Goal: Task Accomplishment & Management: Manage account settings

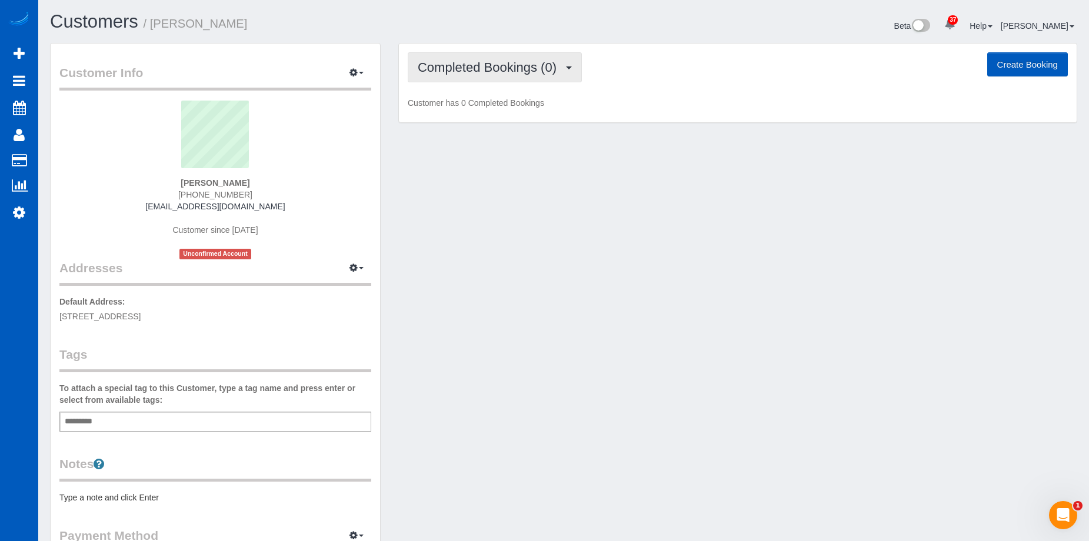
click at [545, 77] on button "Completed Bookings (0)" at bounding box center [495, 67] width 174 height 30
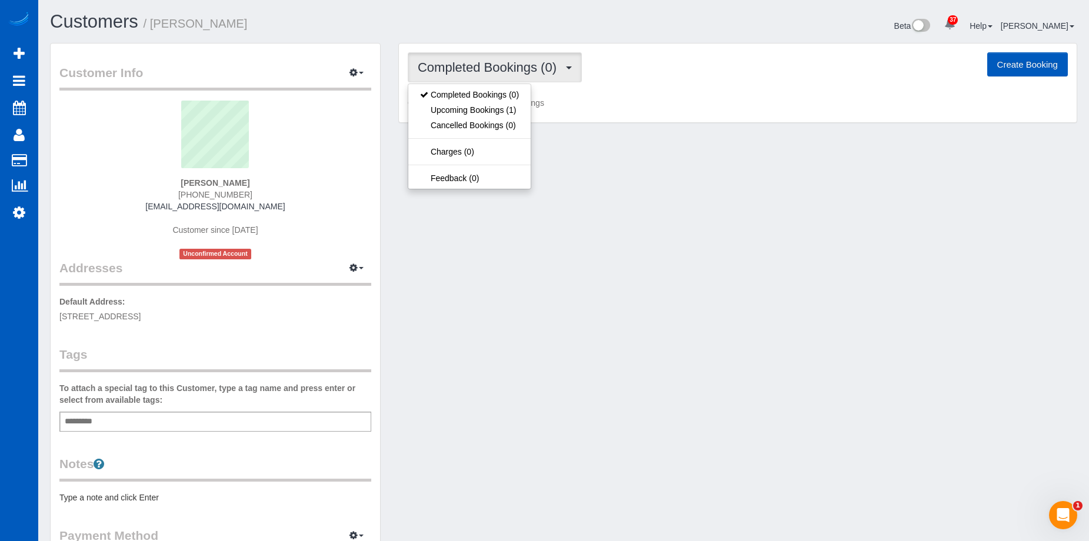
click at [549, 72] on span "Completed Bookings (0)" at bounding box center [490, 67] width 145 height 15
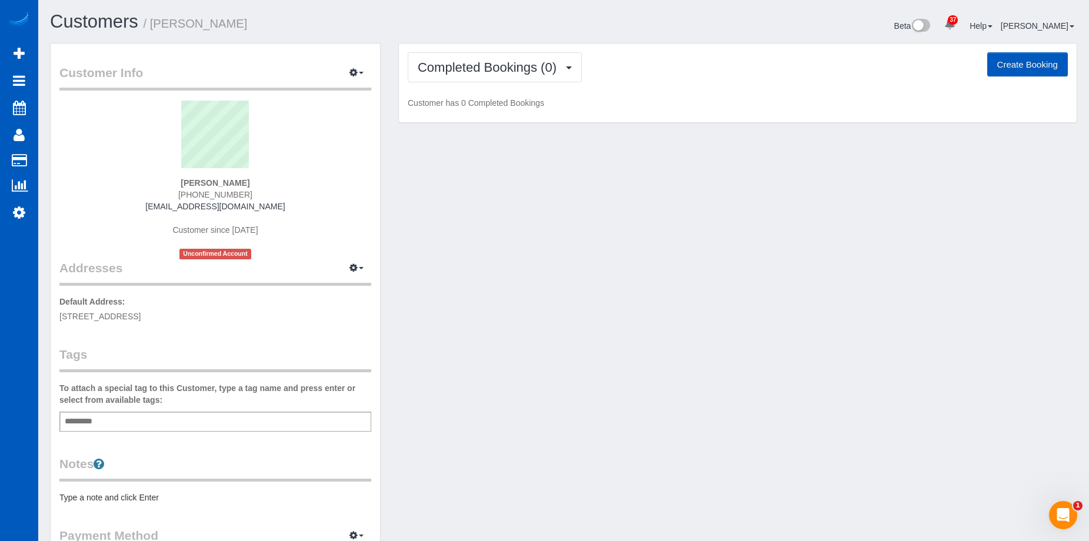
click at [1029, 69] on button "Create Booking" at bounding box center [1027, 64] width 81 height 25
select select "CO"
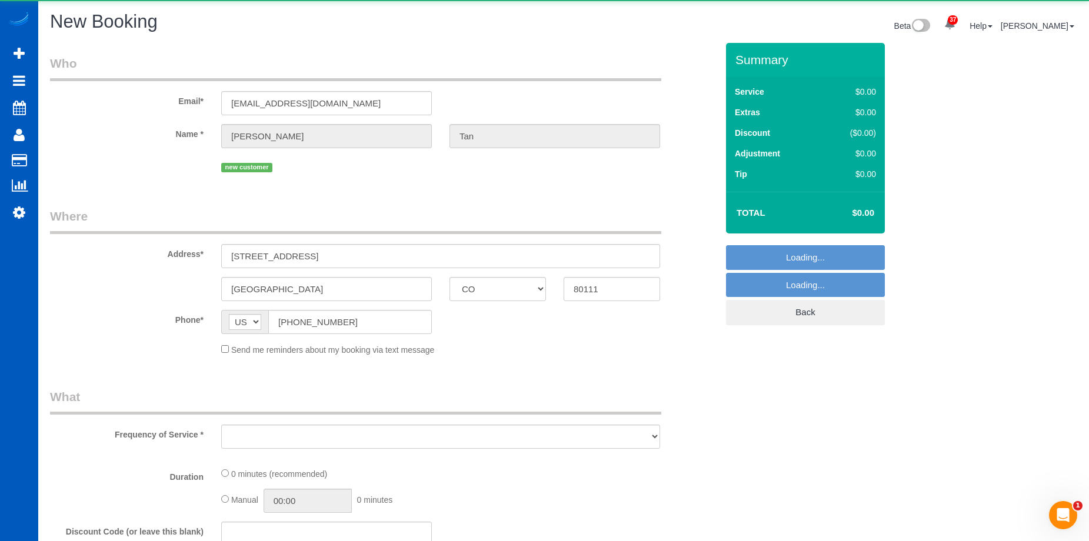
select select "string:fspay-a98a5197-0165-44e5-8a4c-8a551149c56f"
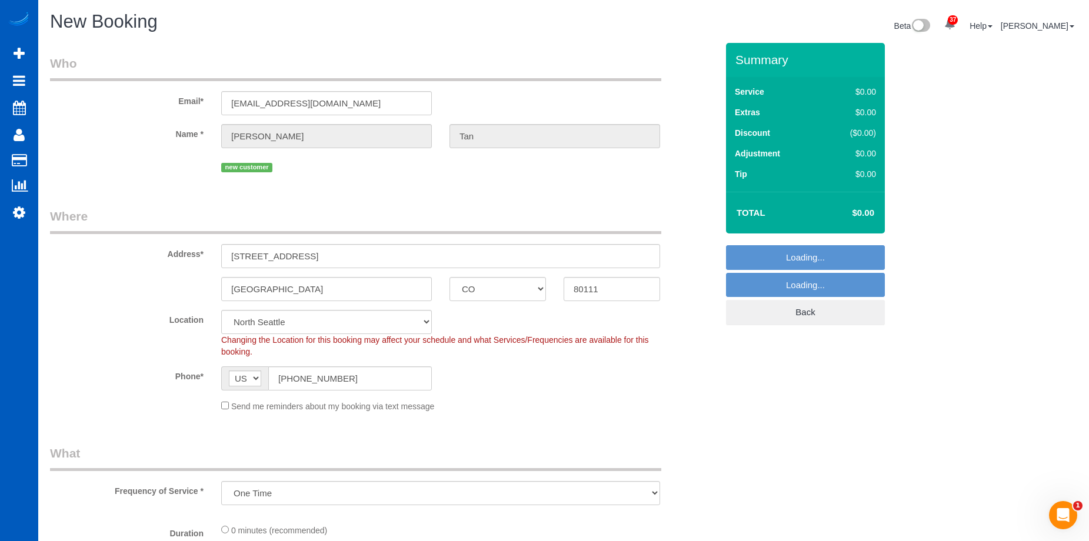
select select "object:29323"
select select "199"
select select "266"
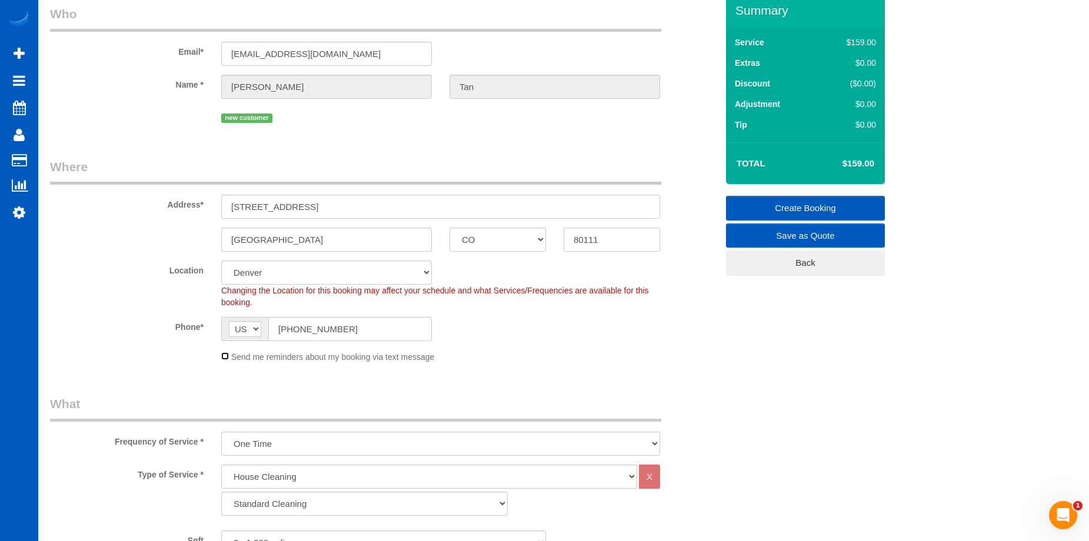
scroll to position [118, 0]
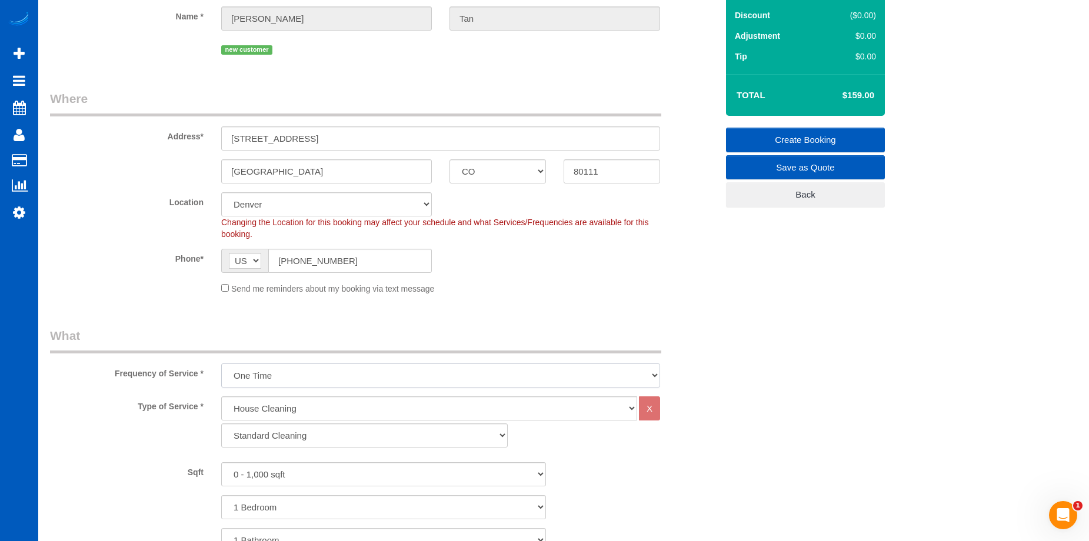
click at [381, 372] on select "One Time Weekly - 15.00% Every 2 Weeks - 10.00% Every 4 Weeks - 5.00% Every 2 M…" at bounding box center [440, 375] width 439 height 24
select select "object:29415"
click at [221, 363] on select "One Time Weekly - 15.00% Every 2 Weeks - 10.00% Every 4 Weeks - 5.00% Every 2 M…" at bounding box center [440, 375] width 439 height 24
click at [366, 431] on select "Standard Cleaning Deep Cleaning Move In/ Out Cleaning" at bounding box center [364, 435] width 286 height 24
click at [519, 428] on div "Standard Cleaning Deep Cleaning Move In/ Out Cleaning" at bounding box center [440, 435] width 456 height 24
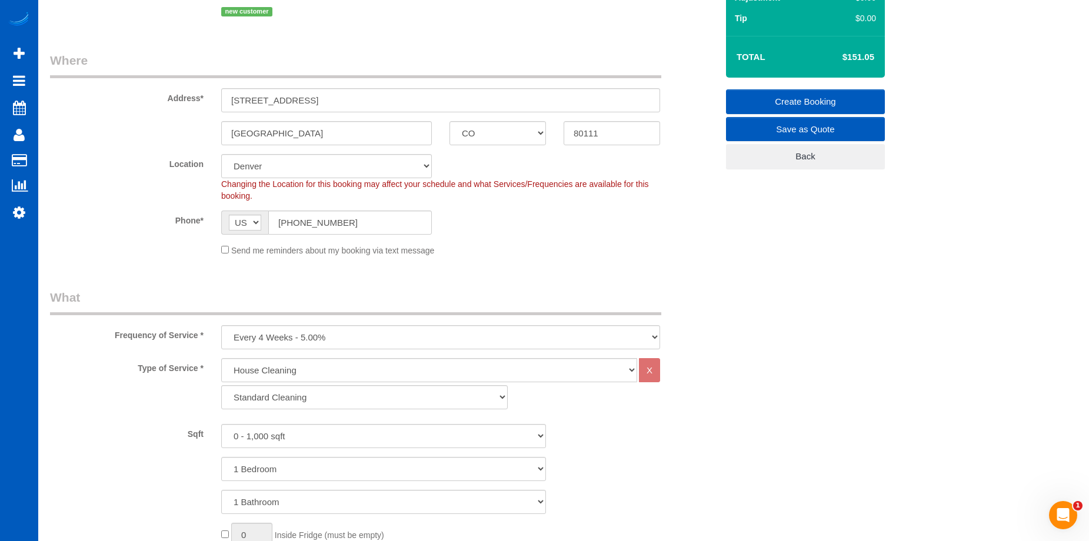
scroll to position [176, 0]
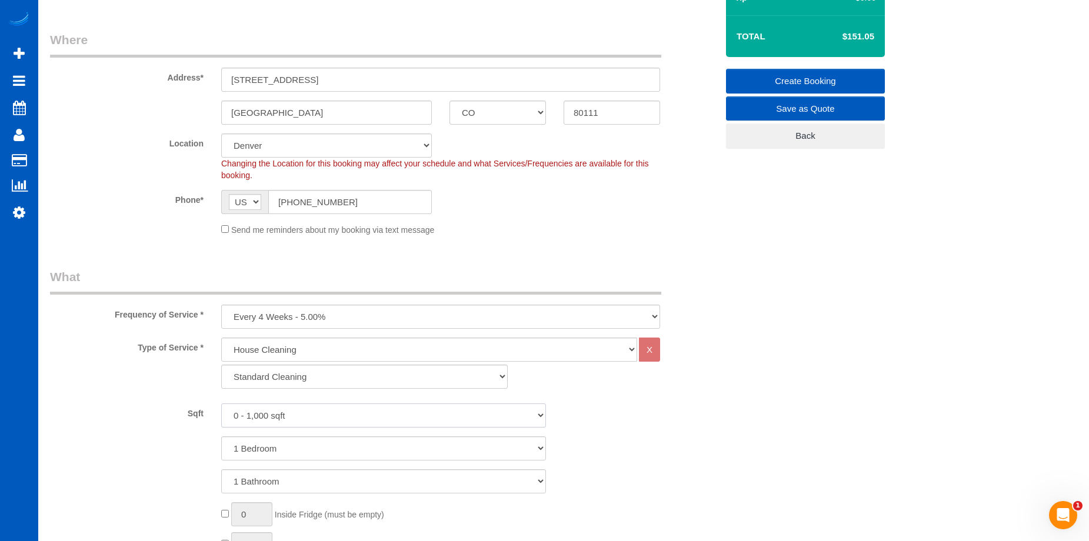
click at [473, 410] on select "0 - 1,000 sqft 1,001 - 1,500 sqft 1,501 - 2,000 sqft 2,001 - 2,500 sqft 2,501 -…" at bounding box center [383, 415] width 325 height 24
select select "2501"
click at [221, 403] on select "0 - 1,000 sqft 1,001 - 1,500 sqft 1,501 - 2,000 sqft 2,001 - 2,500 sqft 2,501 -…" at bounding box center [383, 415] width 325 height 24
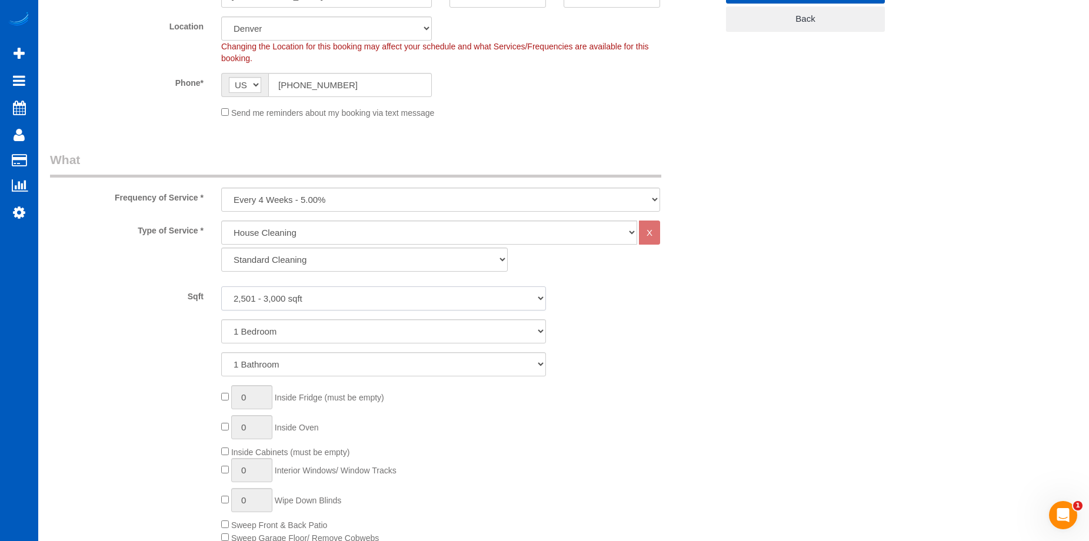
scroll to position [294, 0]
click at [416, 332] on select "1 Bedroom 2 Bedrooms 3 Bedrooms 4 Bedrooms 5 Bedrooms 6 Bedrooms 7 Bedrooms" at bounding box center [383, 331] width 325 height 24
select select "4"
click at [221, 319] on select "1 Bedroom 2 Bedrooms 3 Bedrooms 4 Bedrooms 5 Bedrooms 6 Bedrooms 7 Bedrooms" at bounding box center [383, 331] width 325 height 24
click at [405, 373] on select "1 Bathroom 2 Bathrooms 3 Bathrooms 4 Bathrooms 5 Bathrooms 6 Bathrooms 7 Bathro…" at bounding box center [383, 364] width 325 height 24
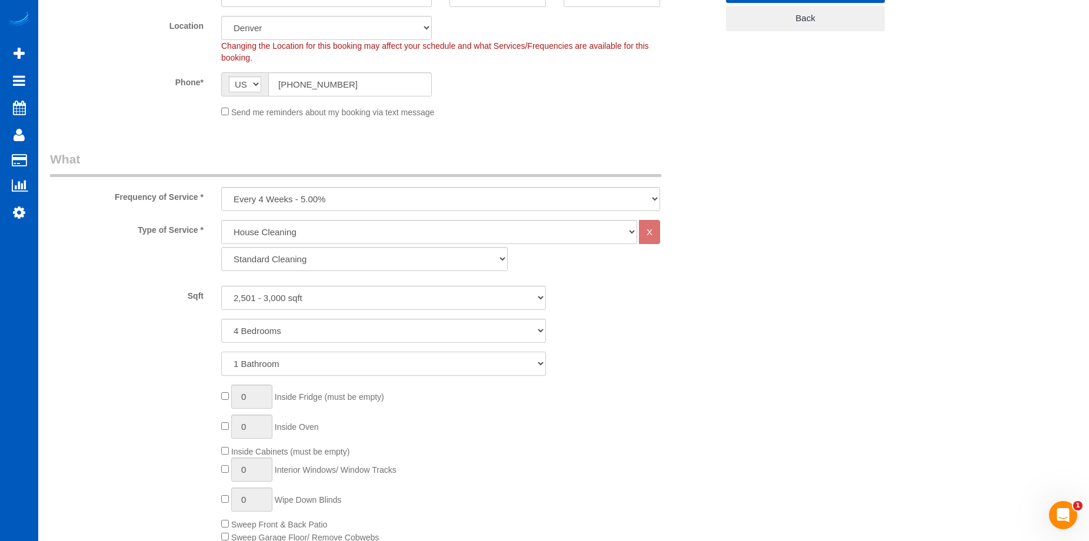
select select "4"
click at [221, 352] on select "1 Bathroom 2 Bathrooms 3 Bathrooms 4 Bathrooms 5 Bathrooms 6 Bathrooms 7 Bathro…" at bounding box center [383, 364] width 325 height 24
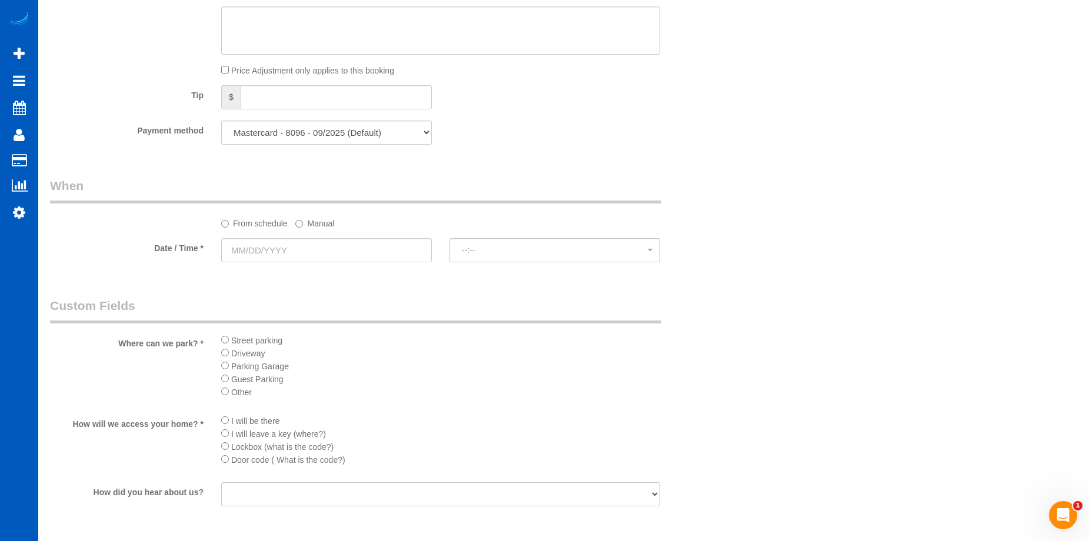
scroll to position [1118, 0]
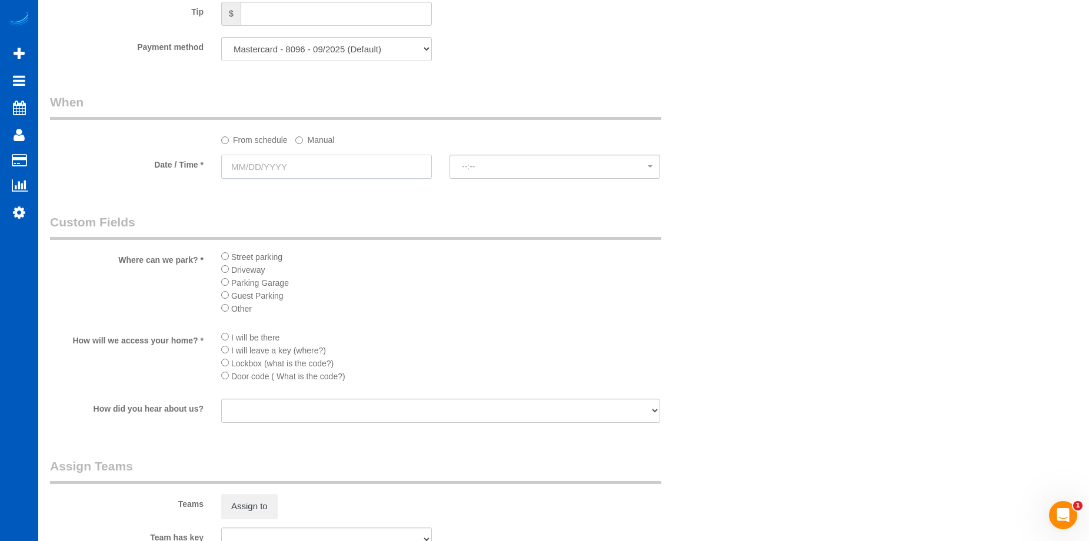
click at [382, 168] on input "text" at bounding box center [326, 167] width 211 height 24
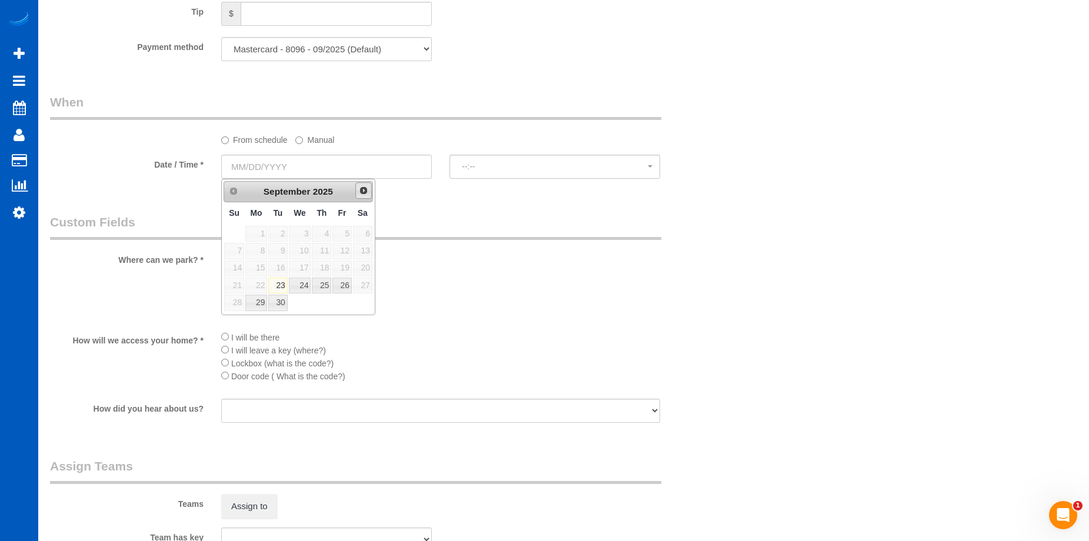
click at [366, 191] on span "Next" at bounding box center [363, 190] width 9 height 9
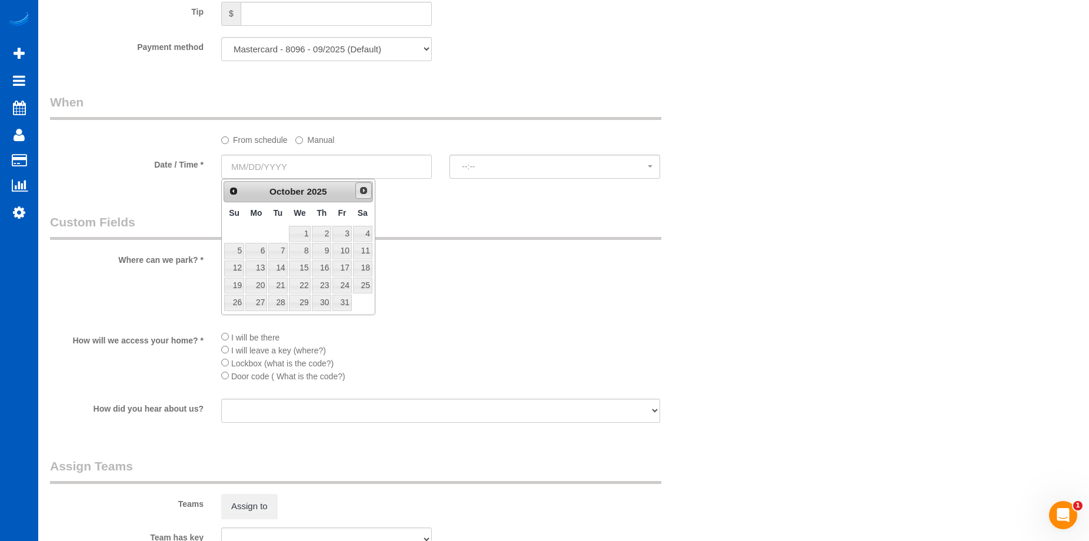
click at [366, 191] on span "Next" at bounding box center [363, 190] width 9 height 9
click at [342, 252] on link "12" at bounding box center [341, 251] width 19 height 16
type input "12/12/2025"
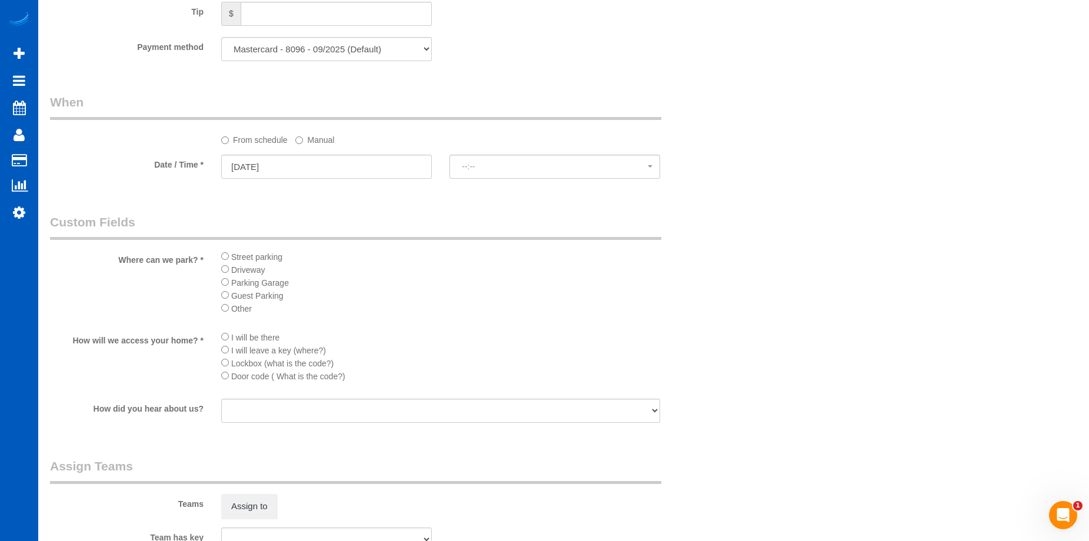
select select "spot93"
click at [278, 165] on input "12/12/2025" at bounding box center [326, 167] width 211 height 24
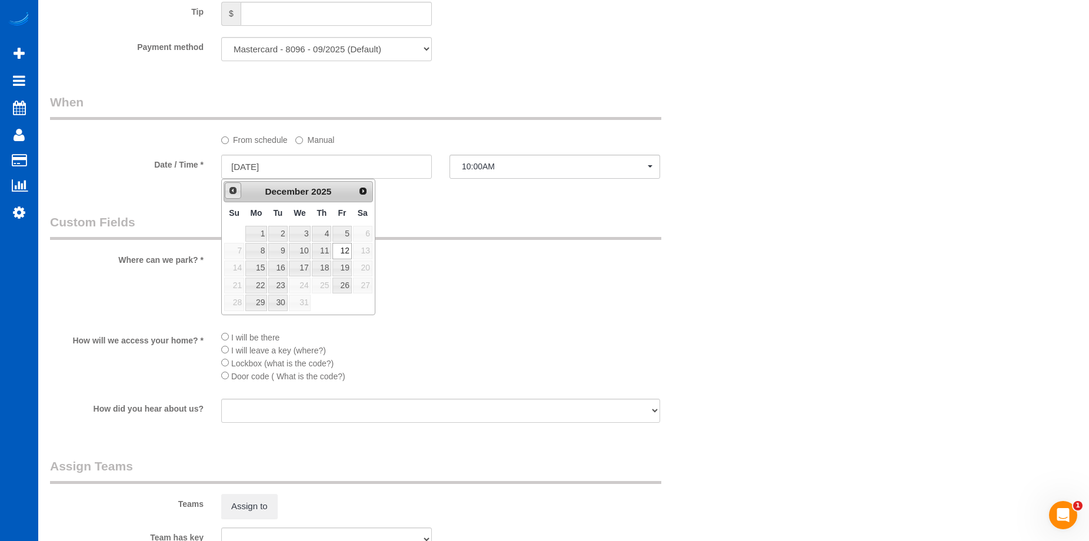
click at [237, 191] on link "Prev" at bounding box center [233, 190] width 16 height 16
click at [298, 269] on link "12" at bounding box center [300, 269] width 22 height 16
type input "11/12/2025"
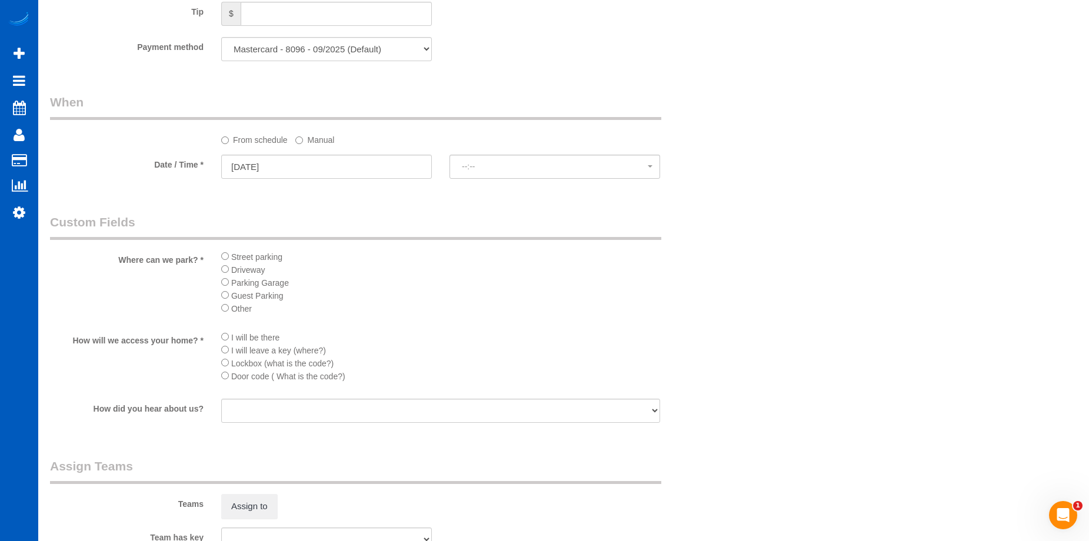
click at [487, 225] on legend "Custom Fields" at bounding box center [355, 227] width 611 height 26
select select "spot104"
click at [529, 166] on span "10:00AM" at bounding box center [555, 166] width 186 height 9
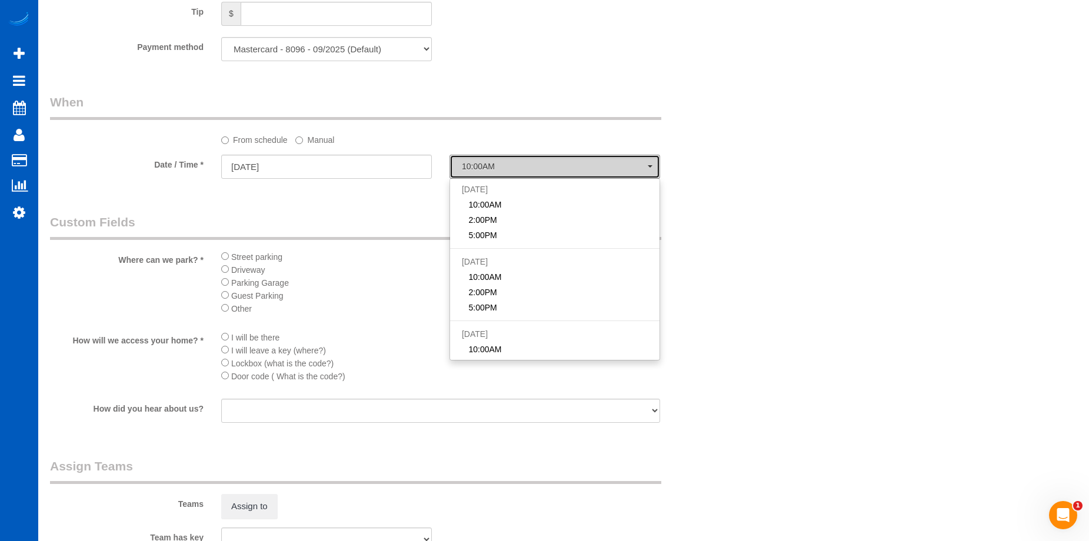
click at [529, 166] on span "10:00AM" at bounding box center [555, 166] width 186 height 9
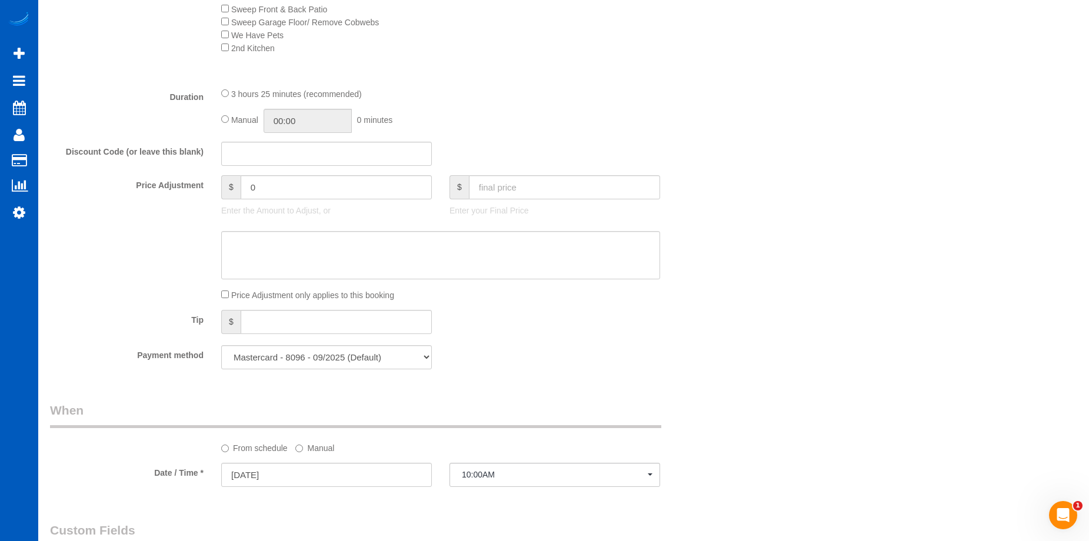
scroll to position [706, 0]
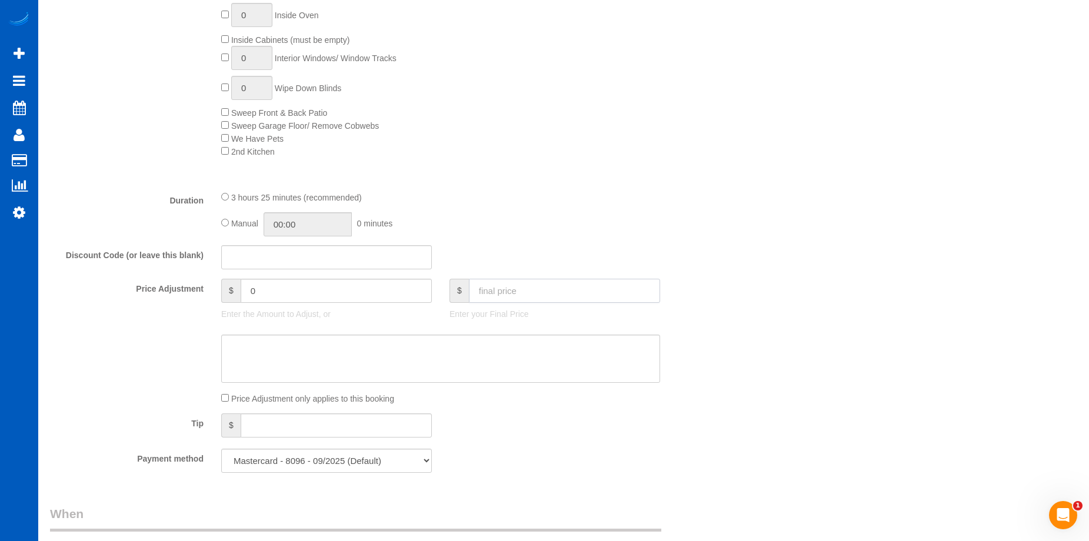
click at [532, 293] on input "text" at bounding box center [564, 291] width 191 height 24
type input "198.55"
click at [469, 351] on textarea at bounding box center [440, 359] width 439 height 48
type input "03:25"
type input "-123.5"
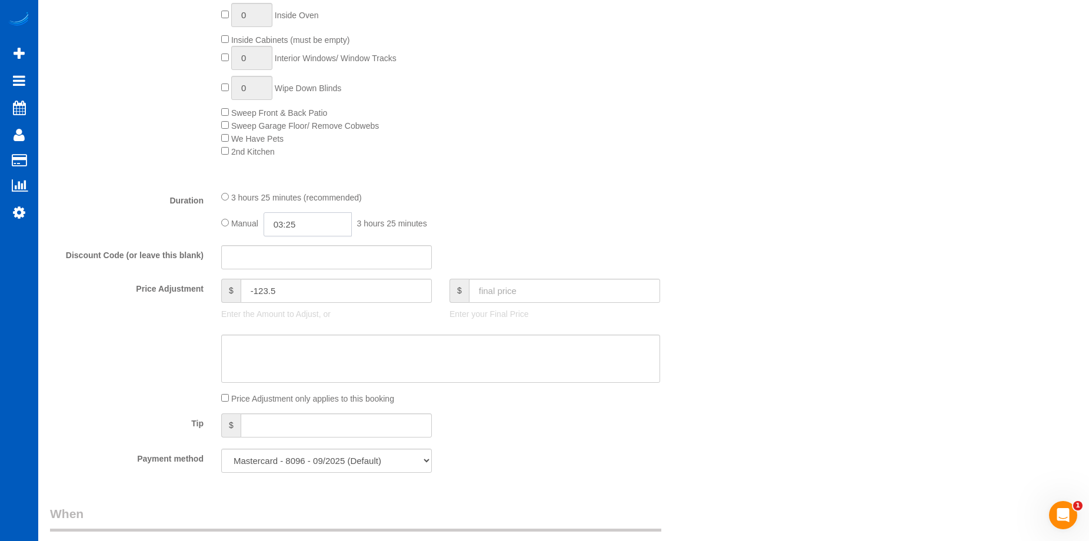
click at [306, 227] on input "03:25" at bounding box center [307, 224] width 88 height 24
type input "04:00"
click at [287, 305] on li "04:00" at bounding box center [294, 308] width 52 height 15
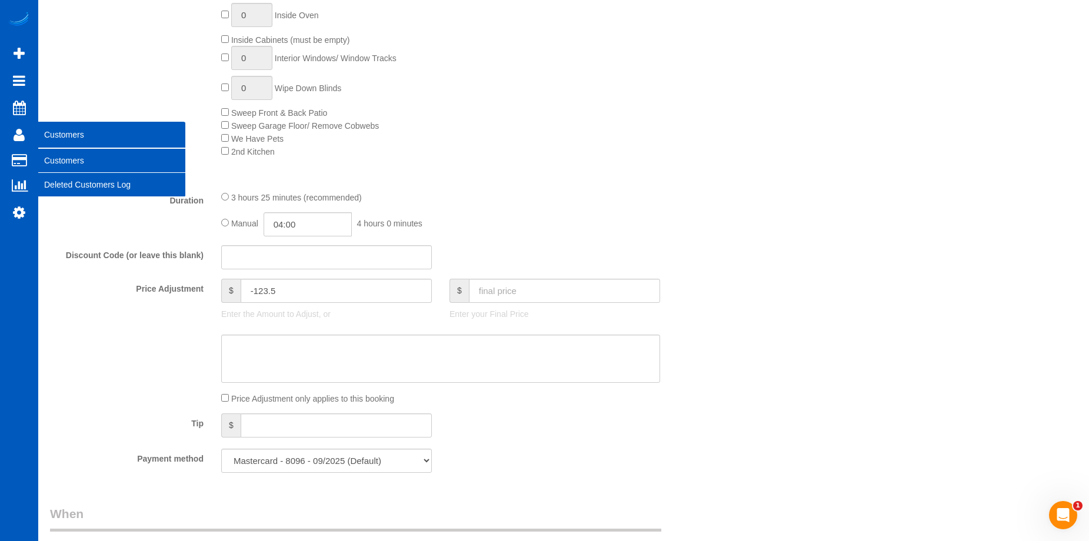
select select "spot115"
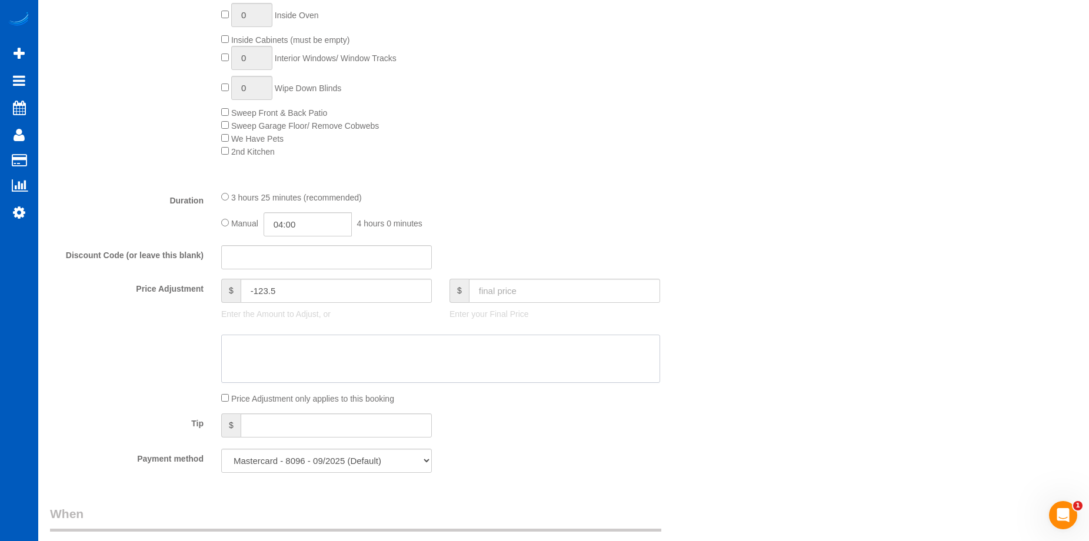
click at [324, 344] on textarea at bounding box center [440, 359] width 439 height 48
paste textarea "Not cleaning basement level, cat doesn\'t shed"
click at [388, 344] on textarea at bounding box center [440, 359] width 439 height 48
type textarea "Not cleaning basement level, cat doesn't shed"
click at [663, 413] on div "Tip $" at bounding box center [383, 426] width 685 height 26
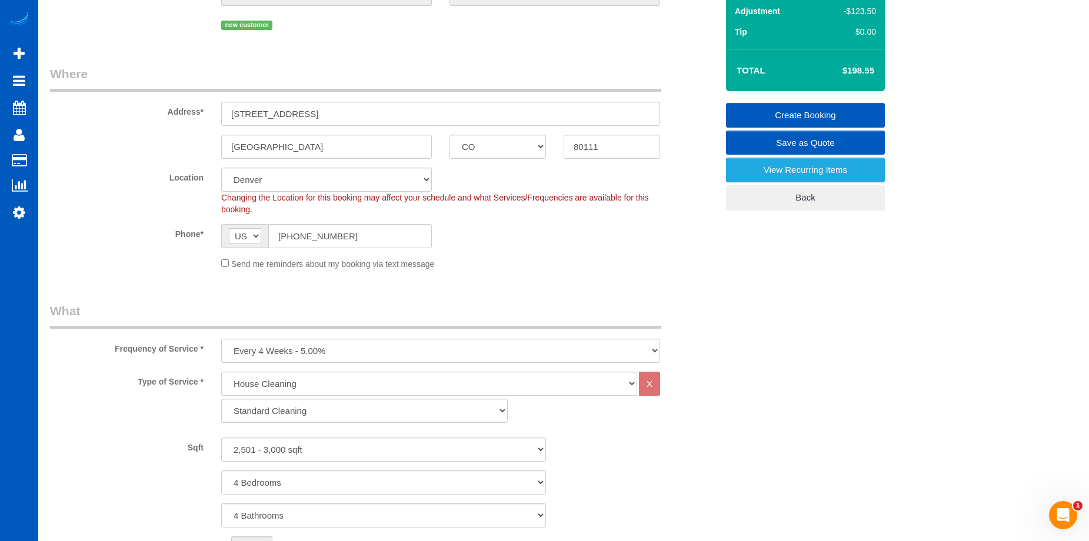
scroll to position [0, 0]
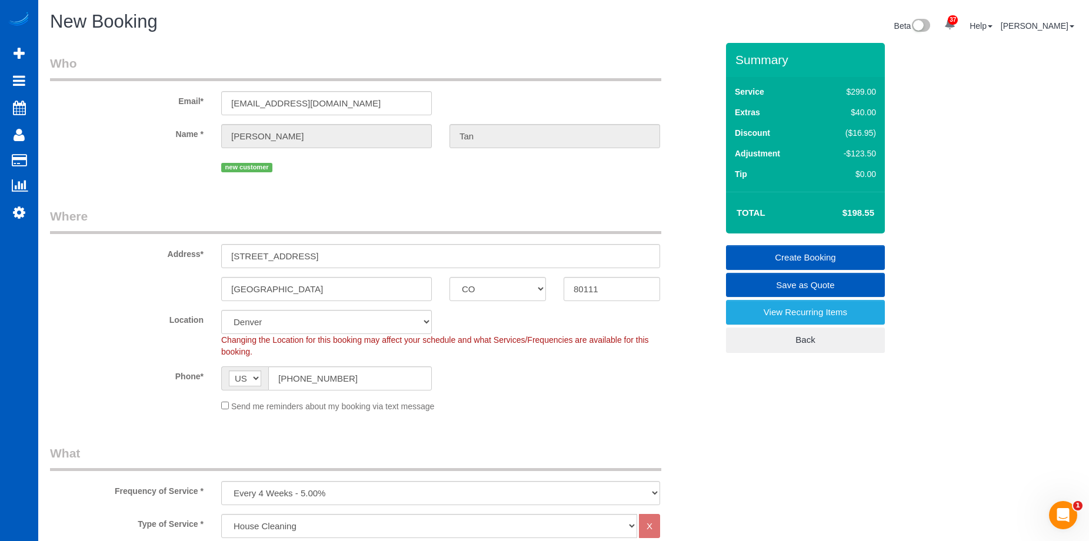
click at [761, 249] on link "Create Booking" at bounding box center [805, 257] width 159 height 25
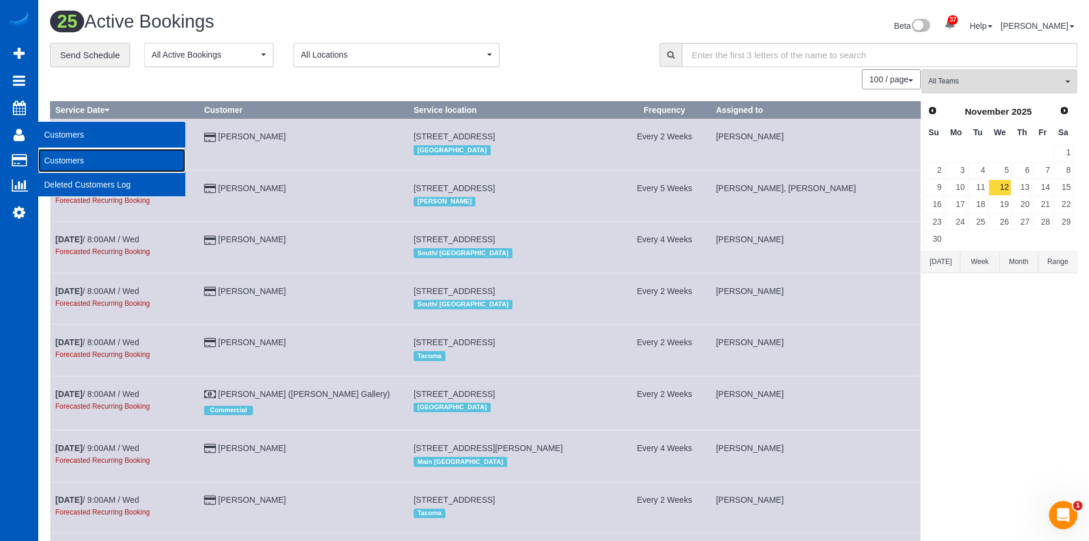
drag, startPoint x: 58, startPoint y: 158, endPoint x: 66, endPoint y: 154, distance: 9.5
click at [58, 158] on link "Customers" at bounding box center [111, 161] width 147 height 24
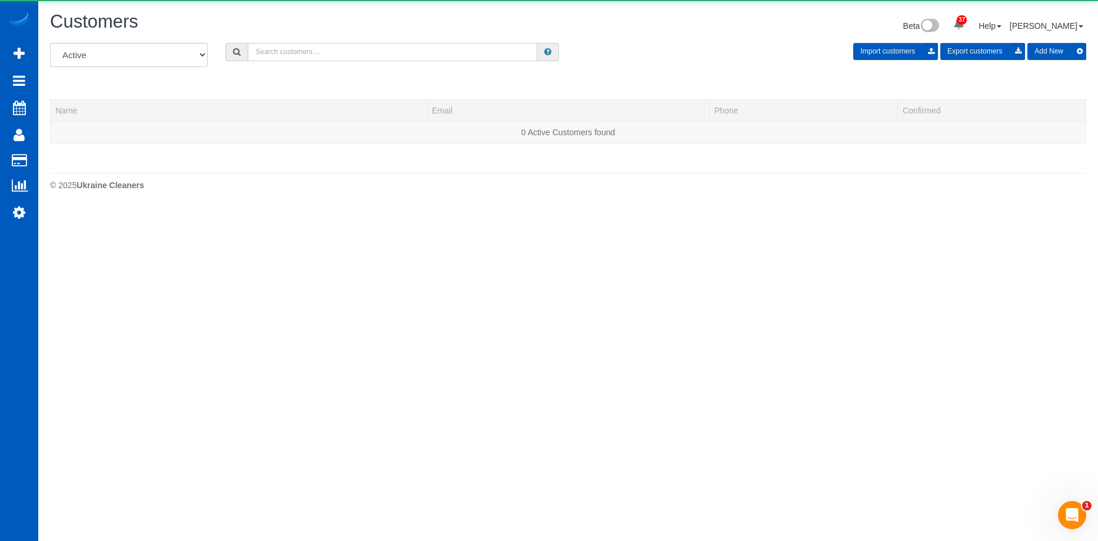
click at [322, 49] on input "text" at bounding box center [392, 52] width 289 height 18
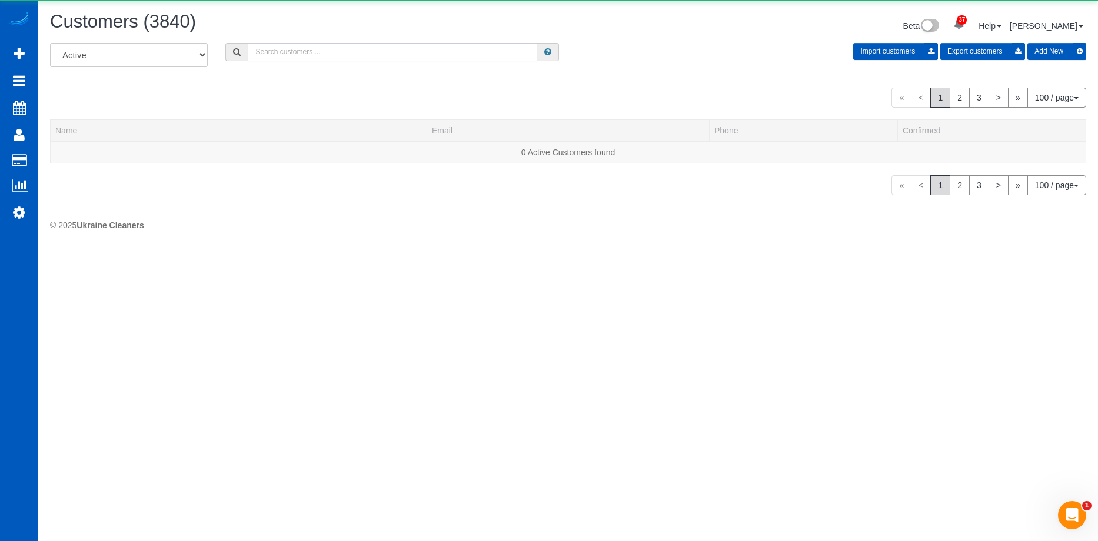
paste input "suzannehillstrom@gmail.com"
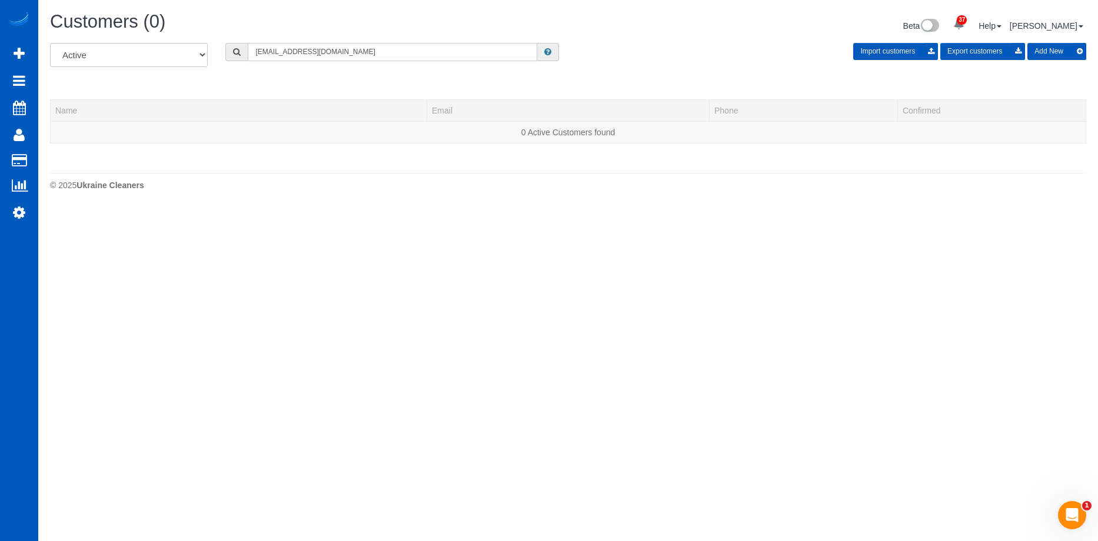
type input "suzannehillstrom@gmail.com"
click at [1064, 44] on button "Add New" at bounding box center [1056, 51] width 59 height 17
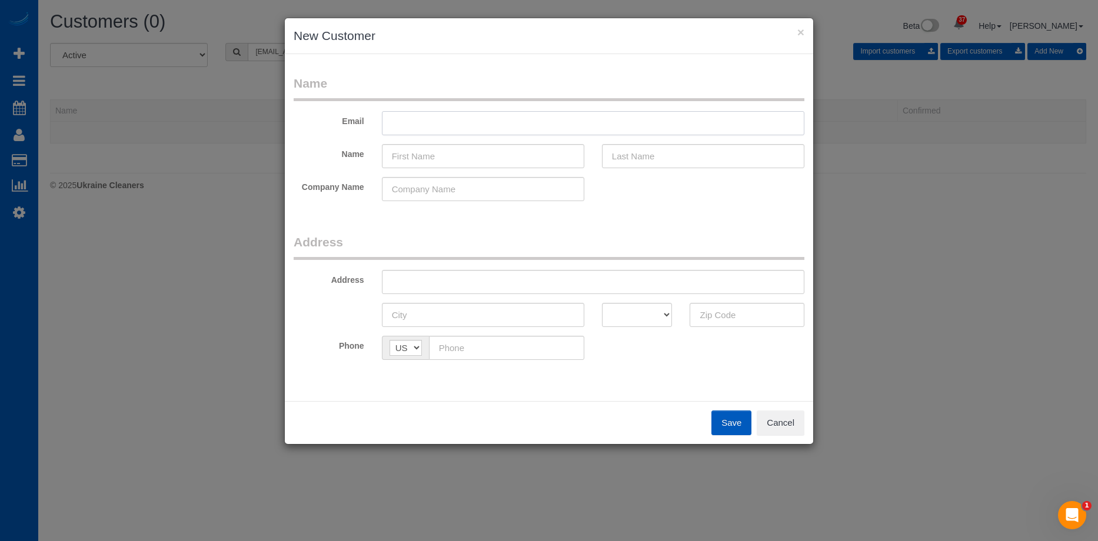
click at [463, 126] on input "text" at bounding box center [593, 123] width 422 height 24
paste input "suzannehillstrom@gmail.com"
type input "suzannehillstrom@gmail.com"
click at [427, 154] on input "text" at bounding box center [483, 156] width 202 height 24
paste input "Sue Hillstrom"
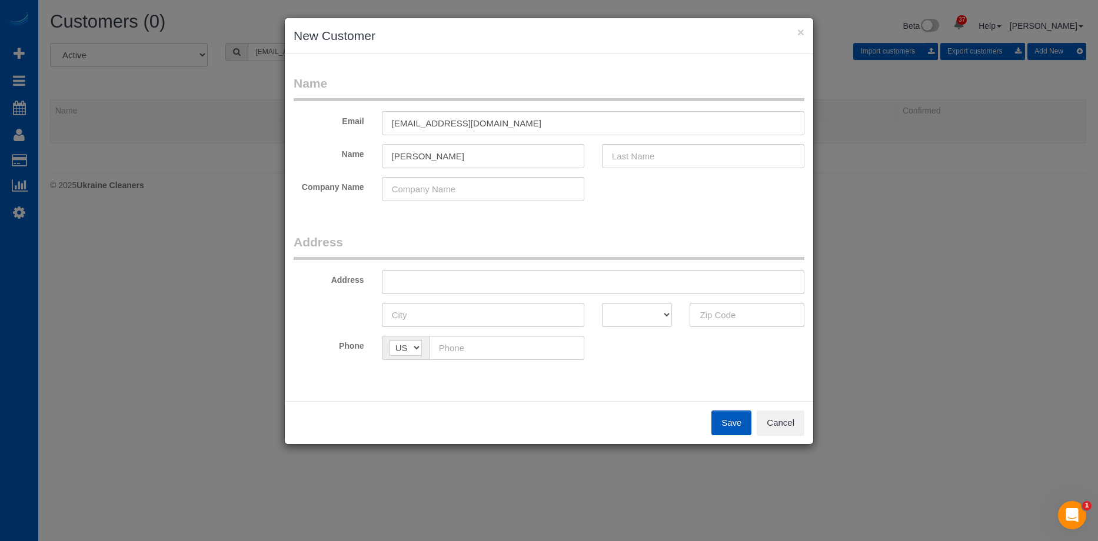
drag, startPoint x: 413, startPoint y: 152, endPoint x: 571, endPoint y: 155, distance: 157.6
click at [561, 155] on input "[PERSON_NAME]" at bounding box center [483, 156] width 202 height 24
click at [415, 149] on input "[PERSON_NAME]" at bounding box center [483, 156] width 202 height 24
drag, startPoint x: 410, startPoint y: 153, endPoint x: 608, endPoint y: 154, distance: 198.2
click at [553, 157] on input "[PERSON_NAME]" at bounding box center [483, 156] width 202 height 24
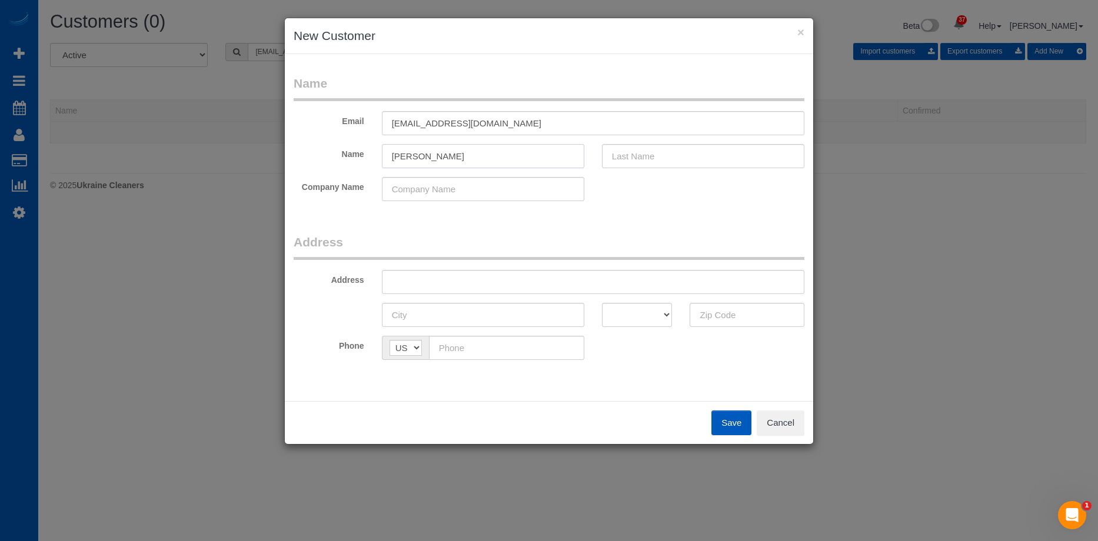
type input "Sue"
click at [668, 146] on input "text" at bounding box center [703, 156] width 202 height 24
paste input "Hillstrom"
type input "Hillstrom"
click at [510, 155] on input "Sue" at bounding box center [483, 156] width 202 height 24
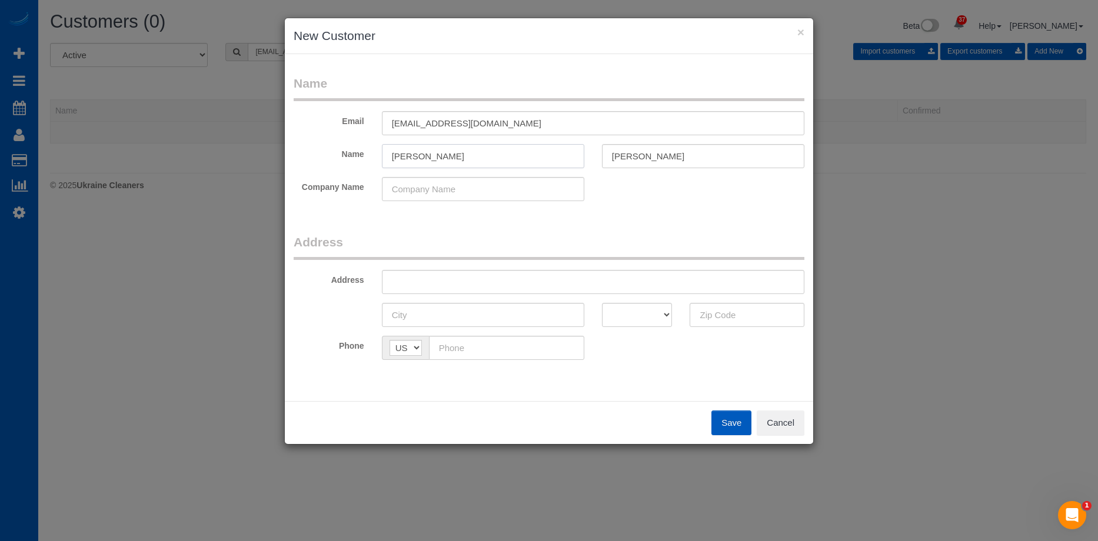
type input "Sue"
click at [494, 285] on input "text" at bounding box center [593, 282] width 422 height 24
paste input "114 Ames St NE, Orting, WA 98360"
drag, startPoint x: 506, startPoint y: 283, endPoint x: 695, endPoint y: 323, distance: 192.4
click at [590, 282] on input "114 Ames St NE, Orting, WA 98360" at bounding box center [593, 282] width 422 height 24
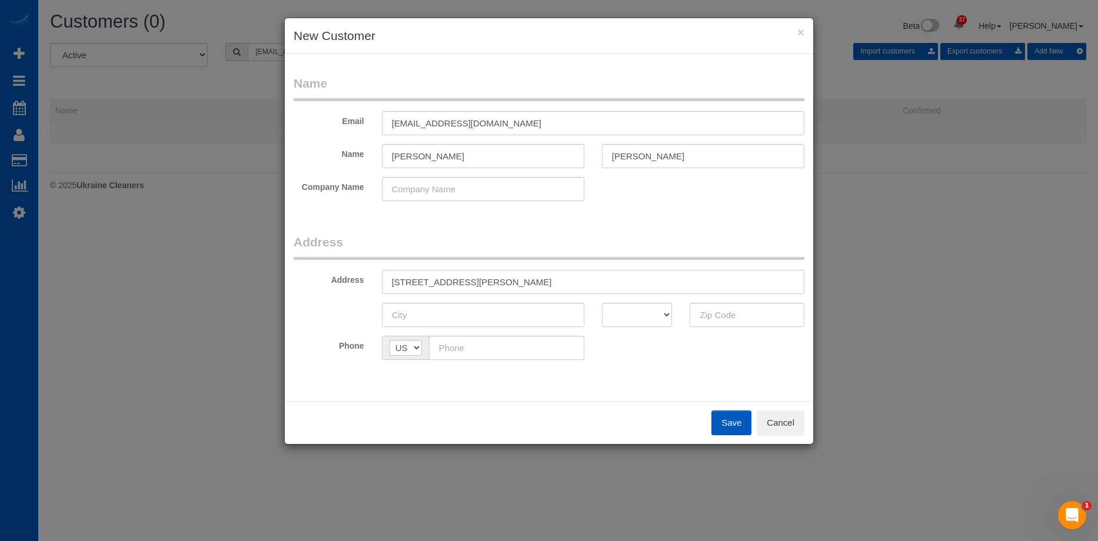
type input "114 Ames St NE, Orting, WA"
click at [732, 315] on input "text" at bounding box center [746, 315] width 115 height 24
paste input "98360"
type input "98360"
click at [673, 319] on div "AK AL AR AZ CA CO CT DC DE FL GA HI IA ID IL IN KS KY LA MA MD ME MI MN MO MS M…" at bounding box center [637, 315] width 88 height 24
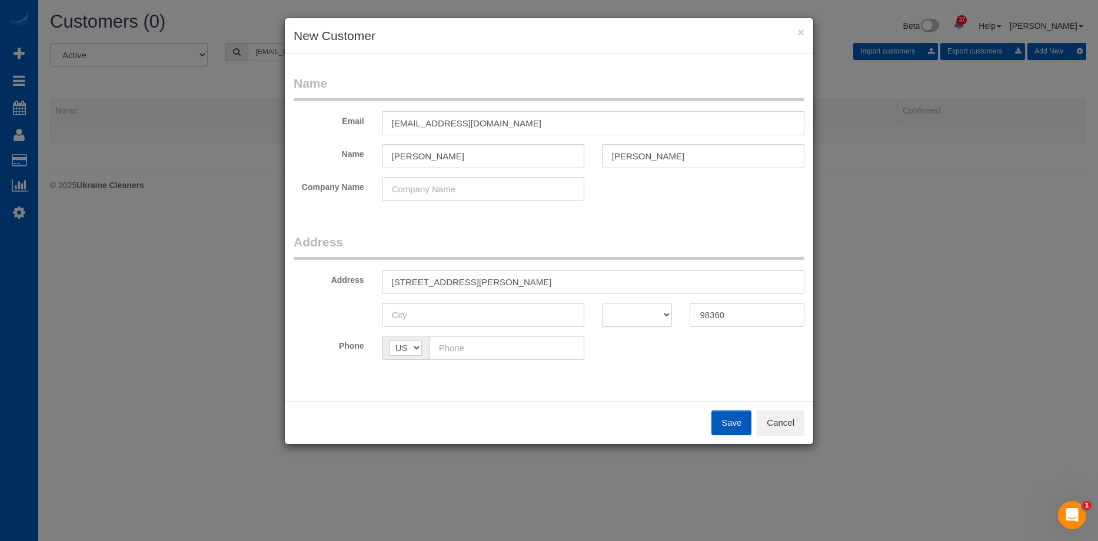
drag, startPoint x: 653, startPoint y: 319, endPoint x: 654, endPoint y: 310, distance: 8.8
click at [653, 318] on select "AK AL AR AZ CA CO CT DC DE FL GA HI IA ID IL IN KS KY LA MA MD ME MI MN MO MS M…" at bounding box center [637, 315] width 71 height 24
select select "WA"
click at [602, 303] on select "AK AL AR AZ CA CO CT DC DE FL GA HI IA ID IL IN KS KY LA MA MD ME MI MN MO MS M…" at bounding box center [637, 315] width 71 height 24
drag, startPoint x: 463, startPoint y: 281, endPoint x: 483, endPoint y: 282, distance: 20.7
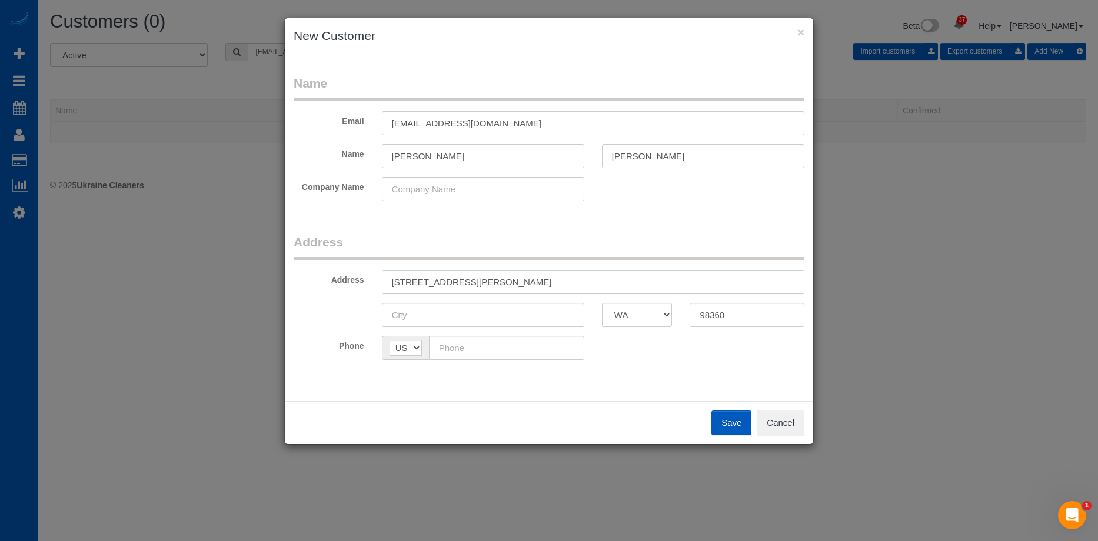
click at [483, 282] on input "114 Ames St NE, Orting, WA" at bounding box center [593, 282] width 422 height 24
type input "114 Ames St NE, , WA"
drag, startPoint x: 463, startPoint y: 309, endPoint x: 463, endPoint y: 285, distance: 23.5
click at [463, 309] on input "text" at bounding box center [483, 315] width 202 height 24
paste input "Orting"
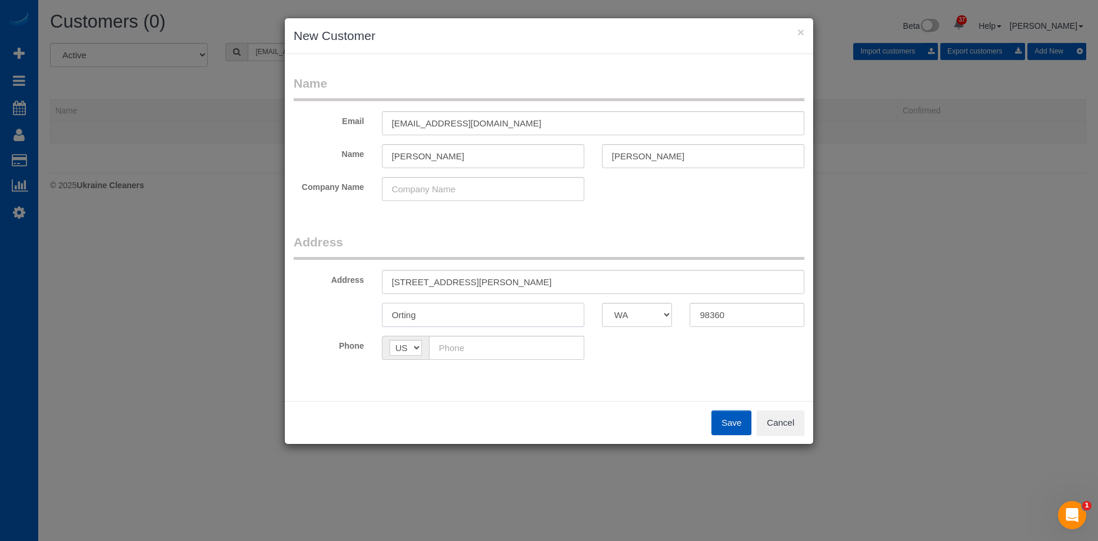
type input "Orting"
drag, startPoint x: 459, startPoint y: 278, endPoint x: 515, endPoint y: 275, distance: 55.9
click at [515, 275] on input "114 Ames St NE, , WA" at bounding box center [593, 282] width 422 height 24
type input "114 Ames St NE"
click at [441, 354] on input "text" at bounding box center [506, 348] width 155 height 24
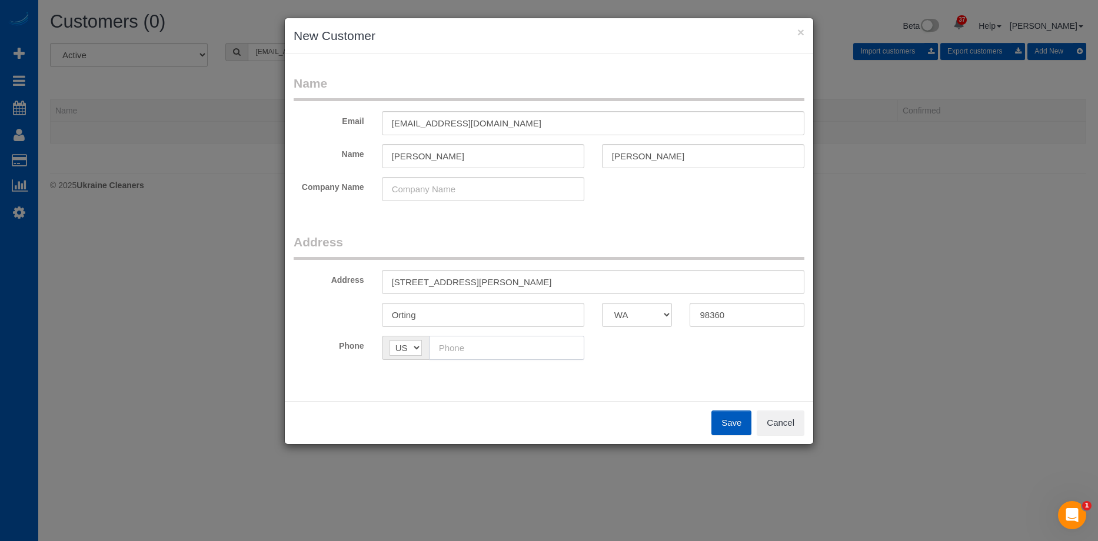
paste input "(253) 229-4720"
type input "(253) 229-4720"
click at [678, 356] on div "Phone AF AL DZ AD AO AI AQ AG AR AM AW AU AT AZ BS BH BD BB BY BE BZ BJ BM BT B…" at bounding box center [549, 348] width 528 height 24
click at [726, 415] on button "Save" at bounding box center [731, 423] width 40 height 25
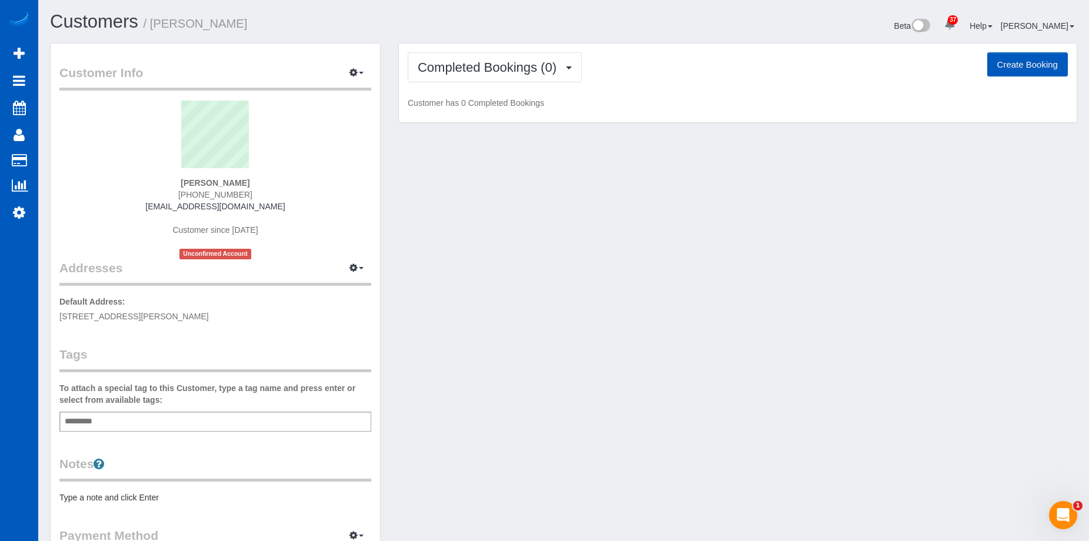
click at [1007, 64] on button "Create Booking" at bounding box center [1027, 64] width 81 height 25
select select "WA"
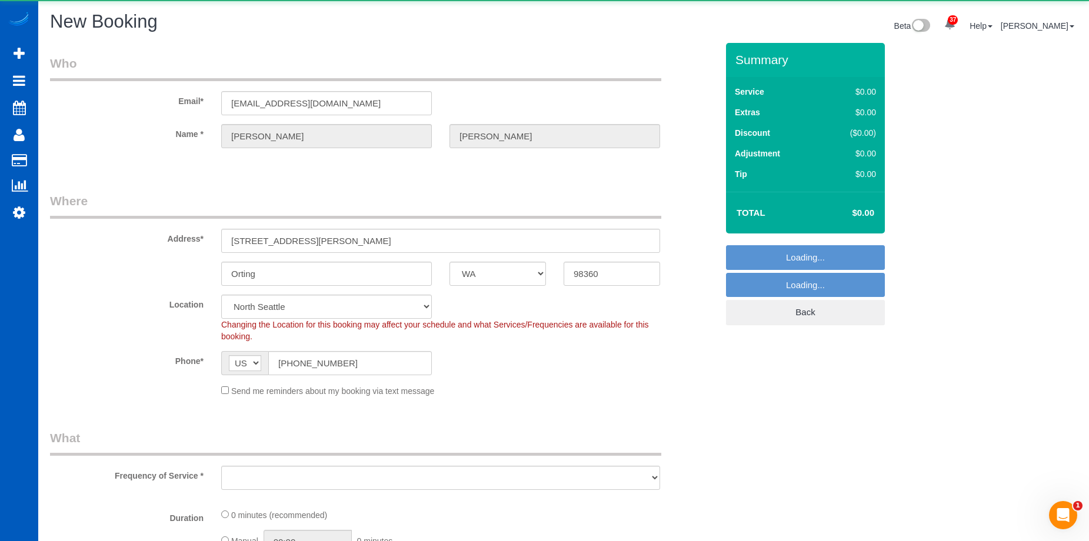
select select "199"
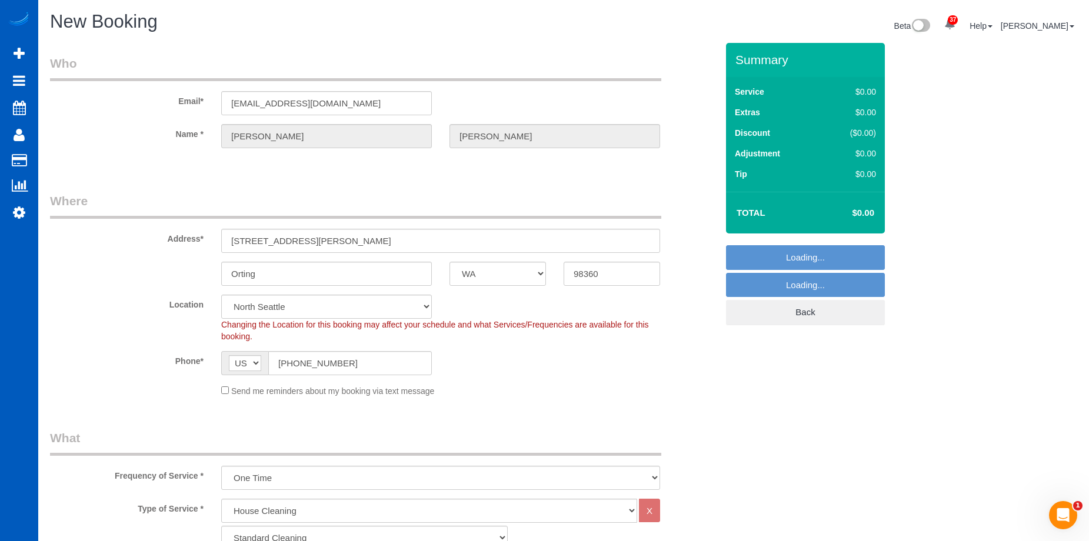
select select "object:31559"
select select "2"
select select "object:31733"
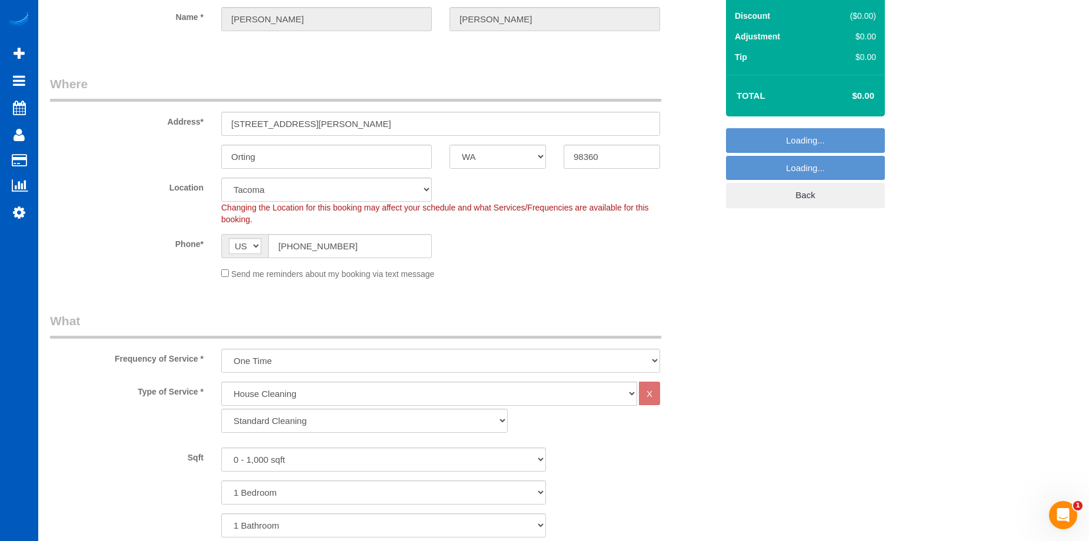
scroll to position [118, 0]
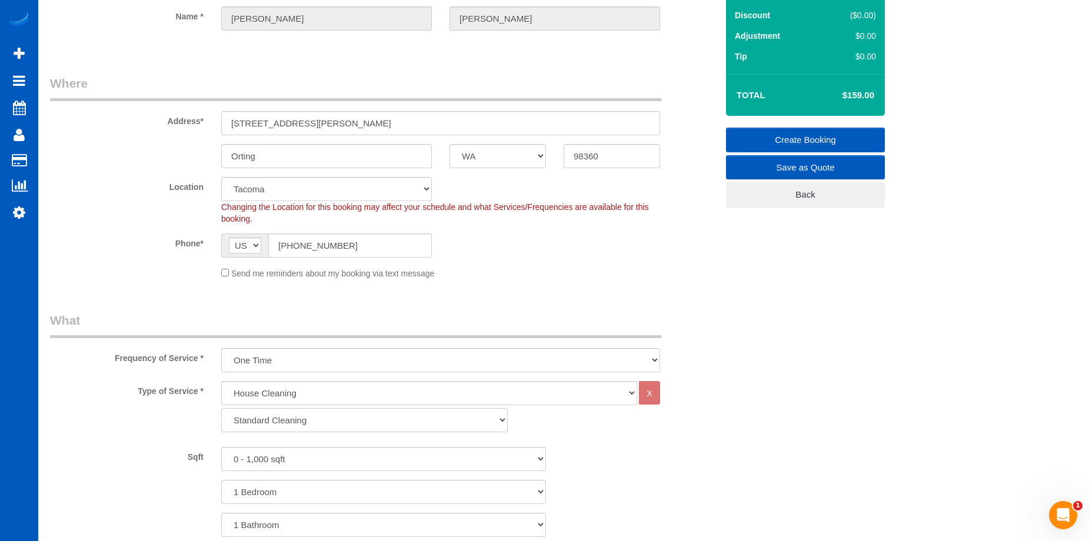
click at [345, 420] on select "Standard Cleaning Deep Cleaning Move In/ Out Cleaning" at bounding box center [364, 420] width 286 height 24
select select "368"
click at [221, 408] on select "Standard Cleaning Deep Cleaning Move In/ Out Cleaning" at bounding box center [364, 420] width 286 height 24
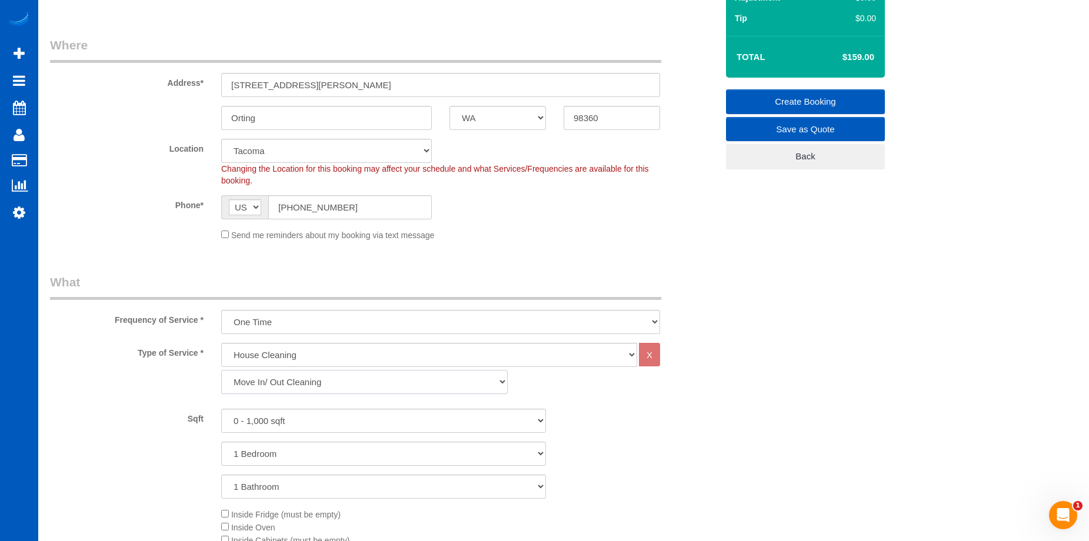
scroll to position [176, 0]
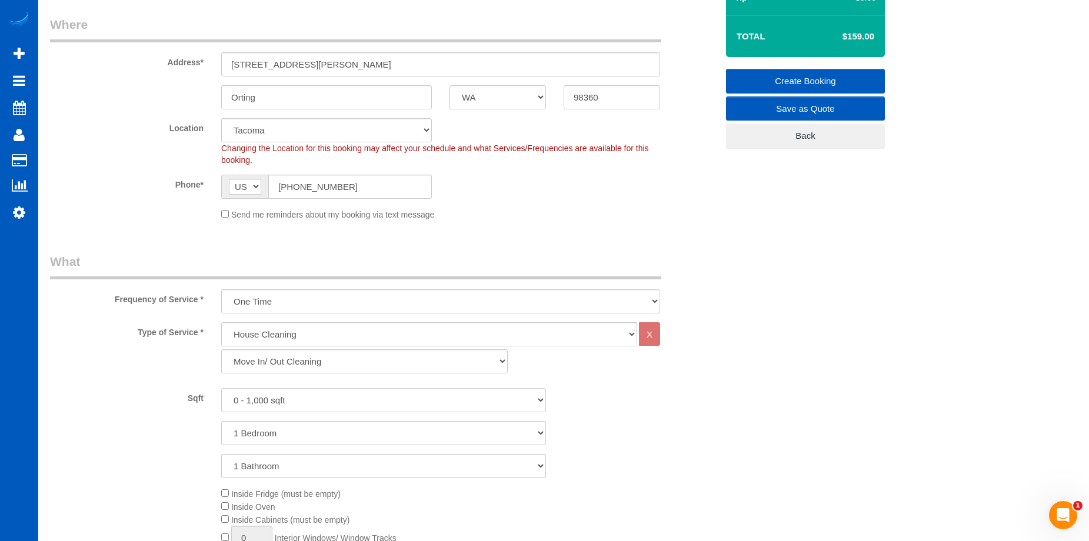
click at [341, 395] on select "0 - 1,000 sqft 1,001 - 1,500 sqft 1,501 - 2,000 sqft 2,001 - 2,500 sqft 2,501 -…" at bounding box center [383, 400] width 325 height 24
click at [340, 391] on select "0 - 1,000 sqft 1,001 - 1,500 sqft 1,501 - 2,000 sqft 2,001 - 2,500 sqft 2,501 -…" at bounding box center [383, 400] width 325 height 24
select select "2001"
click at [221, 388] on select "0 - 1,000 sqft 1,001 - 1,500 sqft 1,501 - 2,000 sqft 2,001 - 2,500 sqft 2,501 -…" at bounding box center [383, 400] width 325 height 24
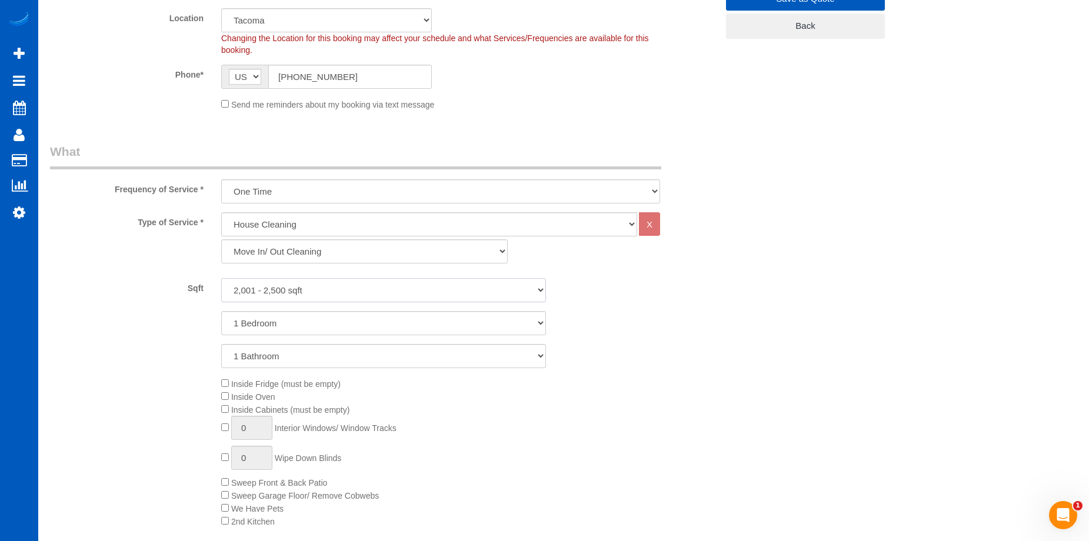
scroll to position [294, 0]
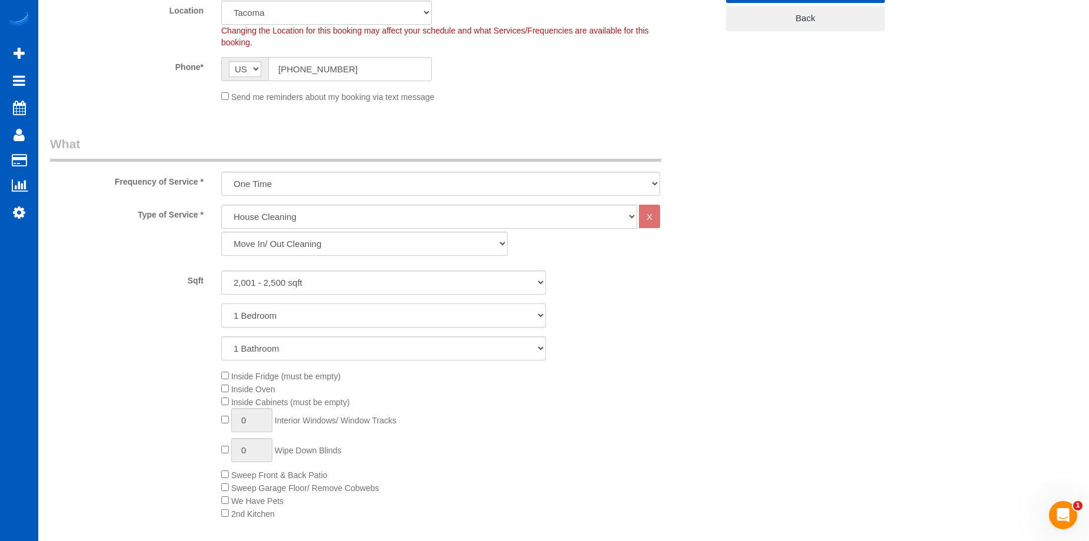
click at [363, 309] on select "1 Bedroom 2 Bedrooms 3 Bedrooms 4 Bedrooms 5 Bedrooms 6 Bedrooms 7 Bedrooms" at bounding box center [383, 315] width 325 height 24
select select "3"
click at [221, 303] on select "1 Bedroom 2 Bedrooms 3 Bedrooms 4 Bedrooms 5 Bedrooms 6 Bedrooms 7 Bedrooms" at bounding box center [383, 315] width 325 height 24
click at [364, 343] on select "1 Bathroom 2 Bathrooms 3 Bathrooms 4 Bathrooms 5 Bathrooms 6 Bathrooms 7 Bathro…" at bounding box center [383, 348] width 325 height 24
select select "3"
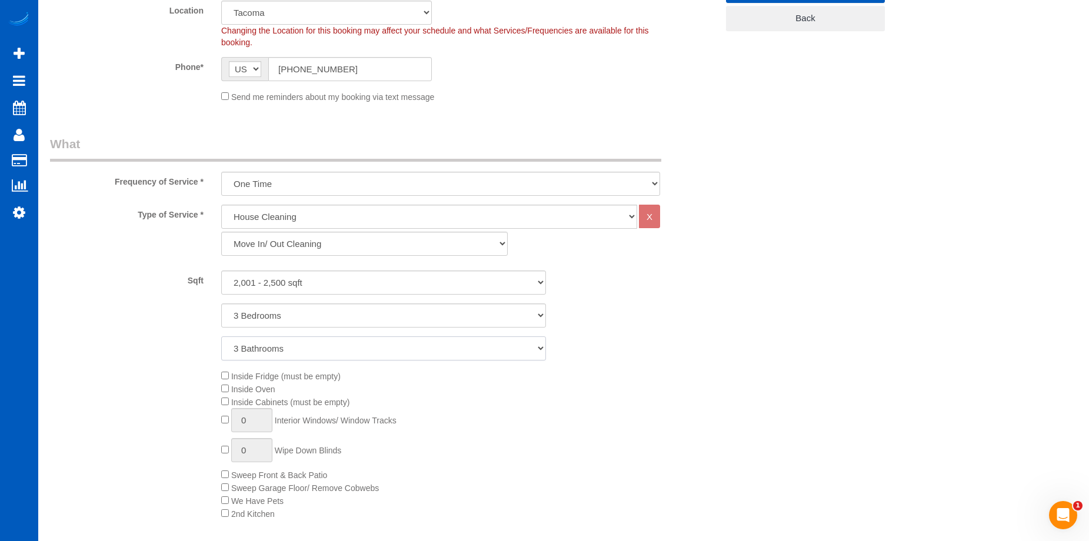
click at [221, 336] on select "1 Bathroom 2 Bathrooms 3 Bathrooms 4 Bathrooms 5 Bathrooms 6 Bathrooms 7 Bathro…" at bounding box center [383, 348] width 325 height 24
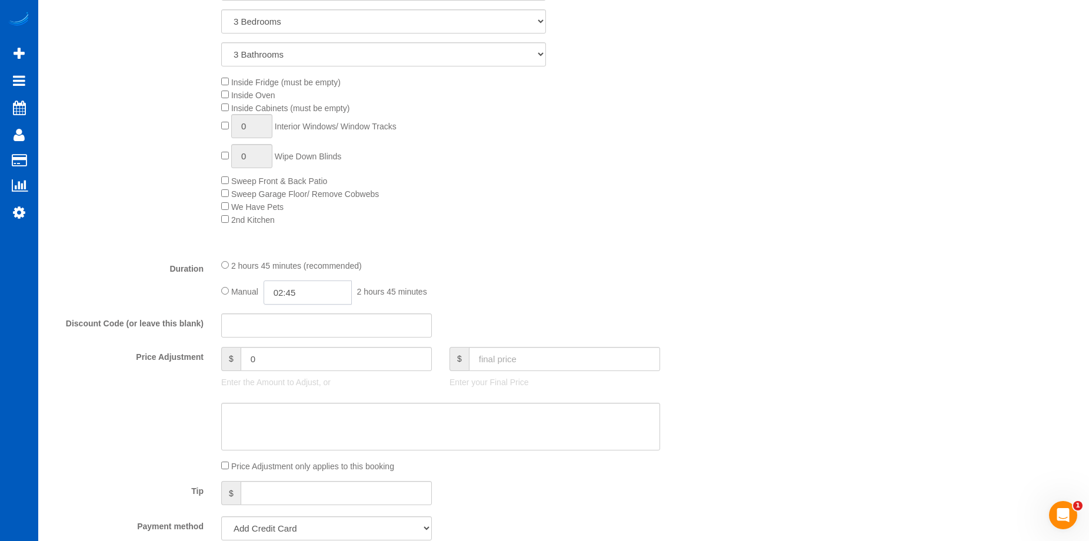
click at [309, 298] on input "02:45" at bounding box center [307, 293] width 88 height 24
type input "05:30"
click at [292, 362] on li "05:30" at bounding box center [294, 363] width 52 height 15
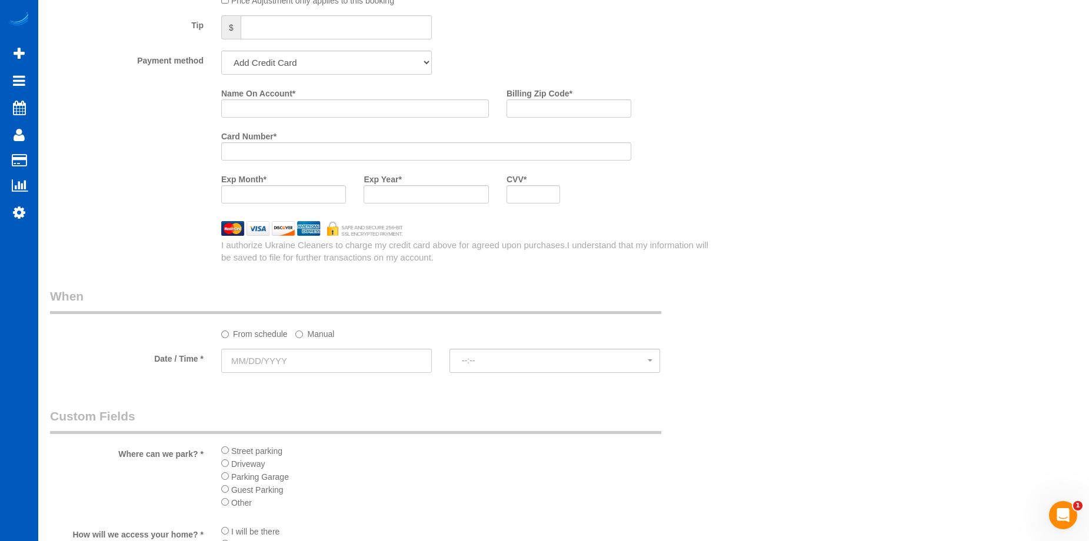
scroll to position [1118, 0]
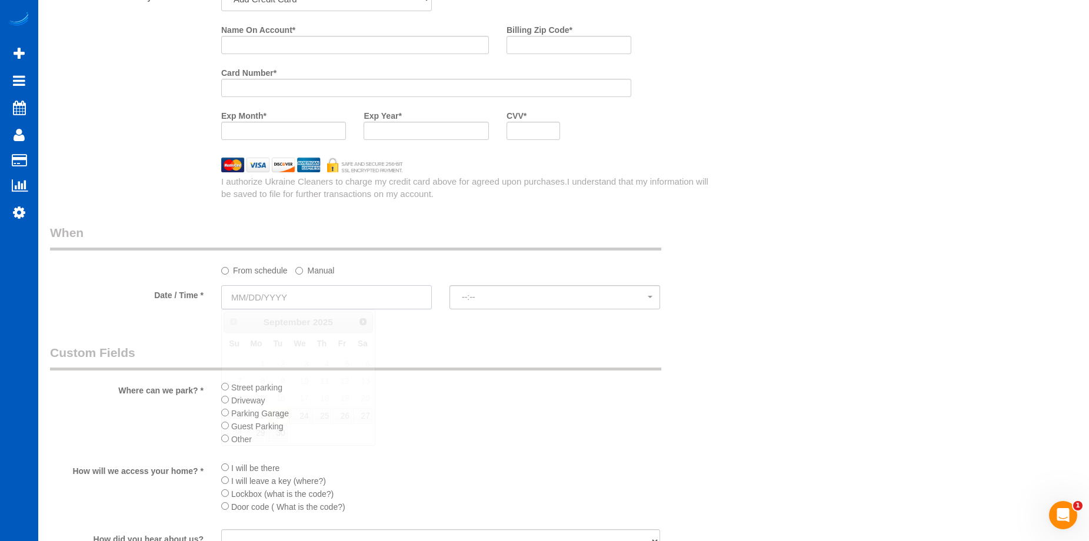
click at [336, 305] on input "text" at bounding box center [326, 297] width 211 height 24
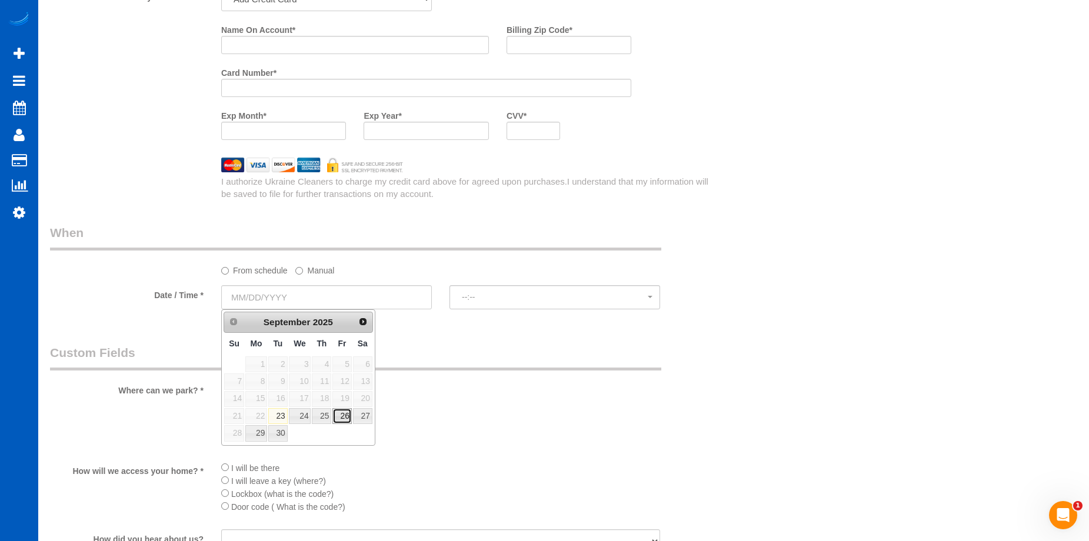
click at [345, 418] on link "26" at bounding box center [341, 416] width 19 height 16
type input "09/26/2025"
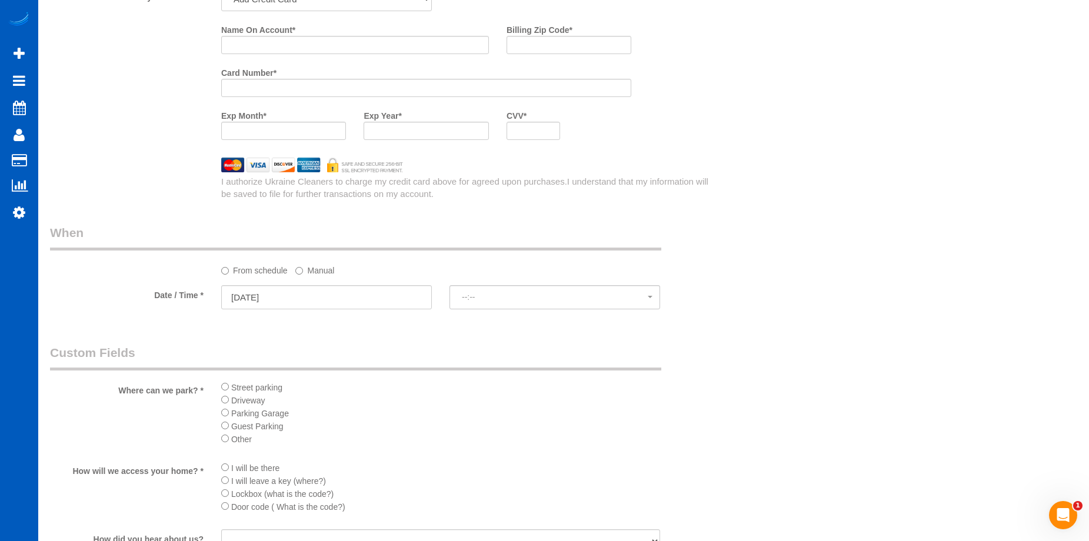
select select "spot126"
click at [220, 400] on div "Street parking Driveway Parking Garage Guest Parking Other" at bounding box center [440, 417] width 456 height 72
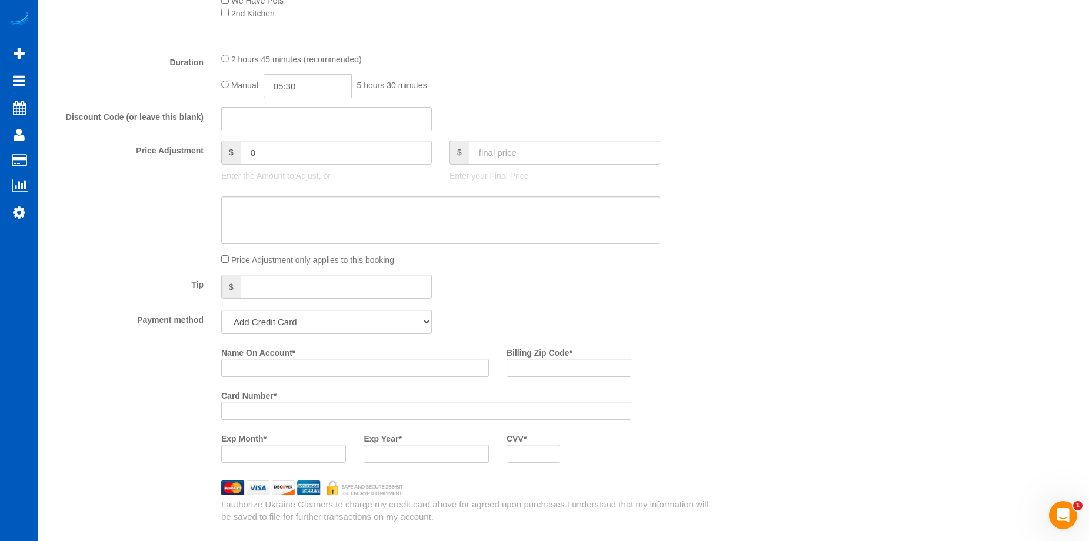
scroll to position [706, 0]
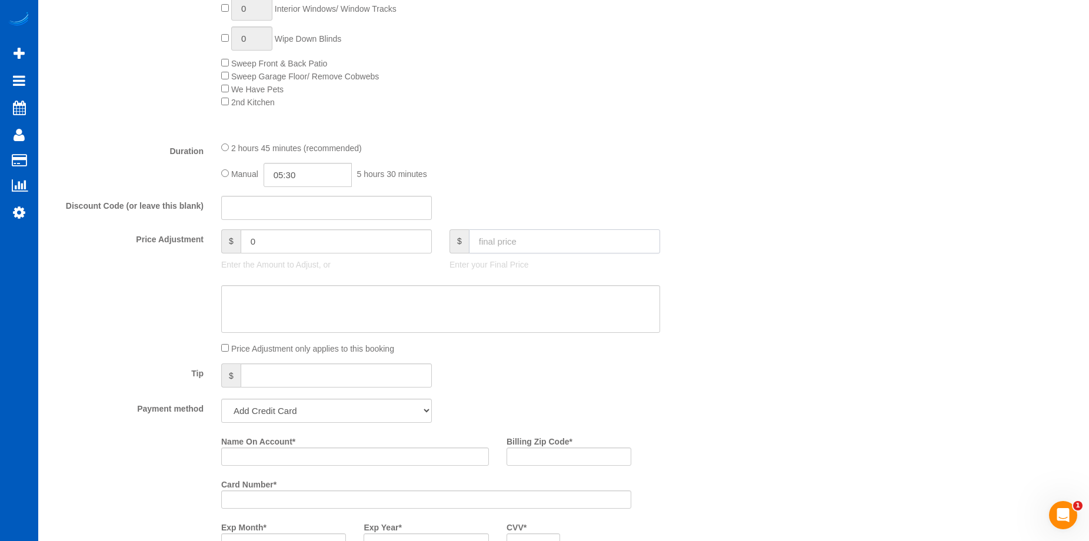
click at [537, 237] on input "text" at bounding box center [564, 241] width 191 height 24
type input "0"
click at [439, 291] on textarea at bounding box center [440, 309] width 439 height 48
type input "-504"
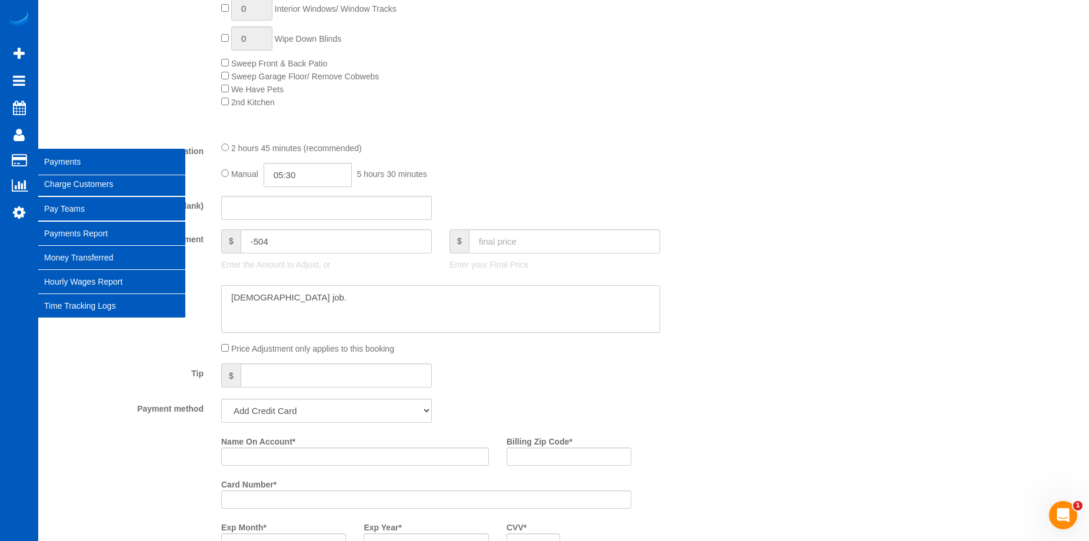
type textarea "Hourly job."
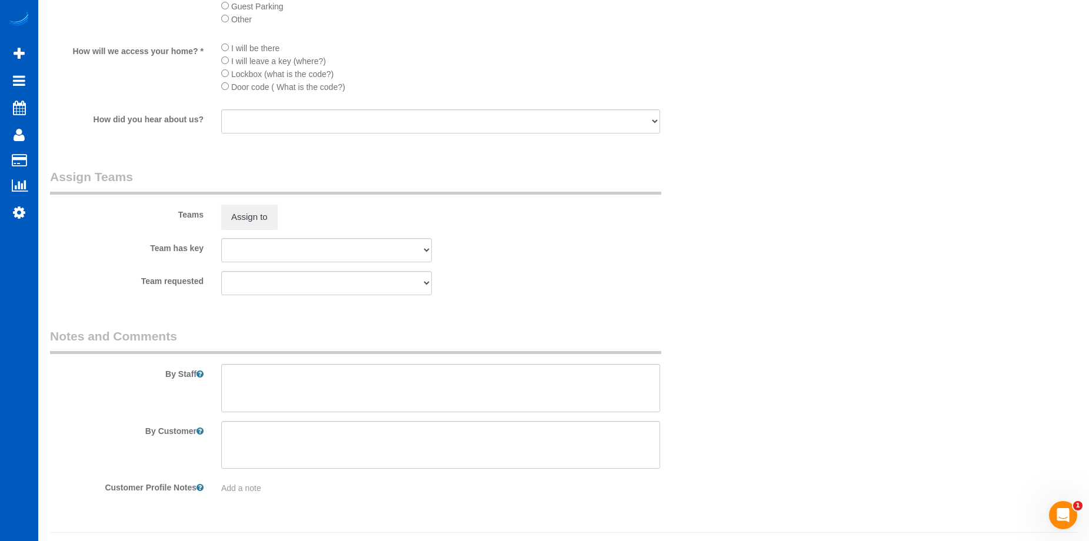
scroll to position [1564, 0]
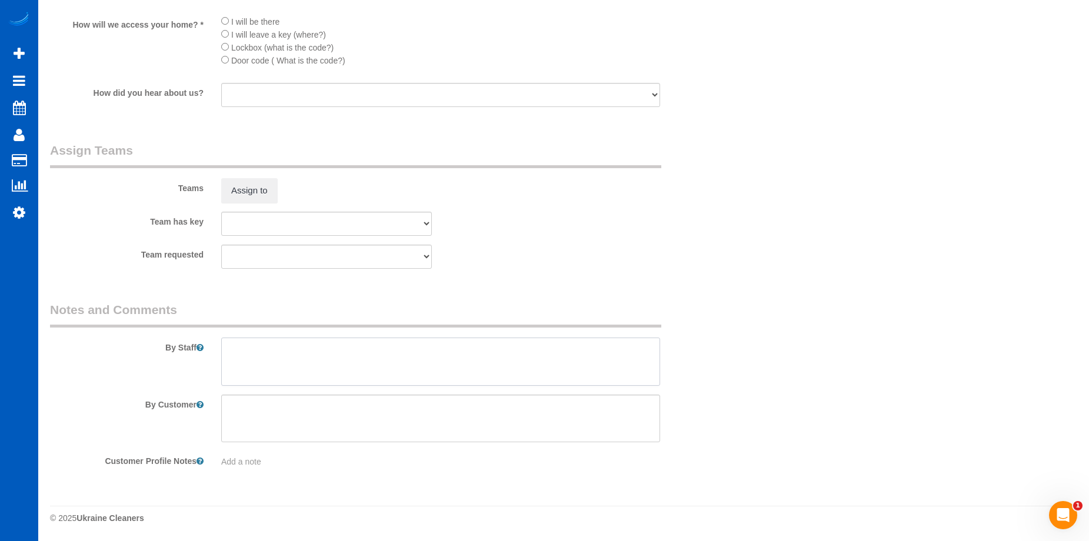
click at [401, 360] on textarea at bounding box center [440, 362] width 439 height 48
click at [373, 352] on textarea at bounding box center [440, 362] width 439 height 48
paste textarea "Hourly job. We are only cleaning the following areas, nothing else: Baseboards,…"
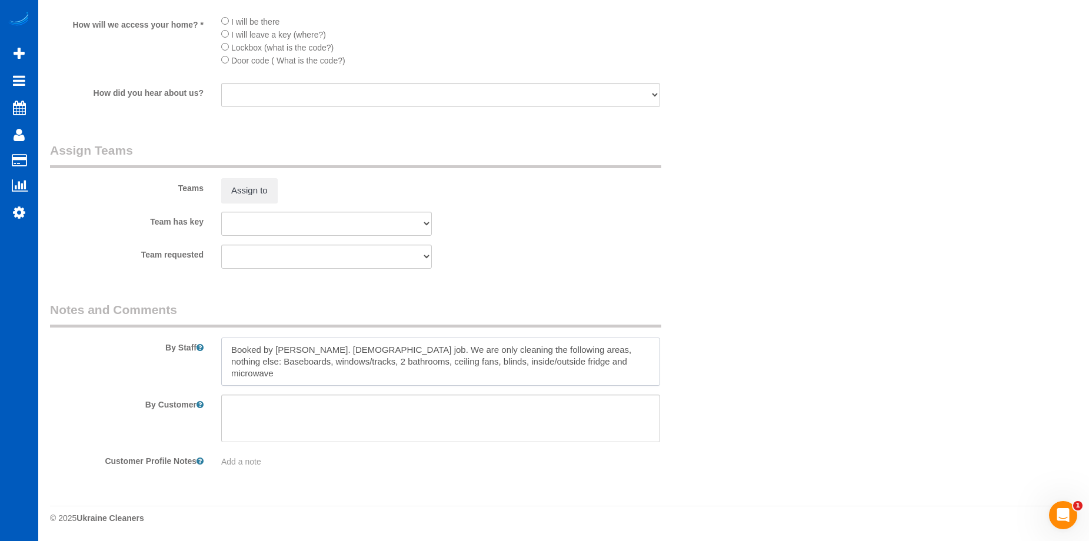
type textarea "Booked by Jade. Hourly job. We are only cleaning the following areas, nothing e…"
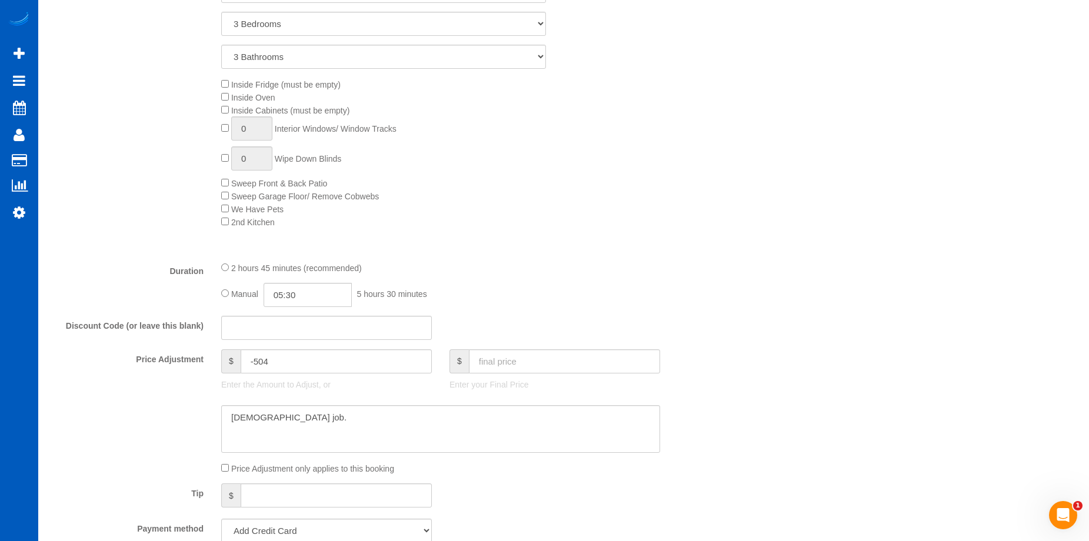
scroll to position [564, 0]
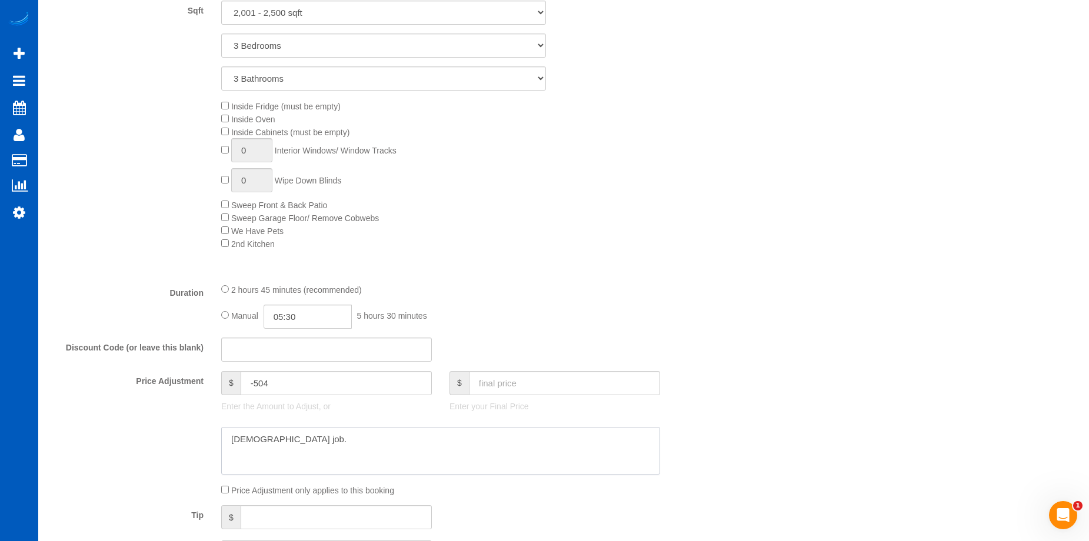
click at [334, 431] on textarea at bounding box center [440, 451] width 439 height 48
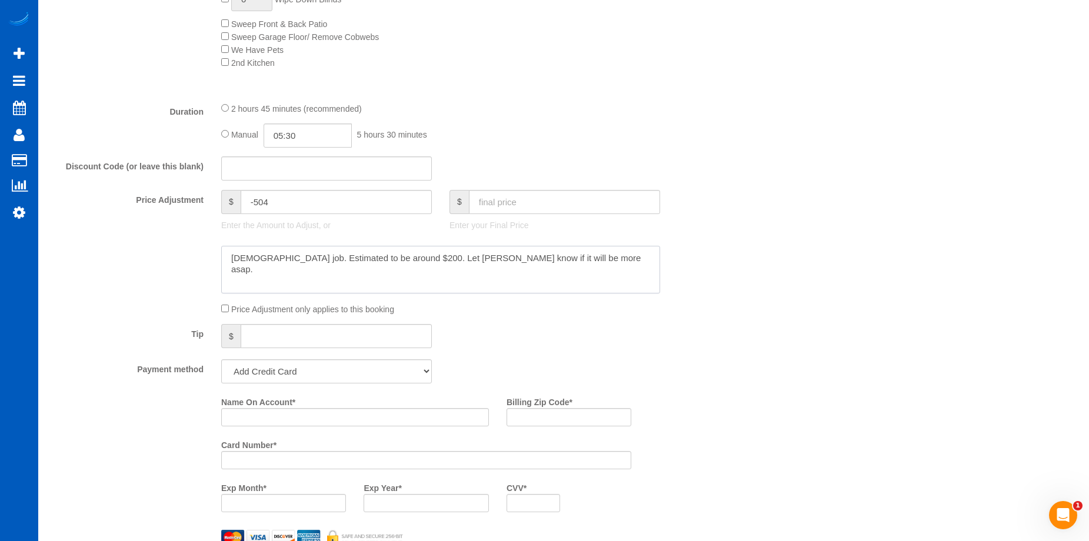
scroll to position [858, 0]
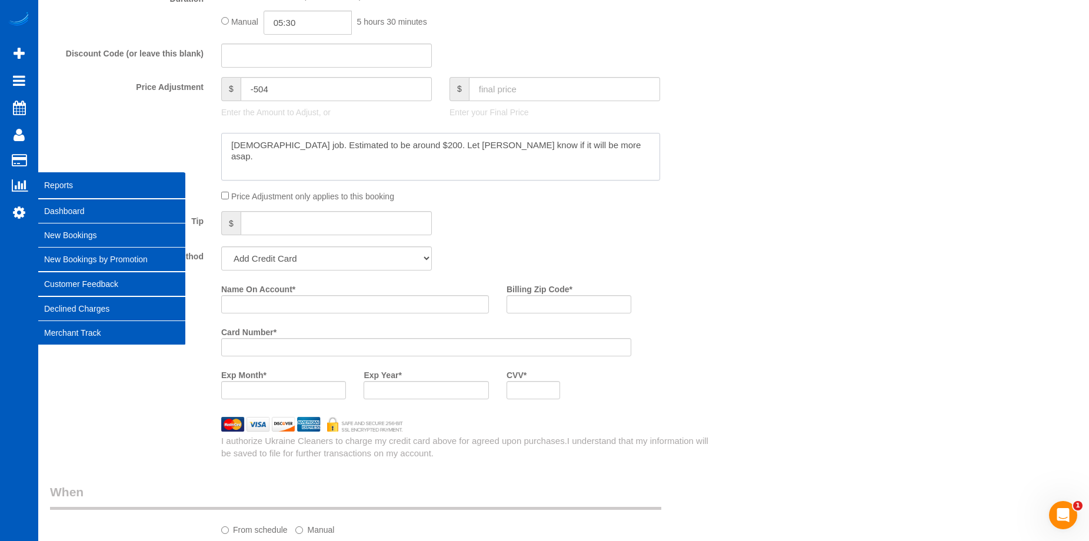
type textarea "Hourly job. Estimated to be around $200. Let Sue know if it will be more asap."
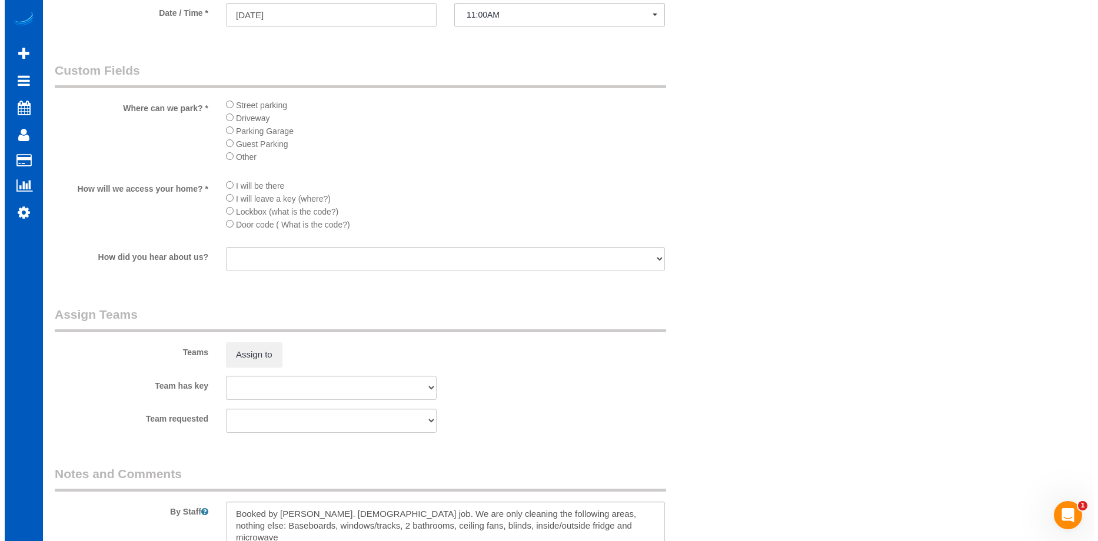
scroll to position [1505, 0]
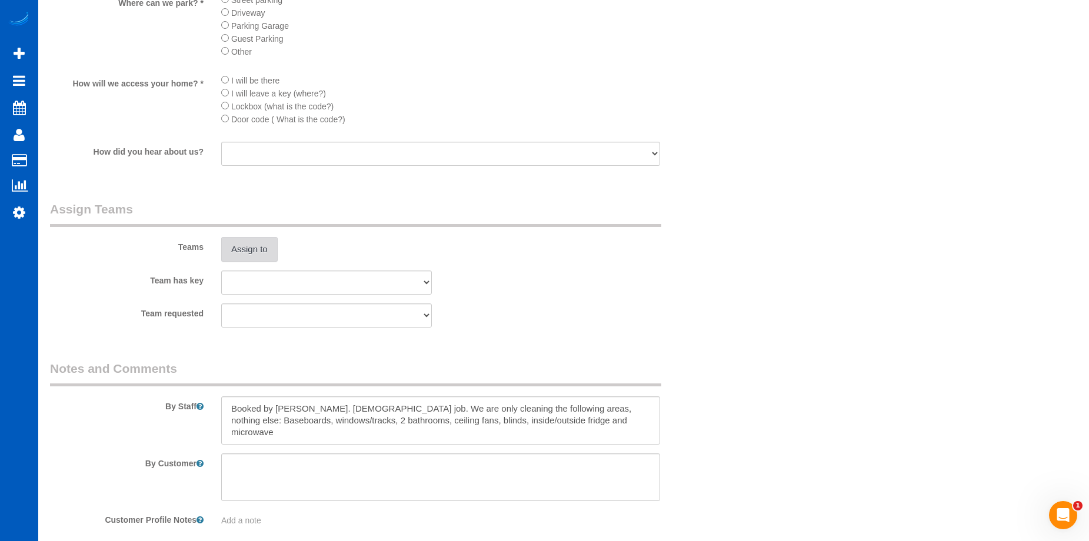
click at [262, 242] on button "Assign to" at bounding box center [249, 249] width 56 height 25
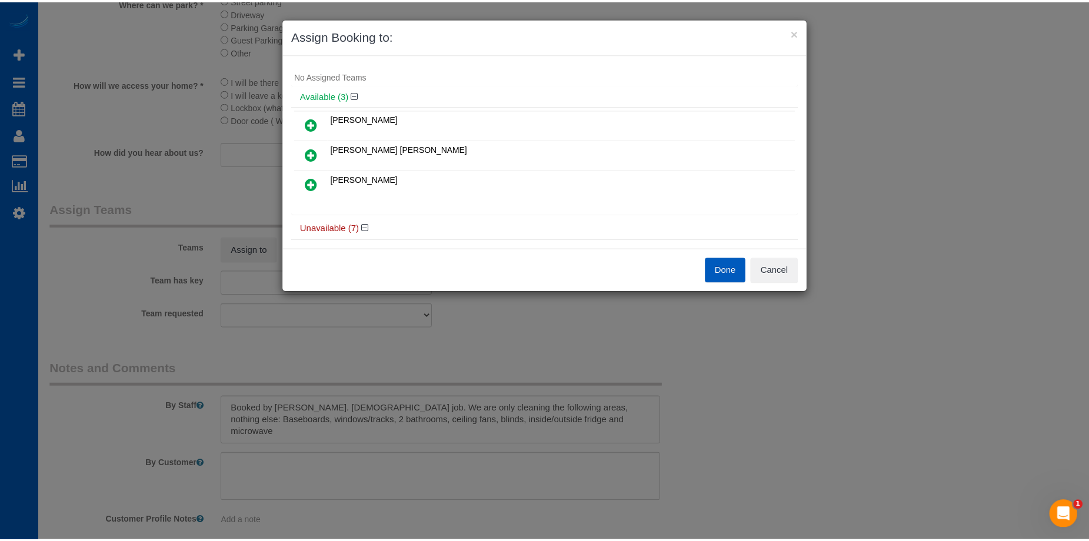
scroll to position [0, 0]
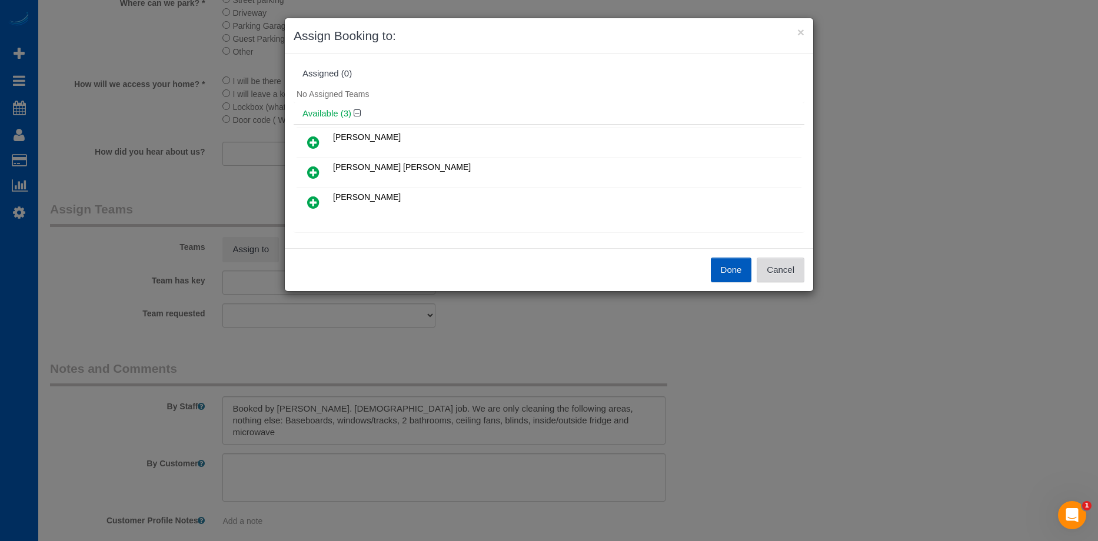
click at [775, 265] on button "Cancel" at bounding box center [780, 270] width 48 height 25
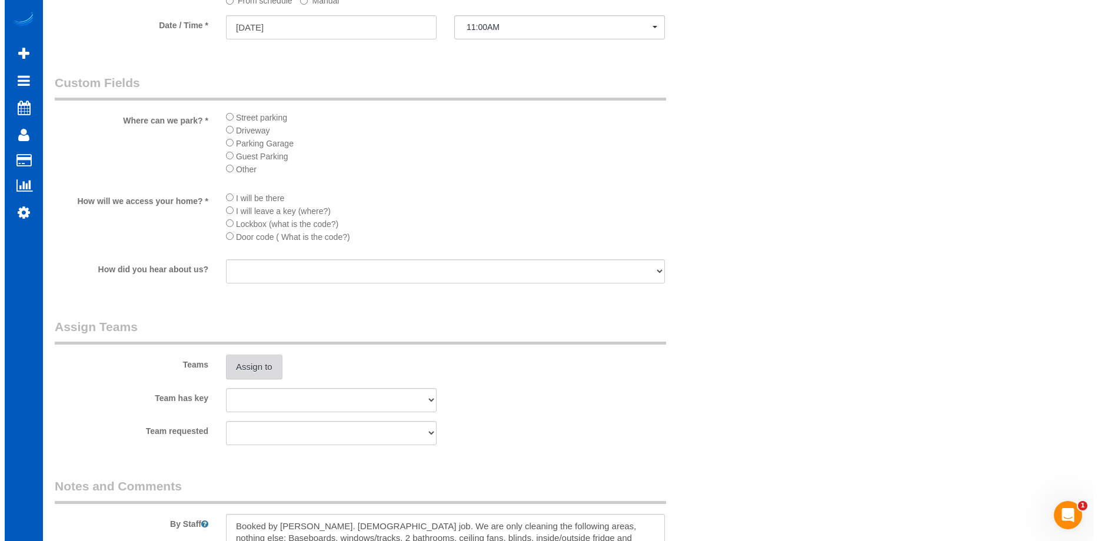
scroll to position [1505, 0]
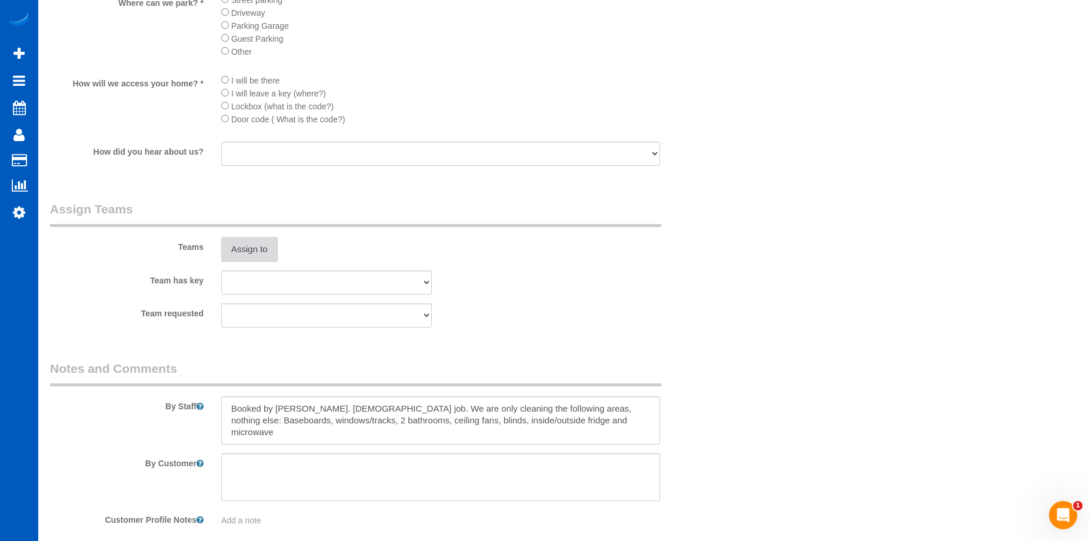
click at [272, 242] on button "Assign to" at bounding box center [249, 249] width 56 height 25
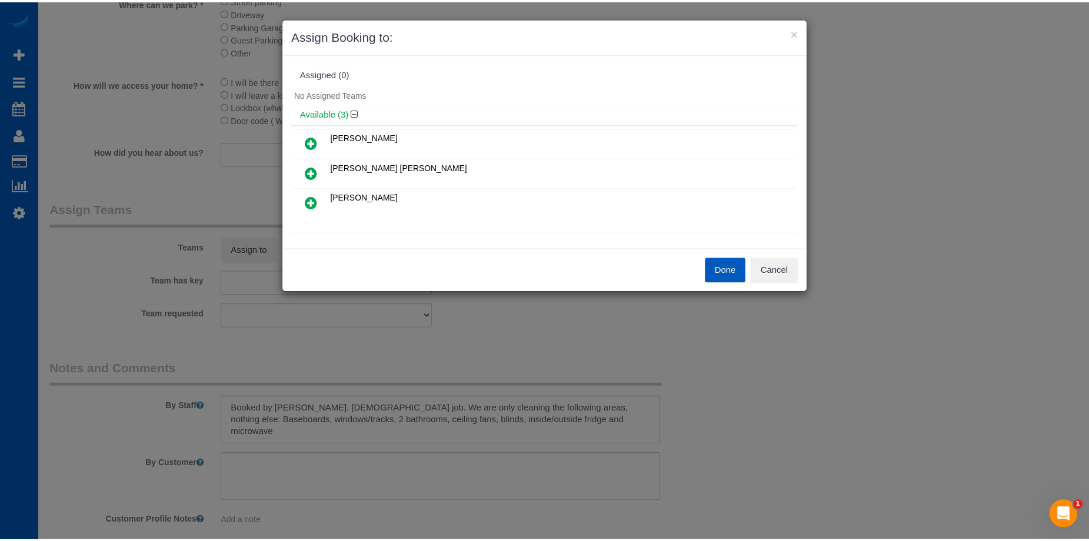
scroll to position [59, 0]
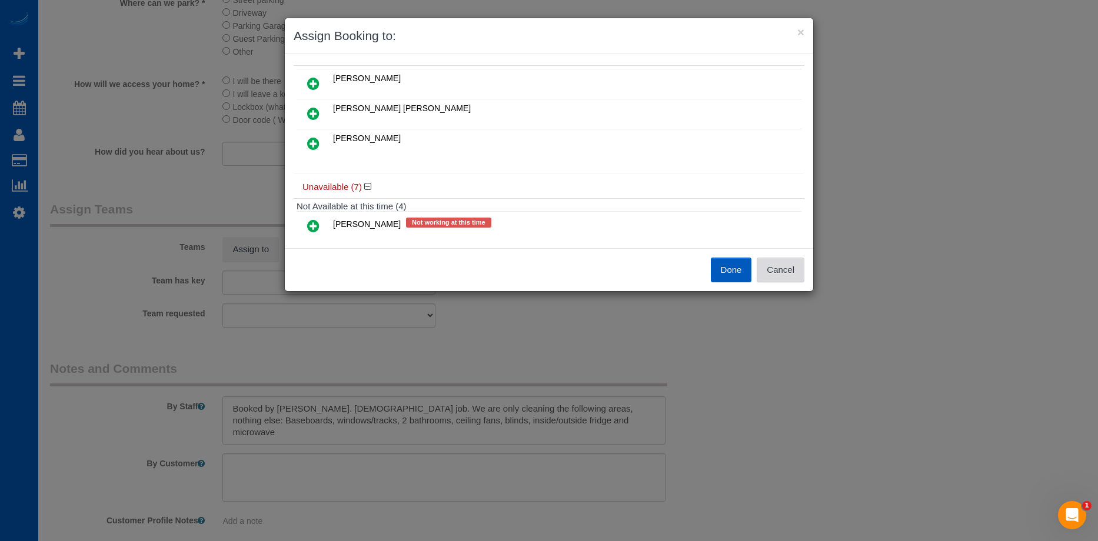
click at [790, 274] on button "Cancel" at bounding box center [780, 270] width 48 height 25
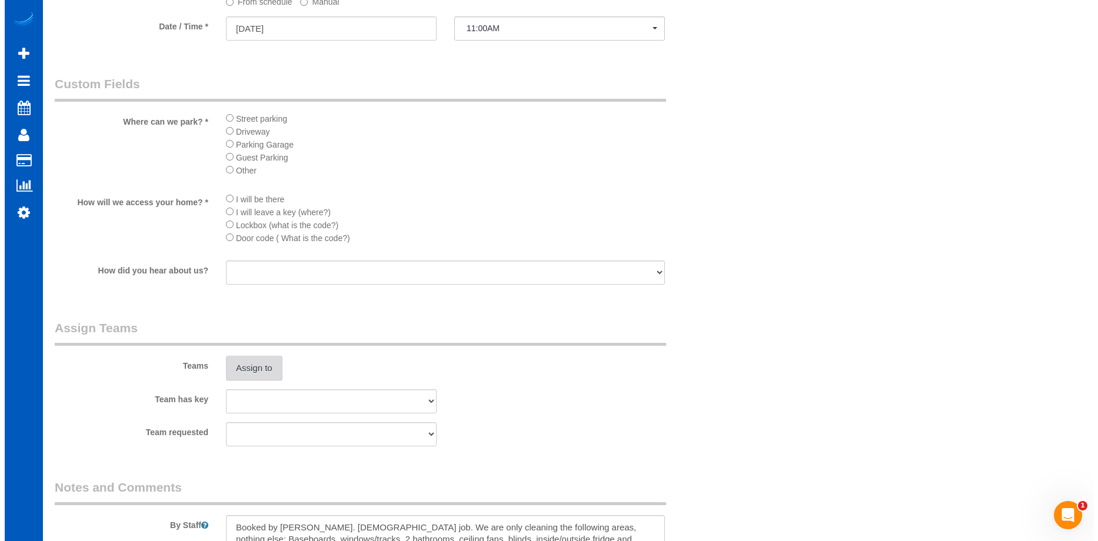
scroll to position [1387, 0]
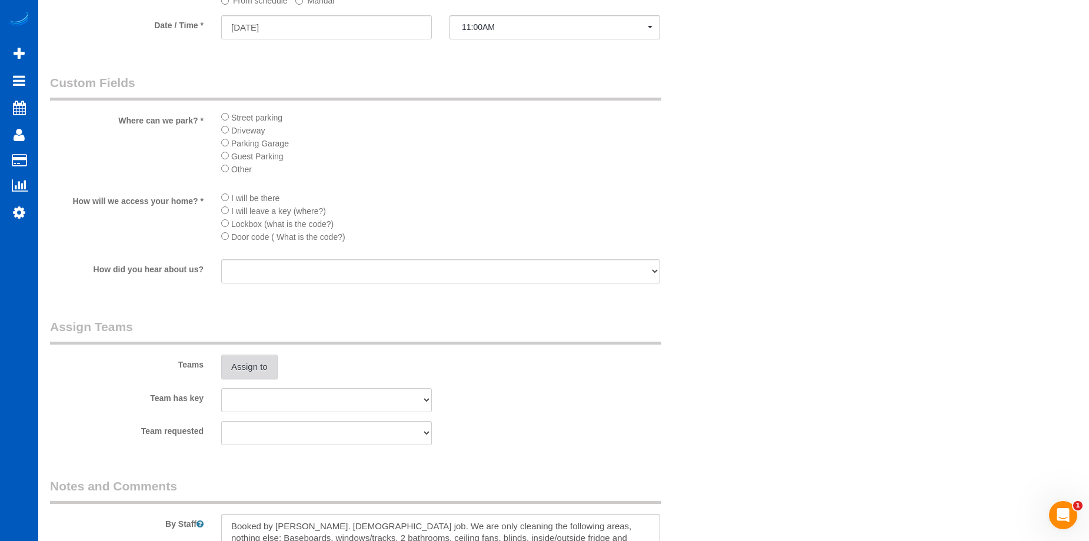
click at [248, 364] on button "Assign to" at bounding box center [249, 367] width 56 height 25
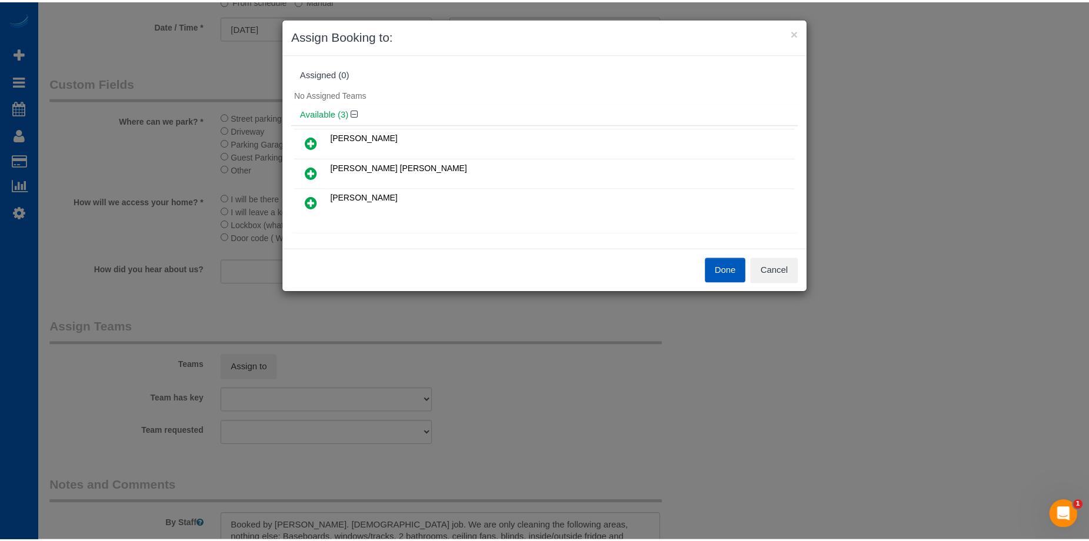
scroll to position [59, 0]
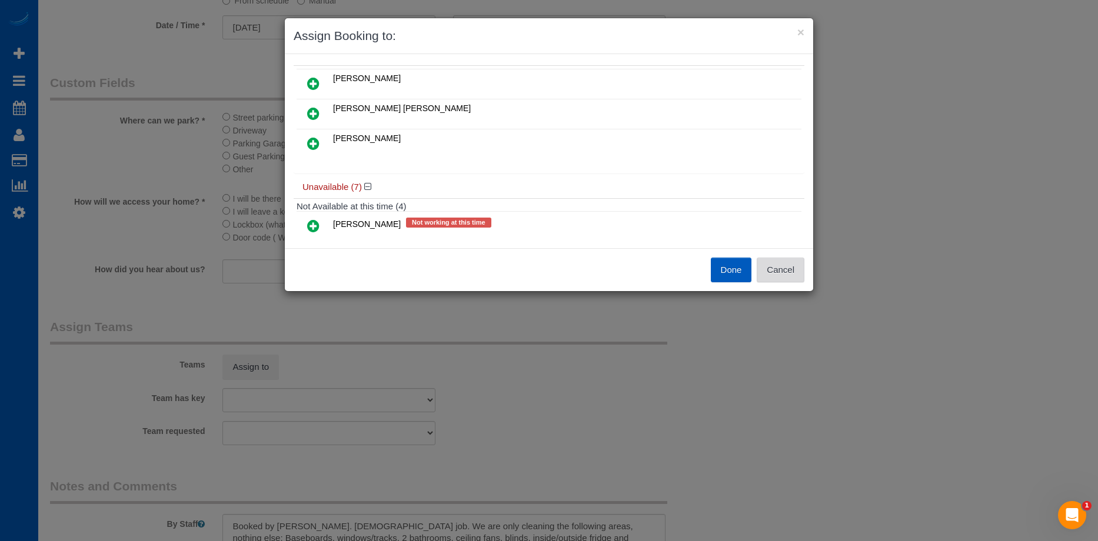
click at [795, 274] on button "Cancel" at bounding box center [780, 270] width 48 height 25
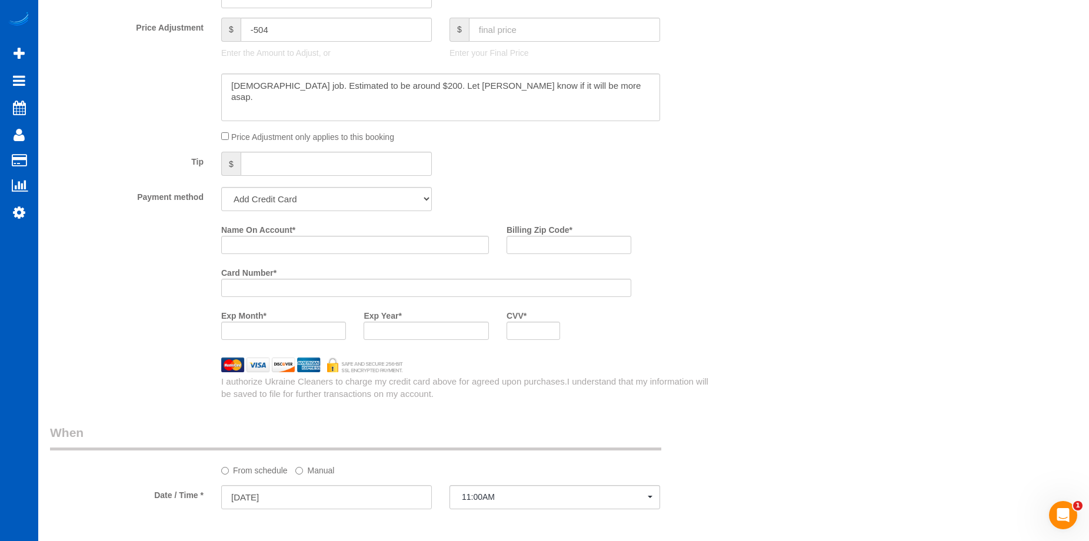
scroll to position [917, 0]
click at [340, 245] on input "Name On Account *" at bounding box center [355, 245] width 268 height 18
paste input "[PERSON_NAME]"
type input "[PERSON_NAME]"
click at [544, 242] on input "Billing Zip Code *" at bounding box center [568, 245] width 125 height 18
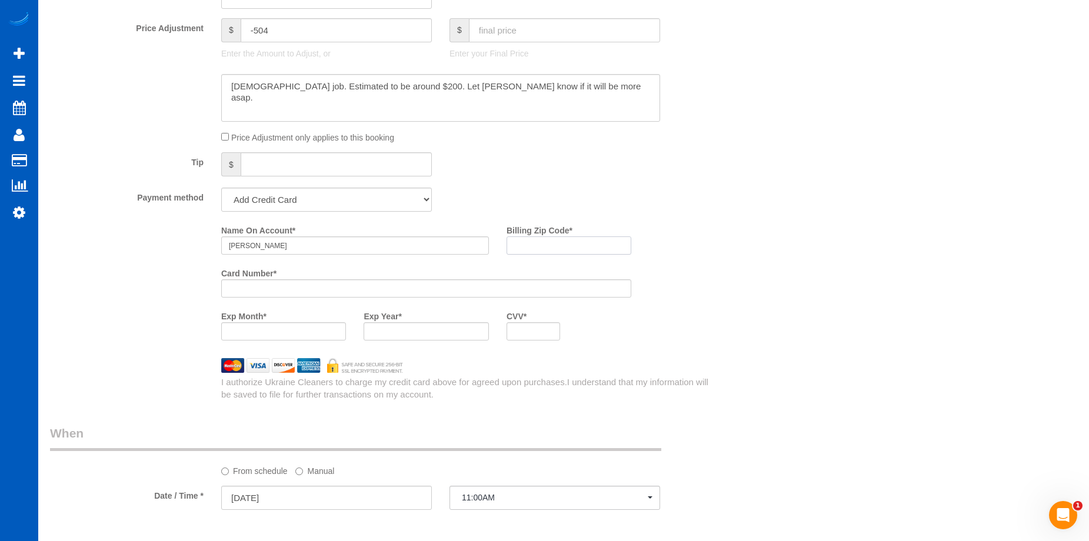
paste input "98466"
type input "98466"
click at [535, 338] on div at bounding box center [533, 331] width 54 height 18
click at [733, 341] on div "Who Email* suzannehillstrom@gmail.com Name * Sue Hillstrom Where Address* 114 A…" at bounding box center [563, 137] width 1027 height 2022
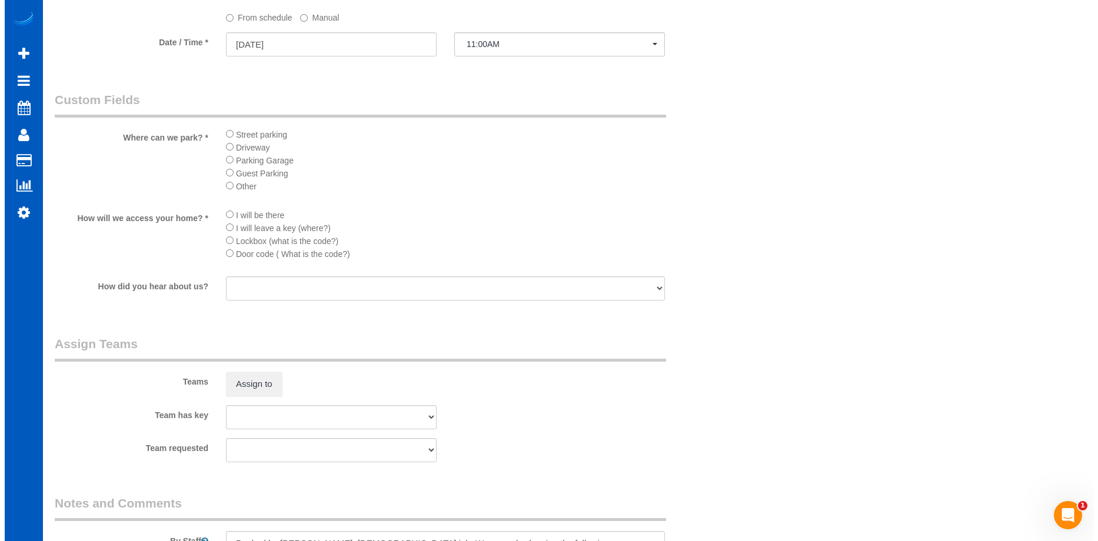
scroll to position [1505, 0]
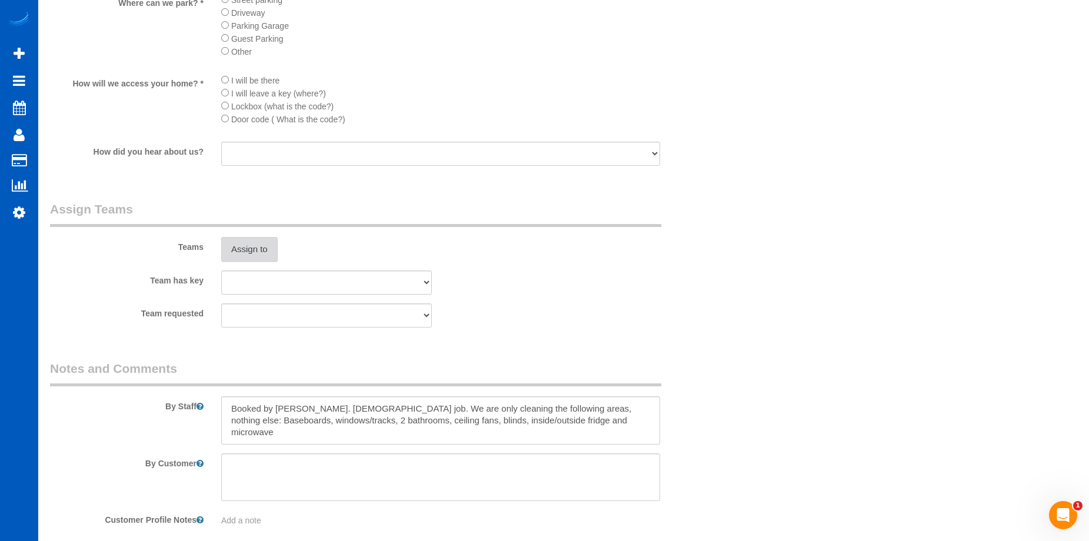
click at [239, 238] on button "Assign to" at bounding box center [249, 249] width 56 height 25
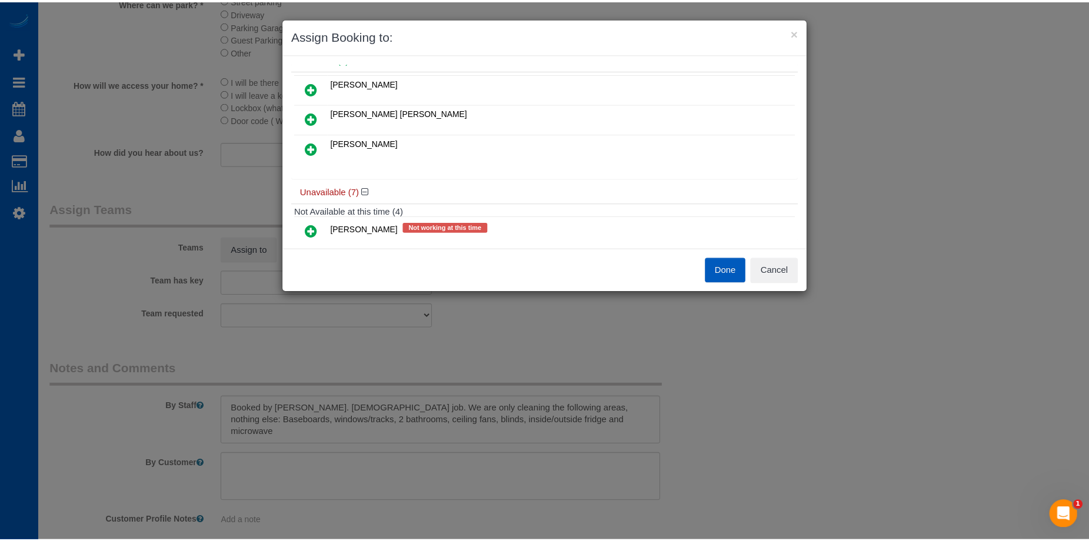
scroll to position [0, 0]
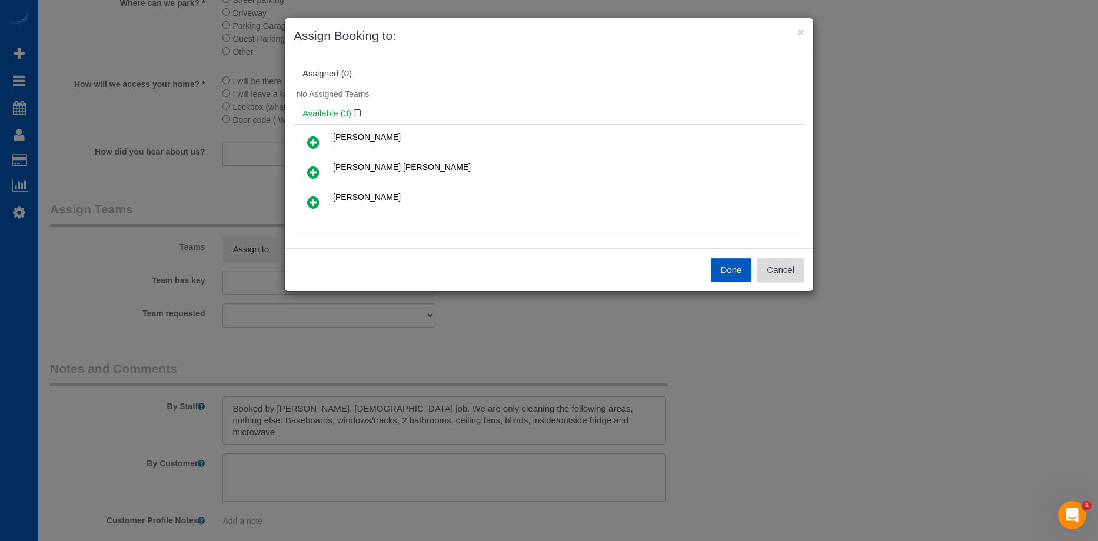
click at [784, 269] on button "Cancel" at bounding box center [780, 270] width 48 height 25
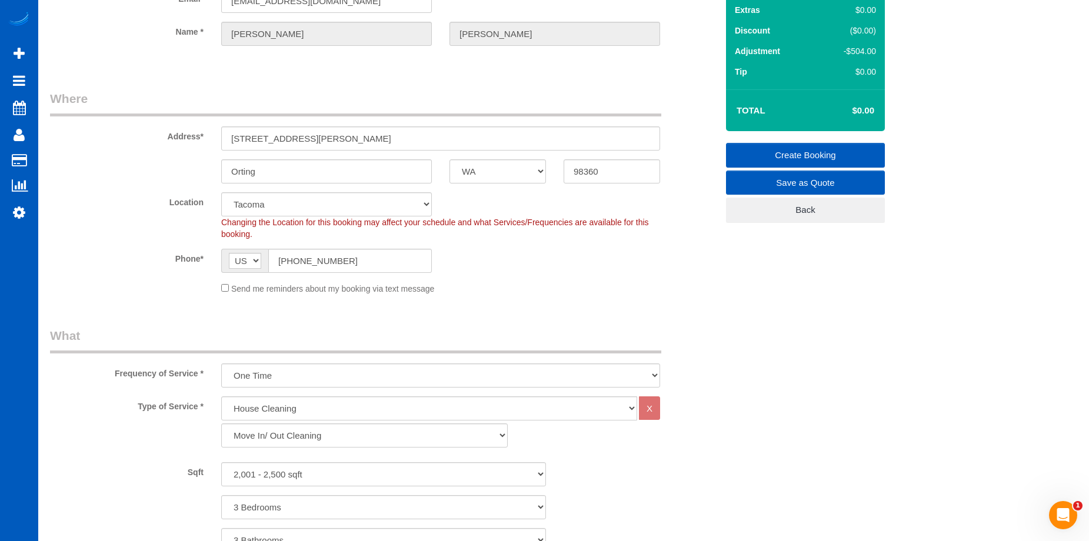
scroll to position [35, 0]
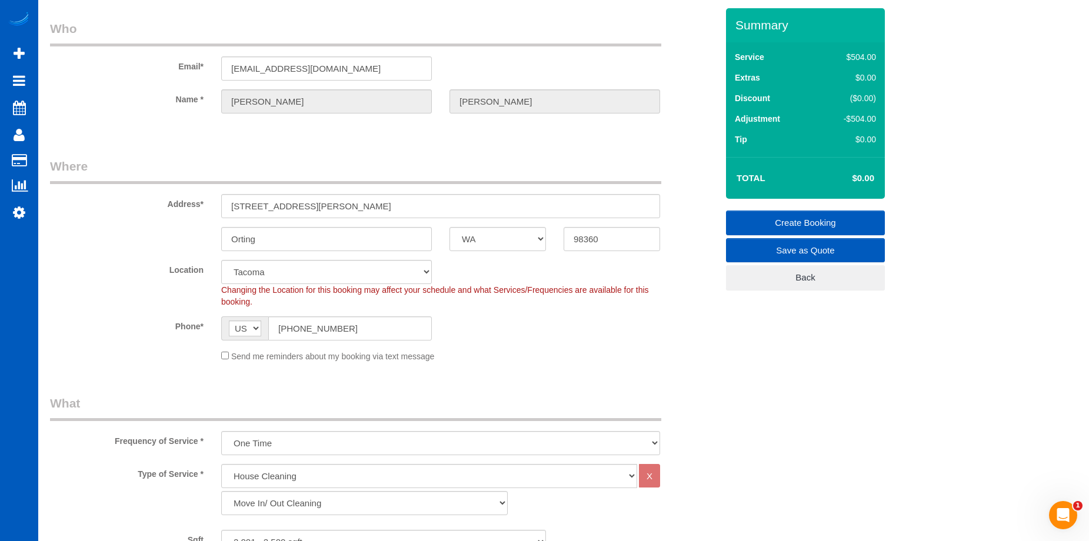
click at [792, 215] on link "Create Booking" at bounding box center [805, 223] width 159 height 25
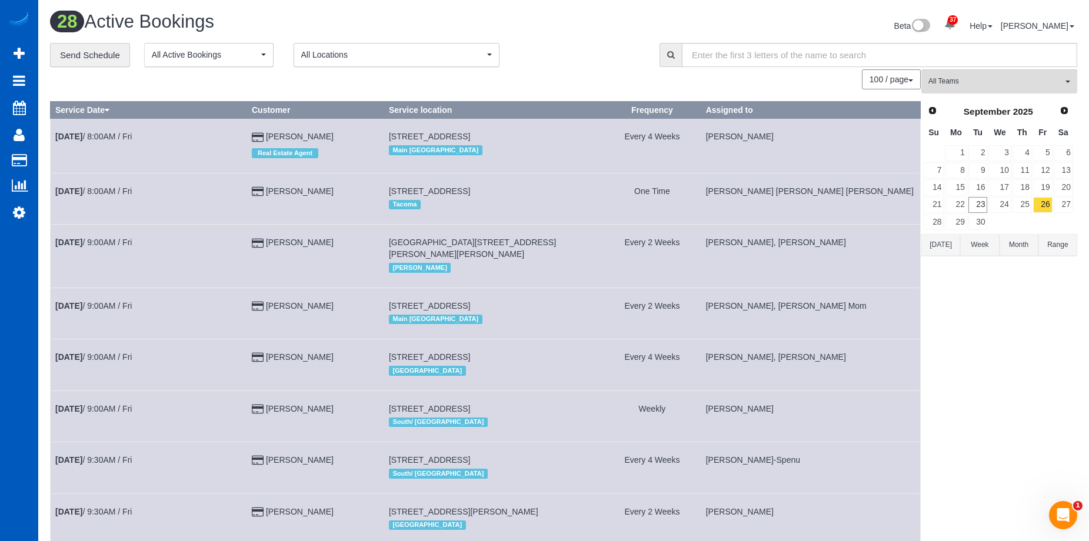
click at [571, 32] on div "Beta 37 Your Notifications You have 0 alerts × You have 3 to charge for [DATE] …" at bounding box center [824, 27] width 522 height 31
click at [1063, 107] on span "Next" at bounding box center [1064, 109] width 9 height 9
click at [999, 155] on link "1" at bounding box center [999, 153] width 22 height 16
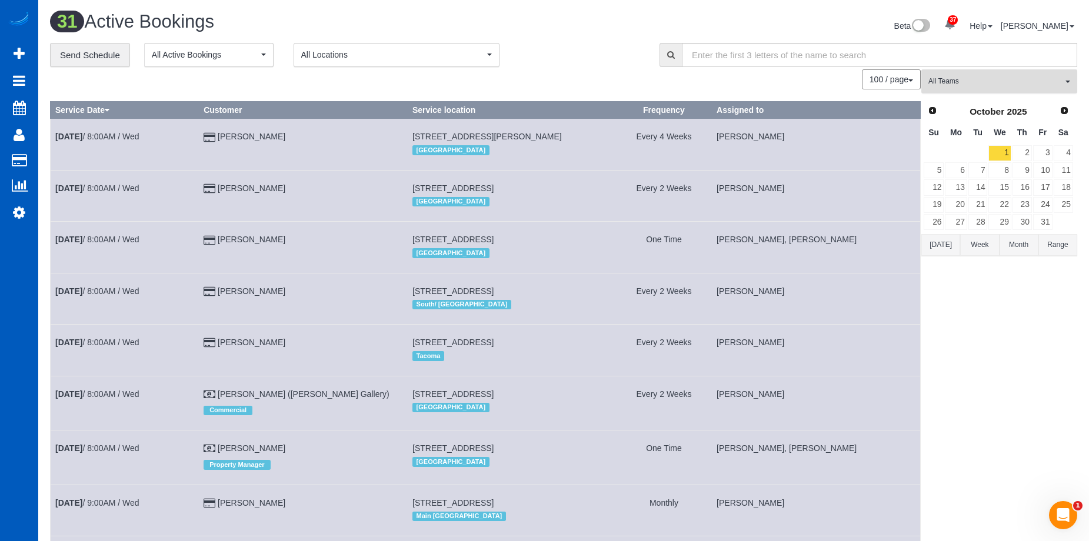
click at [1000, 88] on button "All Teams" at bounding box center [999, 81] width 156 height 24
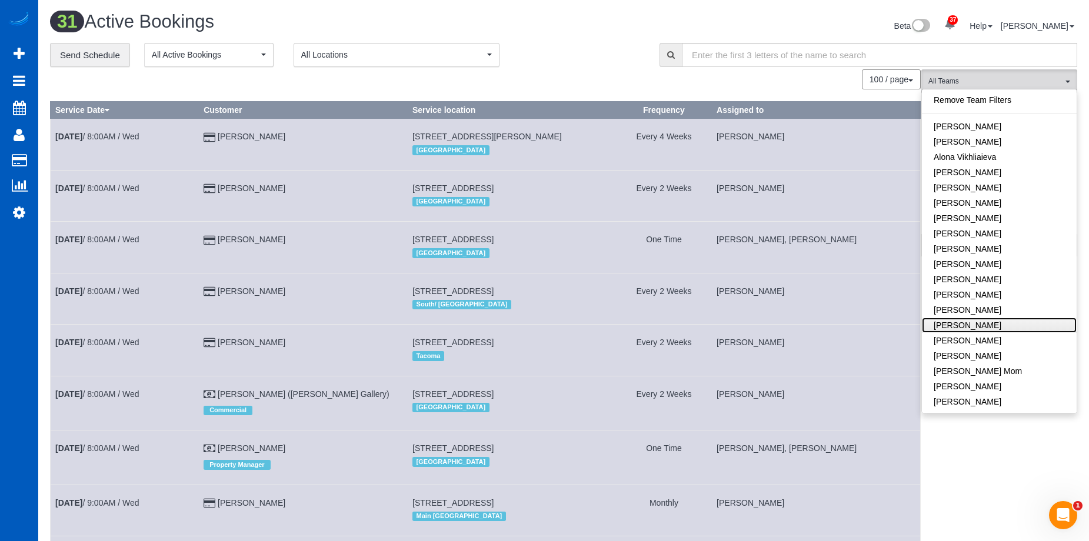
click at [981, 322] on link "[PERSON_NAME]" at bounding box center [999, 325] width 155 height 15
click at [597, 44] on div "**********" at bounding box center [346, 55] width 592 height 25
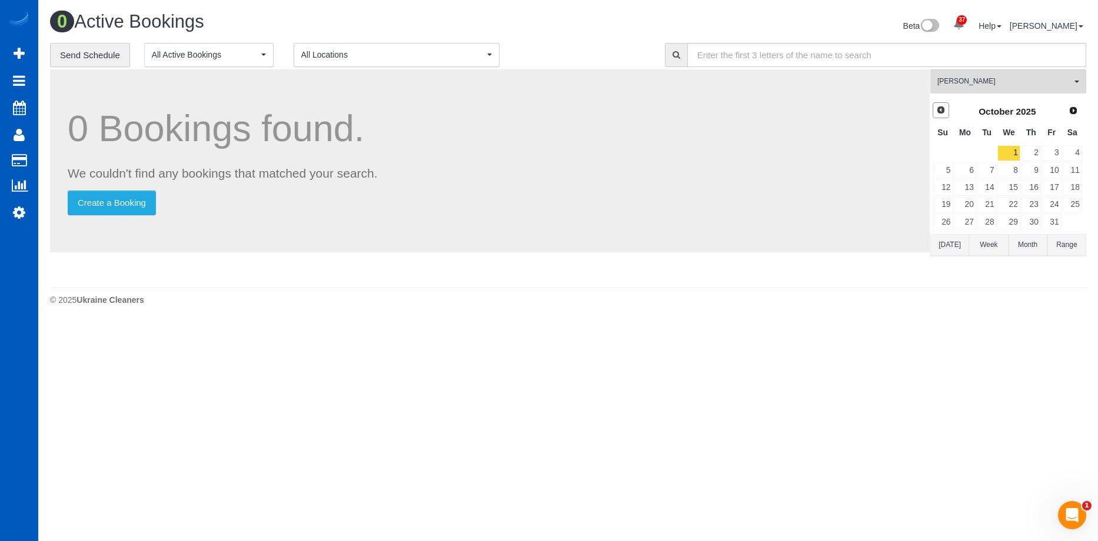
click at [934, 113] on link "Prev" at bounding box center [940, 110] width 16 height 16
click at [965, 219] on link "29" at bounding box center [964, 222] width 22 height 16
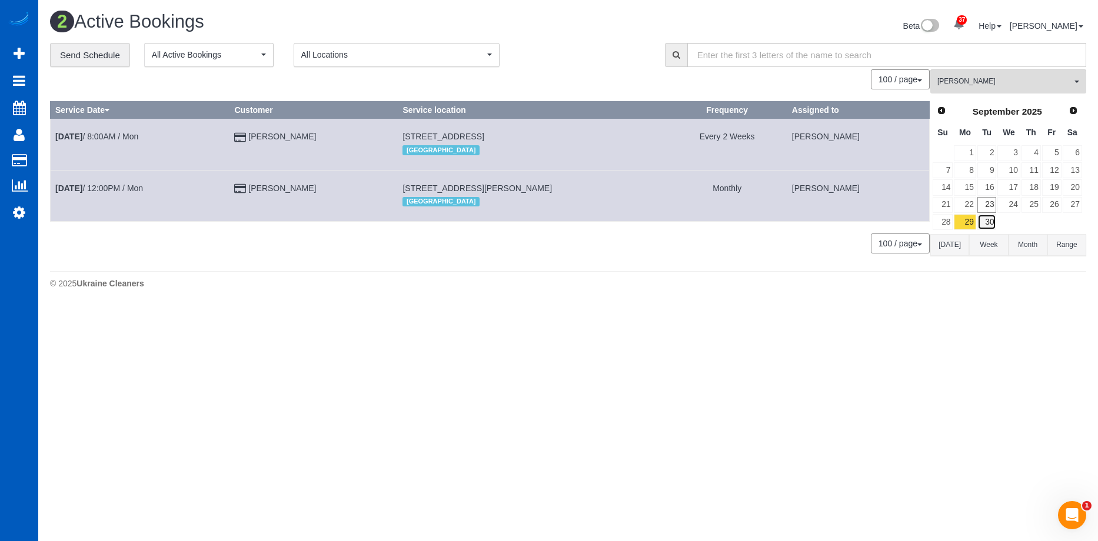
click at [984, 226] on link "30" at bounding box center [986, 222] width 19 height 16
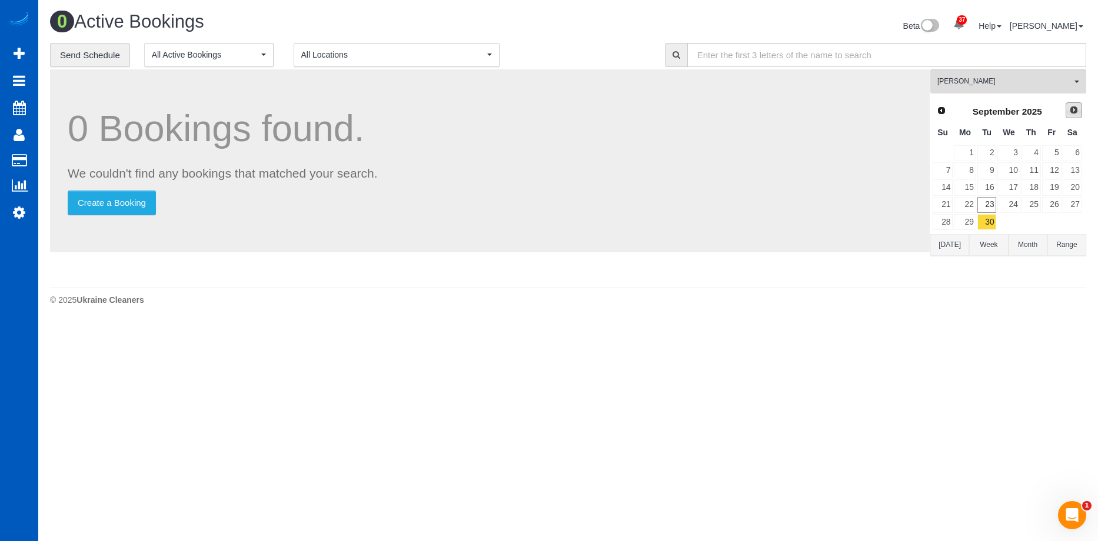
click at [1072, 106] on span "Next" at bounding box center [1073, 109] width 9 height 9
click at [1031, 152] on link "2" at bounding box center [1030, 153] width 19 height 16
click at [1054, 155] on link "3" at bounding box center [1051, 153] width 19 height 16
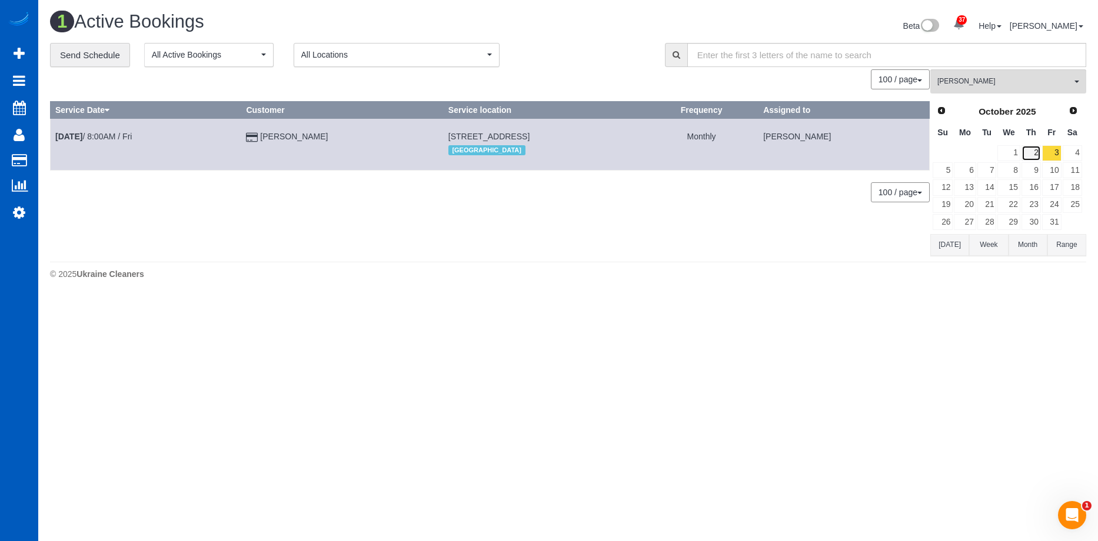
click at [1029, 154] on link "2" at bounding box center [1030, 153] width 19 height 16
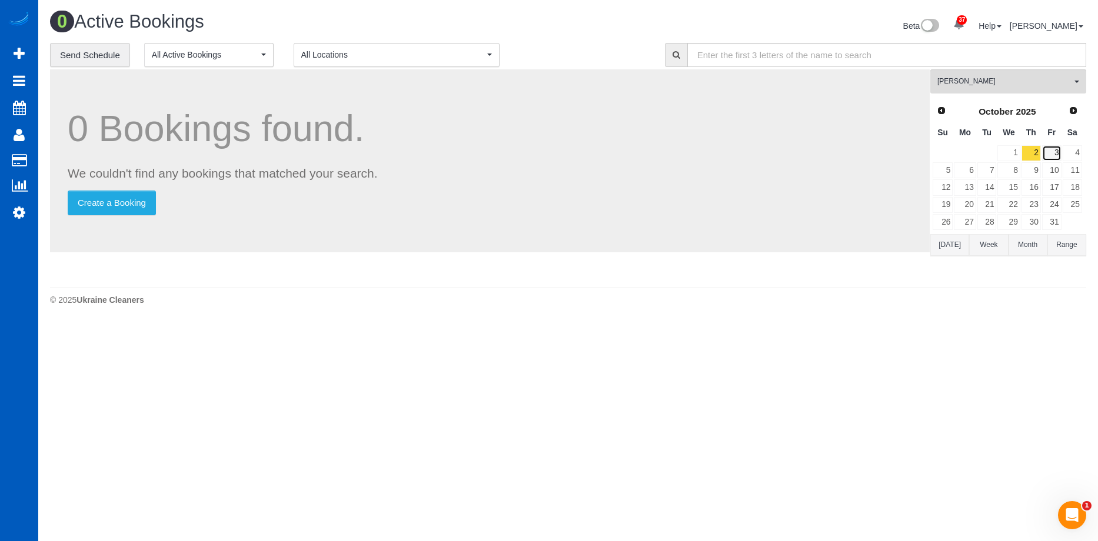
click at [1055, 148] on link "3" at bounding box center [1051, 153] width 19 height 16
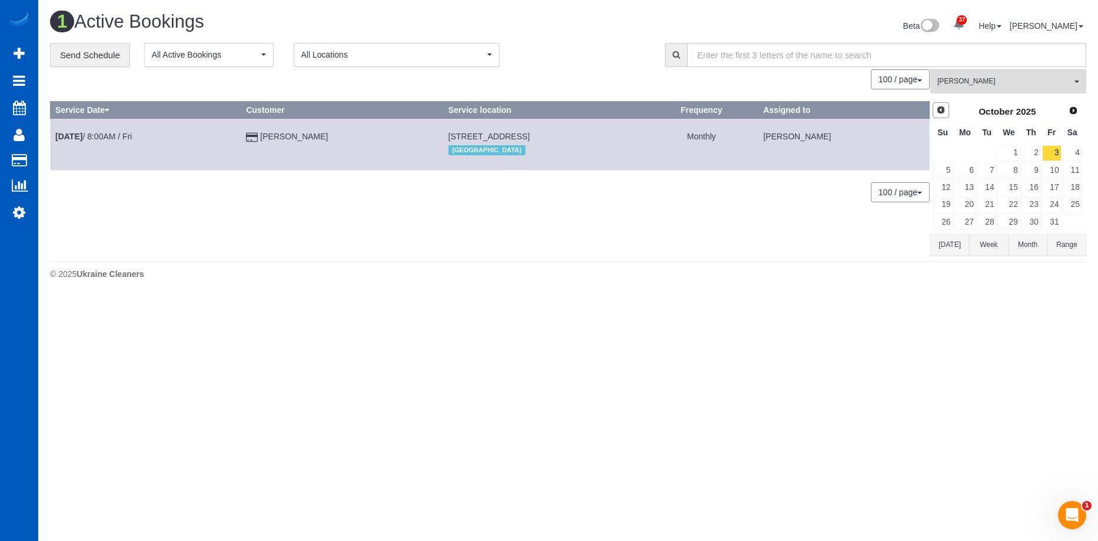
click at [947, 106] on link "Prev" at bounding box center [940, 110] width 16 height 16
click at [1070, 114] on span "Next" at bounding box center [1073, 109] width 9 height 9
click at [940, 106] on span "Prev" at bounding box center [940, 109] width 9 height 9
click at [971, 221] on link "29" at bounding box center [964, 222] width 22 height 16
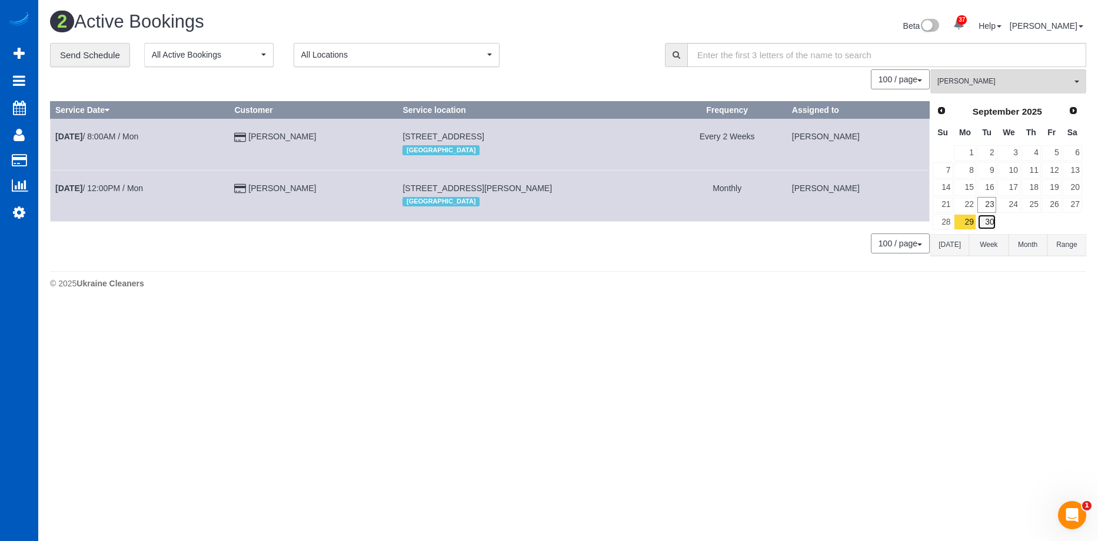
click at [983, 220] on link "30" at bounding box center [986, 222] width 19 height 16
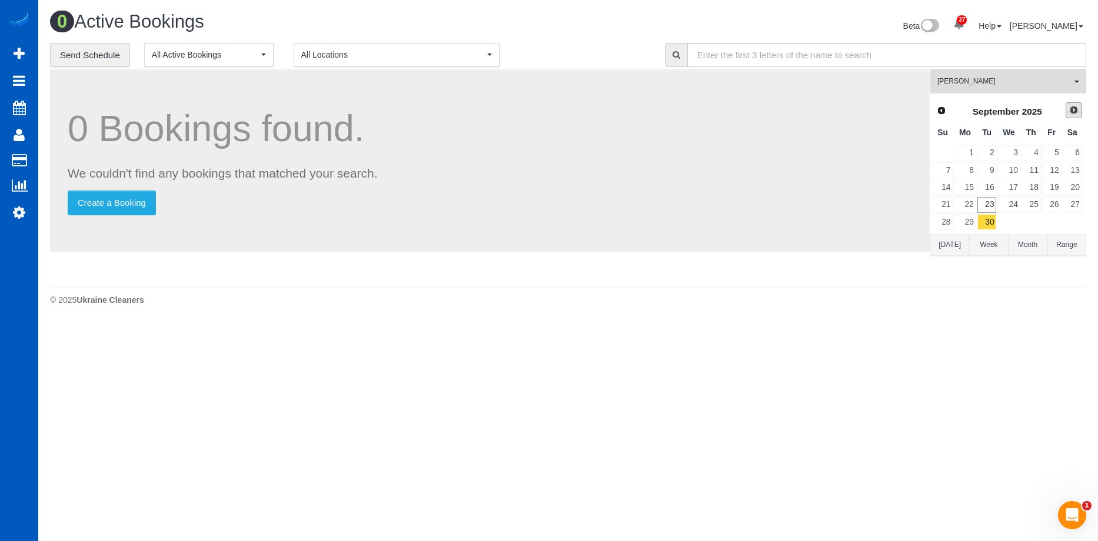
click at [1067, 108] on link "Next" at bounding box center [1073, 110] width 16 height 16
click at [1038, 153] on link "2" at bounding box center [1030, 153] width 19 height 16
click at [1057, 153] on link "3" at bounding box center [1051, 153] width 19 height 16
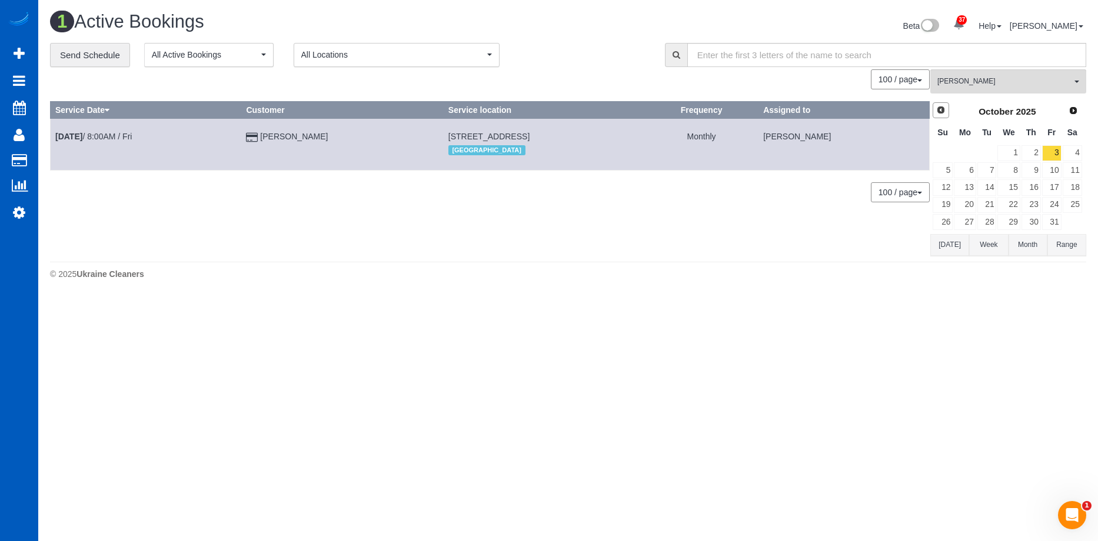
click at [938, 110] on span "Prev" at bounding box center [940, 109] width 9 height 9
click at [1055, 203] on link "26" at bounding box center [1051, 205] width 19 height 16
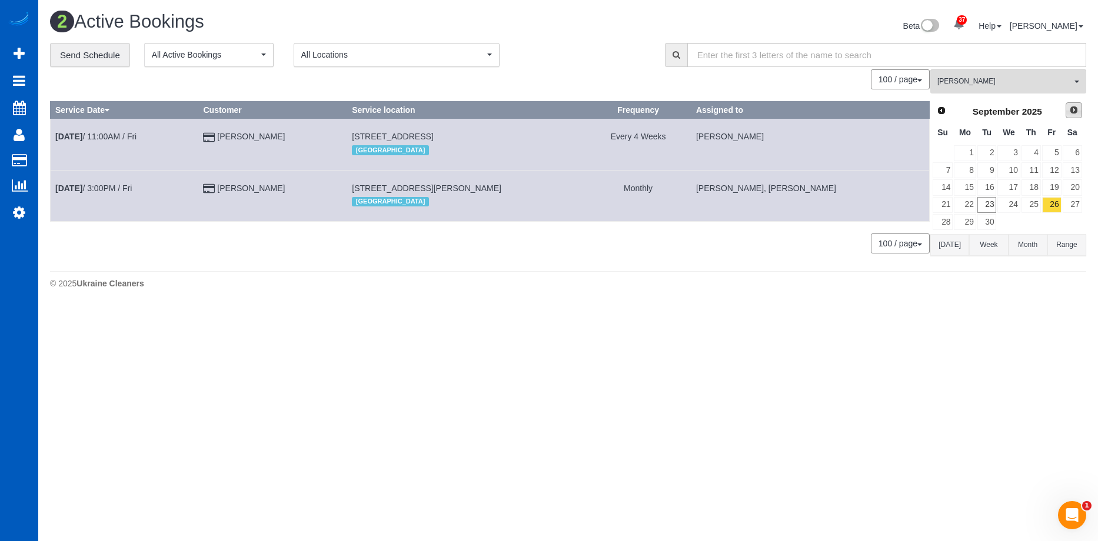
click at [1072, 118] on link "Next" at bounding box center [1073, 110] width 16 height 16
click at [1053, 147] on link "3" at bounding box center [1051, 153] width 19 height 16
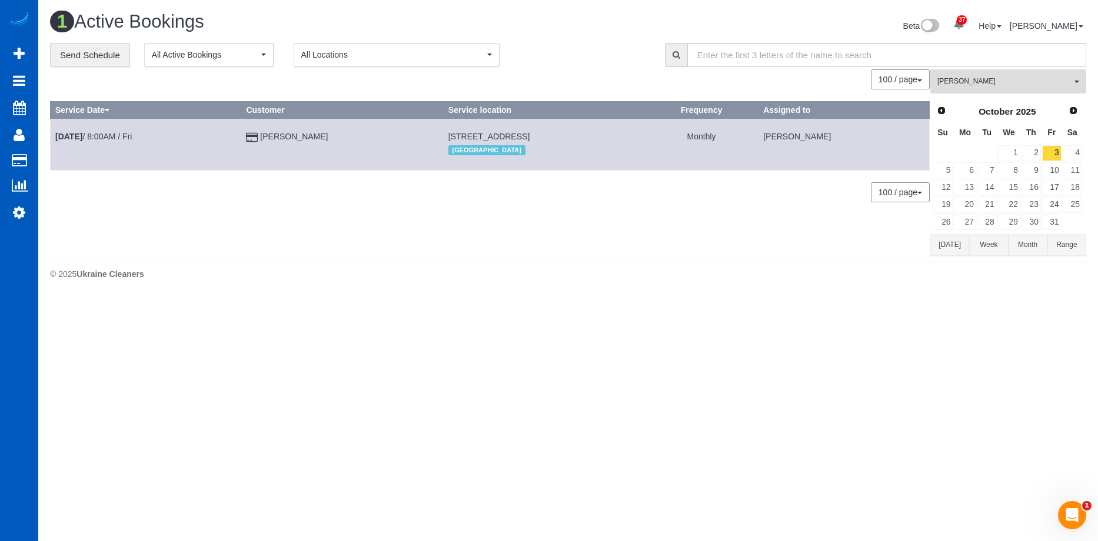
click at [1053, 84] on span "Evelina Manuilo" at bounding box center [1004, 81] width 134 height 10
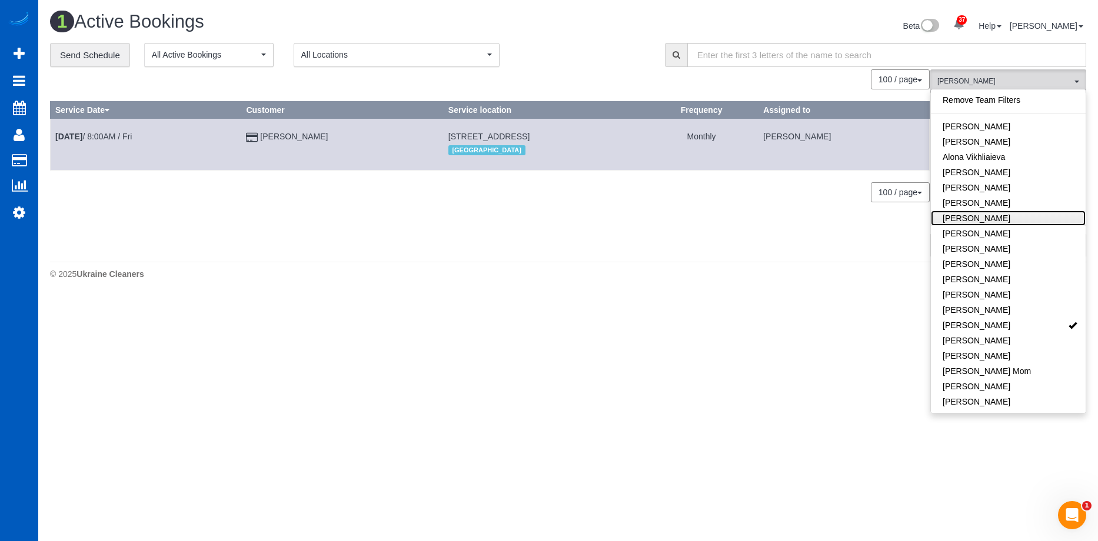
click at [1009, 219] on link "Anna Manuilo" at bounding box center [1007, 218] width 155 height 15
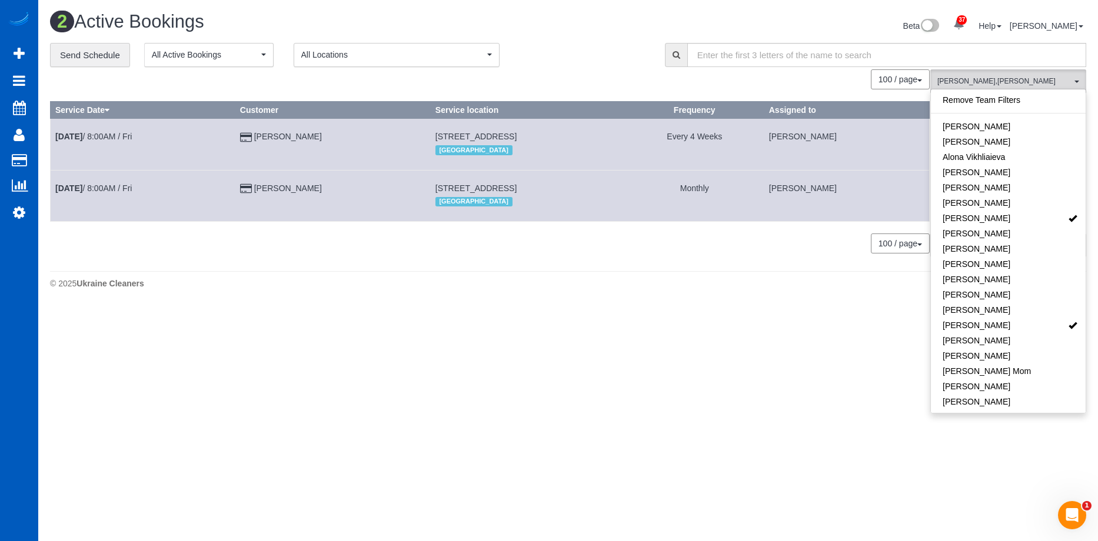
click at [626, 57] on div "**********" at bounding box center [348, 55] width 597 height 25
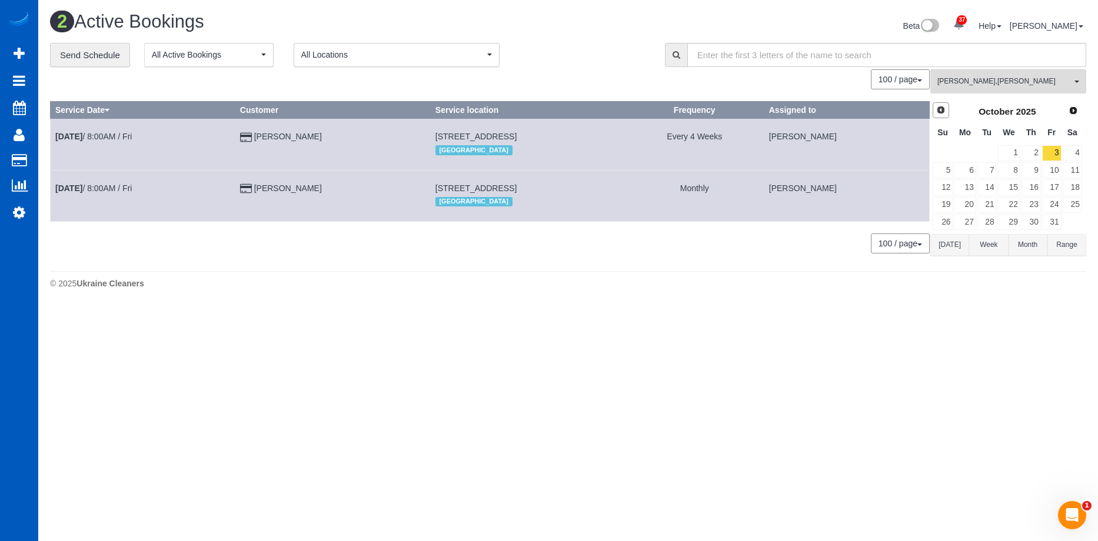
click at [942, 112] on span "Prev" at bounding box center [940, 109] width 9 height 9
click at [1009, 199] on link "24" at bounding box center [1008, 205] width 22 height 16
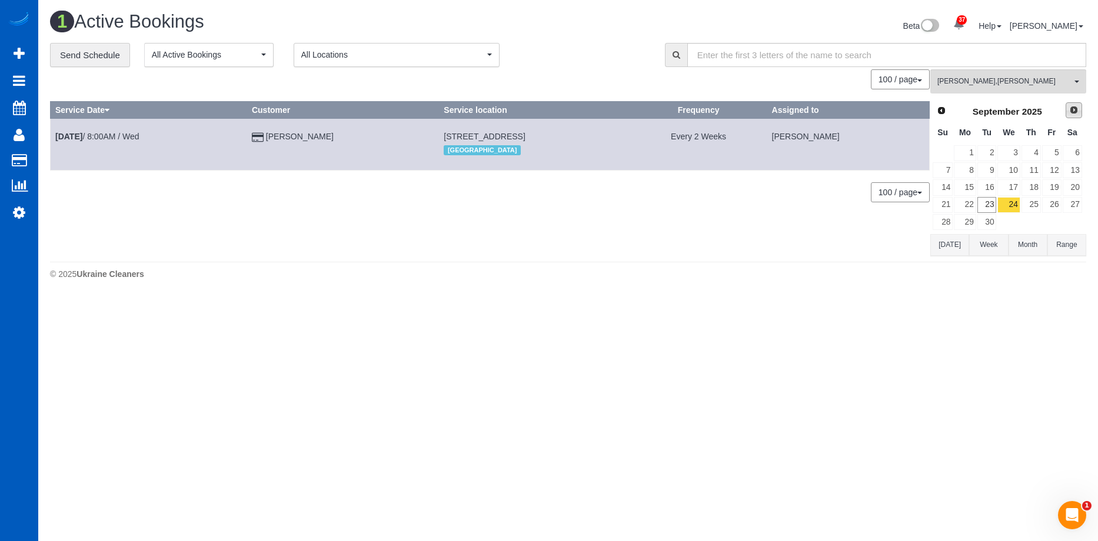
click at [1077, 111] on span "Next" at bounding box center [1073, 109] width 9 height 9
click at [1010, 150] on link "1" at bounding box center [1008, 153] width 22 height 16
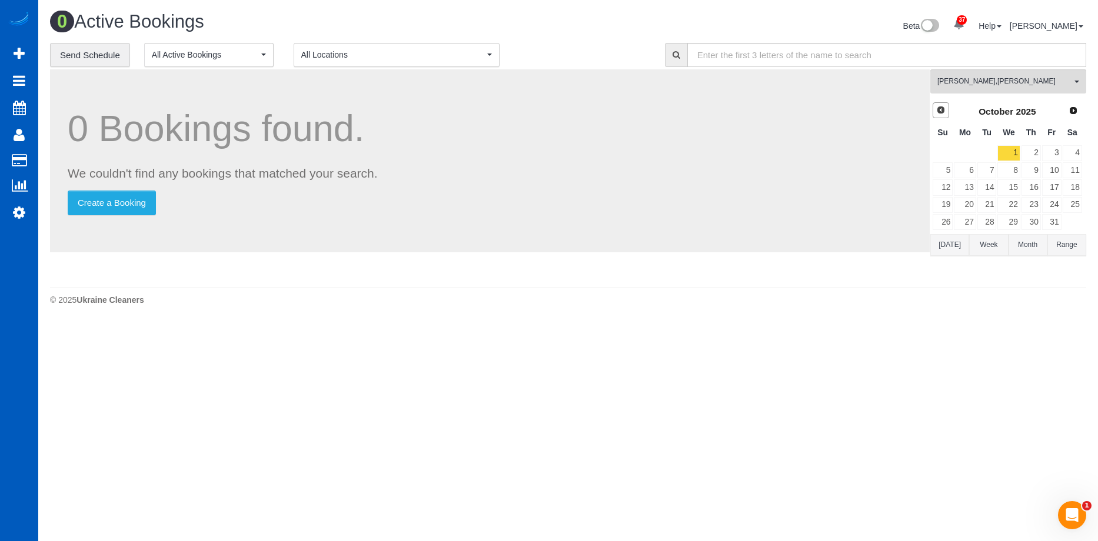
click at [938, 113] on span "Prev" at bounding box center [940, 109] width 9 height 9
click at [968, 221] on link "29" at bounding box center [964, 222] width 22 height 16
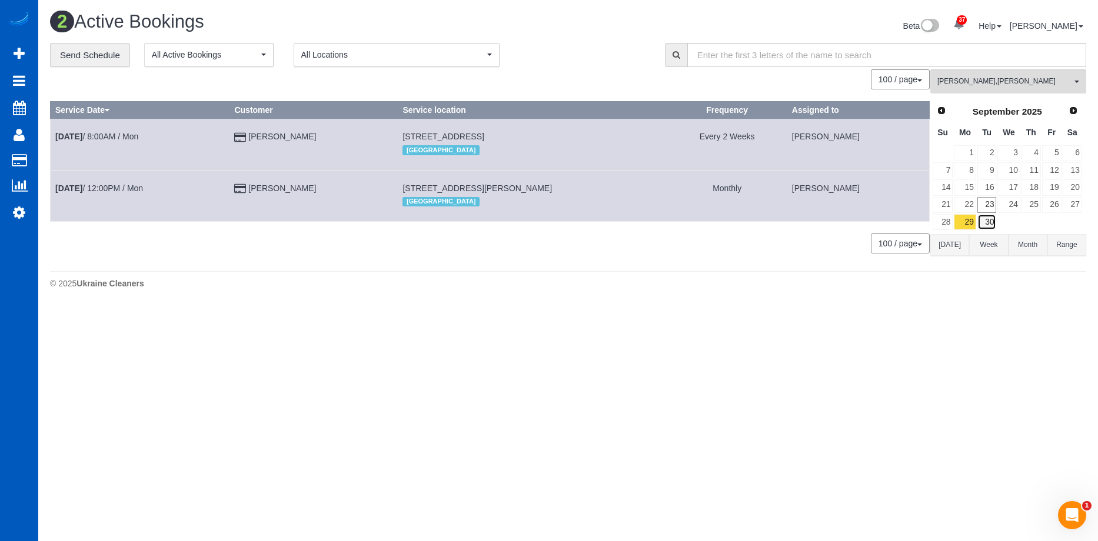
click at [989, 221] on link "30" at bounding box center [986, 222] width 19 height 16
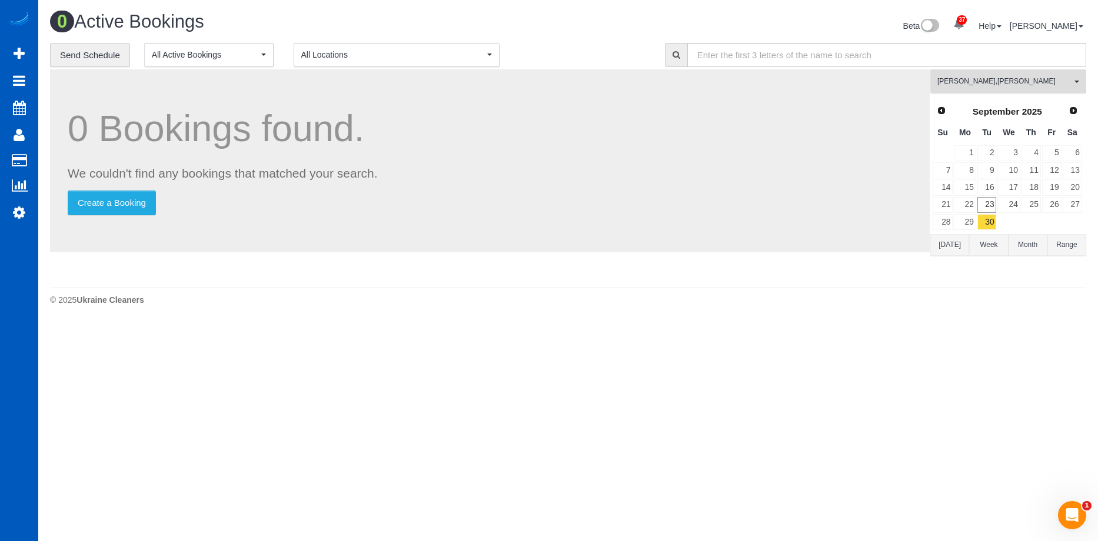
click at [985, 80] on span "Anna Manuilo , Evelina Manuilo" at bounding box center [1004, 81] width 134 height 10
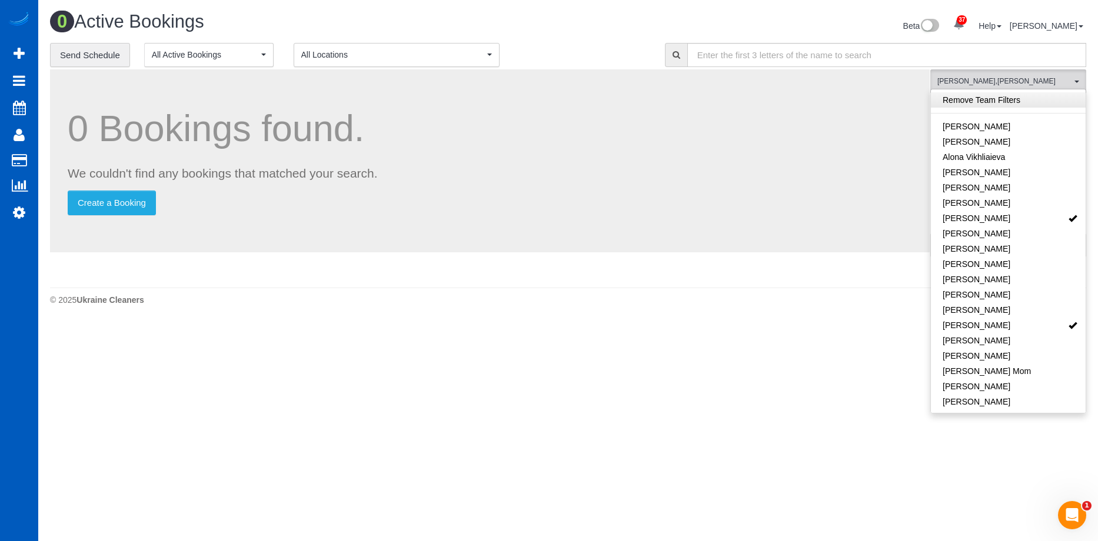
click at [1018, 101] on link "Remove Team Filters" at bounding box center [1007, 99] width 155 height 15
click at [542, 25] on h1 "0 Active Bookings" at bounding box center [304, 22] width 509 height 20
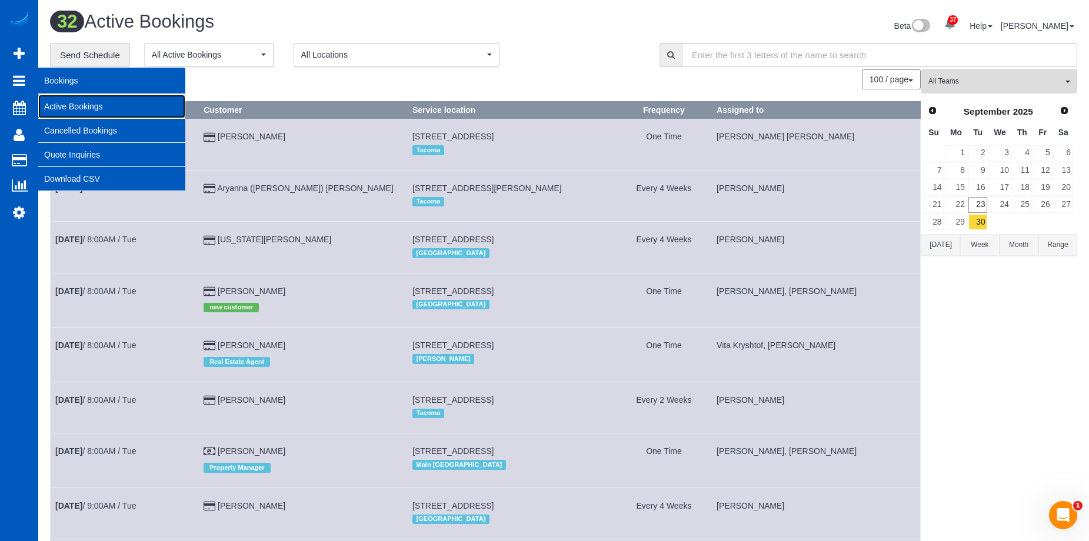
click at [61, 102] on link "Active Bookings" at bounding box center [111, 107] width 147 height 24
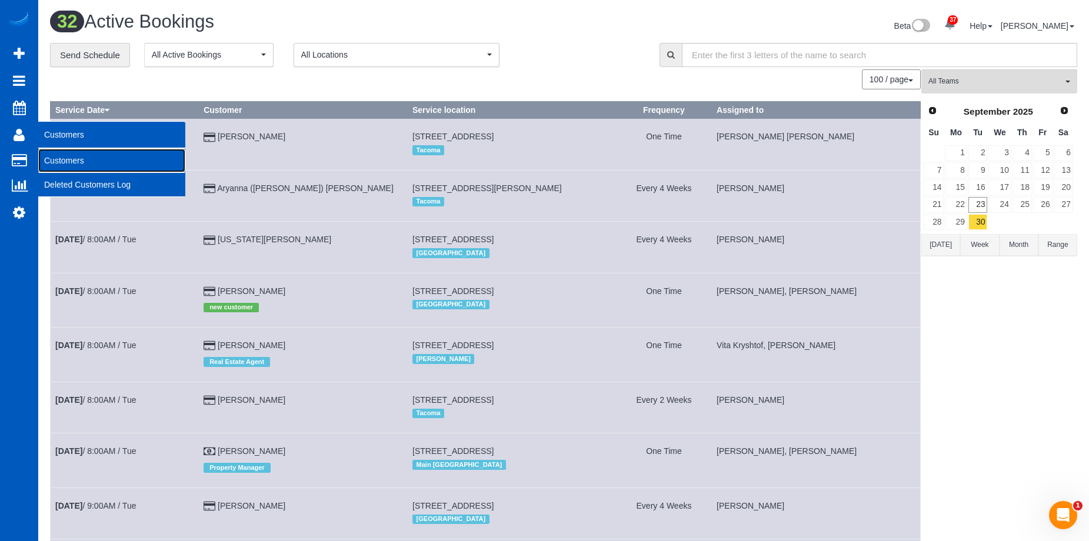
click at [58, 154] on link "Customers" at bounding box center [111, 161] width 147 height 24
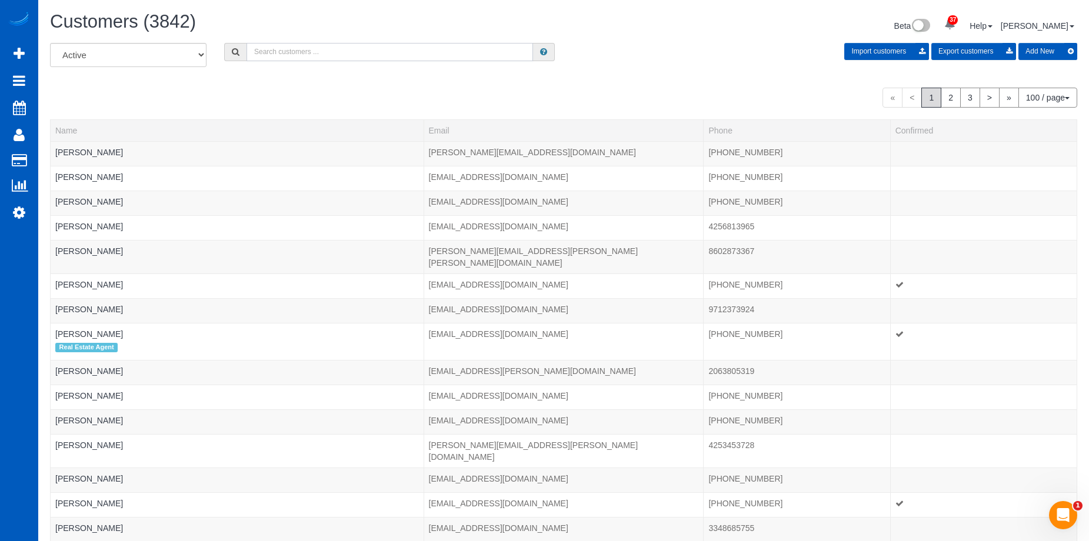
click at [376, 48] on input "text" at bounding box center [389, 52] width 286 height 18
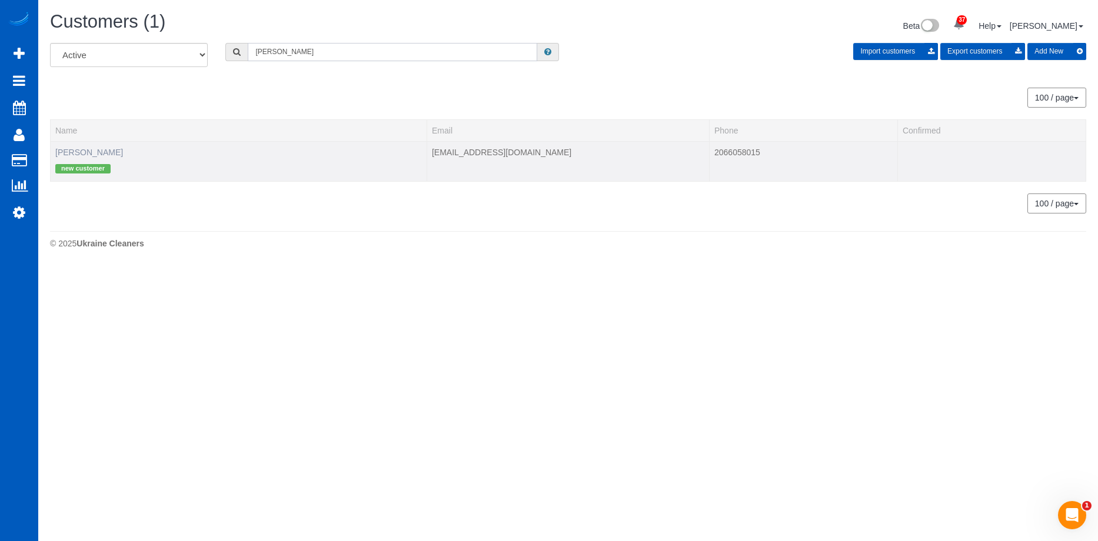
type input "Sharon Ducey"
click at [65, 152] on link "Sharon Ducey" at bounding box center [89, 152] width 68 height 9
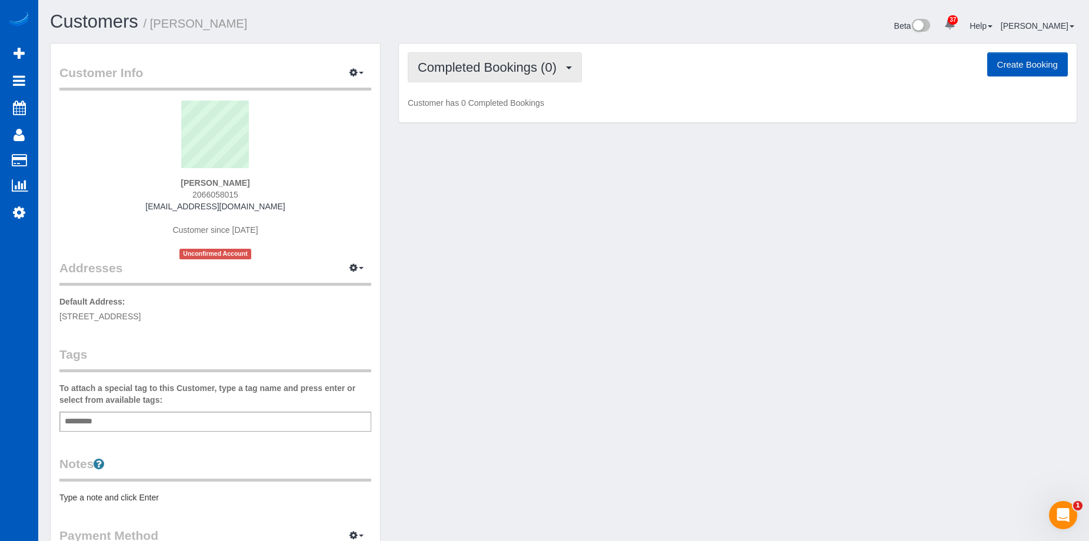
click at [478, 78] on button "Completed Bookings (0)" at bounding box center [495, 67] width 174 height 30
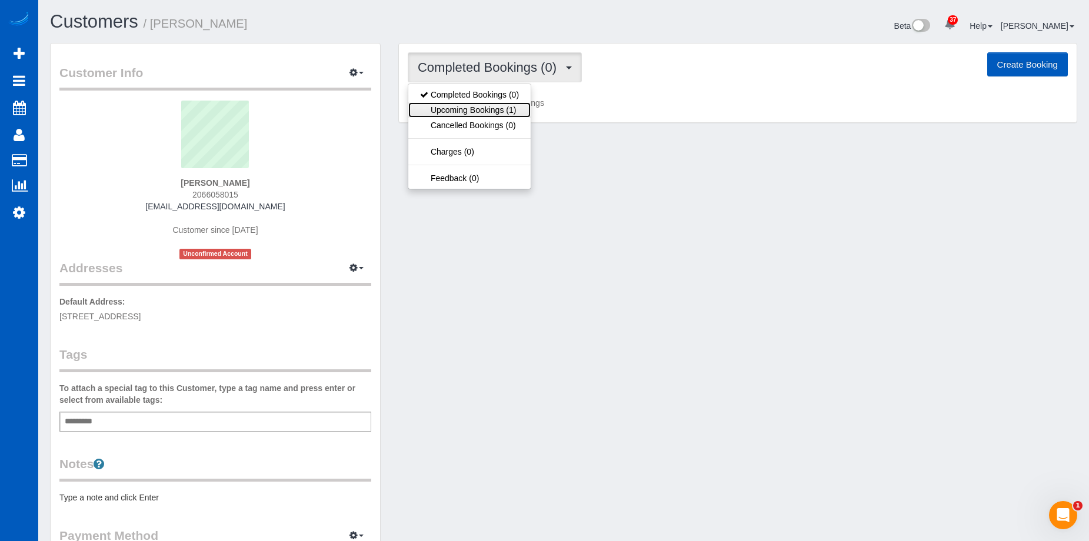
click at [482, 104] on link "Upcoming Bookings (1)" at bounding box center [469, 109] width 122 height 15
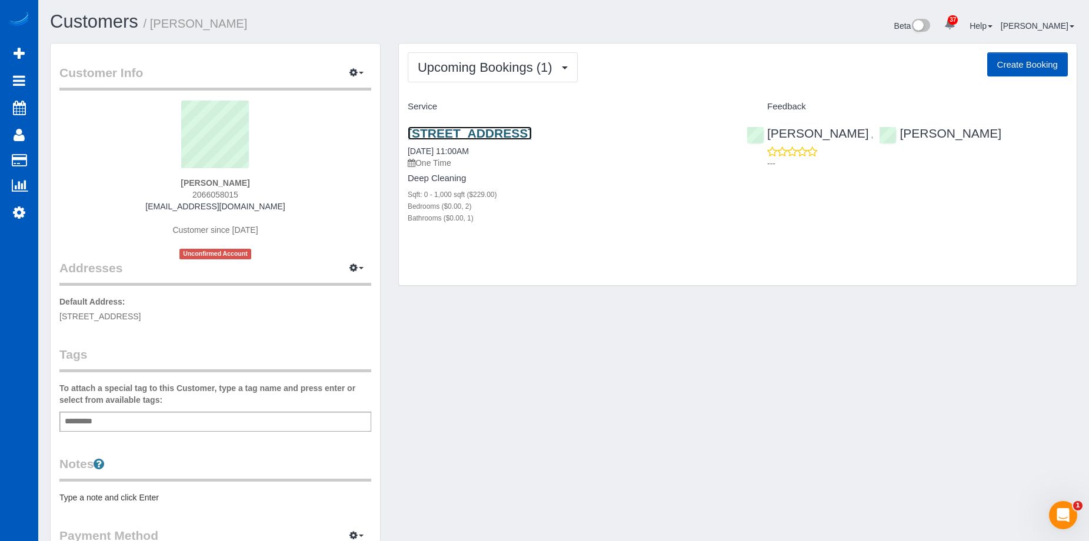
click at [488, 129] on link "6706 10th Ave Nw, Seattle, WA 98117" at bounding box center [470, 133] width 124 height 14
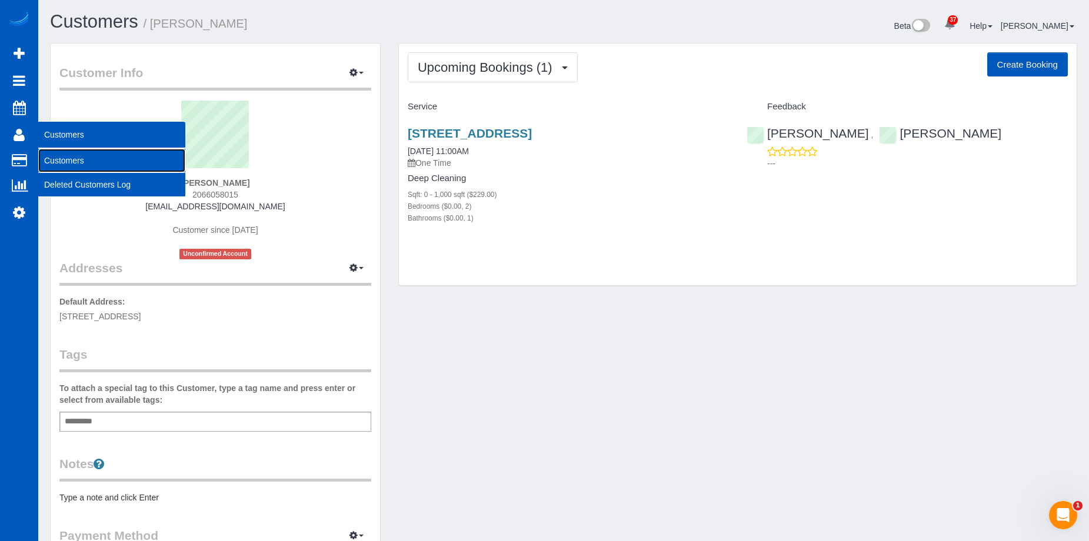
click at [59, 159] on link "Customers" at bounding box center [111, 161] width 147 height 24
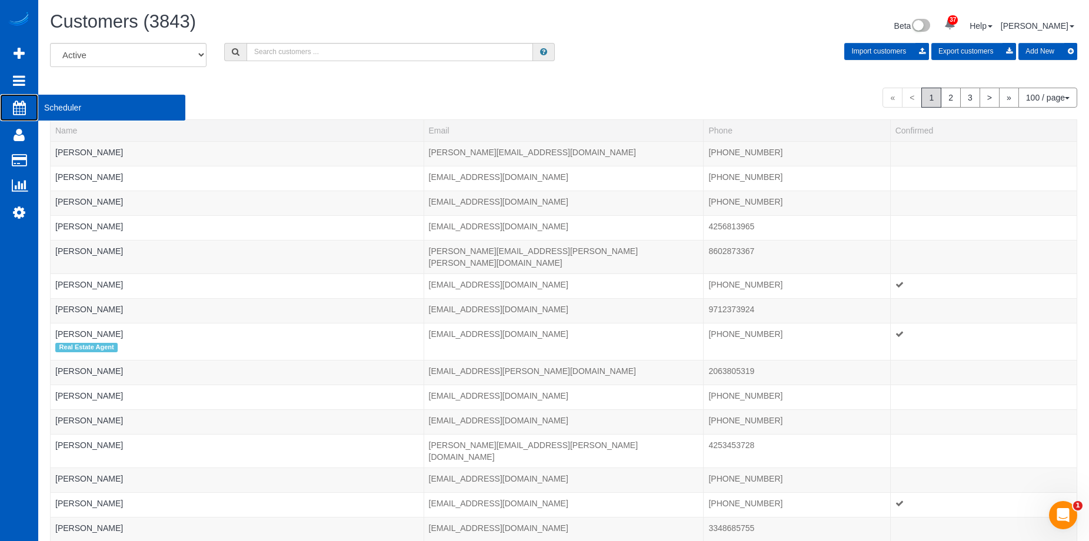
click at [42, 110] on span "Scheduler" at bounding box center [111, 107] width 147 height 27
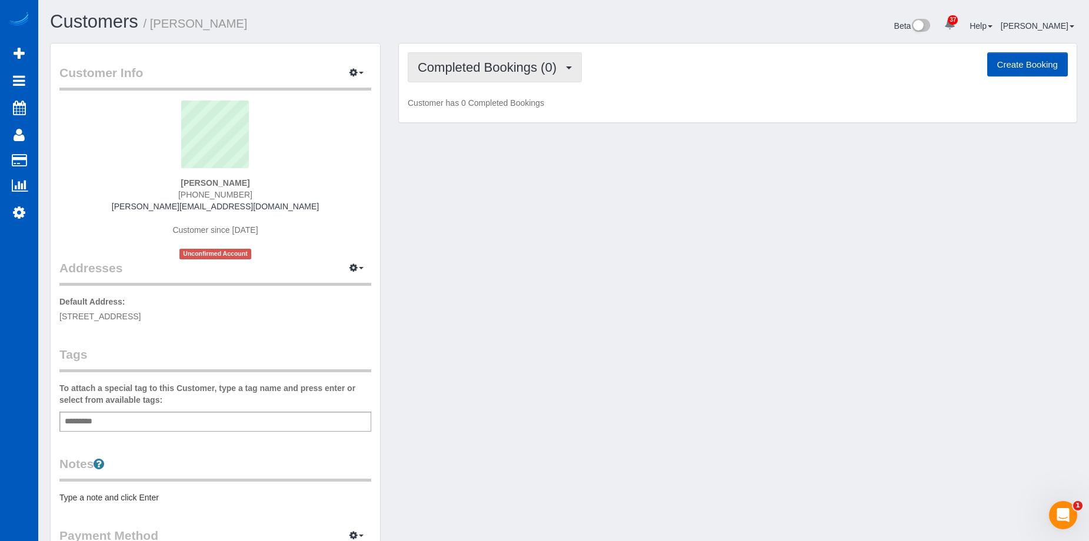
click at [475, 75] on button "Completed Bookings (0)" at bounding box center [495, 67] width 174 height 30
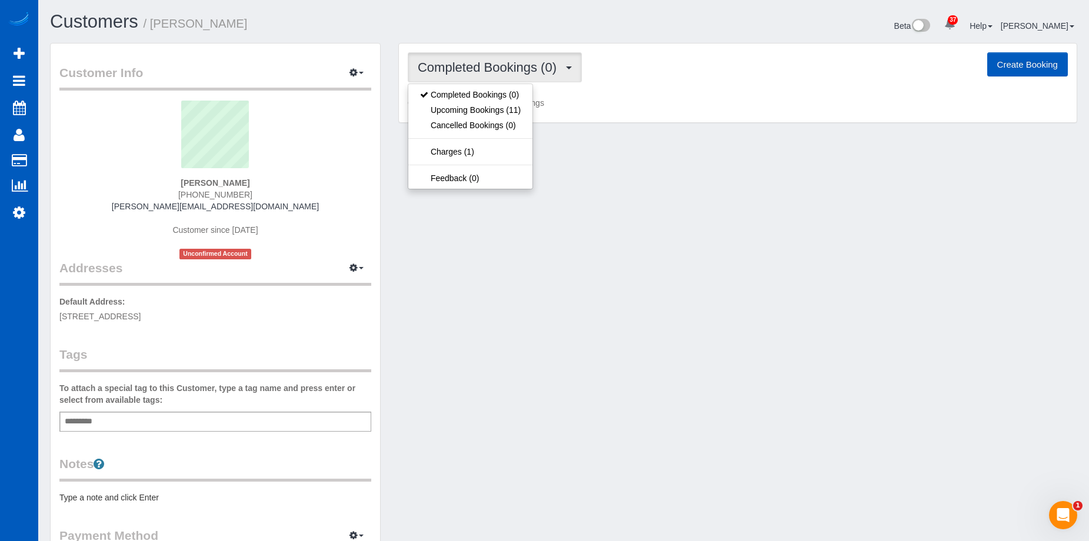
click at [475, 75] on button "Completed Bookings (0)" at bounding box center [495, 67] width 174 height 30
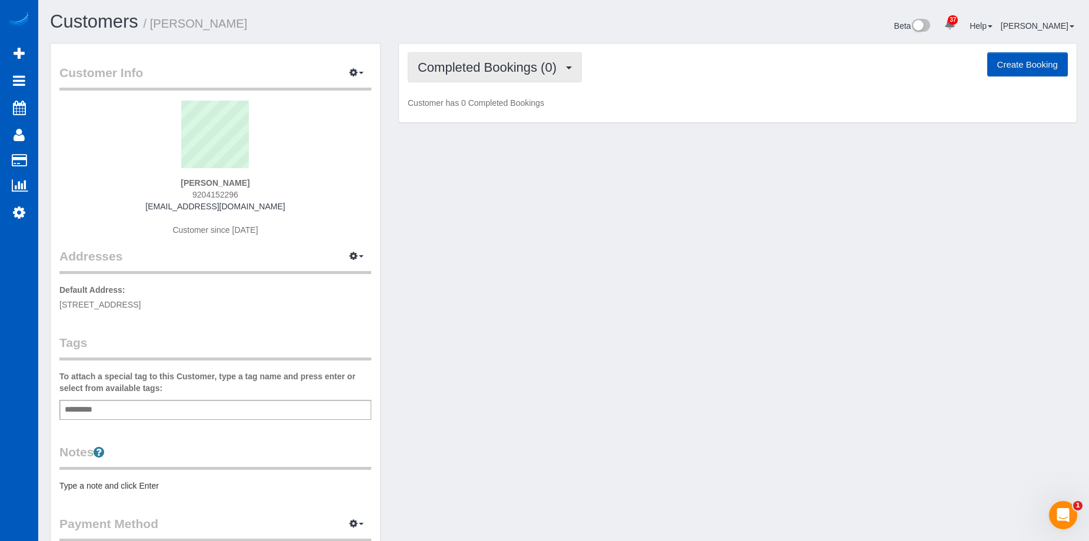
click at [470, 69] on span "Completed Bookings (0)" at bounding box center [490, 67] width 145 height 15
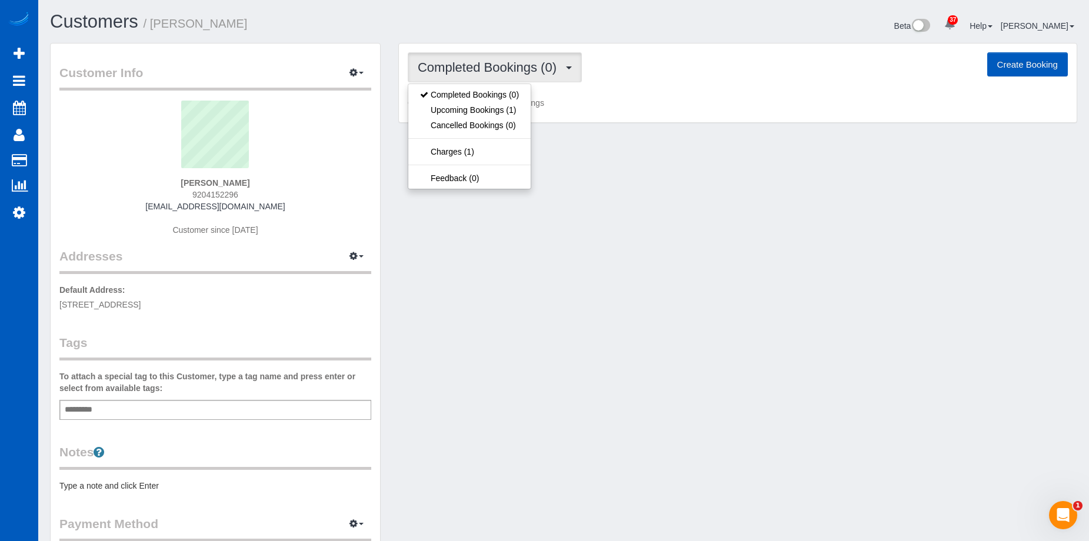
click at [480, 64] on span "Completed Bookings (0)" at bounding box center [490, 67] width 145 height 15
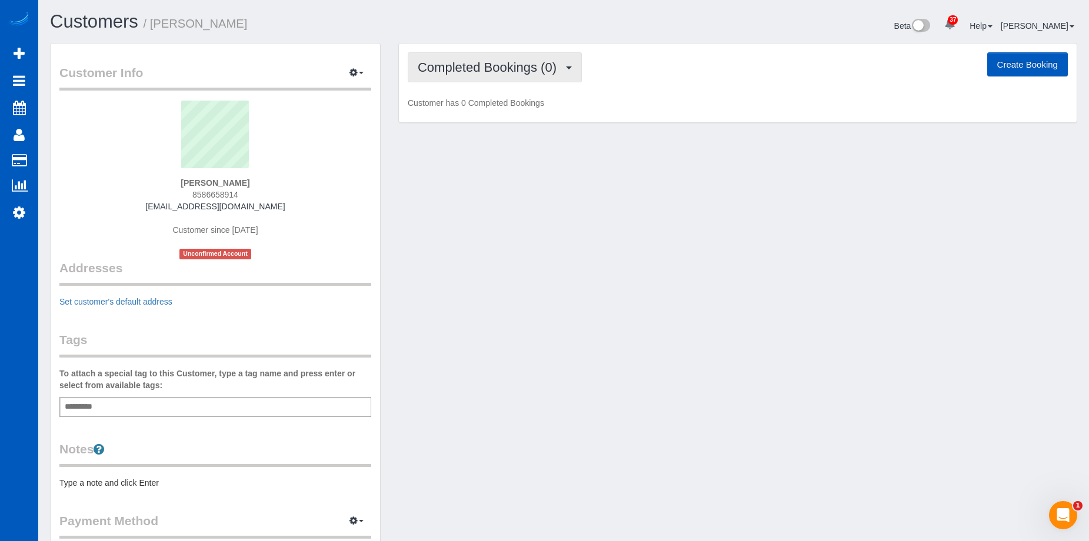
click at [441, 68] on span "Completed Bookings (0)" at bounding box center [490, 67] width 145 height 15
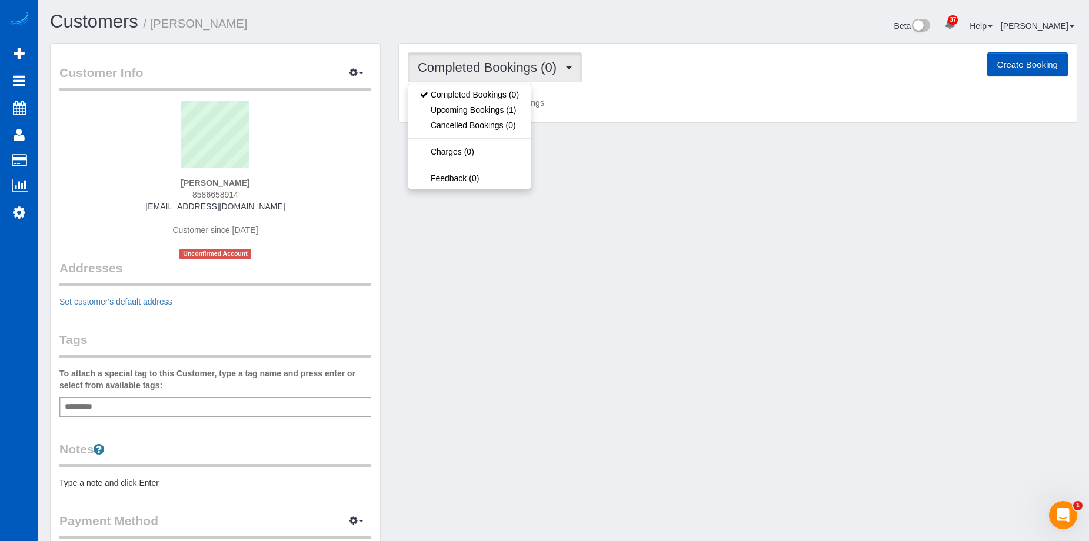
click at [441, 68] on span "Completed Bookings (0)" at bounding box center [490, 67] width 145 height 15
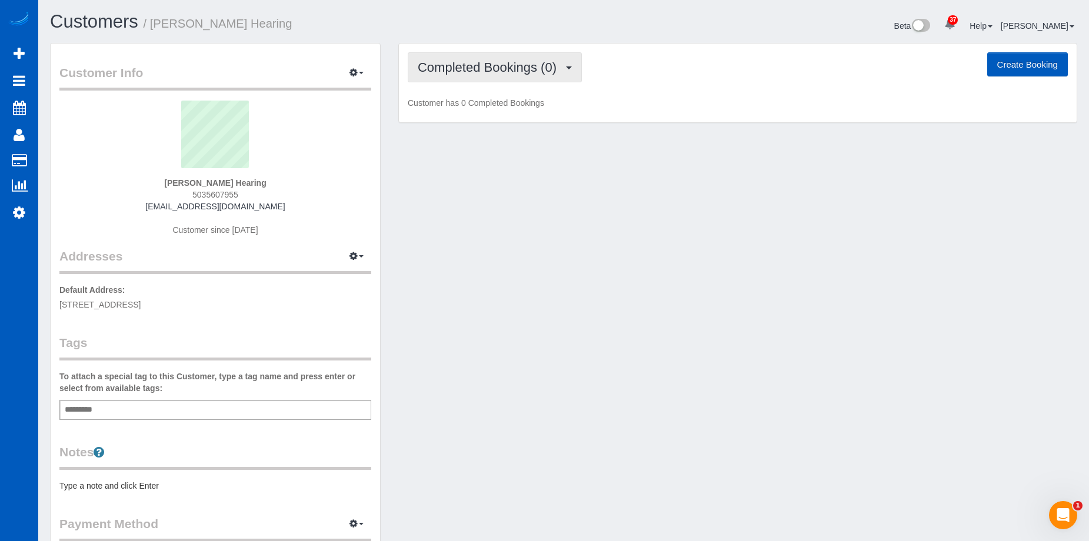
click at [466, 64] on span "Completed Bookings (0)" at bounding box center [490, 67] width 145 height 15
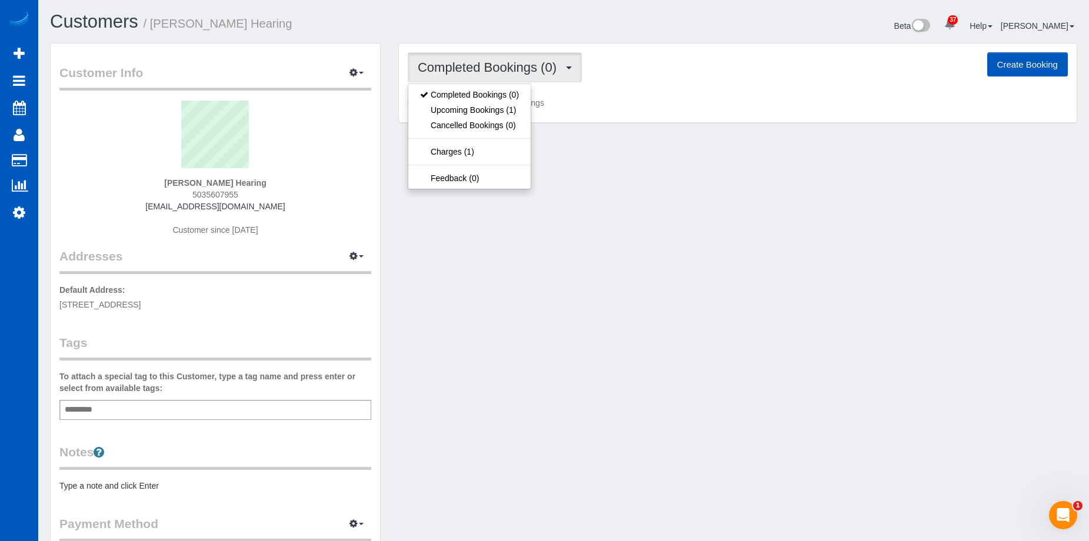
click at [466, 64] on span "Completed Bookings (0)" at bounding box center [490, 67] width 145 height 15
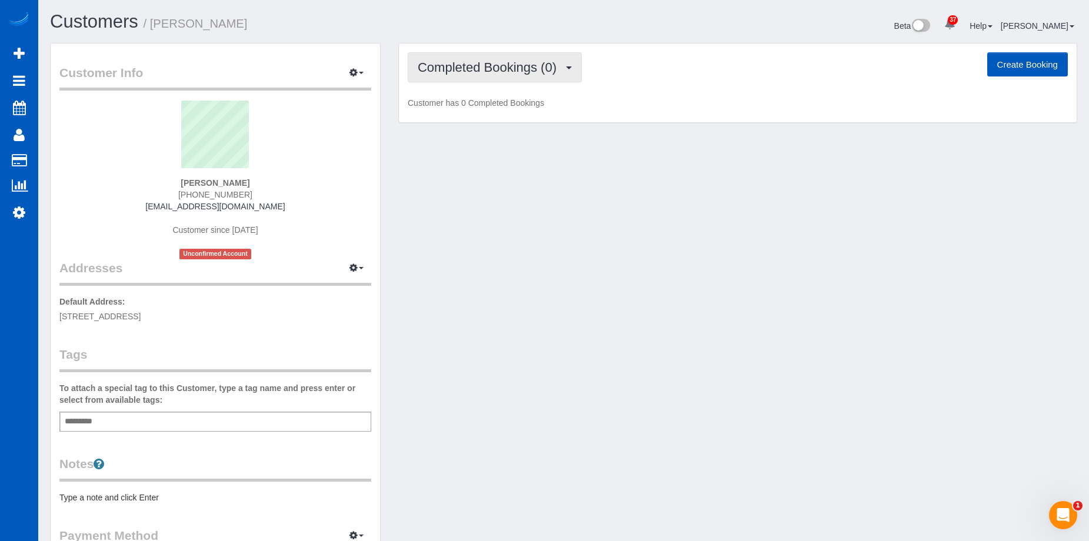
click at [471, 61] on span "Completed Bookings (0)" at bounding box center [490, 67] width 145 height 15
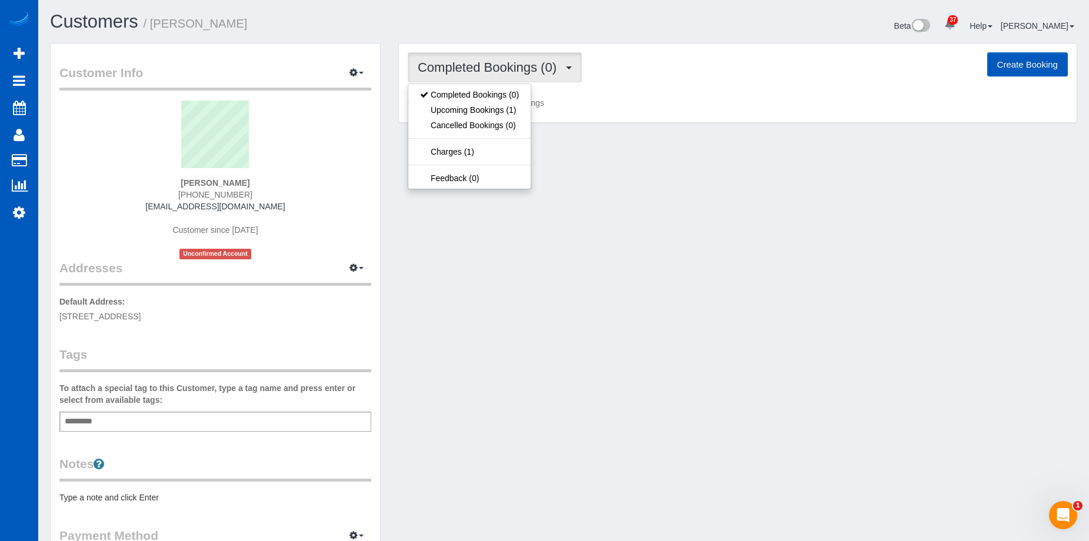
click at [471, 61] on span "Completed Bookings (0)" at bounding box center [490, 67] width 145 height 15
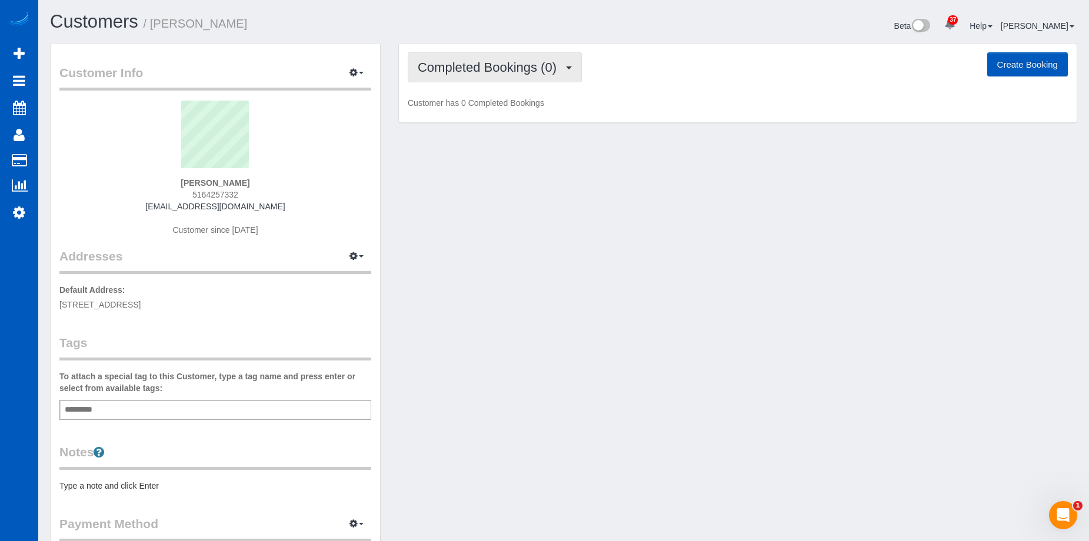
click at [482, 65] on span "Completed Bookings (0)" at bounding box center [490, 67] width 145 height 15
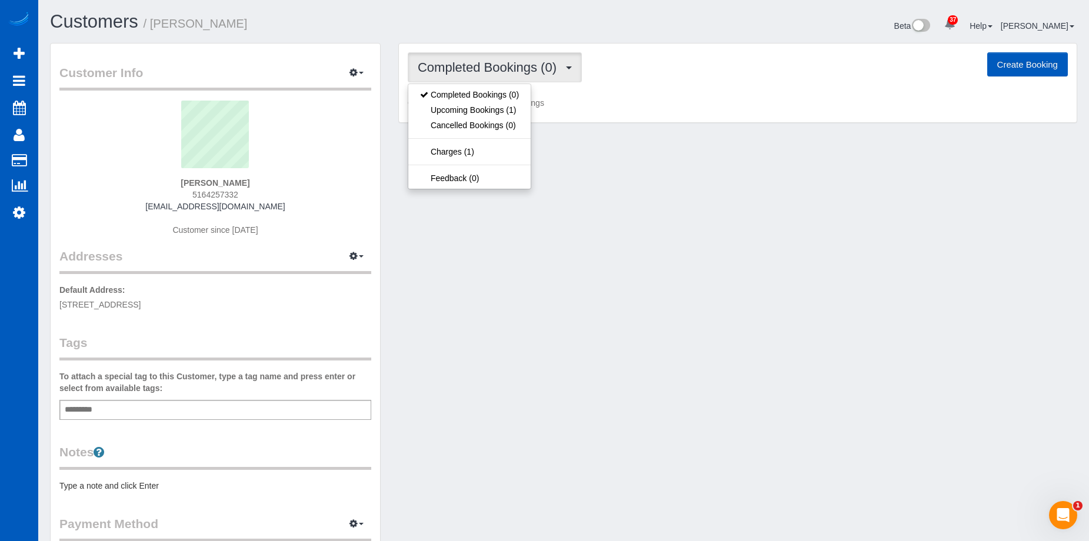
click at [483, 65] on span "Completed Bookings (0)" at bounding box center [490, 67] width 145 height 15
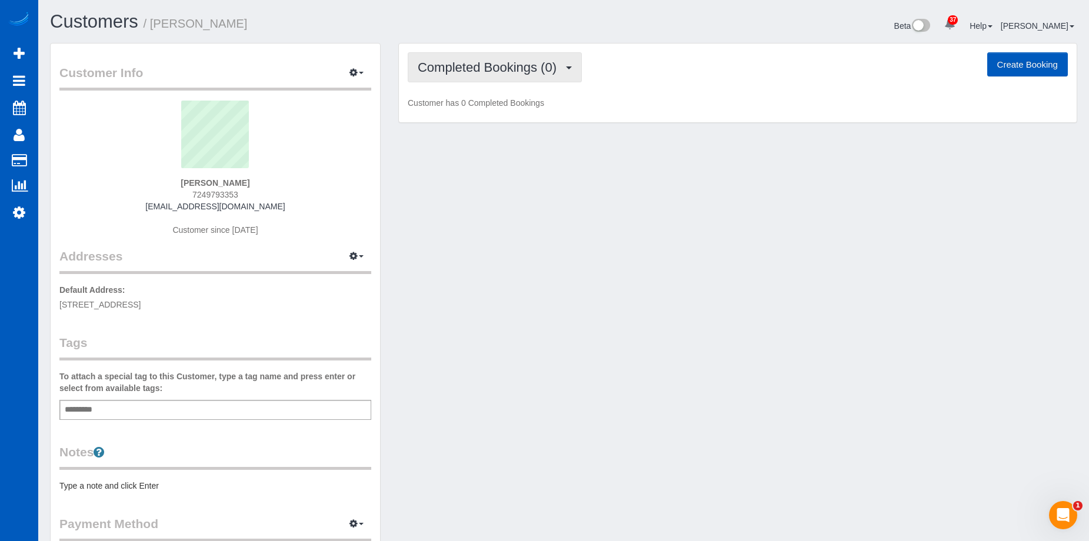
click at [482, 69] on span "Completed Bookings (0)" at bounding box center [490, 67] width 145 height 15
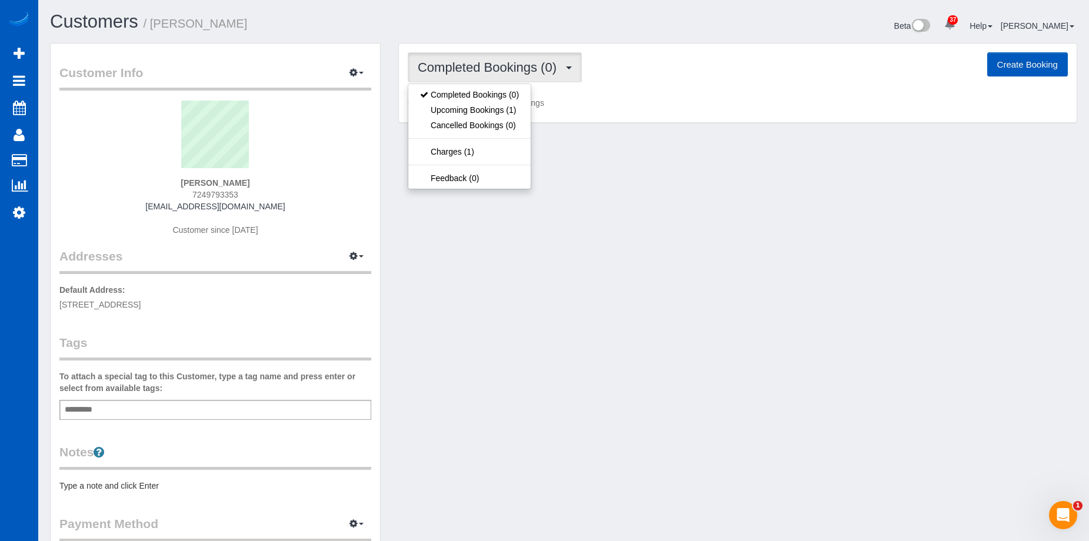
click at [482, 69] on span "Completed Bookings (0)" at bounding box center [490, 67] width 145 height 15
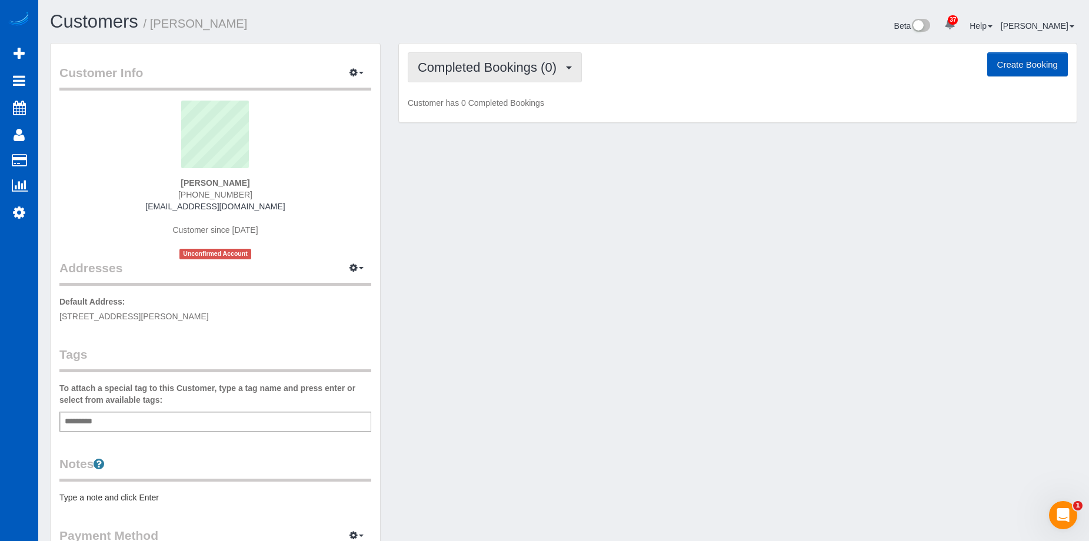
click at [503, 69] on span "Completed Bookings (0)" at bounding box center [490, 67] width 145 height 15
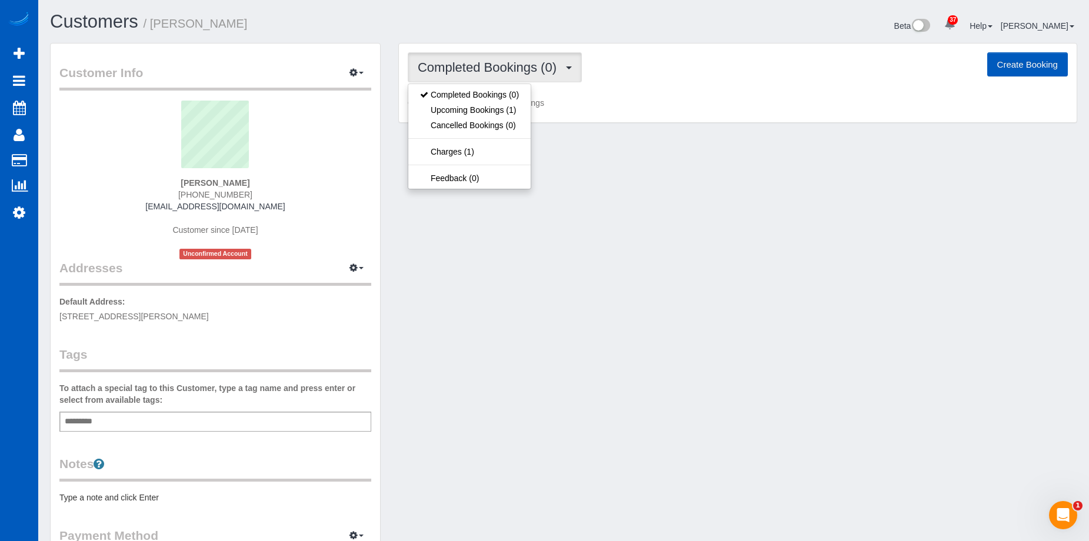
click at [503, 69] on span "Completed Bookings (0)" at bounding box center [490, 67] width 145 height 15
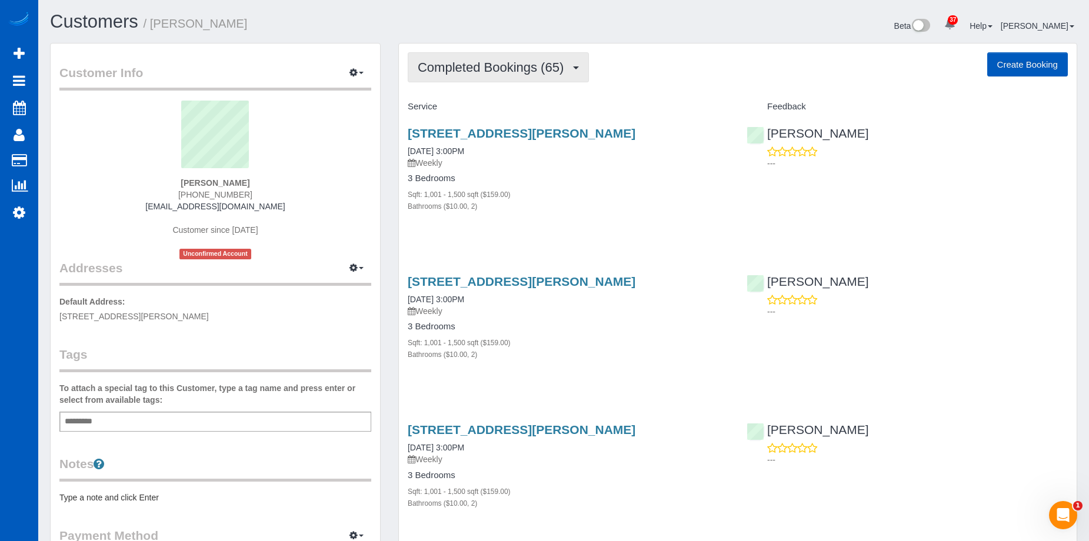
click at [483, 65] on span "Completed Bookings (65)" at bounding box center [494, 67] width 152 height 15
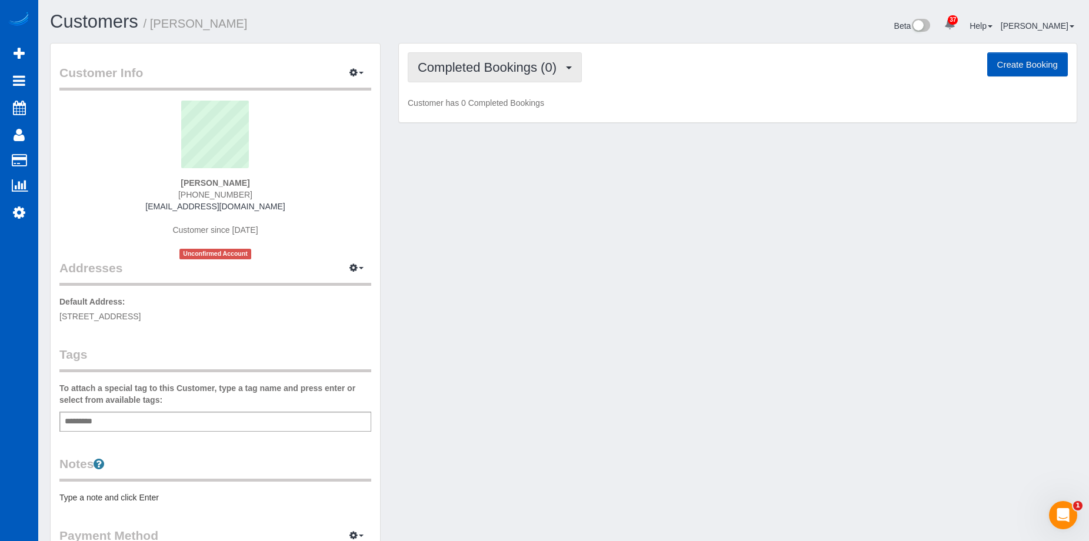
click at [477, 63] on span "Completed Bookings (0)" at bounding box center [490, 67] width 145 height 15
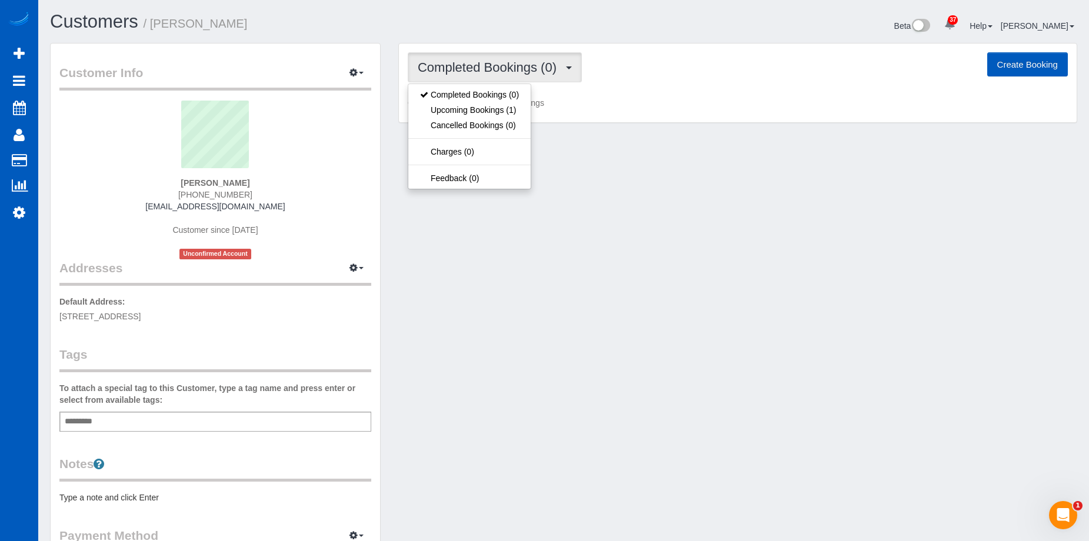
click at [477, 63] on span "Completed Bookings (0)" at bounding box center [490, 67] width 145 height 15
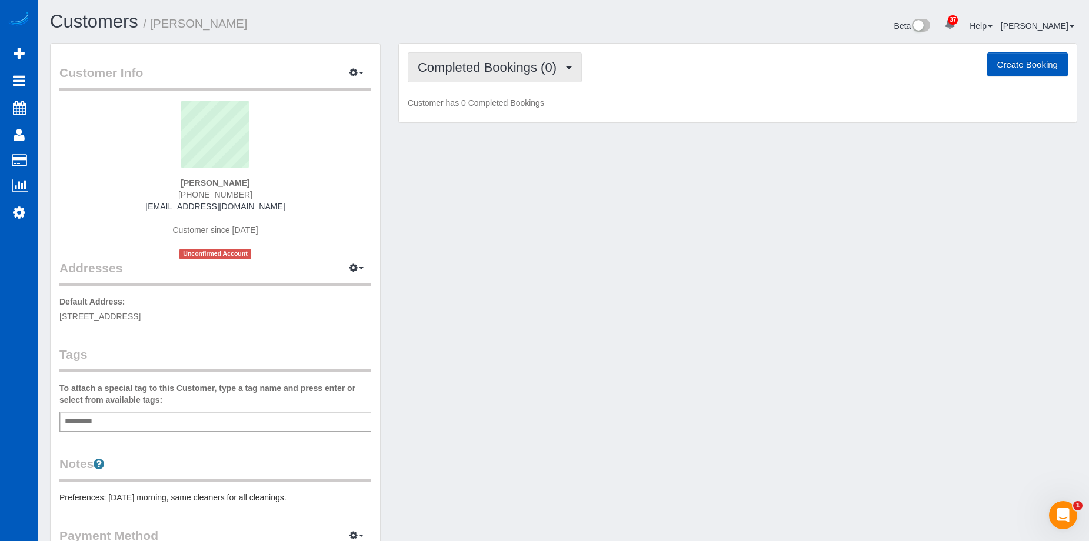
click at [496, 76] on button "Completed Bookings (0)" at bounding box center [495, 67] width 174 height 30
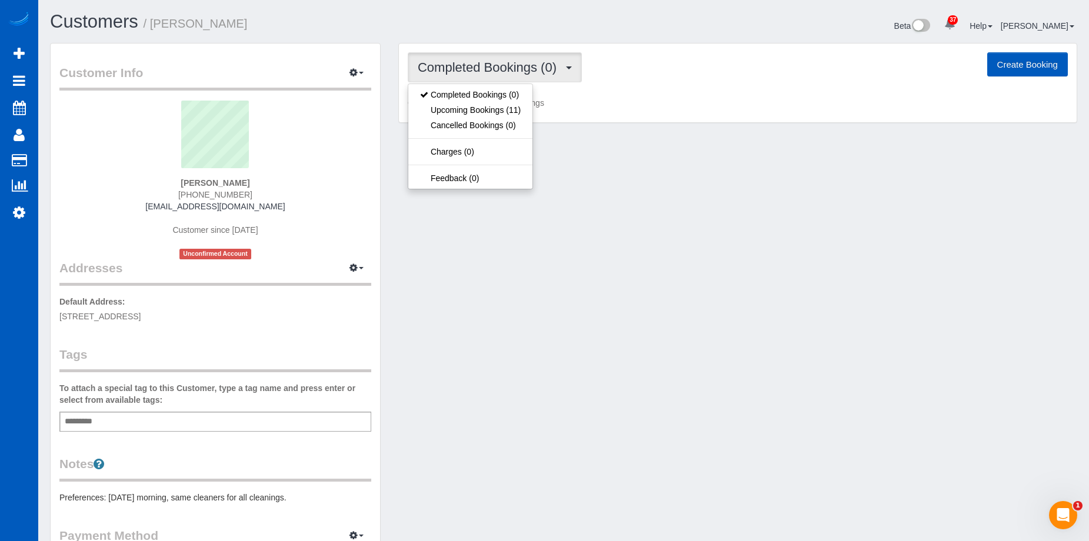
click at [496, 75] on button "Completed Bookings (0)" at bounding box center [495, 67] width 174 height 30
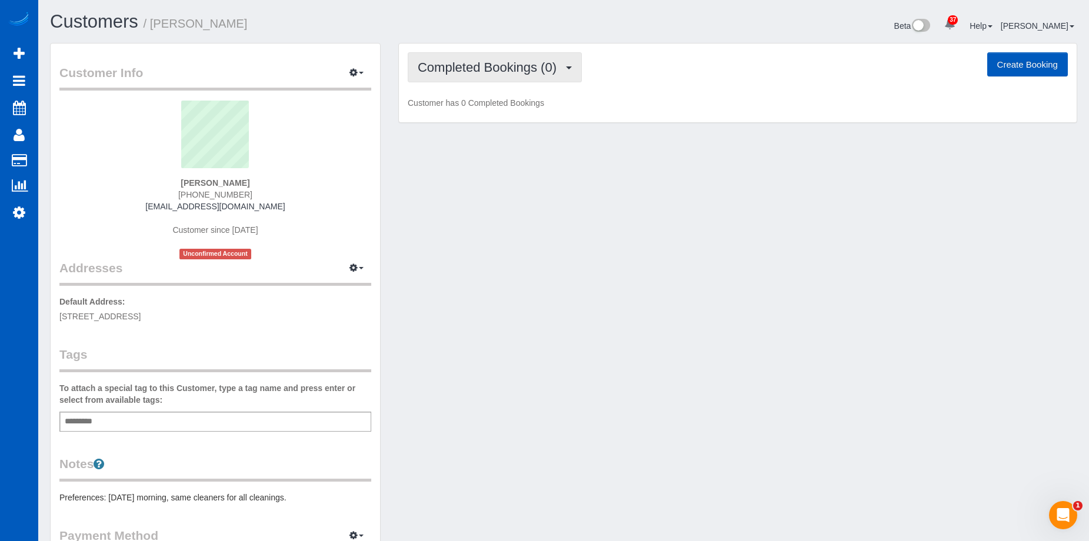
click at [465, 65] on span "Completed Bookings (0)" at bounding box center [490, 67] width 145 height 15
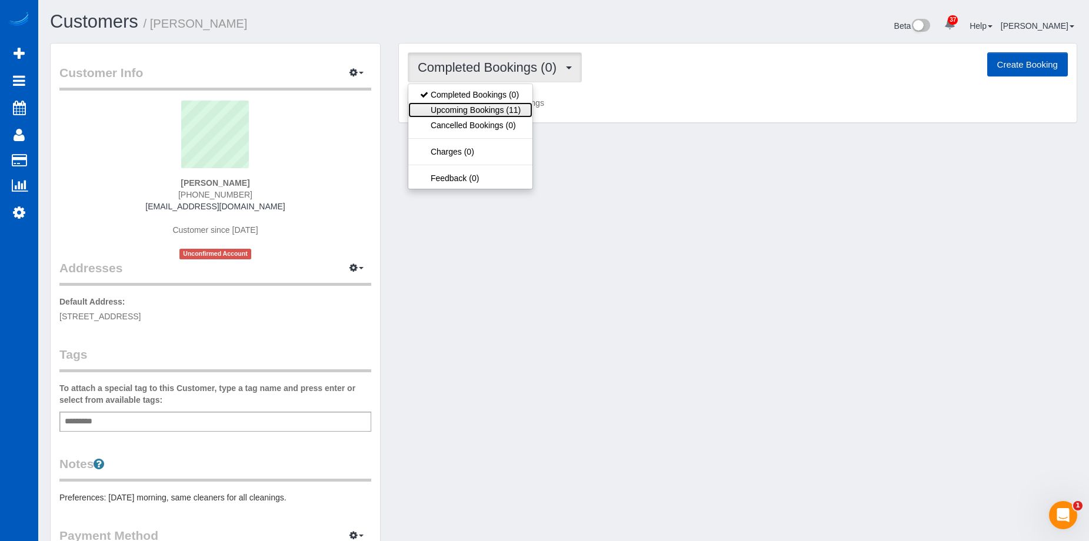
click at [468, 111] on link "Upcoming Bookings (11)" at bounding box center [470, 109] width 124 height 15
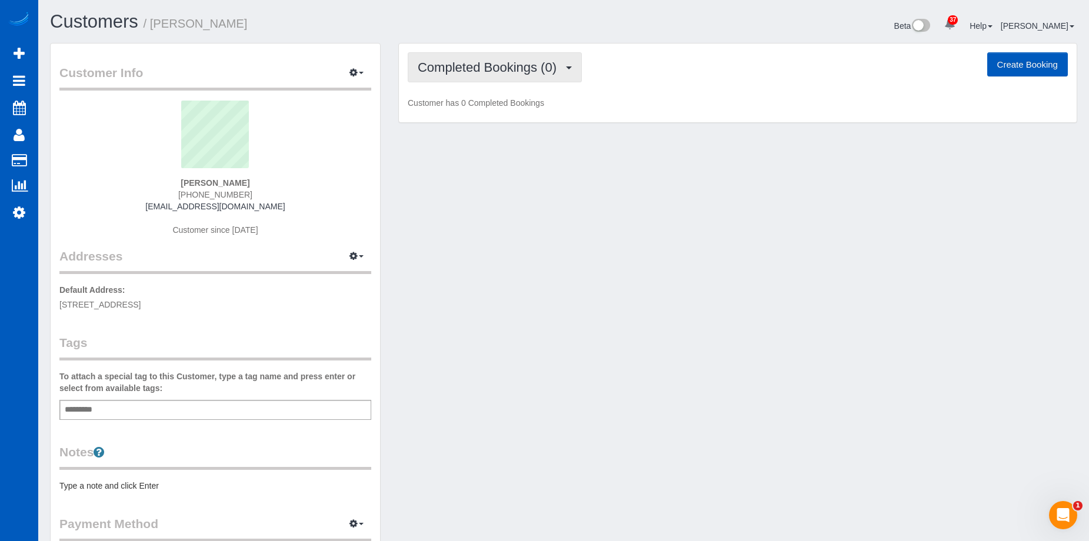
click at [489, 80] on button "Completed Bookings (0)" at bounding box center [495, 67] width 174 height 30
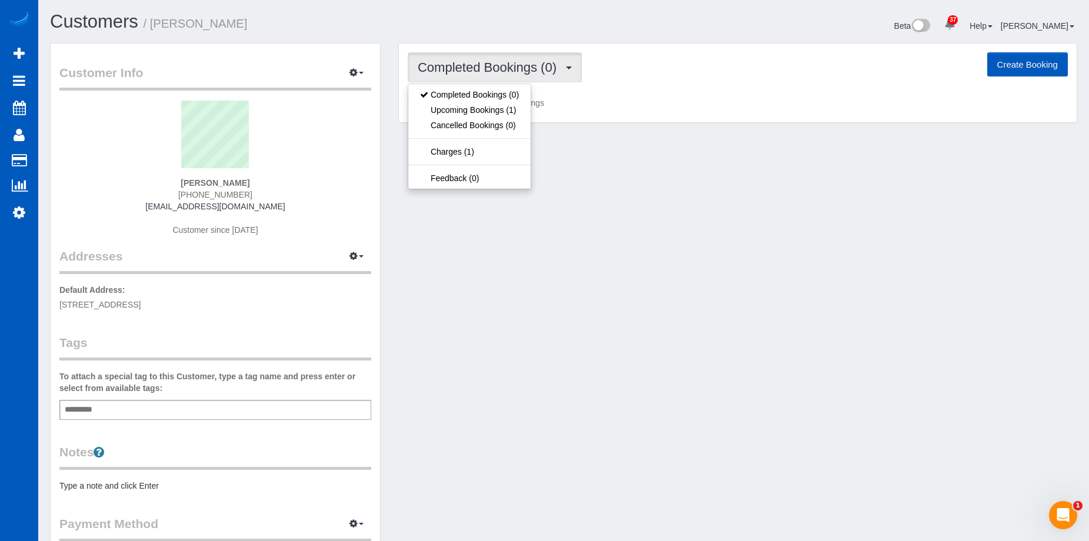
click at [495, 70] on span "Completed Bookings (0)" at bounding box center [490, 67] width 145 height 15
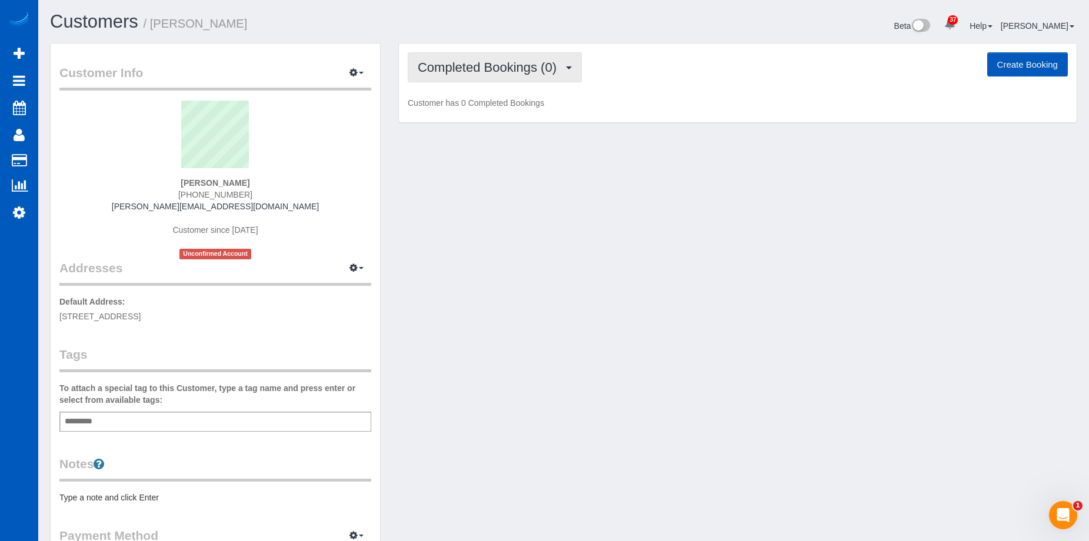
click at [484, 73] on span "Completed Bookings (0)" at bounding box center [490, 67] width 145 height 15
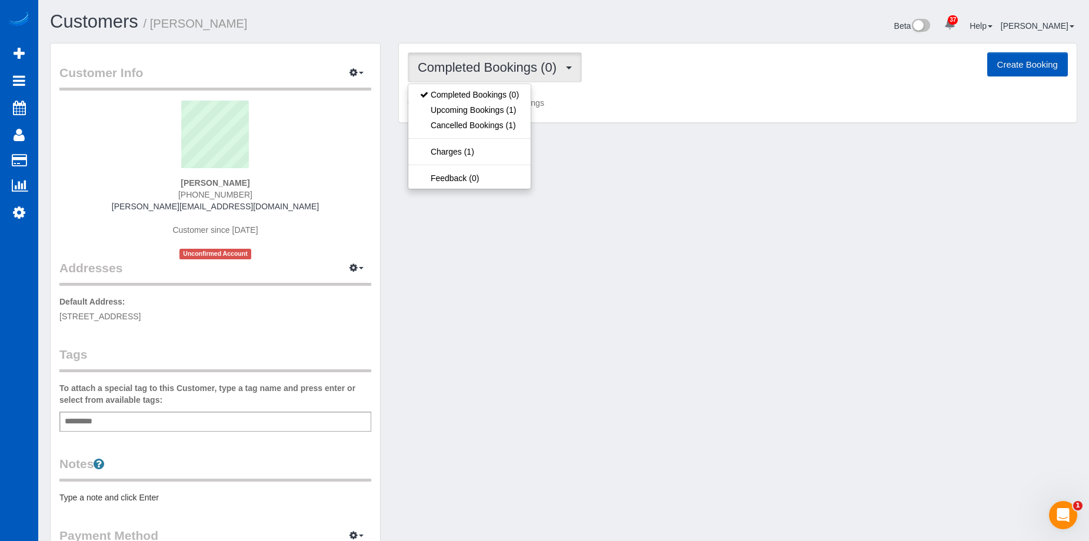
click at [487, 68] on span "Completed Bookings (0)" at bounding box center [490, 67] width 145 height 15
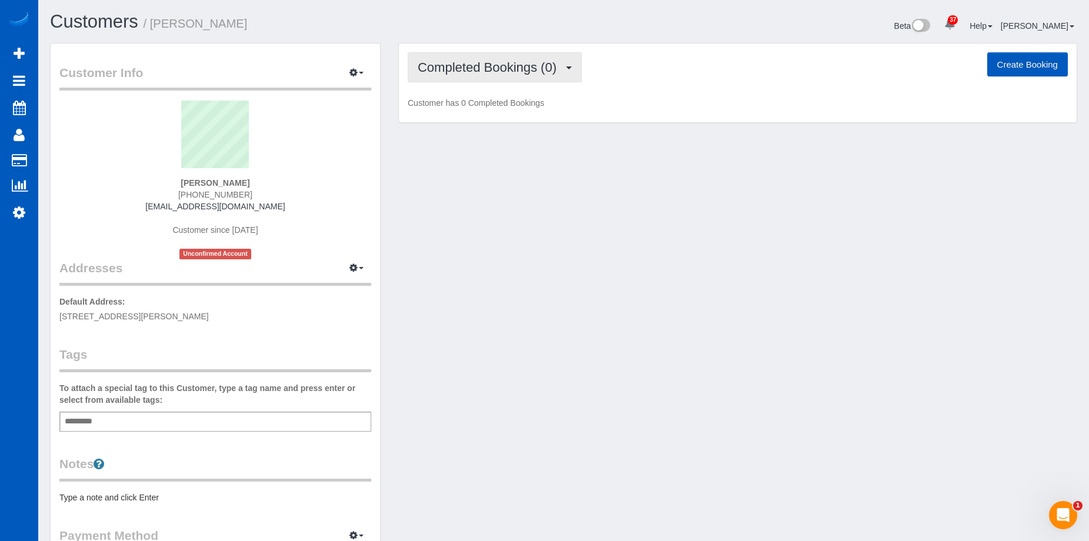
click at [501, 67] on span "Completed Bookings (0)" at bounding box center [490, 67] width 145 height 15
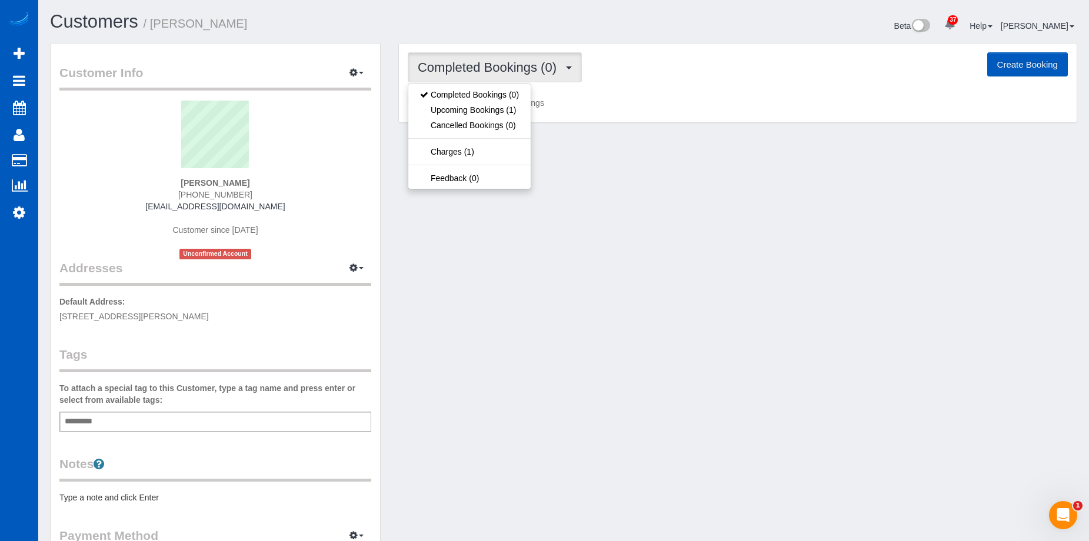
click at [502, 67] on span "Completed Bookings (0)" at bounding box center [490, 67] width 145 height 15
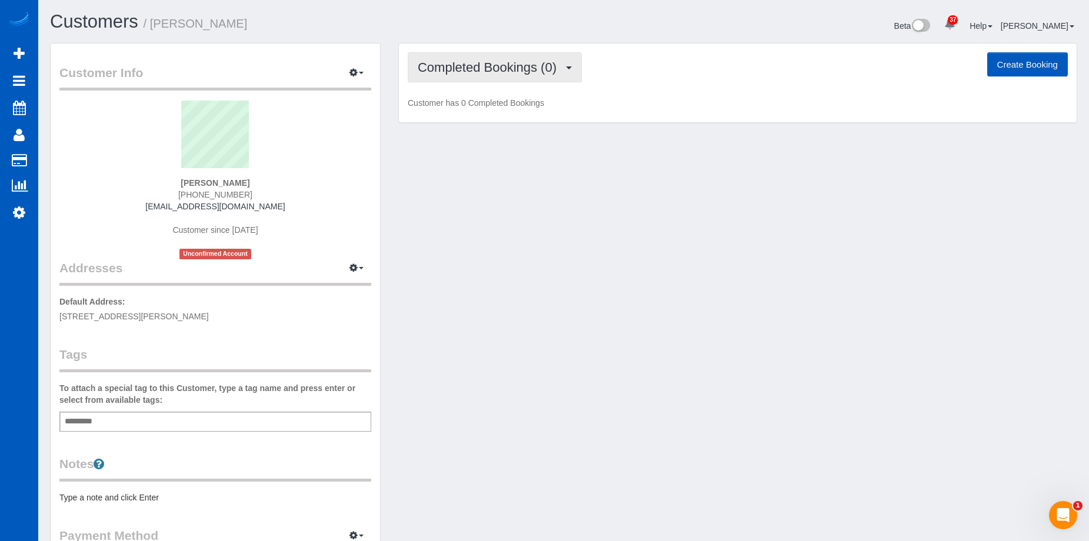
click at [498, 68] on span "Completed Bookings (0)" at bounding box center [490, 67] width 145 height 15
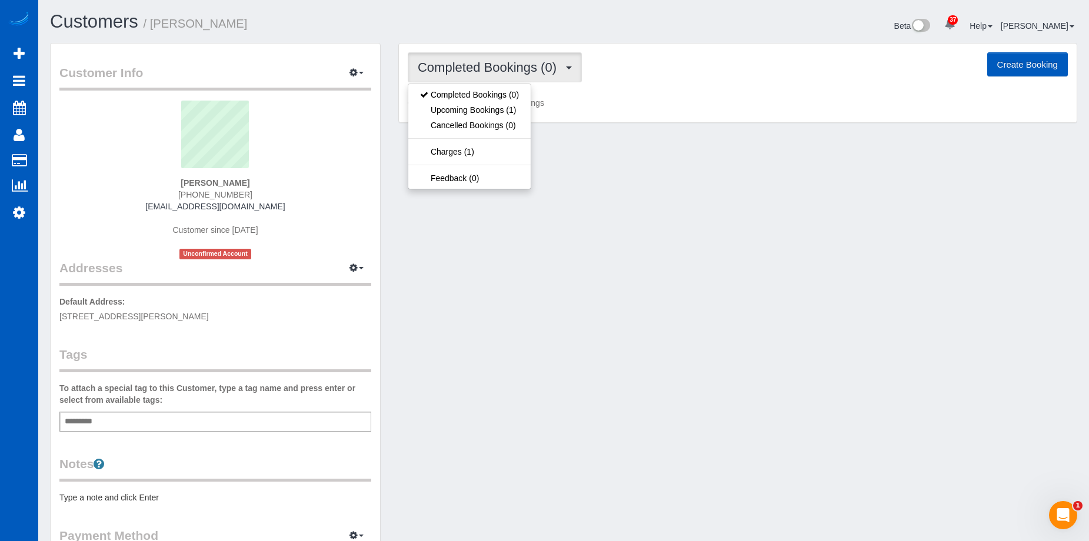
click at [499, 68] on span "Completed Bookings (0)" at bounding box center [490, 67] width 145 height 15
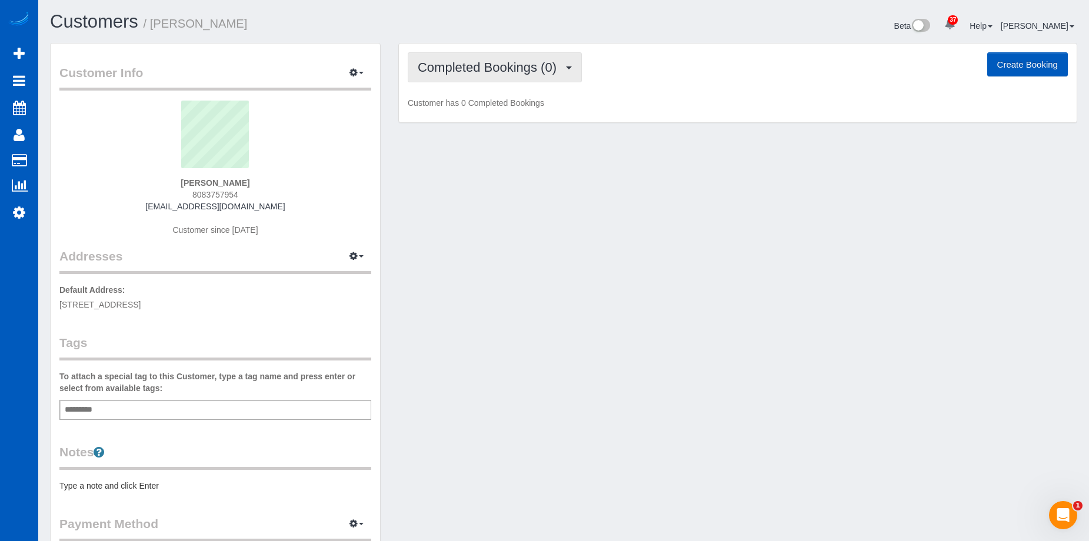
click at [505, 65] on span "Completed Bookings (0)" at bounding box center [490, 67] width 145 height 15
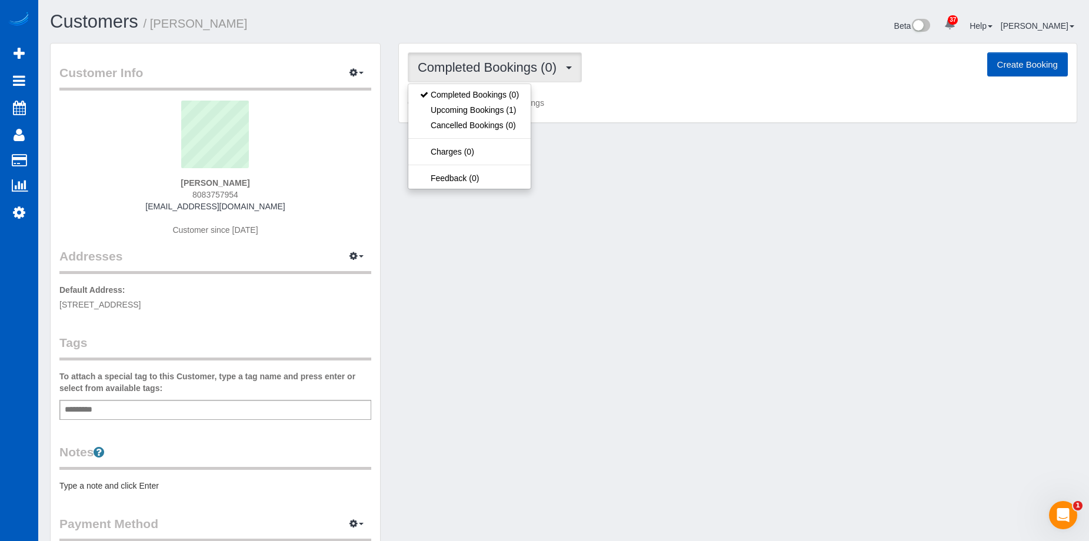
click at [505, 65] on span "Completed Bookings (0)" at bounding box center [490, 67] width 145 height 15
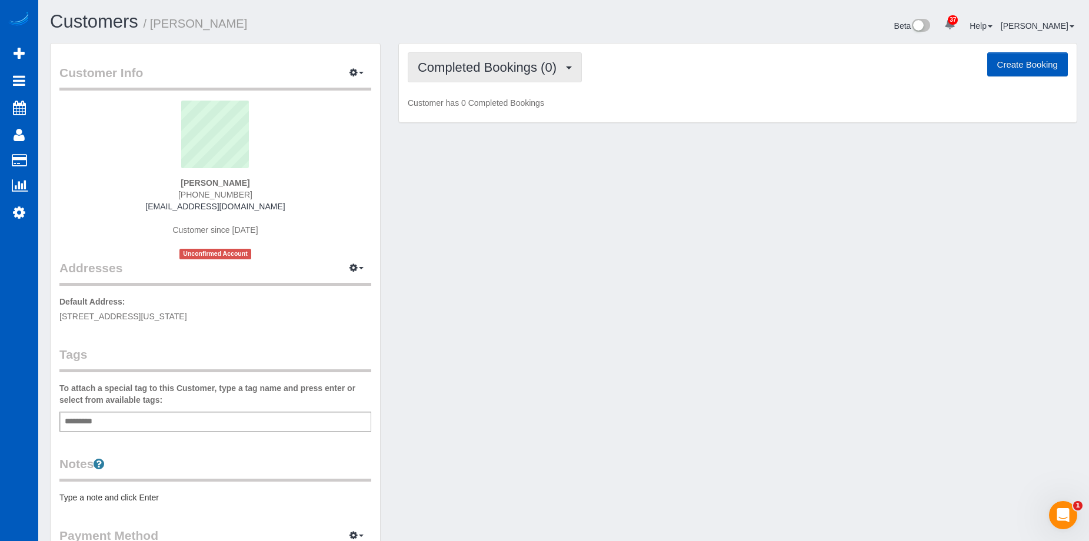
click at [501, 74] on span "Completed Bookings (0)" at bounding box center [490, 67] width 145 height 15
click at [548, 67] on span "Completed Bookings (0)" at bounding box center [490, 67] width 145 height 15
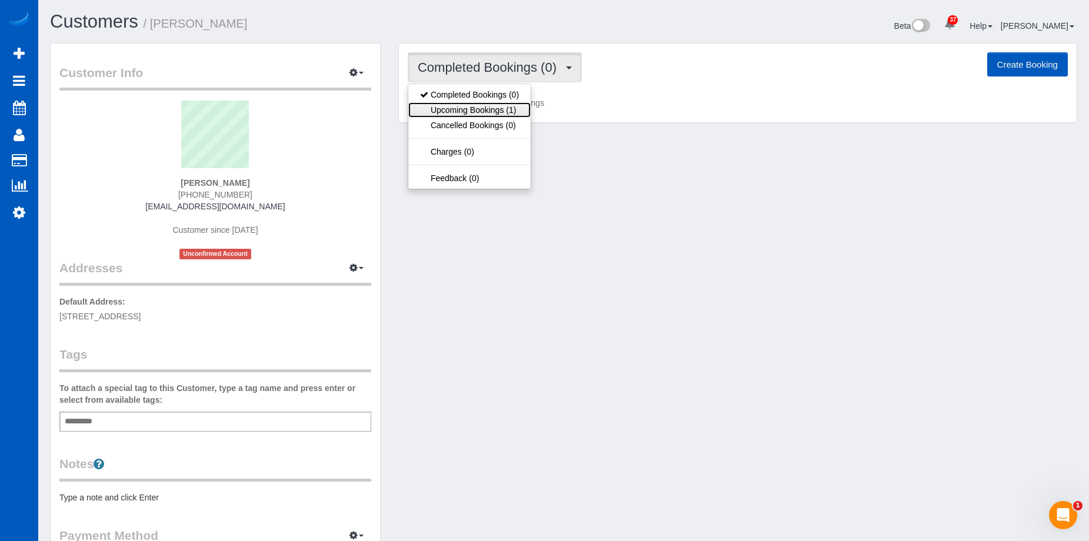
click at [486, 108] on link "Upcoming Bookings (1)" at bounding box center [469, 109] width 122 height 15
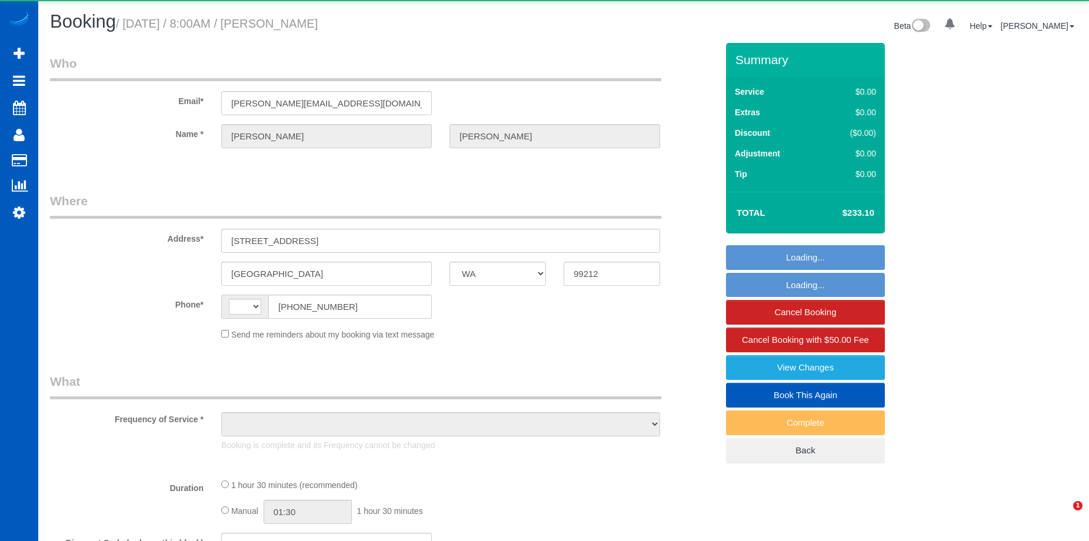
select select "WA"
select select "string:fspay-8b071a47-2f2c-4777-91a9-63b077e372fc"
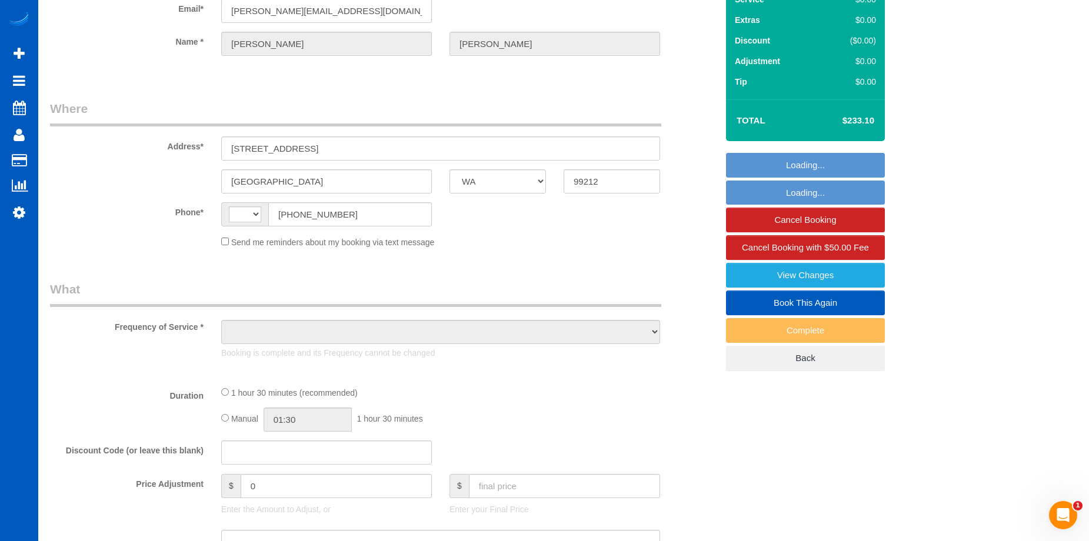
select select "object:573"
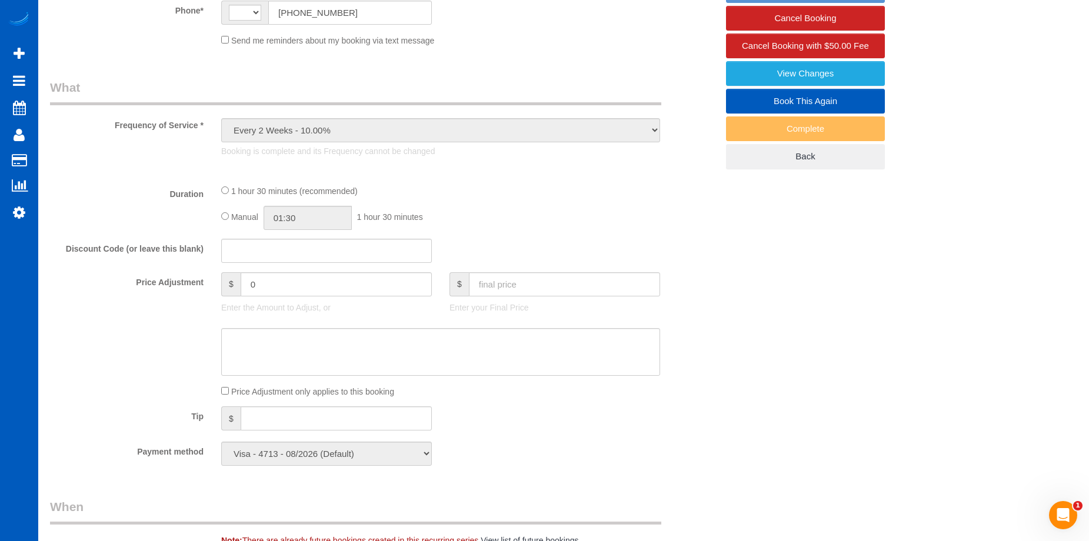
select select "string:[GEOGRAPHIC_DATA]"
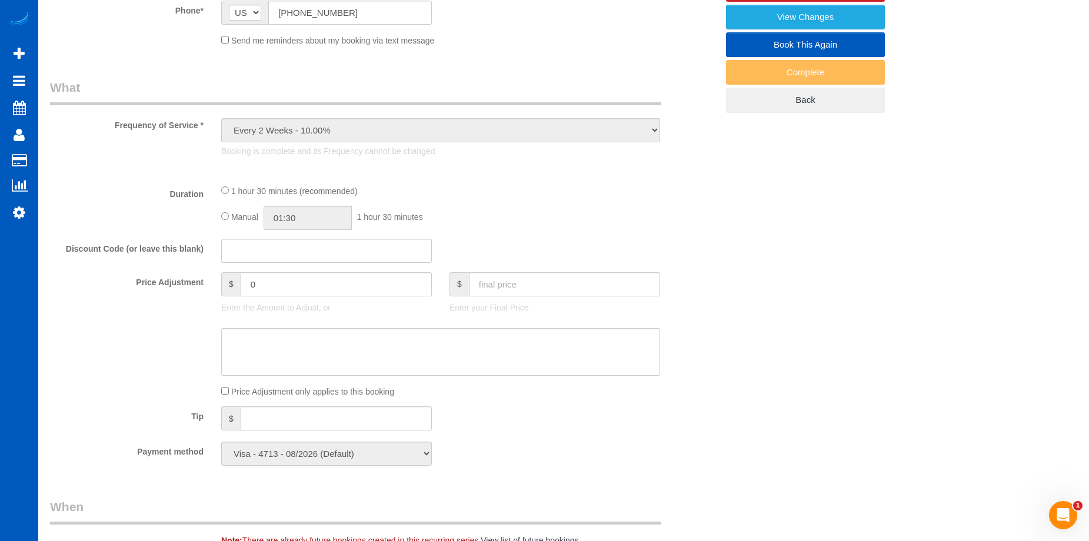
select select "199"
select select "2001"
select select "2"
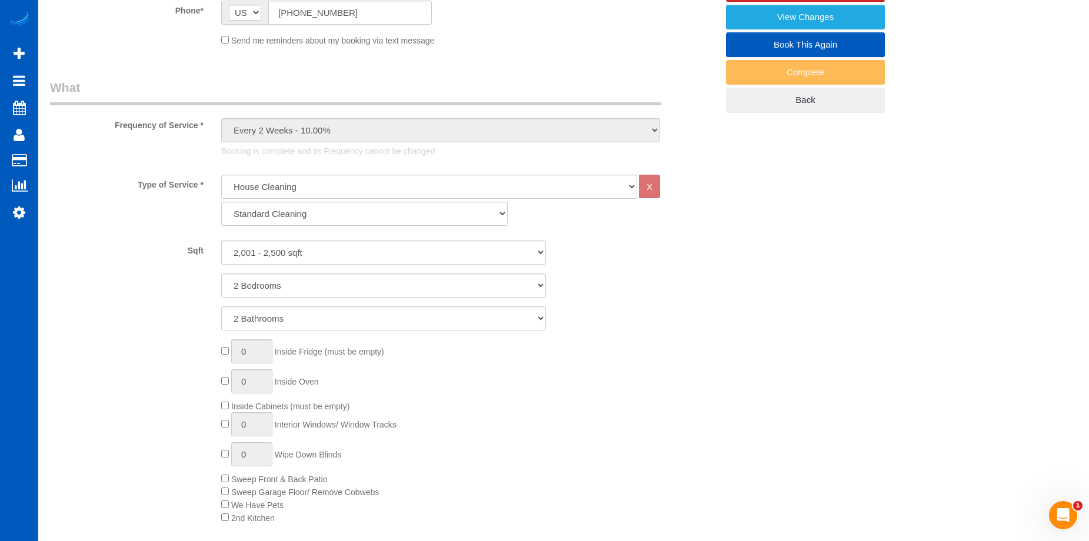
select select "object:1099"
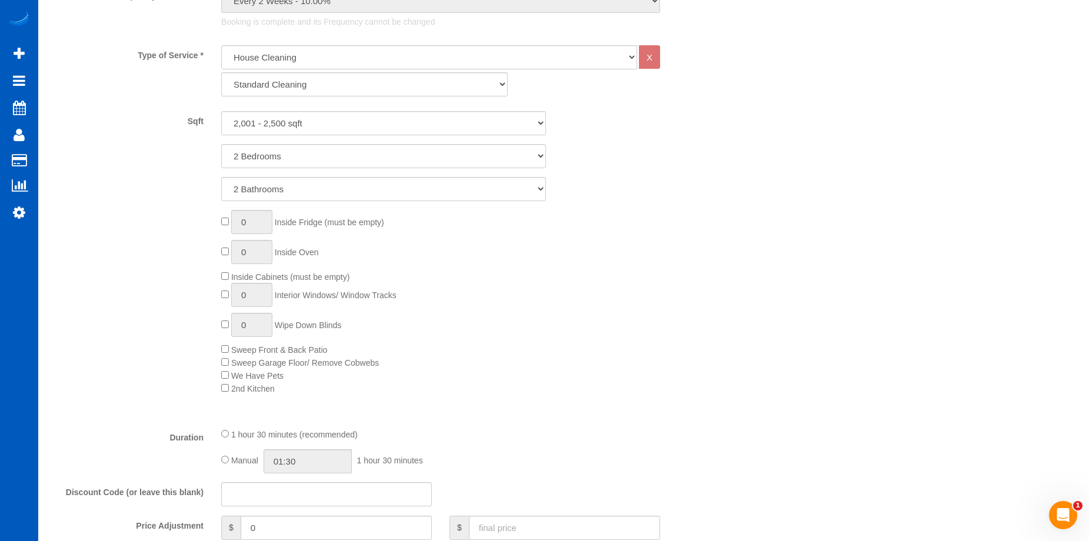
select select "spot1"
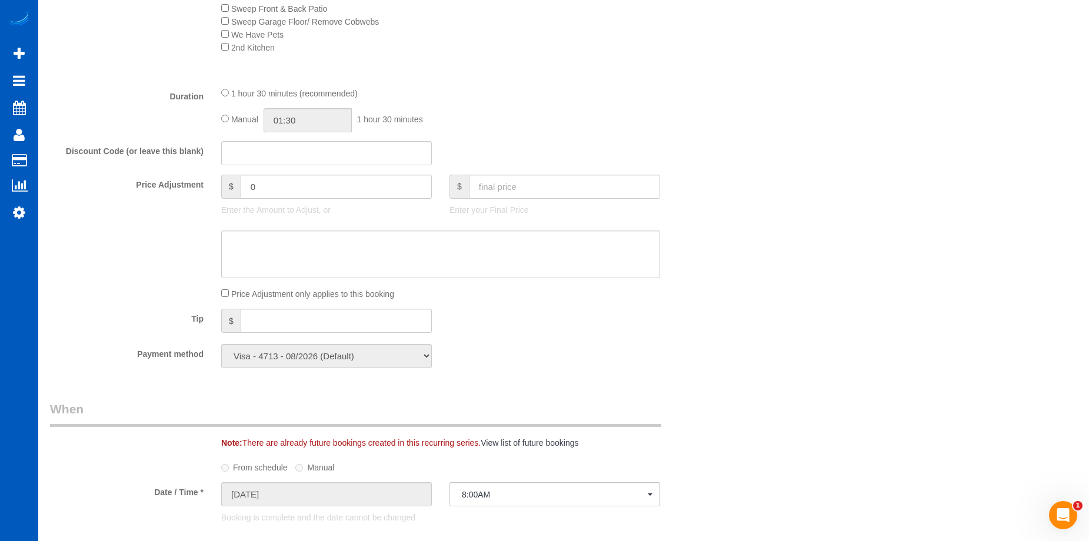
select select "2001"
select select "2"
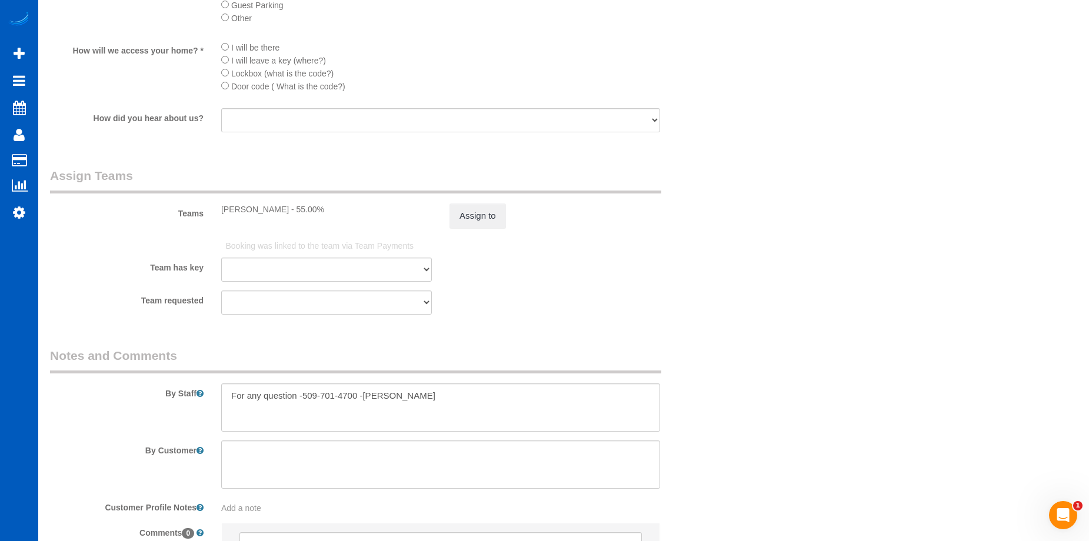
scroll to position [1468, 0]
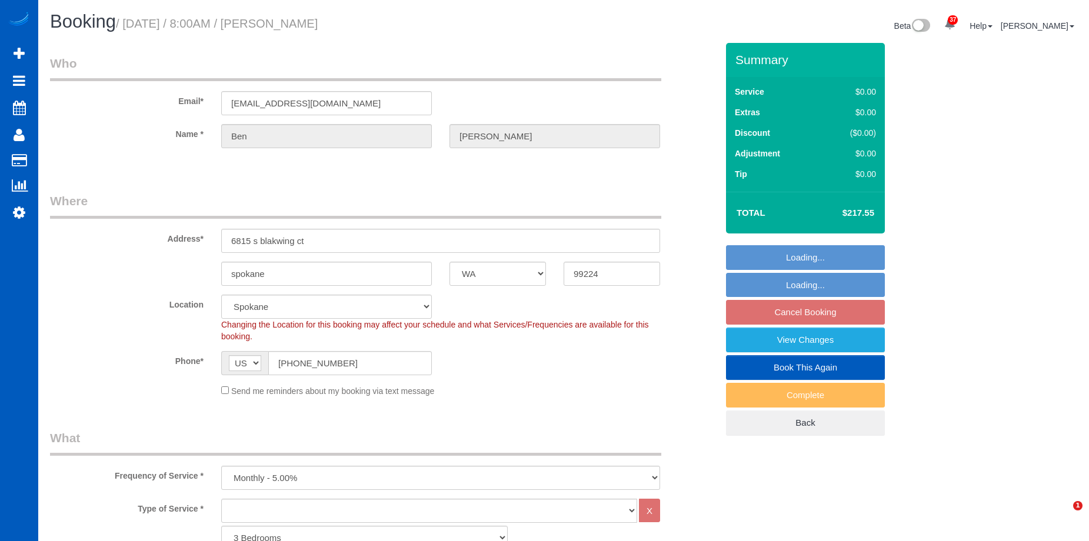
select select "WA"
select select "2001"
select select "3"
select select "spot1"
select select "object:1031"
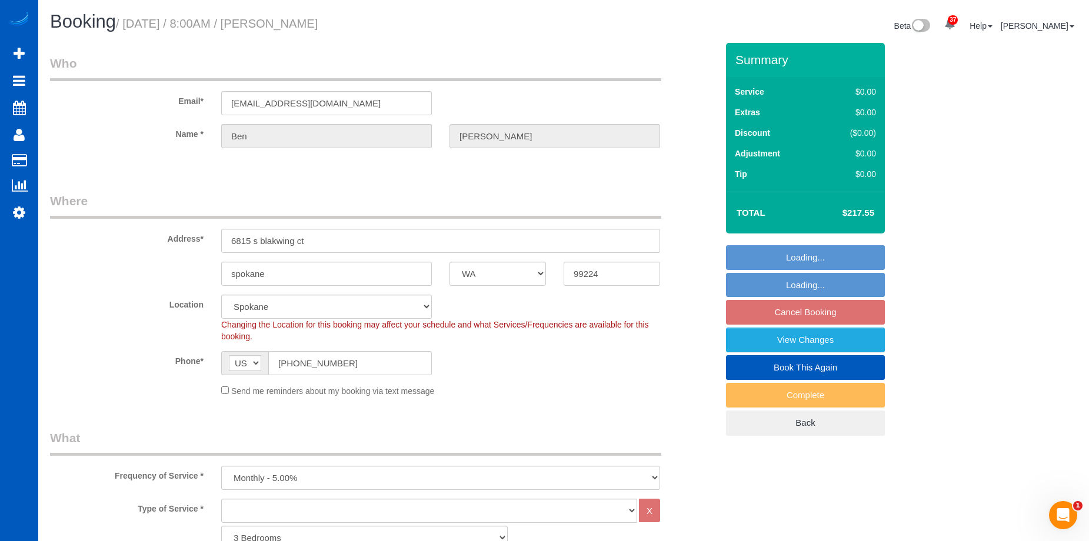
select select "2001"
select select "3"
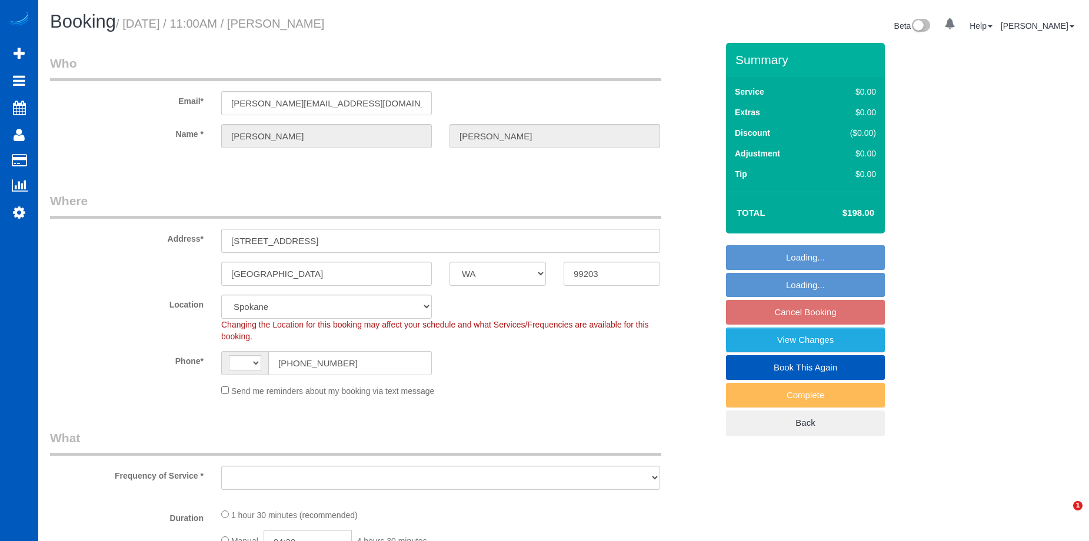
select select "WA"
select select "number:7"
select select "string:[GEOGRAPHIC_DATA]"
select select "object:662"
select select "string:fspay-c1fb5ddc-fc92-4d38-9a11-d0fd0e6d2e94"
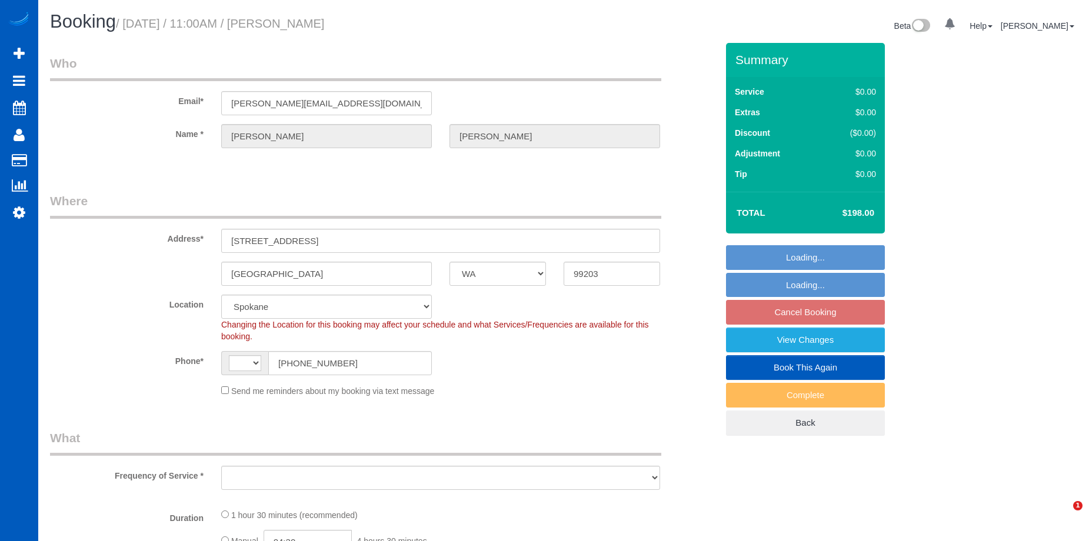
select select "199"
select select "spot2"
select select "object:1058"
select select "1501"
select select "2"
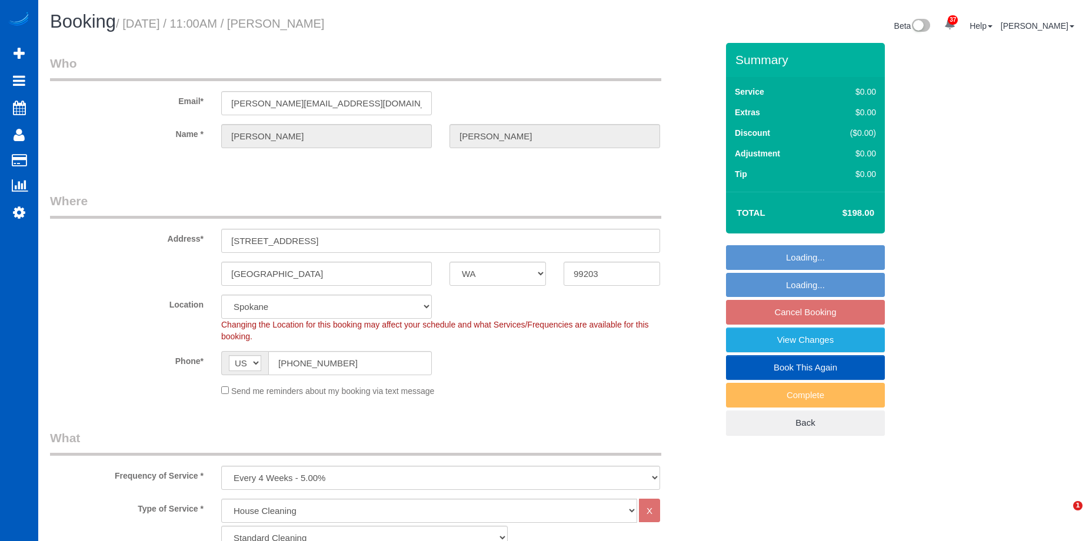
select select "2"
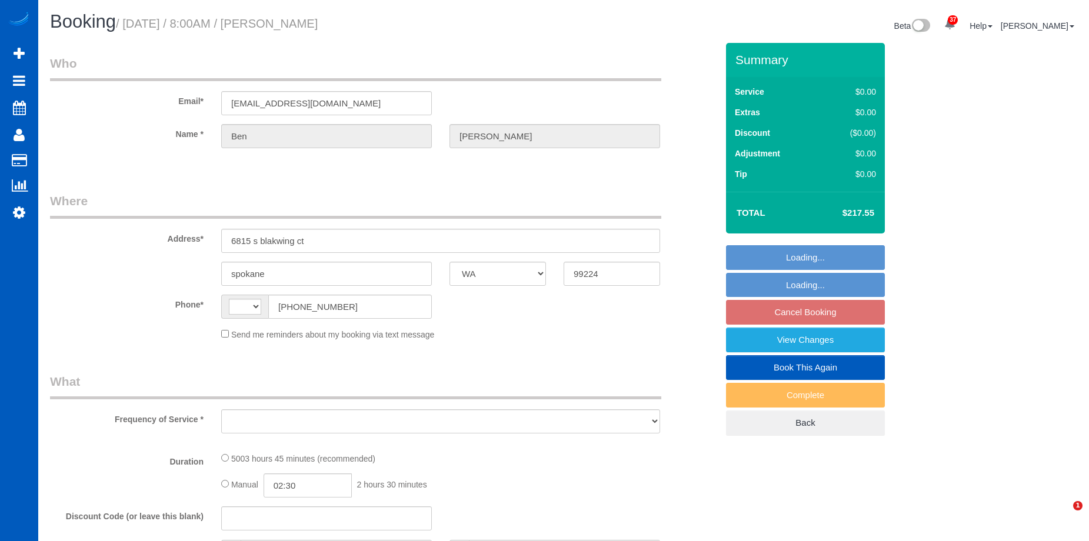
select select "WA"
select select "object:660"
select select "string:fspay-32c5ccda-0e8a-490d-898b-a3b63c68139b"
select select "string:[GEOGRAPHIC_DATA]"
select select "2001"
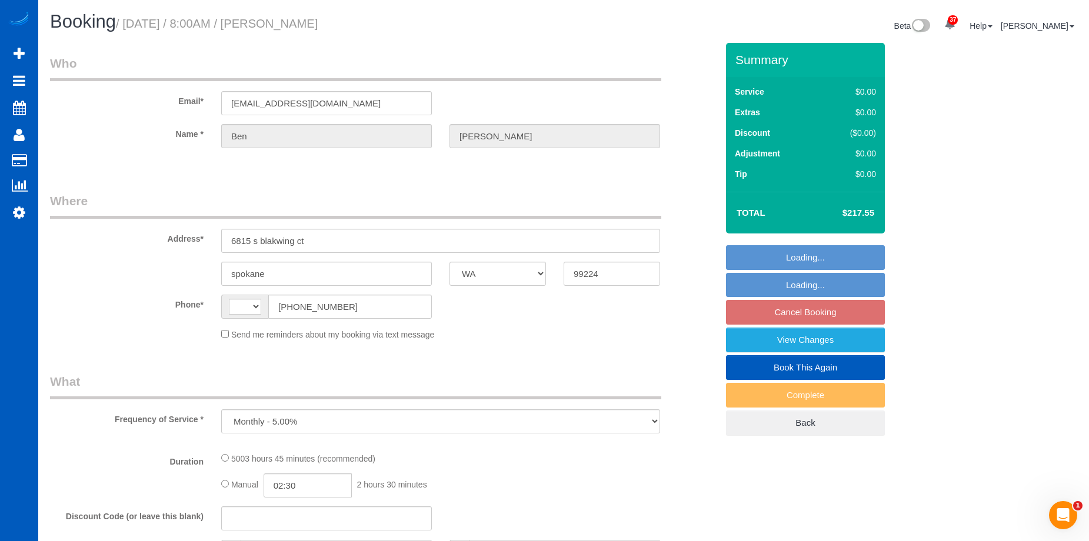
select select "3"
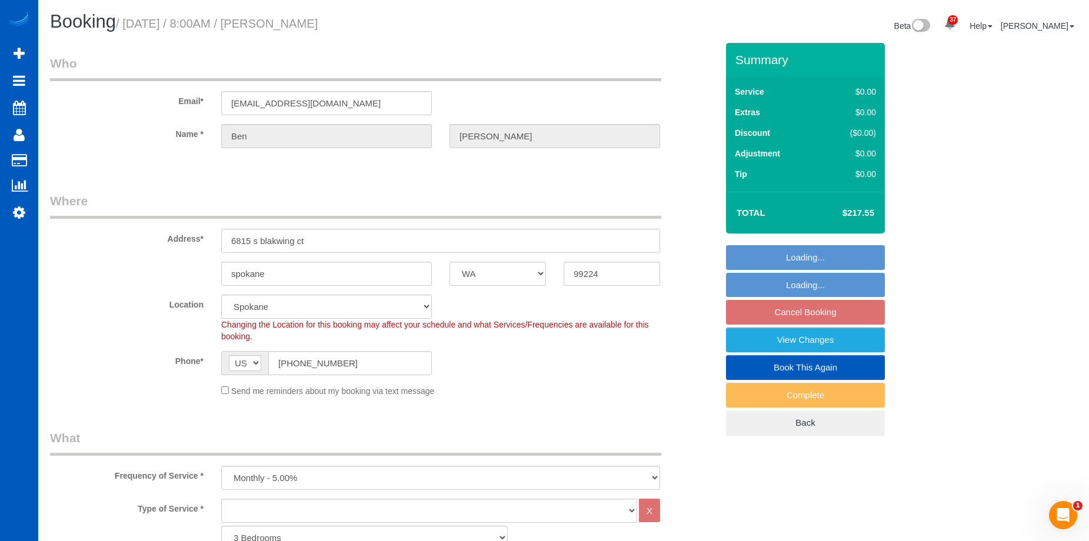
select select "object:1084"
select select "spot1"
select select "2001"
select select "3"
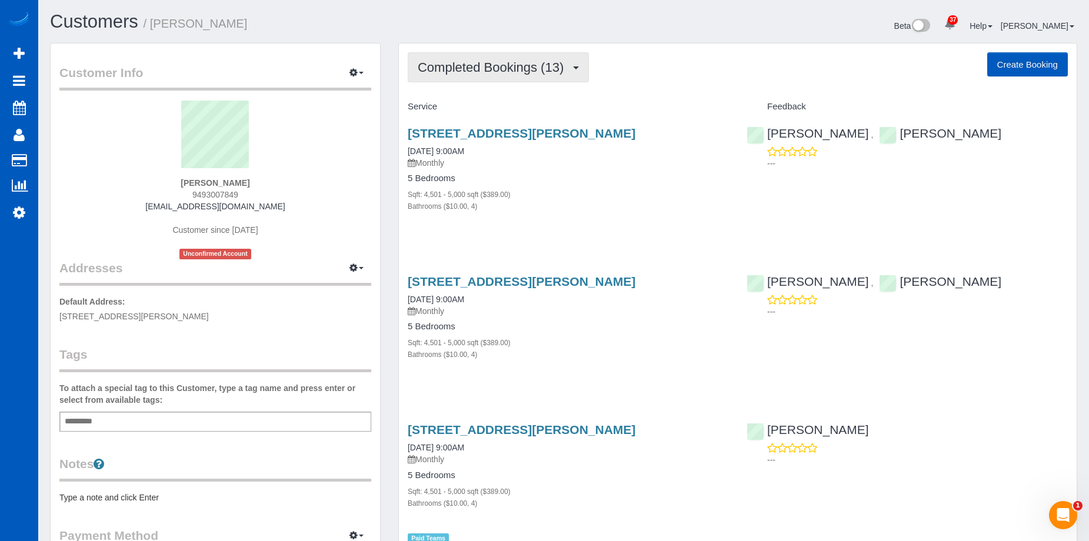
click at [517, 60] on span "Completed Bookings (13)" at bounding box center [494, 67] width 152 height 15
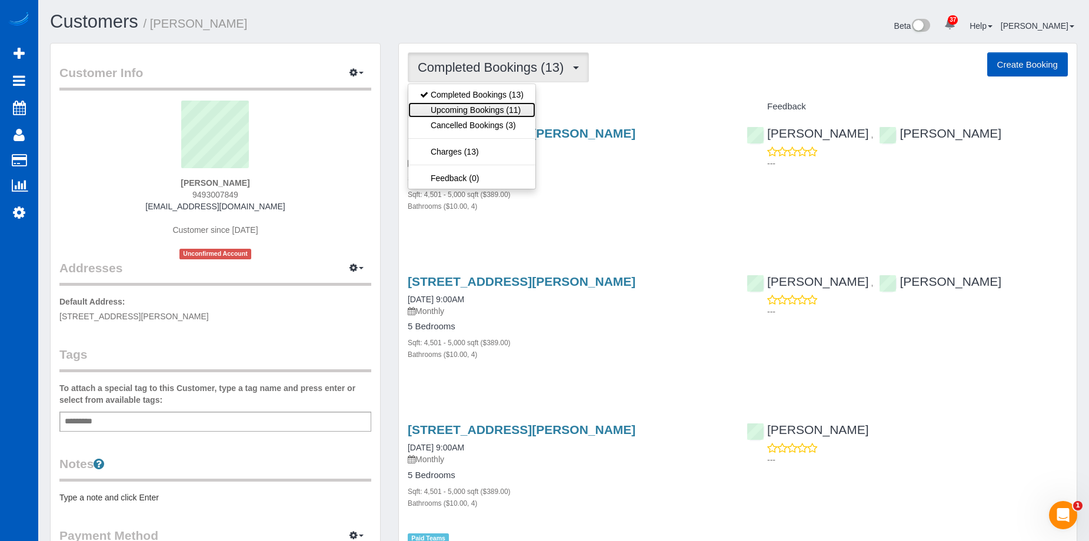
click at [489, 105] on link "Upcoming Bookings (11)" at bounding box center [471, 109] width 127 height 15
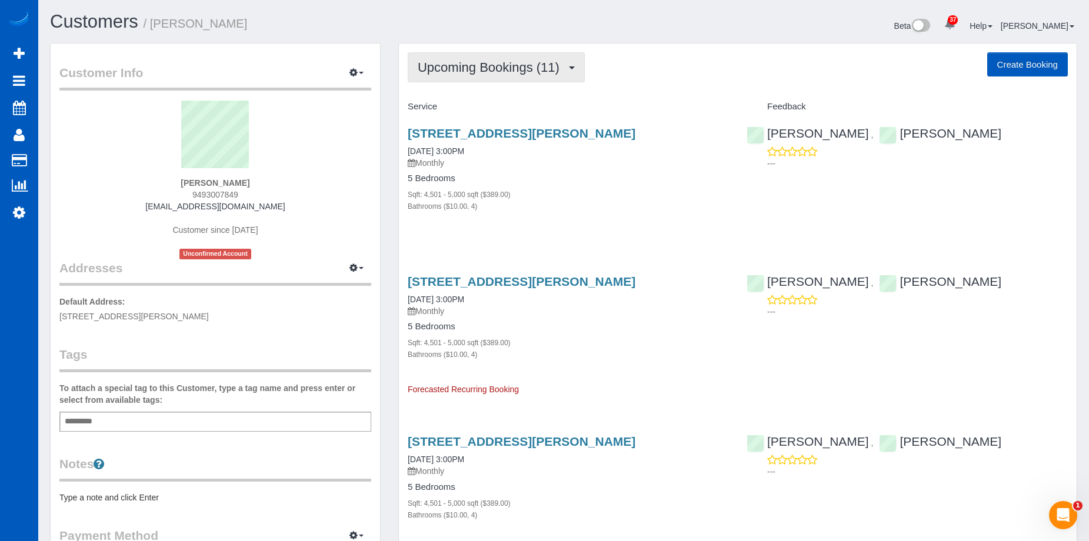
click at [557, 71] on span "Upcoming Bookings (11)" at bounding box center [492, 67] width 148 height 15
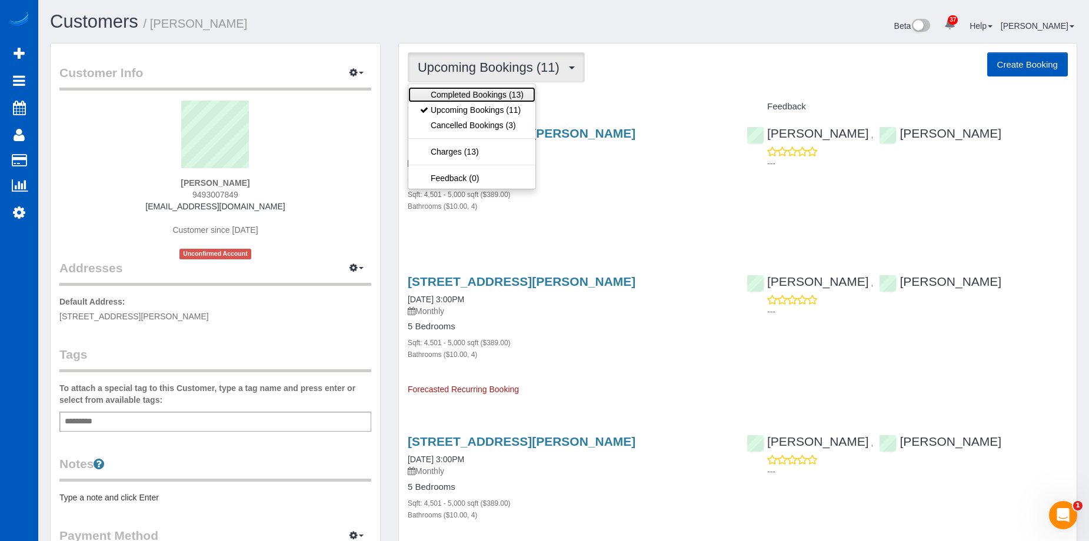
click at [482, 92] on link "Completed Bookings (13)" at bounding box center [471, 94] width 127 height 15
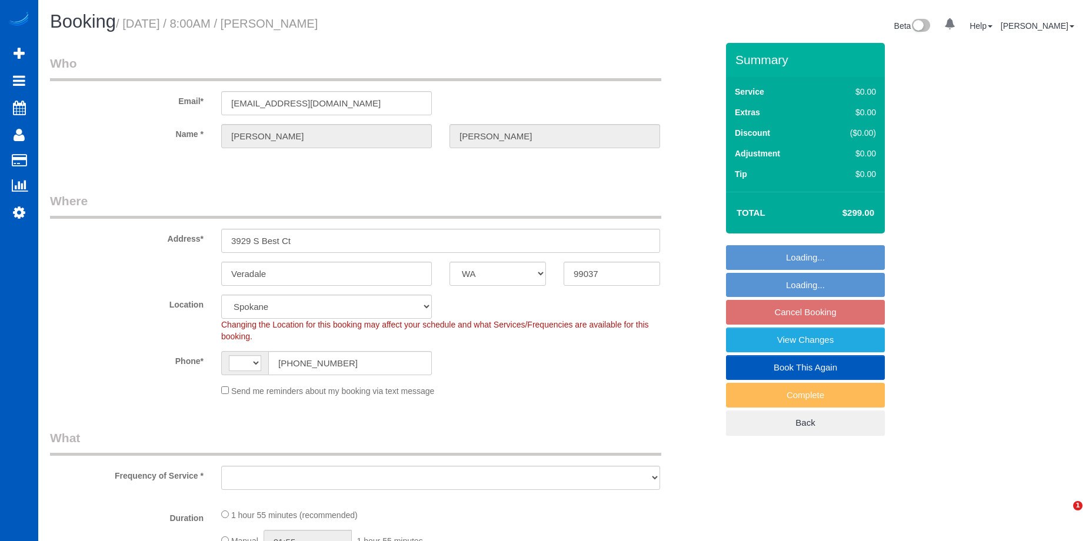
select select "WA"
select select "199"
select select "3001"
select select "2"
select select "3"
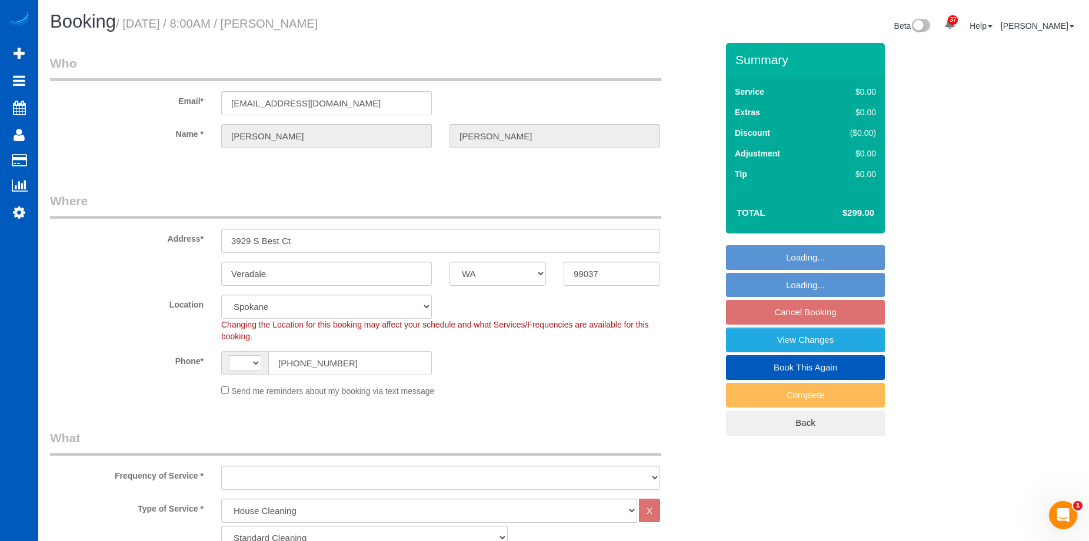
select select "string:US"
select select "object:1048"
select select "string:fspay-0f121494-c65d-463a-b517-28393e942068"
select select "3001"
select select "2"
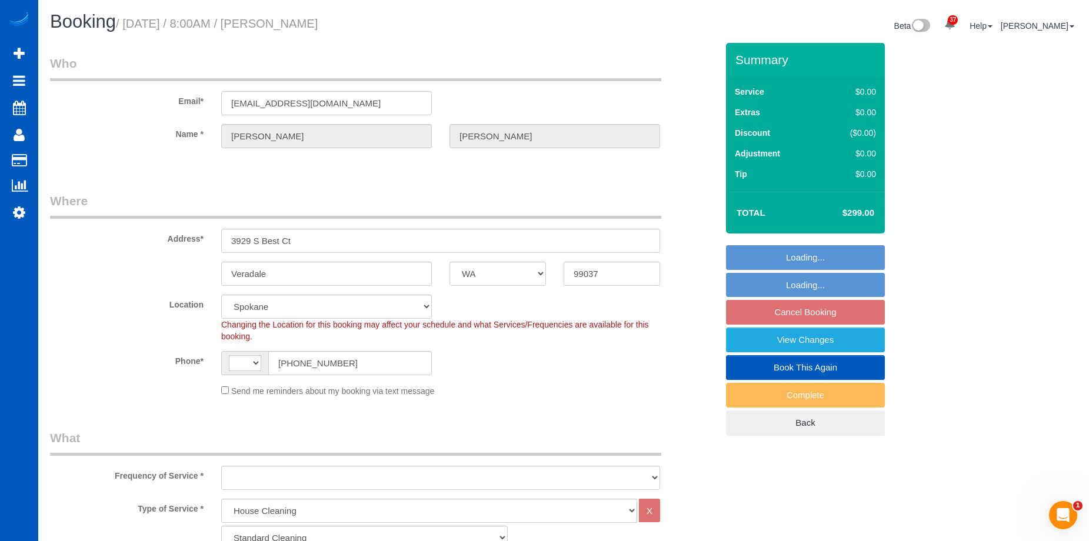
select select "3"
select select "spot1"
select select "object:1173"
select select "WA"
select select "object:1031"
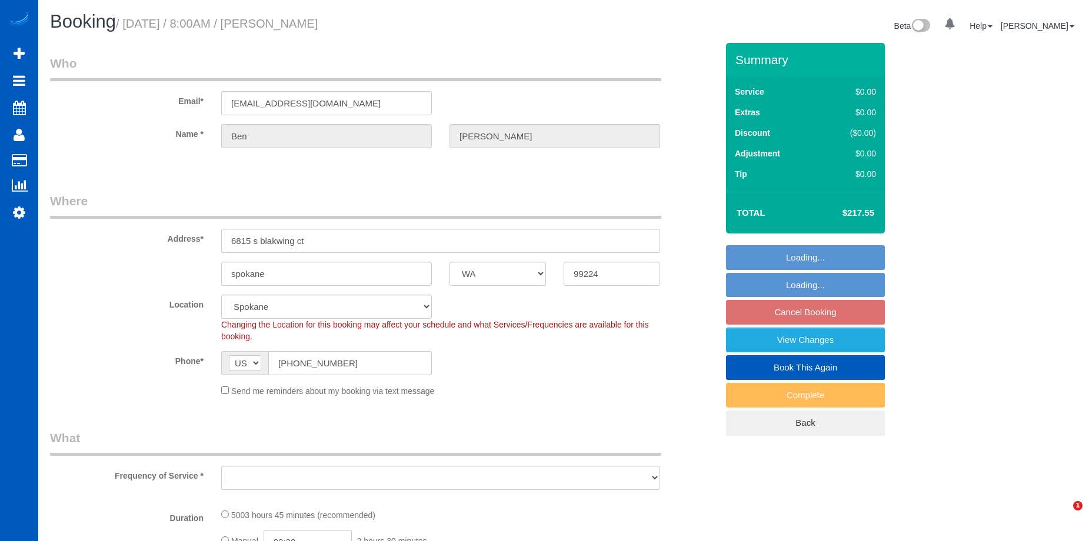
select select "2001"
select select "3"
select select "spot1"
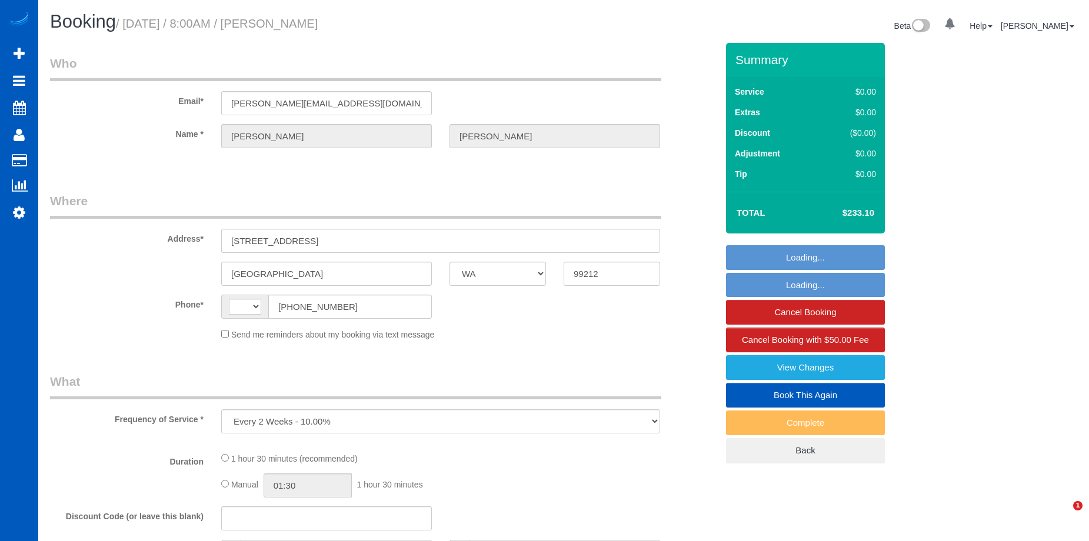
select select "WA"
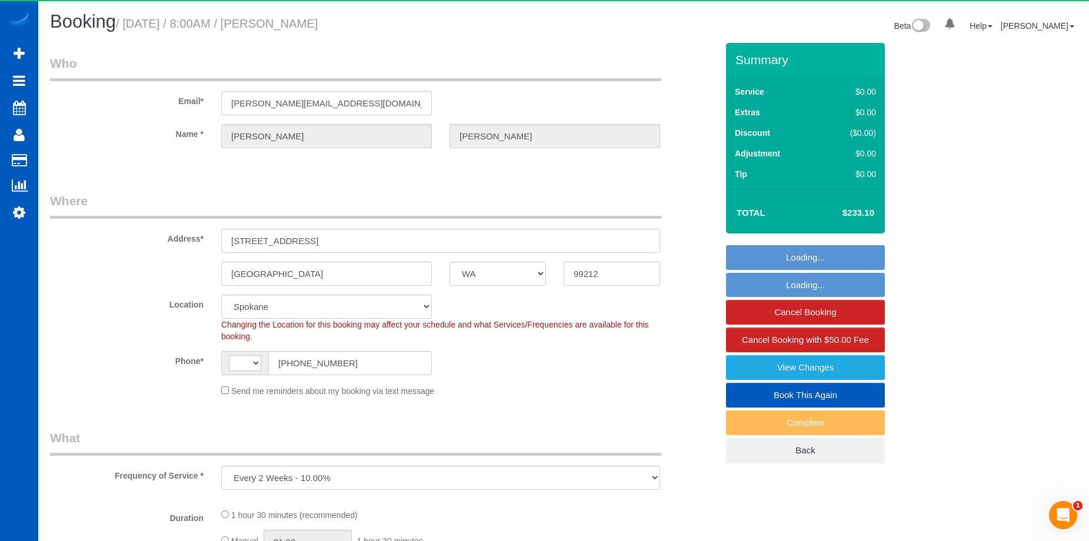
select select "string:[GEOGRAPHIC_DATA]"
select select "string:fspay-8b071a47-2f2c-4777-91a9-63b077e372fc"
select select "199"
select select "2001"
select select "2"
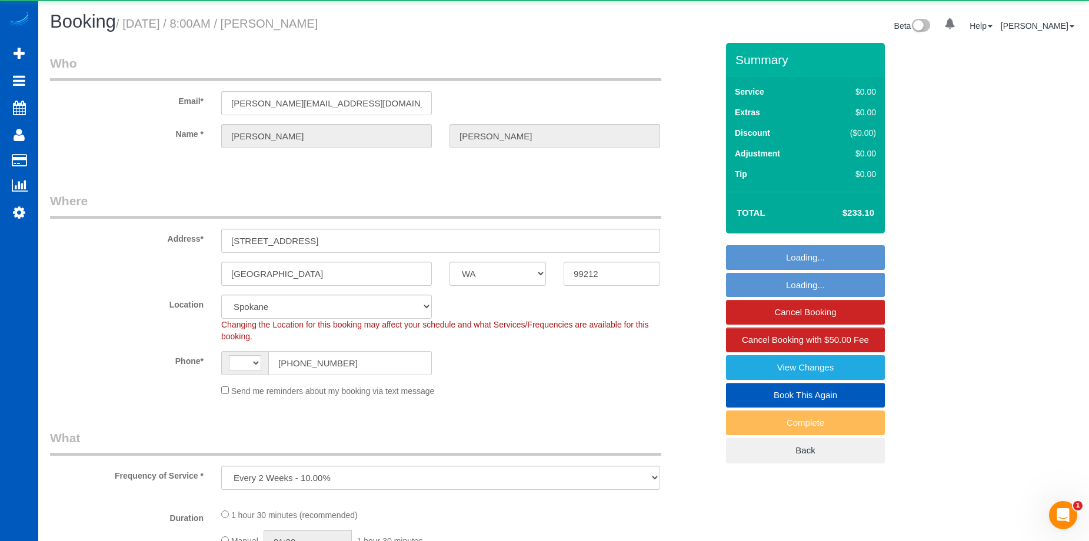
select select "2"
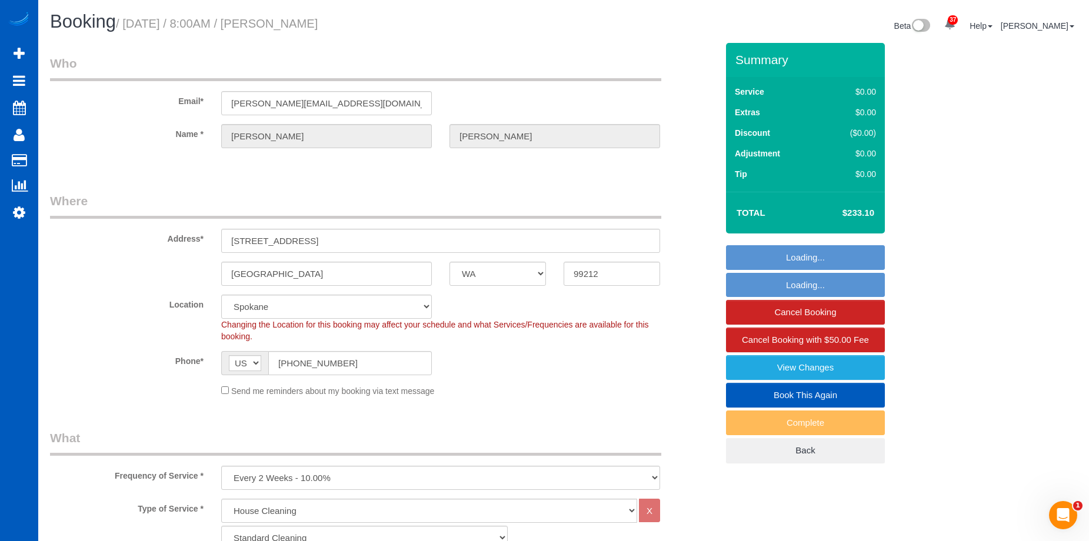
select select "object:1062"
select select "spot1"
select select "2001"
select select "2"
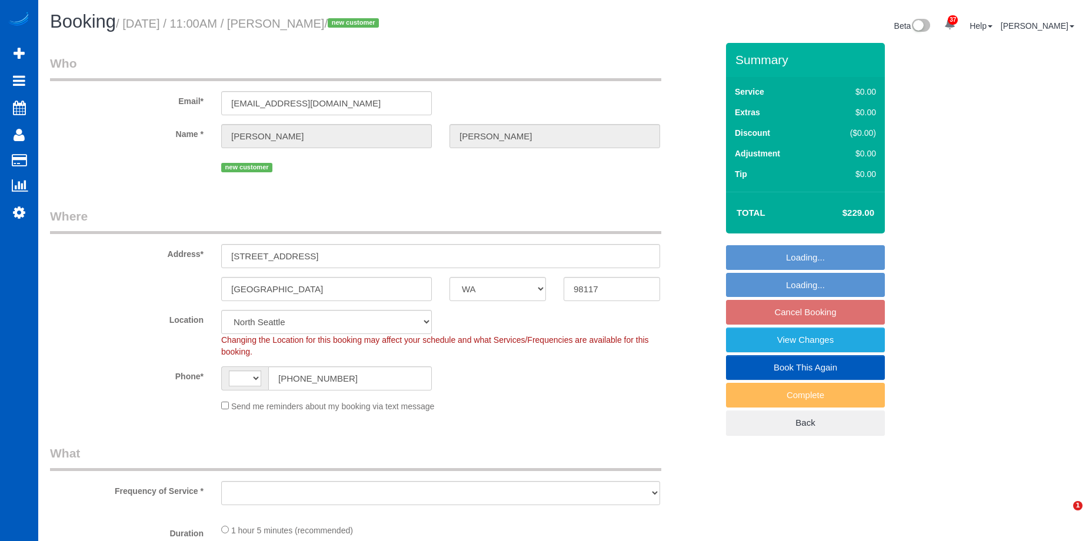
select select "WA"
select select "199"
select select "2"
select select "string:[GEOGRAPHIC_DATA]"
select select "object:814"
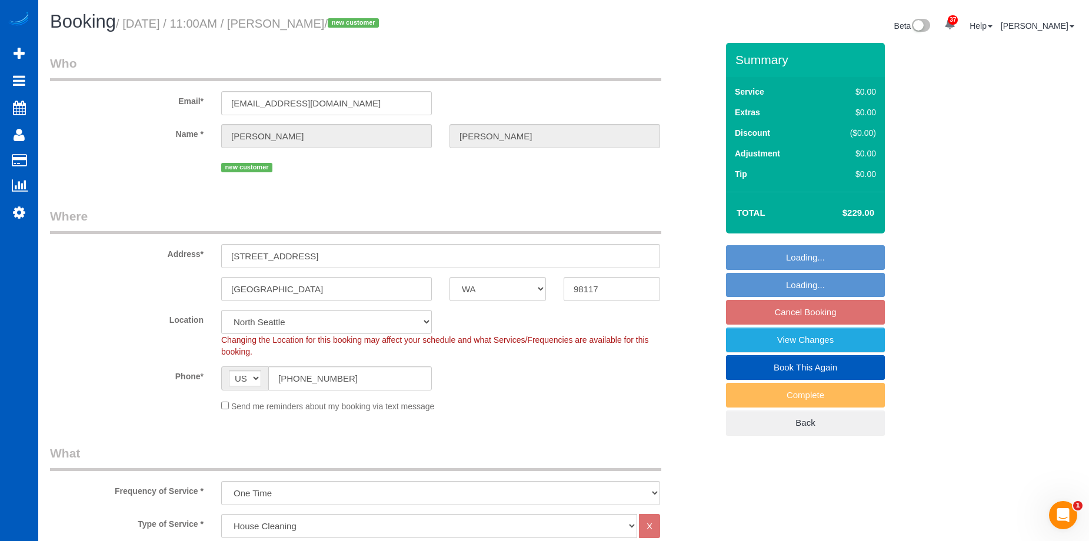
select select "spot2"
select select "2"
select select "object:1271"
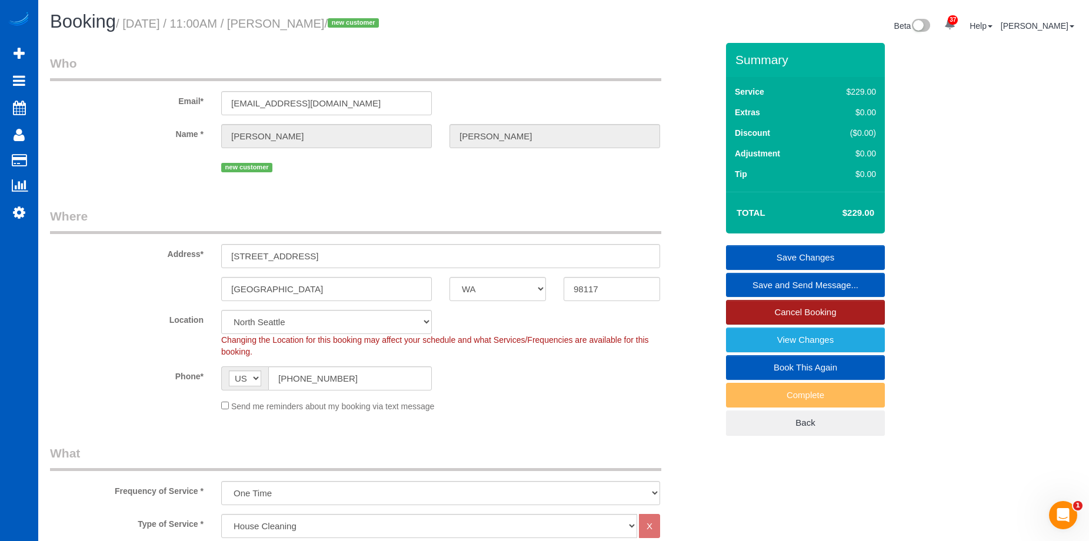
click at [788, 309] on link "Cancel Booking" at bounding box center [805, 312] width 159 height 25
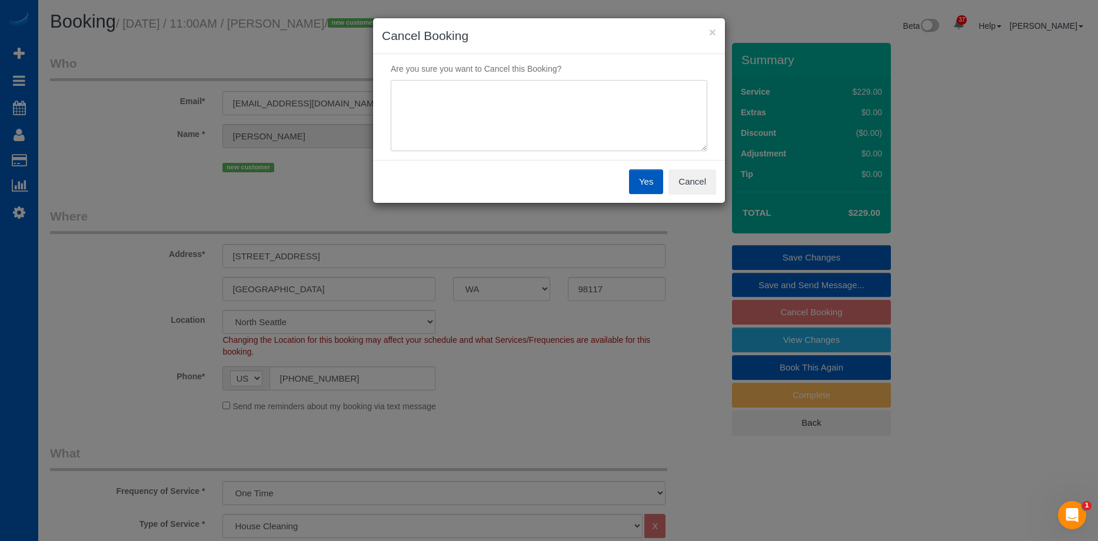
click at [531, 113] on textarea at bounding box center [549, 116] width 316 height 72
type textarea "Decided to go"
type textarea "Called Anna C to cancel."
click at [647, 179] on button "Yes" at bounding box center [646, 181] width 34 height 25
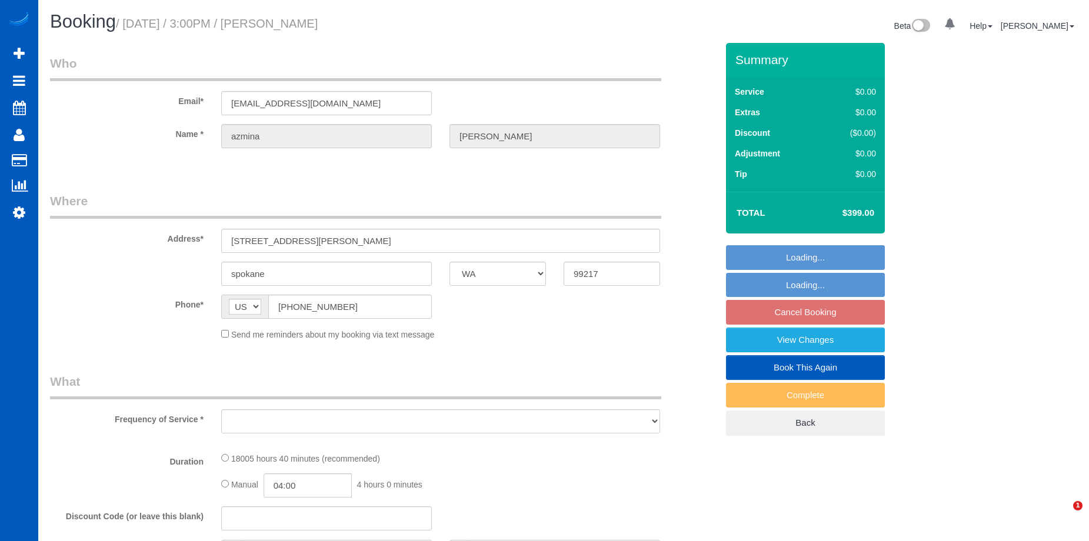
select select "WA"
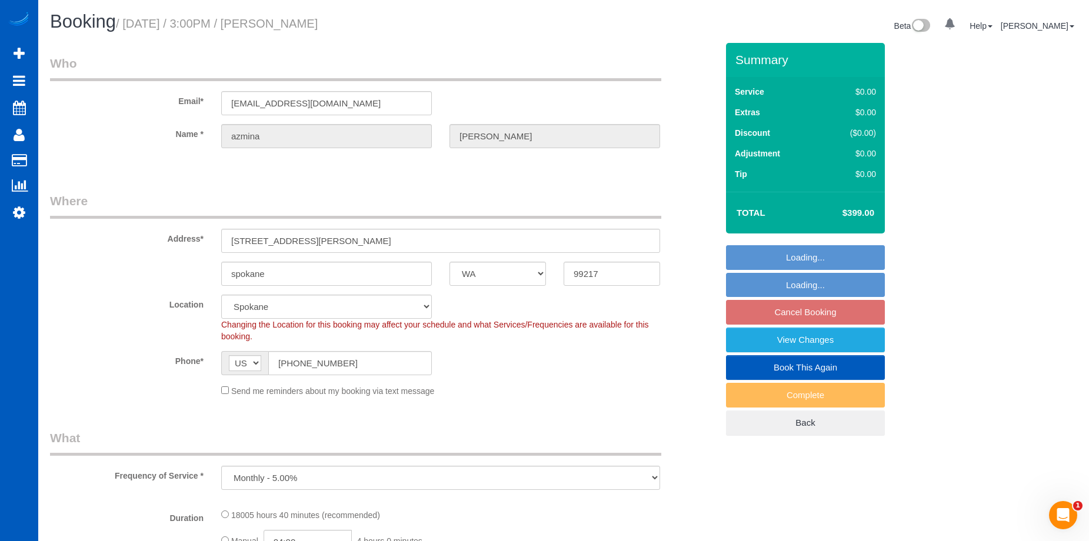
select select "object:933"
select select "4501"
select select "4"
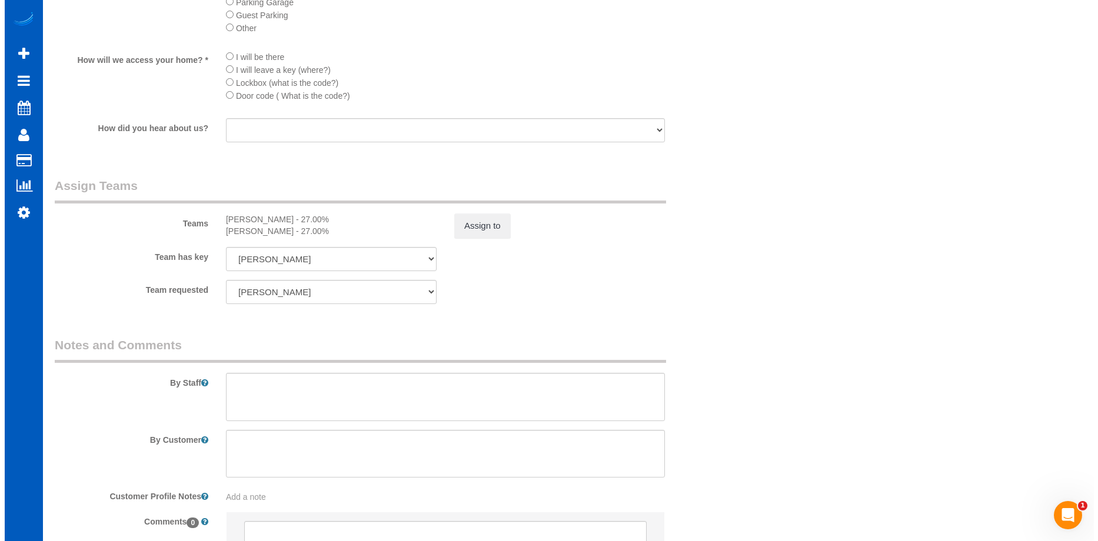
scroll to position [1294, 0]
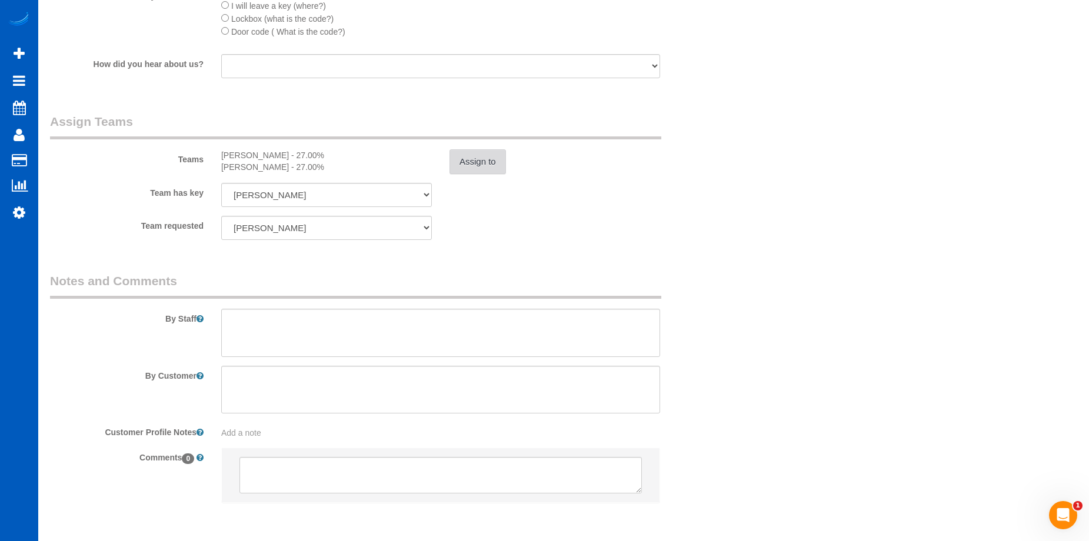
click at [479, 166] on button "Assign to" at bounding box center [477, 161] width 56 height 25
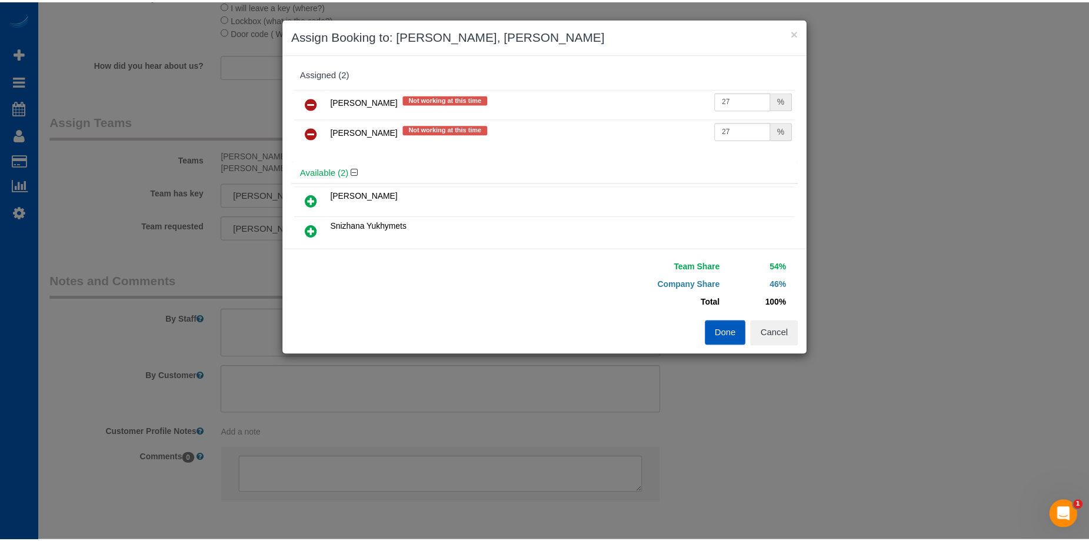
scroll to position [59, 0]
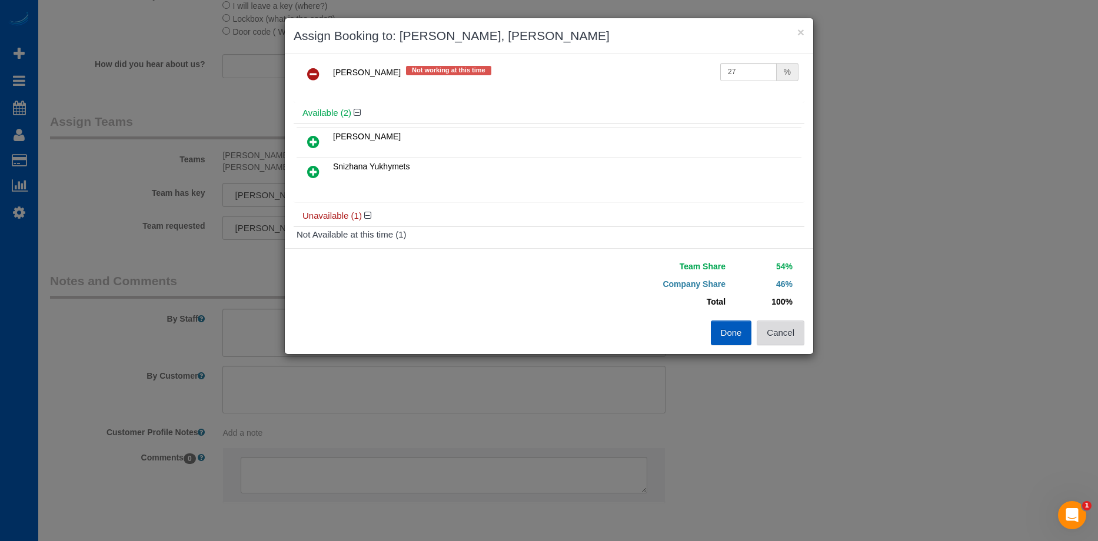
click at [773, 329] on button "Cancel" at bounding box center [780, 333] width 48 height 25
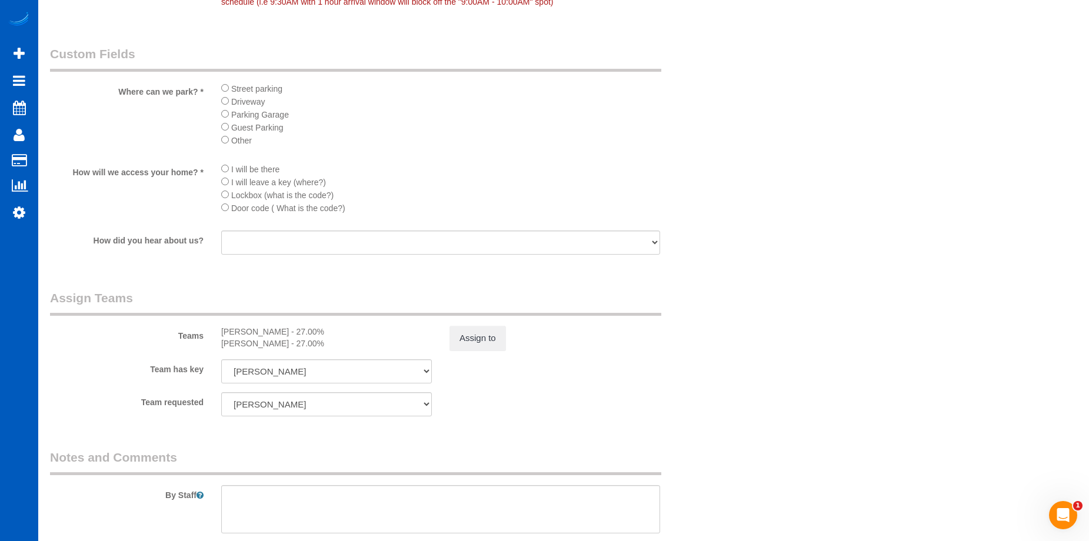
scroll to position [1000, 0]
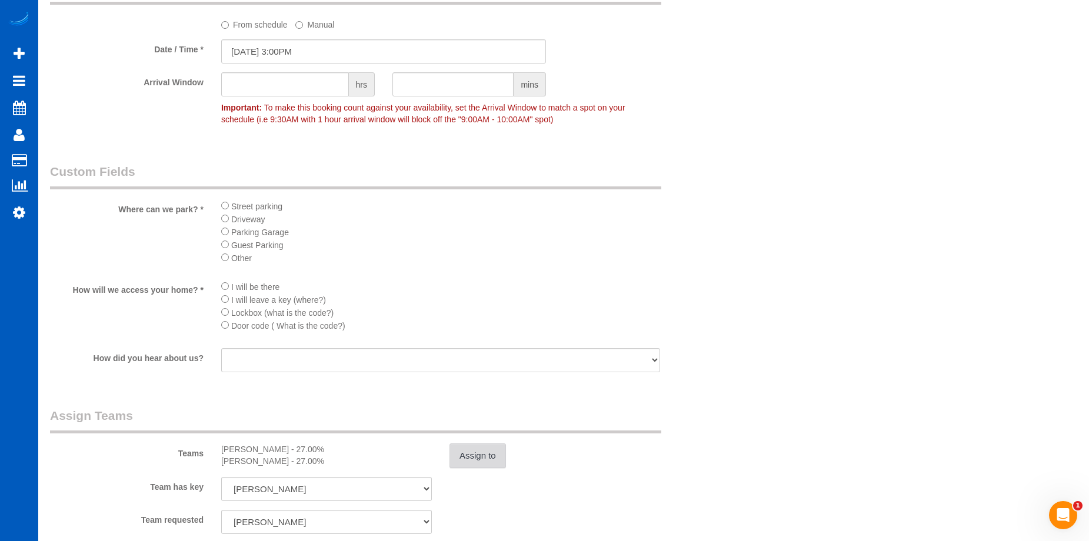
click at [482, 453] on button "Assign to" at bounding box center [477, 455] width 56 height 25
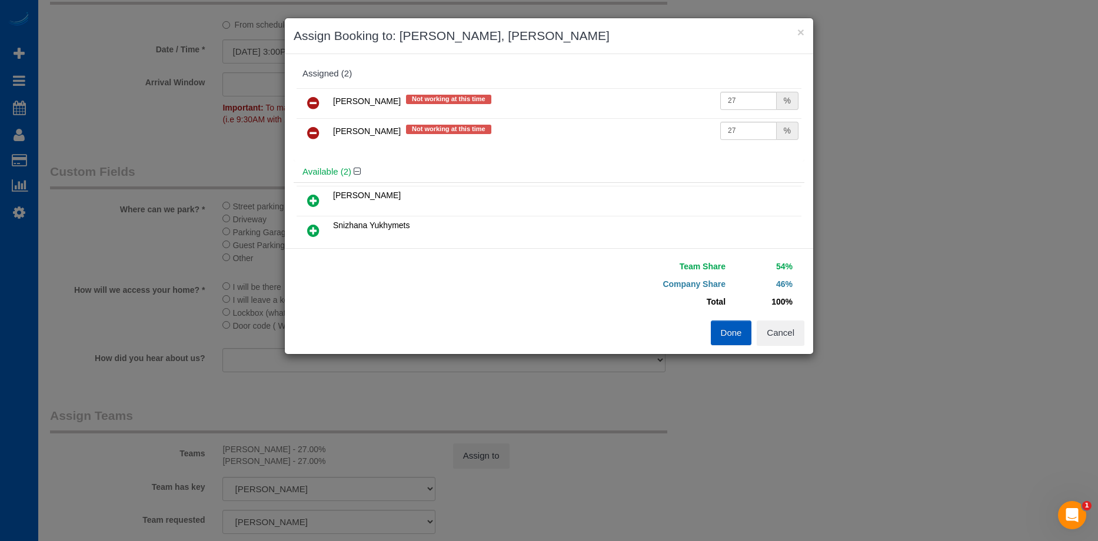
click at [304, 101] on link at bounding box center [313, 104] width 28 height 24
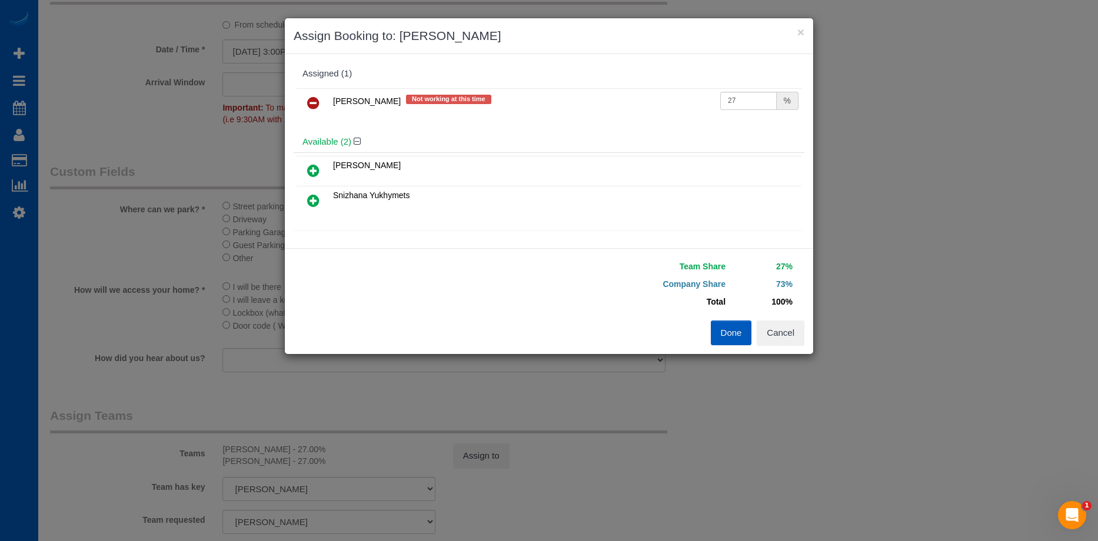
click at [316, 98] on icon at bounding box center [313, 103] width 12 height 14
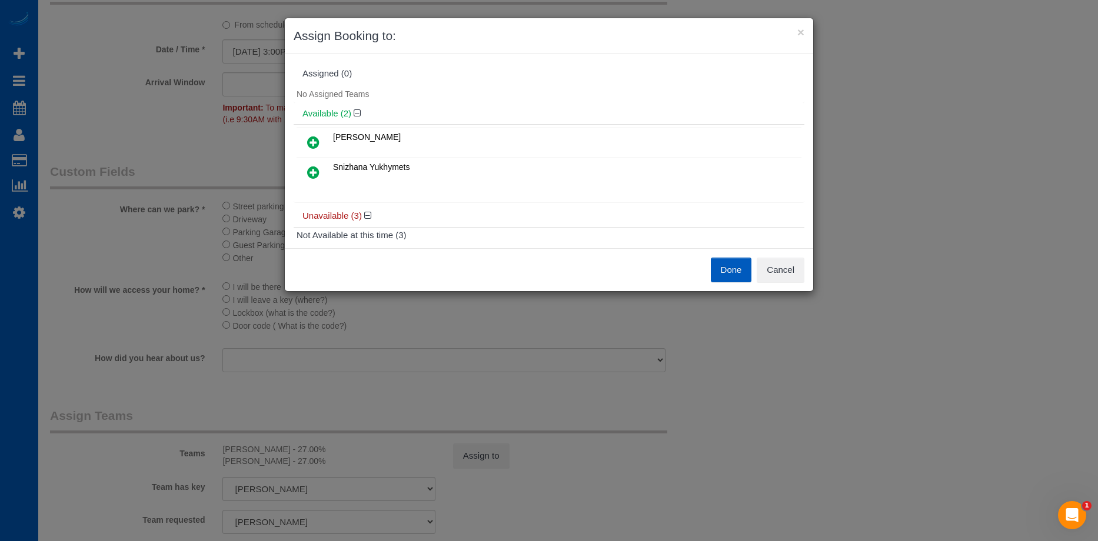
click at [313, 166] on icon at bounding box center [313, 172] width 12 height 14
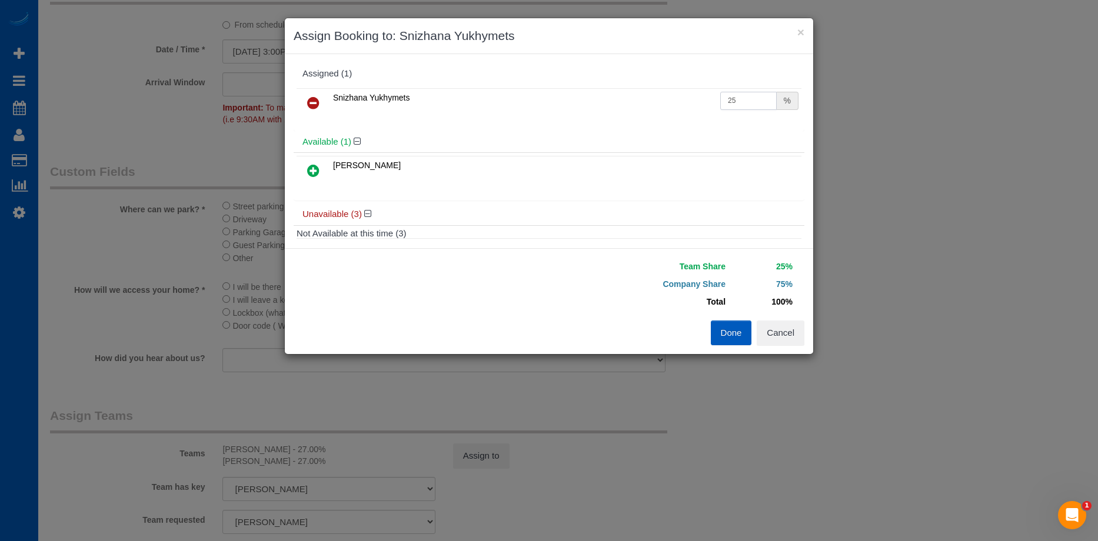
click at [750, 102] on input "25" at bounding box center [748, 101] width 56 height 18
drag, startPoint x: 738, startPoint y: 100, endPoint x: 669, endPoint y: 104, distance: 68.9
click at [669, 104] on tr "Snizhana Yukhymets 25 %" at bounding box center [548, 103] width 505 height 30
type input "54"
click at [729, 329] on button "Done" at bounding box center [730, 333] width 41 height 25
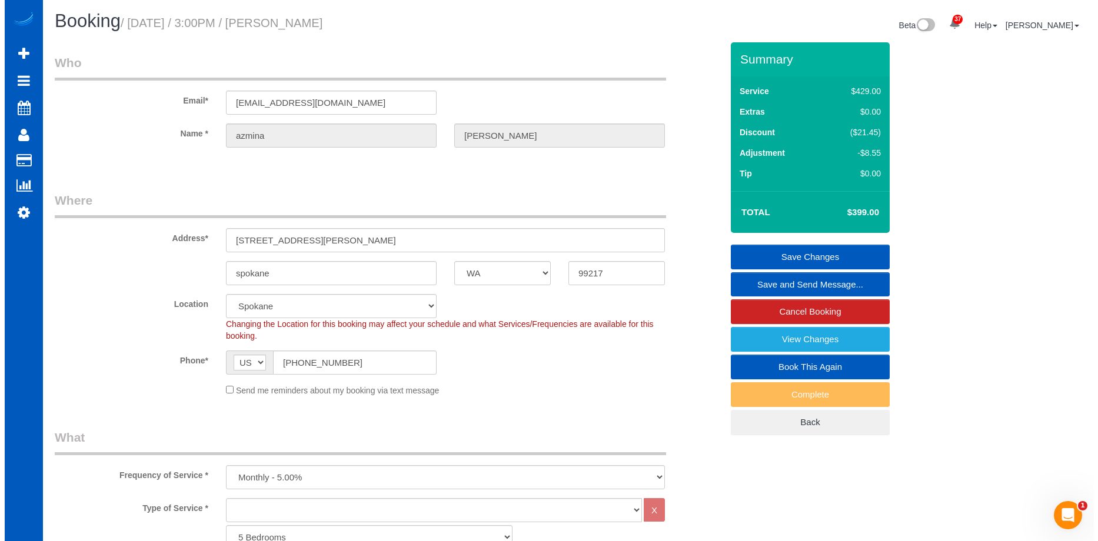
scroll to position [0, 0]
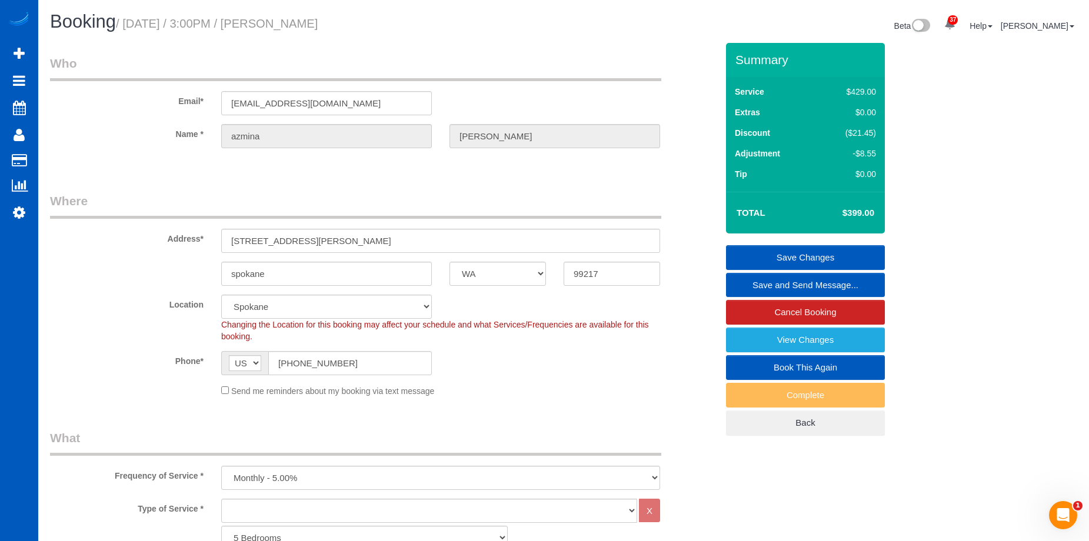
click at [750, 248] on link "Save Changes" at bounding box center [805, 257] width 159 height 25
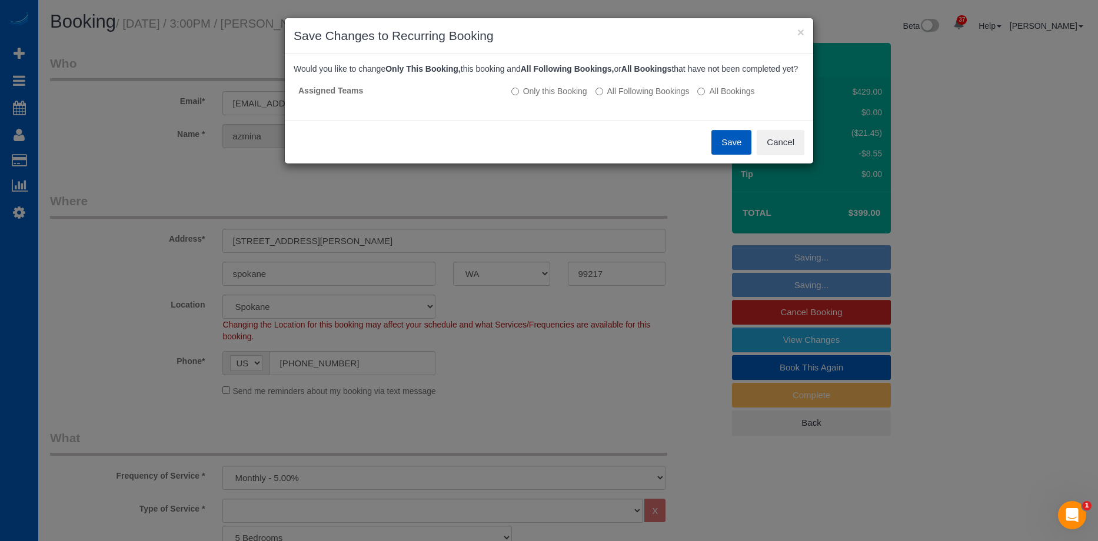
click at [723, 149] on button "Save" at bounding box center [731, 142] width 40 height 25
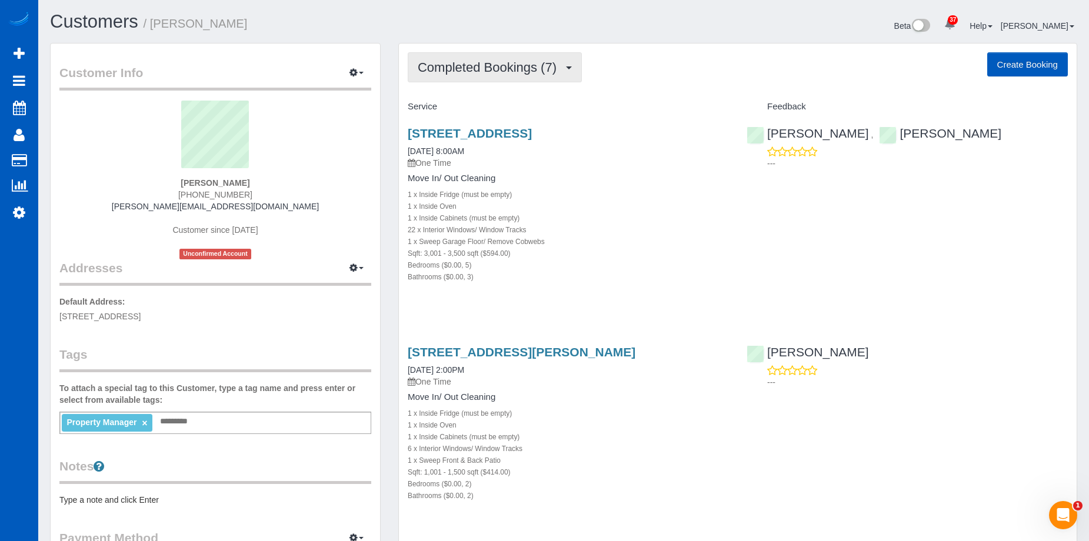
click at [485, 64] on span "Completed Bookings (7)" at bounding box center [490, 67] width 145 height 15
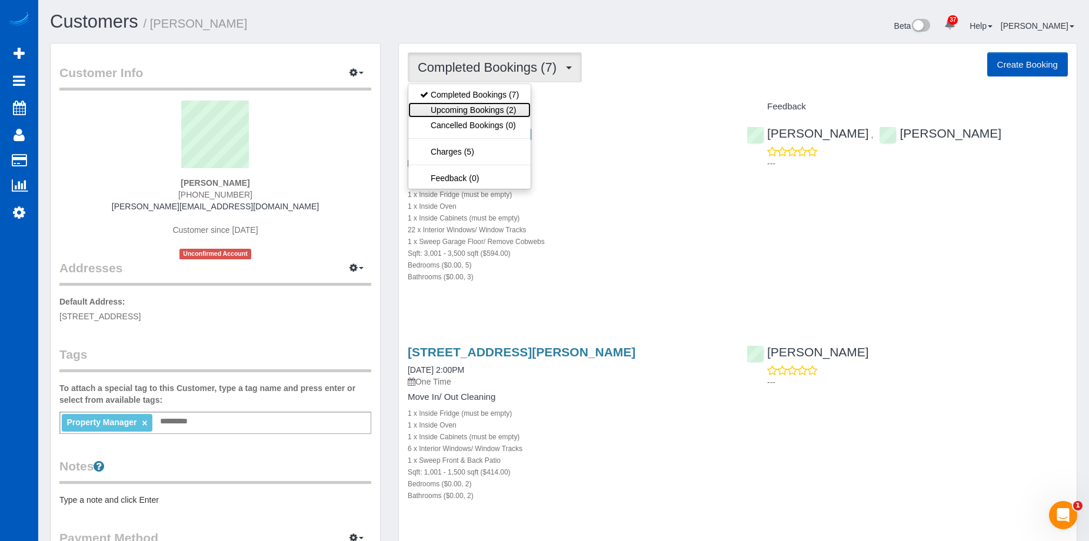
click at [468, 109] on link "Upcoming Bookings (2)" at bounding box center [469, 109] width 122 height 15
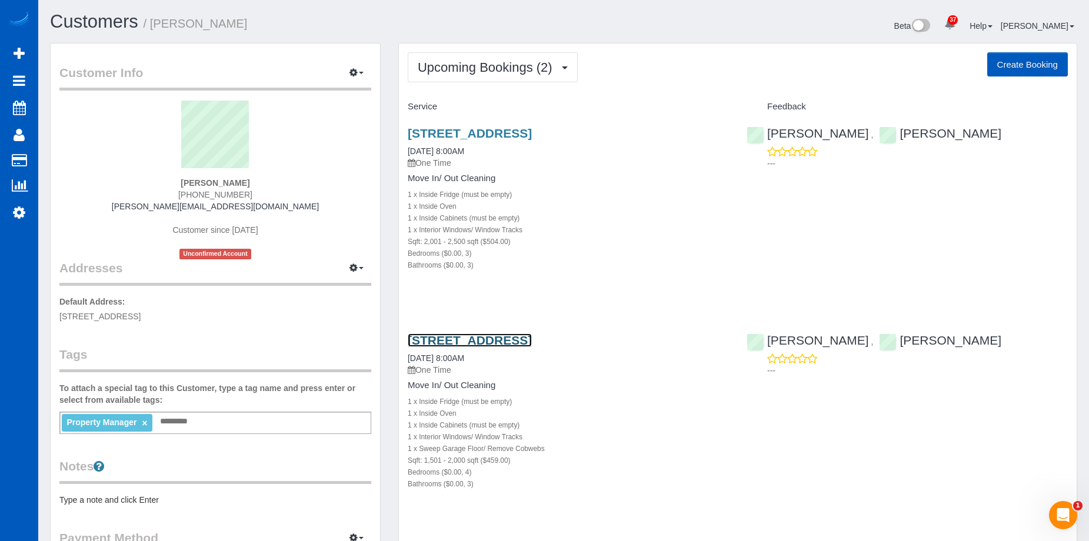
click at [532, 343] on link "[STREET_ADDRESS]" at bounding box center [470, 340] width 124 height 14
click at [488, 58] on button "Upcoming Bookings (2)" at bounding box center [493, 67] width 170 height 30
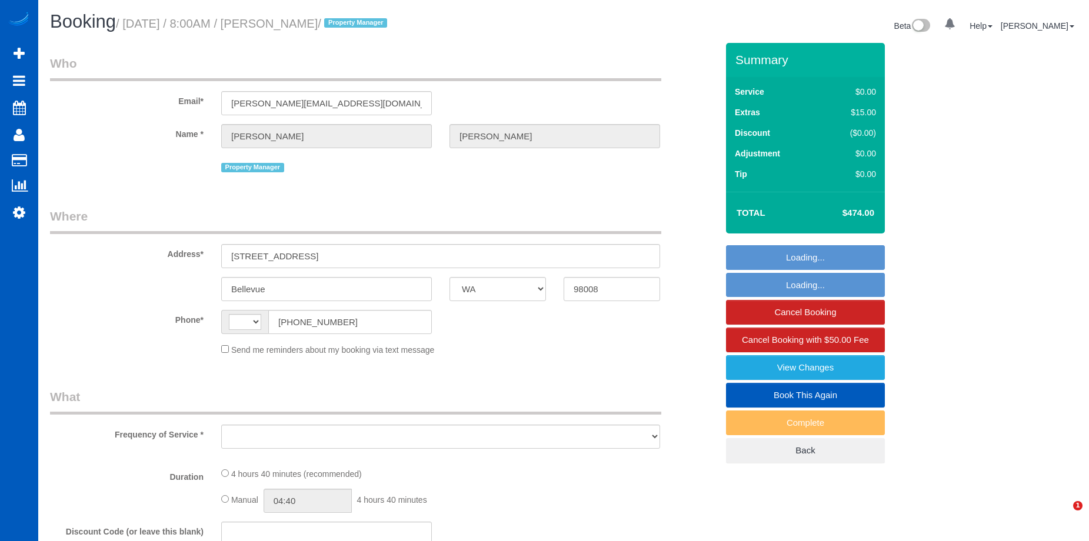
select select "WA"
select select "string:[GEOGRAPHIC_DATA]"
select select "object:810"
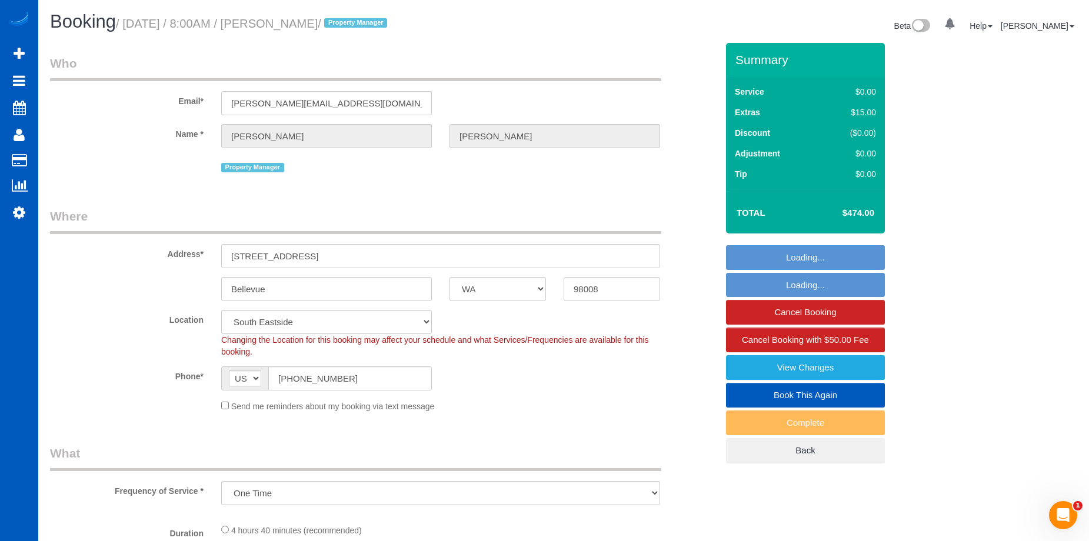
select select "199"
select select "1501"
select select "4"
select select "3"
select select "spot1"
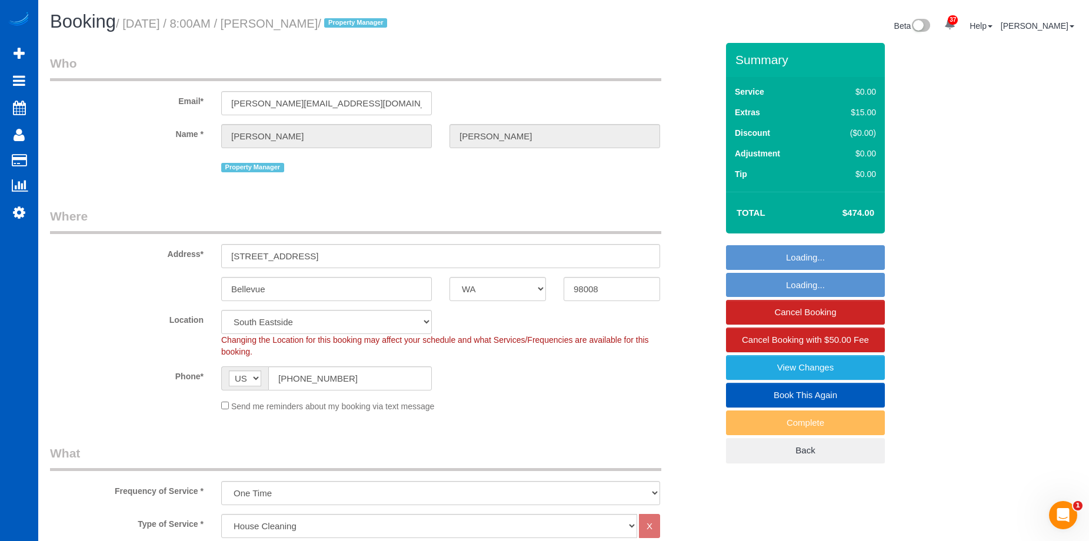
select select "1501"
select select "4"
select select "3"
select select "object:1212"
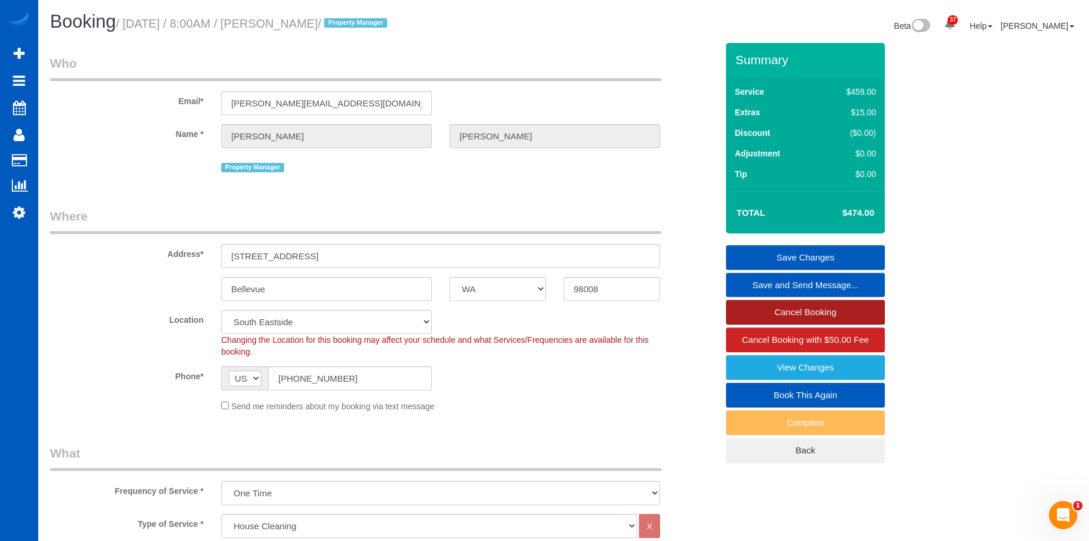
click at [756, 305] on link "Cancel Booking" at bounding box center [805, 312] width 159 height 25
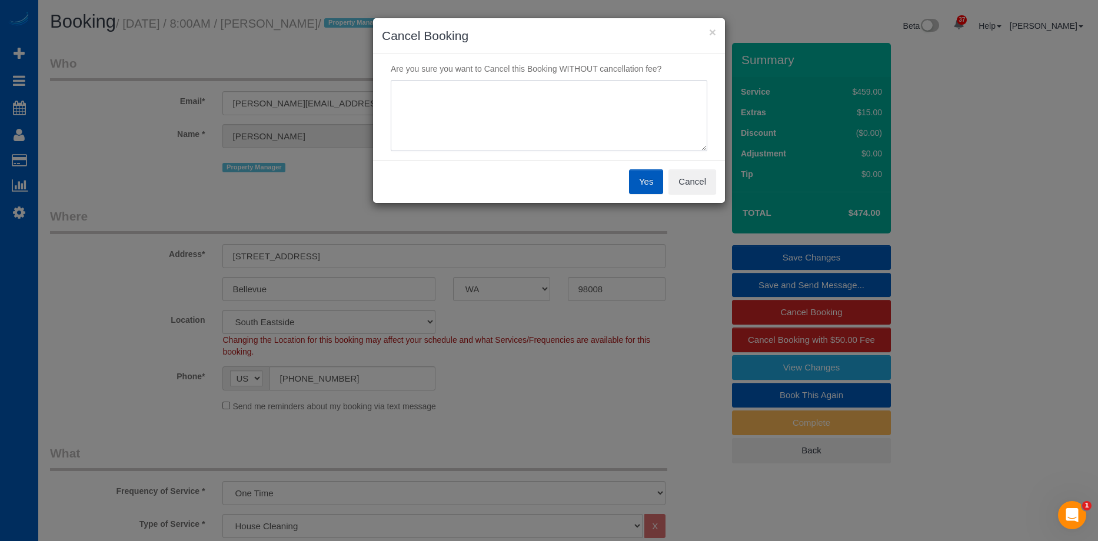
click at [595, 114] on textarea at bounding box center [549, 116] width 316 height 72
type textarea "Repairs are not yet done."
click at [679, 192] on button "Cancel" at bounding box center [692, 181] width 48 height 25
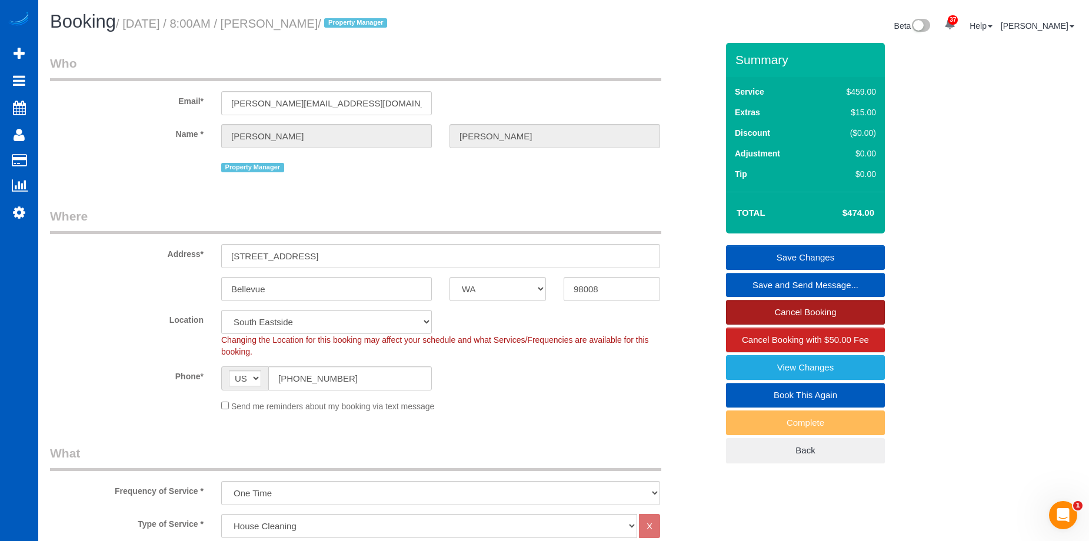
click at [800, 310] on link "Cancel Booking" at bounding box center [805, 312] width 159 height 25
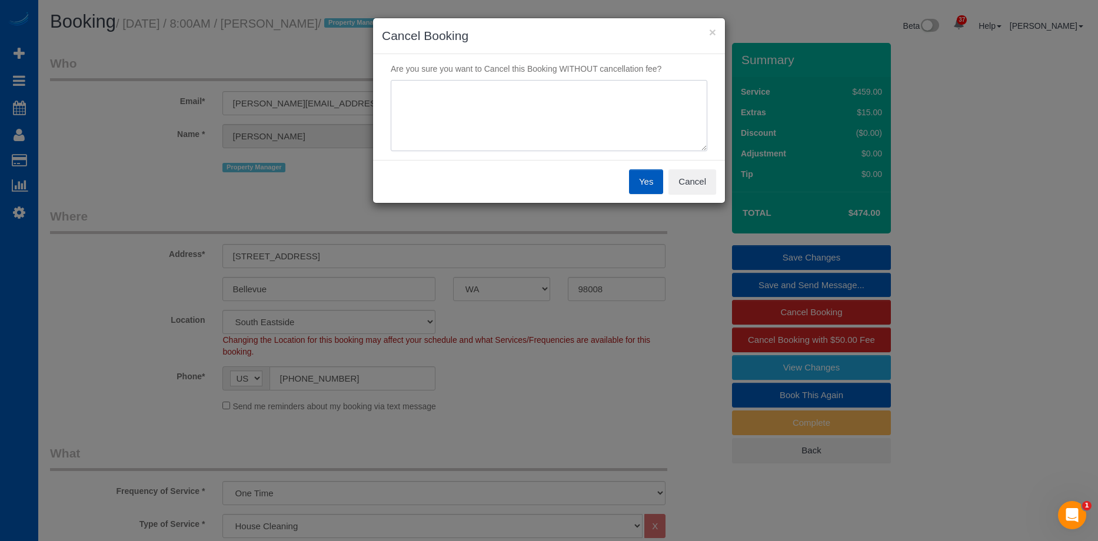
click at [456, 101] on textarea at bounding box center [549, 116] width 316 height 72
type textarea "Repairs are not yet done. Erik will call when the property is ready."
click at [660, 101] on textarea at bounding box center [549, 116] width 316 height 72
click at [672, 84] on textarea at bounding box center [549, 116] width 316 height 72
click at [641, 178] on button "Yes" at bounding box center [646, 181] width 34 height 25
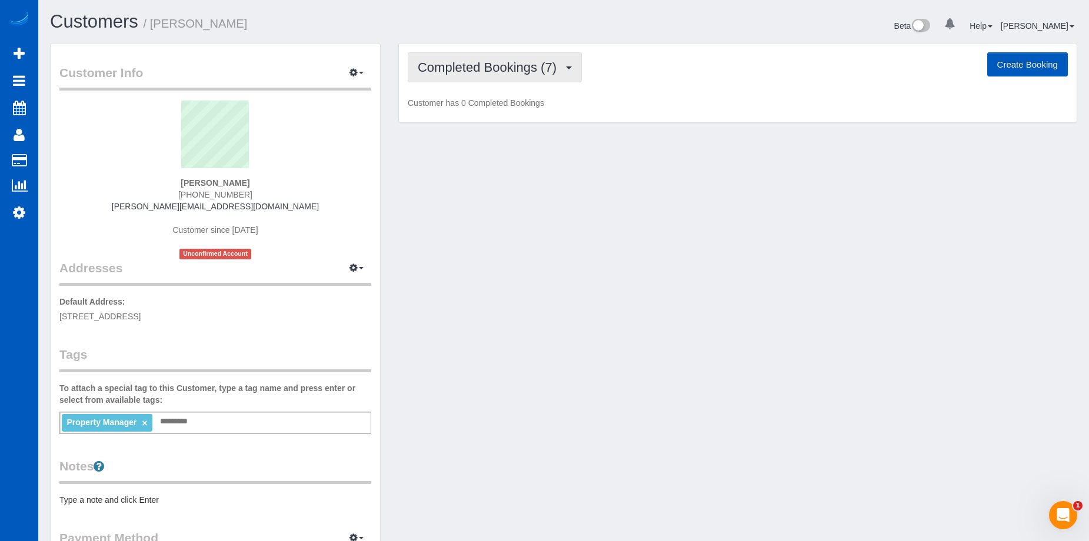
click at [548, 58] on button "Completed Bookings (7)" at bounding box center [495, 67] width 174 height 30
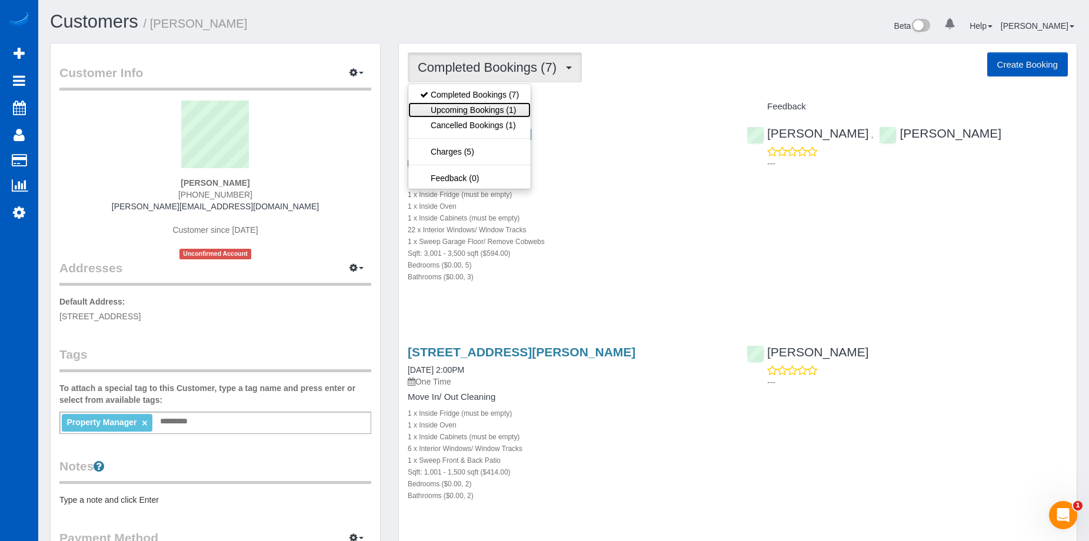
click at [477, 112] on link "Upcoming Bookings (1)" at bounding box center [469, 109] width 122 height 15
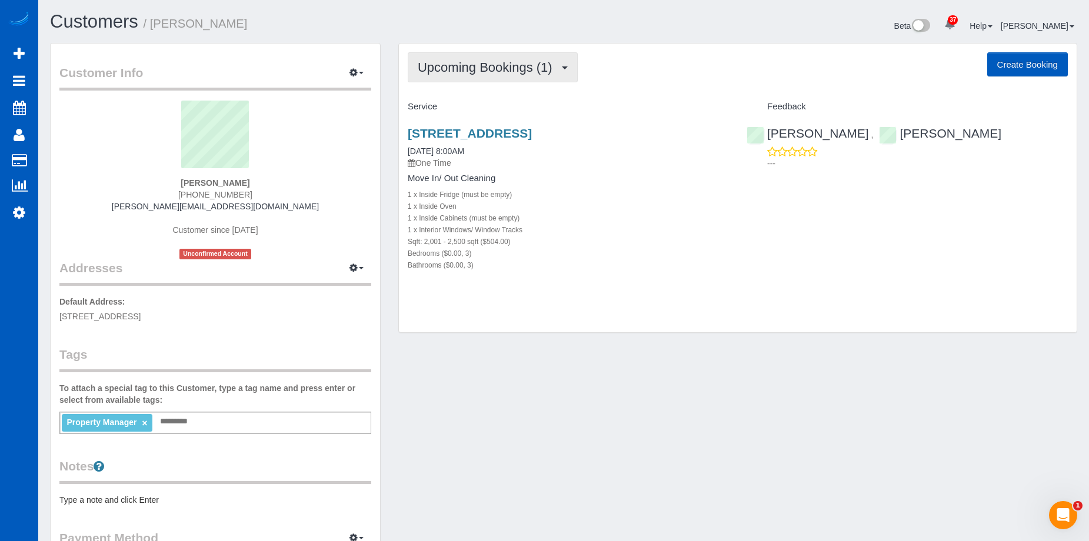
click at [504, 73] on span "Upcoming Bookings (1)" at bounding box center [488, 67] width 141 height 15
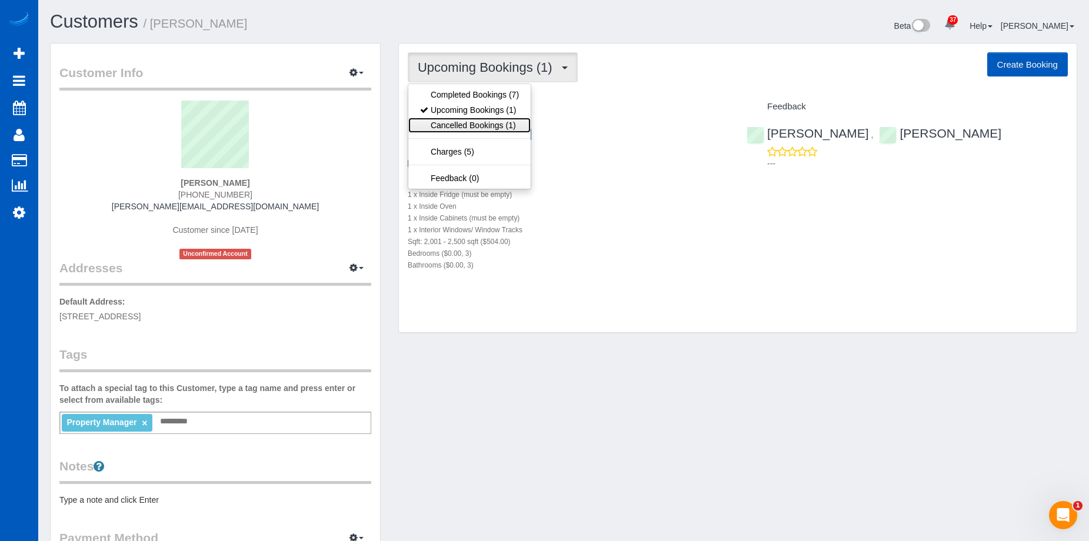
click at [472, 119] on link "Cancelled Bookings (1)" at bounding box center [469, 125] width 122 height 15
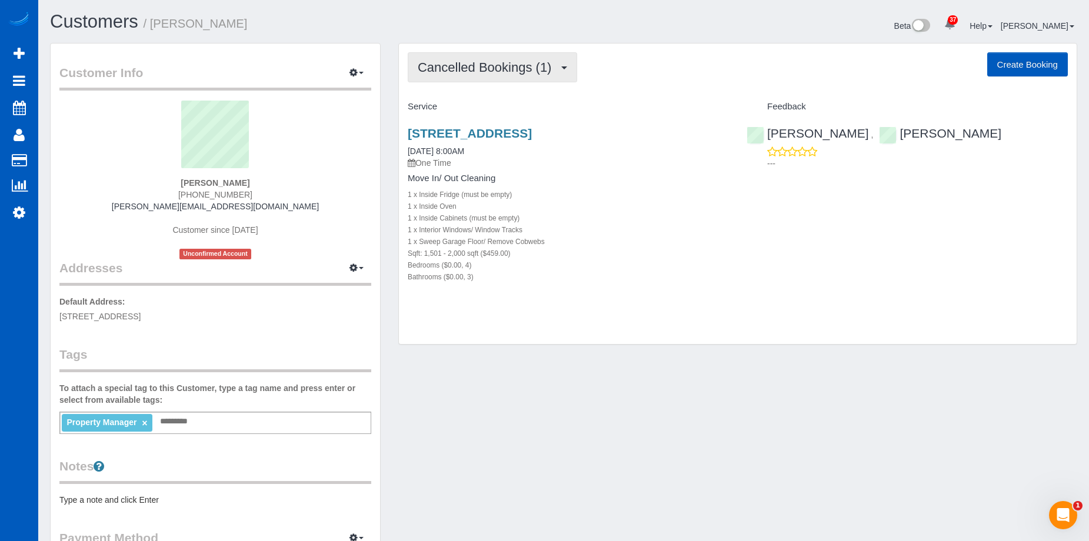
click at [506, 71] on span "Cancelled Bookings (1)" at bounding box center [487, 67] width 139 height 15
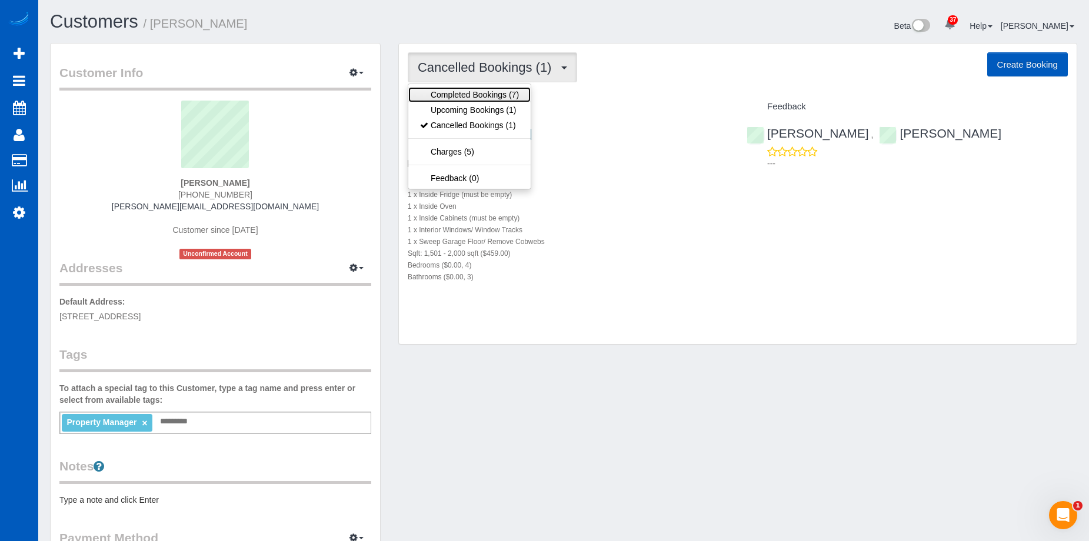
click at [481, 92] on link "Completed Bookings (7)" at bounding box center [469, 94] width 122 height 15
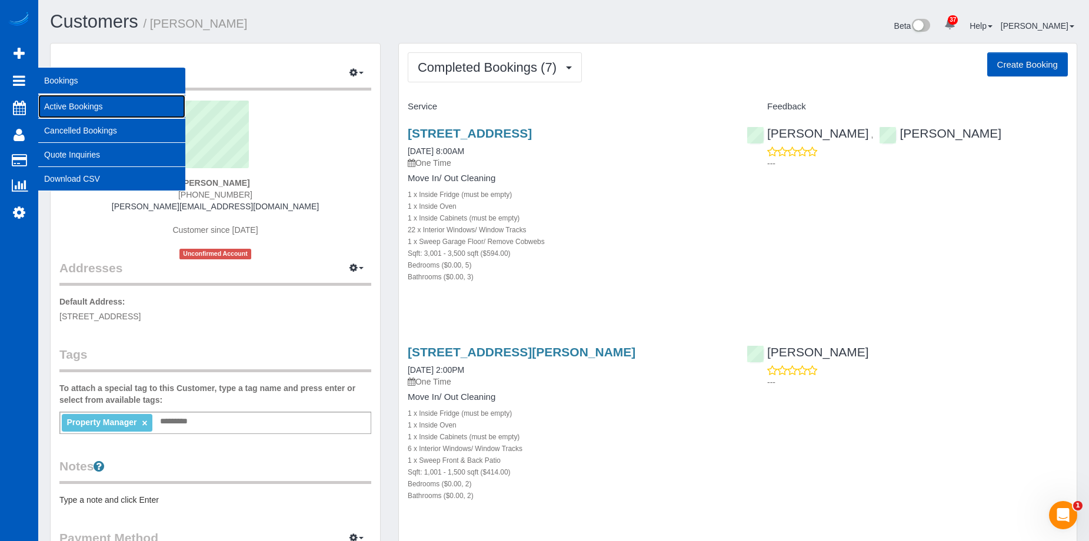
click at [60, 101] on link "Active Bookings" at bounding box center [111, 107] width 147 height 24
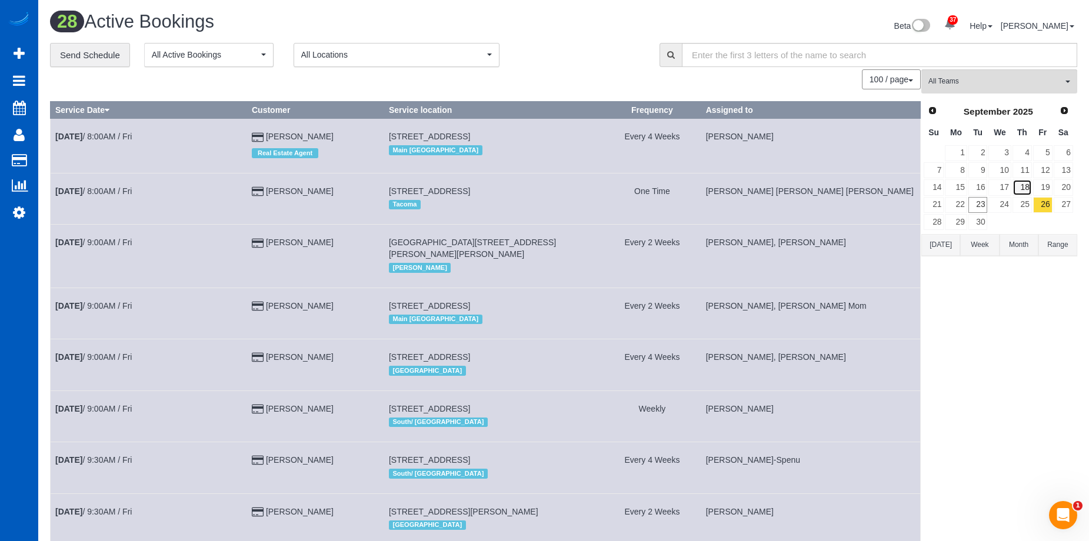
click at [1022, 185] on link "18" at bounding box center [1021, 187] width 19 height 16
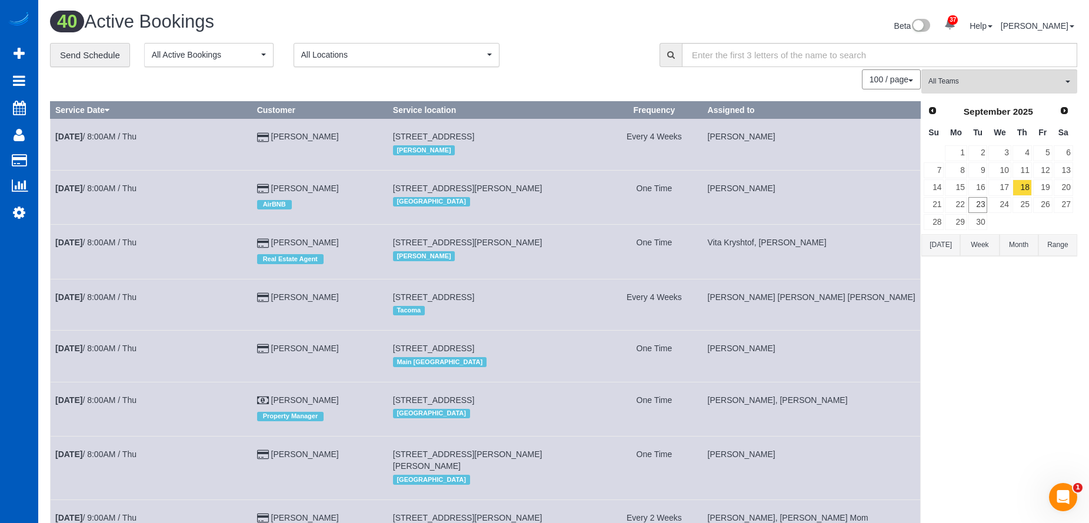
scroll to position [1609, 0]
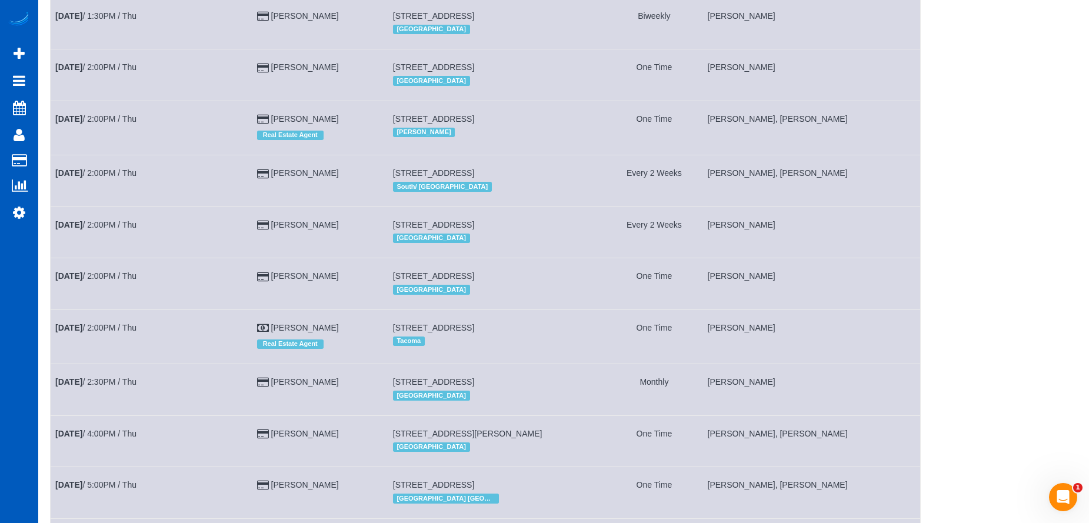
click at [509, 231] on div "[GEOGRAPHIC_DATA]" at bounding box center [497, 238] width 208 height 15
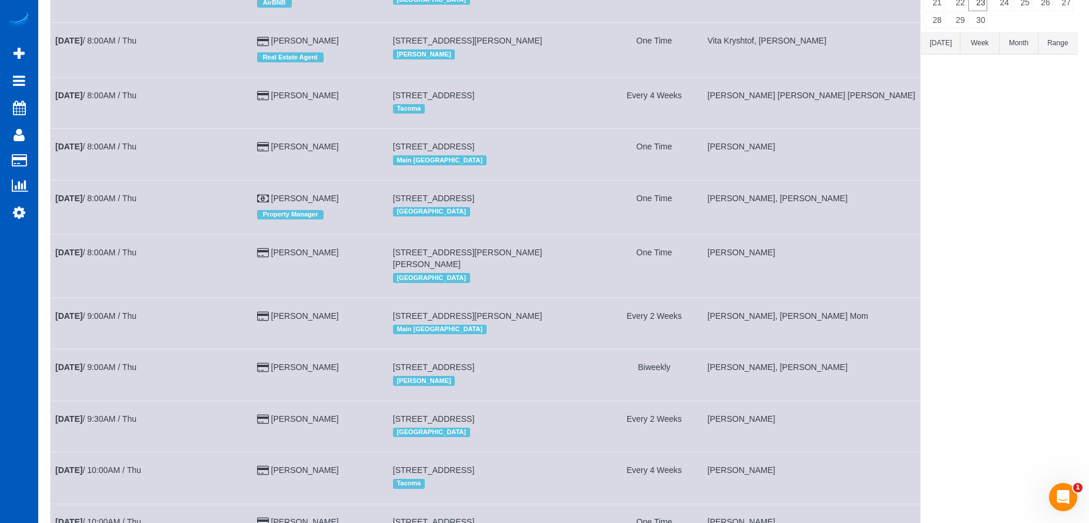
click at [388, 211] on td "[PERSON_NAME] Property Manager" at bounding box center [320, 207] width 136 height 54
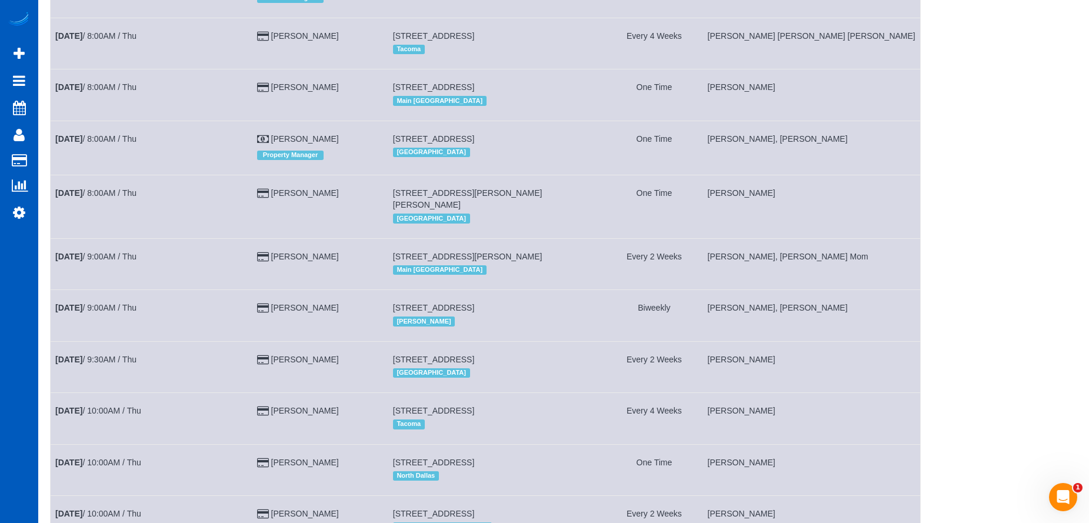
click at [547, 186] on td "[STREET_ADDRESS][PERSON_NAME][PERSON_NAME] [GEOGRAPHIC_DATA]" at bounding box center [497, 206] width 218 height 63
click at [369, 203] on td "[PERSON_NAME]" at bounding box center [320, 206] width 136 height 63
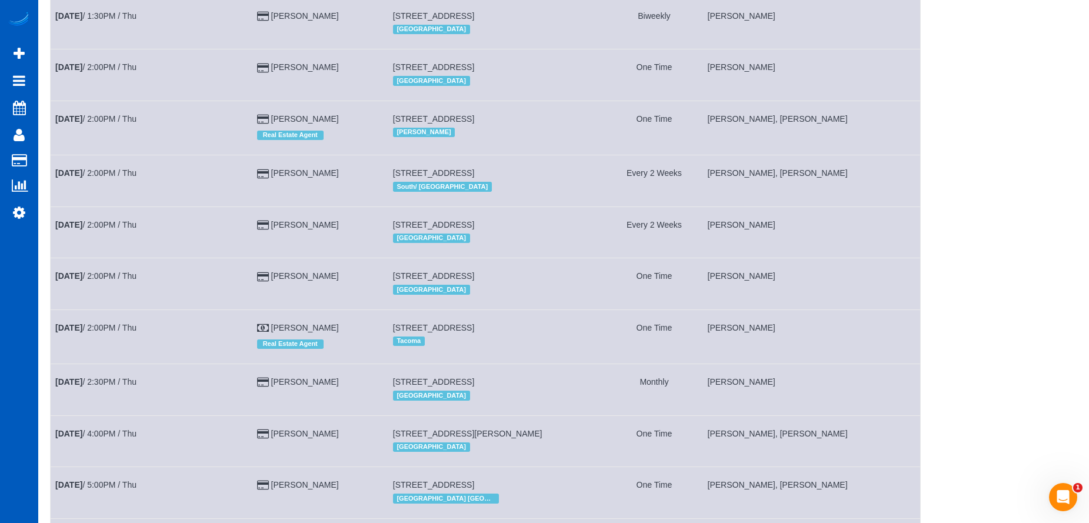
click at [388, 169] on td "[PERSON_NAME]" at bounding box center [320, 180] width 136 height 51
click at [464, 129] on td "[STREET_ADDRESS] [GEOGRAPHIC_DATA]" at bounding box center [497, 128] width 218 height 54
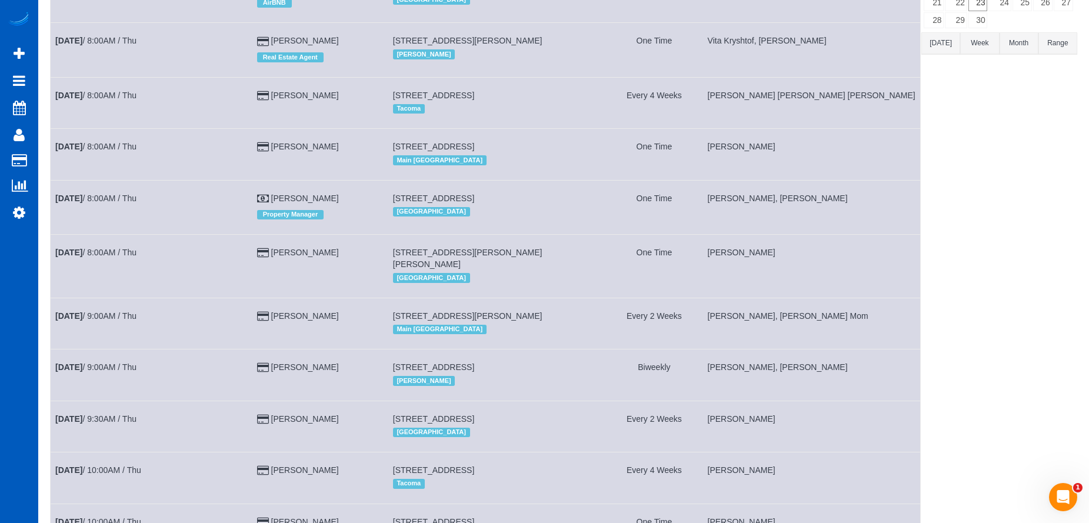
click at [388, 146] on td "[PERSON_NAME]" at bounding box center [320, 154] width 136 height 51
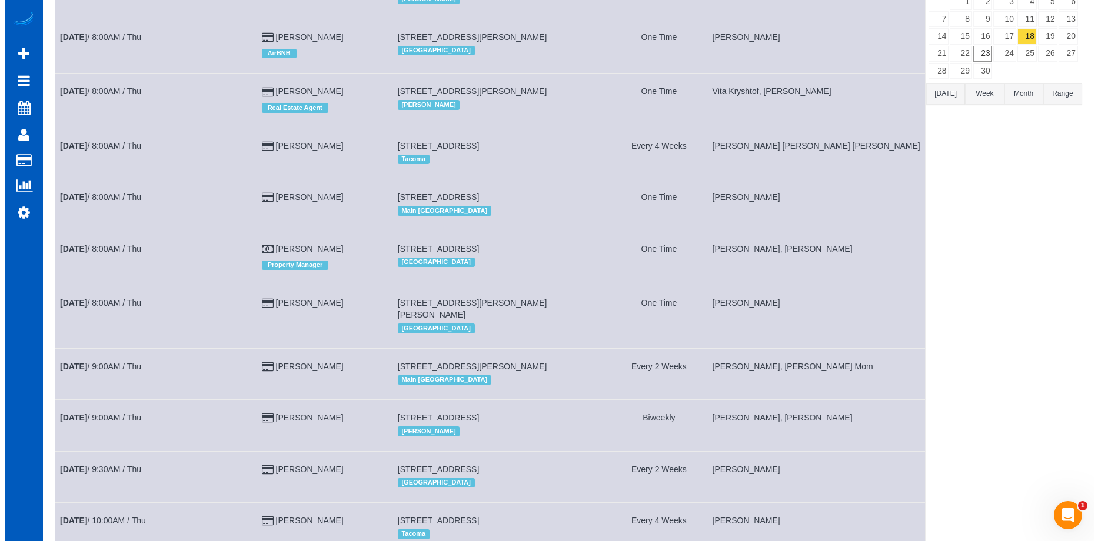
scroll to position [0, 0]
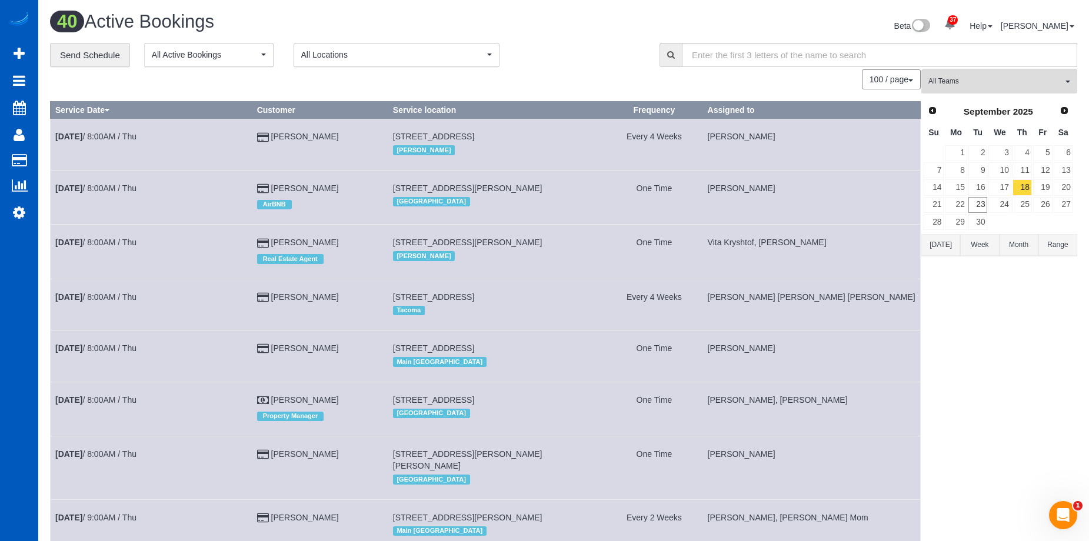
click at [949, 245] on button "[DATE]" at bounding box center [940, 245] width 39 height 22
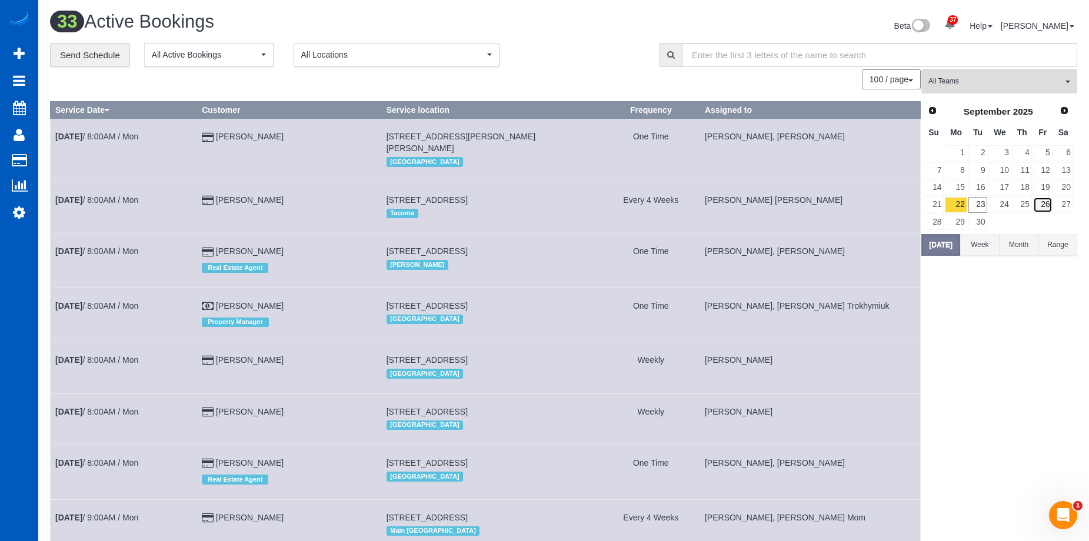
click at [1044, 205] on link "26" at bounding box center [1042, 205] width 19 height 16
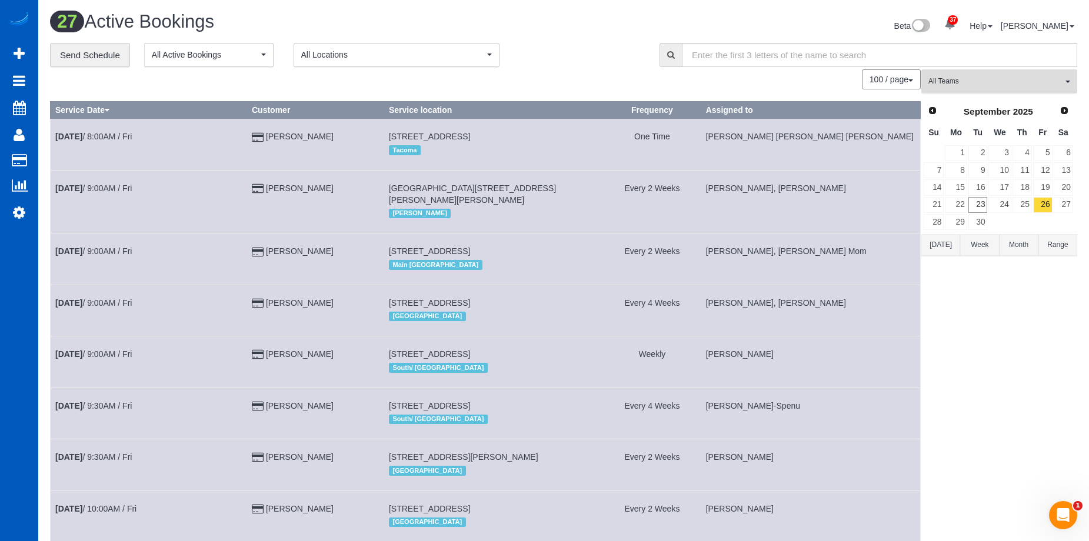
click at [1018, 79] on span "All Teams" at bounding box center [995, 81] width 134 height 10
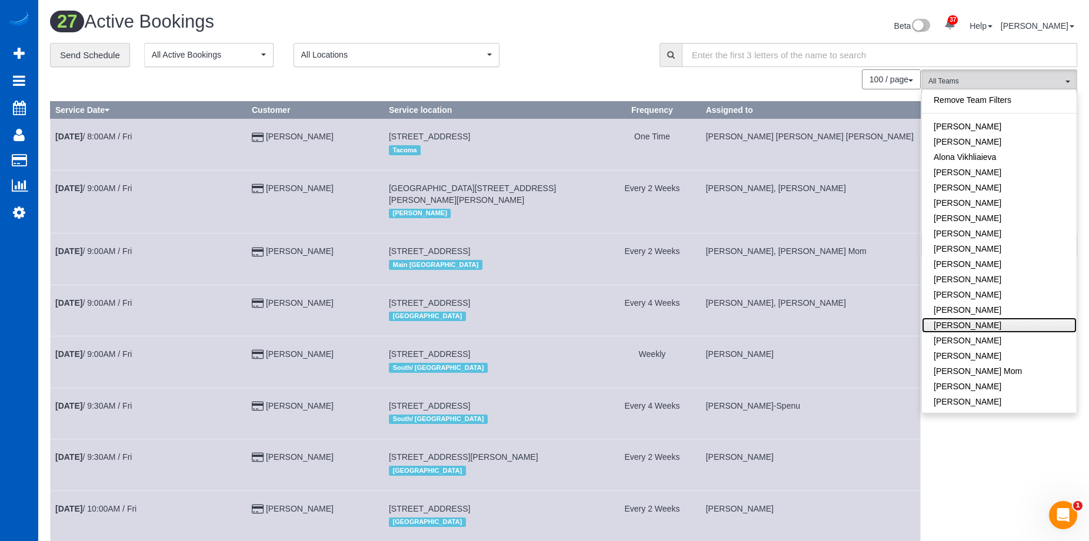
click at [996, 326] on link "[PERSON_NAME]" at bounding box center [999, 325] width 155 height 15
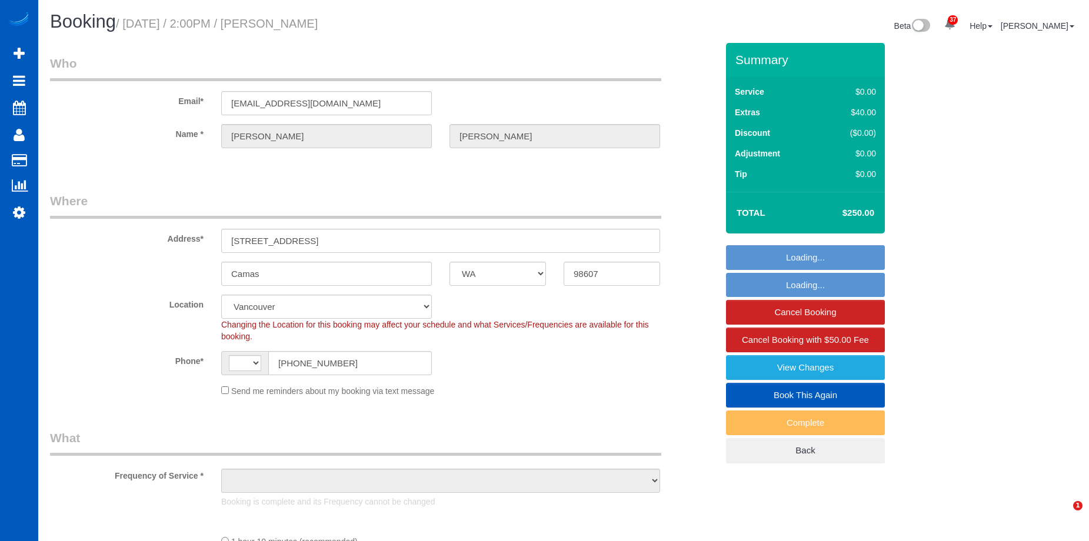
select select "WA"
select select "string:[GEOGRAPHIC_DATA]"
select select "object:918"
select select "199"
select select "2001"
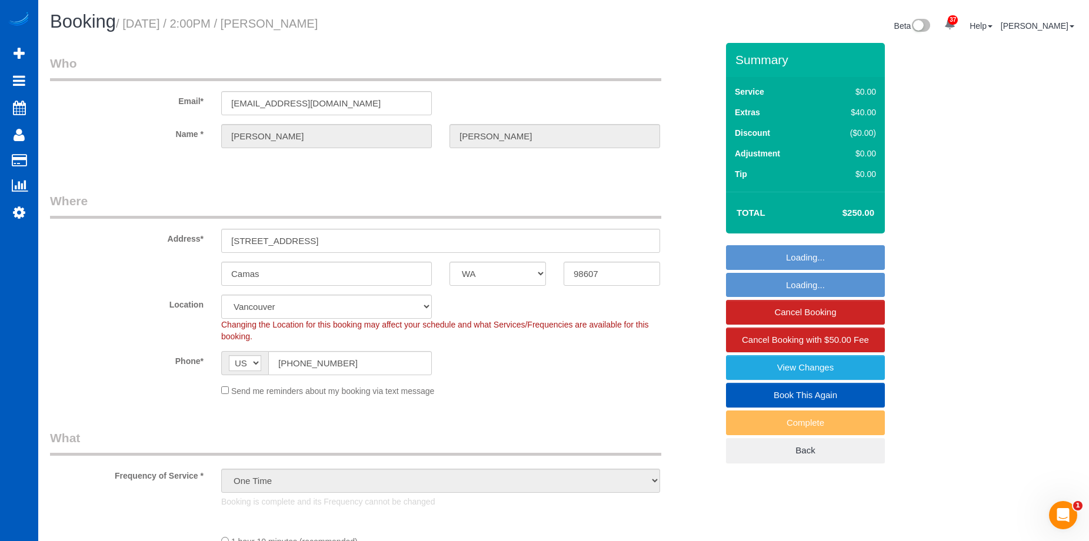
select select "spot1"
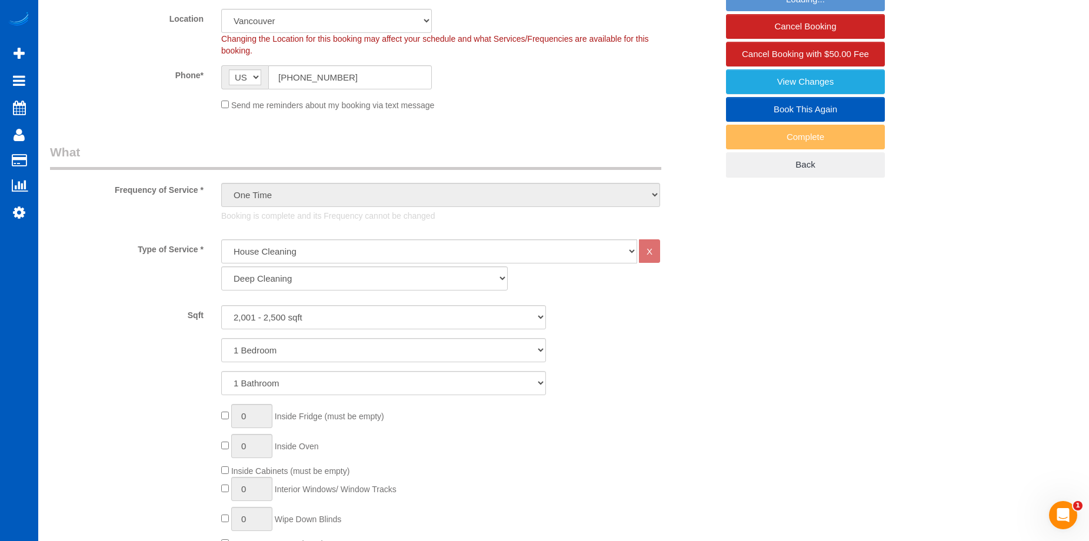
scroll to position [294, 0]
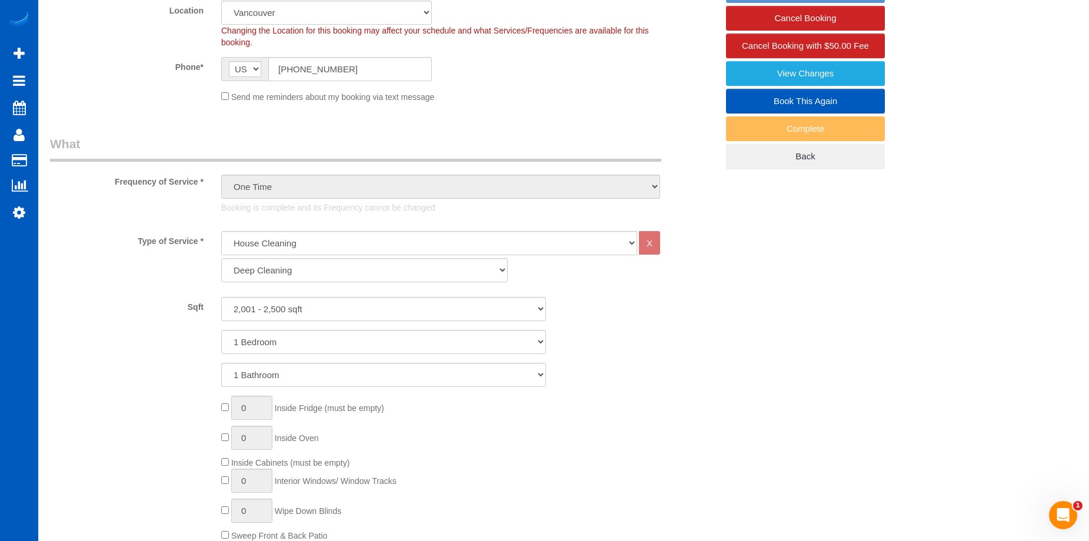
select select "object:1209"
select select "2001"
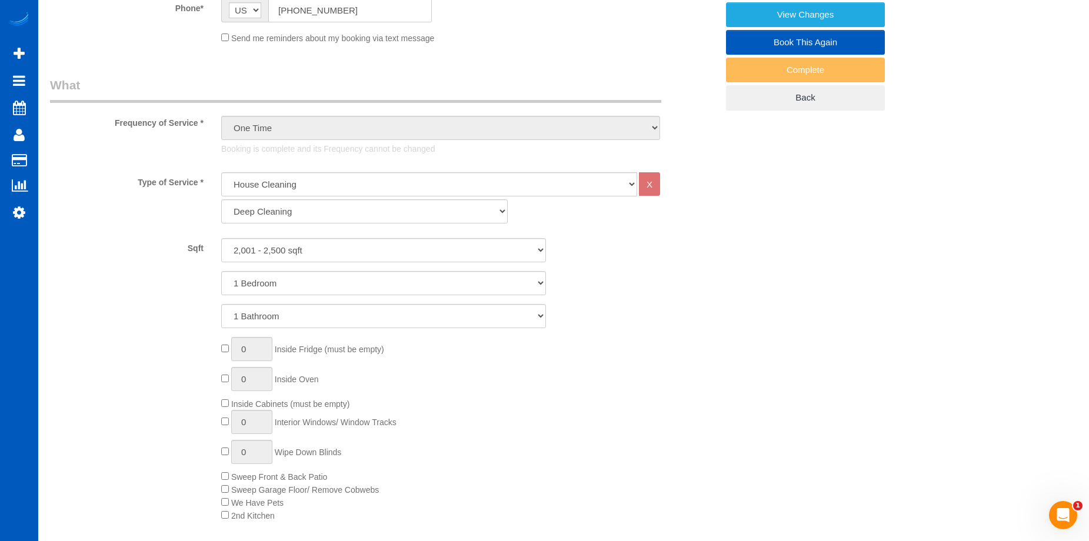
scroll to position [118, 0]
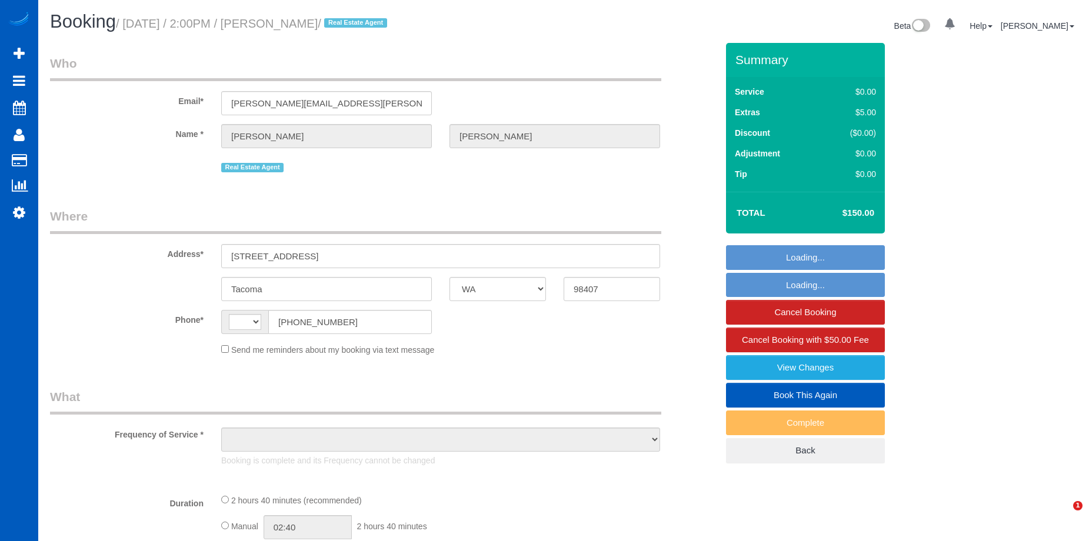
select select "WA"
select select "object:562"
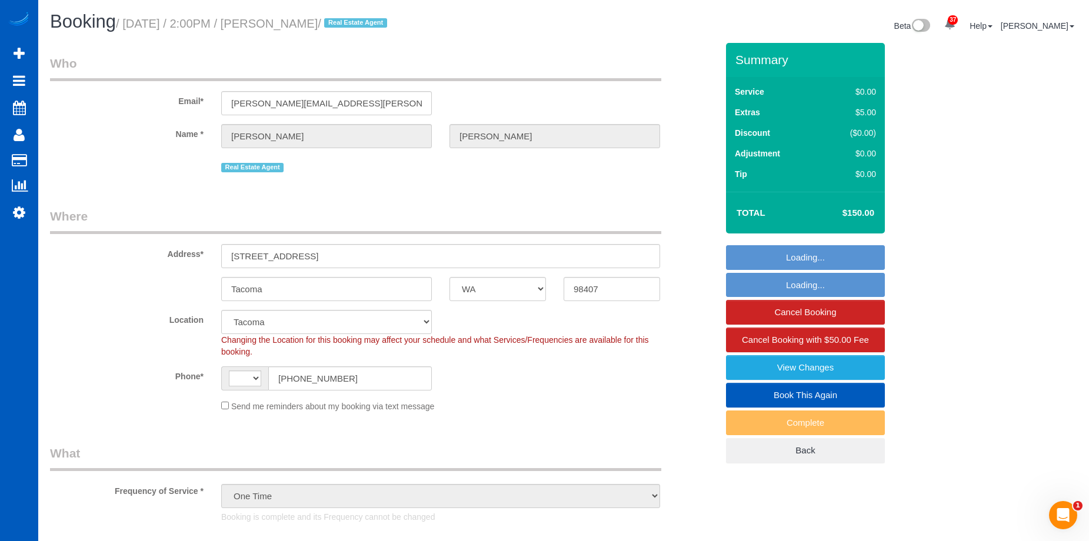
select select "string:[GEOGRAPHIC_DATA]"
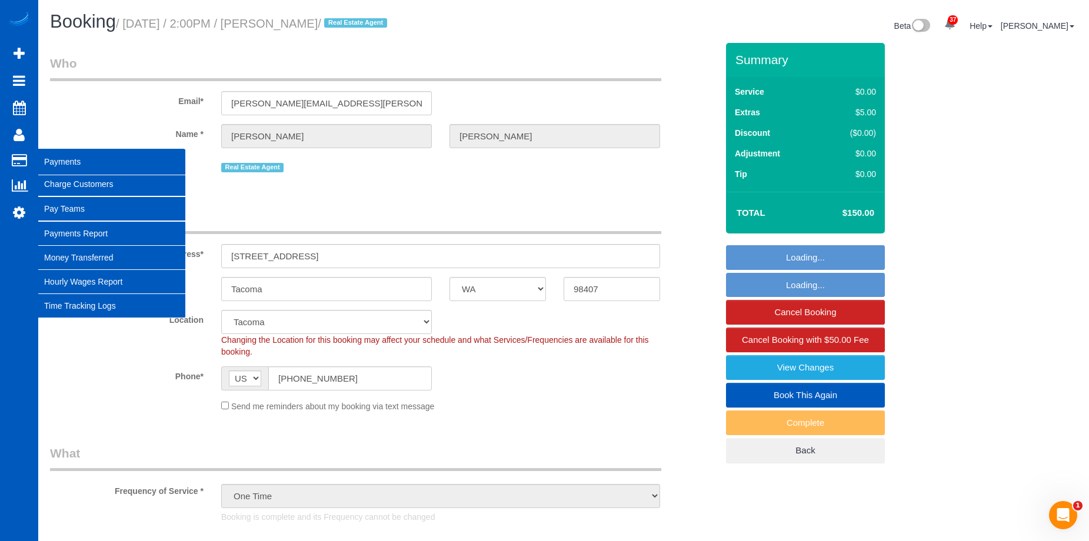
select select "spot1"
select select "object:1002"
select select "199"
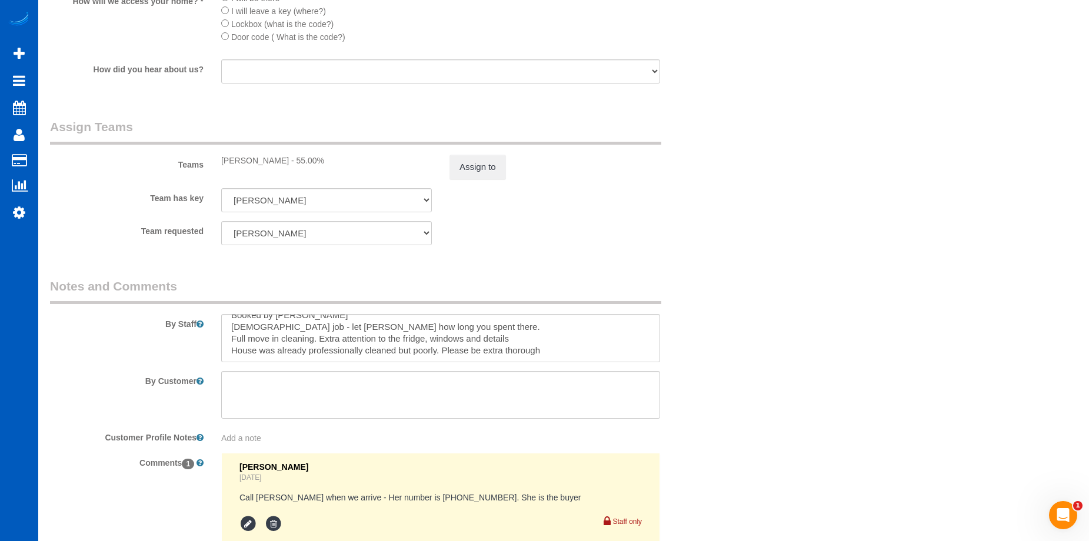
scroll to position [1588, 0]
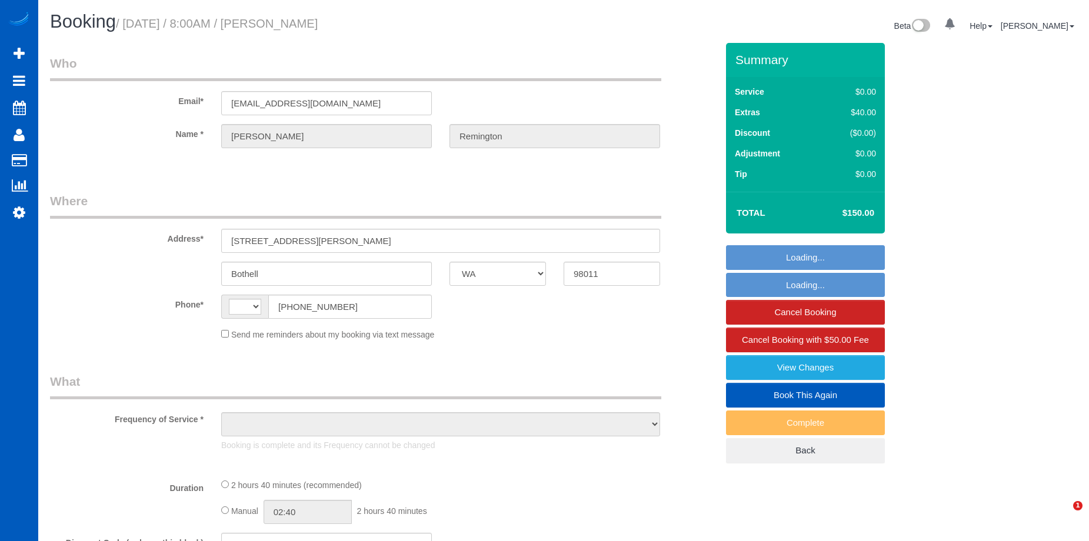
select select "WA"
select select "string:[GEOGRAPHIC_DATA]"
select select "object:739"
select select "string:fspay-2579a27e-7a8f-41c1-92fa-b4a5dcf5e73a"
select select "199"
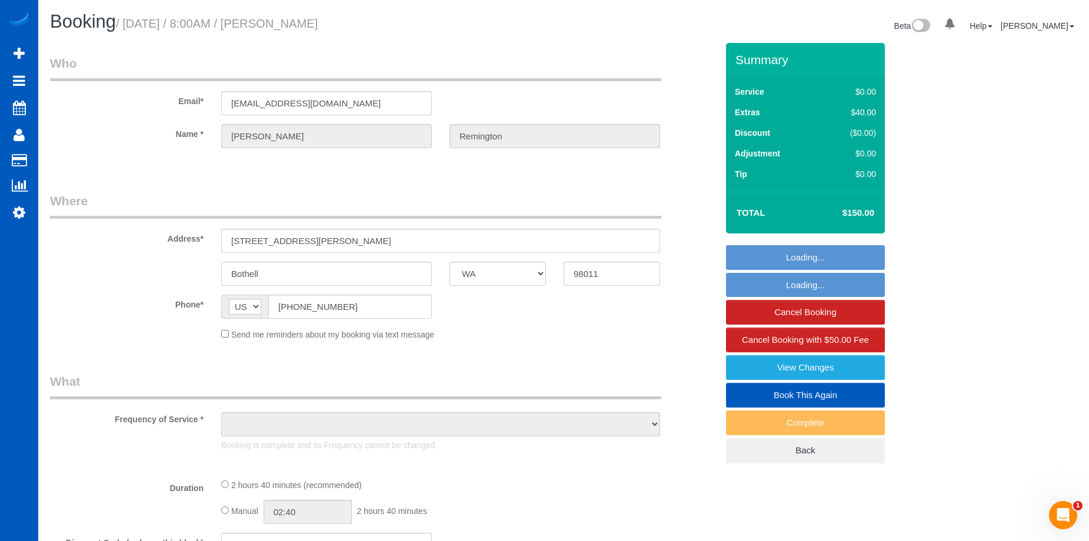
select select "2001"
select select "3"
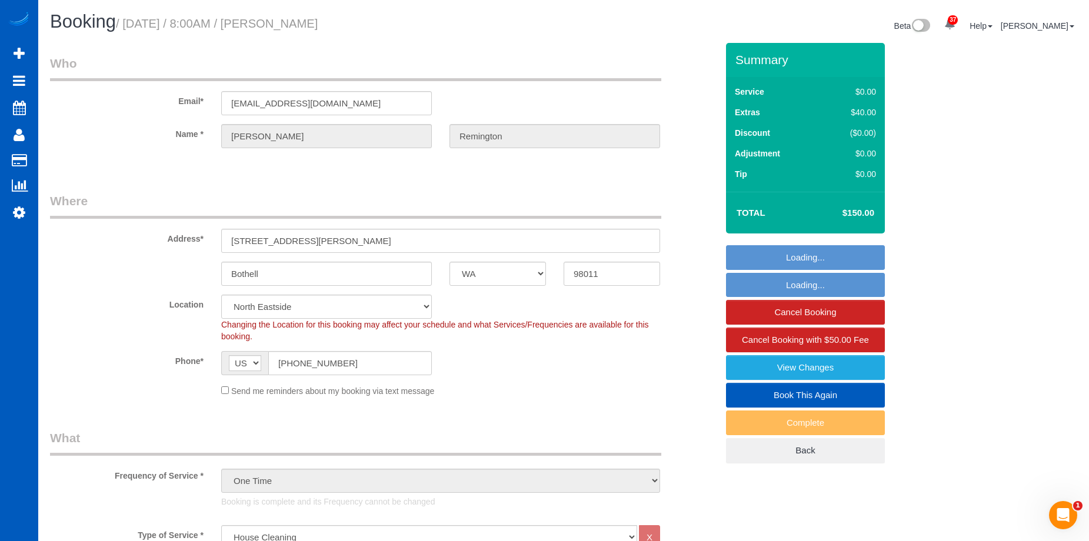
select select "object:987"
select select "spot1"
select select "[GEOGRAPHIC_DATA]"
select select "number:8"
select select "string:[GEOGRAPHIC_DATA]"
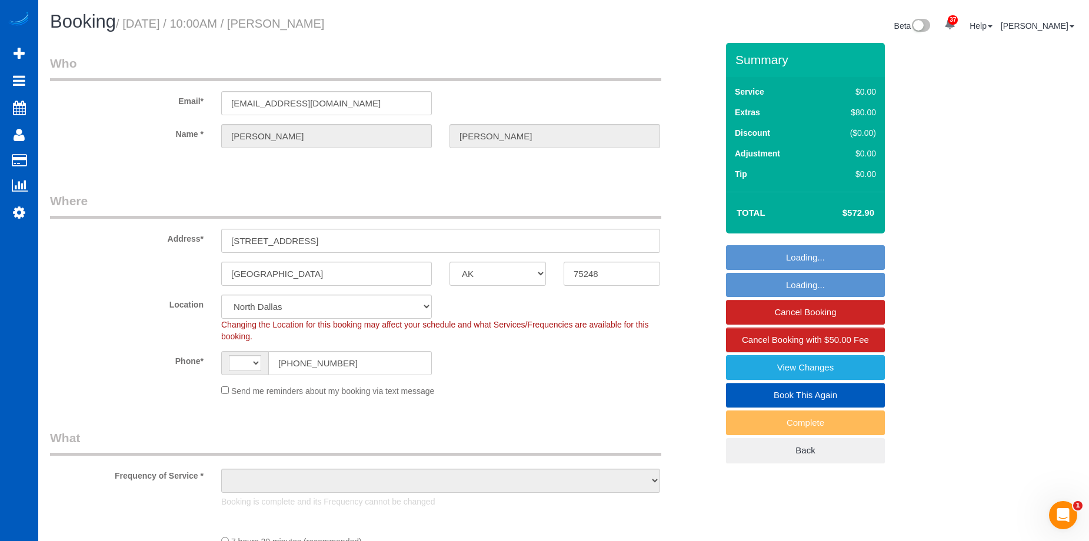
select select "199"
select select "3001"
select select "5"
select select "3"
select select "3001"
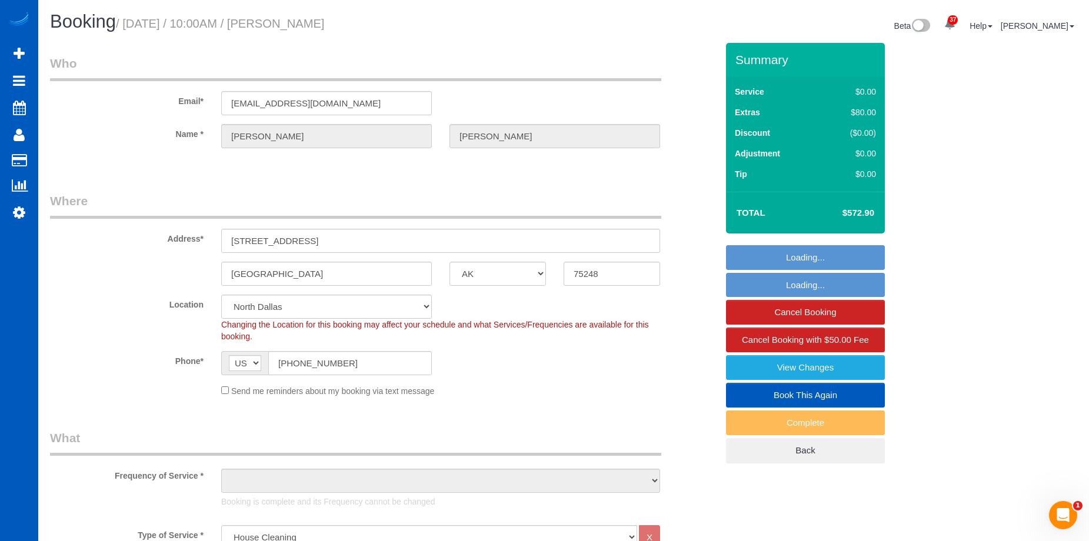
select select "5"
select select "3"
select select "object:1137"
select select "spot1"
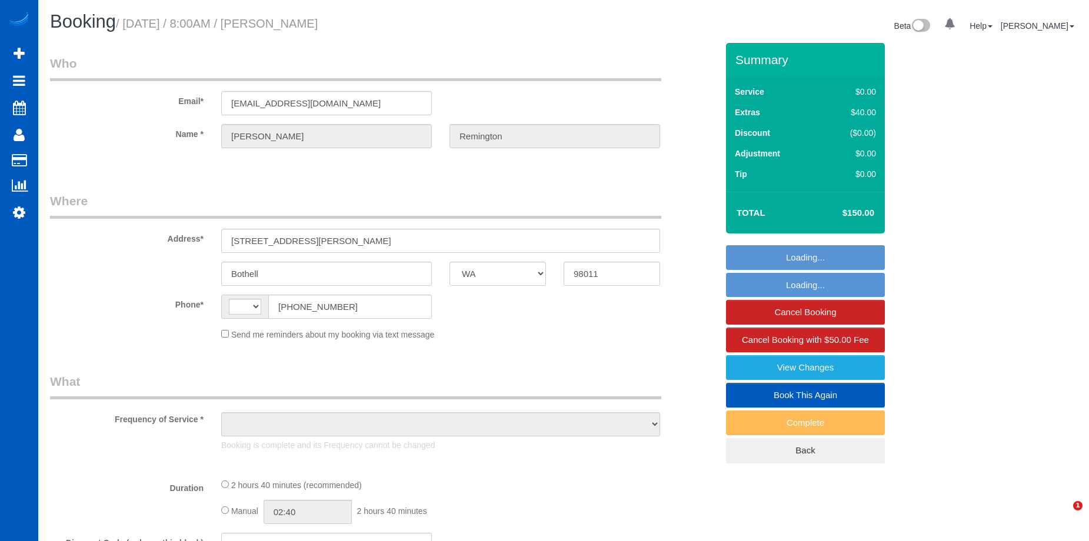
select select "WA"
select select "object:567"
select select "string:fspay-2579a27e-7a8f-41c1-92fa-b4a5dcf5e73a"
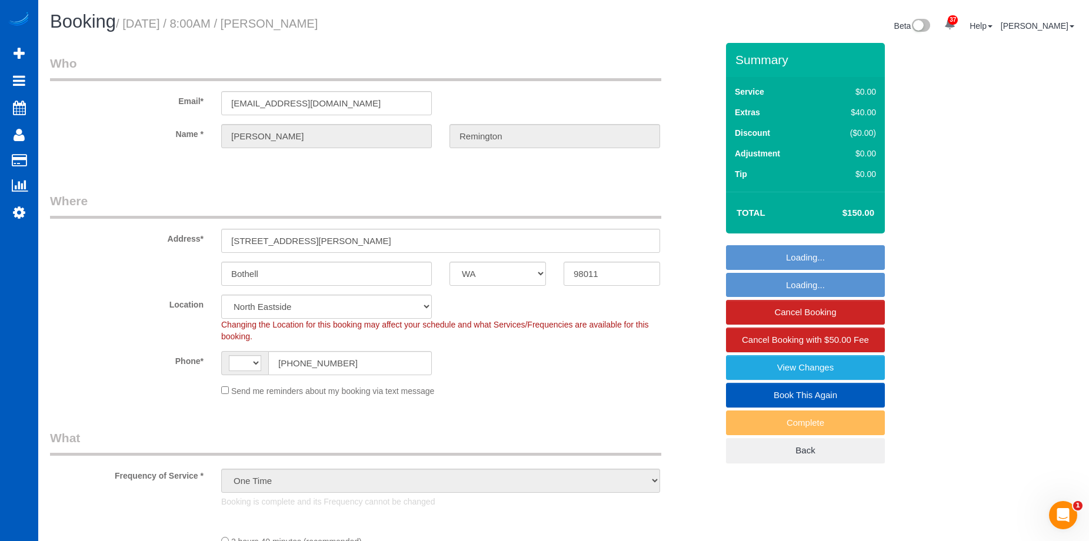
select select "object:676"
select select "string:[GEOGRAPHIC_DATA]"
select select "199"
select select "2001"
select select "3"
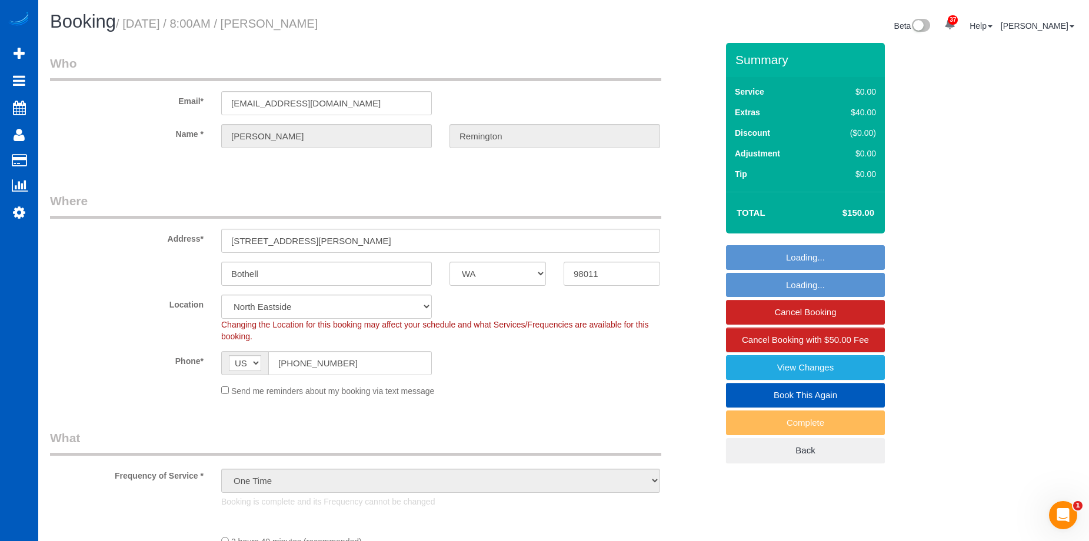
select select "3"
select select "spot1"
select select "2001"
select select "3"
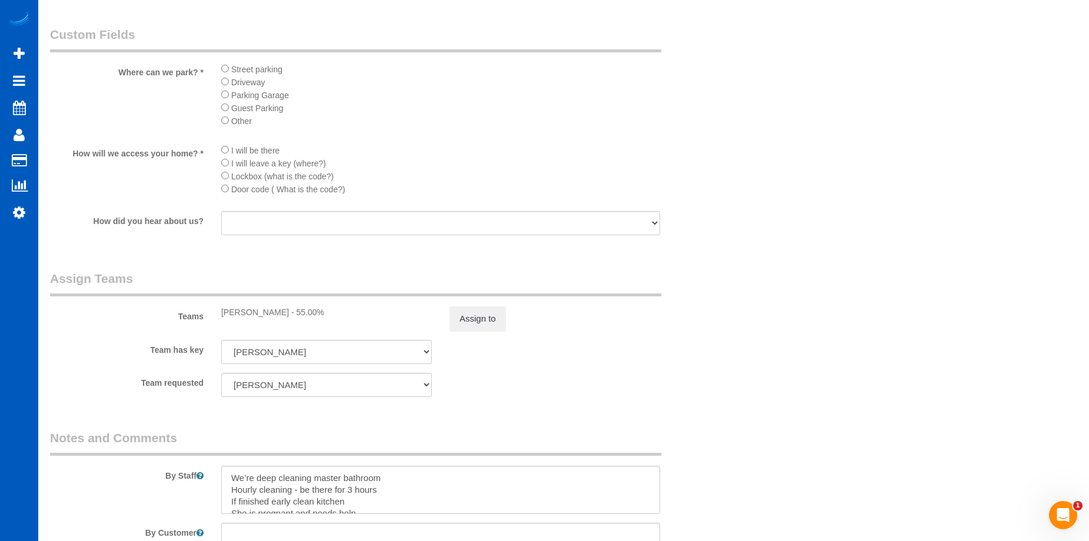
scroll to position [1470, 0]
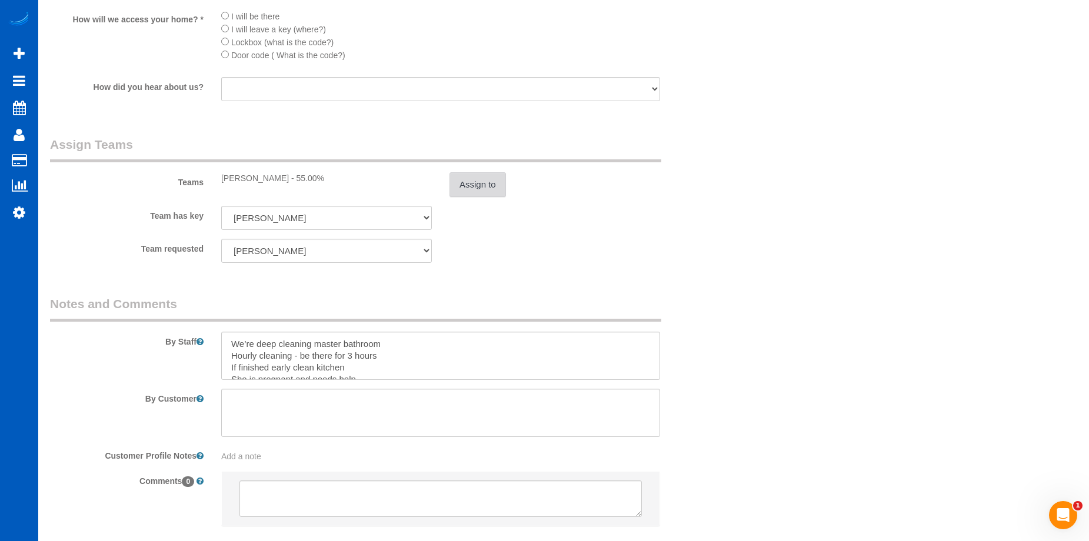
click at [459, 189] on button "Assign to" at bounding box center [477, 184] width 56 height 25
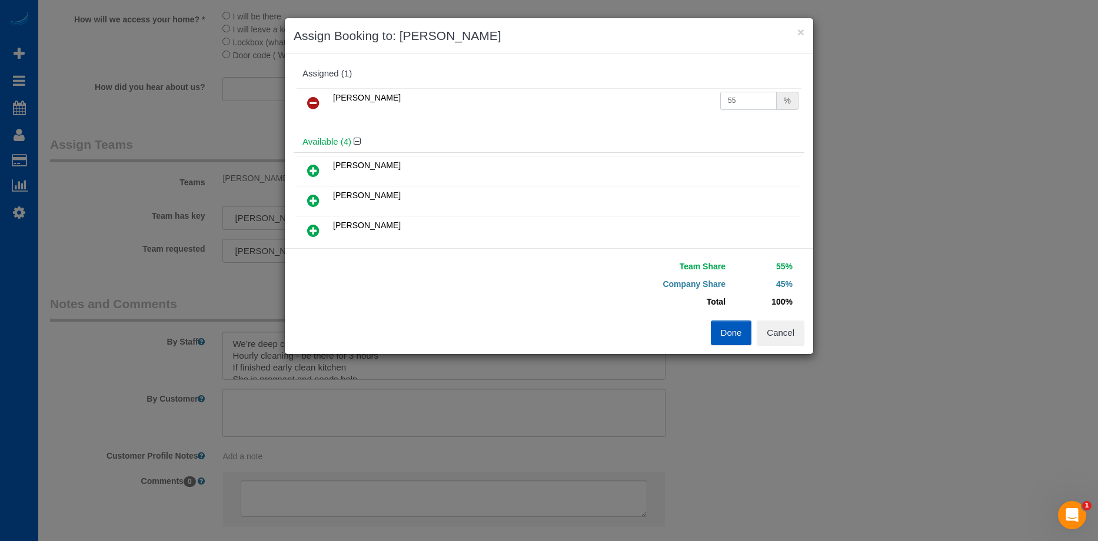
click at [733, 96] on input "55" at bounding box center [748, 101] width 56 height 18
drag, startPoint x: 733, startPoint y: 96, endPoint x: 690, endPoint y: 99, distance: 43.1
click at [690, 99] on tr "[PERSON_NAME] 55 %" at bounding box center [548, 103] width 505 height 30
type input "45"
click at [728, 330] on button "Done" at bounding box center [730, 333] width 41 height 25
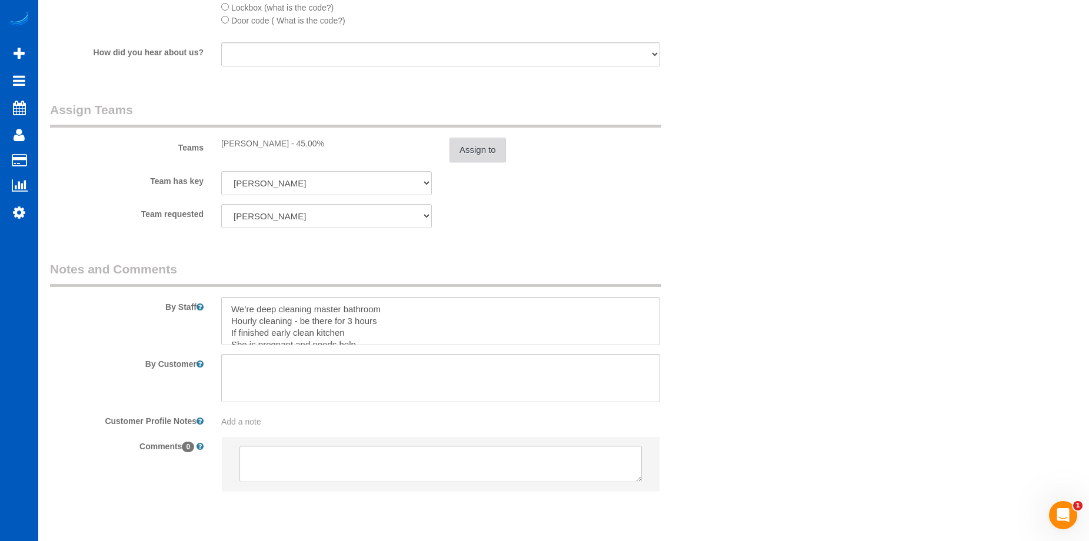
scroll to position [1541, 0]
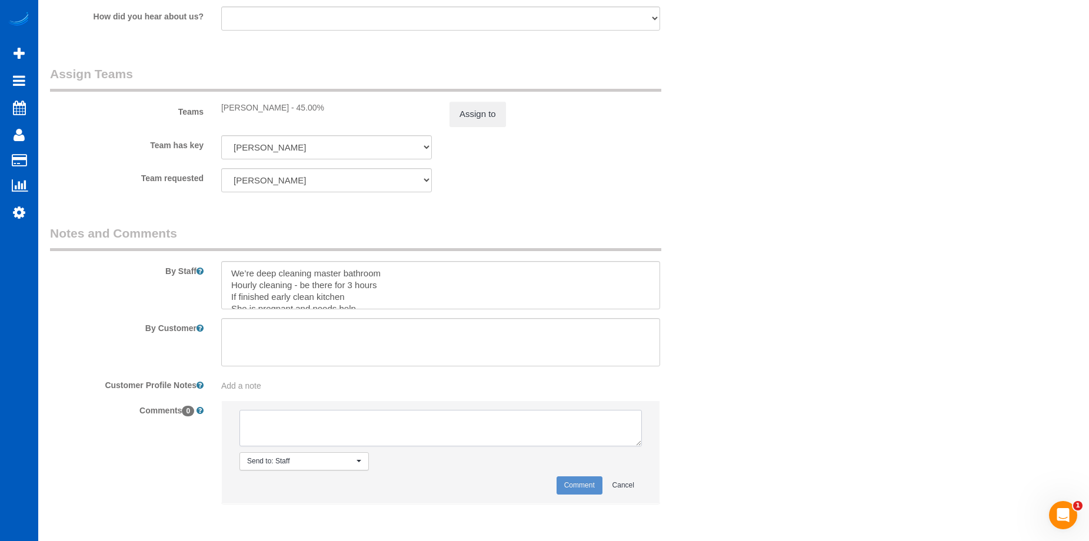
click at [312, 421] on textarea at bounding box center [440, 428] width 402 height 36
click at [296, 458] on span "Send to: Staff" at bounding box center [300, 461] width 106 height 10
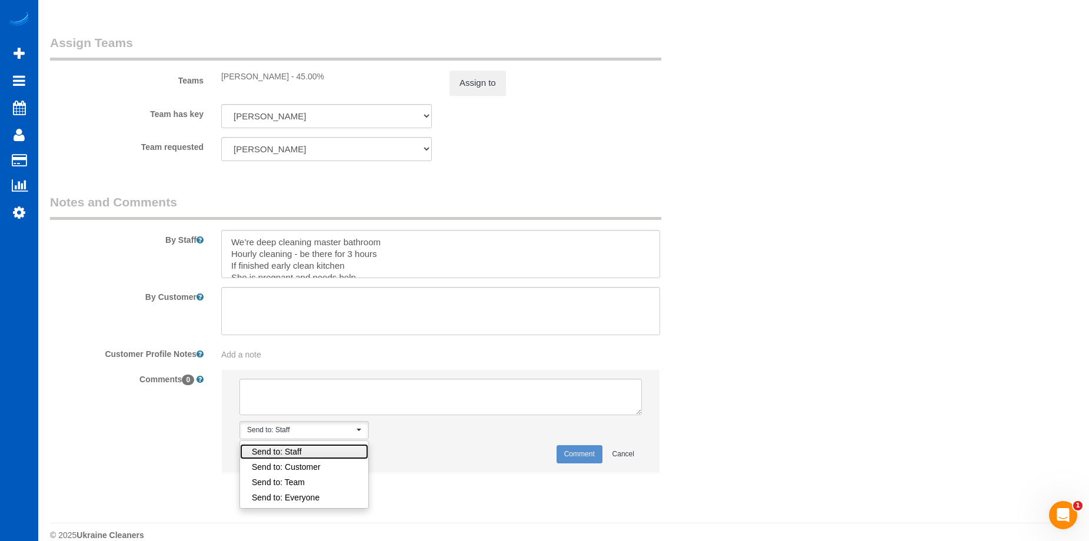
scroll to position [1589, 0]
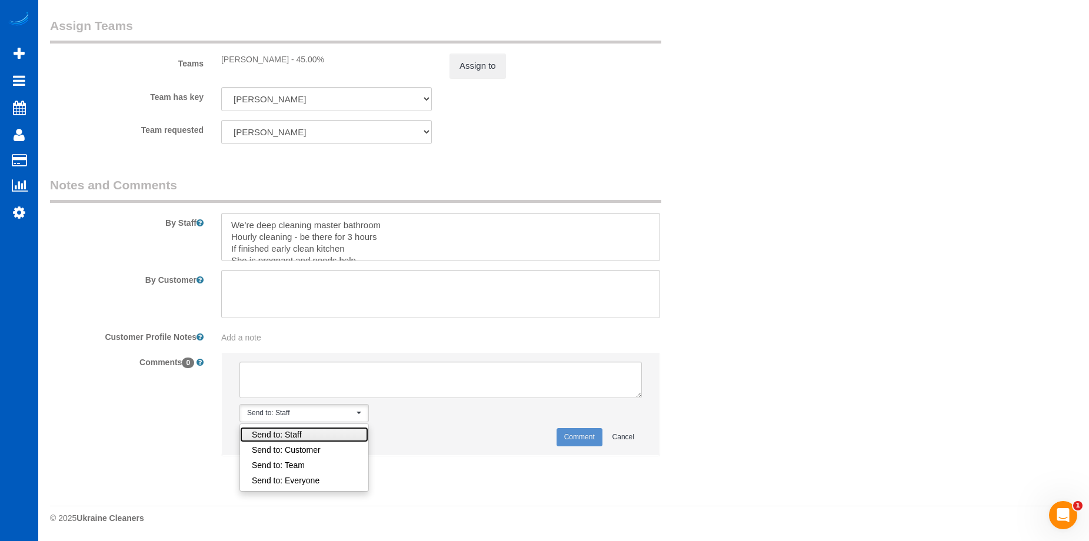
click at [313, 432] on link "Send to: Staff" at bounding box center [304, 434] width 128 height 15
click at [331, 383] on textarea at bounding box center [440, 380] width 402 height 36
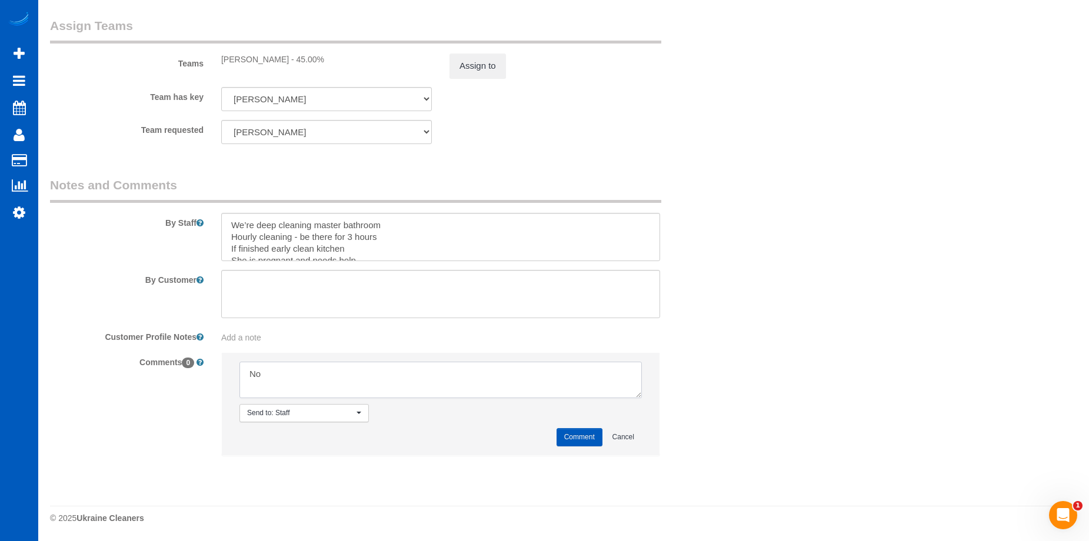
type textarea "N"
type textarea "-"
type textarea "No photos uploaded"
click at [586, 438] on button "Comment" at bounding box center [579, 437] width 46 height 18
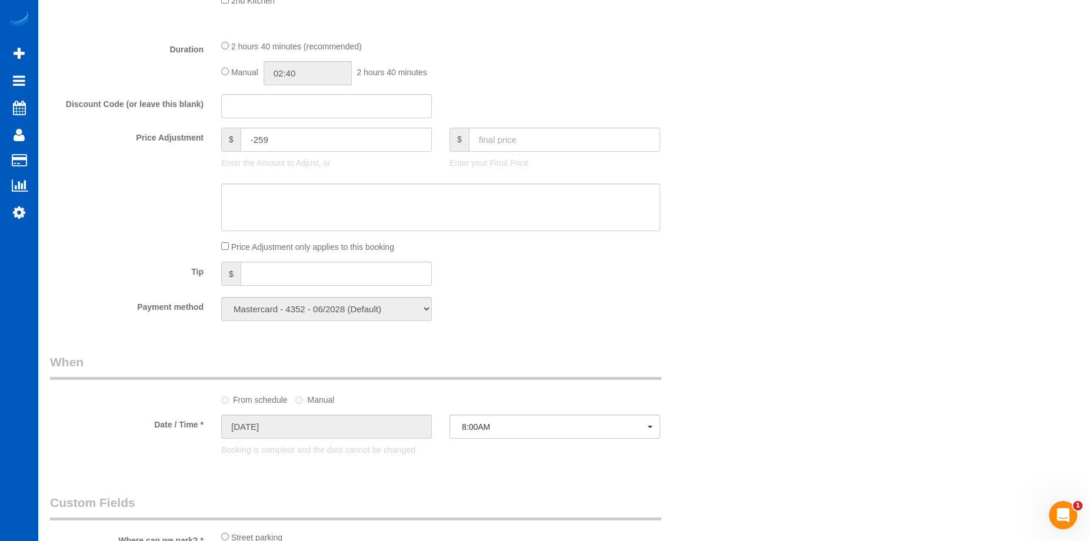
scroll to position [766, 0]
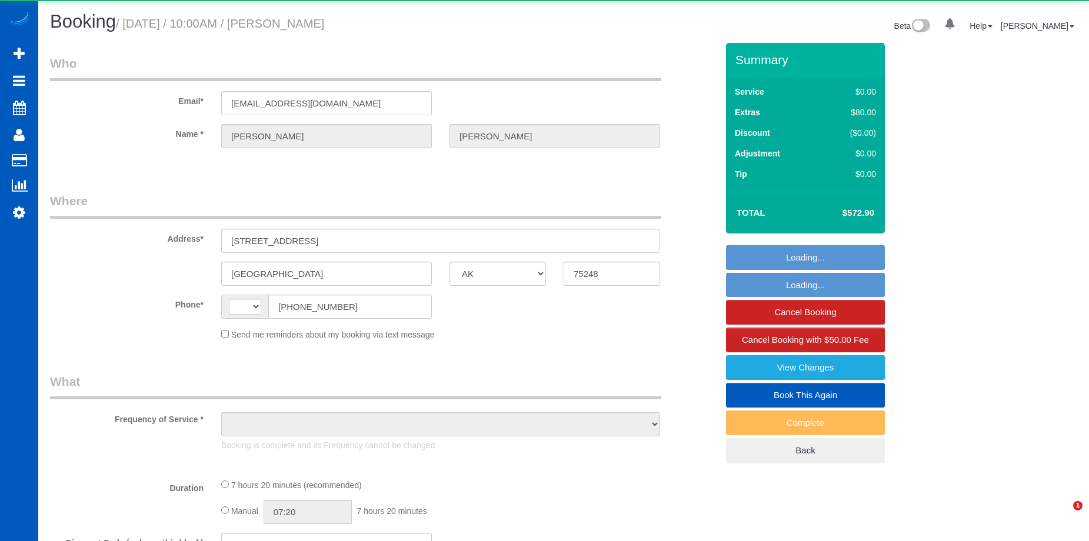
select select "[GEOGRAPHIC_DATA]"
select select "string:US"
select select "object:814"
select select "string:fspay-2ed8245c-fdcd-4b57-999b-3c6a965e1a4a"
select select "number:8"
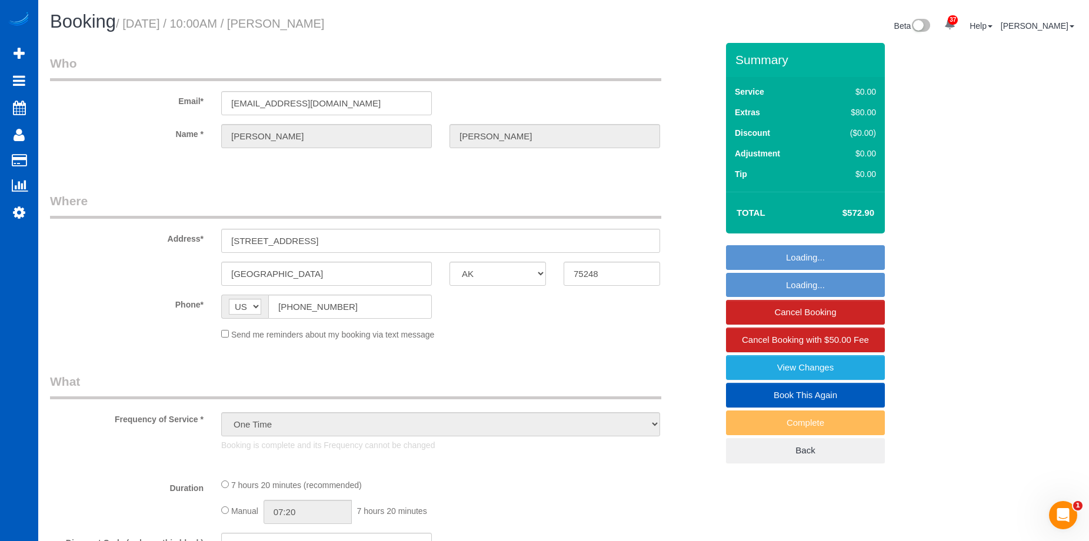
select select "spot1"
select select "199"
select select "3001"
select select "5"
select select "3"
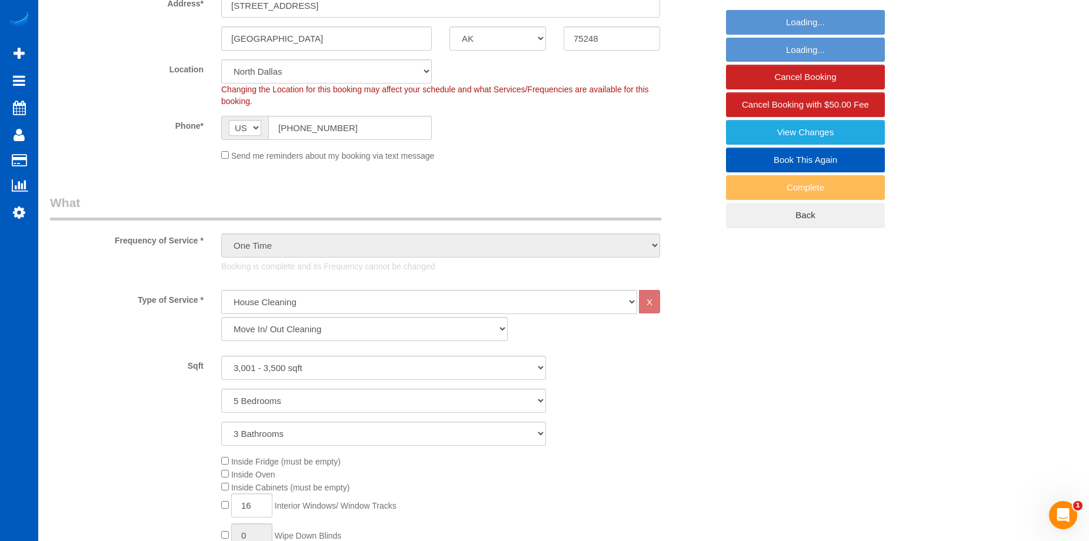
select select
select select "object:1168"
select select "spot6"
select select "3001"
select select "5"
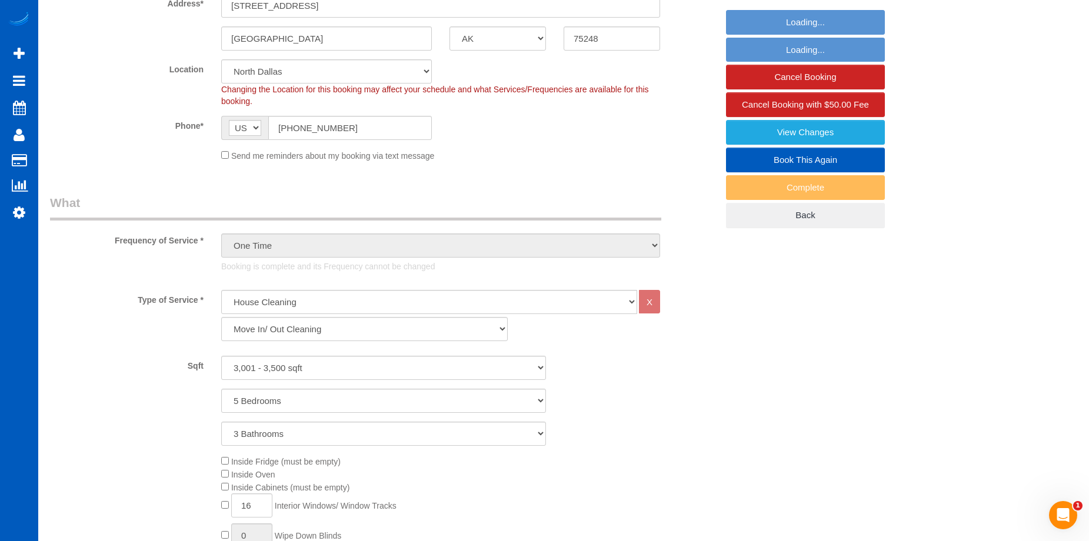
select select "3"
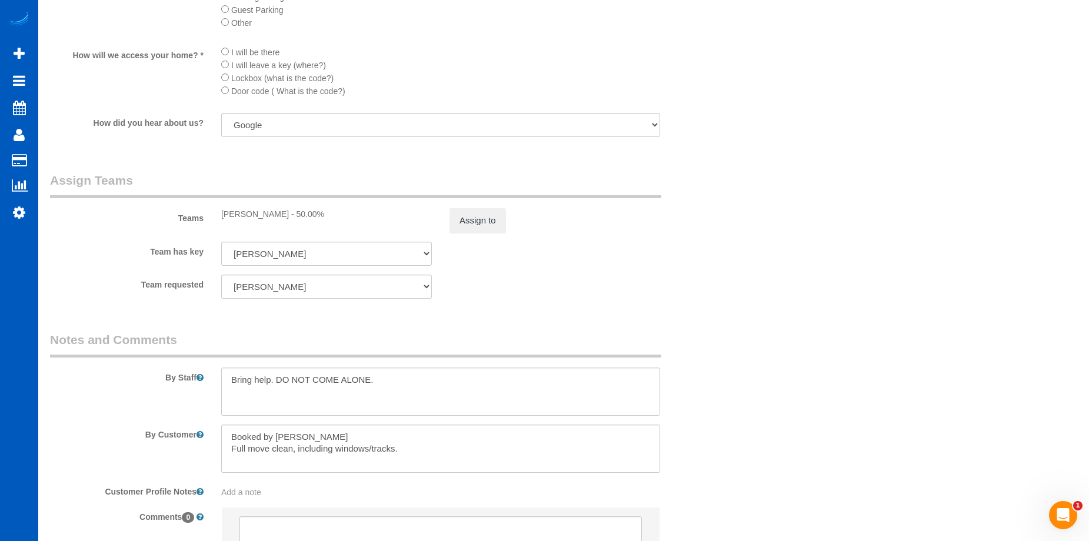
scroll to position [1507, 0]
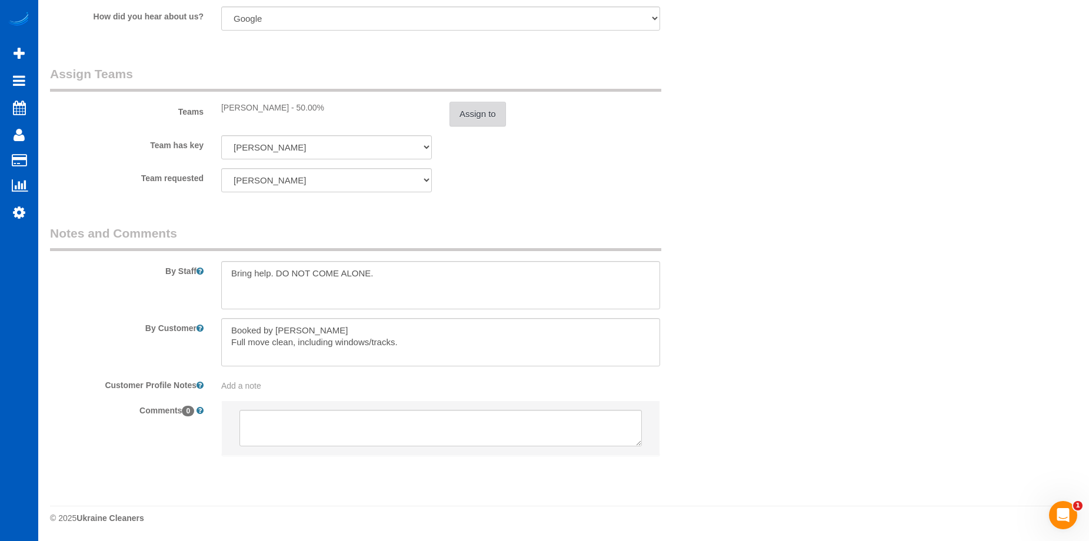
click at [481, 112] on button "Assign to" at bounding box center [477, 114] width 56 height 25
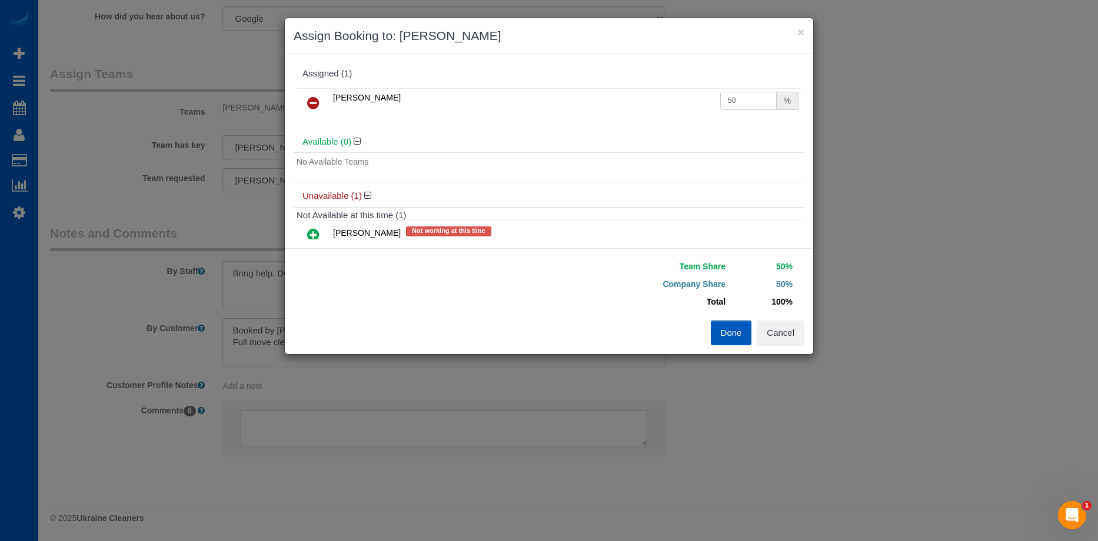
click at [732, 104] on input "50" at bounding box center [748, 101] width 56 height 18
drag, startPoint x: 739, startPoint y: 101, endPoint x: 684, endPoint y: 94, distance: 55.7
click at [684, 94] on tr "Viktoriia Nazarenko 50 %" at bounding box center [548, 103] width 505 height 30
type input "47.38"
click at [722, 331] on button "Done" at bounding box center [730, 333] width 41 height 25
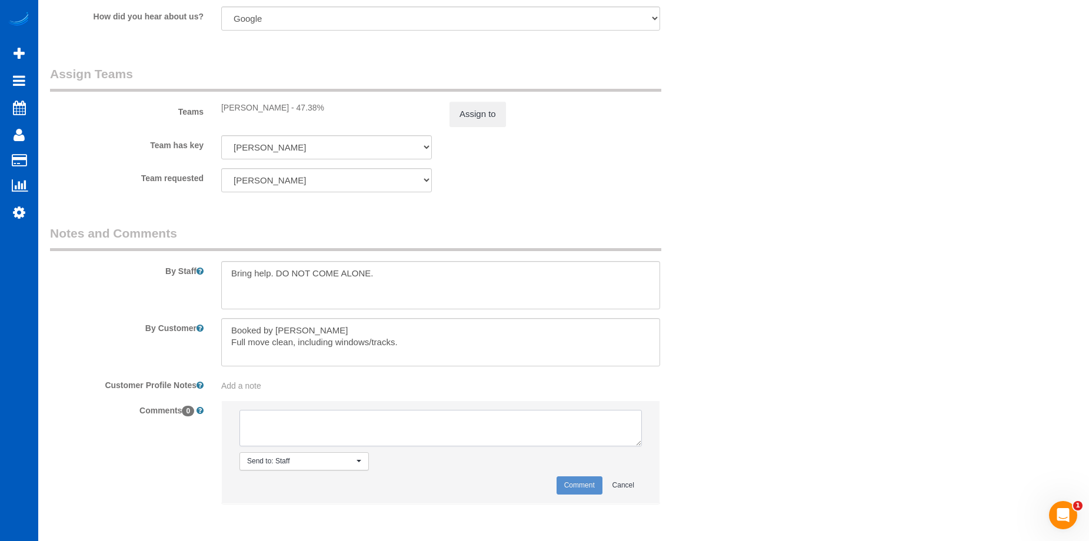
click at [359, 429] on textarea at bounding box center [440, 428] width 402 height 36
type textarea "No photos uploaded"
click at [584, 487] on button "Comment" at bounding box center [579, 485] width 46 height 18
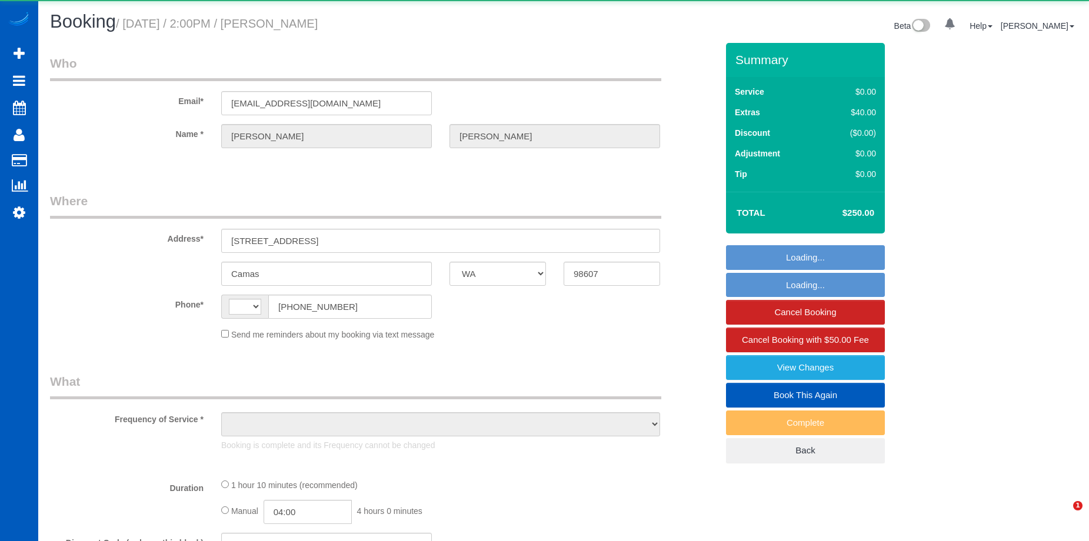
select select "WA"
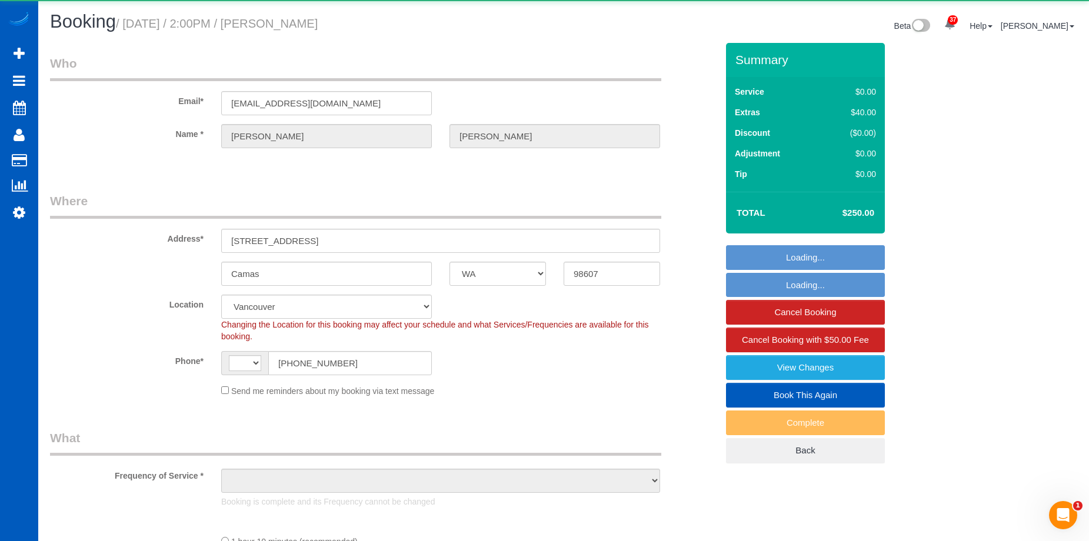
select select "string:[GEOGRAPHIC_DATA]"
select select "string:fspay-fdf99ce8-80b4-40bf-ab3a-898384235526"
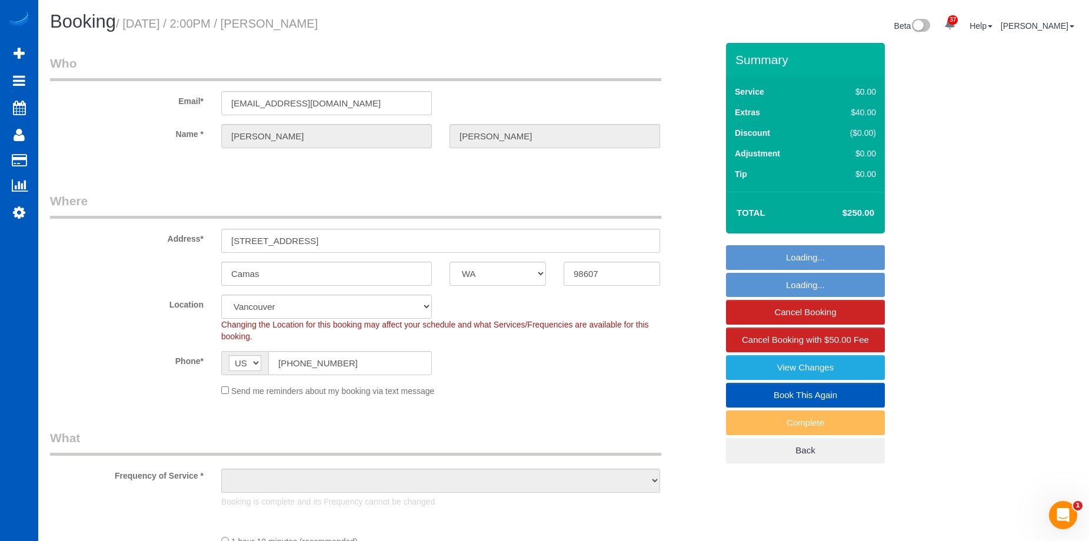
select select "object:925"
select select "spot1"
select select "199"
select select "2001"
select select "object:1209"
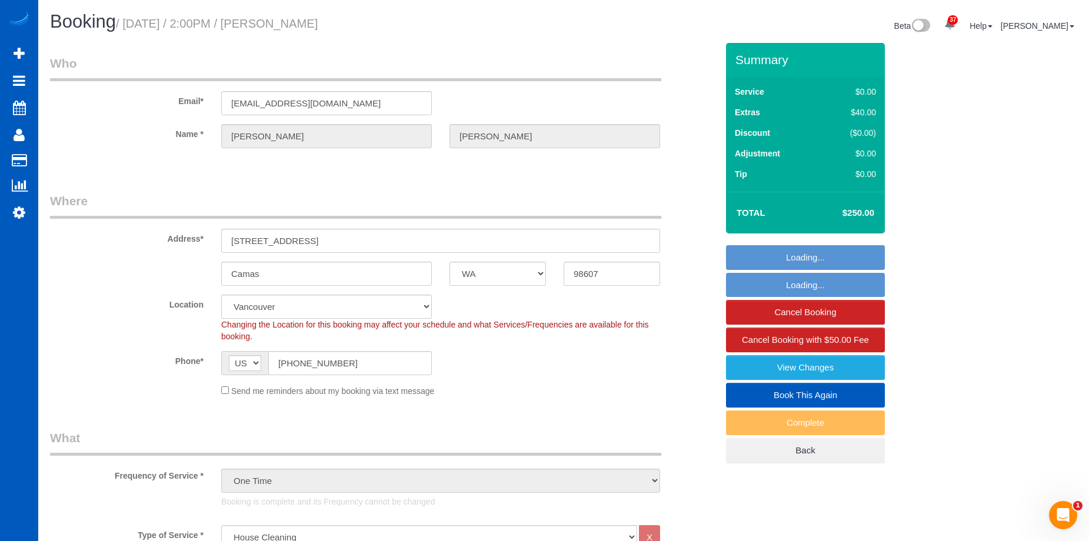
select select "2001"
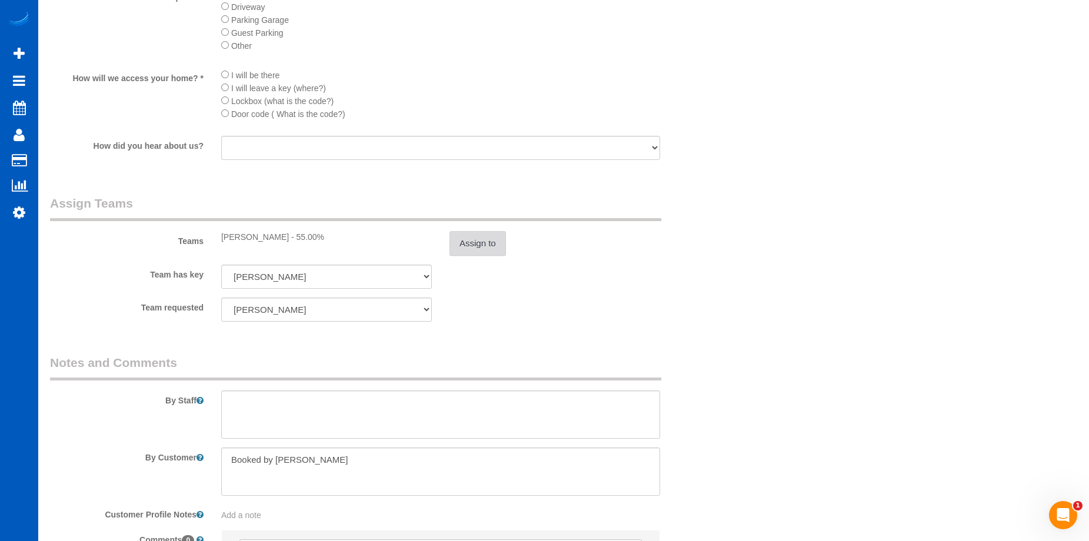
scroll to position [1529, 0]
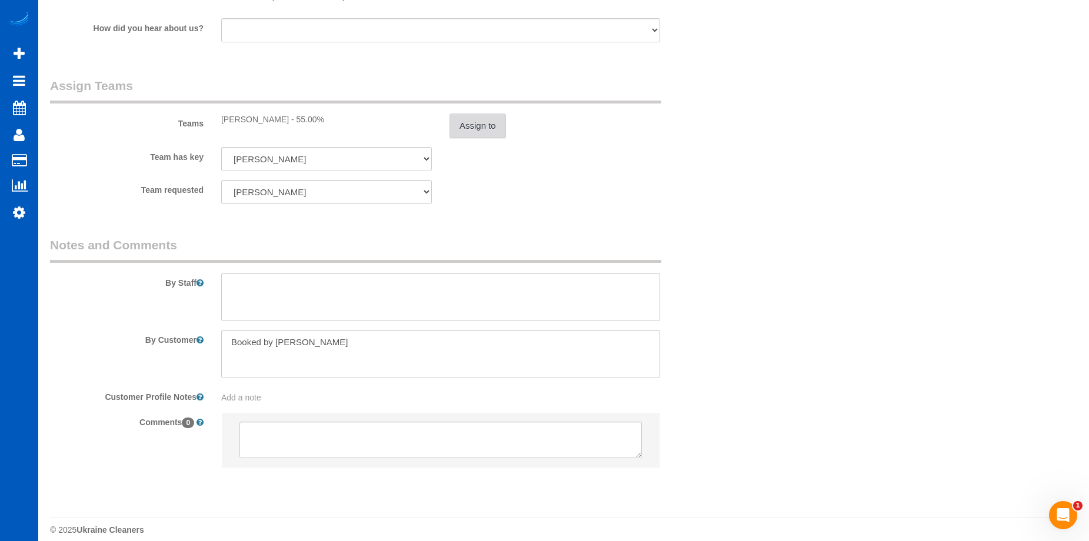
click at [482, 127] on button "Assign to" at bounding box center [477, 126] width 56 height 25
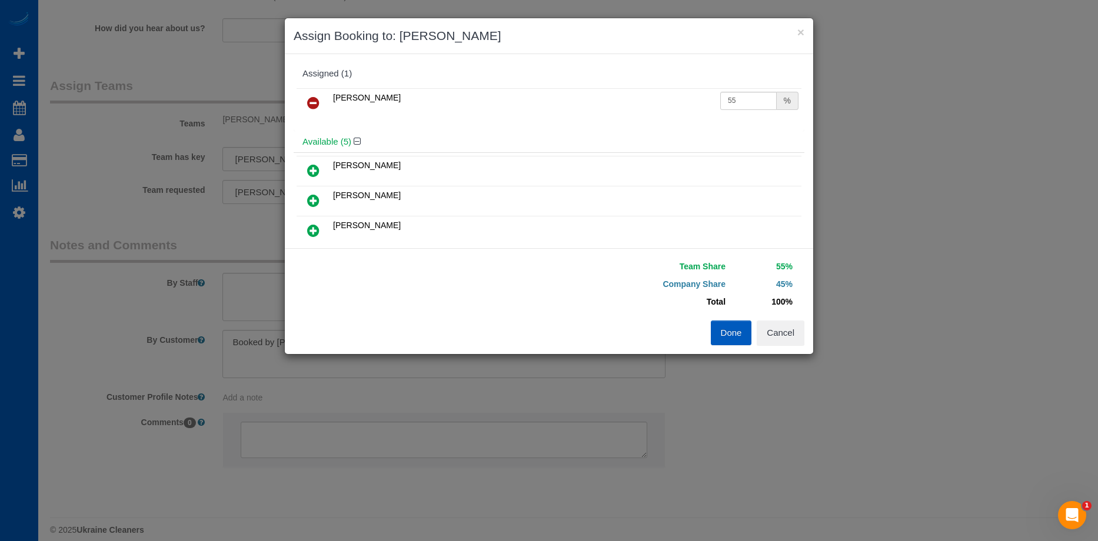
drag, startPoint x: 763, startPoint y: 112, endPoint x: 740, endPoint y: 92, distance: 30.0
click at [762, 112] on td "55 %" at bounding box center [759, 103] width 84 height 30
click at [739, 98] on input "55" at bounding box center [748, 101] width 56 height 18
drag, startPoint x: 738, startPoint y: 98, endPoint x: 586, endPoint y: 104, distance: 151.9
click at [586, 104] on tr "Raissa Radionova 55 %" at bounding box center [548, 103] width 505 height 30
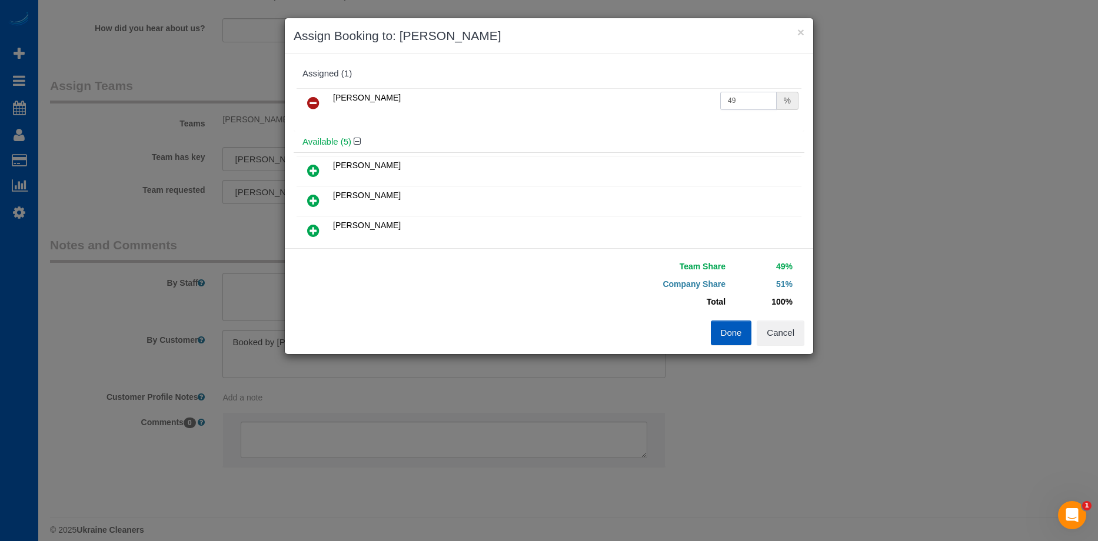
type input "49"
click at [740, 336] on button "Done" at bounding box center [730, 333] width 41 height 25
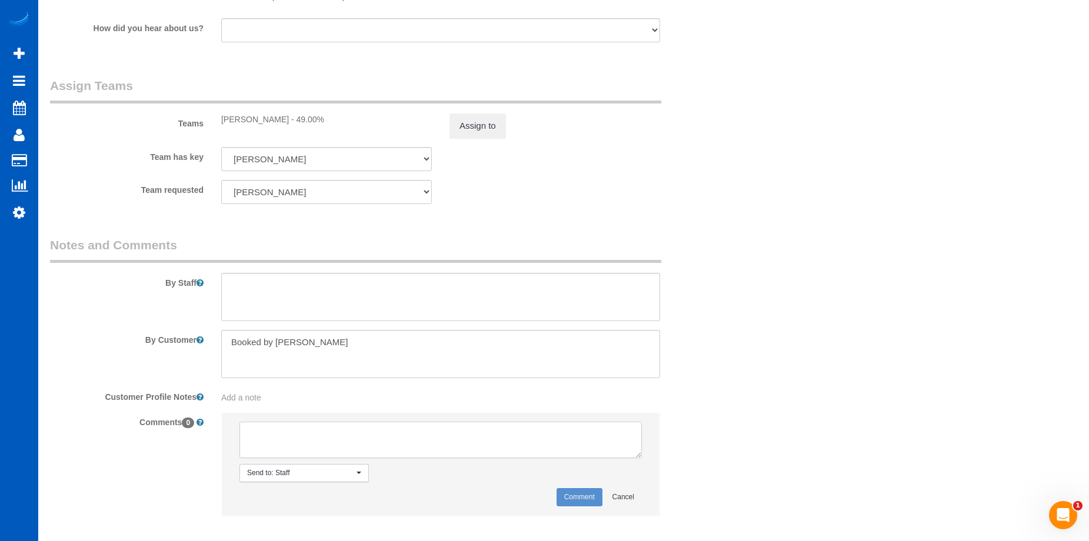
click at [300, 435] on textarea at bounding box center [440, 440] width 402 height 36
type textarea "No photos uploaded"
click at [581, 502] on button "Comment" at bounding box center [579, 497] width 46 height 18
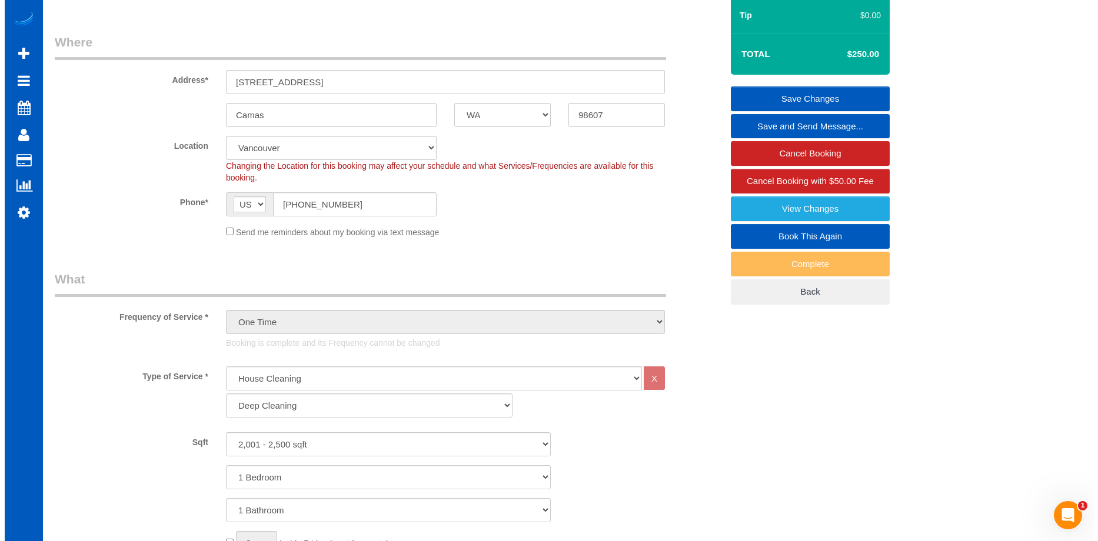
scroll to position [0, 0]
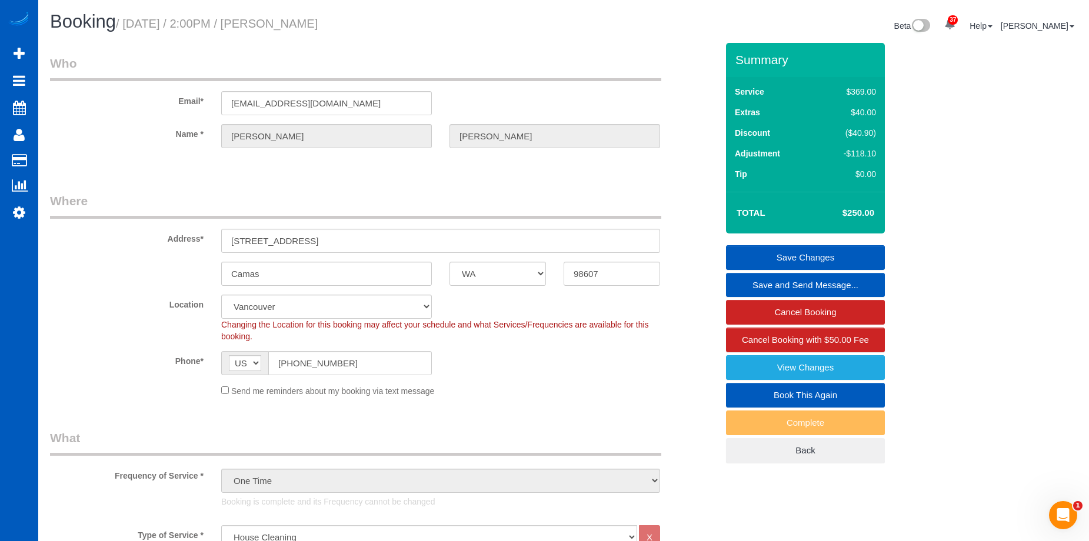
click at [765, 251] on link "Save Changes" at bounding box center [805, 257] width 159 height 25
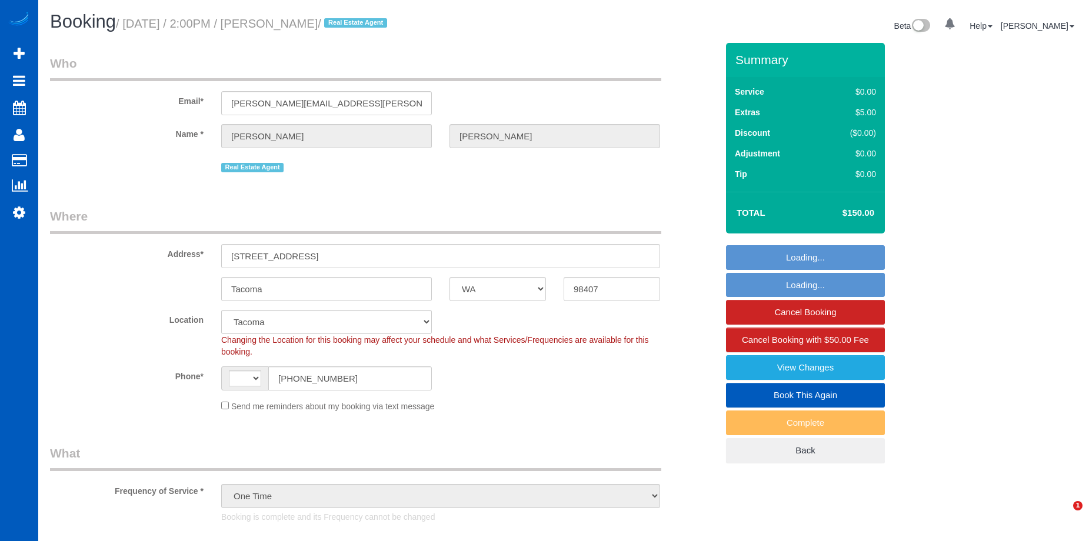
select select "WA"
select select "object:946"
select select "string:[GEOGRAPHIC_DATA]"
select select "spot1"
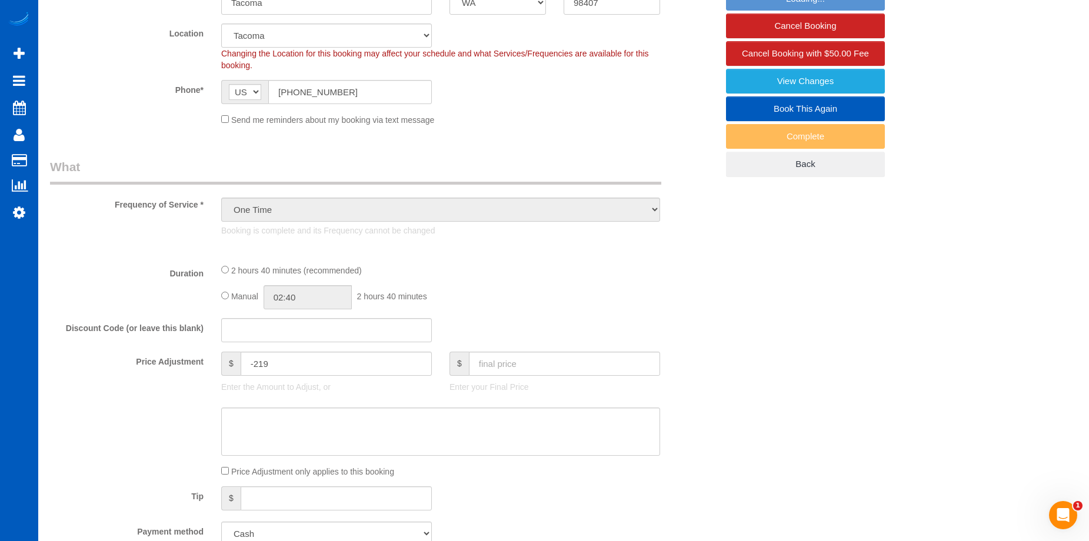
select select "199"
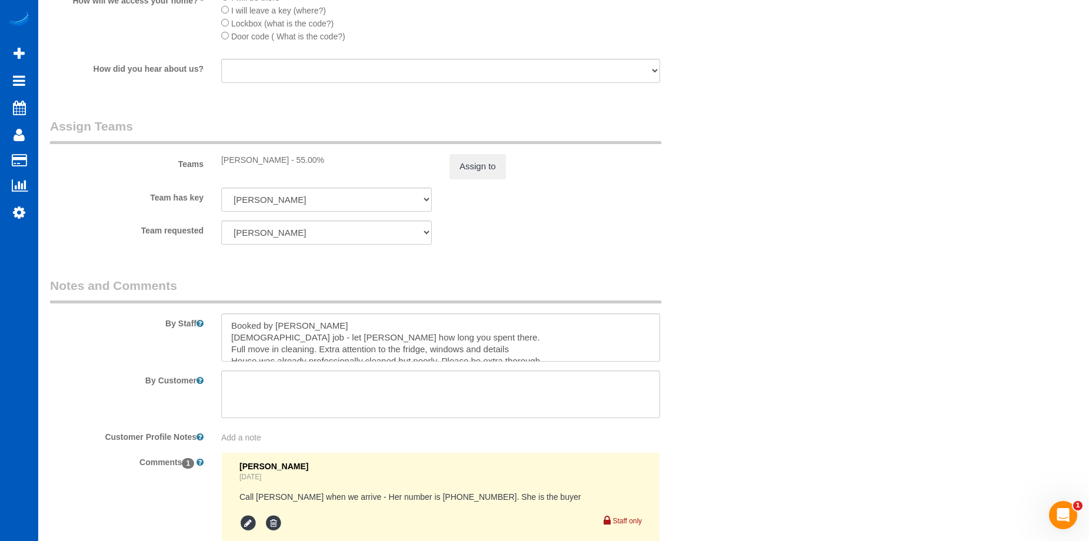
scroll to position [1611, 0]
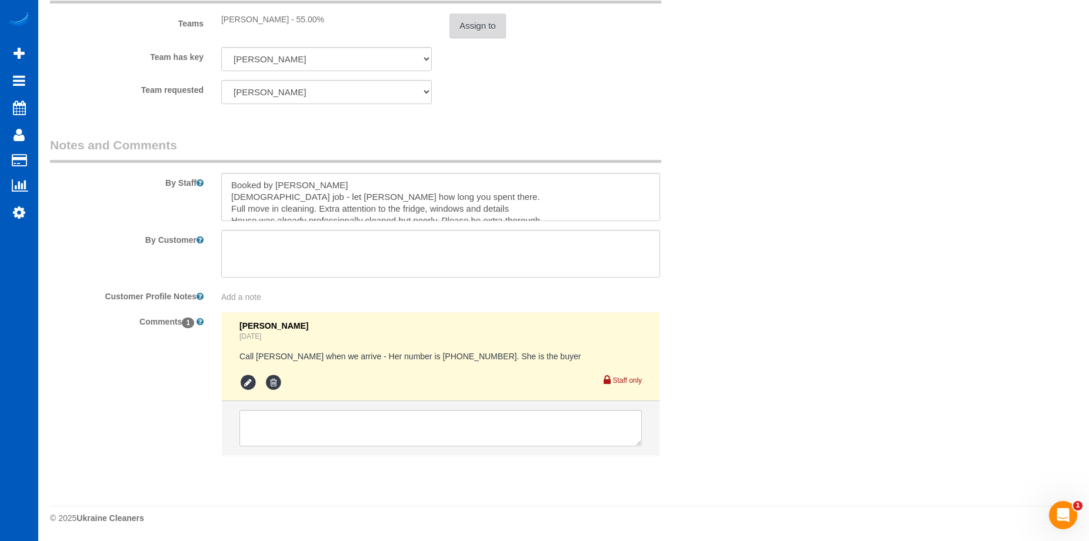
click at [498, 19] on button "Assign to" at bounding box center [477, 26] width 56 height 25
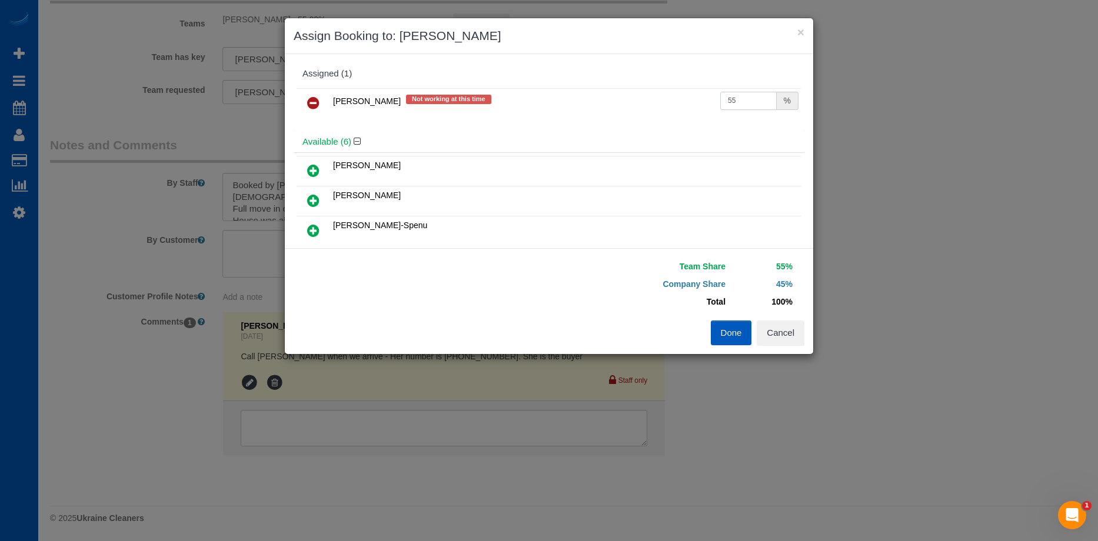
click at [742, 96] on input "55" at bounding box center [748, 101] width 56 height 18
drag, startPoint x: 740, startPoint y: 97, endPoint x: 672, endPoint y: 96, distance: 67.6
click at [672, 96] on tr "[PERSON_NAME] Not working at this time 55 %" at bounding box center [548, 103] width 505 height 30
type input "45"
click at [728, 331] on button "Done" at bounding box center [730, 333] width 41 height 25
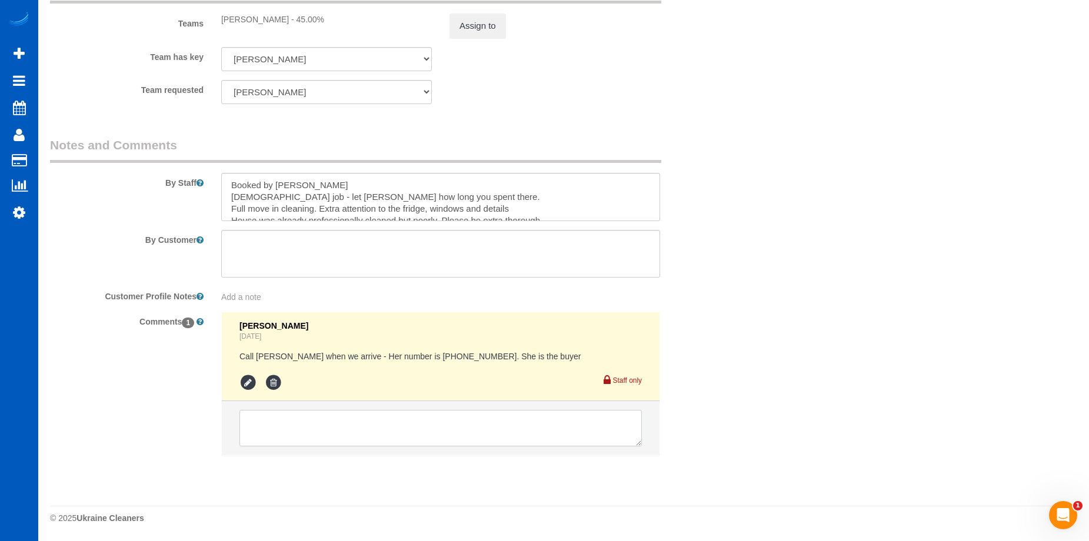
click at [390, 423] on textarea at bounding box center [440, 428] width 402 height 36
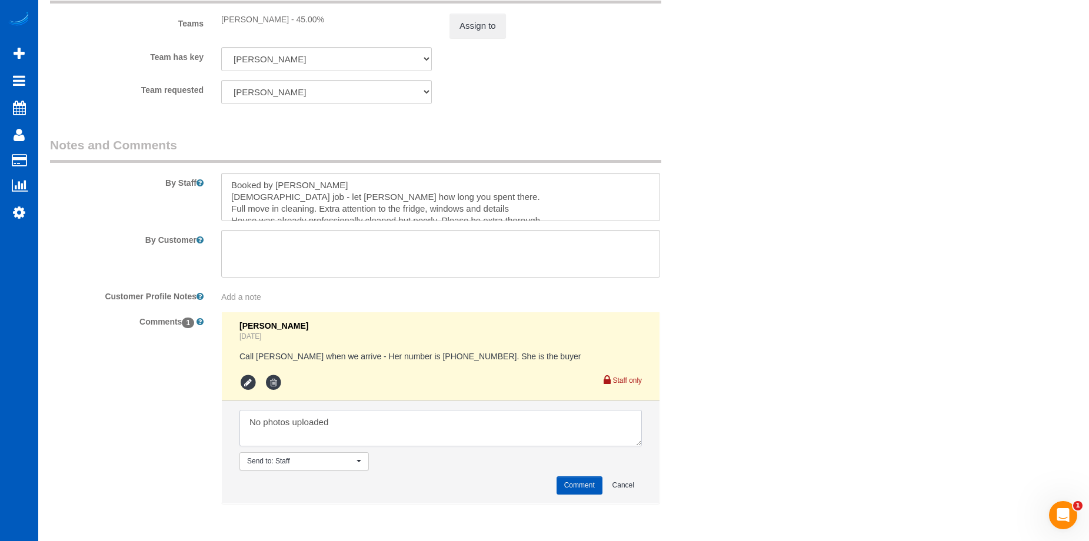
type textarea "No photos uploaded"
click at [581, 481] on button "Comment" at bounding box center [579, 485] width 46 height 18
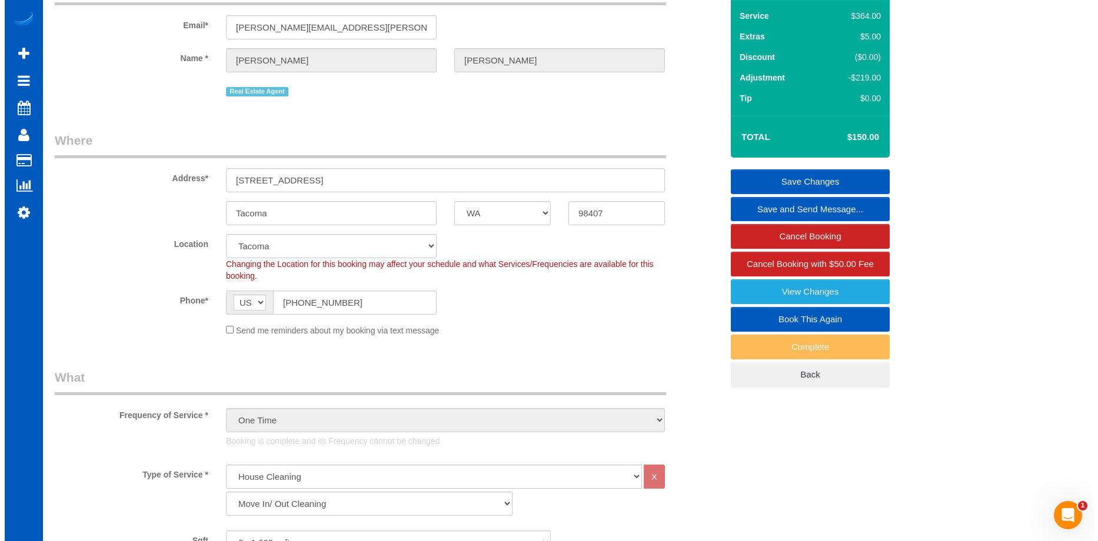
scroll to position [0, 0]
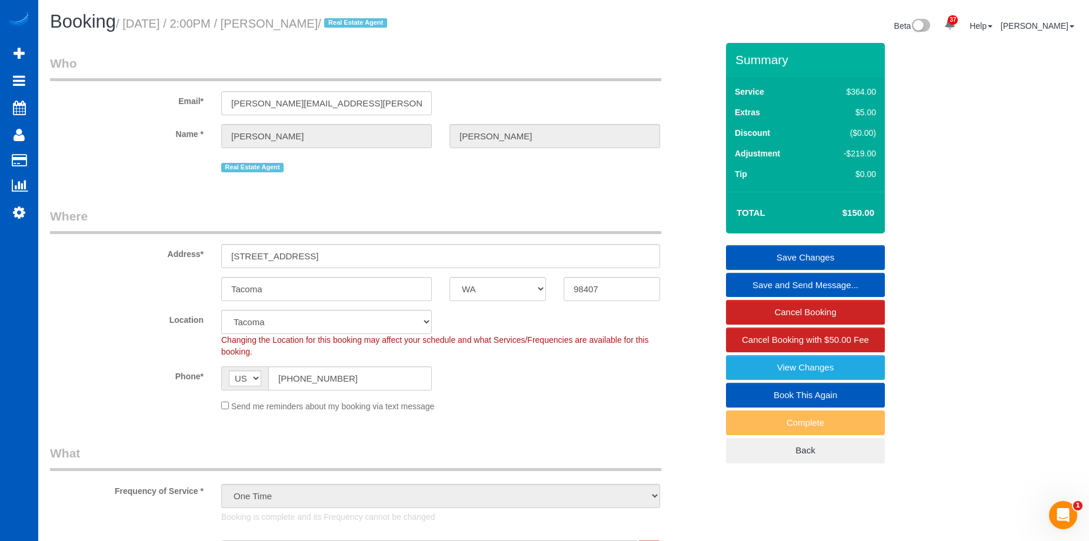
click at [796, 251] on link "Save Changes" at bounding box center [805, 257] width 159 height 25
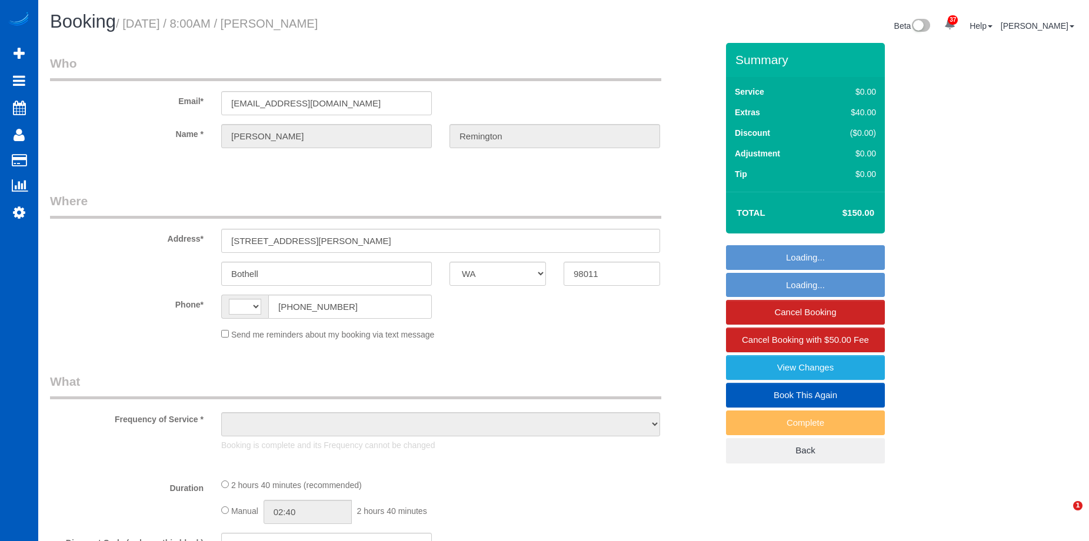
select select "WA"
select select "string:fspay-2579a27e-7a8f-41c1-92fa-b4a5dcf5e73a"
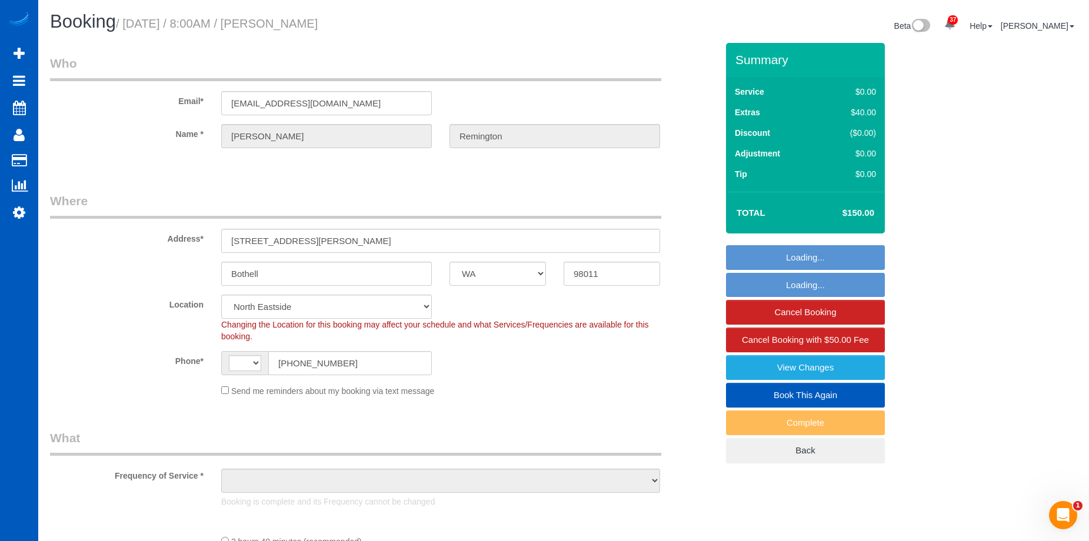
select select "string:[GEOGRAPHIC_DATA]"
select select "object:692"
select select "spot1"
select select "object:1090"
select select "199"
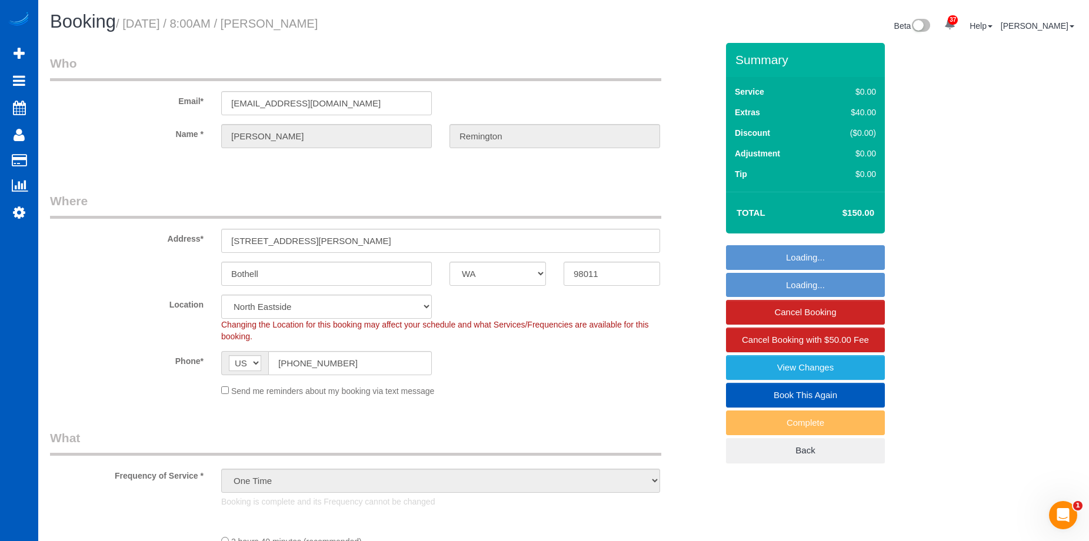
select select "2001"
select select "3"
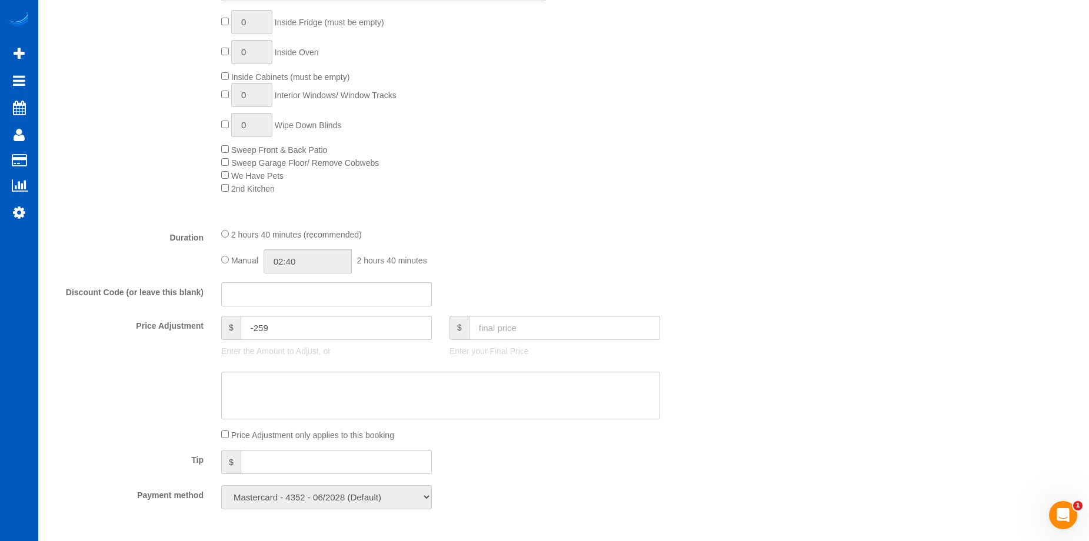
select select "2001"
select select "3"
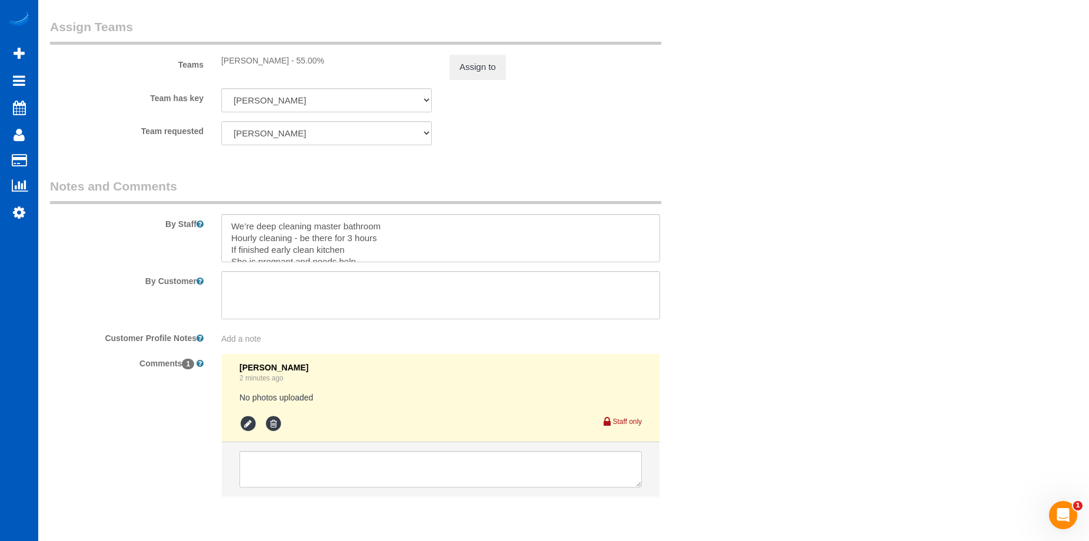
scroll to position [1529, 0]
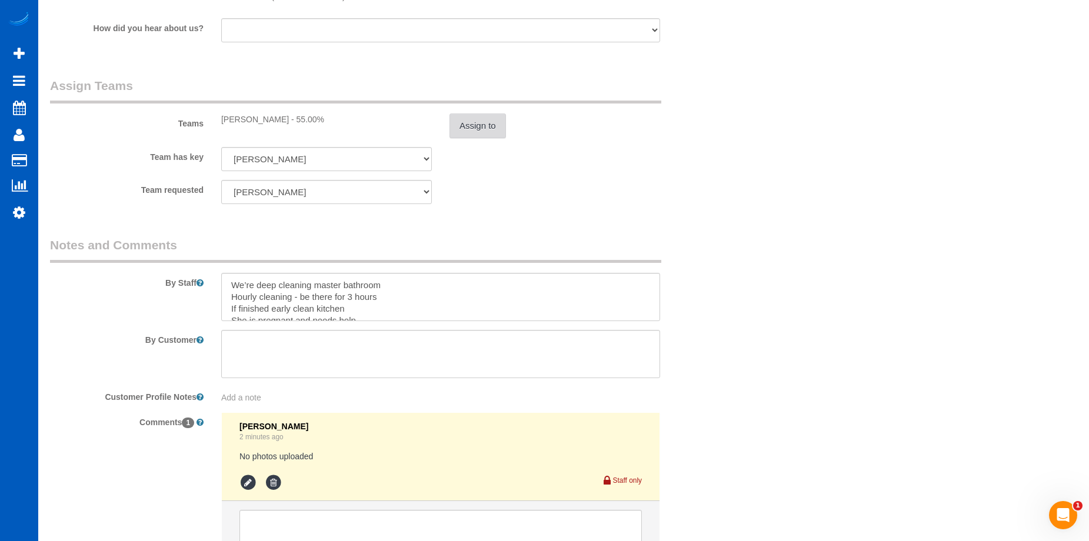
click at [489, 135] on button "Assign to" at bounding box center [477, 126] width 56 height 25
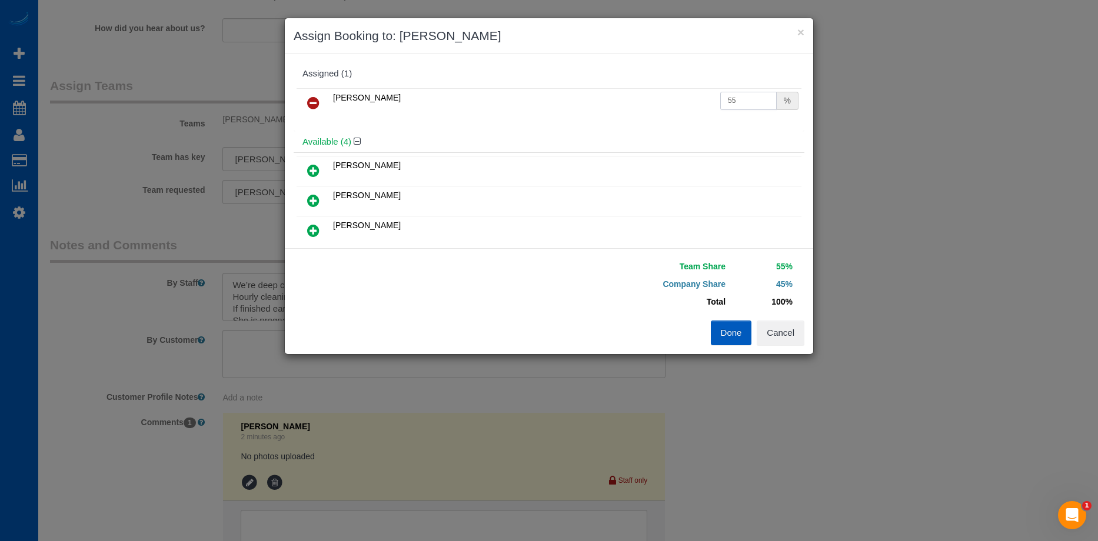
click at [740, 96] on input "55" at bounding box center [748, 101] width 56 height 18
drag, startPoint x: 732, startPoint y: 97, endPoint x: 659, endPoint y: 95, distance: 73.6
click at [659, 95] on tr "Nataliia Moskalenko 55 %" at bounding box center [548, 103] width 505 height 30
type input "45"
click at [735, 335] on button "Done" at bounding box center [730, 333] width 41 height 25
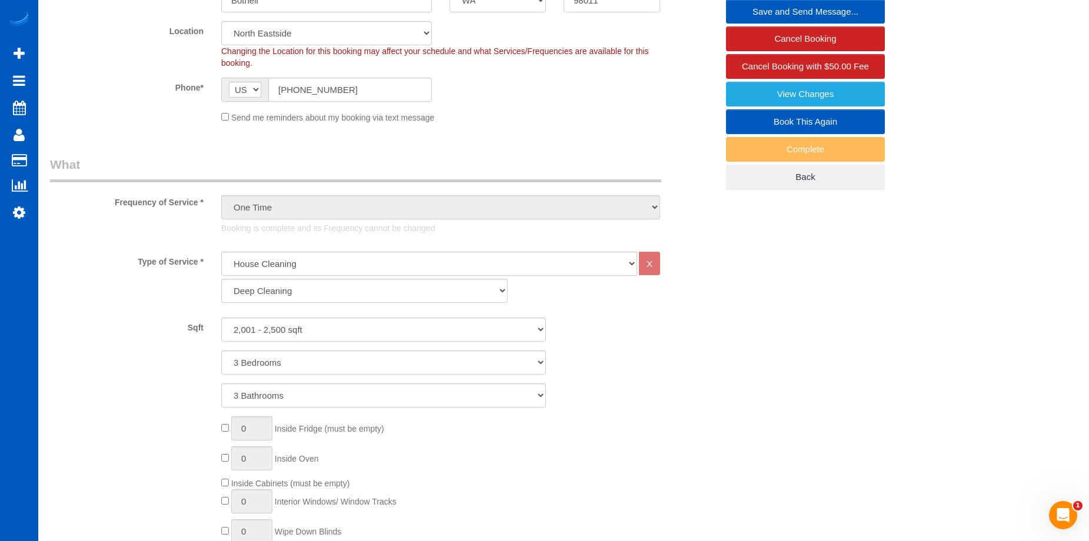
scroll to position [176, 0]
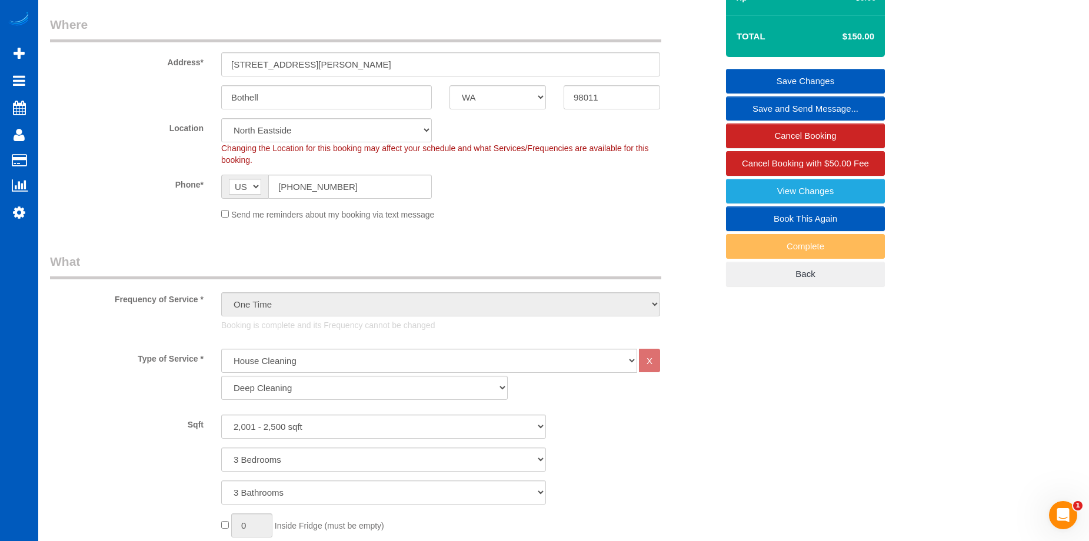
click at [756, 79] on link "Save Changes" at bounding box center [805, 81] width 159 height 25
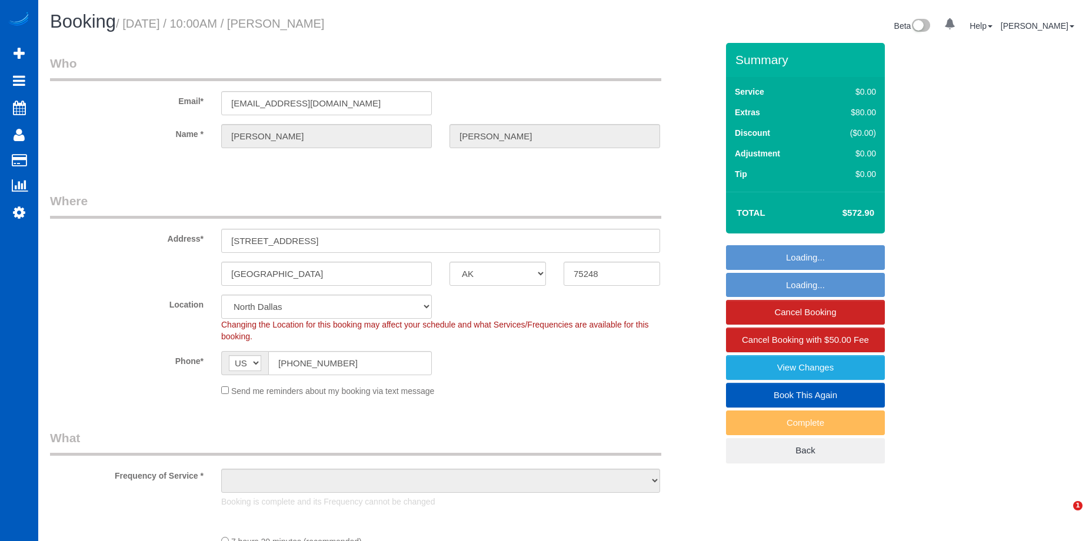
select select "[GEOGRAPHIC_DATA]"
select select "object:837"
select select "string:fspay-2ed8245c-fdcd-4b57-999b-3c6a965e1a4a"
select select "number:8"
select select "object:944"
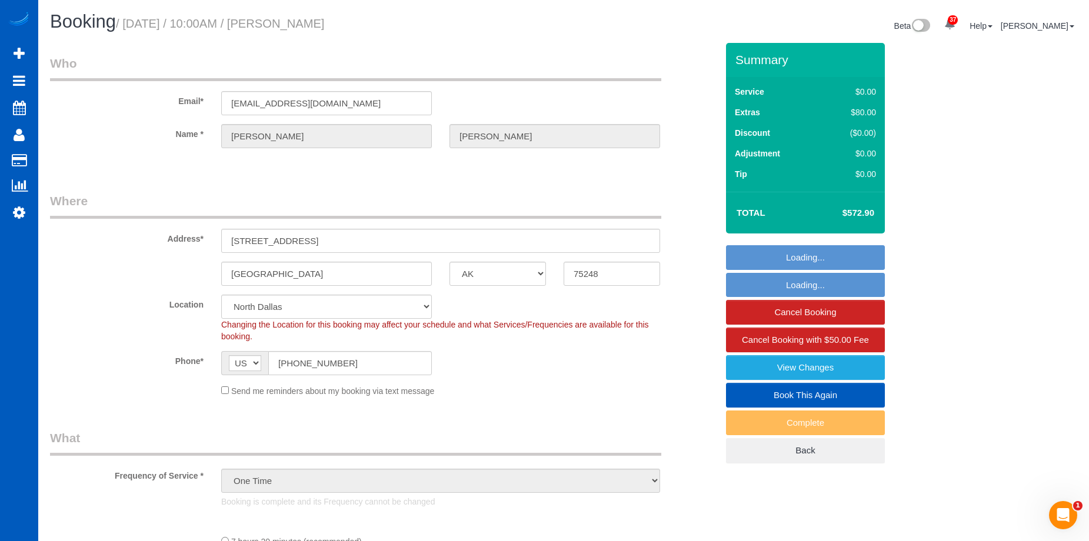
select select "spot1"
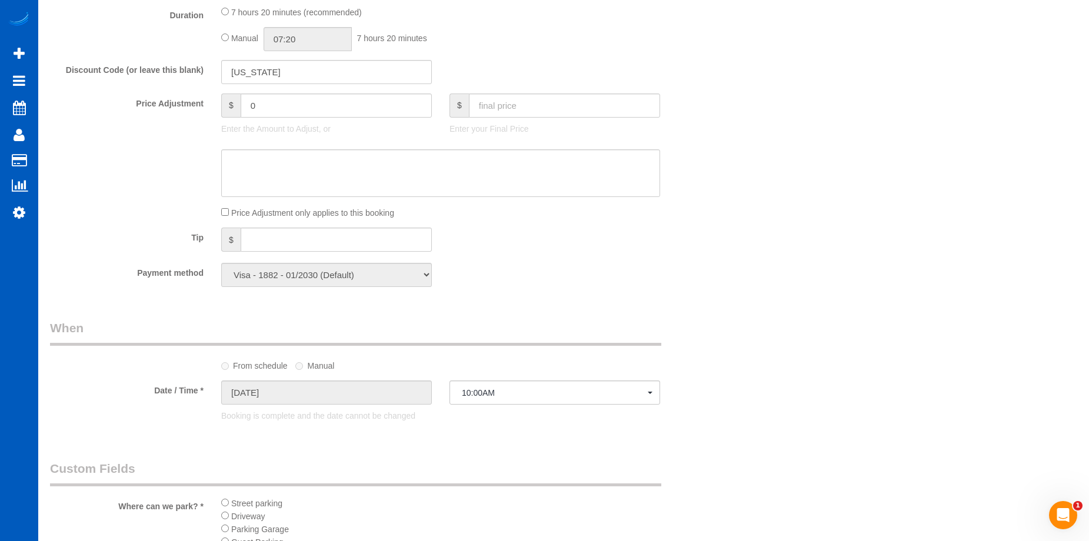
select select "199"
select select "3001"
select select "5"
select select "3"
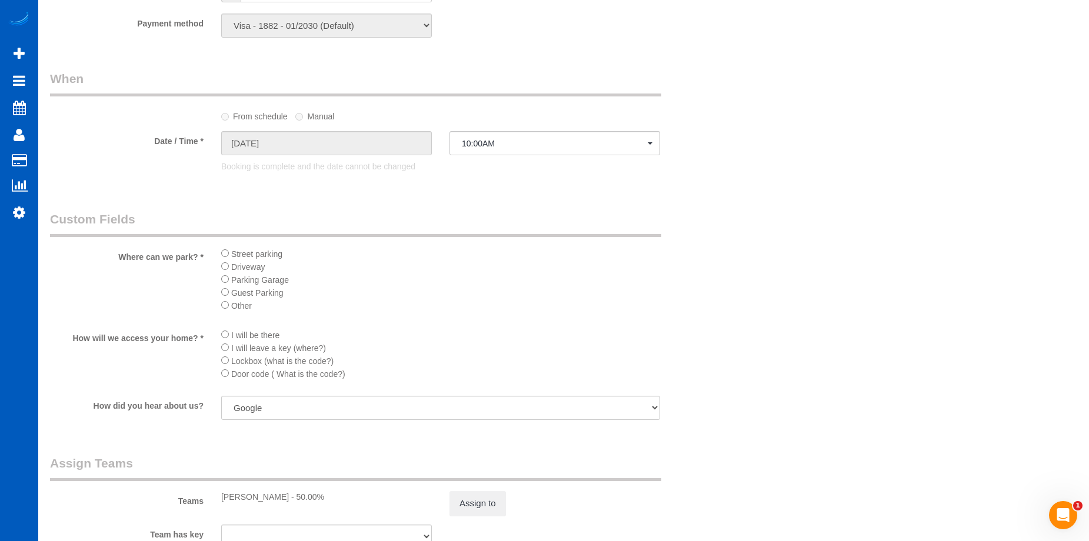
select select "3001"
select select "5"
select select "3"
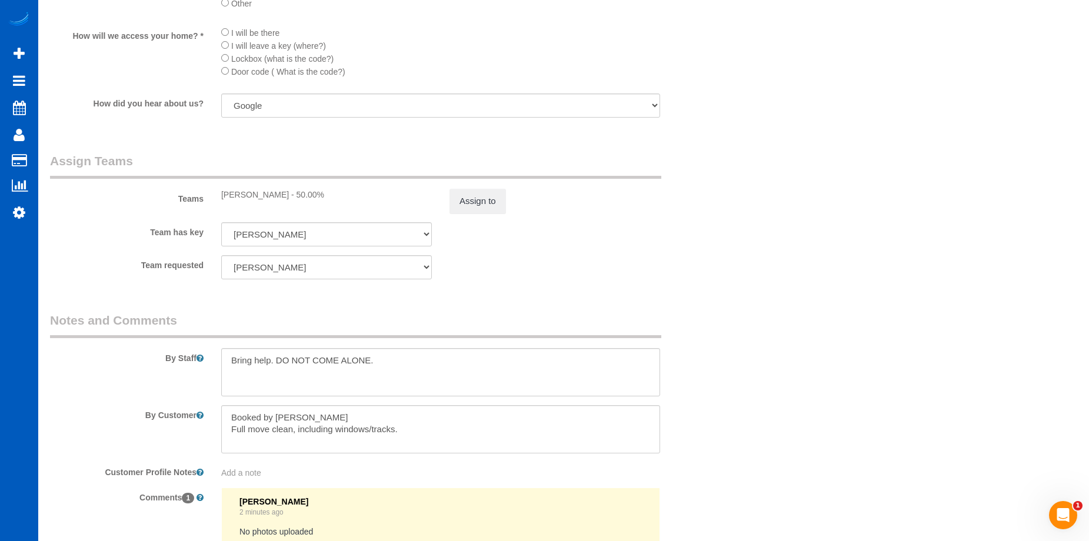
scroll to position [1419, 0]
click at [463, 210] on button "Assign to" at bounding box center [477, 202] width 56 height 25
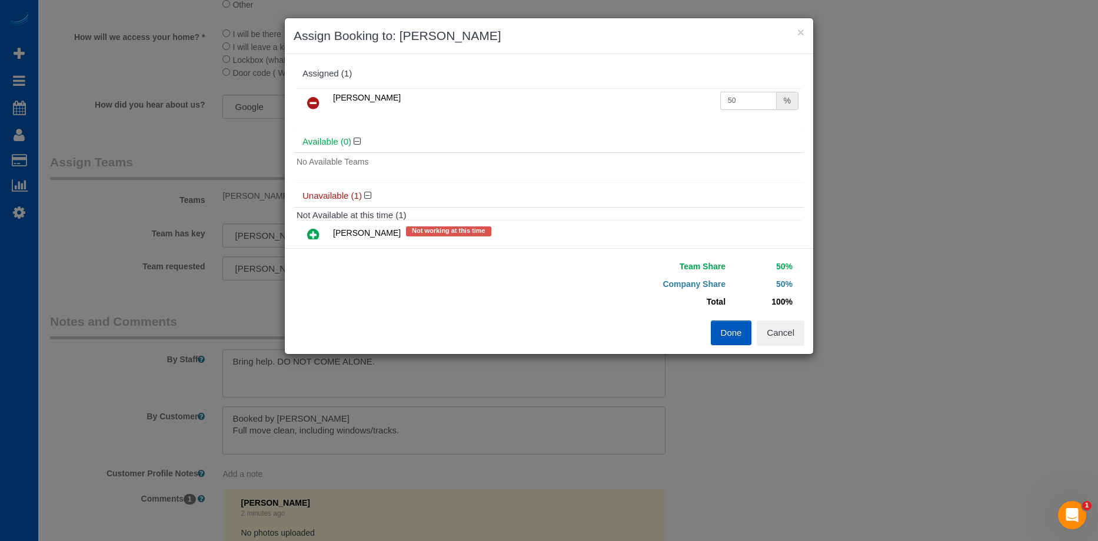
click at [743, 97] on input "50" at bounding box center [748, 101] width 56 height 18
drag, startPoint x: 668, startPoint y: 94, endPoint x: 626, endPoint y: 94, distance: 42.4
click at [626, 94] on tr "[PERSON_NAME] 50 %" at bounding box center [548, 103] width 505 height 30
type input "47.38"
click at [729, 336] on button "Done" at bounding box center [730, 333] width 41 height 25
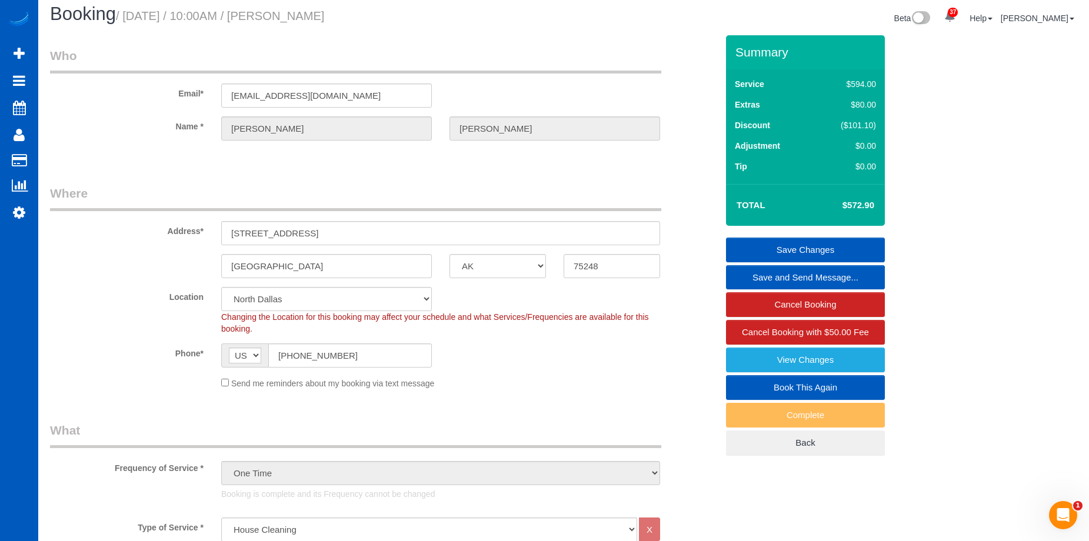
scroll to position [7, 0]
click at [785, 246] on link "Save Changes" at bounding box center [805, 250] width 159 height 25
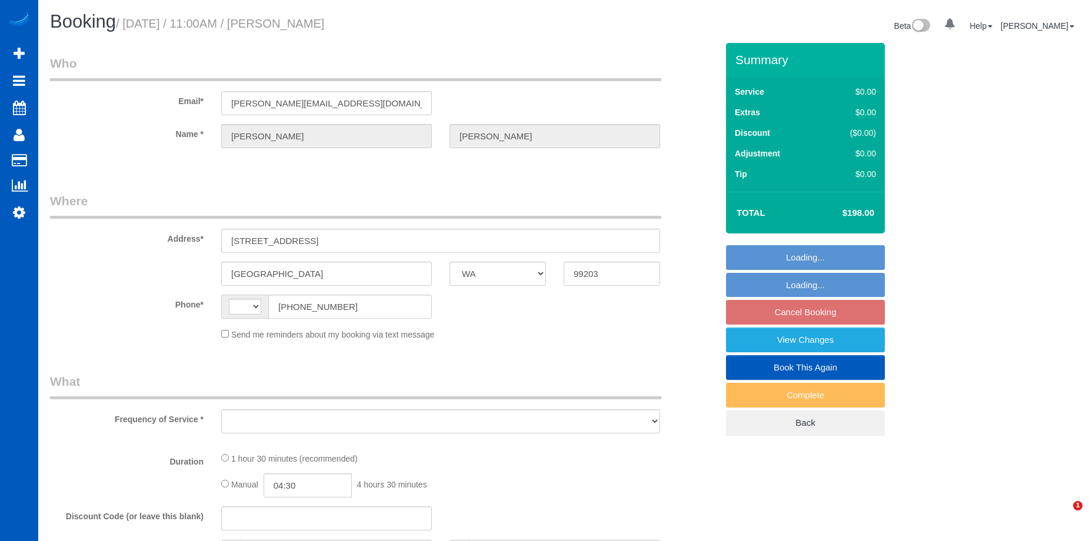
select select "WA"
select select "object:363"
select select "string:fspay-c1fb5ddc-fc92-4d38-9a11-d0fd0e6d2e94"
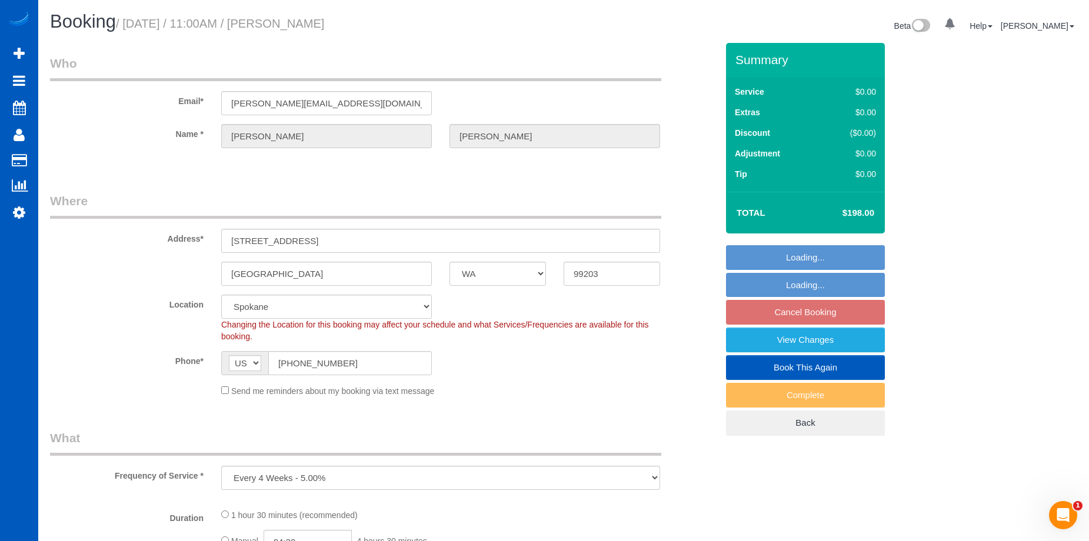
select select "string:[GEOGRAPHIC_DATA]"
select select "spot2"
select select "number:7"
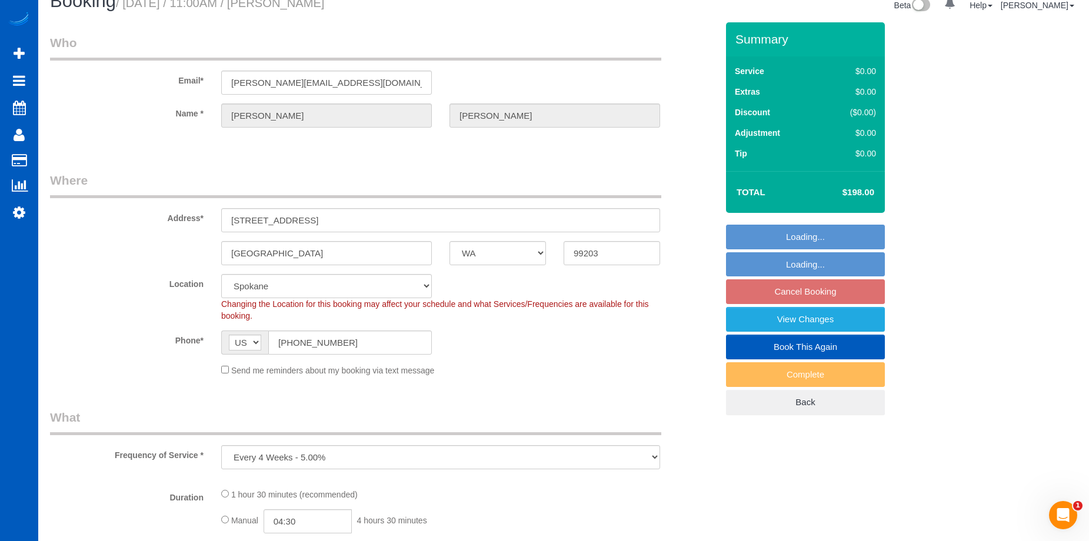
select select "object:950"
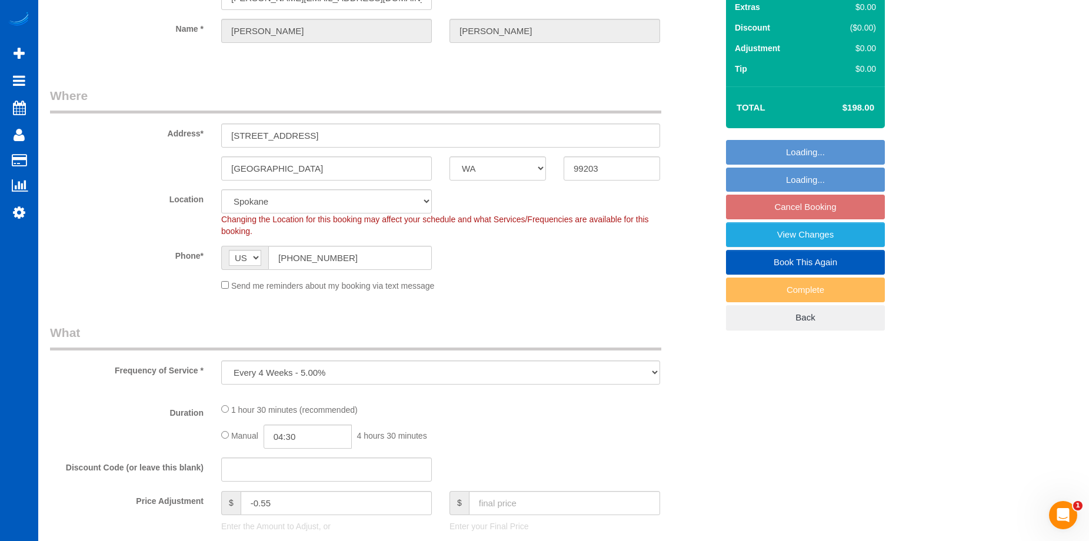
select select "199"
select select "1501"
select select "2"
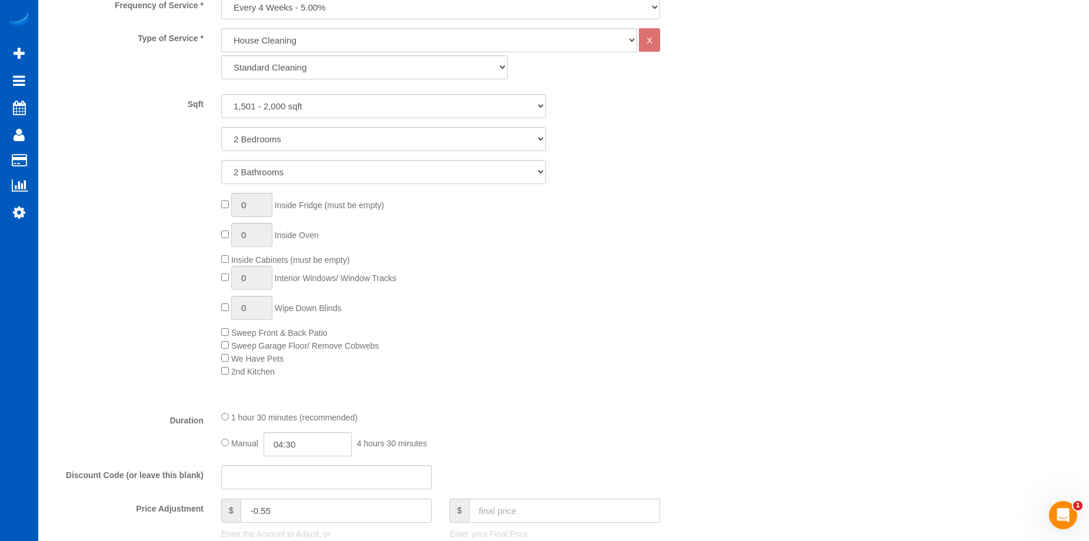
select select "1501"
select select "2"
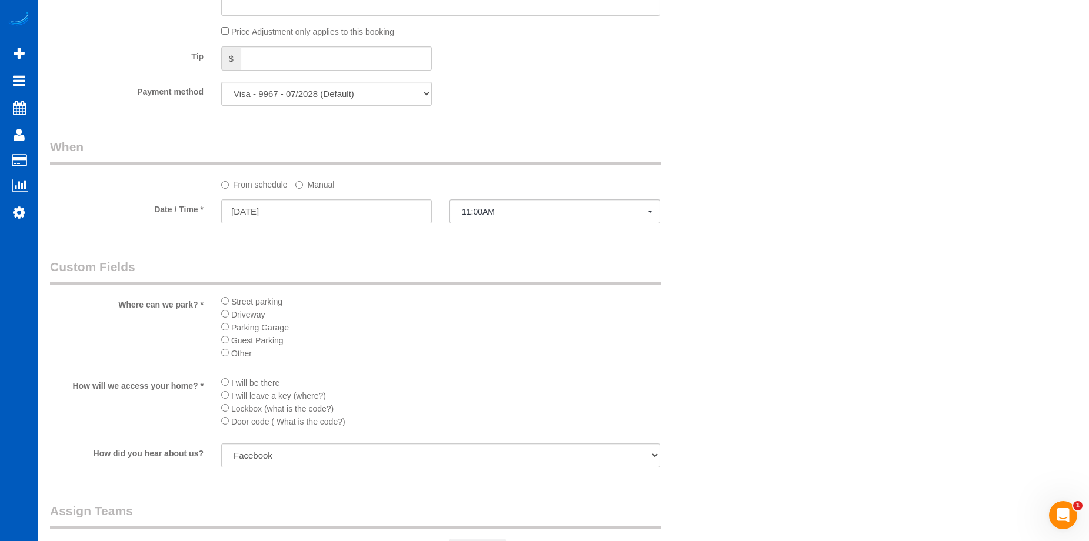
scroll to position [1059, 0]
click at [408, 209] on input "[DATE]" at bounding box center [326, 210] width 211 height 24
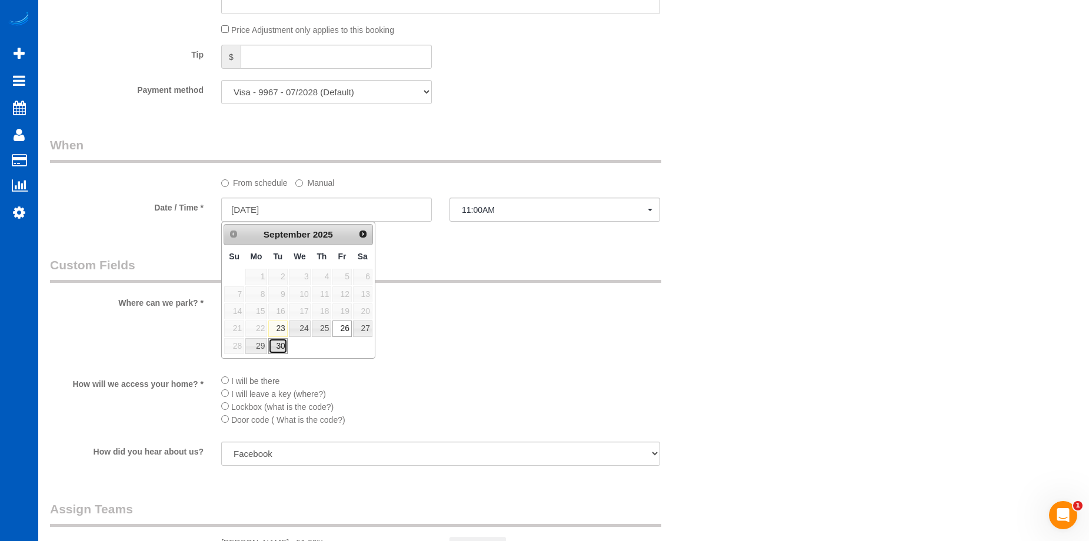
click at [277, 346] on link "30" at bounding box center [277, 346] width 19 height 16
type input "[DATE]"
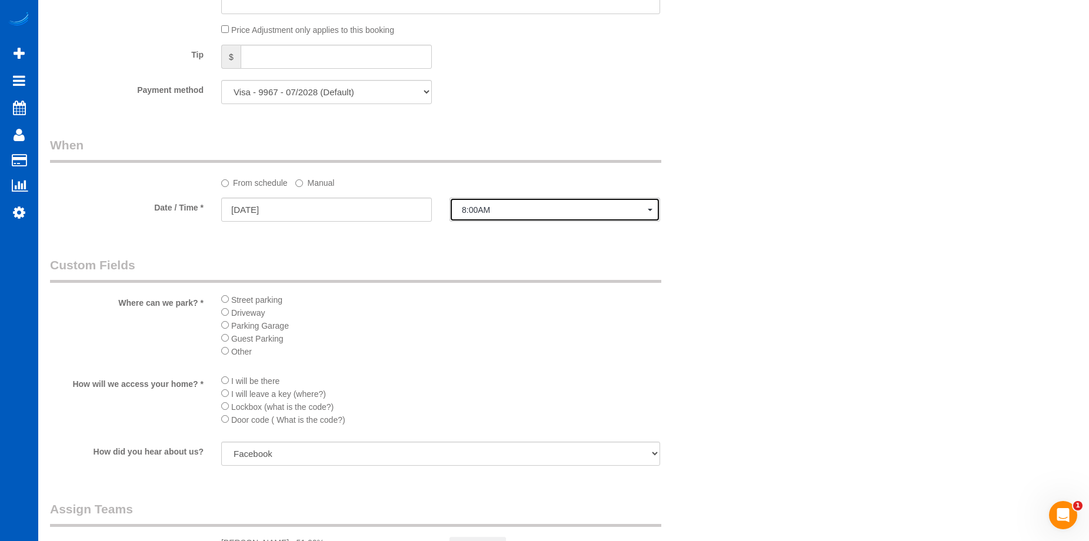
click at [542, 216] on button "8:00AM" at bounding box center [554, 210] width 211 height 24
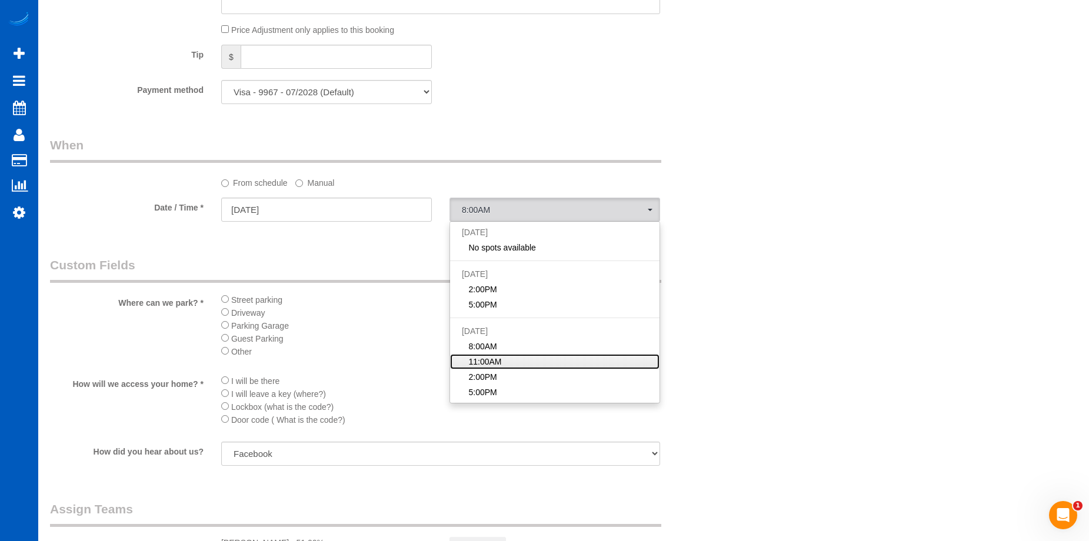
click at [508, 356] on link "11:00AM" at bounding box center [554, 361] width 209 height 15
select select "spot12"
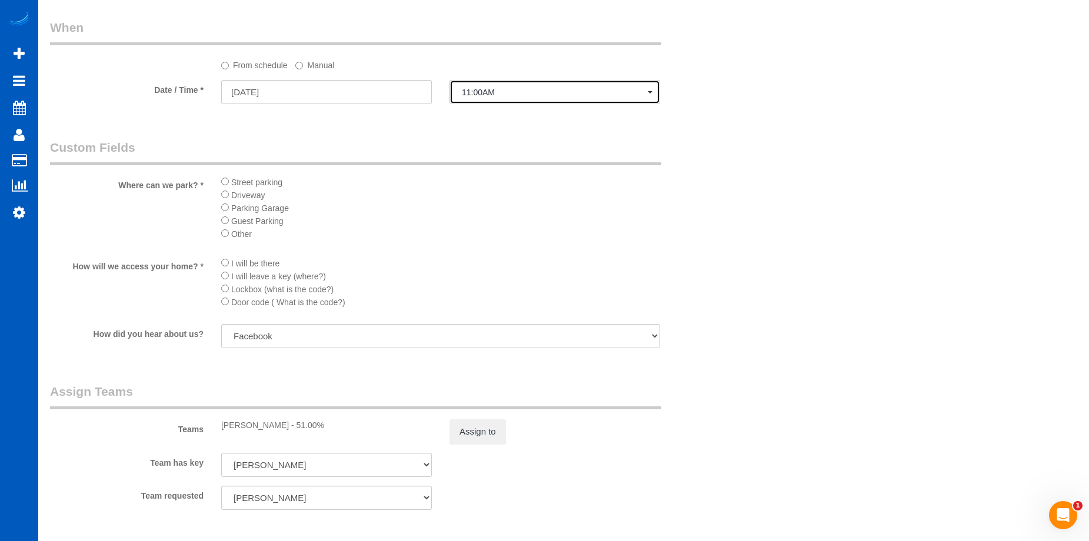
scroll to position [1235, 0]
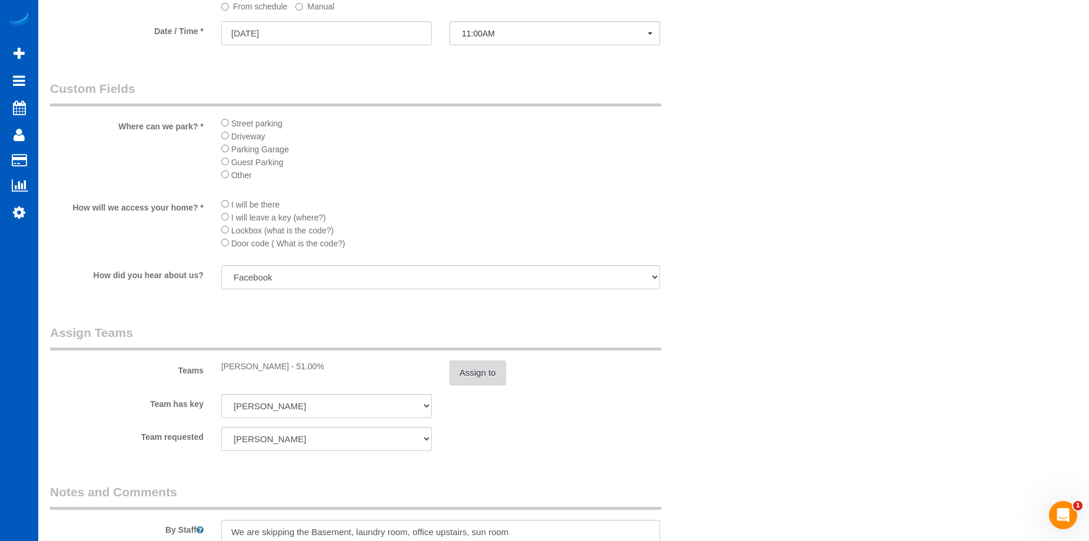
click at [476, 371] on button "Assign to" at bounding box center [477, 373] width 56 height 25
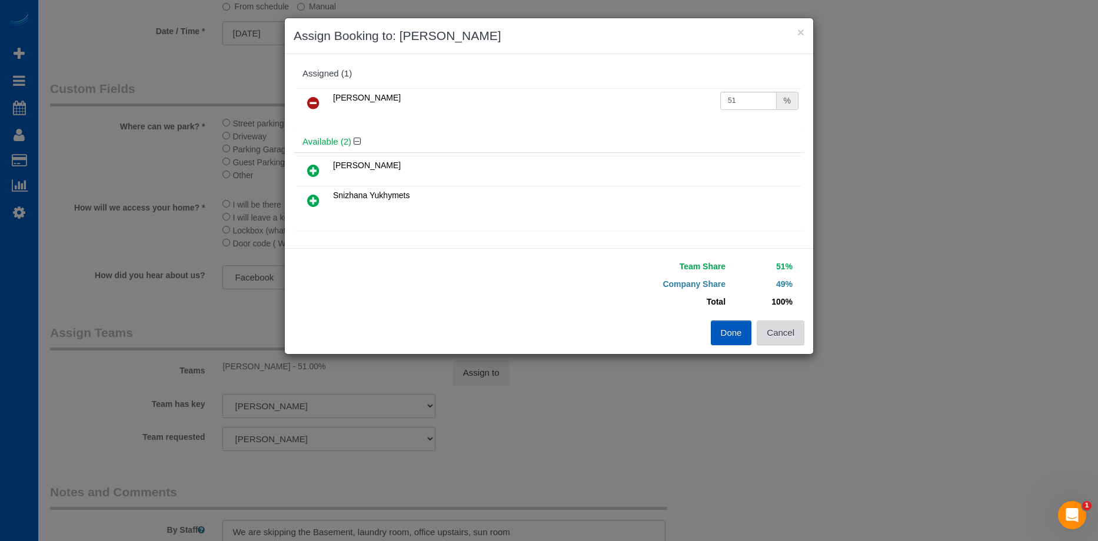
click at [795, 333] on button "Cancel" at bounding box center [780, 333] width 48 height 25
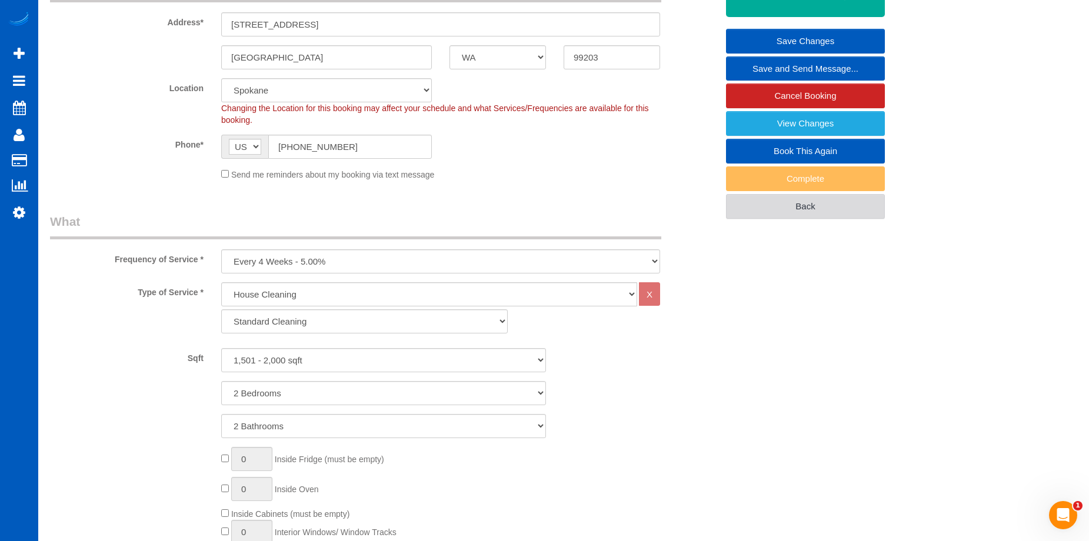
scroll to position [118, 0]
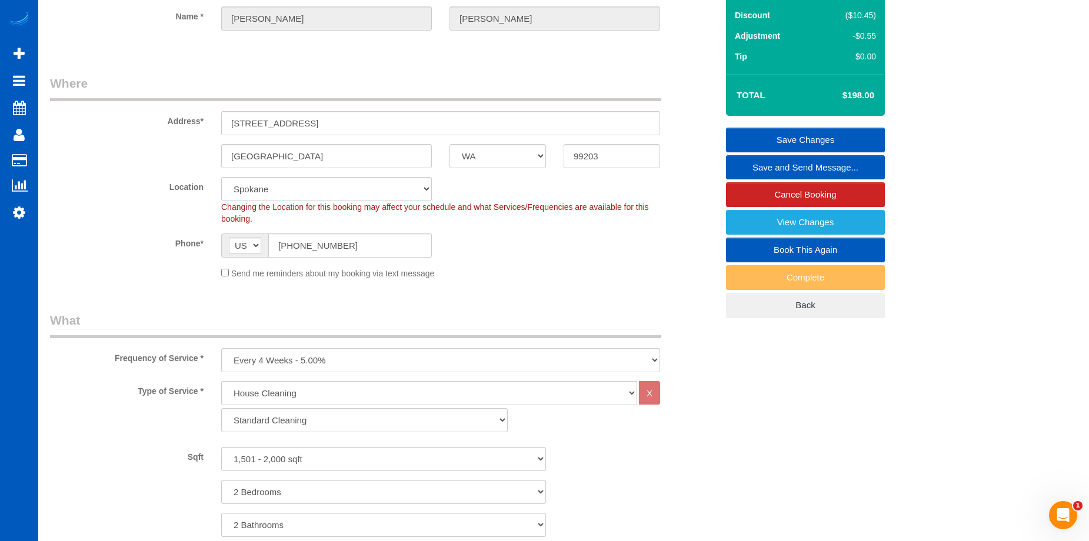
click at [798, 135] on link "Save Changes" at bounding box center [805, 140] width 159 height 25
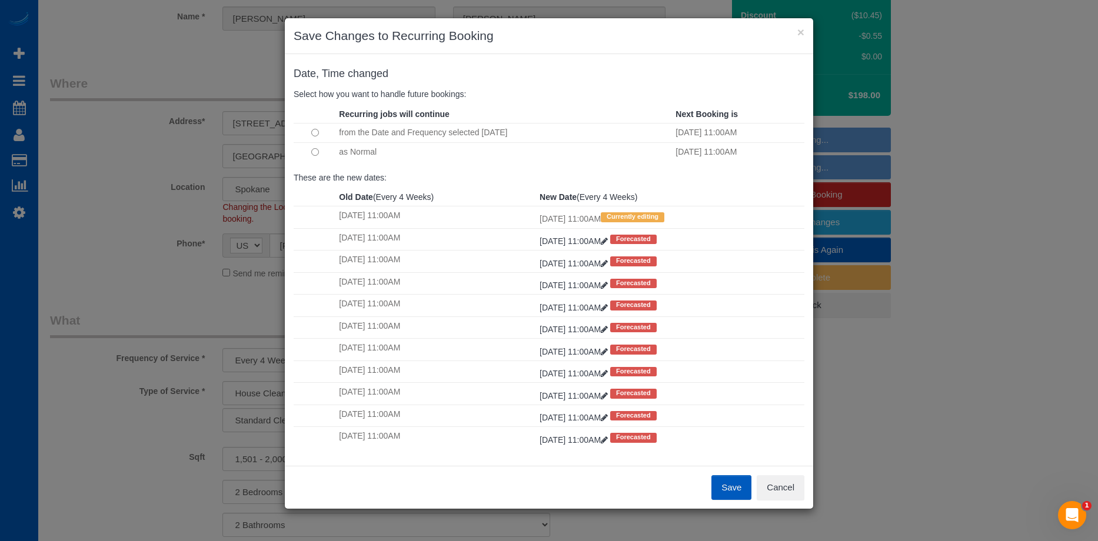
click at [733, 488] on button "Save" at bounding box center [731, 487] width 40 height 25
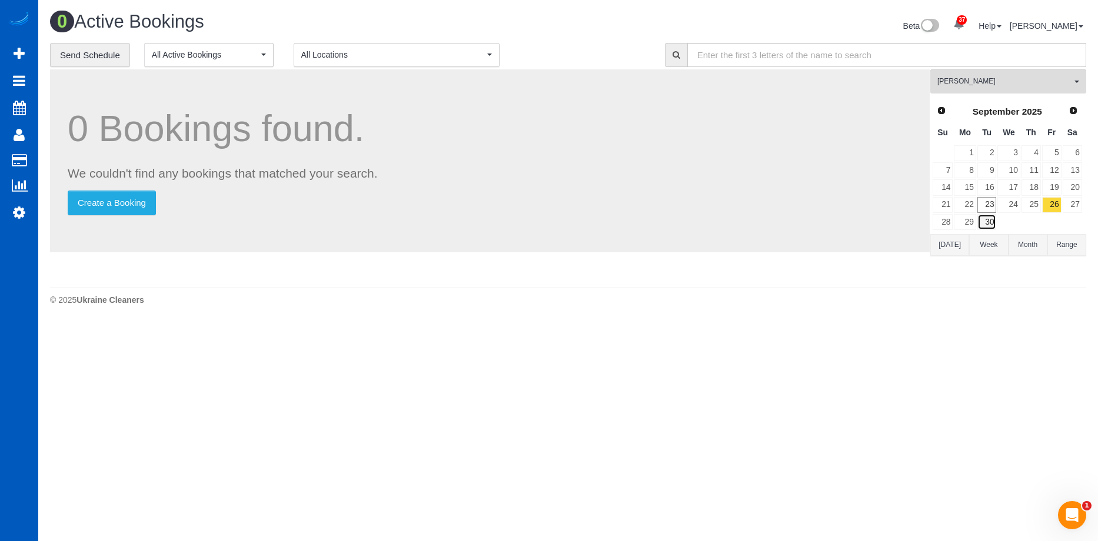
click at [985, 219] on link "30" at bounding box center [986, 222] width 19 height 16
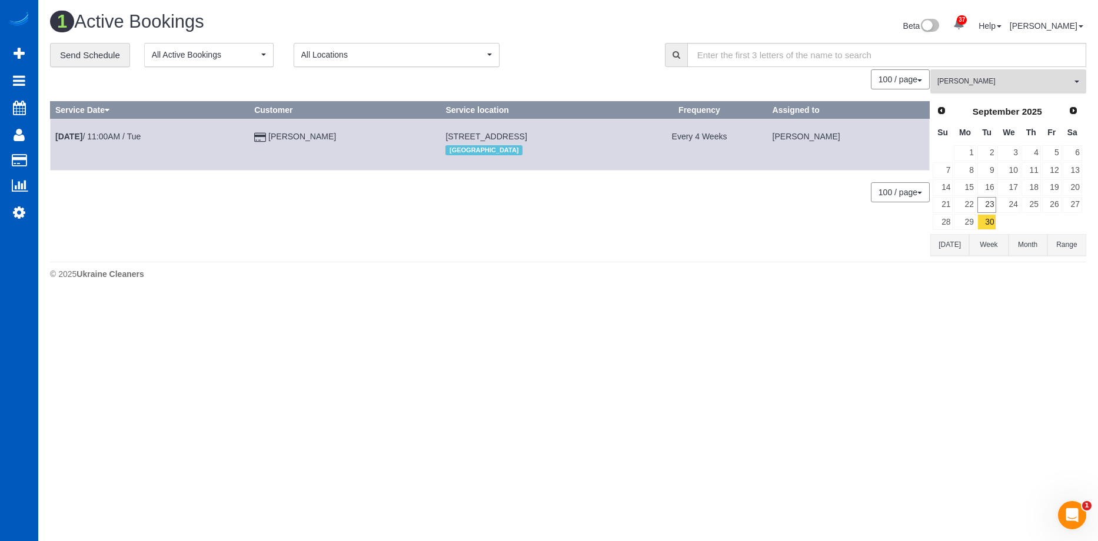
click at [983, 86] on span "[PERSON_NAME]" at bounding box center [1004, 81] width 134 height 10
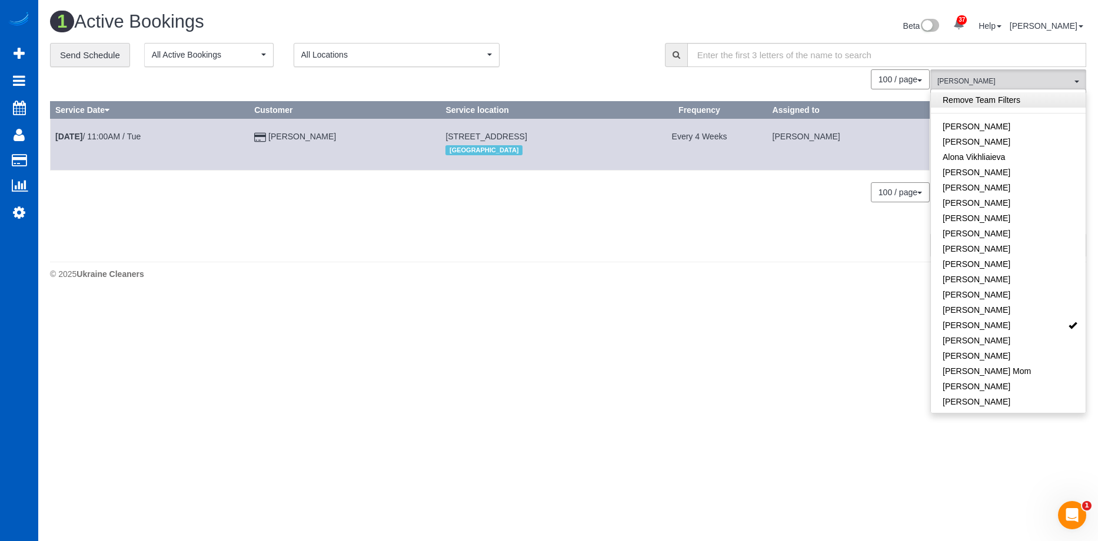
click at [1021, 99] on link "Remove Team Filters" at bounding box center [1007, 99] width 155 height 15
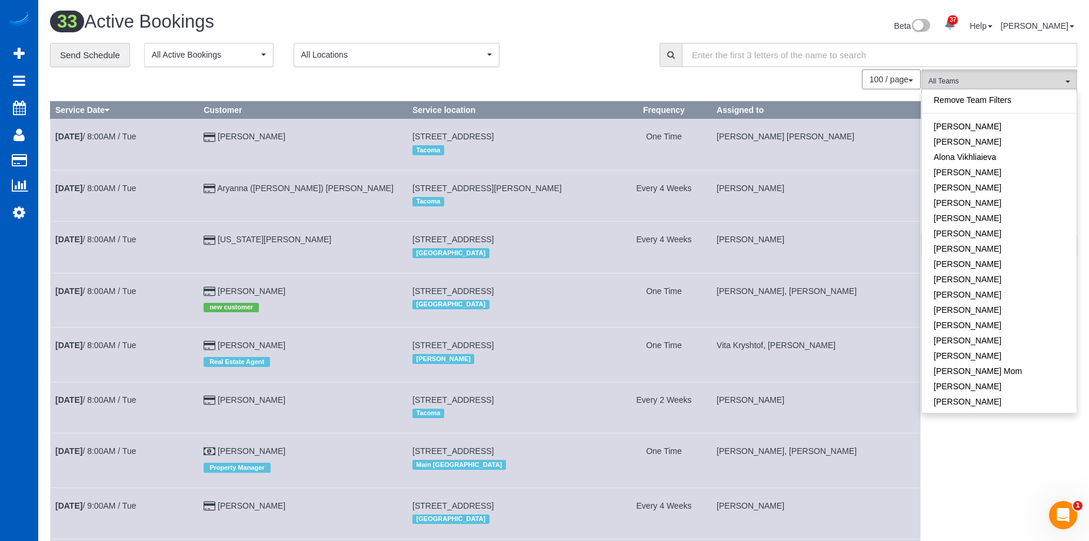
click at [743, 28] on div "Beta 37 Your Notifications You have 0 alerts × You have 3 to charge for [DATE] …" at bounding box center [824, 27] width 522 height 31
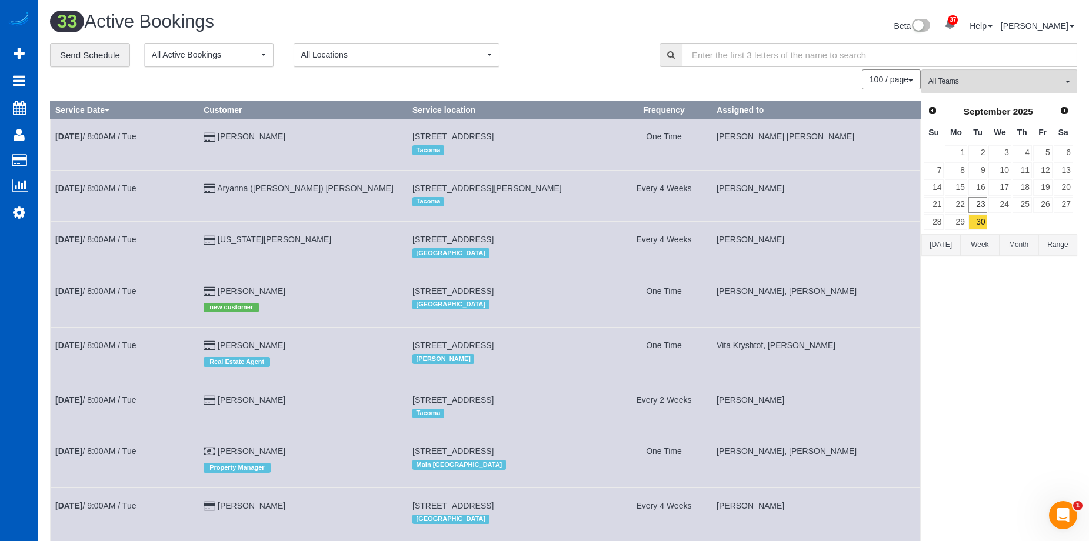
click at [947, 248] on button "[DATE]" at bounding box center [940, 245] width 39 height 22
click at [978, 206] on link "23" at bounding box center [977, 205] width 19 height 16
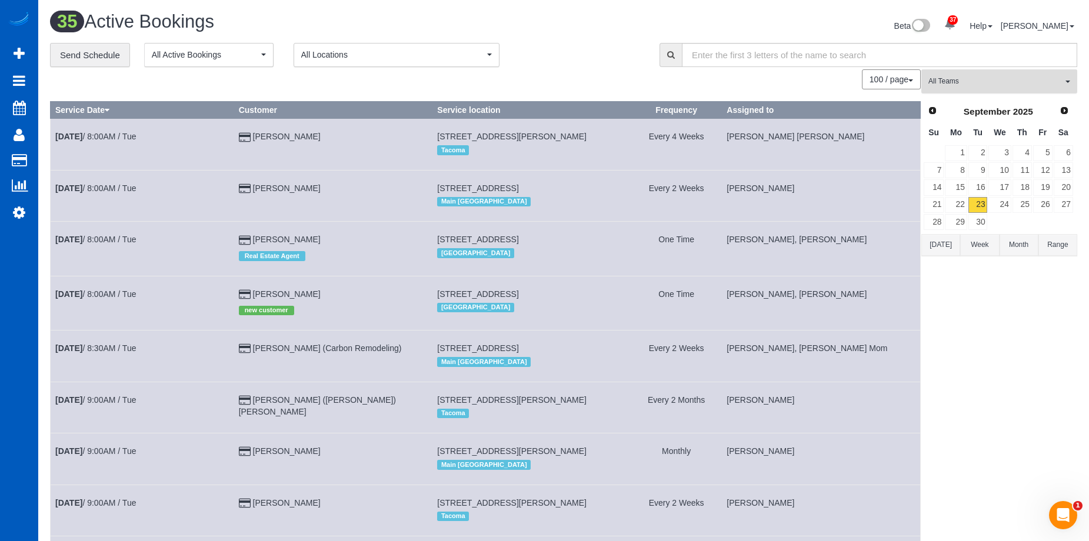
click at [999, 75] on button "All Teams" at bounding box center [999, 81] width 156 height 24
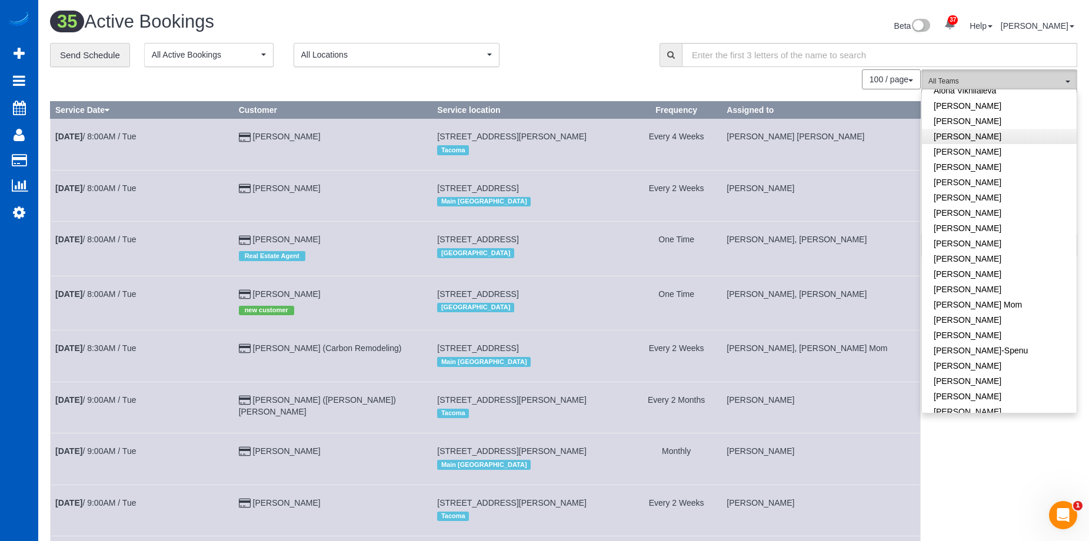
scroll to position [118, 0]
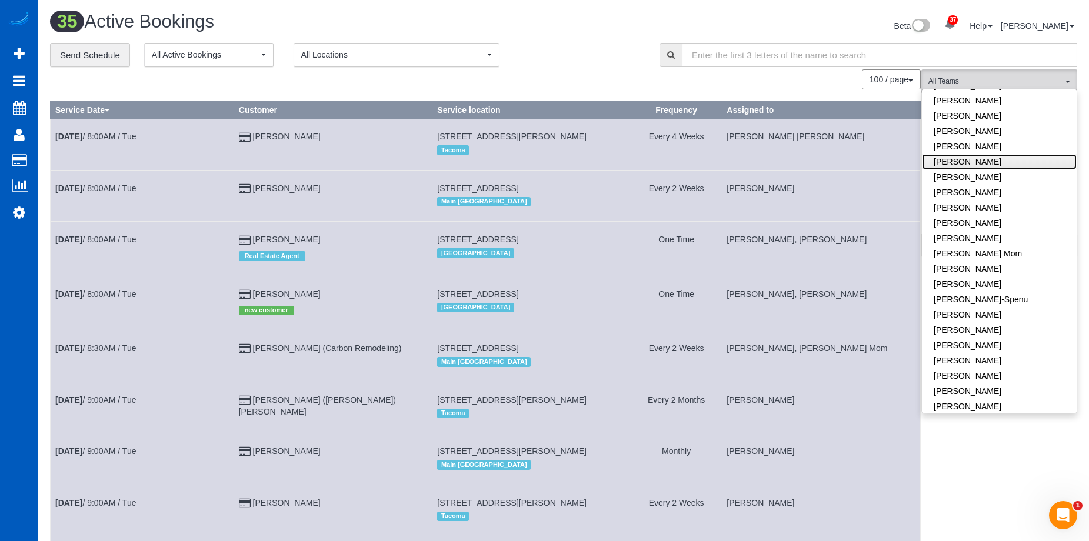
click at [1034, 161] on link "[PERSON_NAME]" at bounding box center [999, 161] width 155 height 15
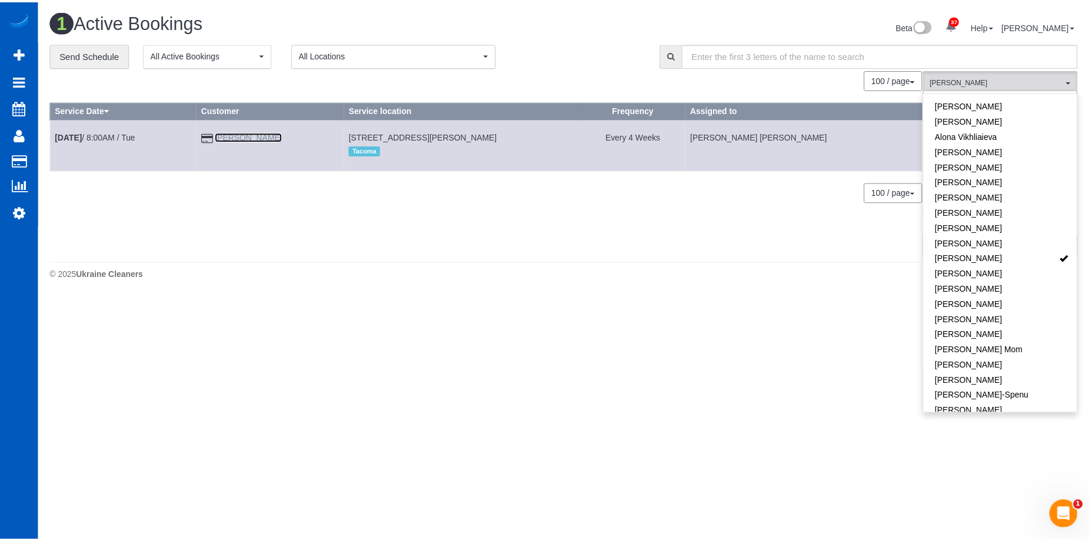
scroll to position [0, 0]
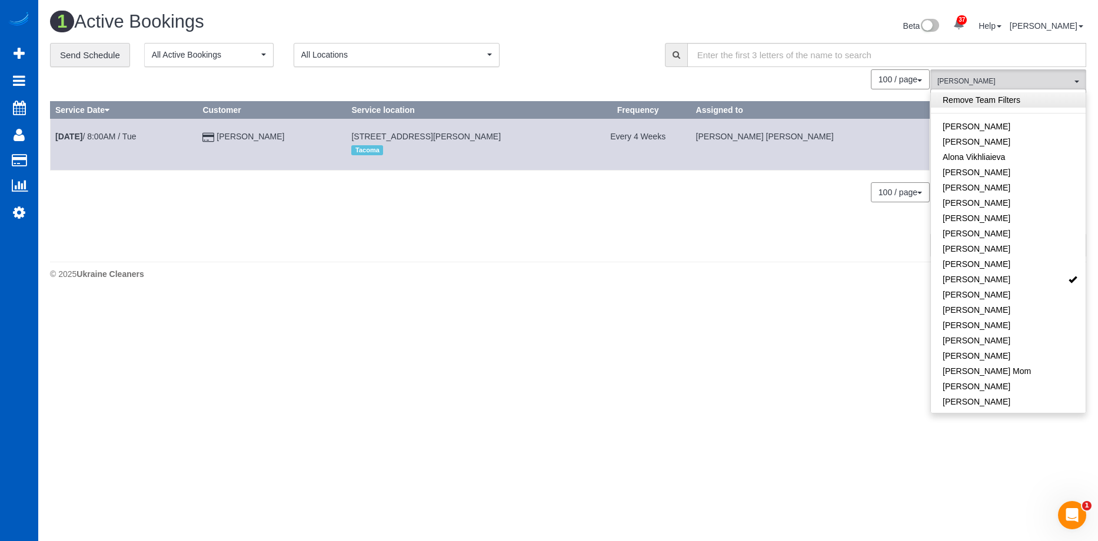
click at [1022, 101] on link "Remove Team Filters" at bounding box center [1007, 99] width 155 height 15
click at [572, 28] on div "Beta 37 Your Notifications You have 0 alerts × You have 3 to charge for [DATE] …" at bounding box center [831, 27] width 527 height 31
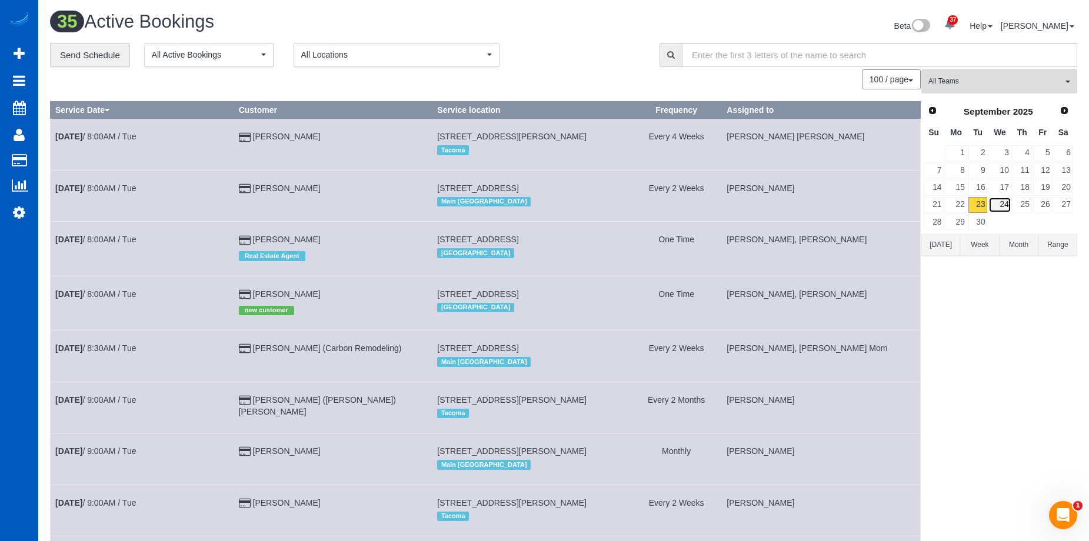
click at [1000, 204] on link "24" at bounding box center [999, 205] width 22 height 16
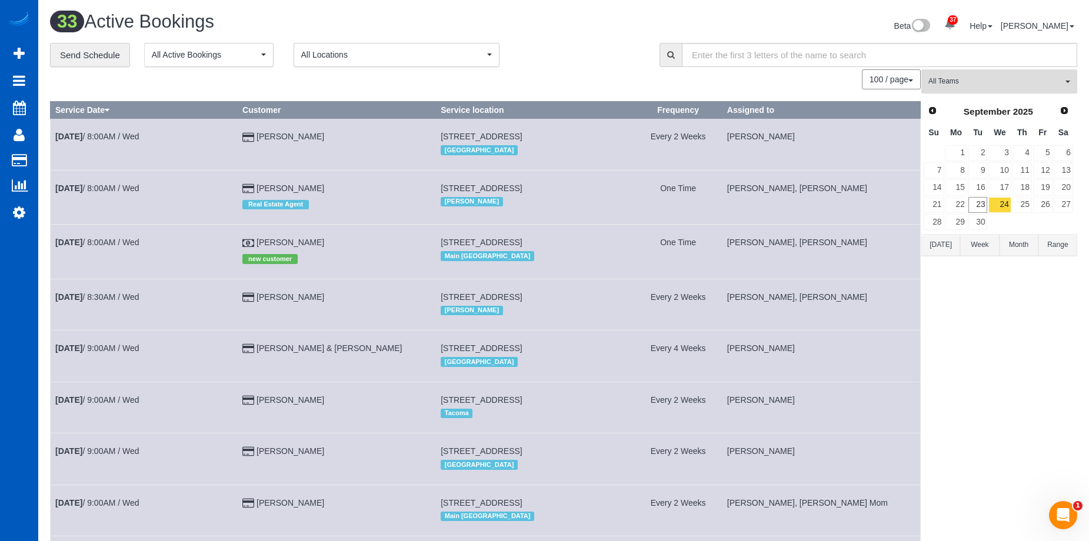
click at [1029, 87] on button "All Teams" at bounding box center [999, 81] width 156 height 24
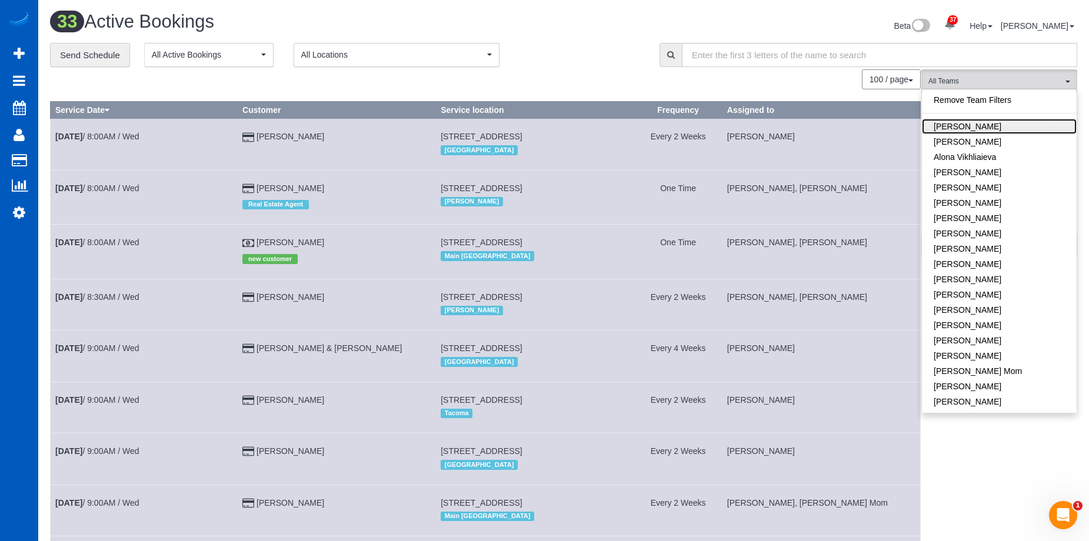
click at [1006, 129] on link "[PERSON_NAME]" at bounding box center [999, 126] width 155 height 15
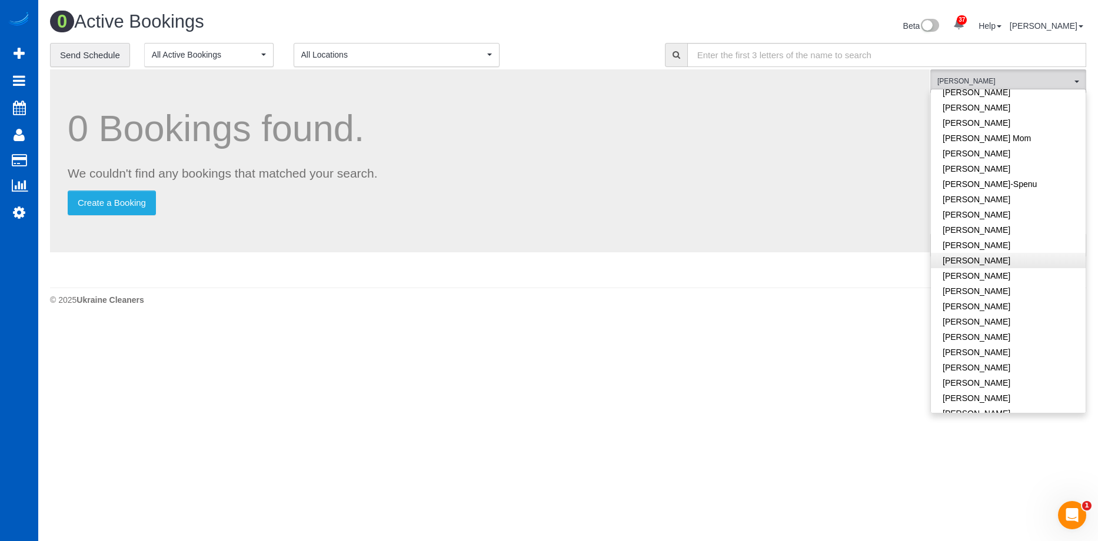
scroll to position [118, 0]
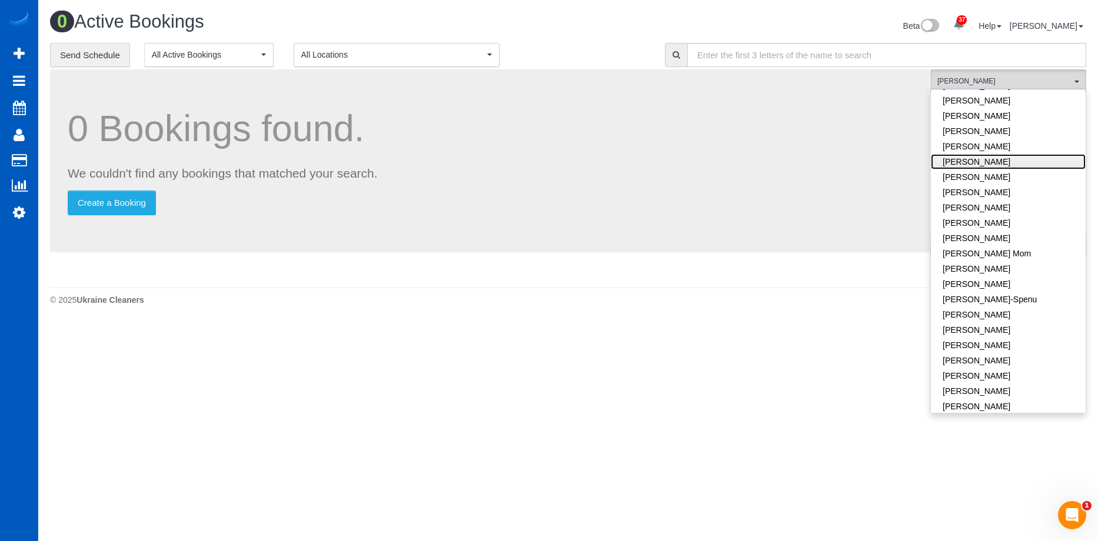
click at [1045, 166] on link "[PERSON_NAME]" at bounding box center [1007, 161] width 155 height 15
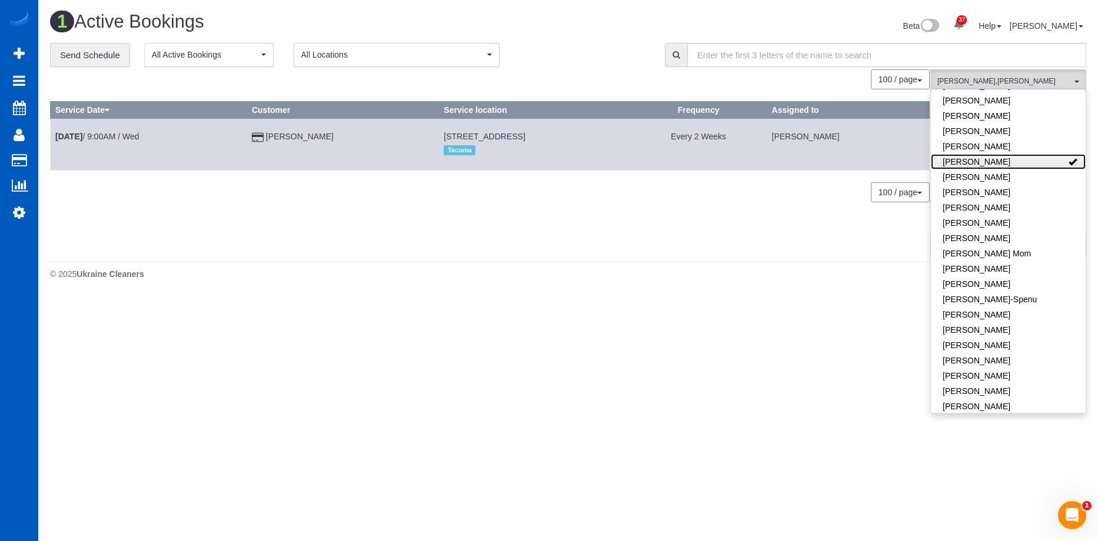
click at [1003, 164] on link "[PERSON_NAME]" at bounding box center [1007, 161] width 155 height 15
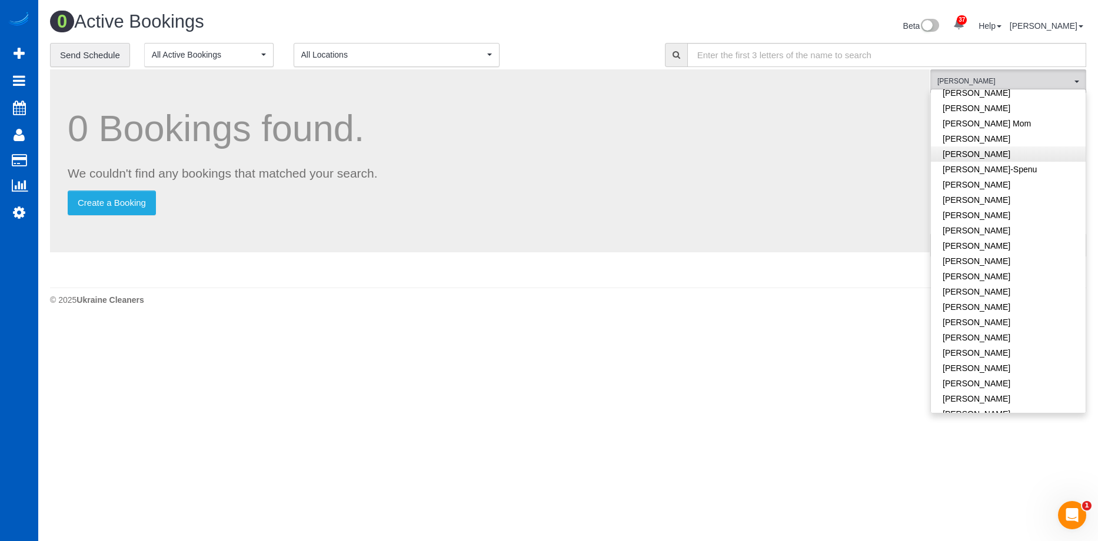
scroll to position [412, 0]
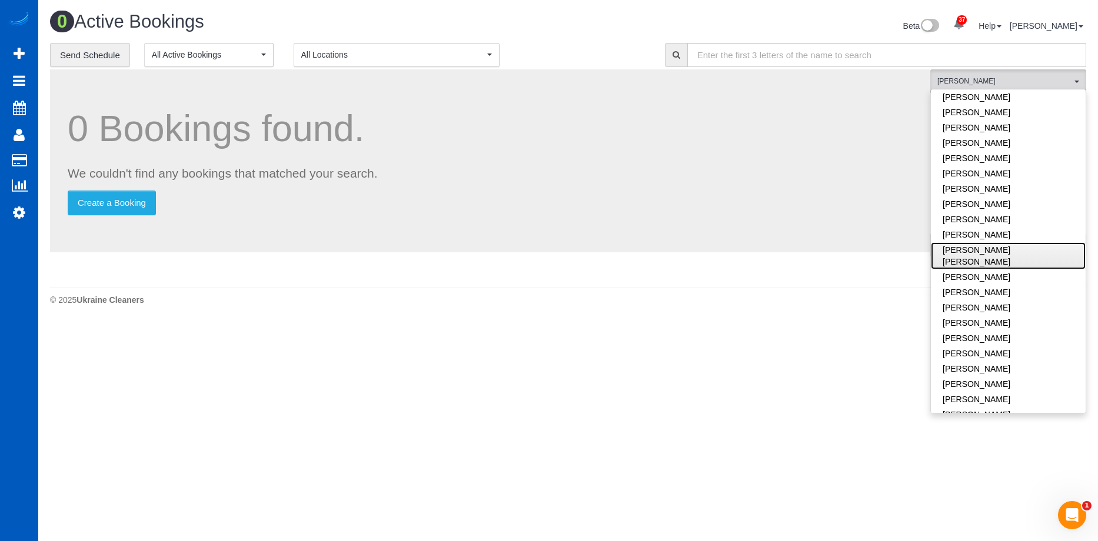
click at [1030, 246] on link "[PERSON_NAME] [PERSON_NAME]" at bounding box center [1007, 255] width 155 height 27
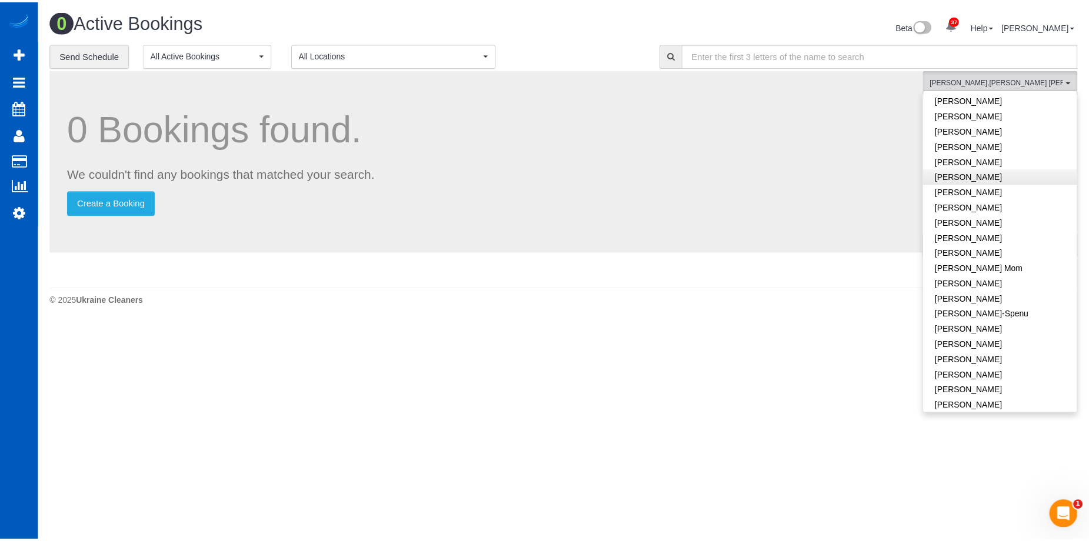
scroll to position [0, 0]
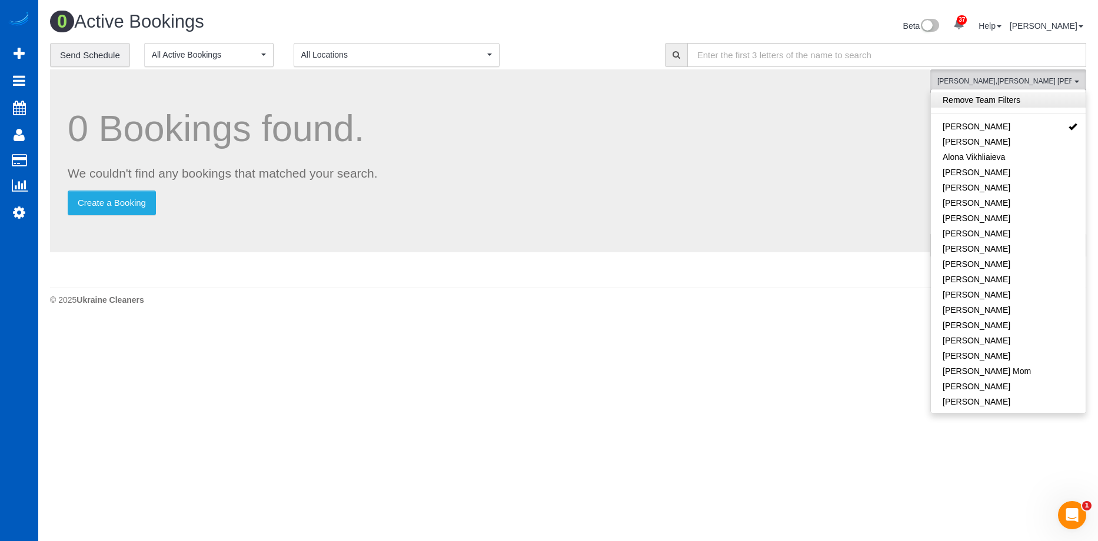
click at [1032, 103] on link "Remove Team Filters" at bounding box center [1007, 99] width 155 height 15
drag, startPoint x: 609, startPoint y: 24, endPoint x: 572, endPoint y: 24, distance: 37.1
click at [609, 23] on div "Beta 37 Your Notifications You have 0 alerts × You have 3 to charge for [DATE] …" at bounding box center [831, 27] width 527 height 31
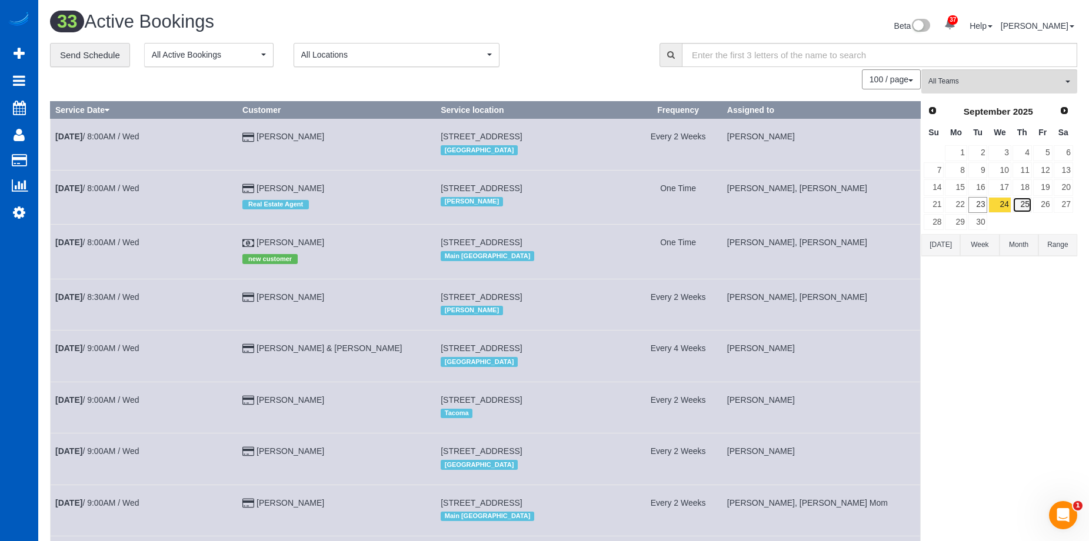
click at [1027, 209] on link "25" at bounding box center [1021, 205] width 19 height 16
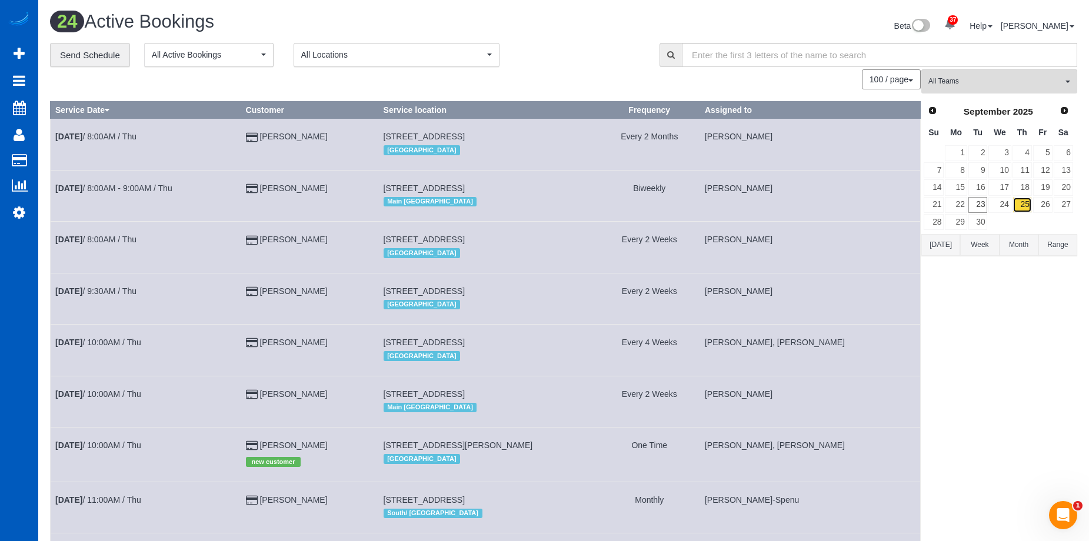
click at [1028, 208] on link "25" at bounding box center [1021, 205] width 19 height 16
click at [1002, 81] on span "All Teams" at bounding box center [995, 81] width 134 height 10
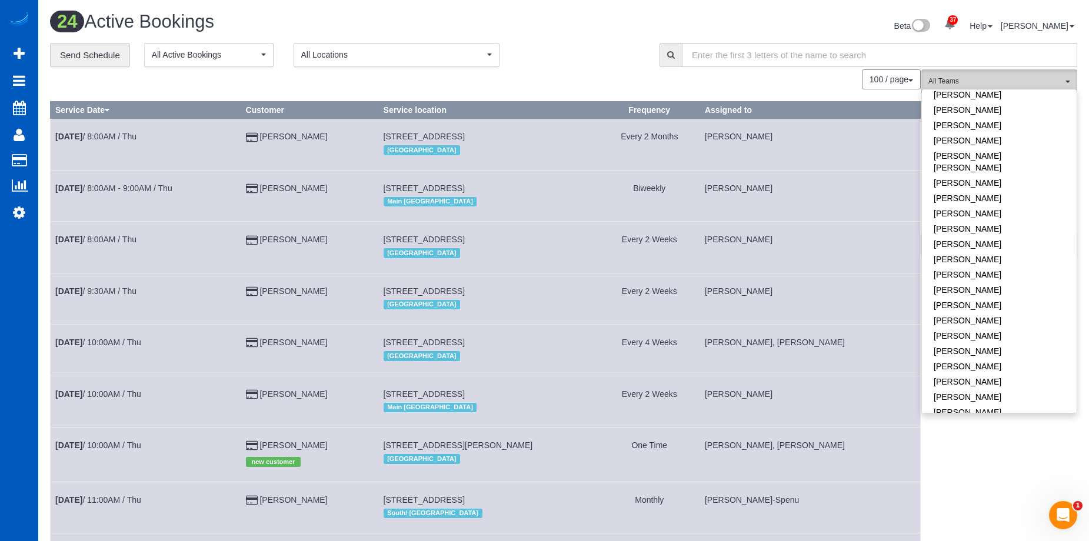
scroll to position [529, 0]
click at [1017, 396] on link "[PERSON_NAME]" at bounding box center [999, 403] width 155 height 15
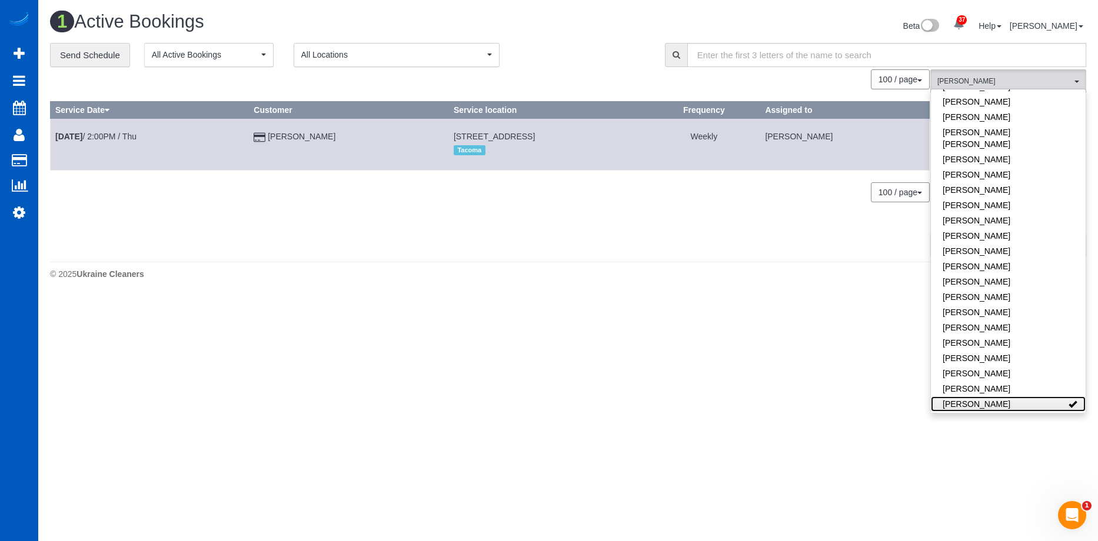
click at [1043, 396] on link "[PERSON_NAME]" at bounding box center [1007, 403] width 155 height 15
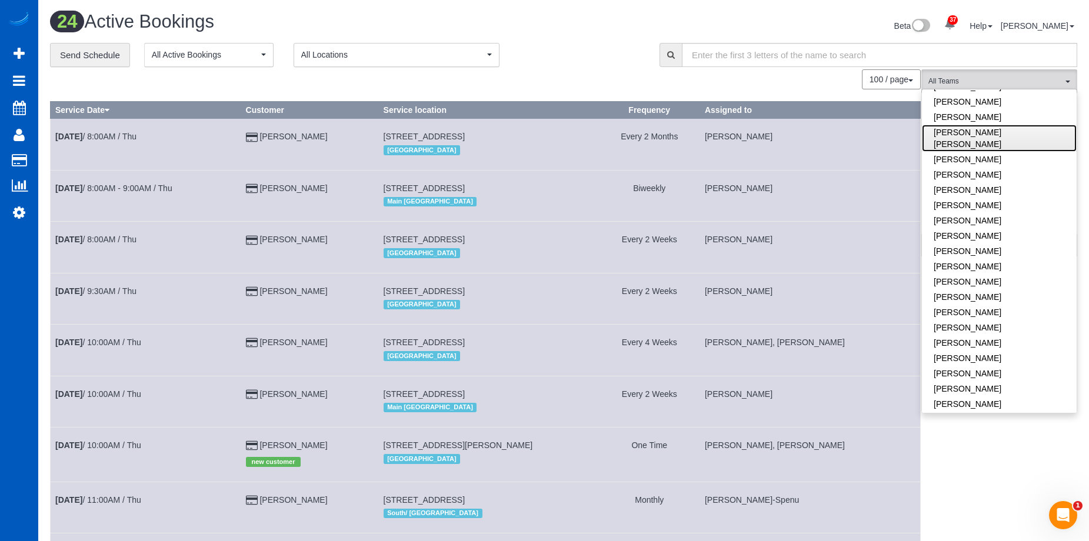
click at [1029, 131] on link "[PERSON_NAME] [PERSON_NAME]" at bounding box center [999, 138] width 155 height 27
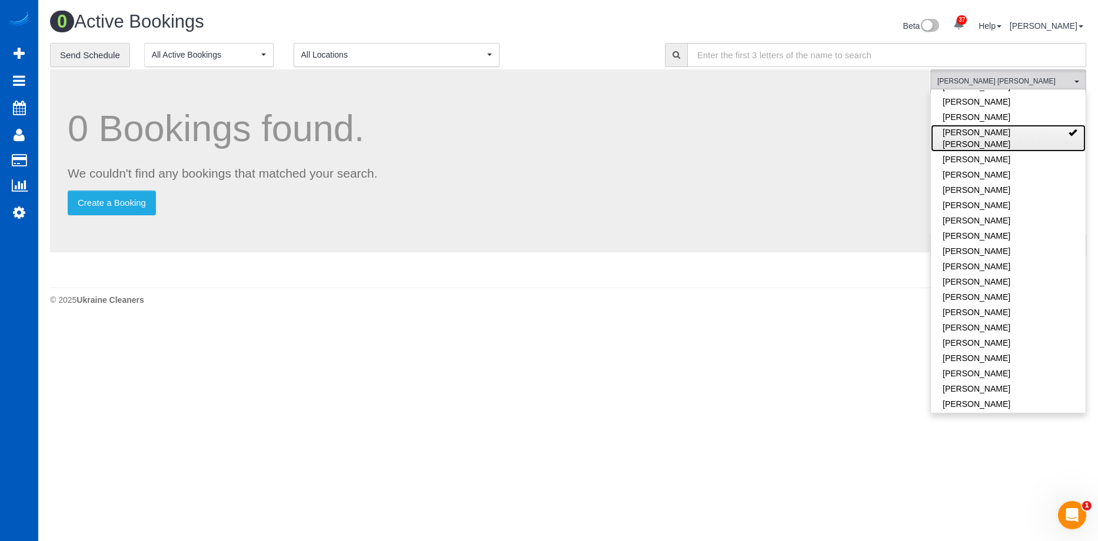
click at [1038, 132] on link "[PERSON_NAME] [PERSON_NAME]" at bounding box center [1007, 138] width 155 height 27
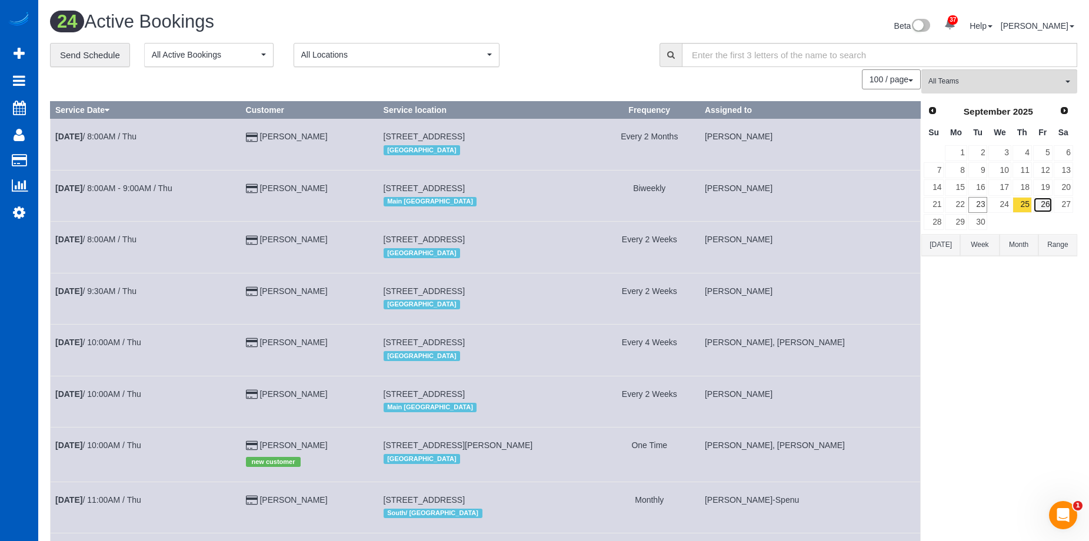
click at [1046, 207] on link "26" at bounding box center [1042, 205] width 19 height 16
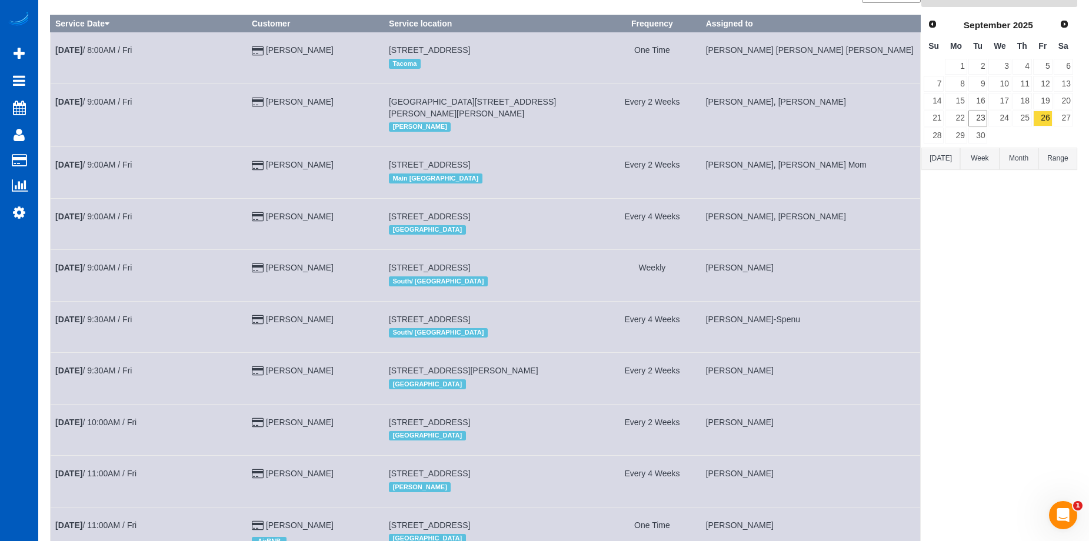
scroll to position [0, 0]
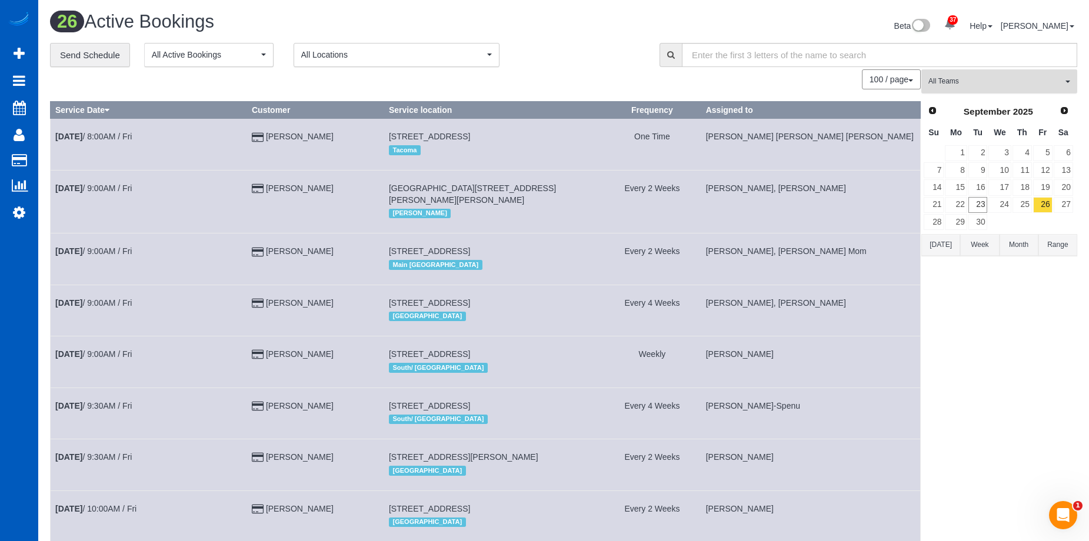
click at [1007, 87] on button "All Teams" at bounding box center [999, 81] width 156 height 24
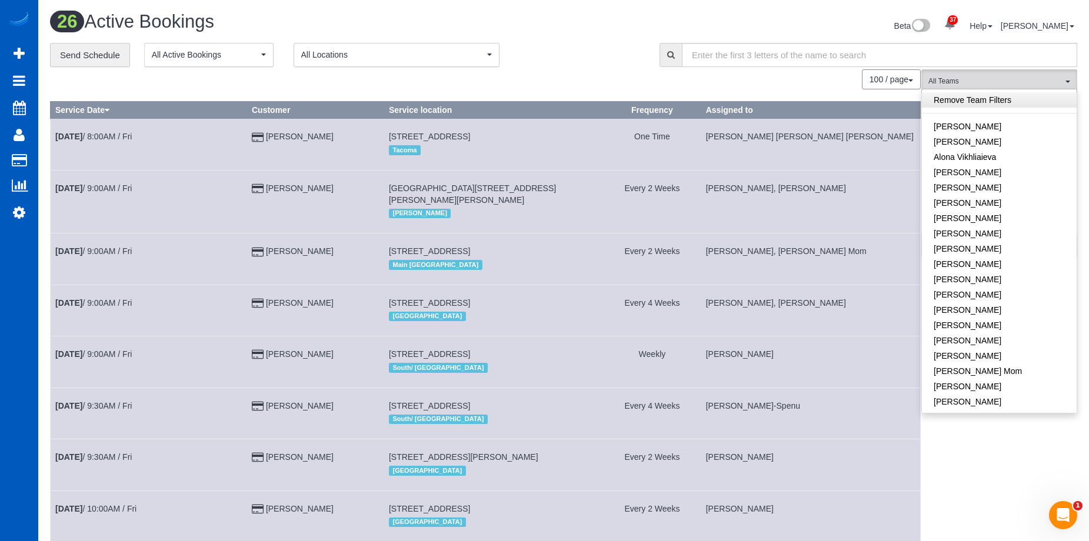
click at [1020, 101] on link "Remove Team Filters" at bounding box center [999, 99] width 155 height 15
click at [1000, 123] on link "[PERSON_NAME]" at bounding box center [999, 126] width 155 height 15
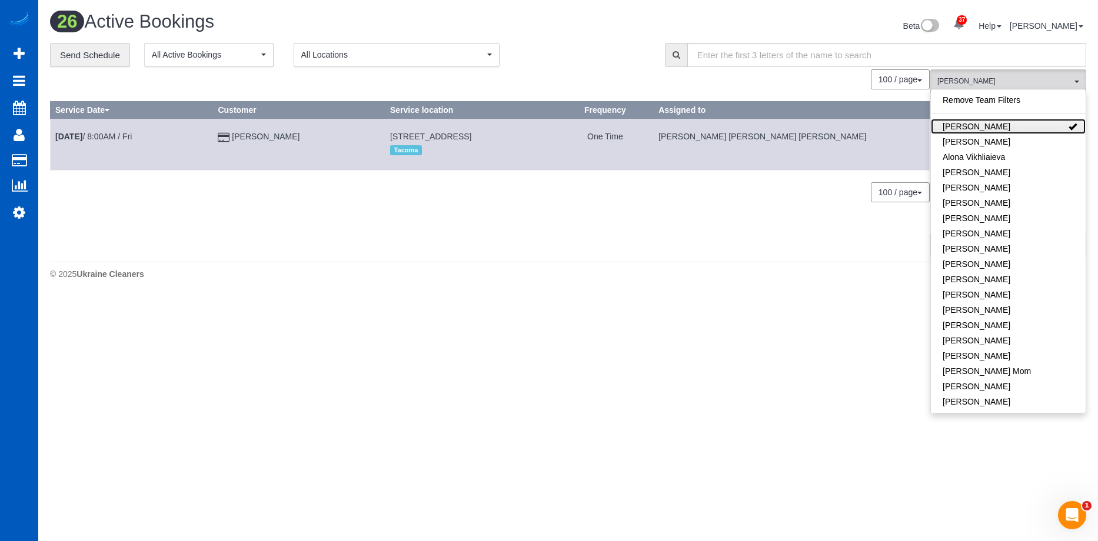
click at [1029, 129] on link "[PERSON_NAME]" at bounding box center [1007, 126] width 155 height 15
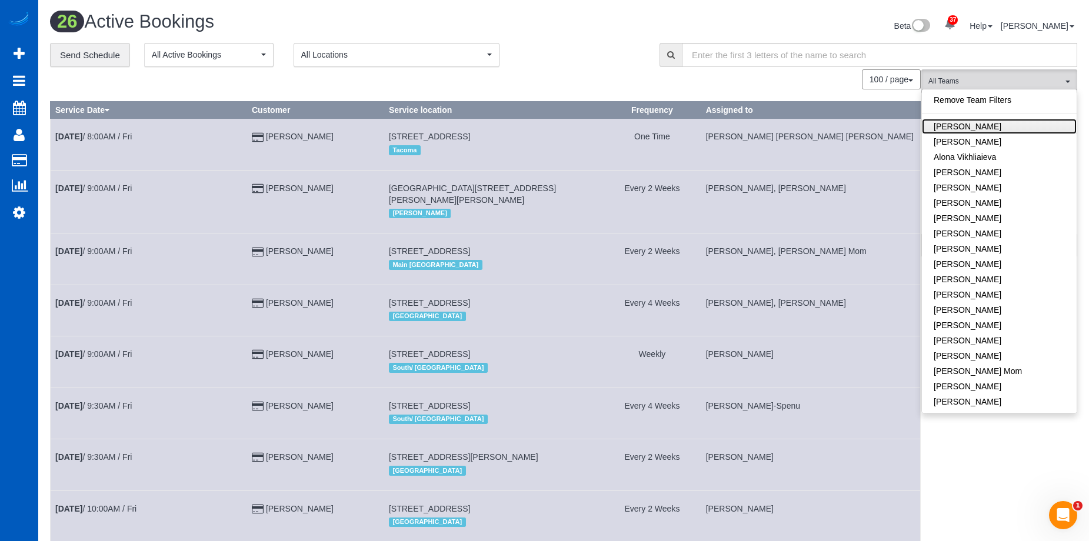
click at [1029, 129] on link "[PERSON_NAME]" at bounding box center [999, 126] width 155 height 15
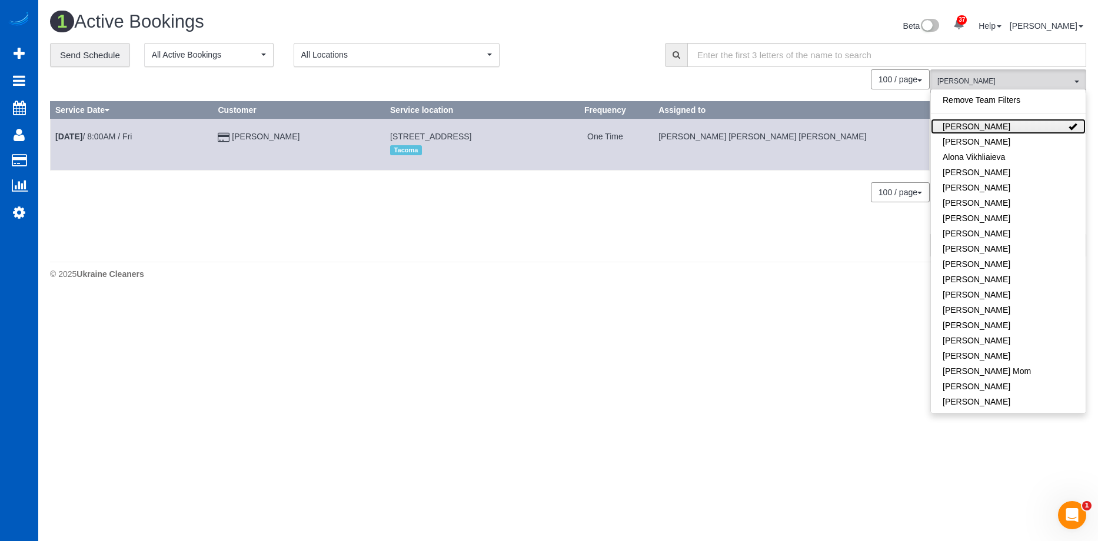
click at [1030, 129] on link "[PERSON_NAME]" at bounding box center [1007, 126] width 155 height 15
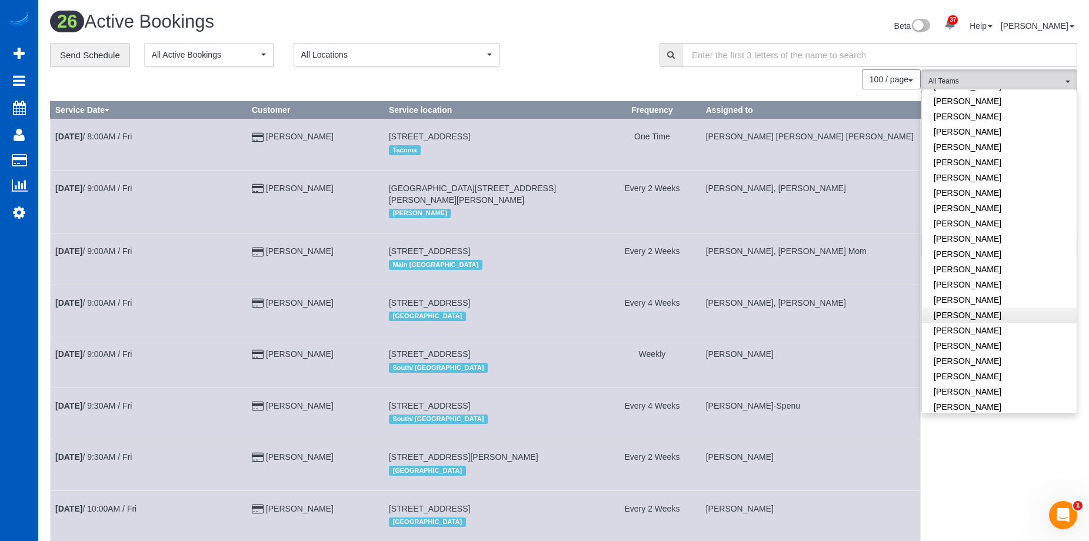
scroll to position [588, 0]
click at [1004, 338] on link "[PERSON_NAME]" at bounding box center [999, 345] width 155 height 15
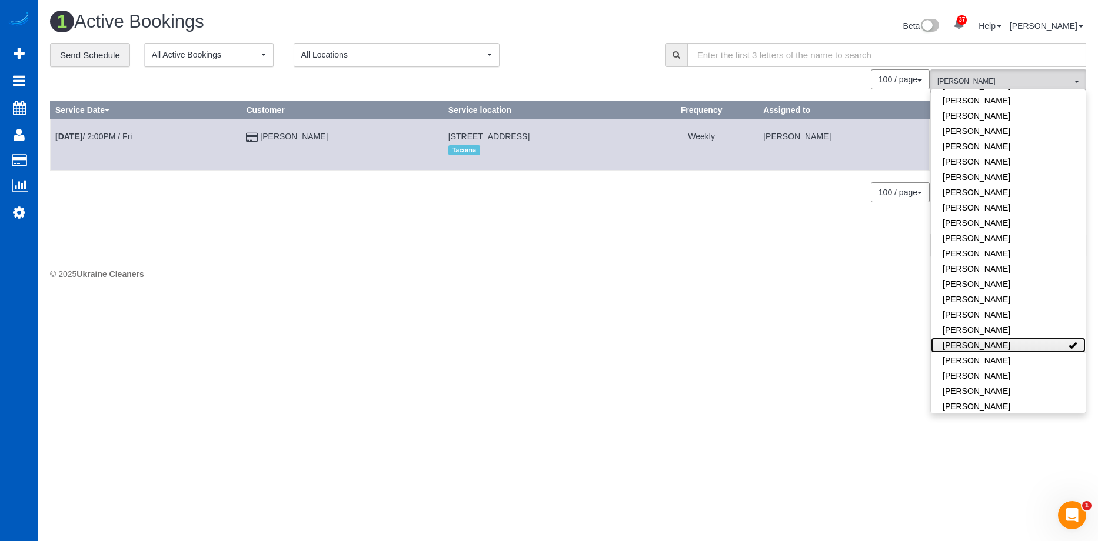
click at [1037, 338] on link "[PERSON_NAME]" at bounding box center [1007, 345] width 155 height 15
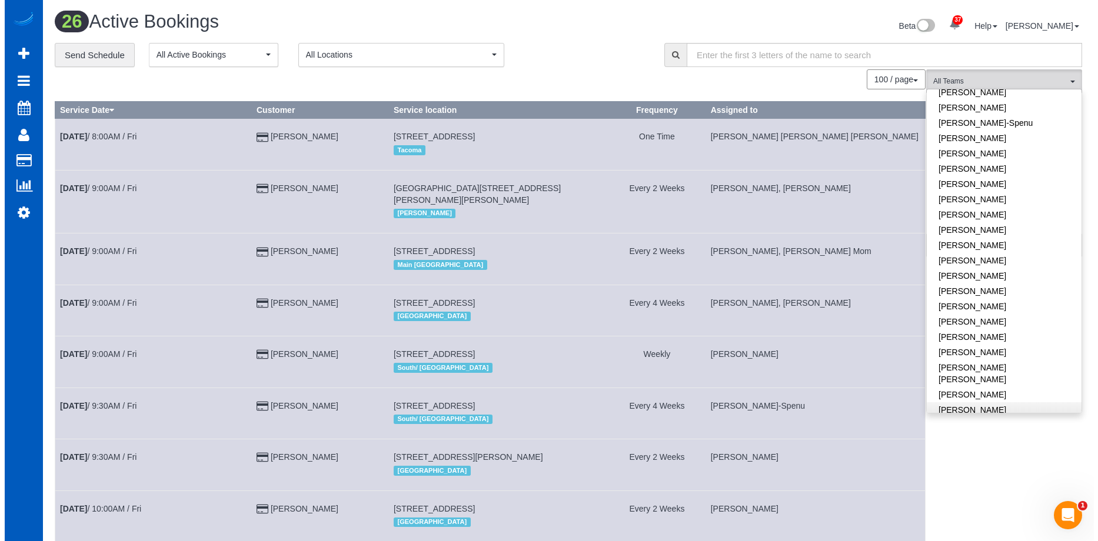
scroll to position [0, 0]
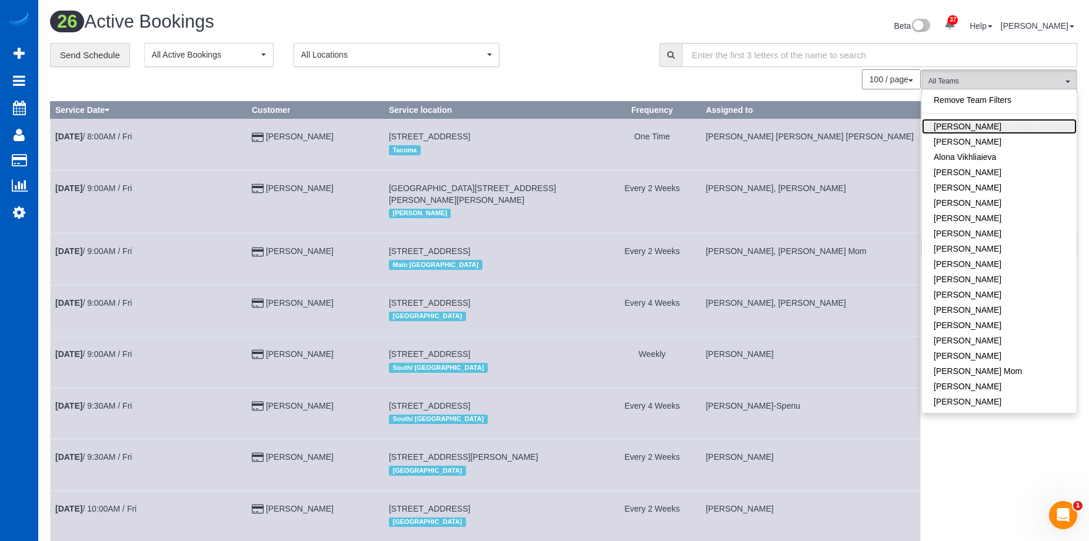
click at [978, 126] on link "[PERSON_NAME]" at bounding box center [999, 126] width 155 height 15
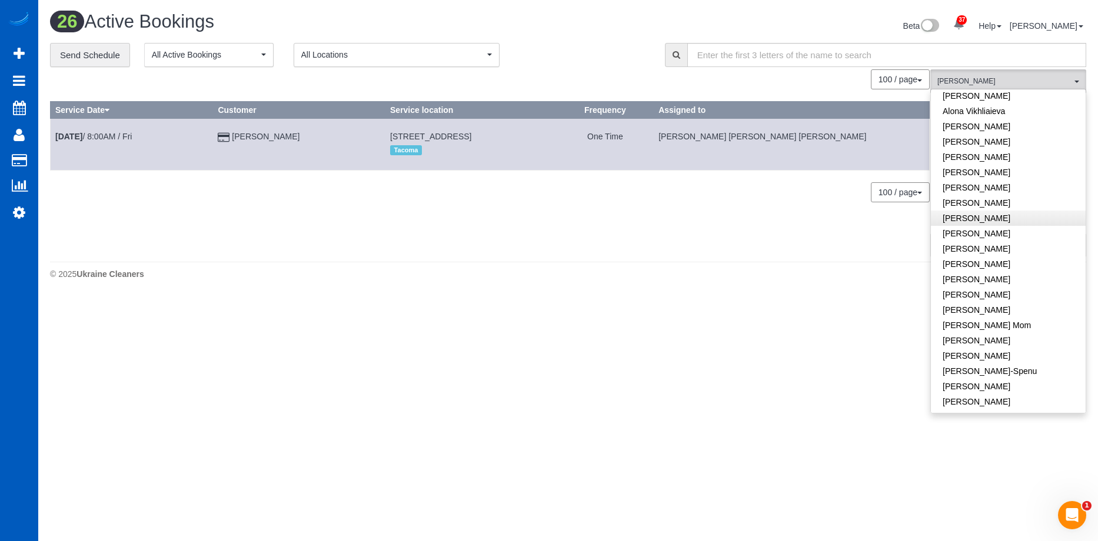
scroll to position [118, 0]
click at [707, 20] on div "Beta 37 Your Notifications You have 0 alerts × You have 3 to charge for [DATE] …" at bounding box center [831, 27] width 527 height 31
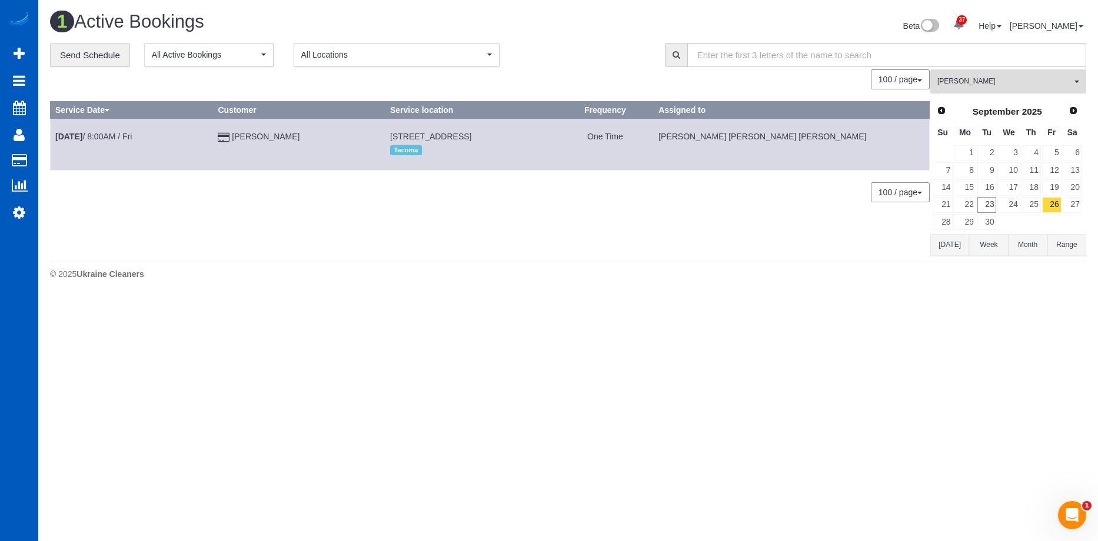
click at [1020, 78] on span "[PERSON_NAME]" at bounding box center [1004, 81] width 134 height 10
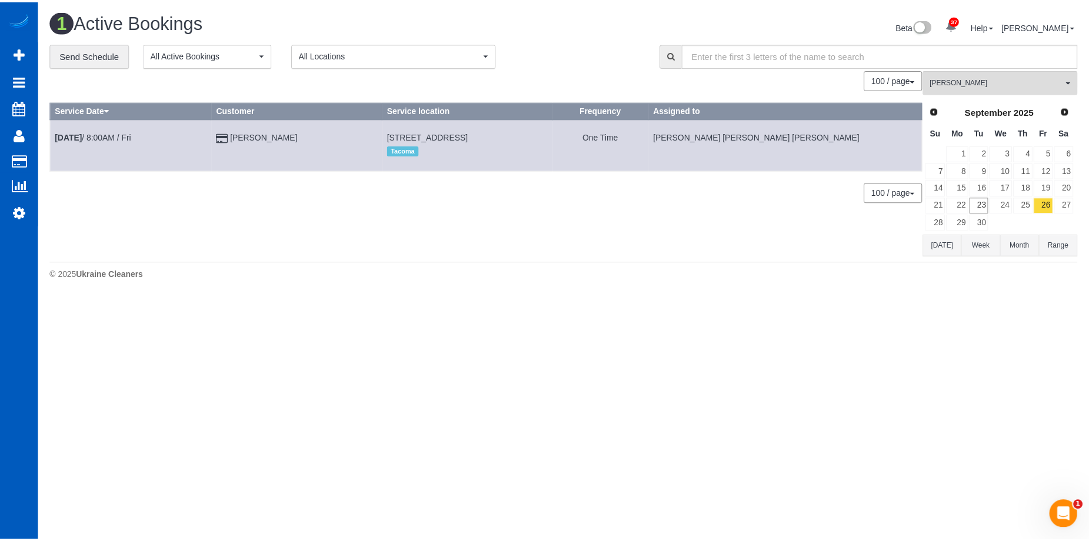
scroll to position [0, 0]
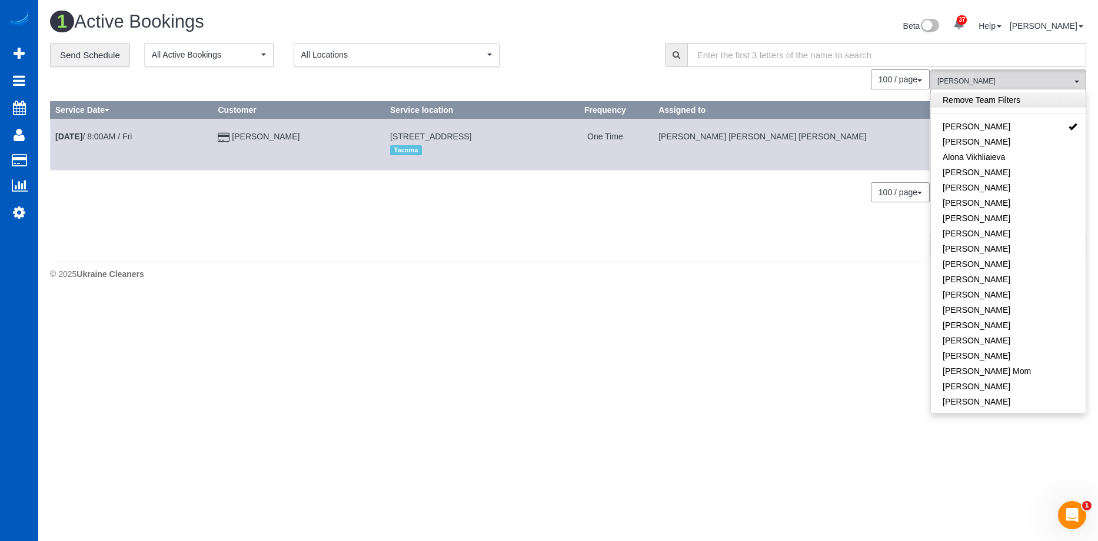
click at [1025, 101] on link "Remove Team Filters" at bounding box center [1007, 99] width 155 height 15
click at [815, 16] on div "Beta 37 Your Notifications You have 0 alerts × You have 3 to charge for [DATE] …" at bounding box center [831, 27] width 527 height 31
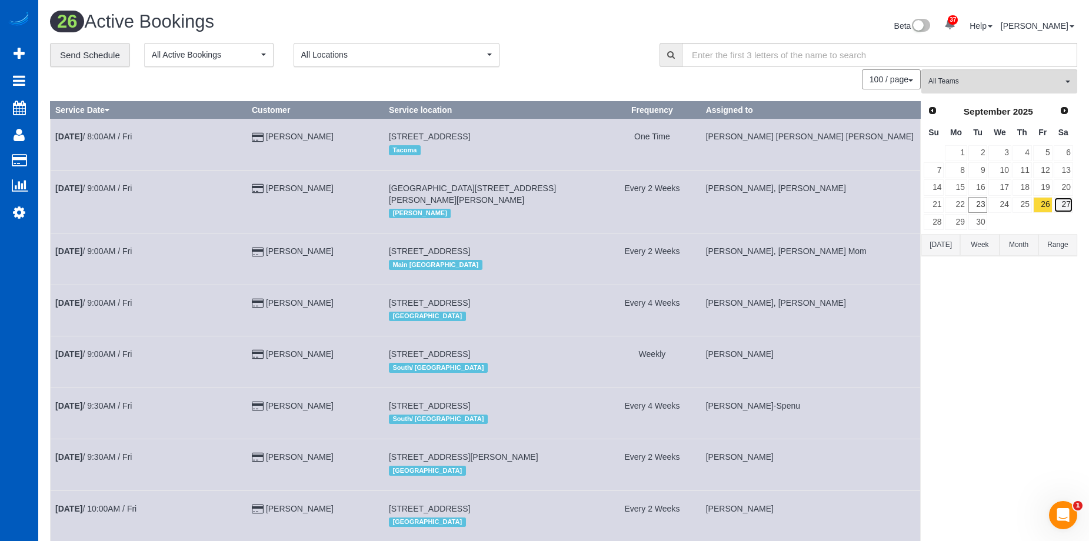
click at [1061, 207] on link "27" at bounding box center [1062, 205] width 19 height 16
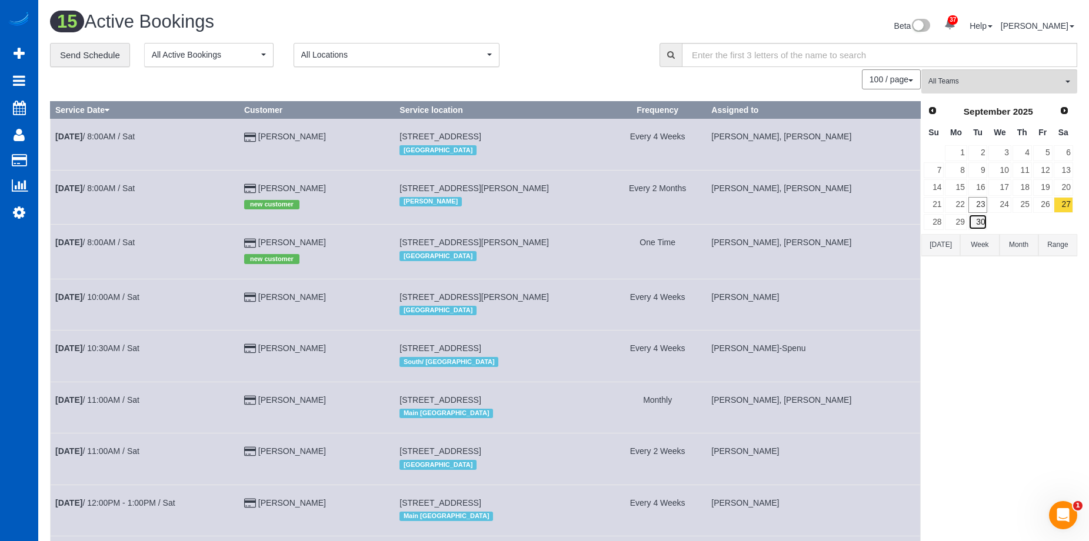
click at [973, 224] on link "30" at bounding box center [977, 222] width 19 height 16
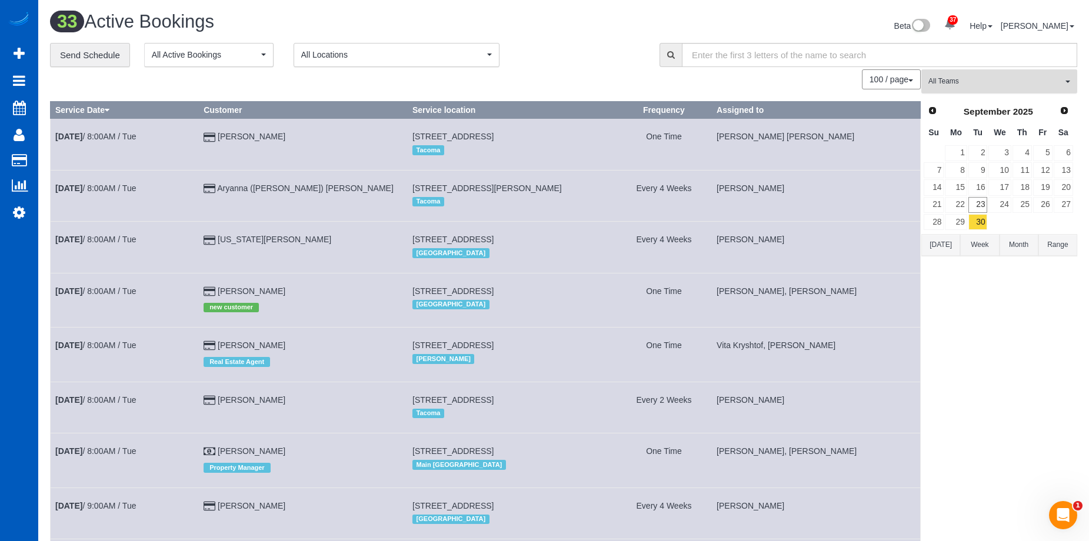
click at [978, 85] on span "All Teams" at bounding box center [995, 81] width 134 height 10
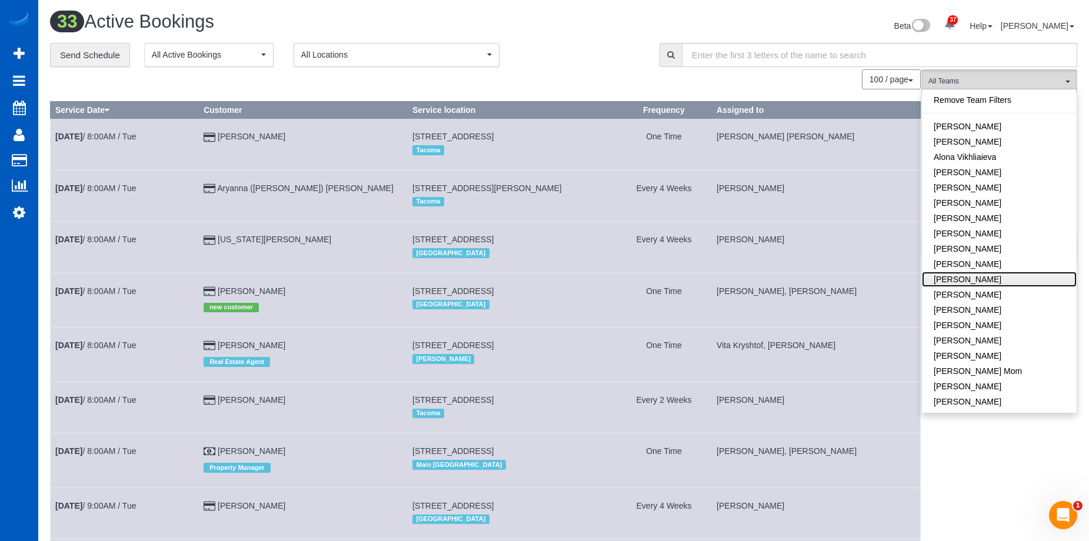
click at [1002, 281] on link "[PERSON_NAME]" at bounding box center [999, 279] width 155 height 15
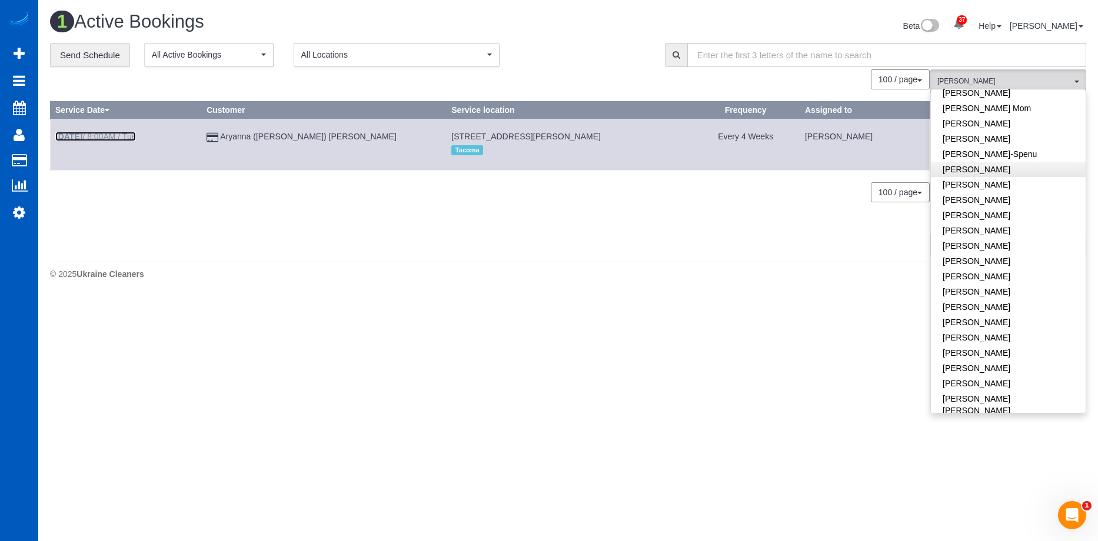
scroll to position [353, 0]
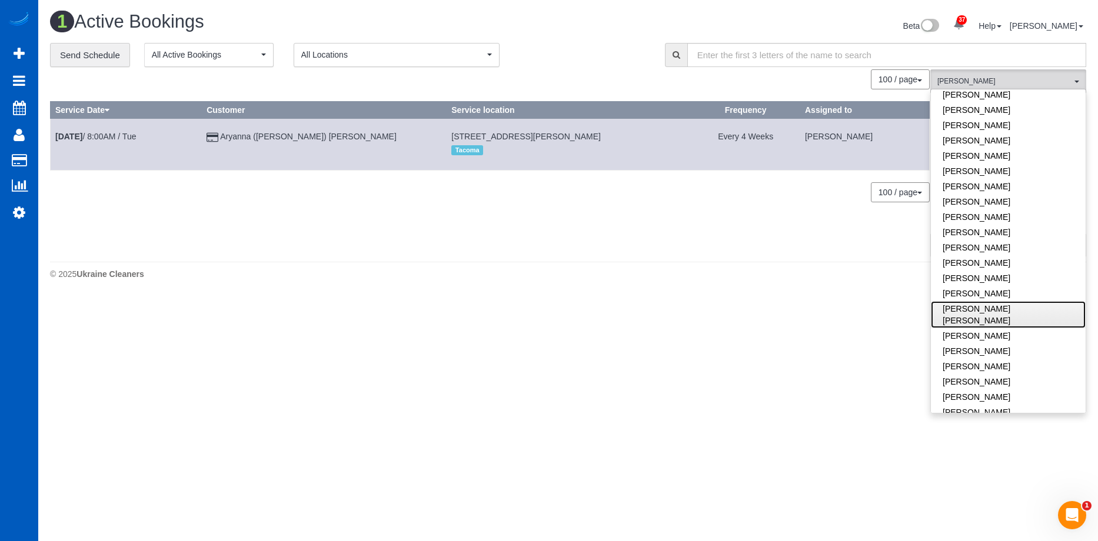
click at [1038, 311] on link "[PERSON_NAME] [PERSON_NAME]" at bounding box center [1007, 314] width 155 height 27
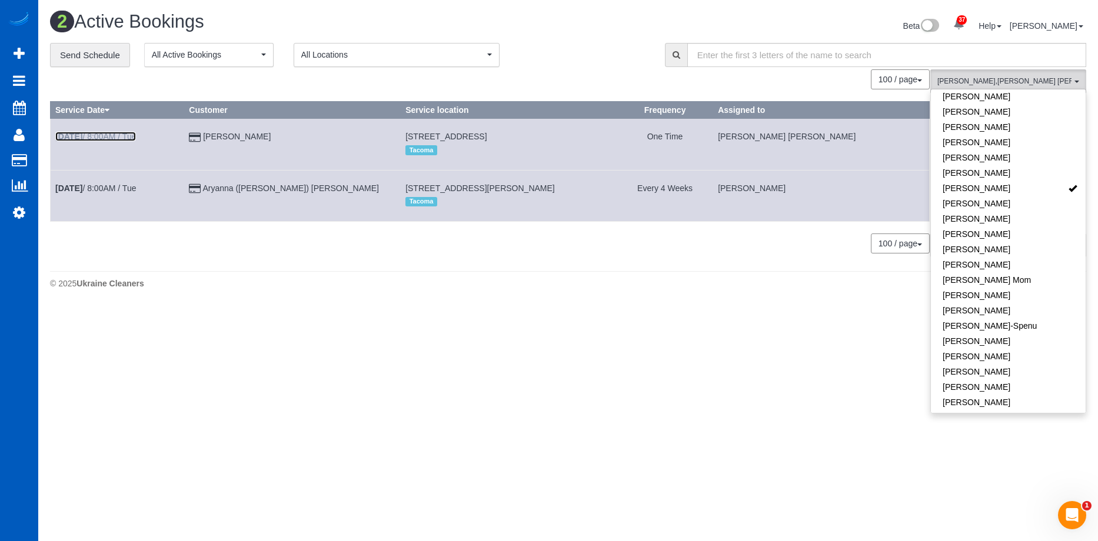
scroll to position [0, 0]
click at [1036, 102] on link "Remove Team Filters" at bounding box center [1007, 99] width 155 height 15
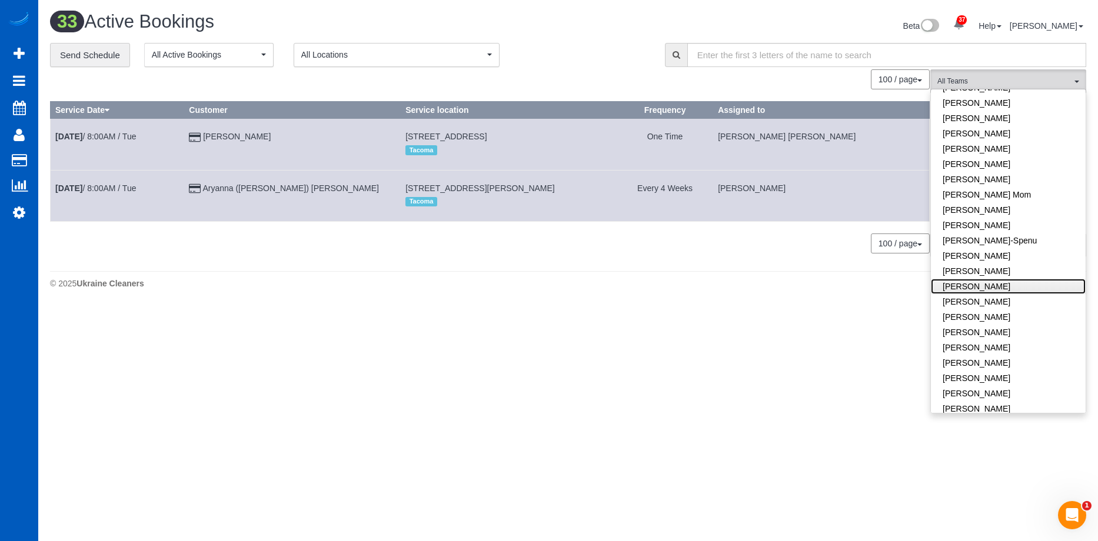
click at [1010, 283] on link "[PERSON_NAME]" at bounding box center [1007, 286] width 155 height 15
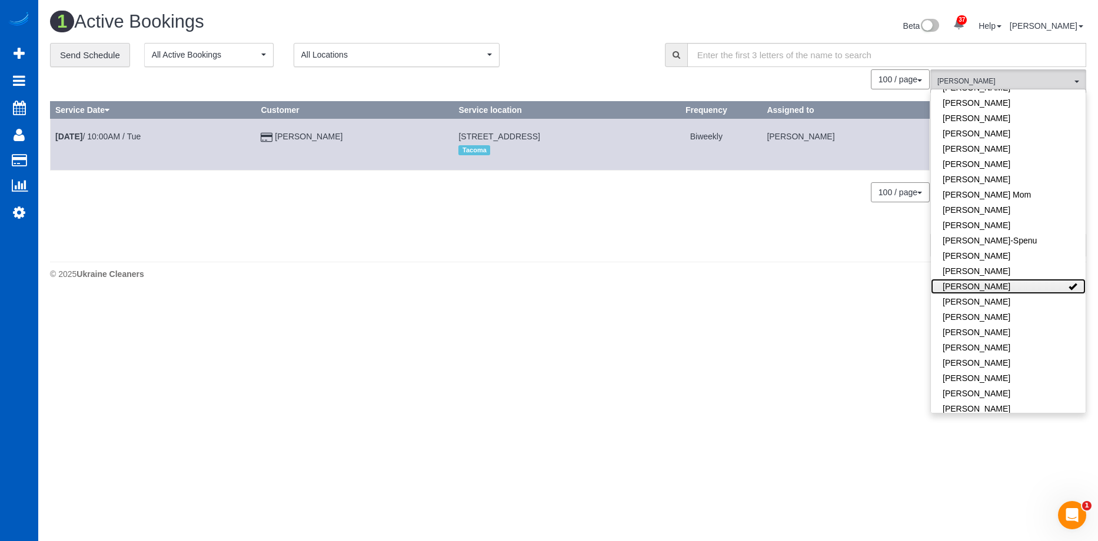
click at [1016, 281] on link "[PERSON_NAME]" at bounding box center [1007, 286] width 155 height 15
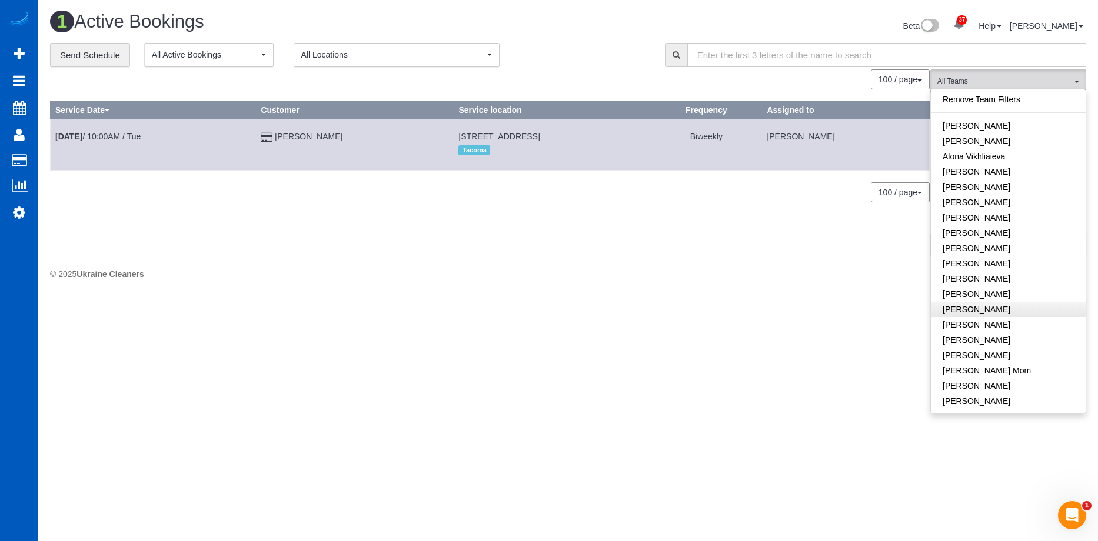
scroll to position [0, 0]
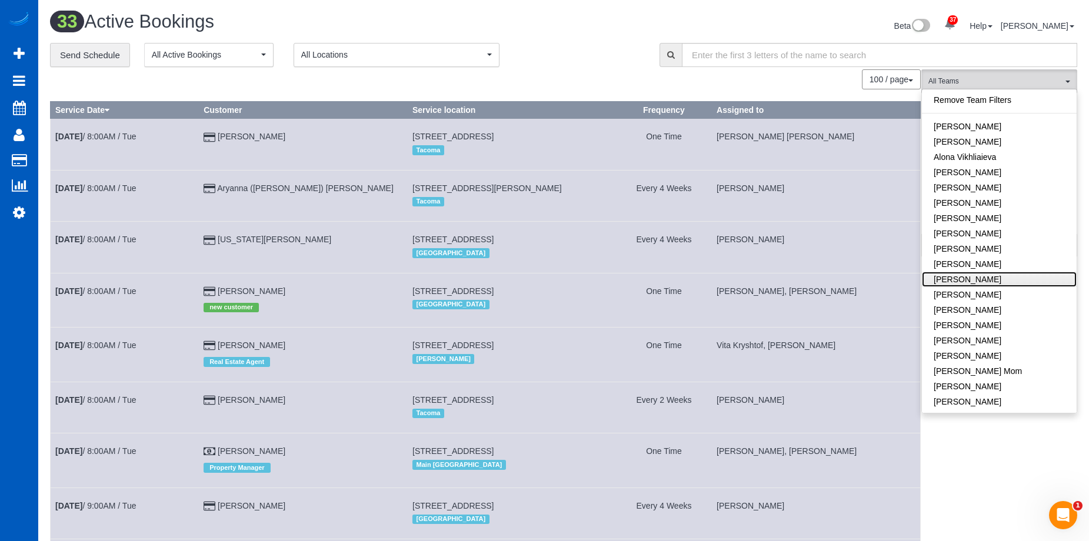
click at [1038, 275] on link "[PERSON_NAME]" at bounding box center [999, 279] width 155 height 15
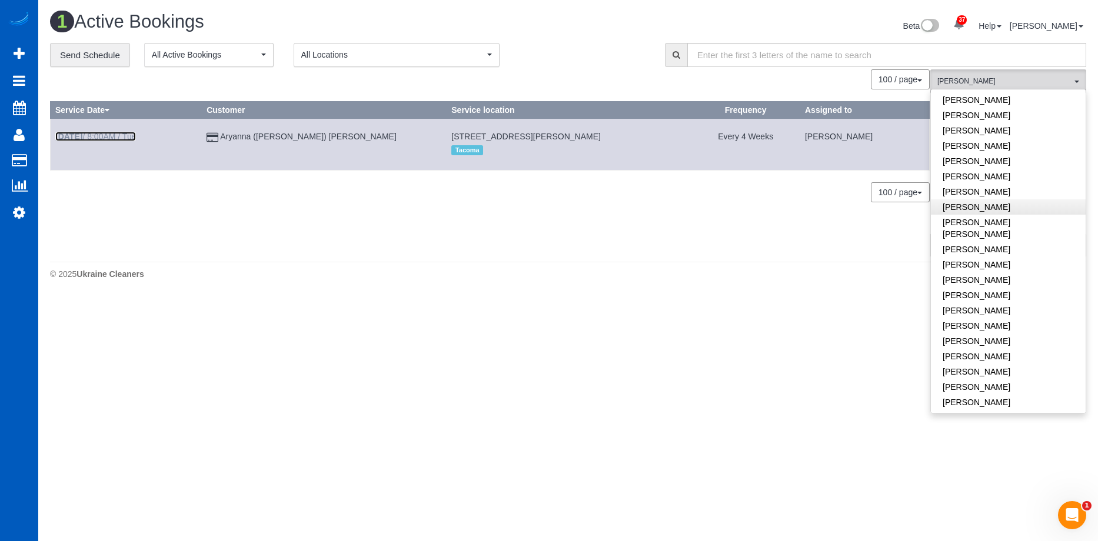
scroll to position [529, 0]
click at [1009, 396] on link "[PERSON_NAME]" at bounding box center [1007, 403] width 155 height 15
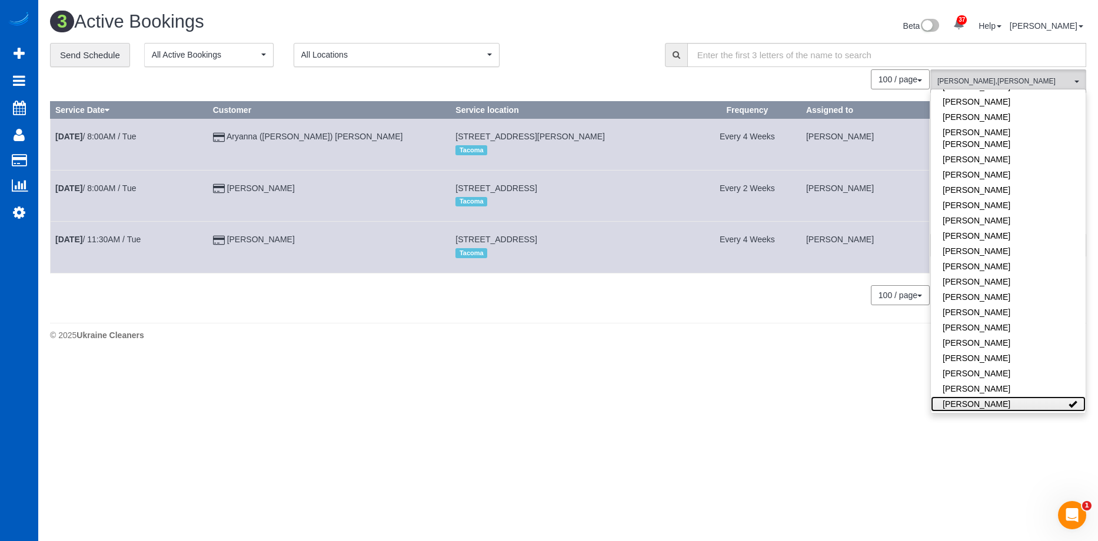
click at [1053, 396] on link "[PERSON_NAME]" at bounding box center [1007, 403] width 155 height 15
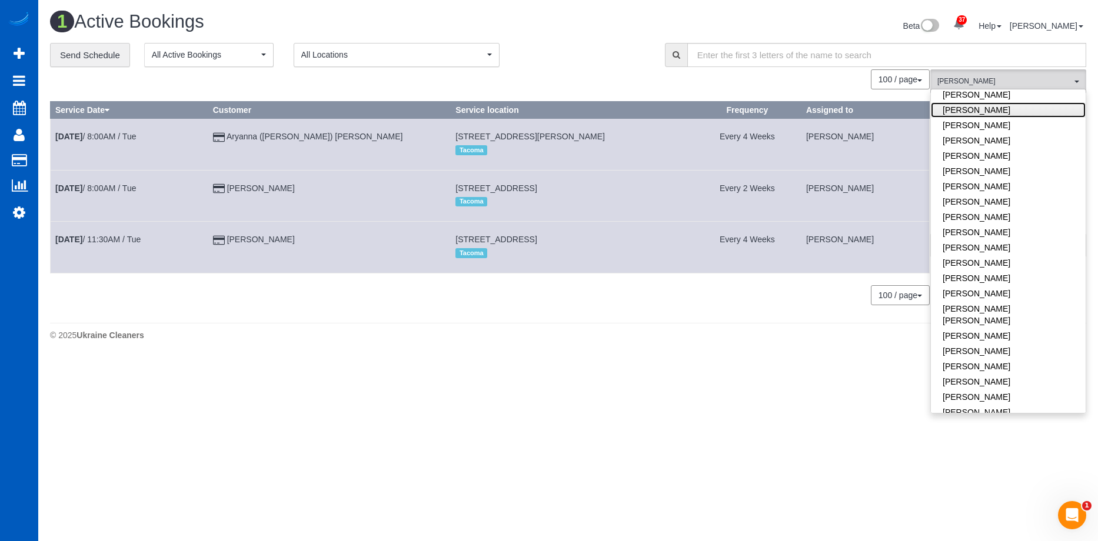
click at [1020, 106] on link "[PERSON_NAME]" at bounding box center [1007, 109] width 155 height 15
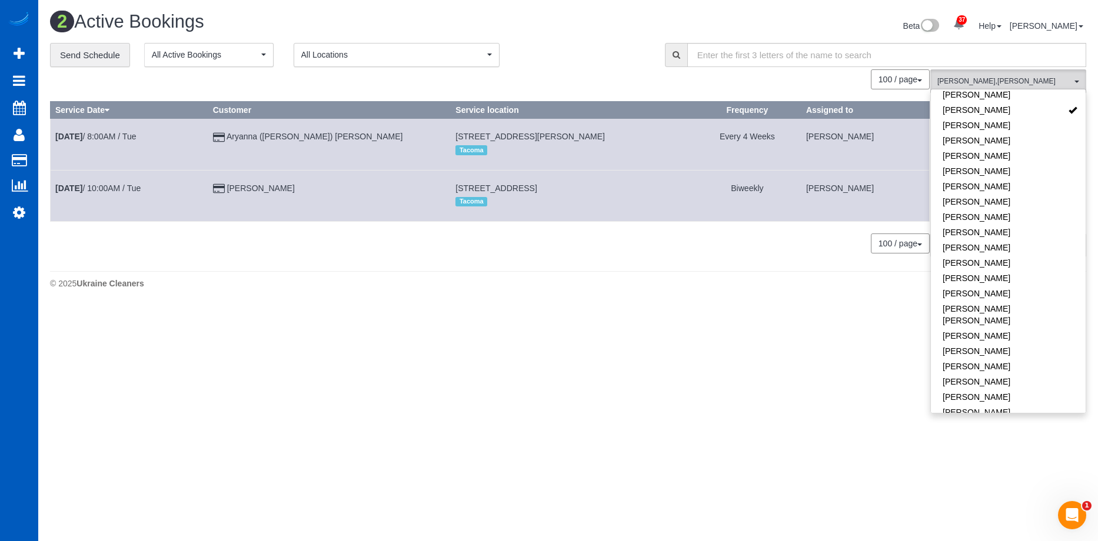
click at [632, 72] on div "100 / page 10 / page 20 / page 30 / page 40 / page 50 / page 100 / page" at bounding box center [489, 79] width 879 height 20
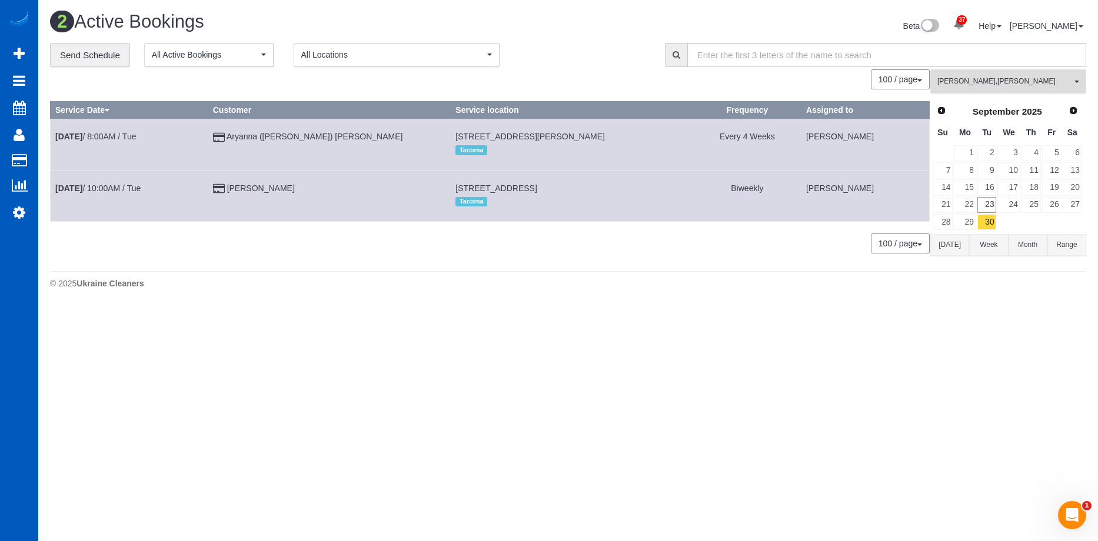
click at [990, 85] on span "[PERSON_NAME] , [PERSON_NAME]" at bounding box center [1004, 81] width 134 height 10
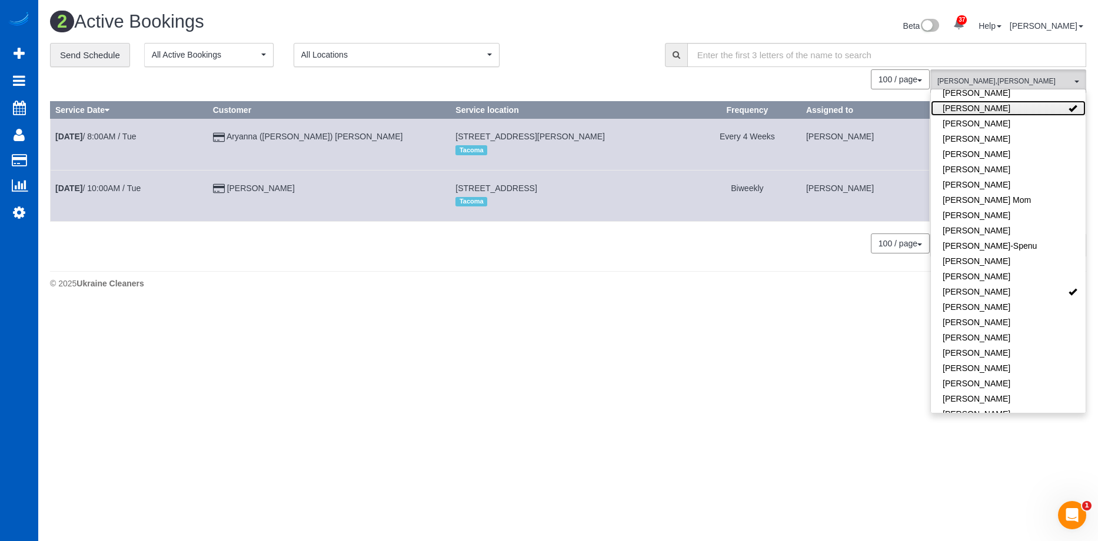
scroll to position [176, 0]
click at [1051, 103] on link "[PERSON_NAME]" at bounding box center [1007, 102] width 155 height 15
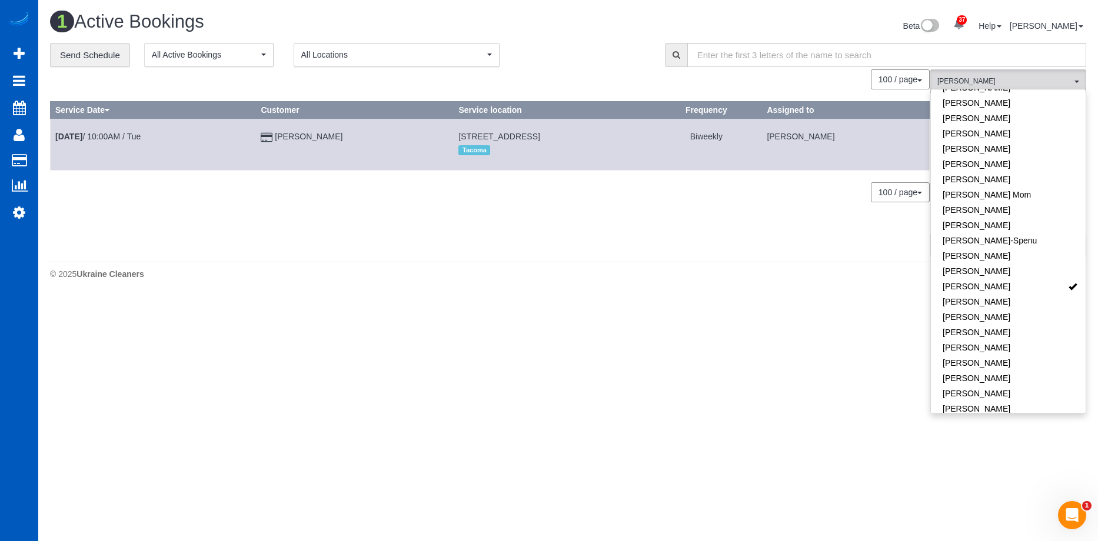
click at [619, 52] on div "**********" at bounding box center [348, 55] width 597 height 25
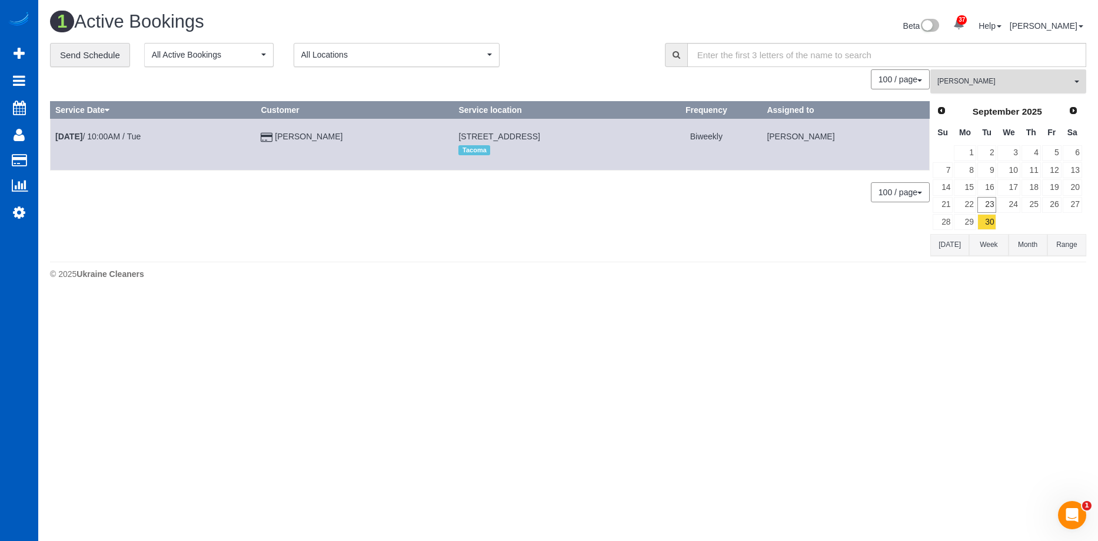
click at [1007, 78] on span "[PERSON_NAME]" at bounding box center [1004, 81] width 134 height 10
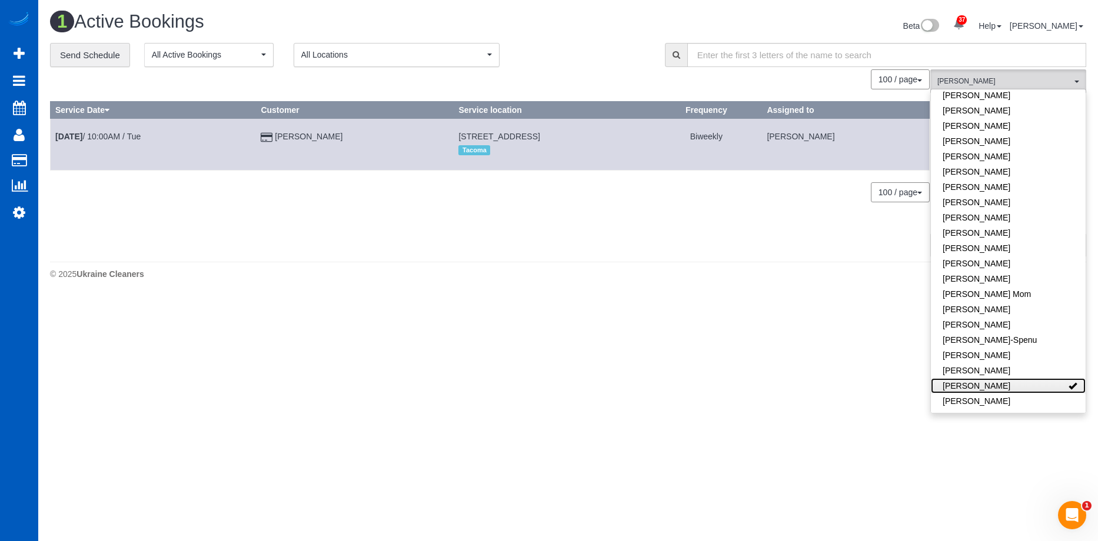
scroll to position [0, 0]
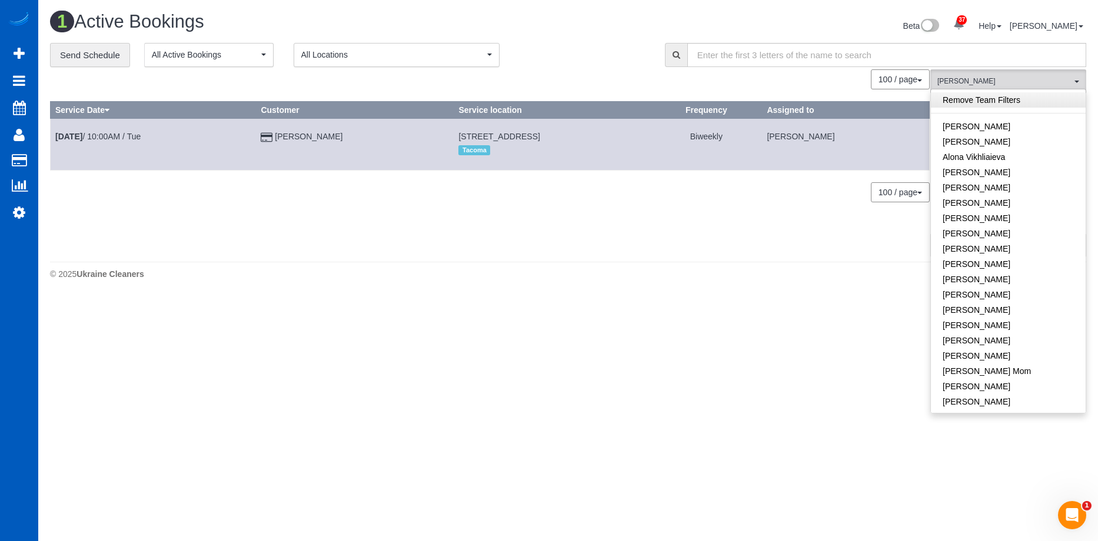
click at [1033, 95] on link "Remove Team Filters" at bounding box center [1007, 99] width 155 height 15
click at [547, 51] on div "**********" at bounding box center [348, 55] width 597 height 25
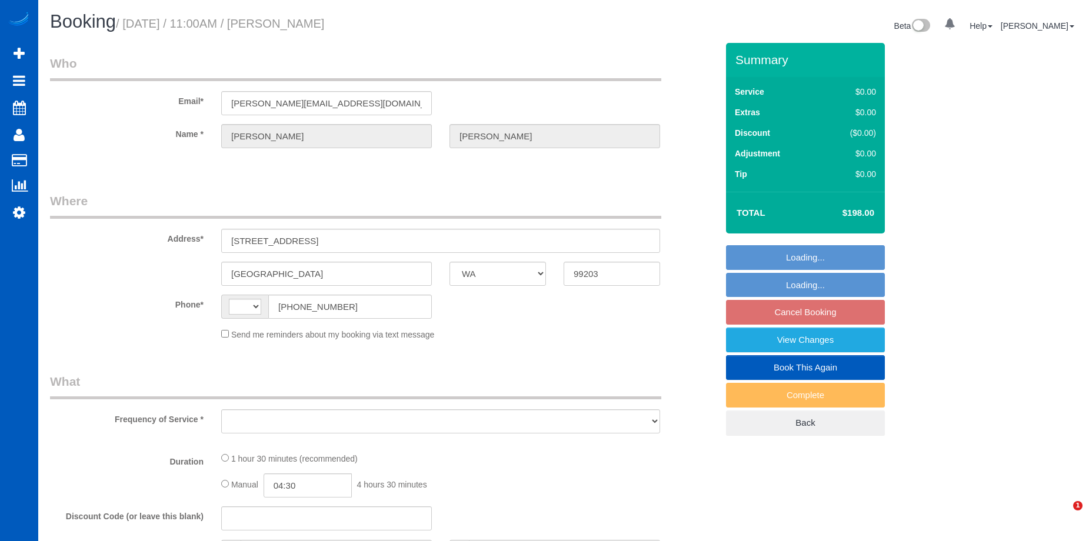
select select "WA"
select select "string:[GEOGRAPHIC_DATA]"
select select "number:7"
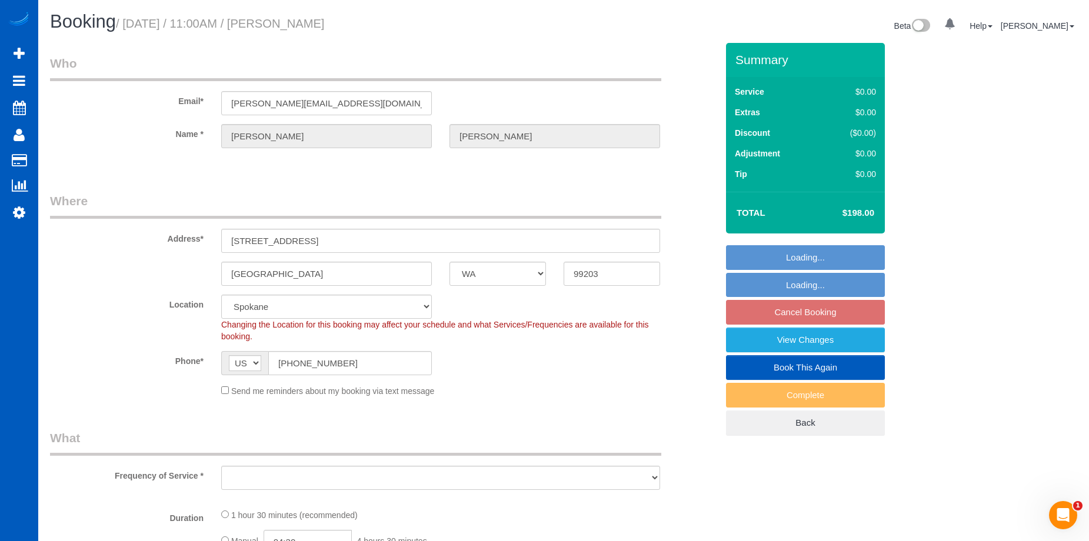
select select "string:fspay-c1fb5ddc-fc92-4d38-9a11-d0fd0e6d2e94"
select select "199"
select select "1501"
select select "2"
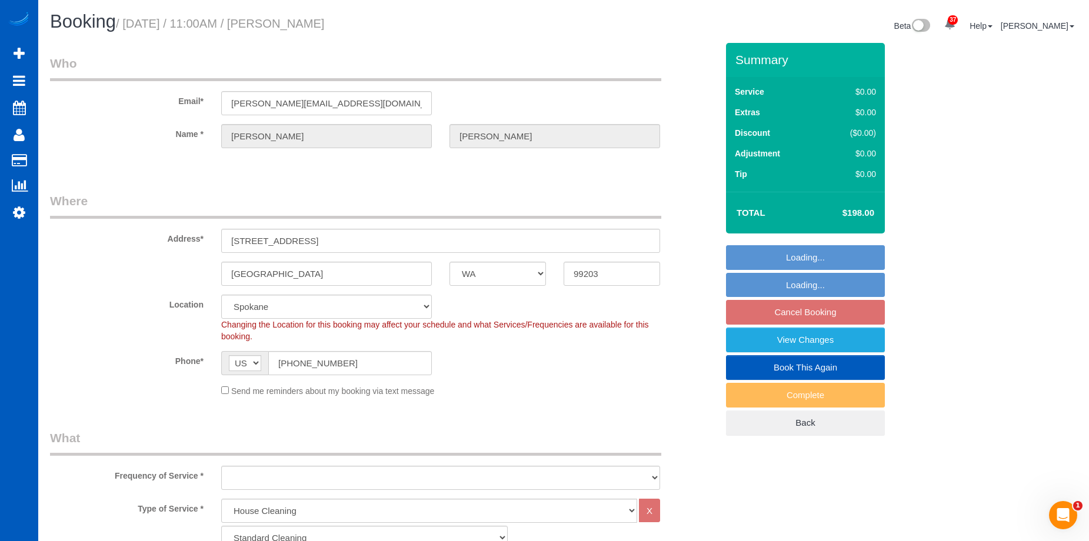
select select "object:1163"
select select "spot2"
select select "1501"
select select "2"
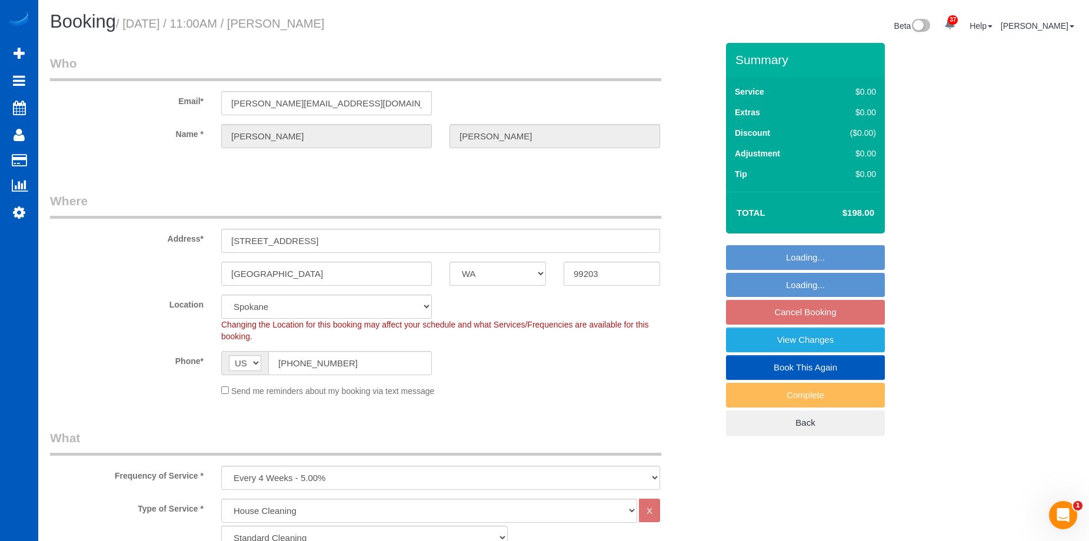
select select "object:1173"
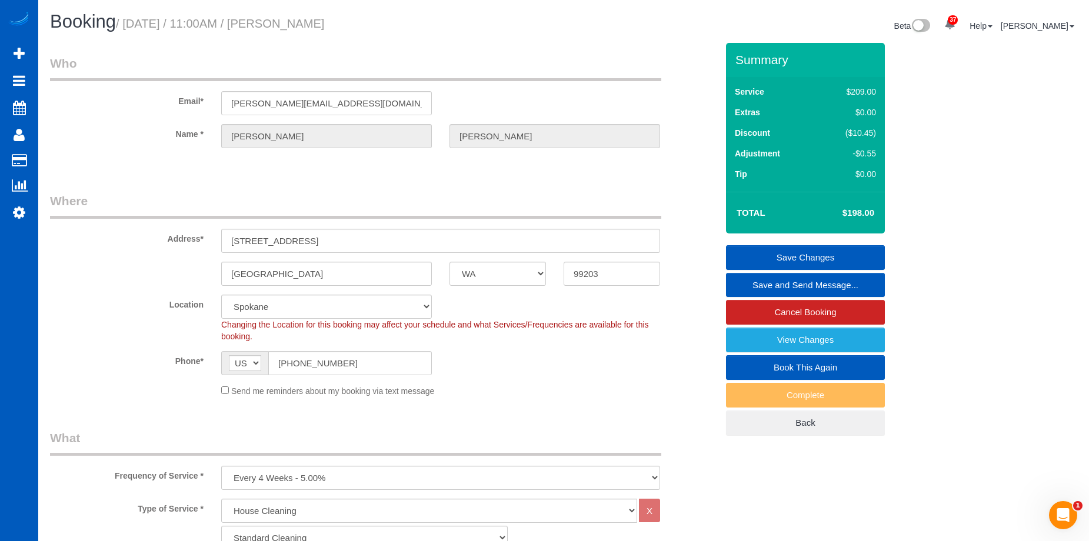
click at [775, 288] on link "Save and Send Message..." at bounding box center [805, 285] width 159 height 25
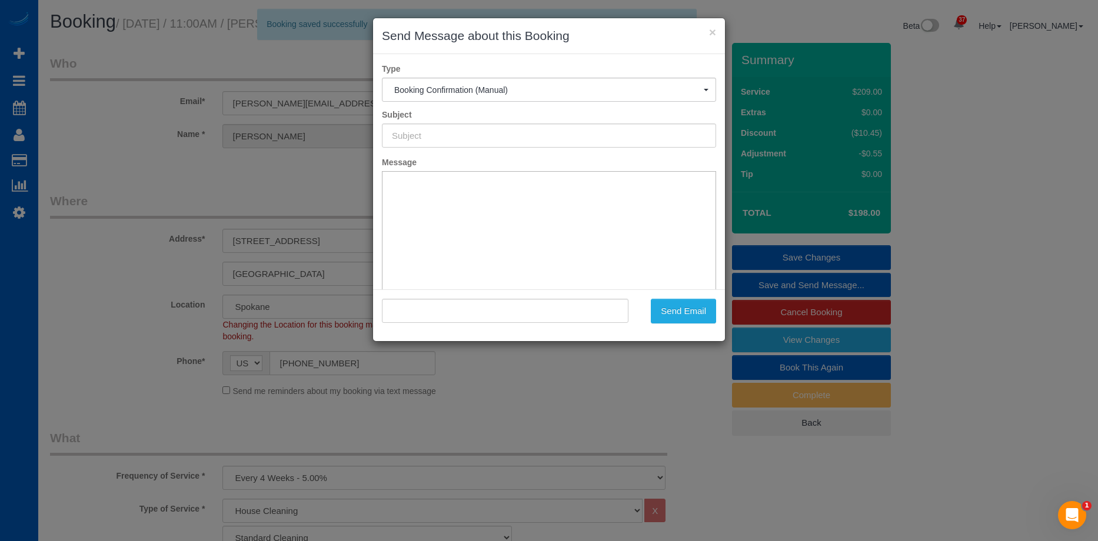
type input "Cleaning Service Confirmed!"
type input ""[PERSON_NAME]" <[PERSON_NAME][EMAIL_ADDRESS][DOMAIN_NAME]>"
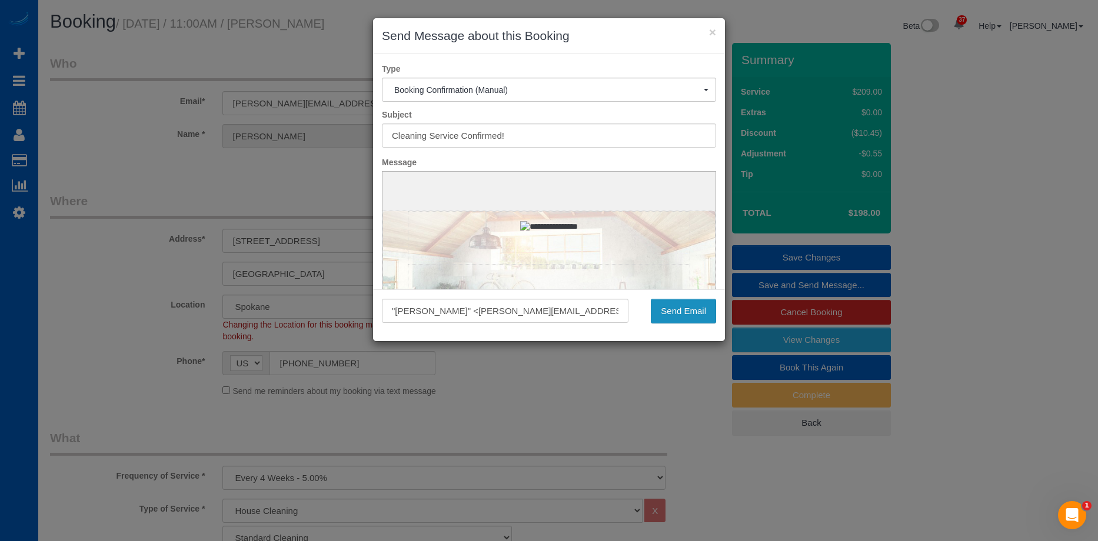
click at [692, 310] on button "Send Email" at bounding box center [683, 311] width 65 height 25
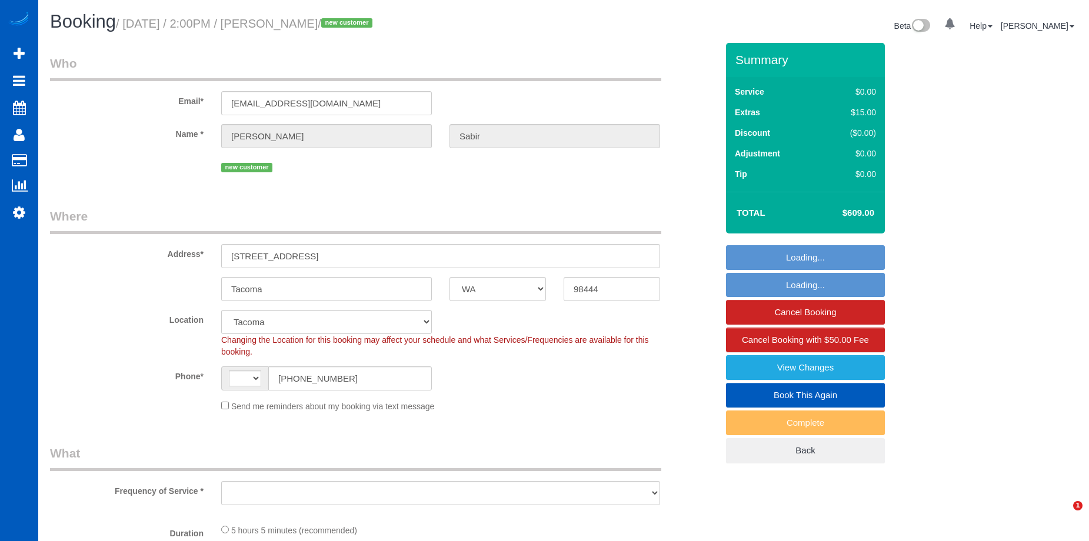
select select "WA"
select select "string:[GEOGRAPHIC_DATA]"
select select "object:841"
select select "string:fspay-b792a587-1636-4e2d-b736-d597159df499"
select select "spot1"
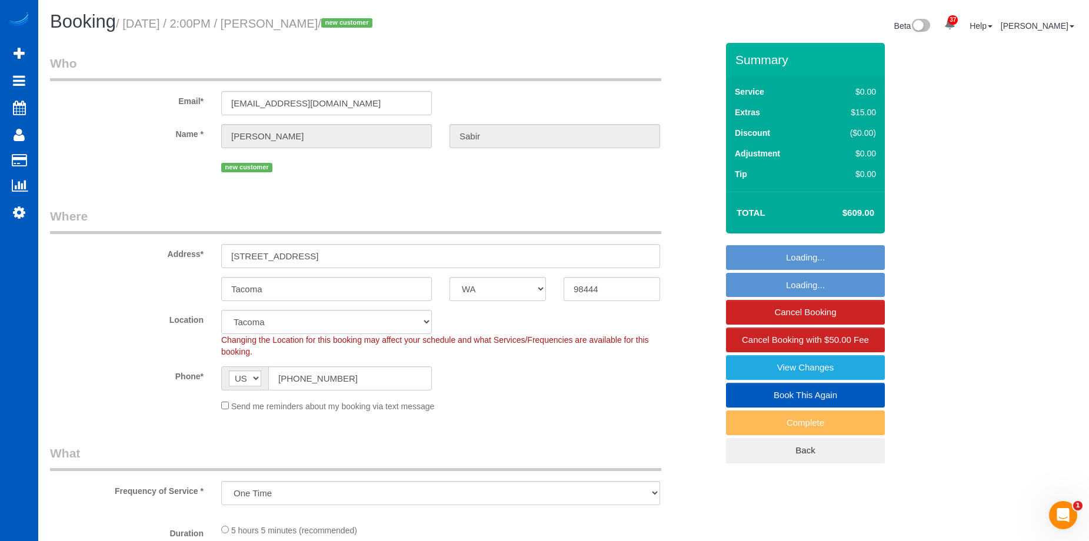
select select "object:1117"
select select "199"
select select "3001"
select select "6"
select select "2"
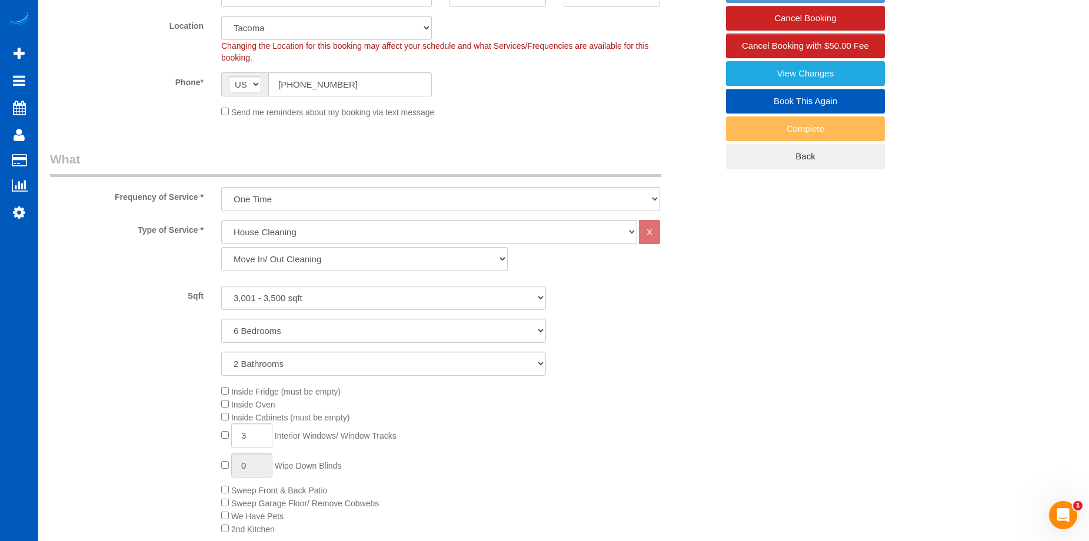
select select "3001"
select select "6"
select select "2"
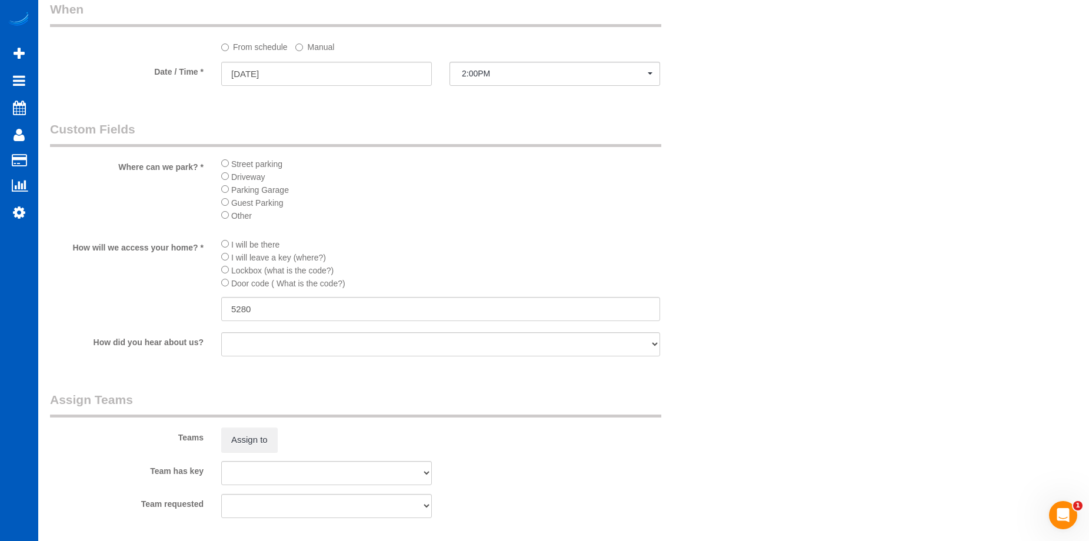
scroll to position [1353, 0]
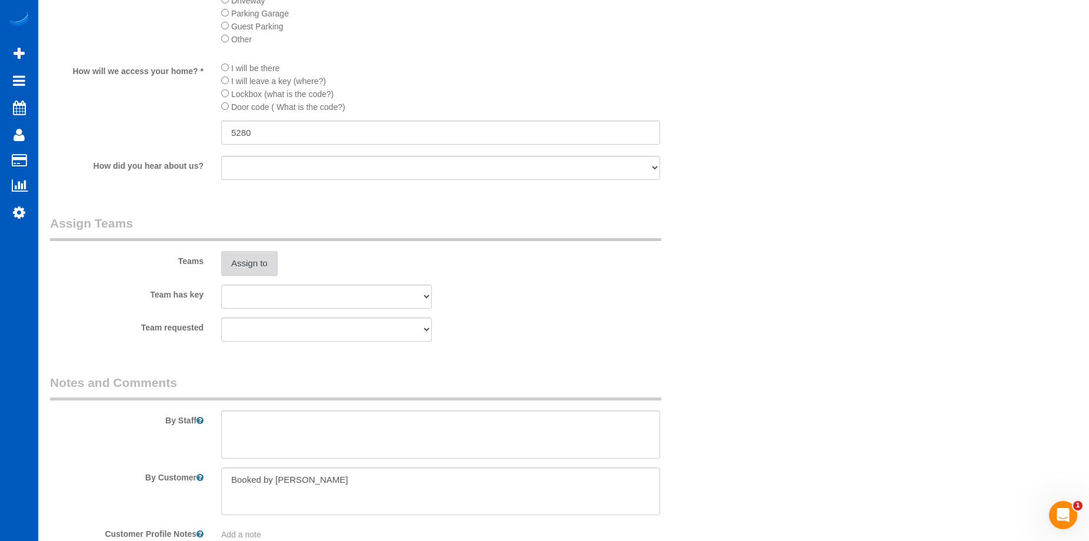
click at [222, 262] on button "Assign to" at bounding box center [249, 263] width 56 height 25
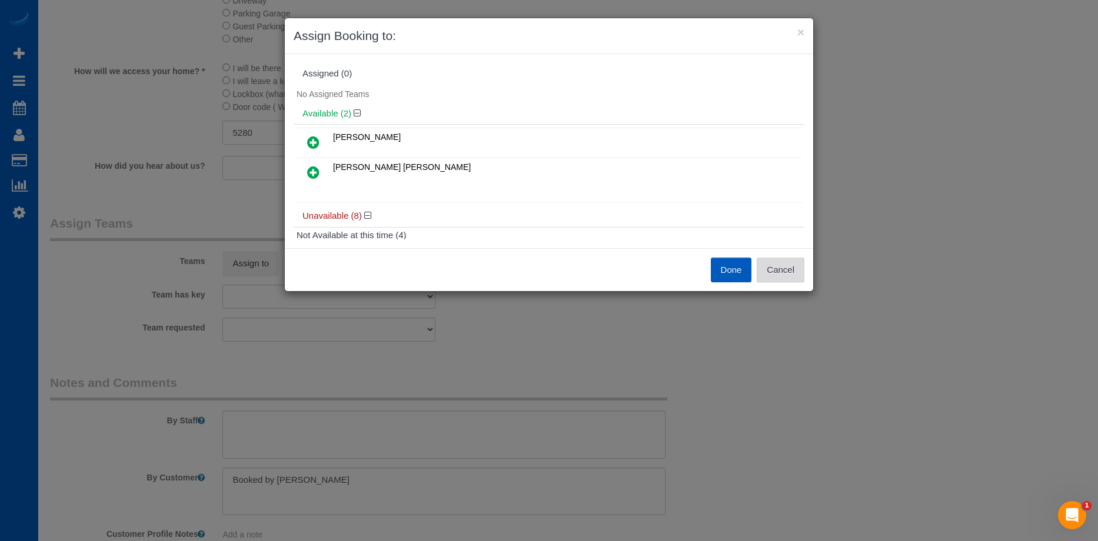
click at [778, 266] on button "Cancel" at bounding box center [780, 270] width 48 height 25
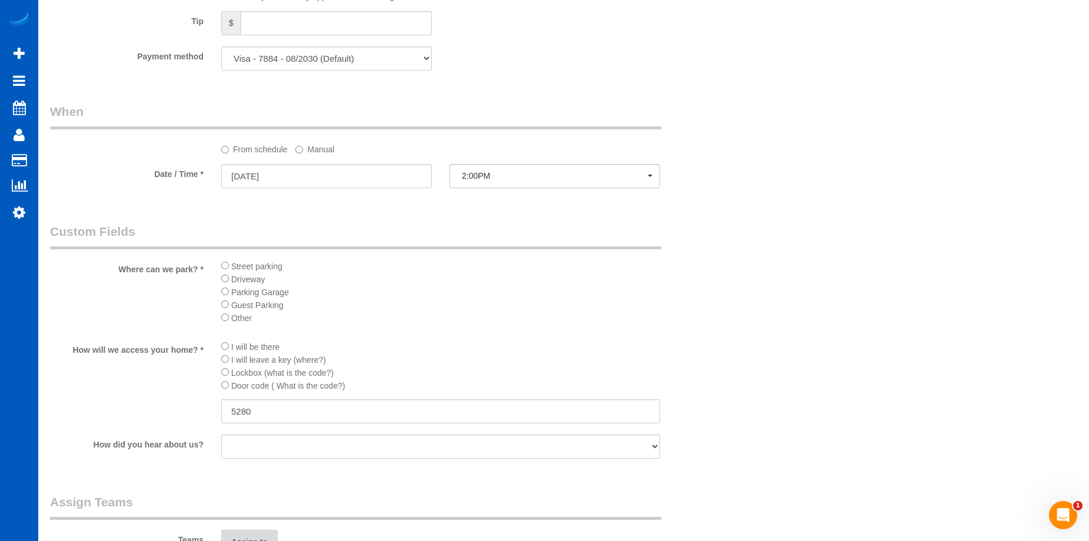
scroll to position [1176, 0]
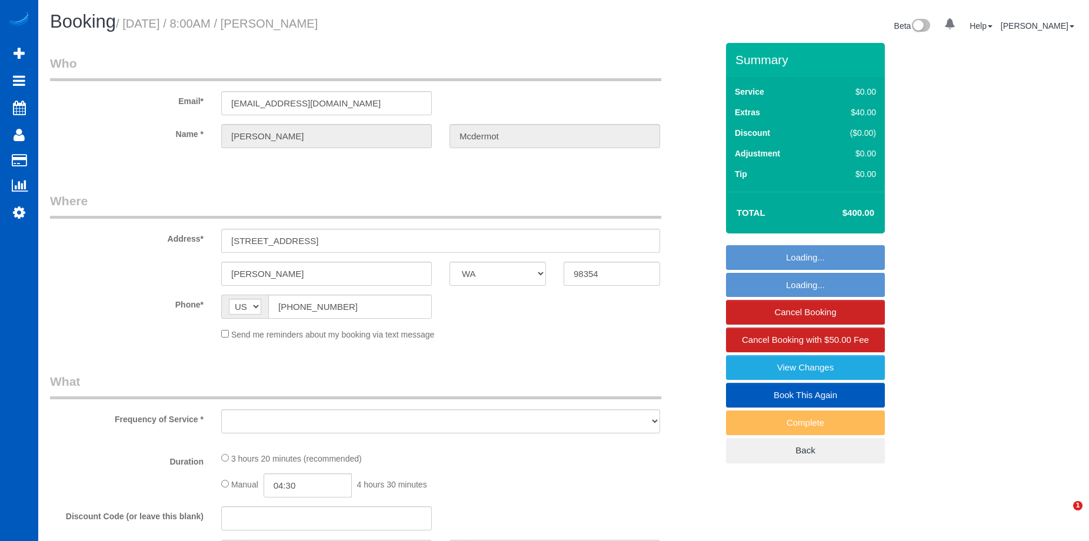
select select "WA"
select select "object:840"
select select "string:fspay-4fd51048-5582-48cf-a257-17922e7e8c73"
select select "spot1"
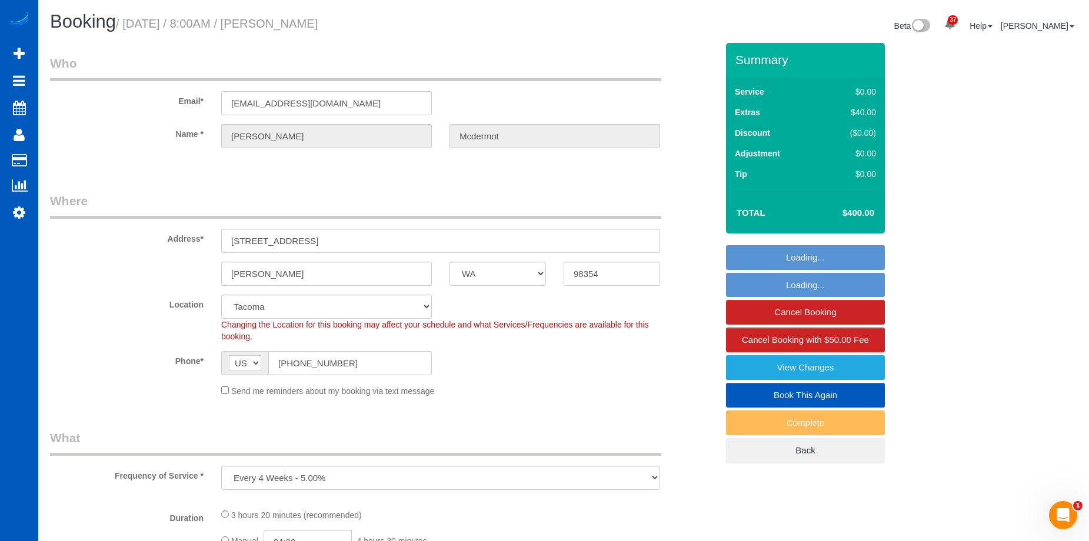
select select "199"
select select "3501"
select select "5"
select select "3"
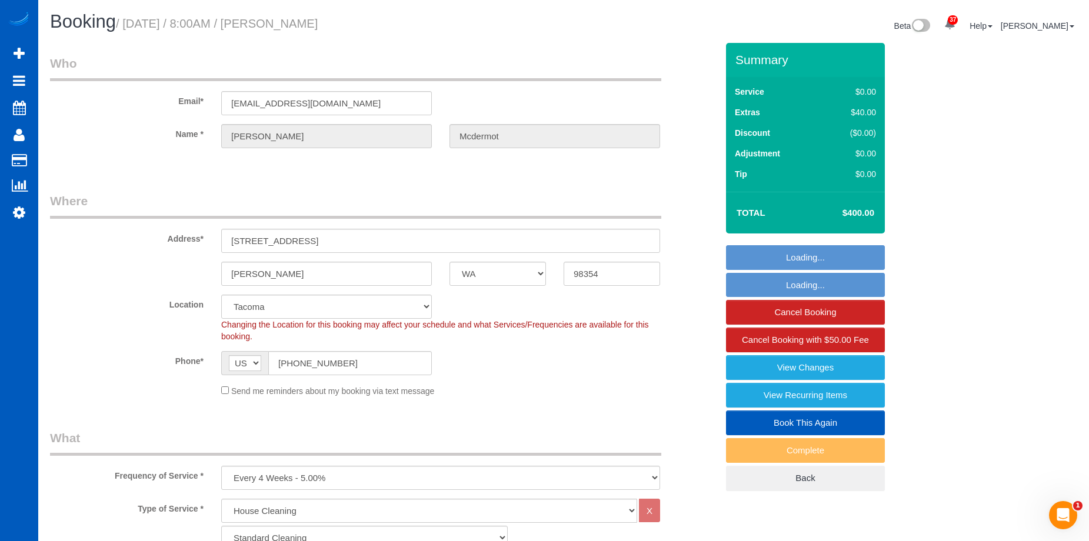
select select "3501"
select select "5"
select select "3"
select select "object:1208"
select select "spot11"
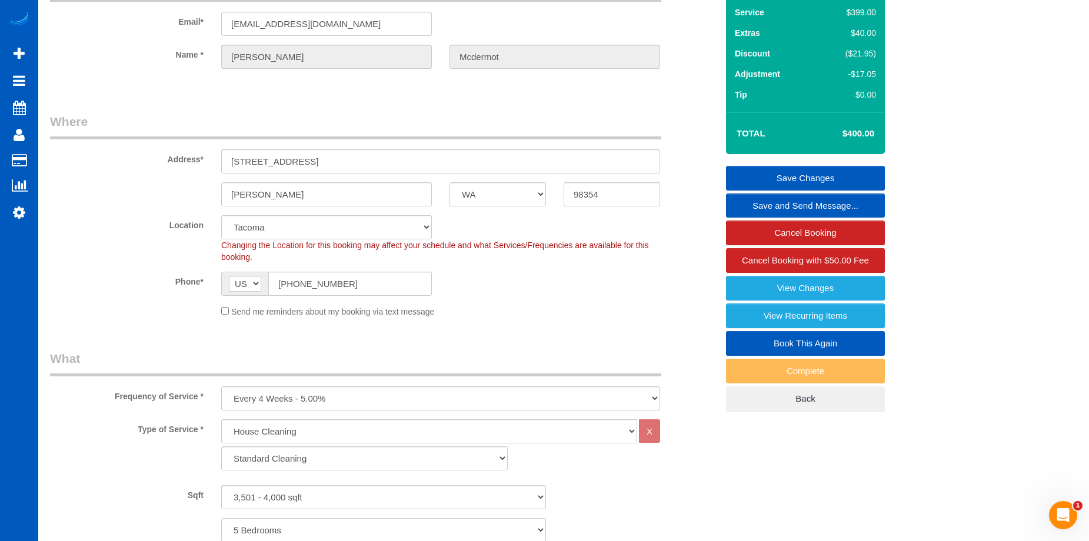
scroll to position [59, 0]
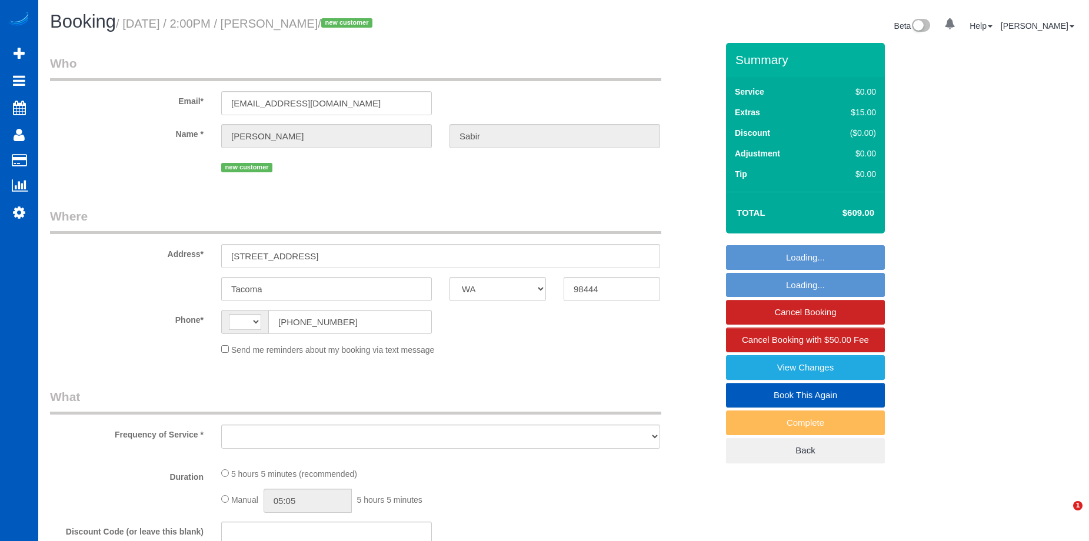
select select "WA"
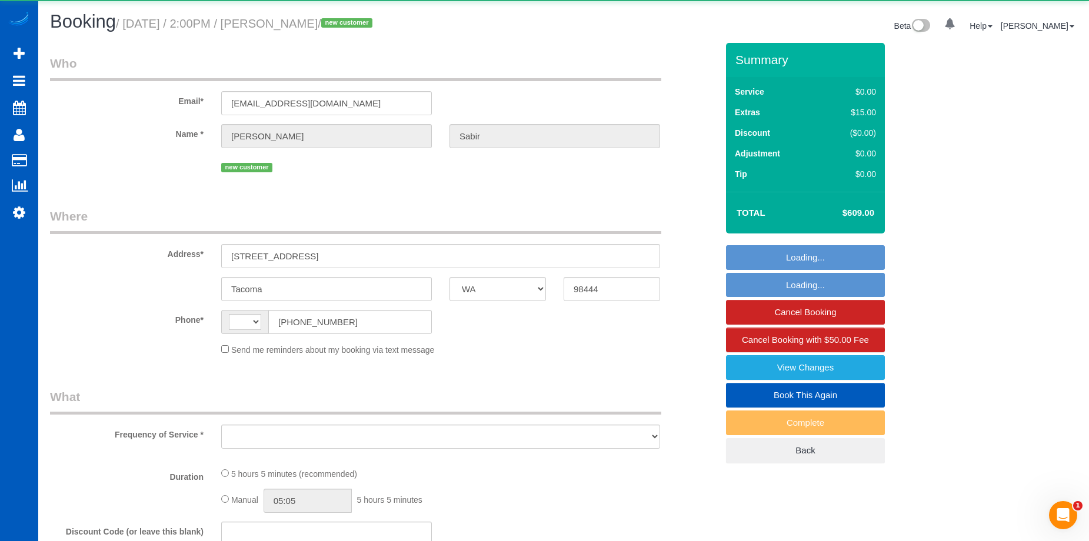
select select "string:[GEOGRAPHIC_DATA]"
select select "string:fspay-b792a587-1636-4e2d-b736-d597159df499"
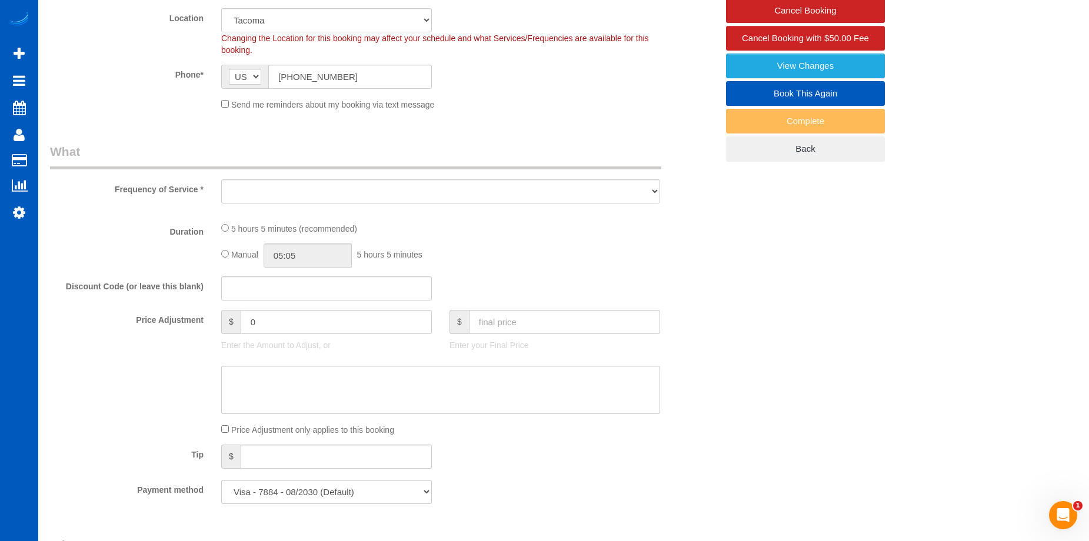
select select "199"
select select "3001"
select select "6"
select select "2"
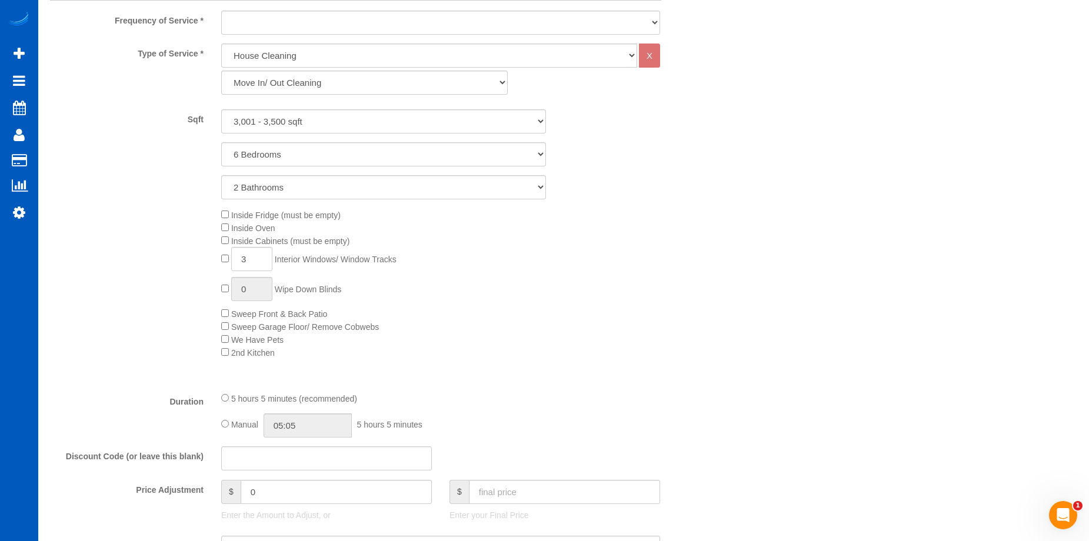
select select "object:1051"
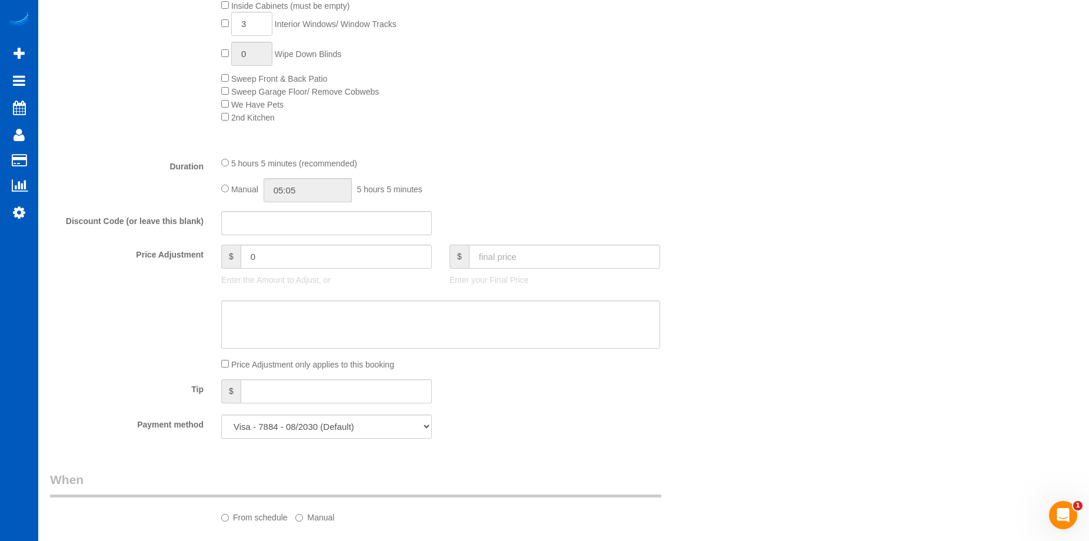
select select "spot1"
select select "object:1117"
select select "3001"
select select "6"
select select "2"
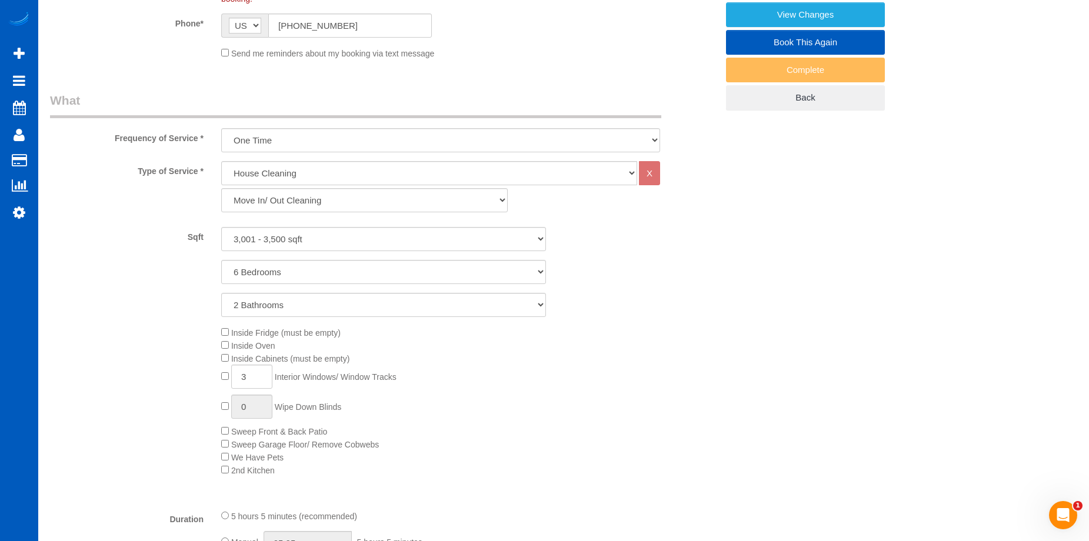
scroll to position [647, 0]
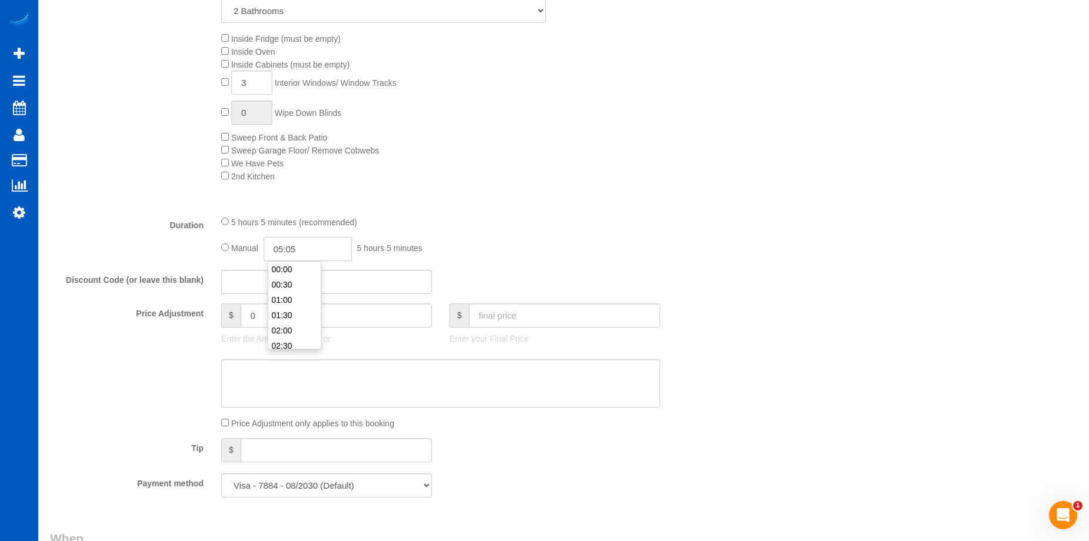
click at [288, 248] on input "05:05" at bounding box center [307, 249] width 88 height 24
type input "06:30"
click at [293, 296] on li "06:30" at bounding box center [294, 291] width 52 height 15
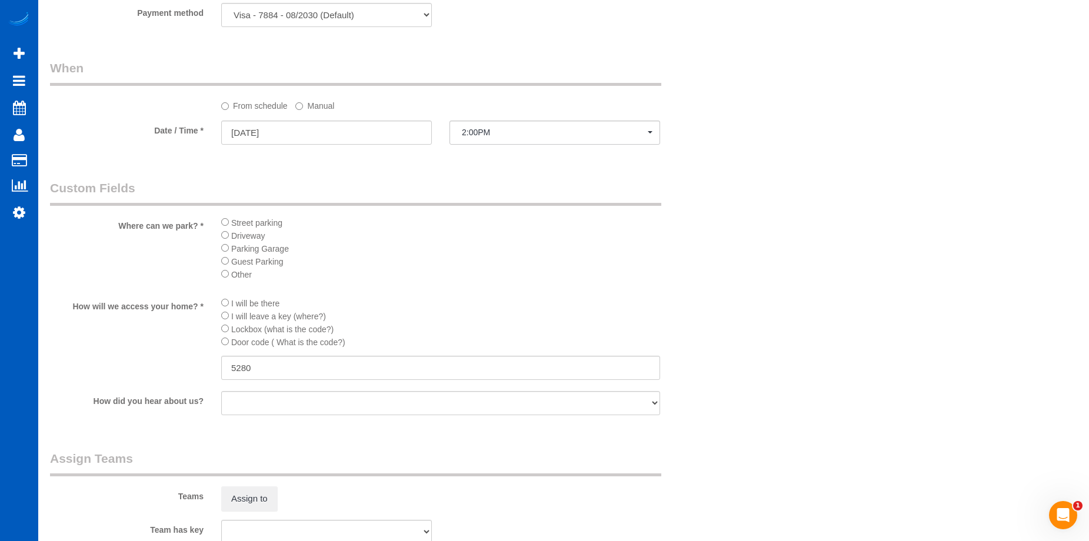
select select "spot11"
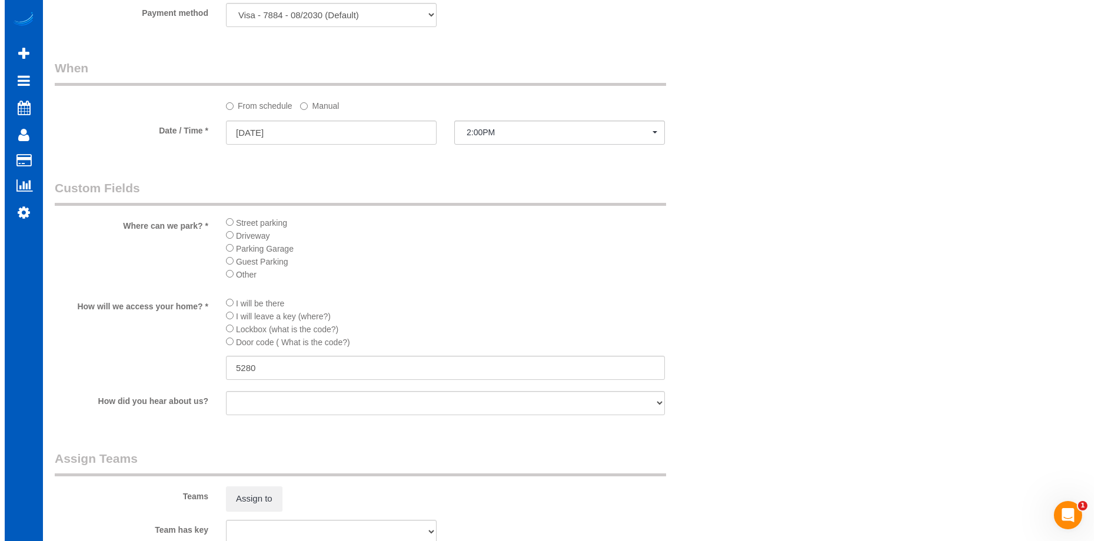
scroll to position [1294, 0]
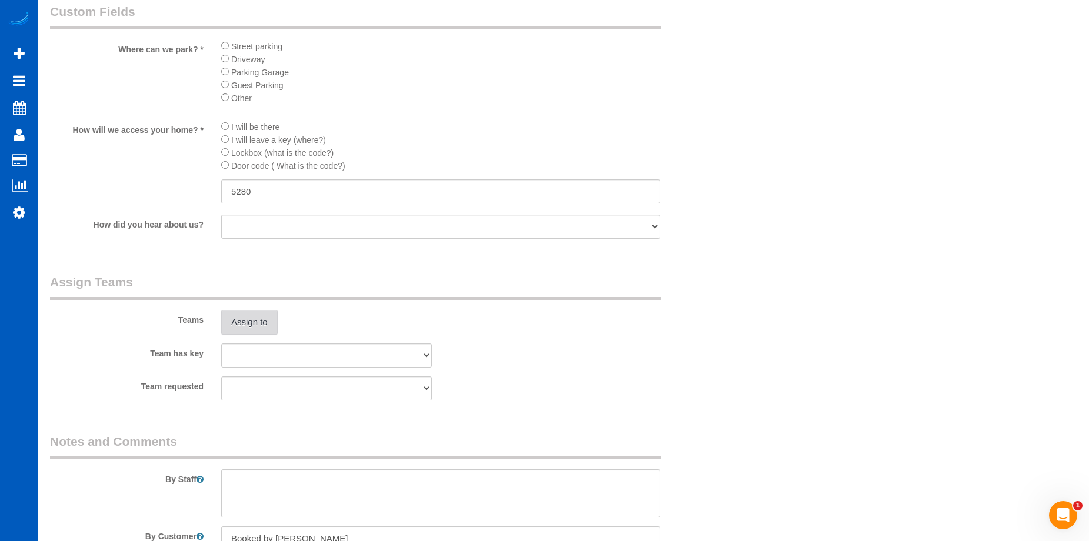
click at [258, 316] on button "Assign to" at bounding box center [249, 322] width 56 height 25
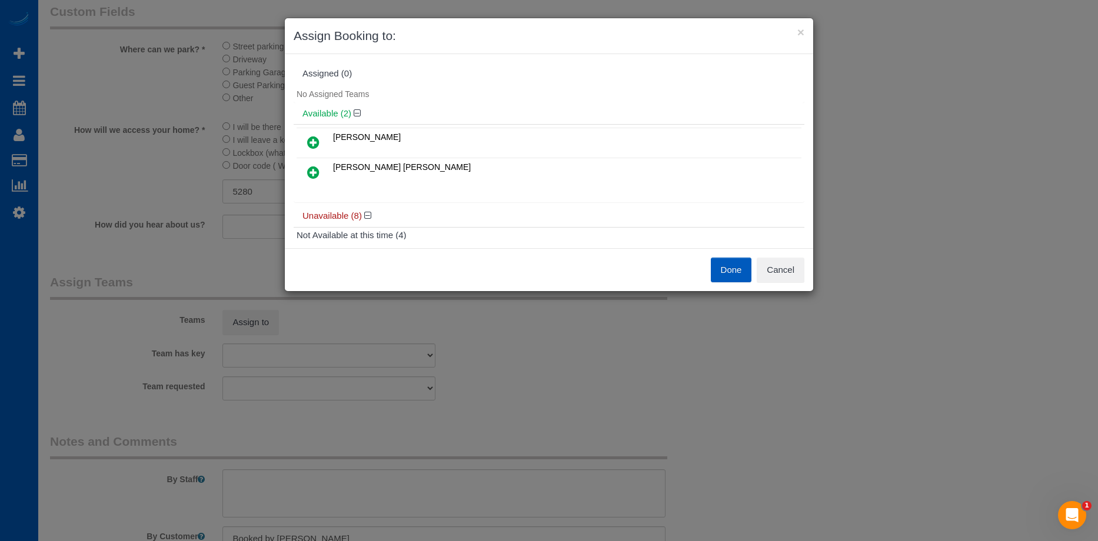
click at [319, 136] on icon at bounding box center [313, 142] width 12 height 14
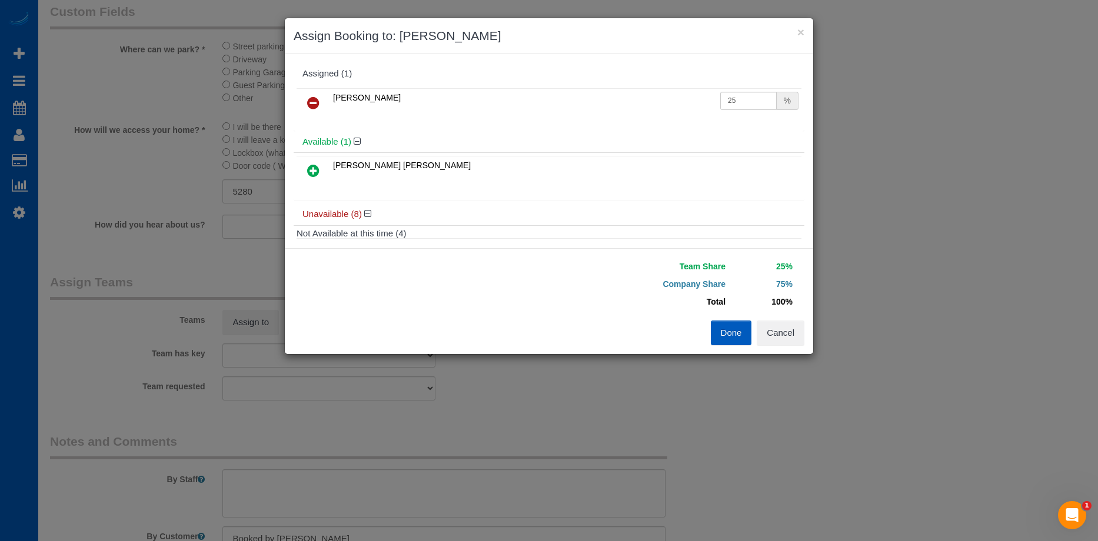
click at [311, 169] on icon at bounding box center [313, 171] width 12 height 14
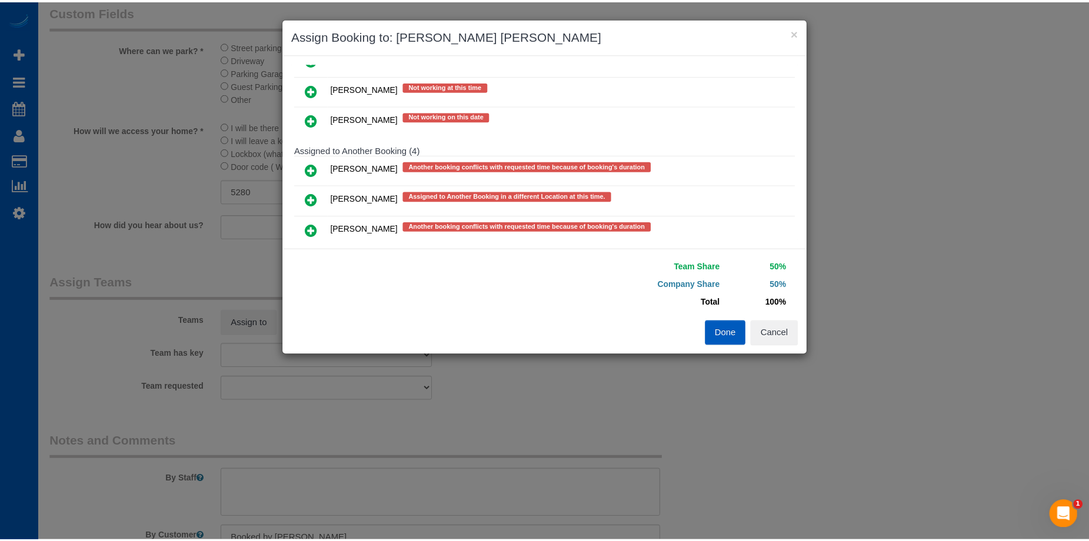
scroll to position [296, 0]
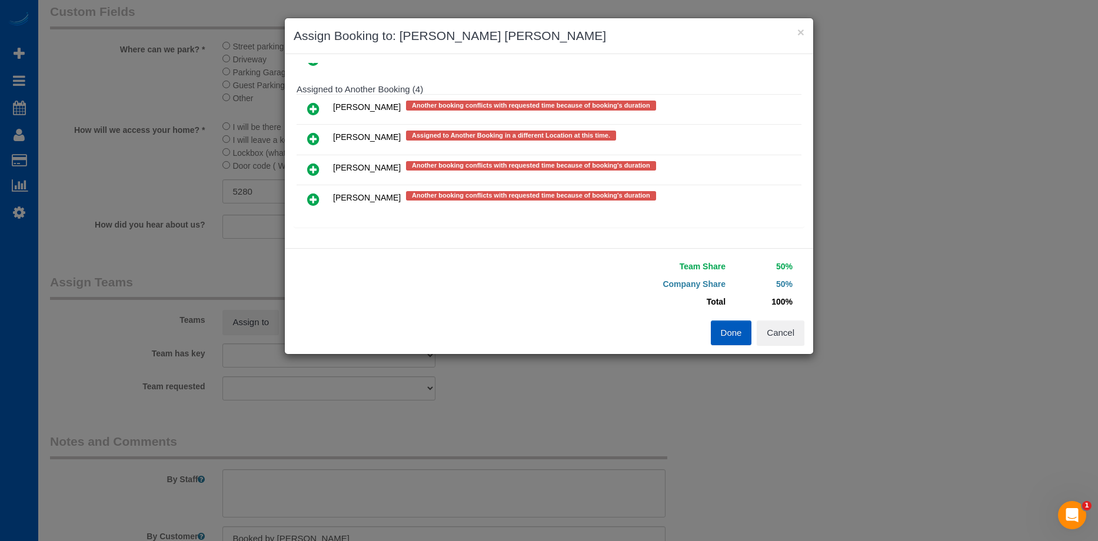
click at [720, 328] on button "Done" at bounding box center [730, 333] width 41 height 25
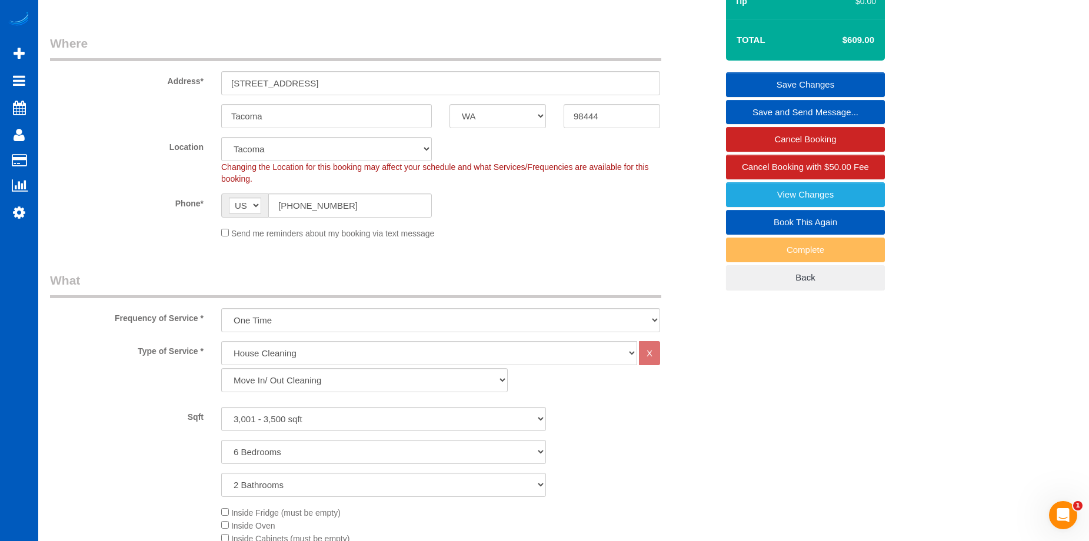
scroll to position [0, 0]
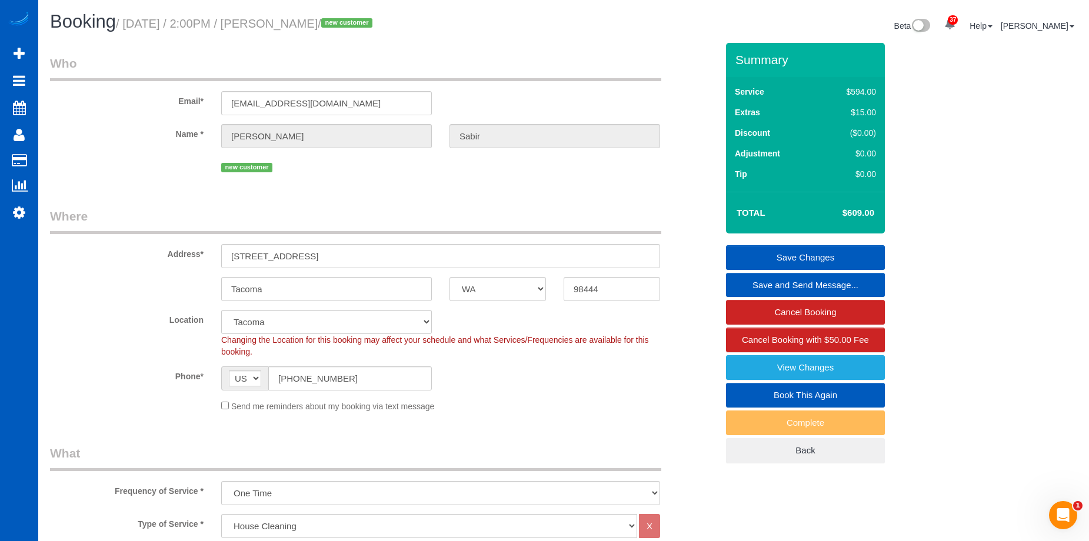
click at [785, 256] on link "Save Changes" at bounding box center [805, 257] width 159 height 25
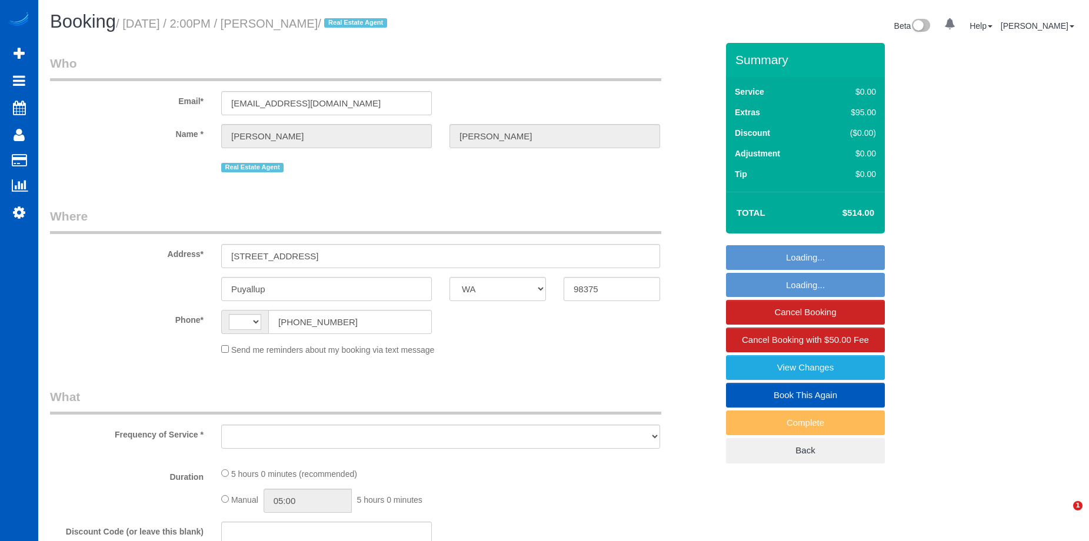
select select "WA"
select select "number:10"
select select "string:[GEOGRAPHIC_DATA]"
select select "object:914"
select select "string:fspay-e5012d90-f25a-45bd-a18d-71442dffaf61"
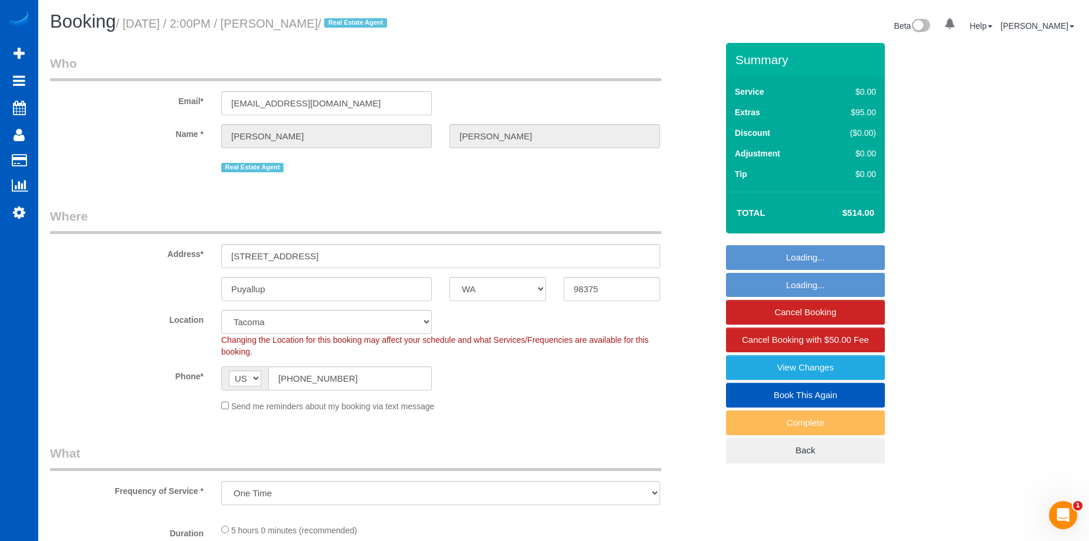
select select "199"
select select "2501"
select select "4"
select select "3"
select select "spot3"
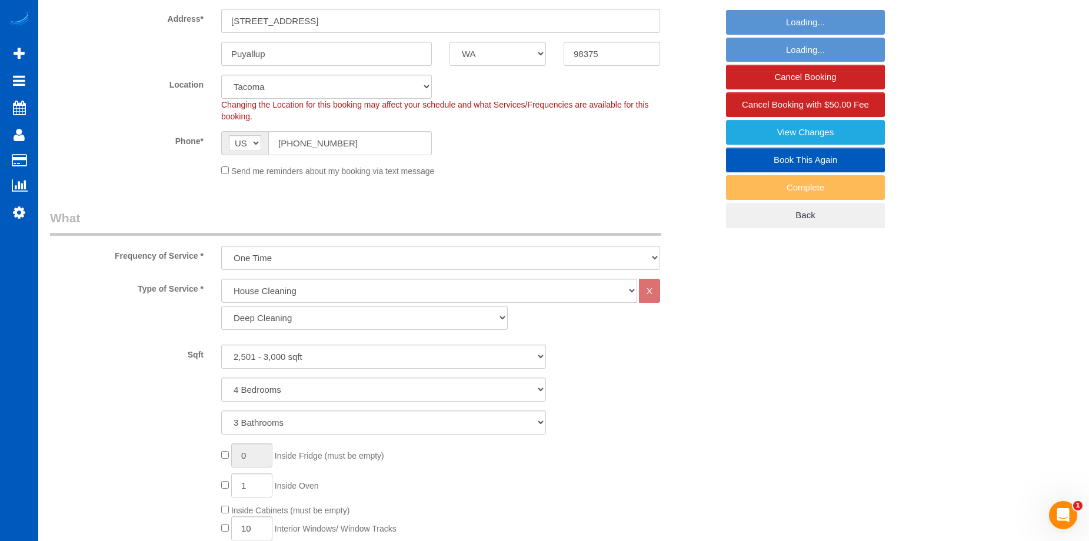
select select "object:1121"
select select "2501"
select select "4"
select select "3"
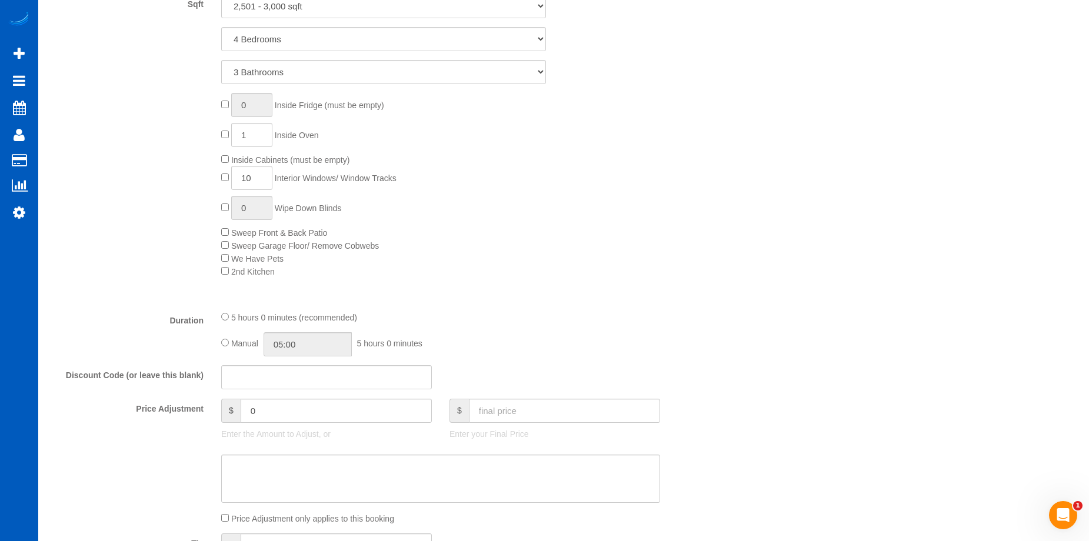
scroll to position [706, 0]
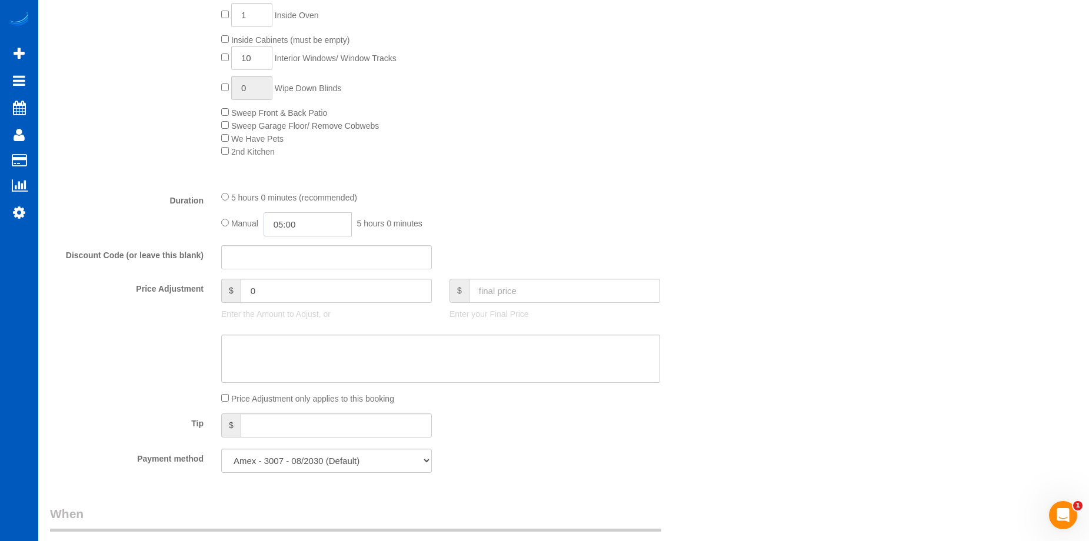
click at [311, 219] on input "05:00" at bounding box center [307, 224] width 88 height 24
type input "05:30"
click at [295, 268] on li "05:30" at bounding box center [294, 275] width 52 height 15
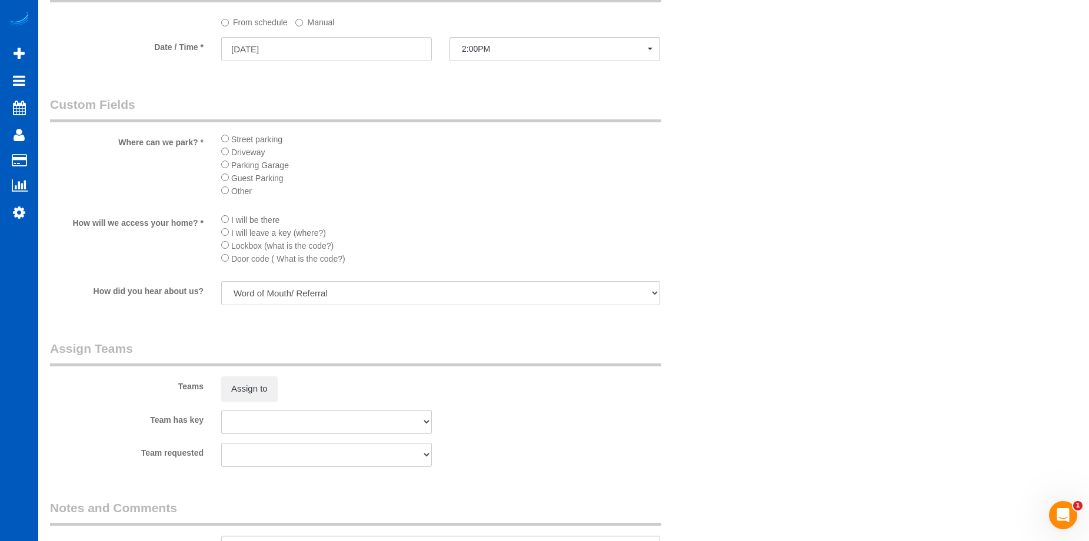
select select "spot12"
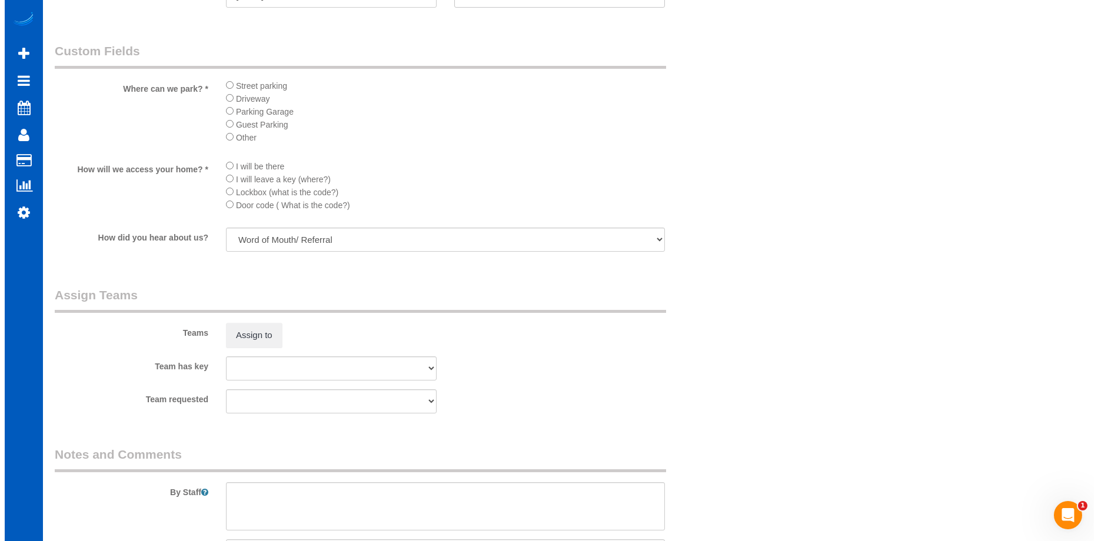
scroll to position [1353, 0]
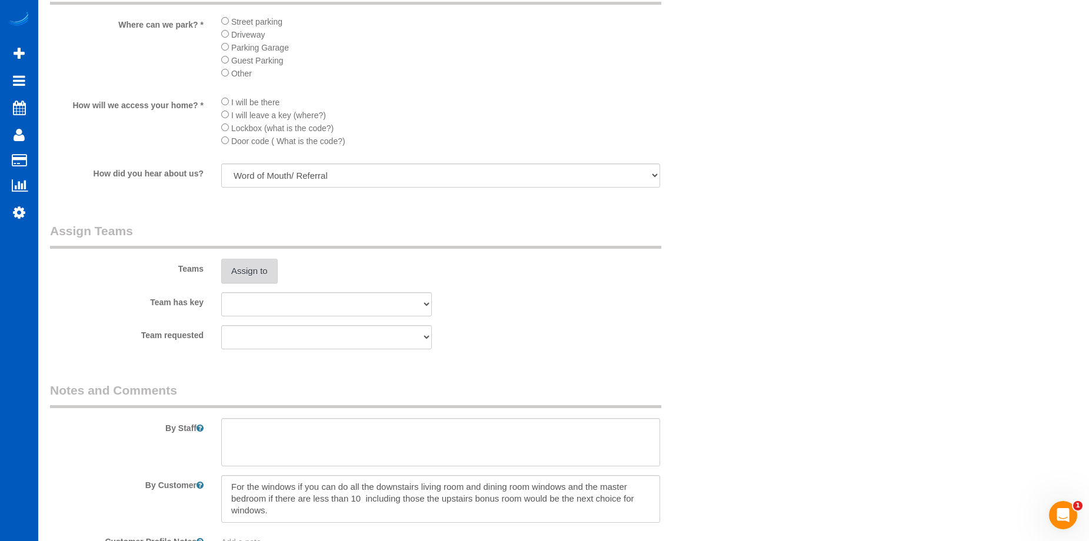
click at [236, 266] on button "Assign to" at bounding box center [249, 271] width 56 height 25
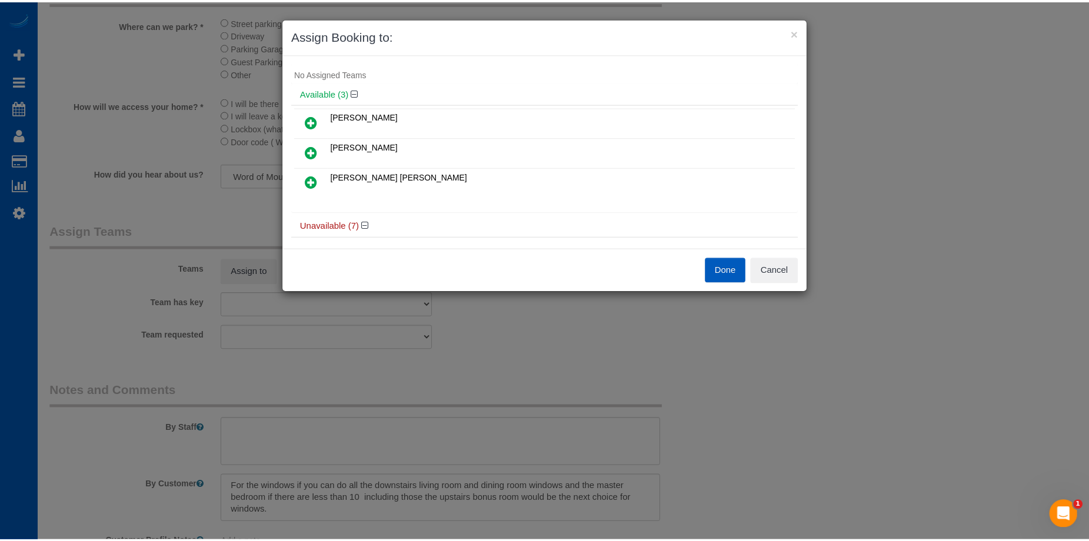
scroll to position [0, 0]
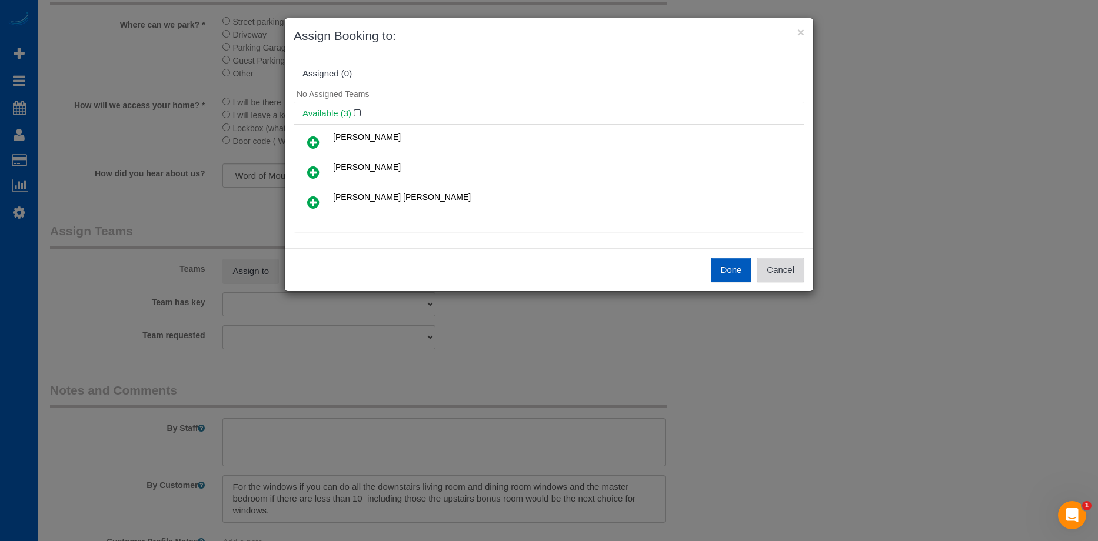
click at [782, 271] on button "Cancel" at bounding box center [780, 270] width 48 height 25
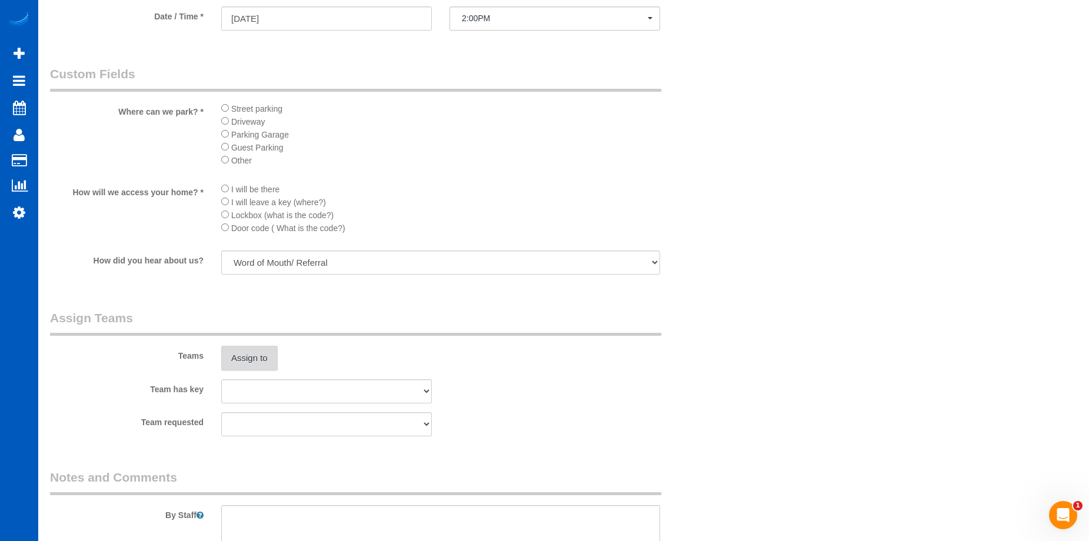
scroll to position [1176, 0]
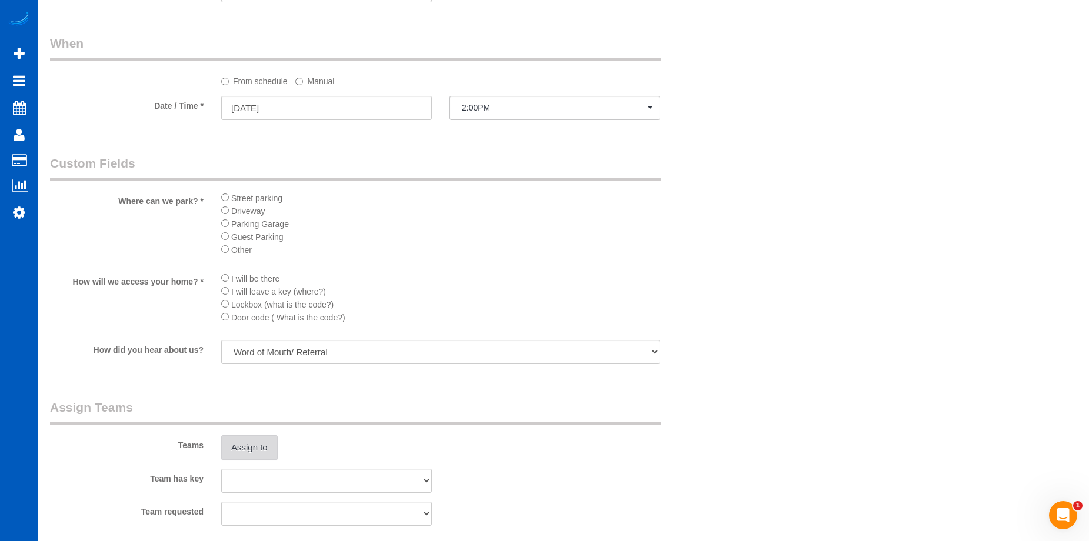
click at [263, 445] on button "Assign to" at bounding box center [249, 447] width 56 height 25
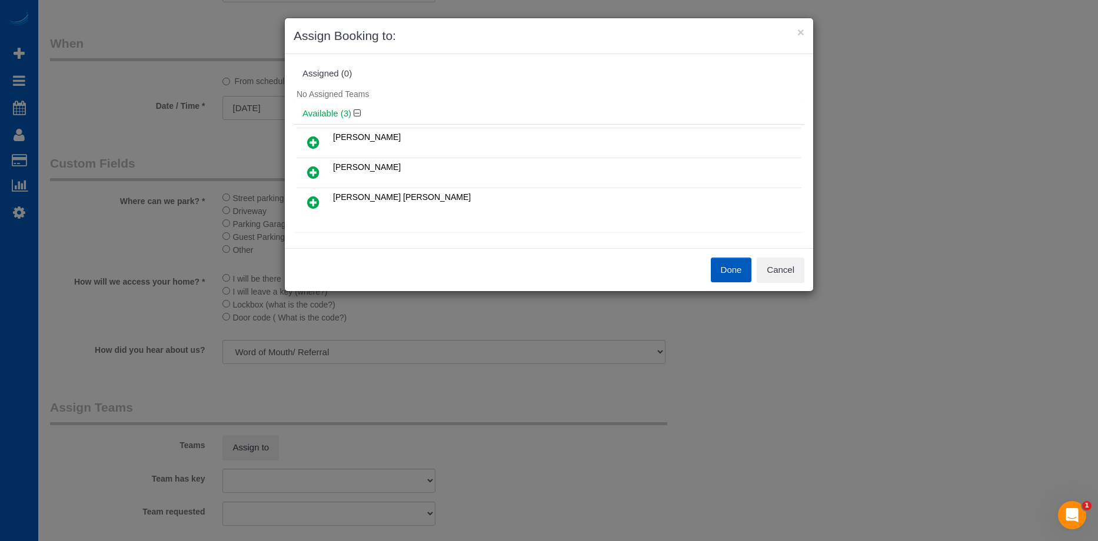
click at [314, 137] on icon at bounding box center [313, 142] width 12 height 14
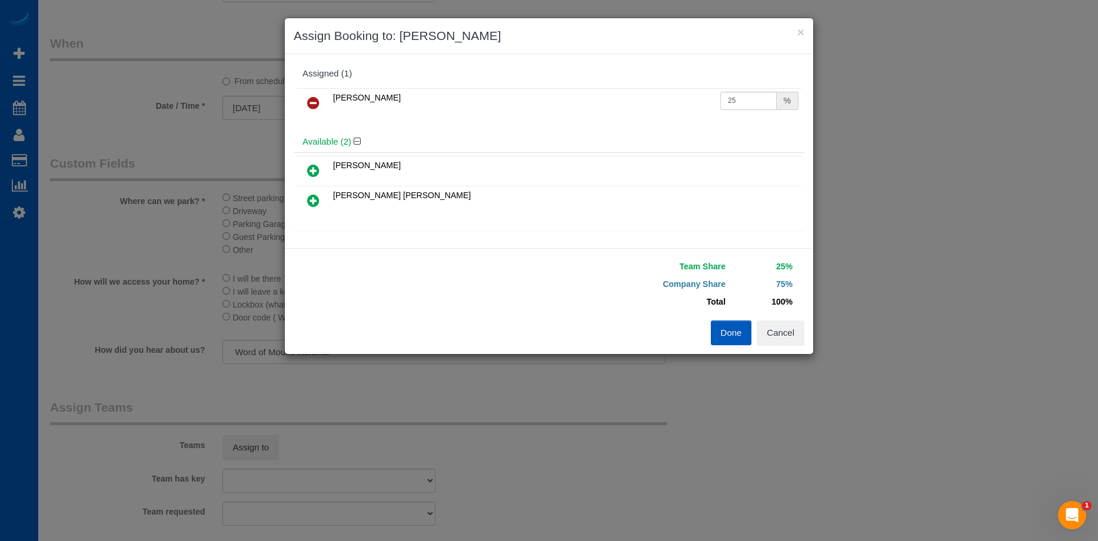
click at [315, 202] on icon at bounding box center [313, 201] width 12 height 14
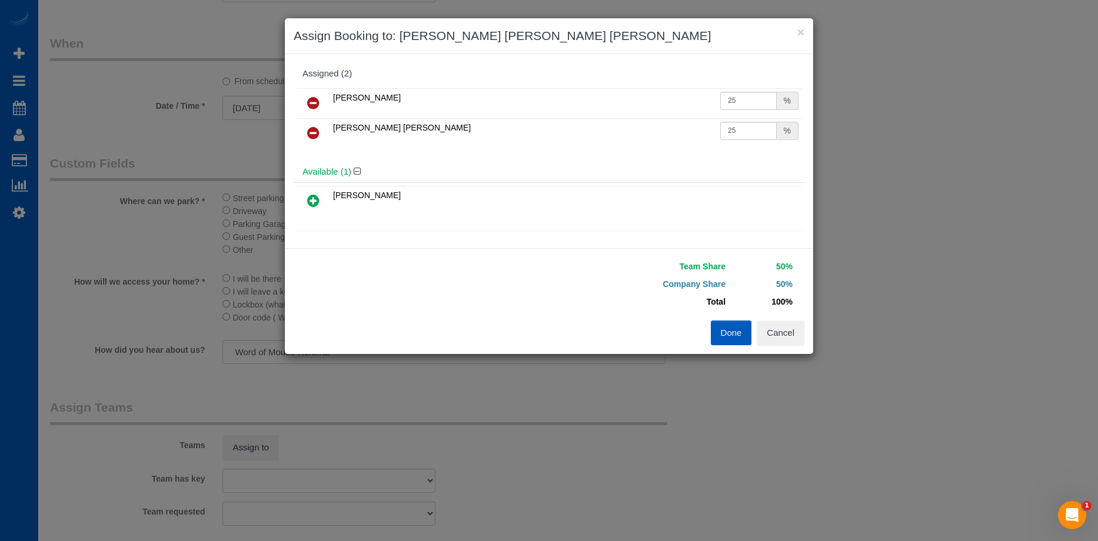
click at [730, 336] on button "Done" at bounding box center [730, 333] width 41 height 25
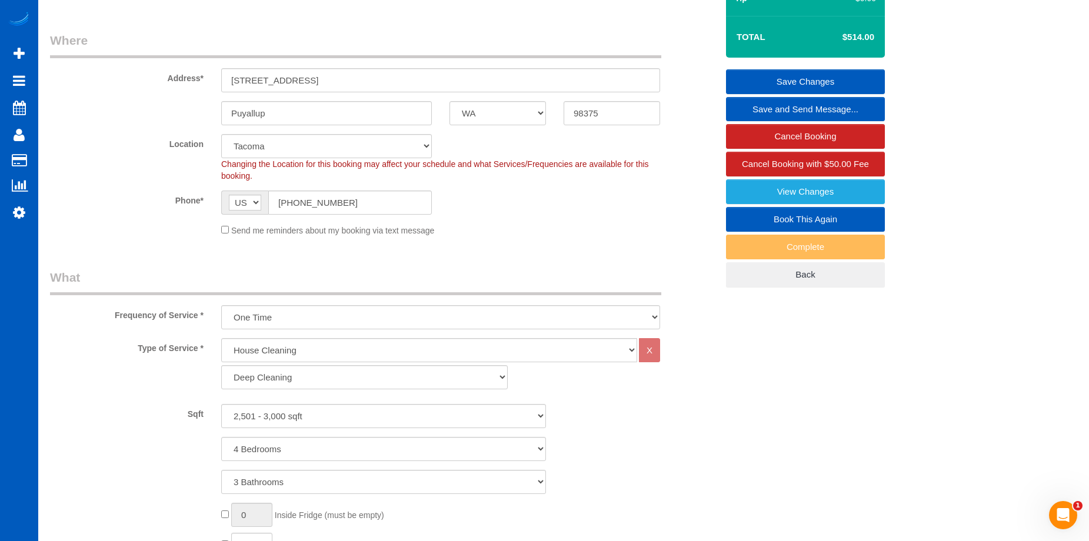
scroll to position [59, 0]
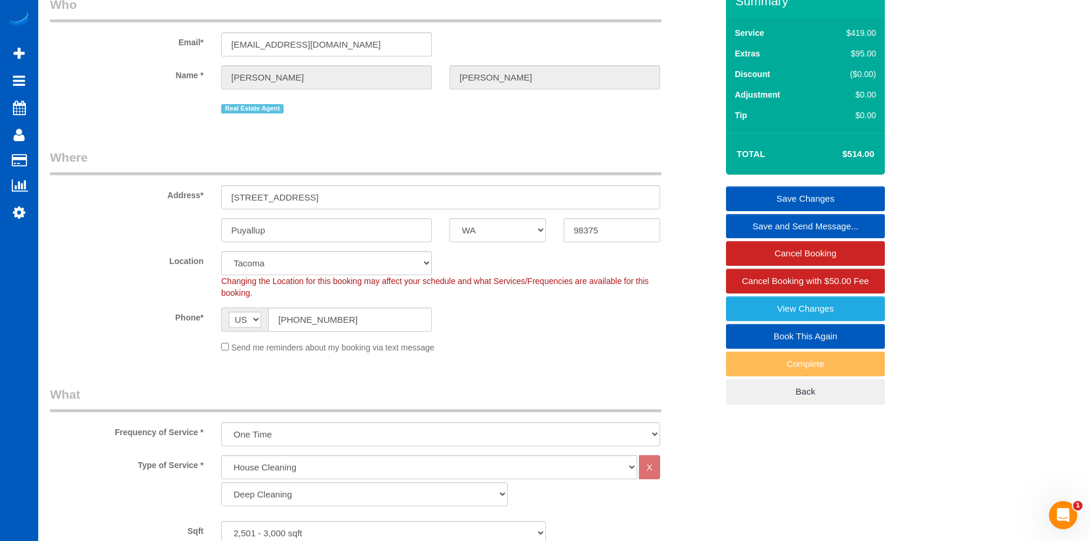
click at [748, 196] on link "Save Changes" at bounding box center [805, 198] width 159 height 25
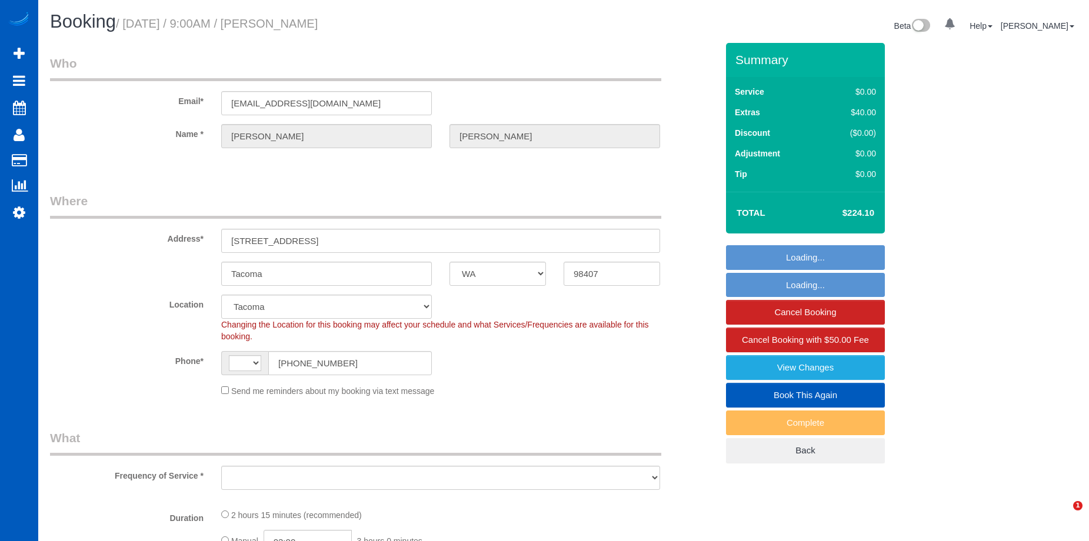
select select "WA"
select select "199"
select select "1501"
select select "3"
select select "2"
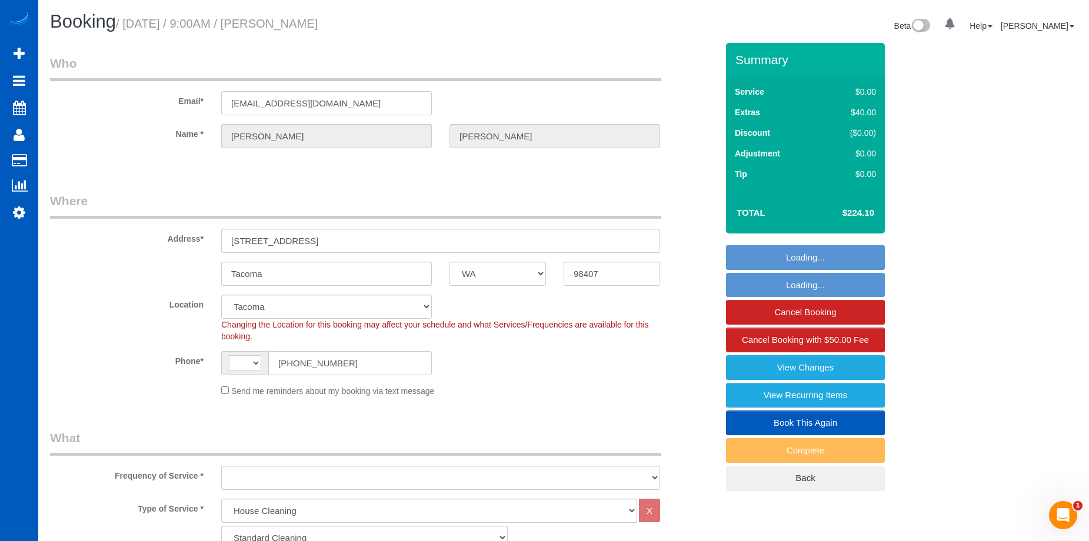
select select "string:[GEOGRAPHIC_DATA]"
select select "object:951"
select select "1501"
select select "3"
select select "2"
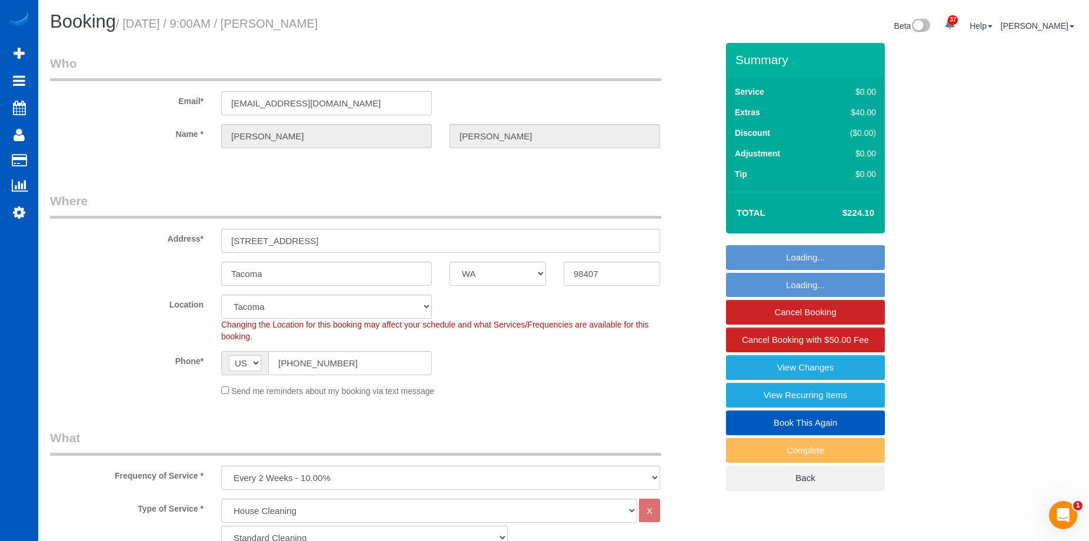
select select "object:1217"
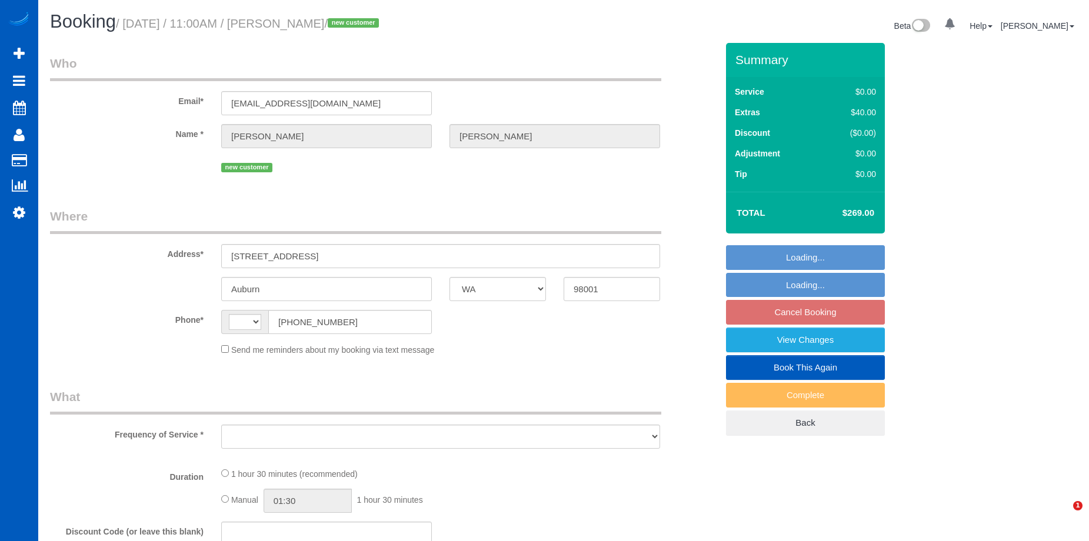
select select "WA"
select select "string:fspay-93f41928-86dd-478d-b448-a3efd56b7965"
select select "number:8"
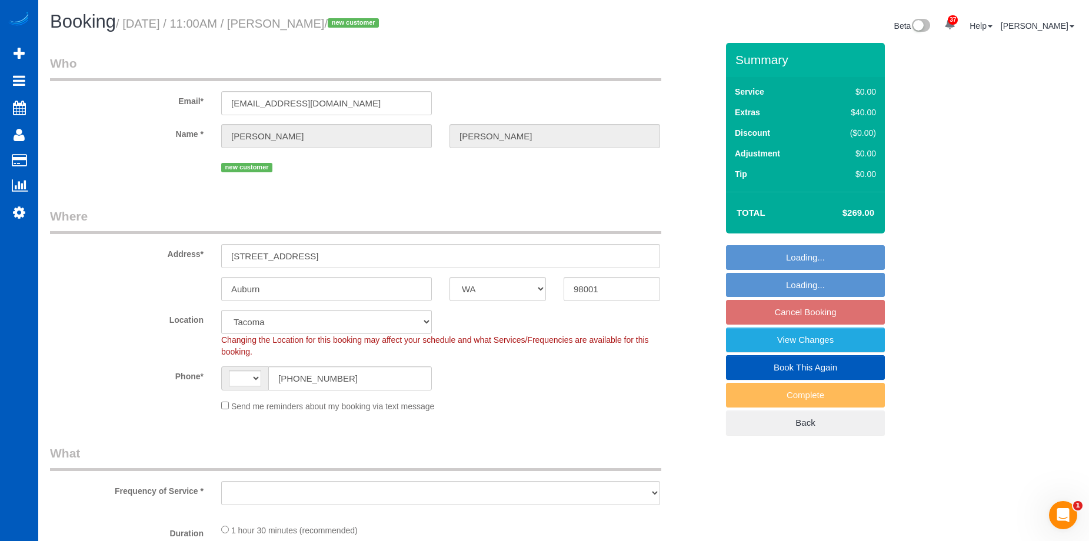
select select "string:[GEOGRAPHIC_DATA]"
select select "object:912"
select select "spot2"
select select "object:1117"
select select "199"
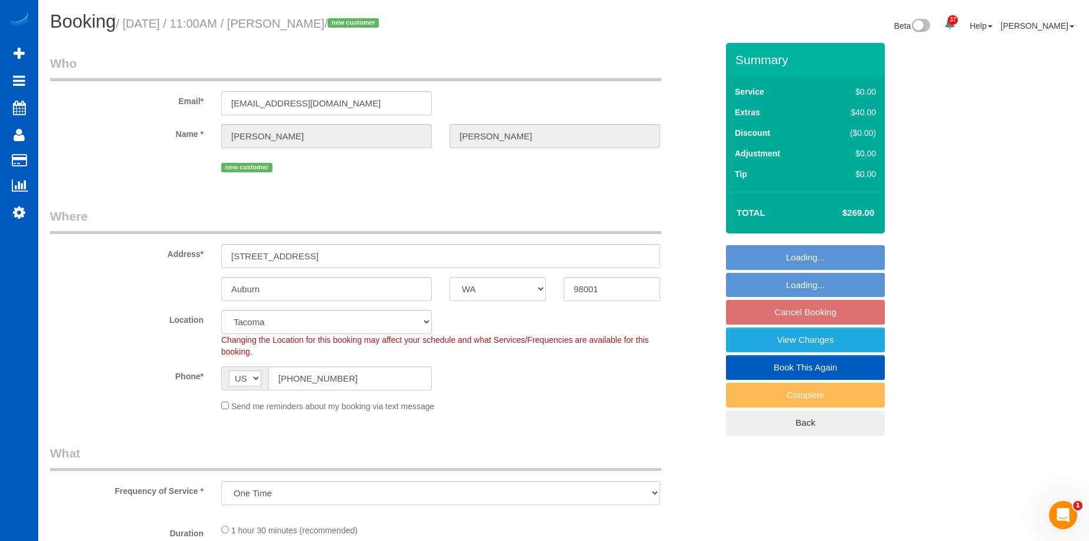
select select "2"
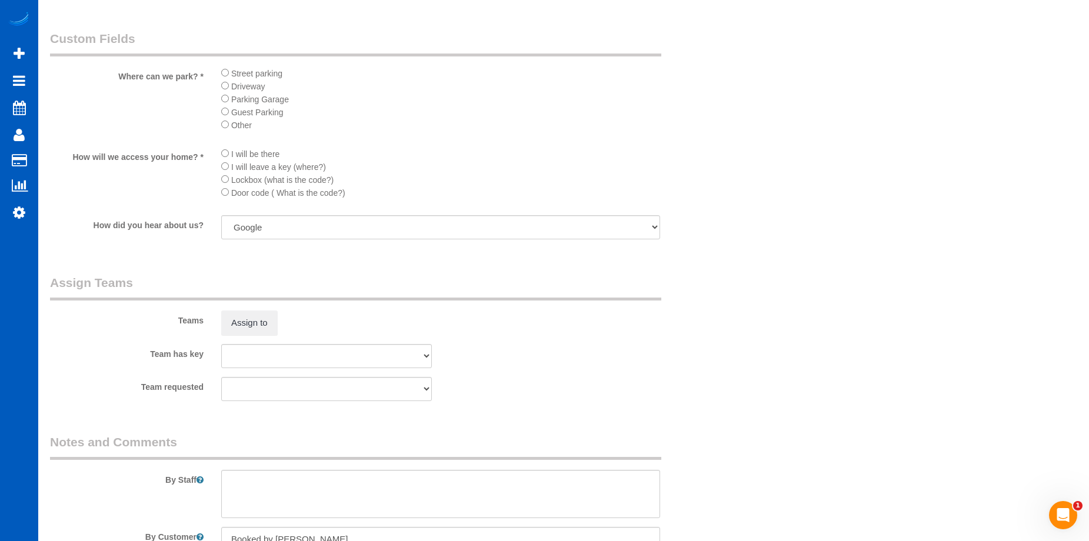
scroll to position [1470, 0]
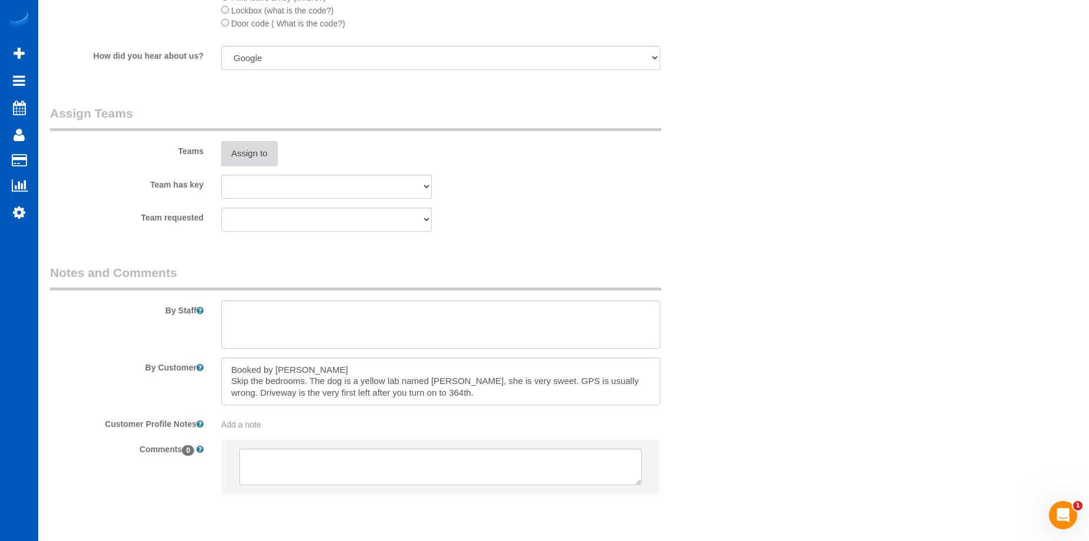
click at [245, 152] on button "Assign to" at bounding box center [249, 153] width 56 height 25
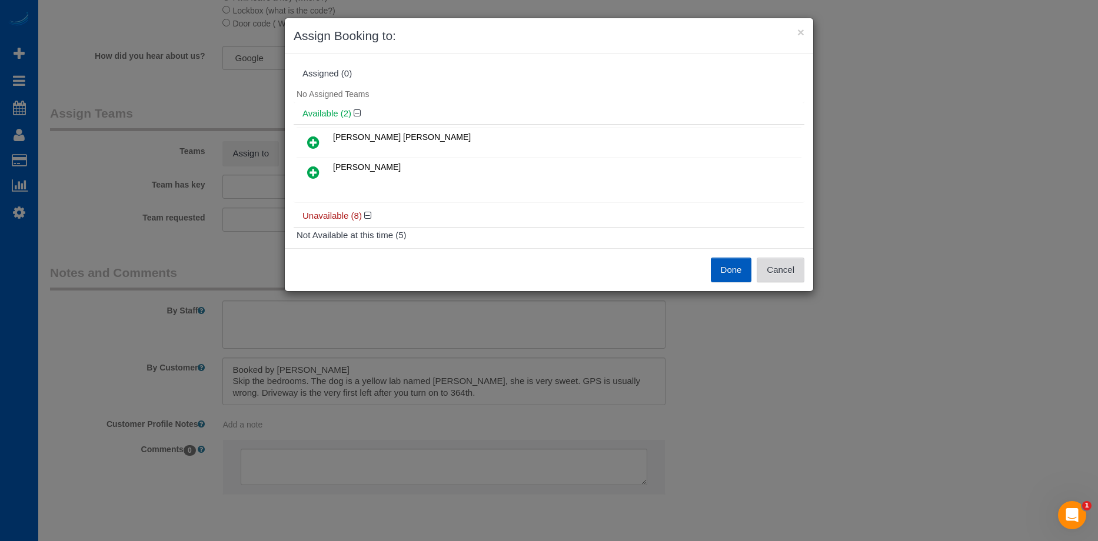
click at [785, 274] on button "Cancel" at bounding box center [780, 270] width 48 height 25
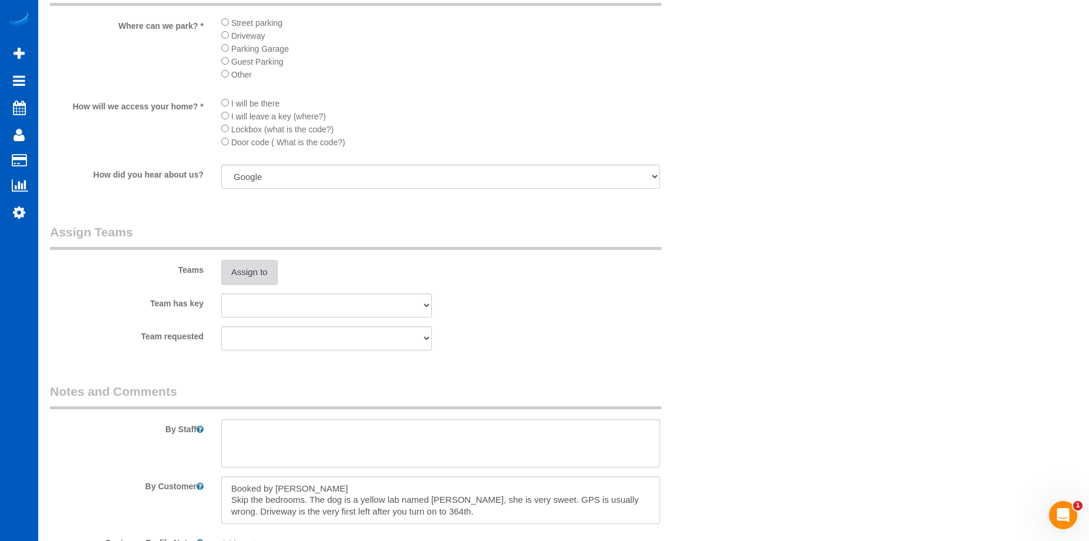
scroll to position [1353, 0]
click at [263, 275] on button "Assign to" at bounding box center [249, 271] width 56 height 25
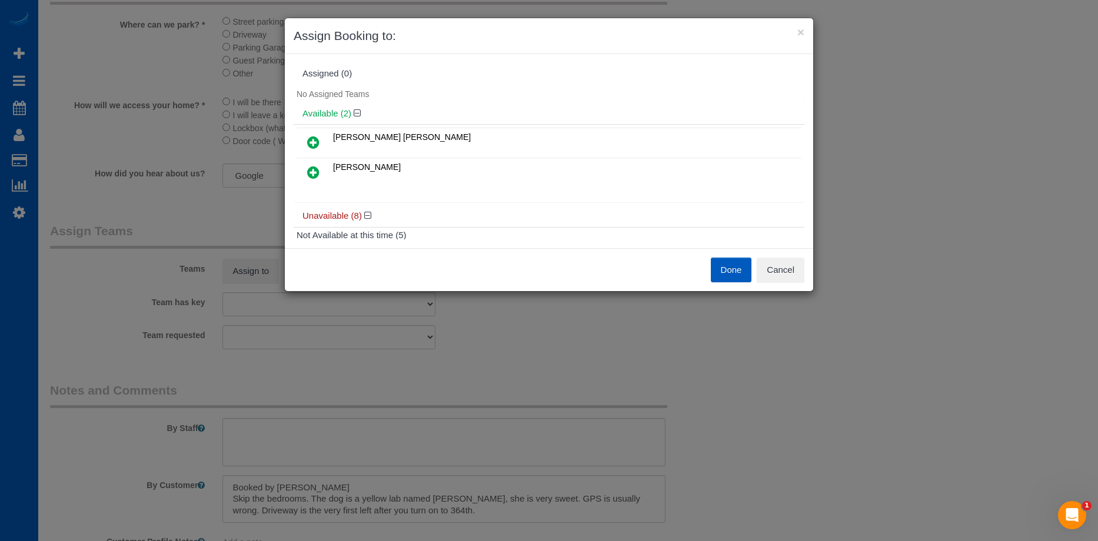
click at [314, 139] on icon at bounding box center [313, 142] width 12 height 14
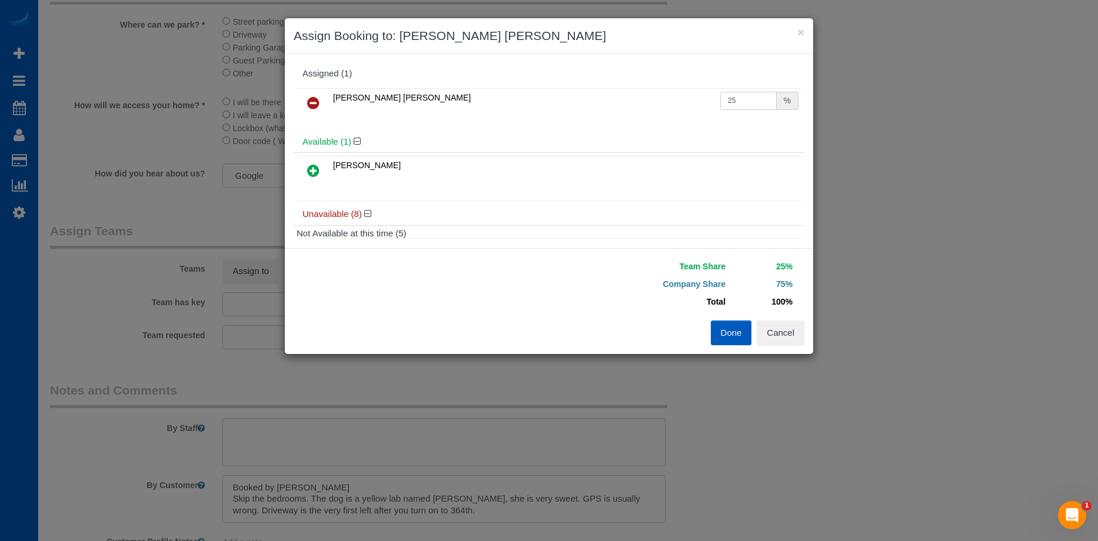
click at [743, 108] on input "25" at bounding box center [748, 101] width 56 height 18
drag, startPoint x: 749, startPoint y: 95, endPoint x: 678, endPoint y: 106, distance: 72.0
click at [678, 106] on tr "[PERSON_NAME] [PERSON_NAME] 25 %" at bounding box center [548, 103] width 505 height 30
type input "50"
click at [738, 332] on button "Done" at bounding box center [730, 333] width 41 height 25
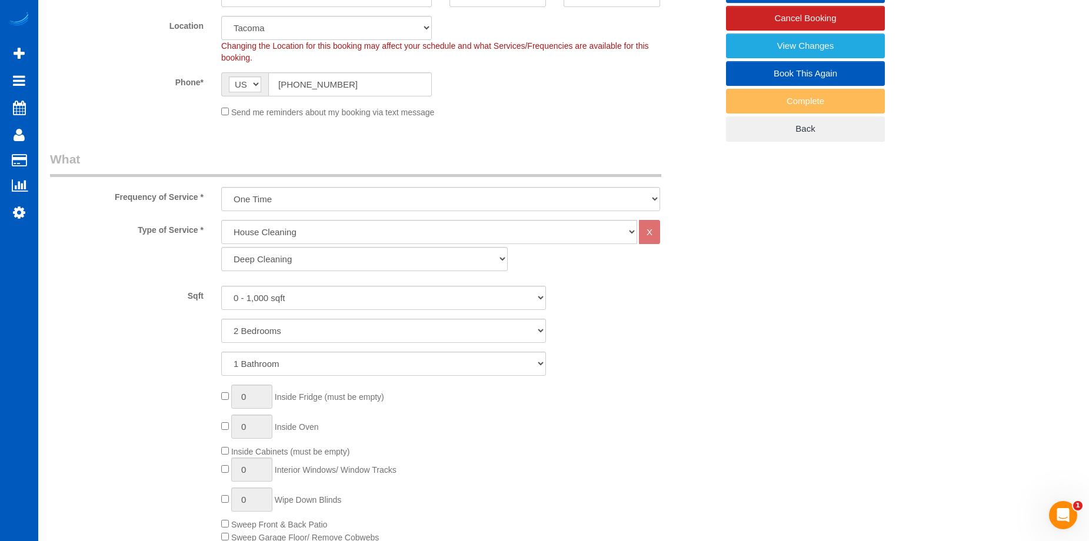
scroll to position [588, 0]
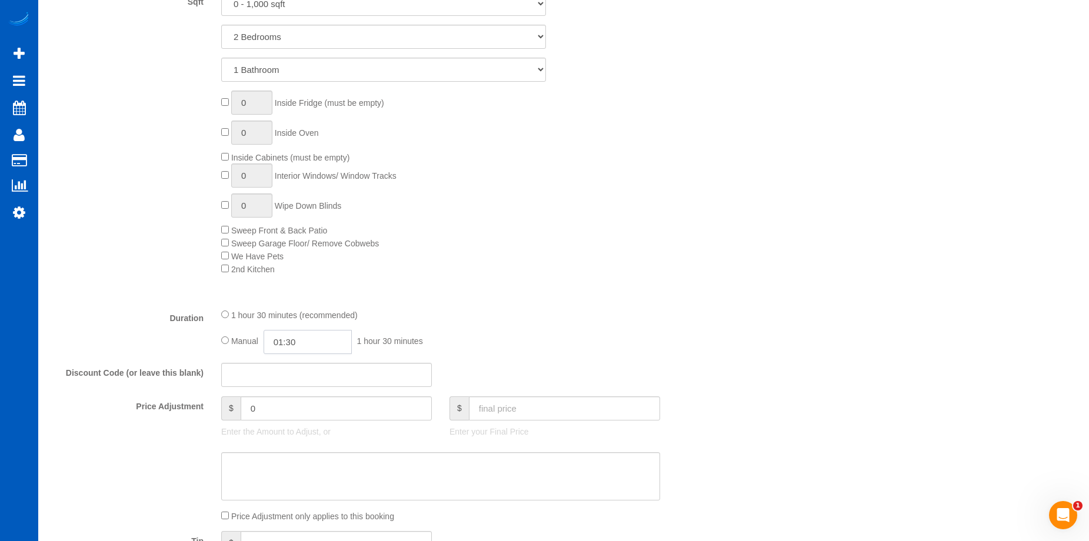
click at [292, 342] on input "01:30" at bounding box center [307, 342] width 88 height 24
type input "06:00"
click at [293, 391] on li "06:00" at bounding box center [294, 397] width 52 height 15
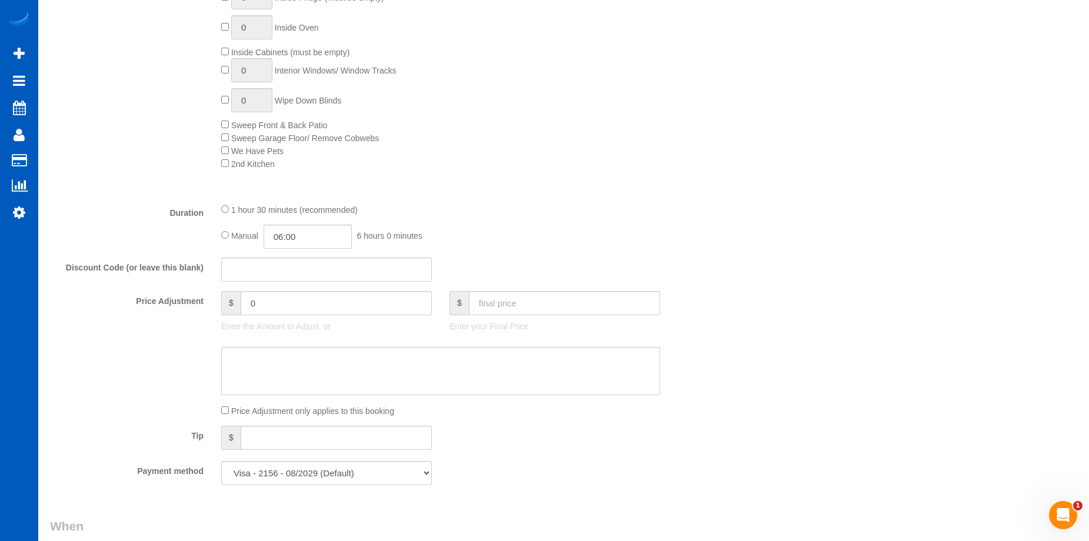
scroll to position [823, 0]
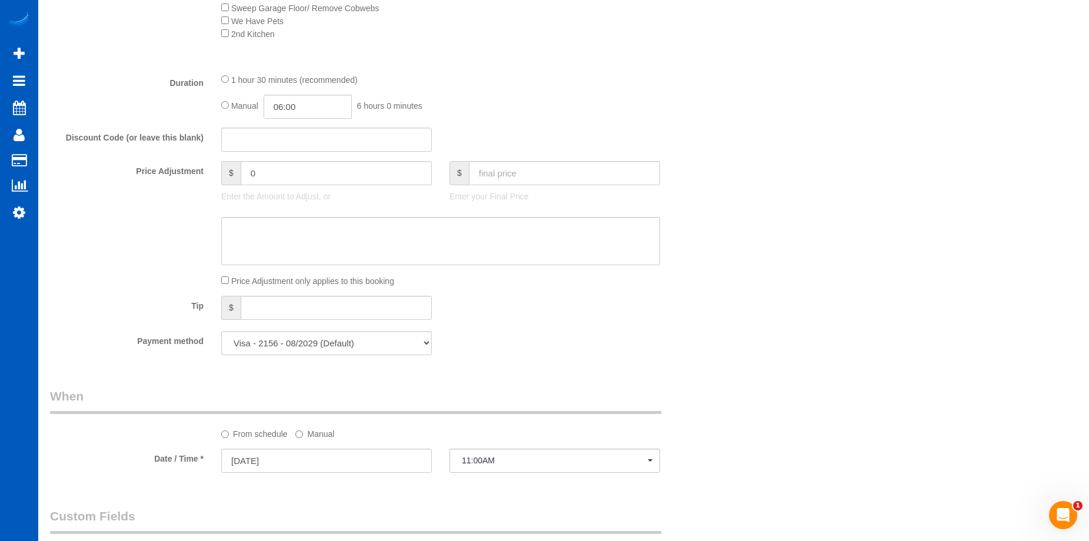
select select "spot13"
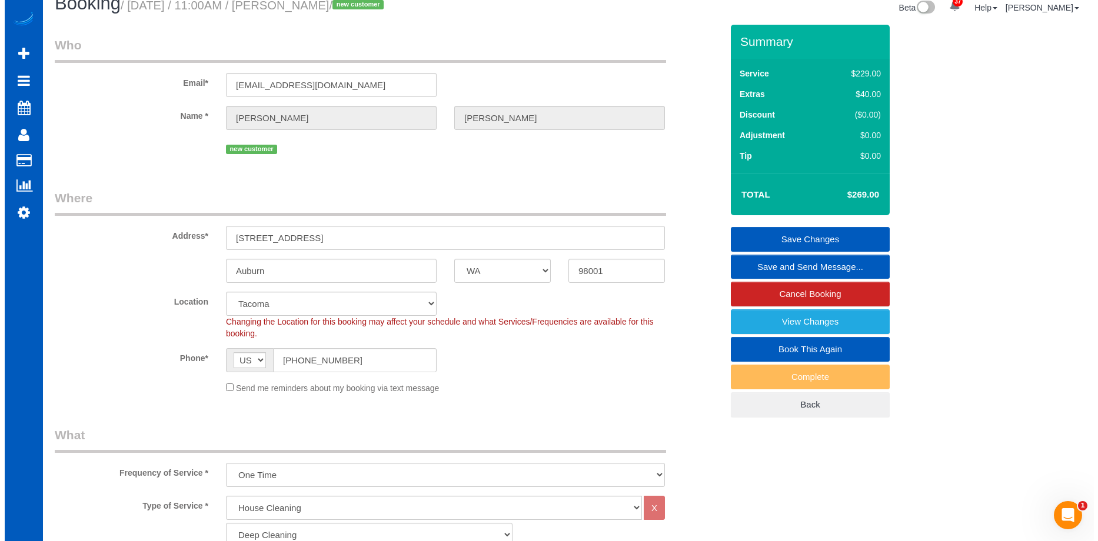
scroll to position [0, 0]
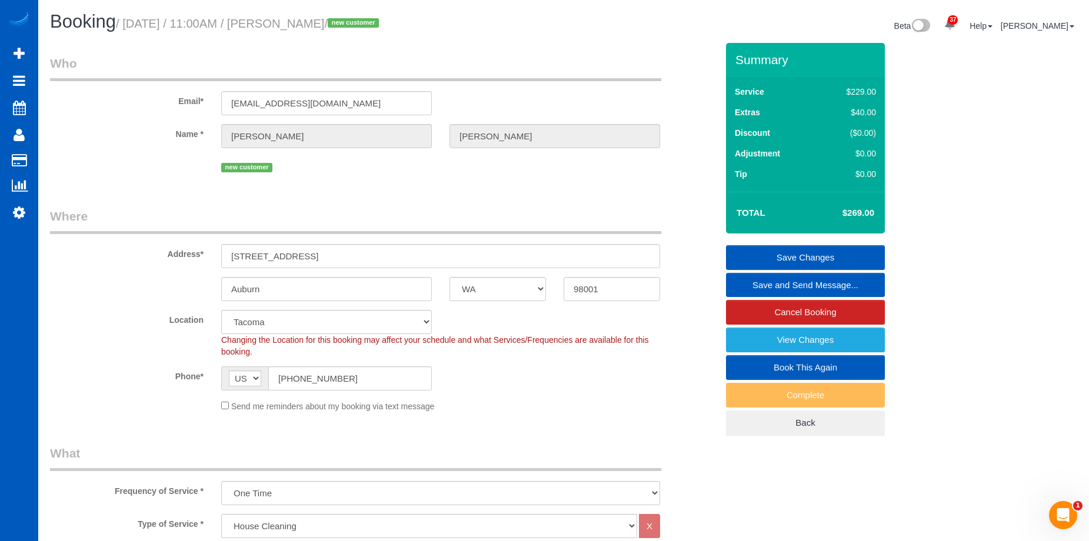
click at [756, 249] on link "Save Changes" at bounding box center [805, 257] width 159 height 25
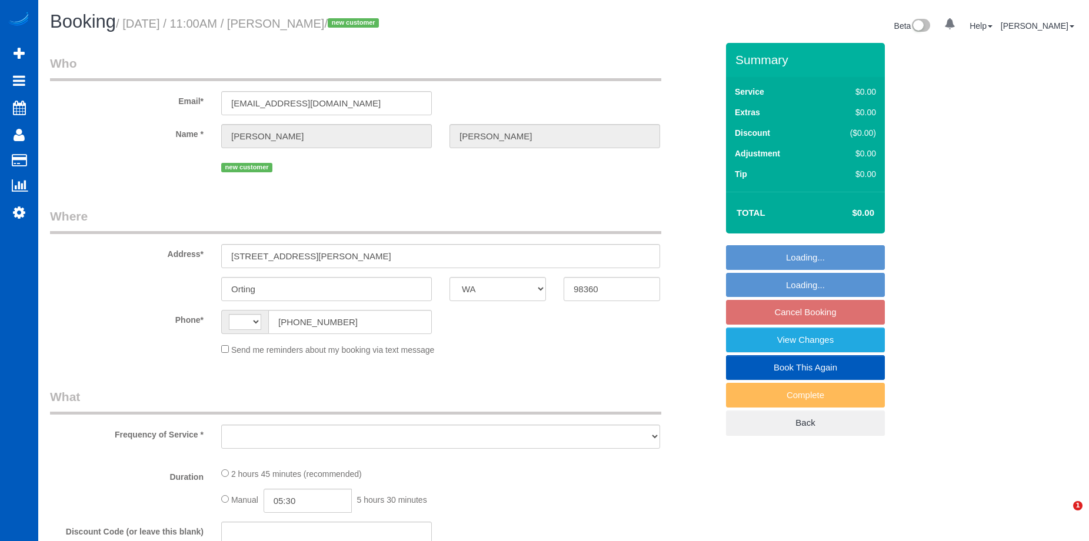
select select "WA"
select select "string:[GEOGRAPHIC_DATA]"
select select "object:733"
select select "string:fspay-a2f98a69-a50c-49cd-9fcb-db82c11747c7"
select select "spot1"
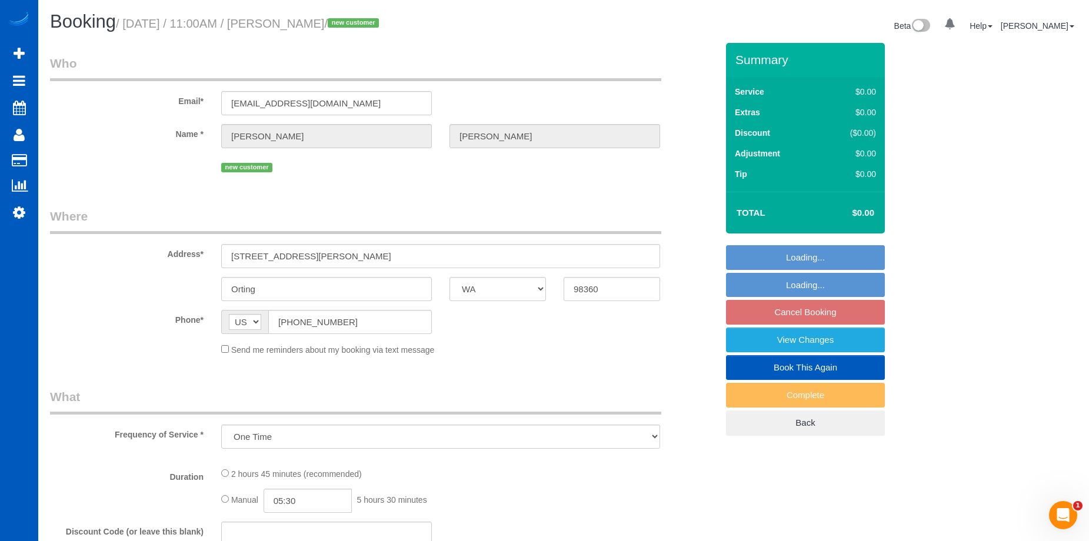
select select "199"
select select "2001"
select select "3"
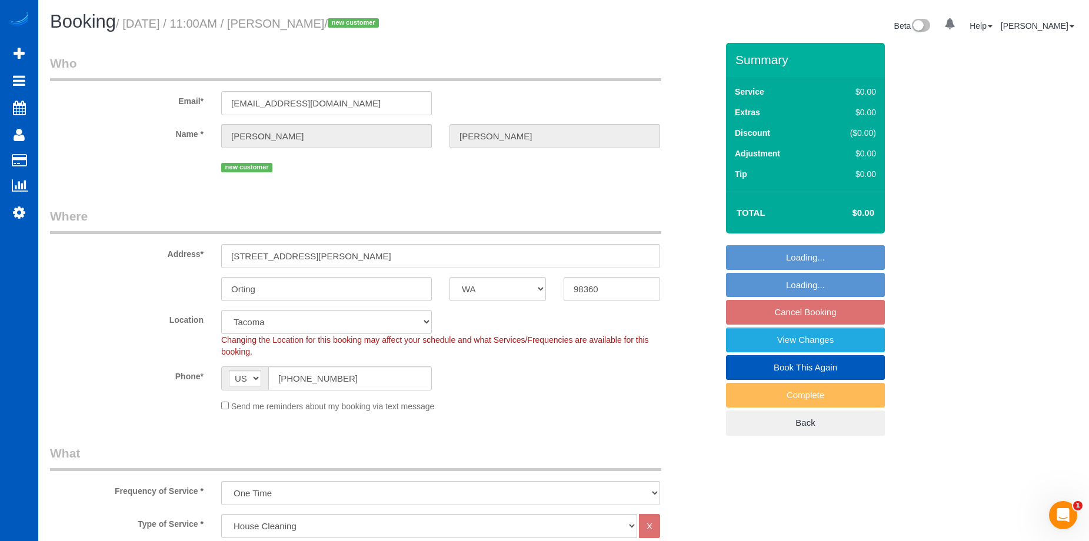
select select "object:955"
select select "spot11"
select select "2001"
select select "3"
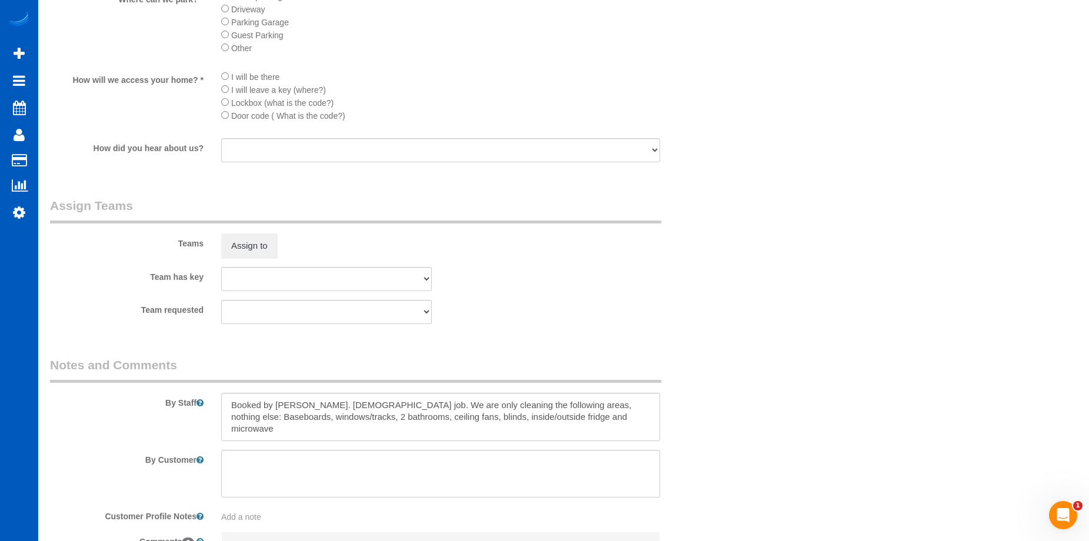
scroll to position [1353, 0]
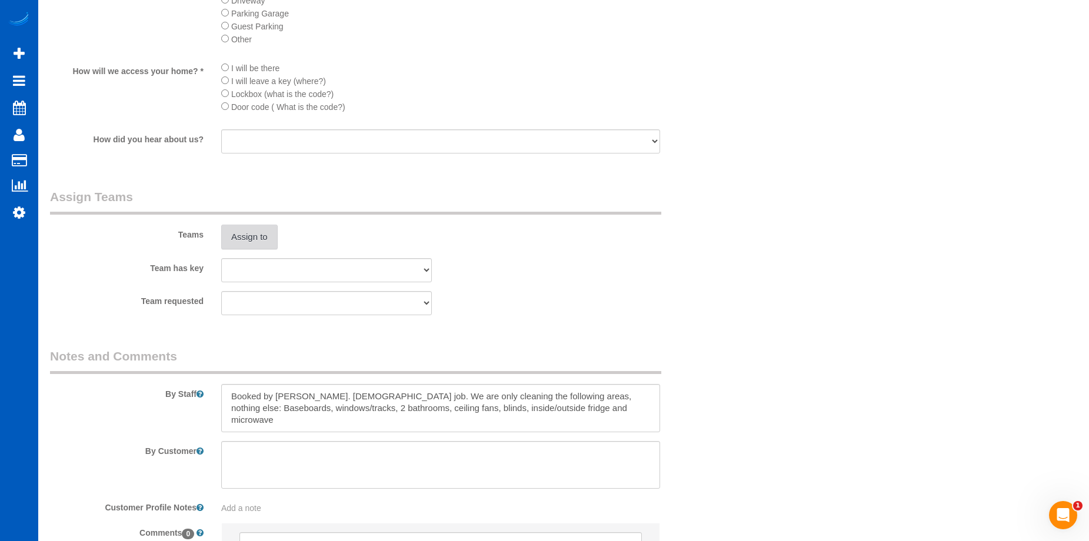
click at [242, 231] on button "Assign to" at bounding box center [249, 237] width 56 height 25
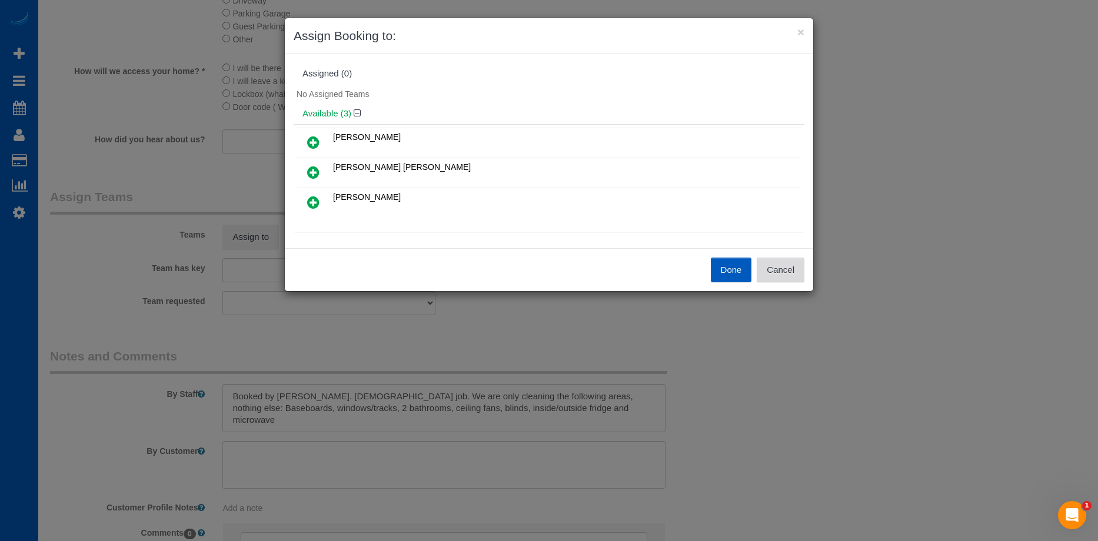
click at [779, 271] on button "Cancel" at bounding box center [780, 270] width 48 height 25
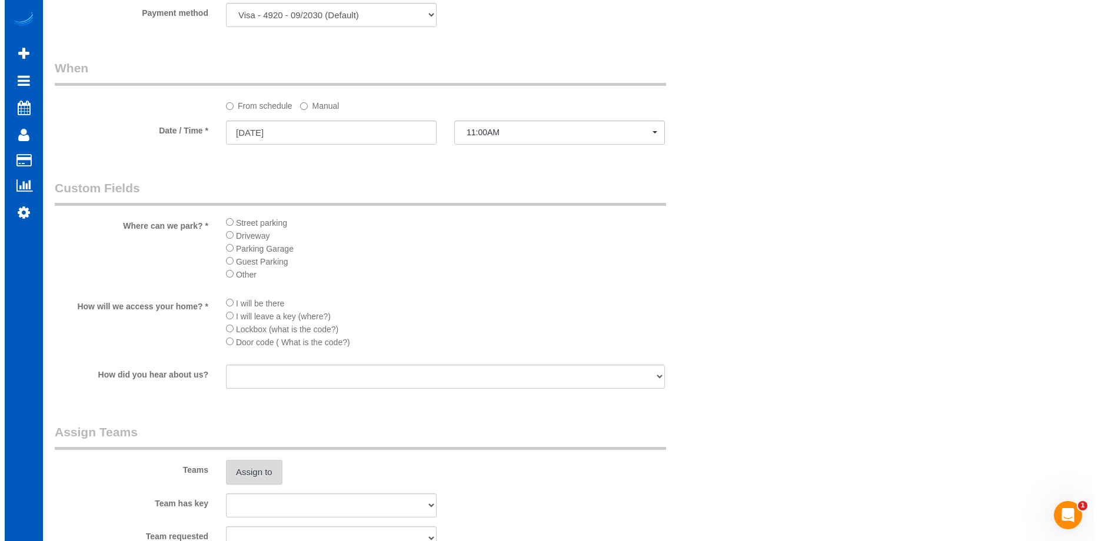
scroll to position [1294, 0]
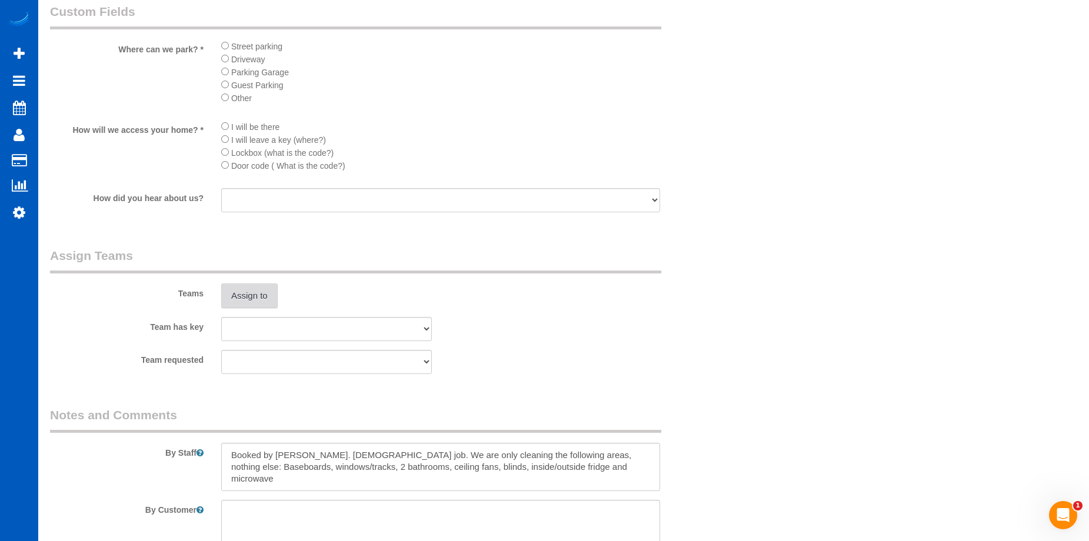
click at [253, 292] on button "Assign to" at bounding box center [249, 295] width 56 height 25
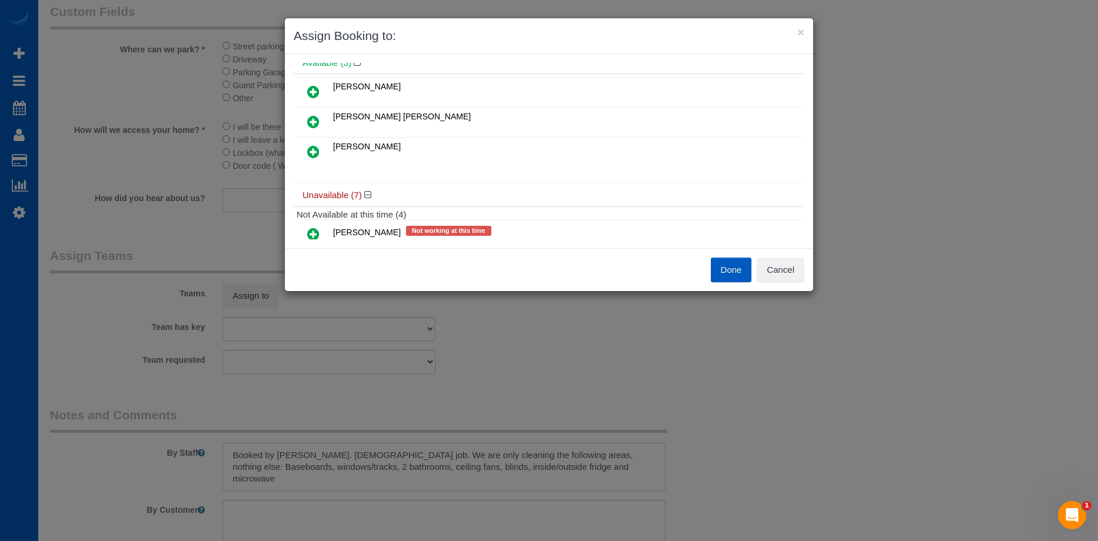
scroll to position [0, 0]
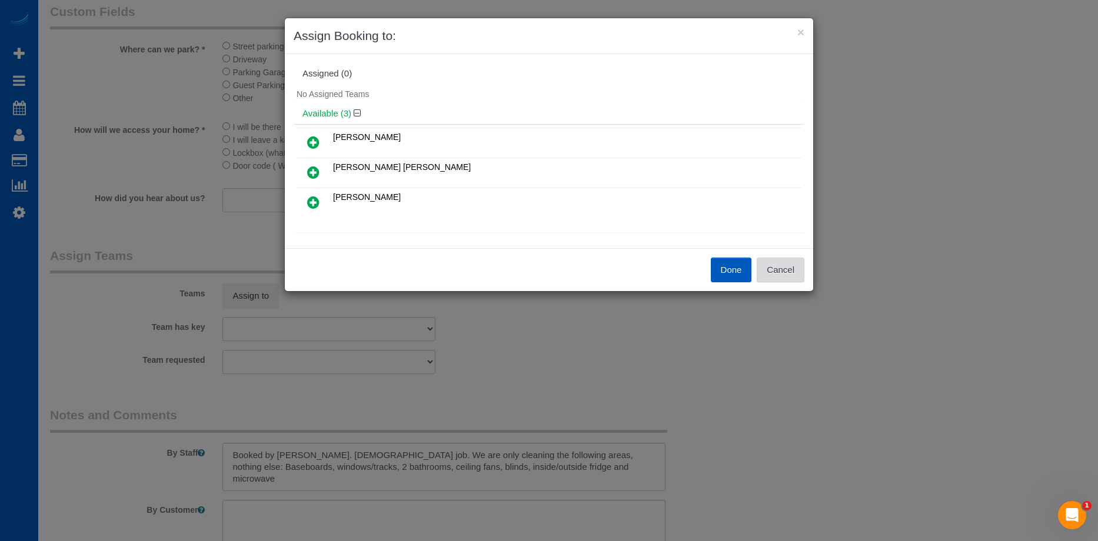
click at [780, 265] on button "Cancel" at bounding box center [780, 270] width 48 height 25
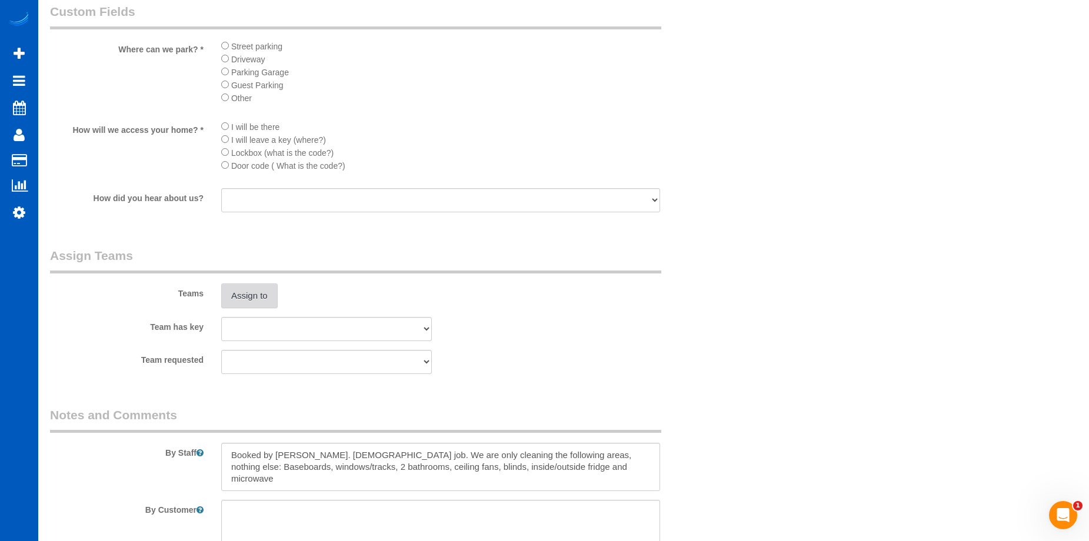
click at [260, 296] on button "Assign to" at bounding box center [249, 295] width 56 height 25
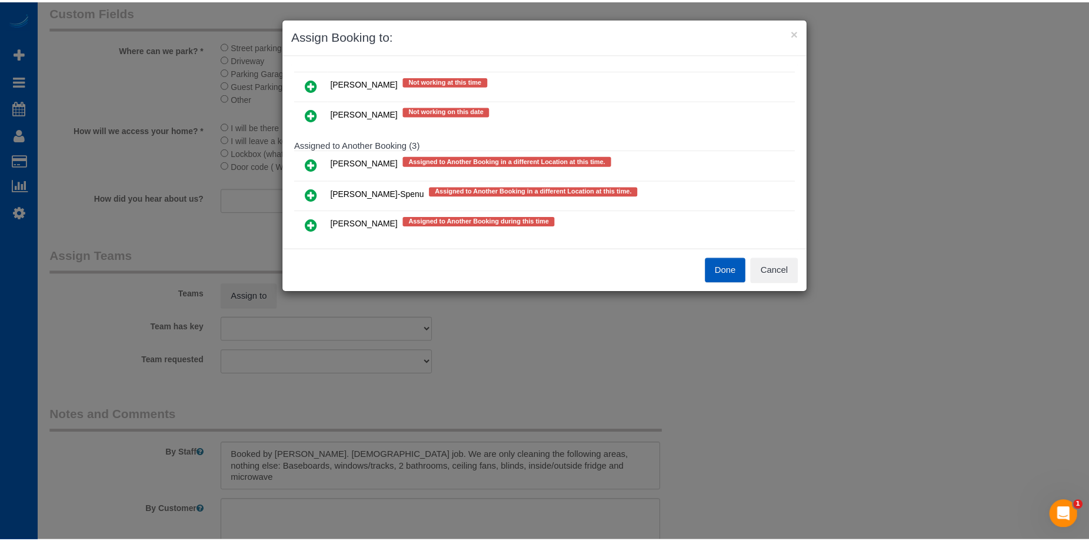
scroll to position [286, 0]
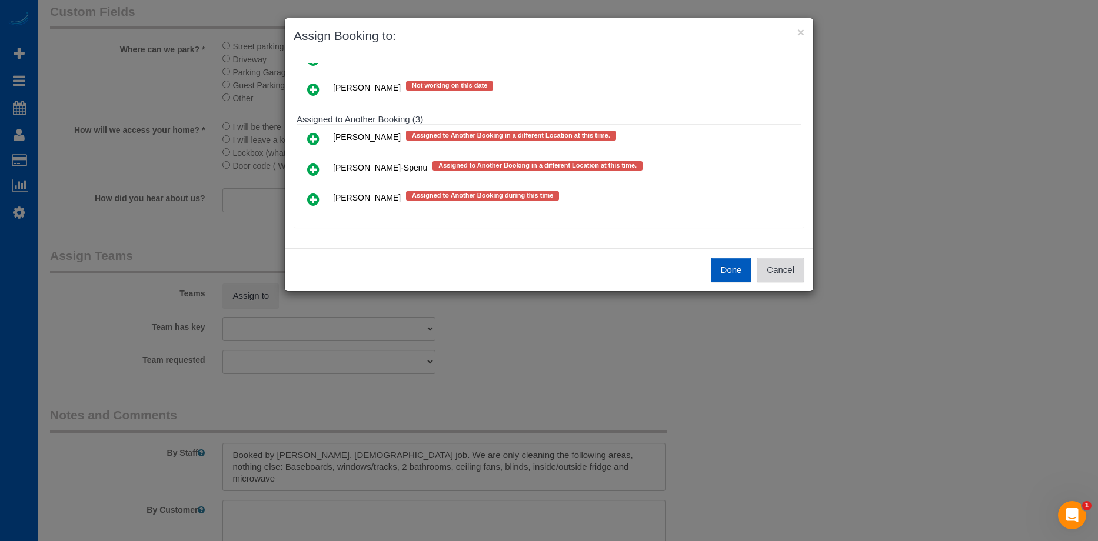
click at [785, 265] on button "Cancel" at bounding box center [780, 270] width 48 height 25
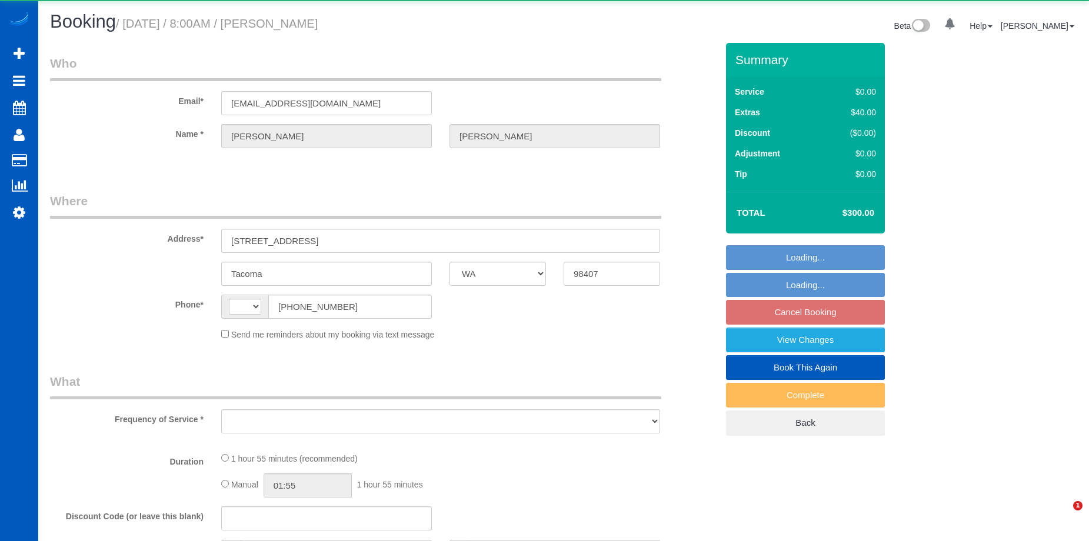
select select "WA"
select select "string:[GEOGRAPHIC_DATA]"
select select "string:fspay-d123add9-4107-4011-94d9-a66249ff2acd"
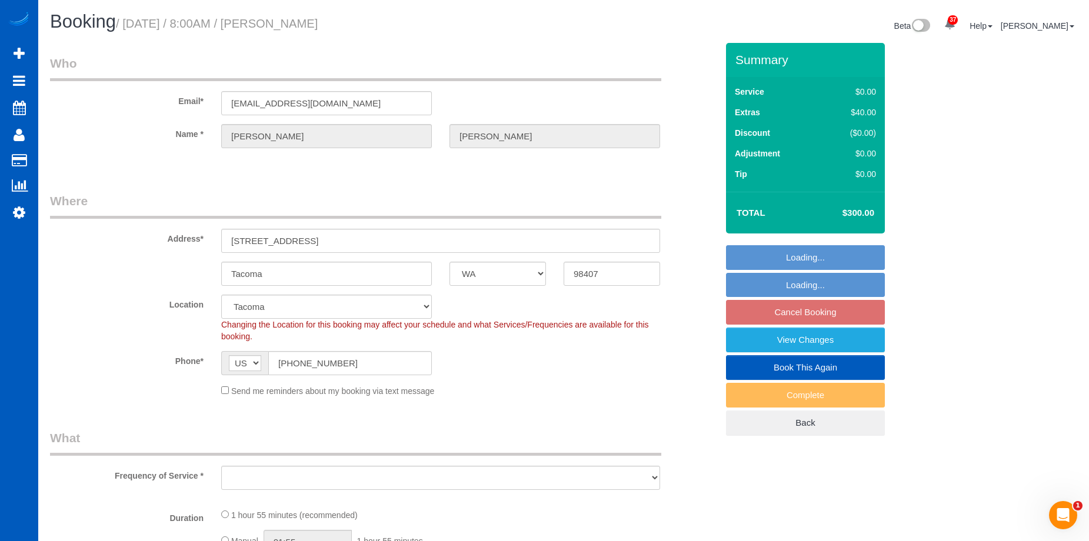
select select "199"
select select "1501"
select select "2"
select select "object:1052"
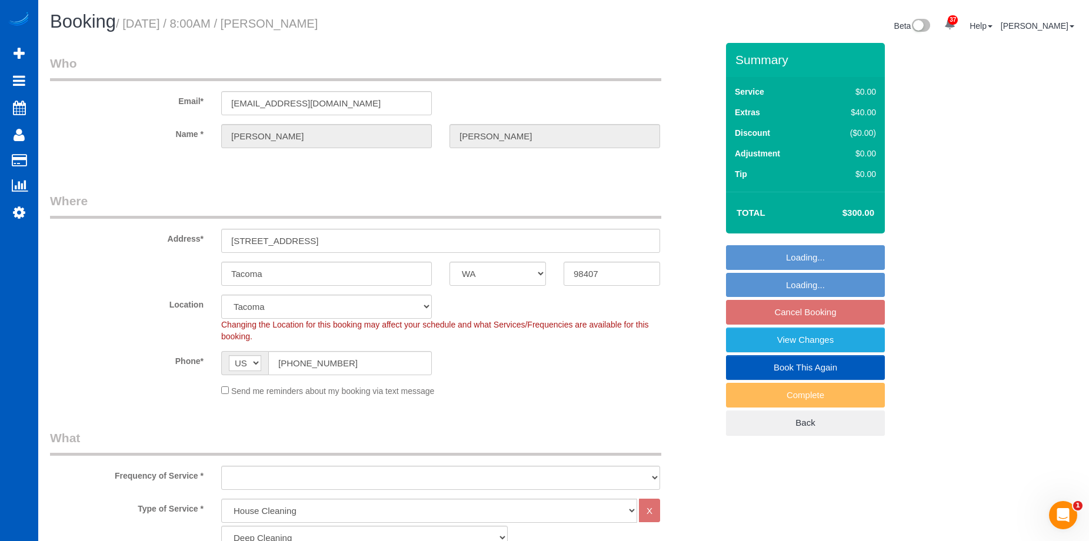
select select "spot1"
select select "object:1146"
select select "1501"
select select "2"
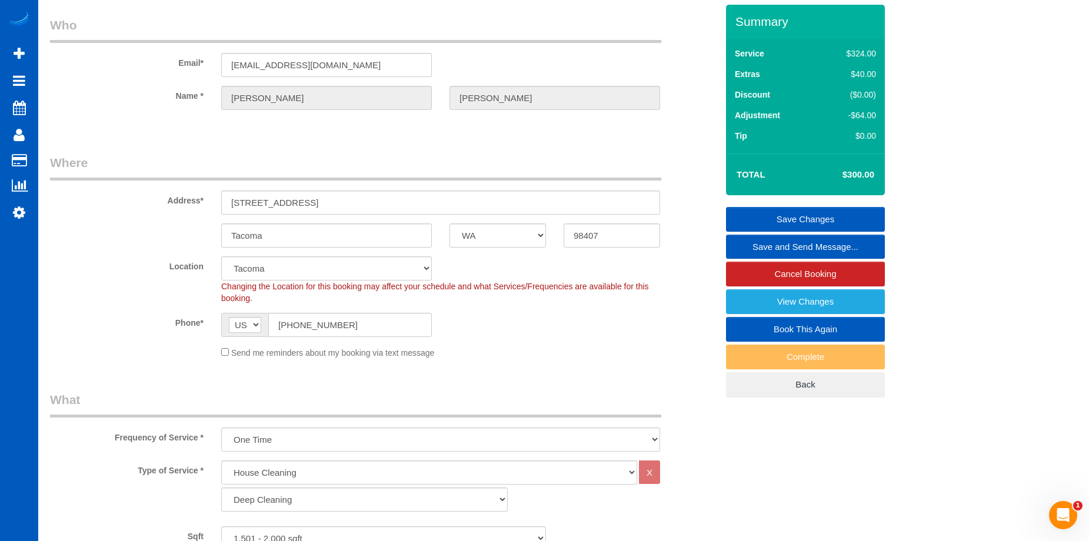
scroll to position [59, 0]
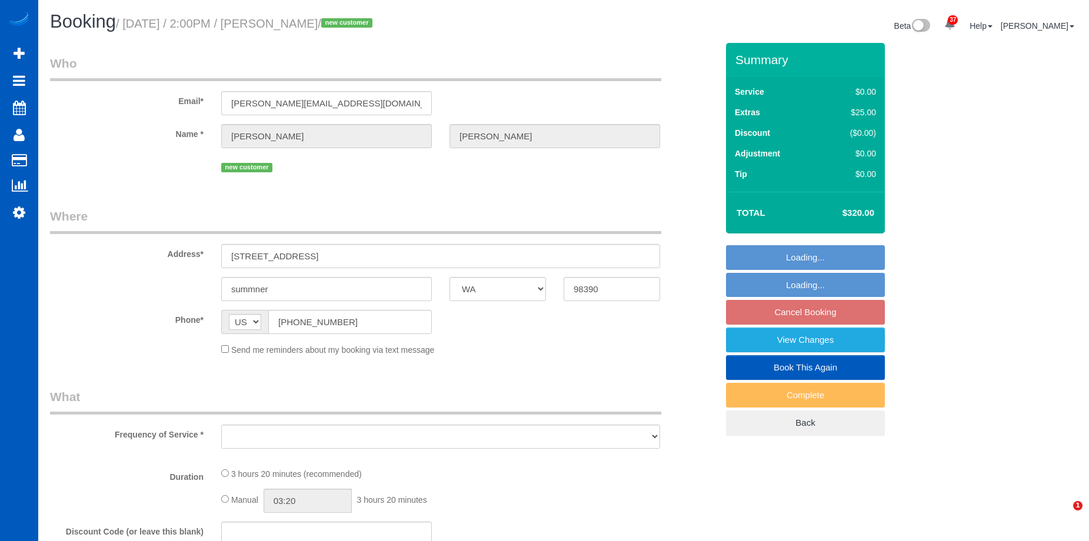
select select "WA"
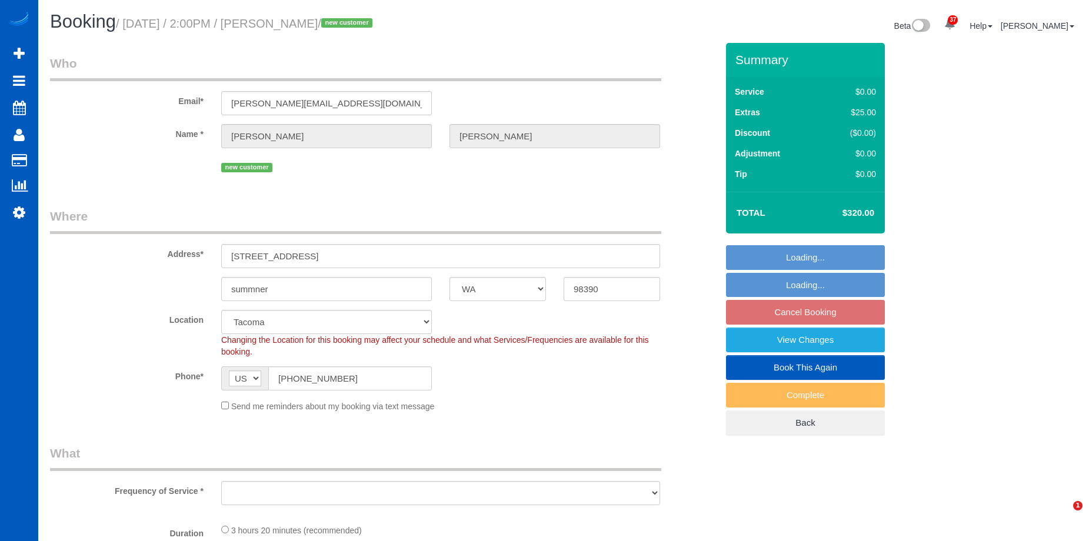
select select "object:1113"
select select "string:fspay-144dae1b-7c53-4ebf-a8cc-0d7c93810670"
select select "199"
select select "spot1"
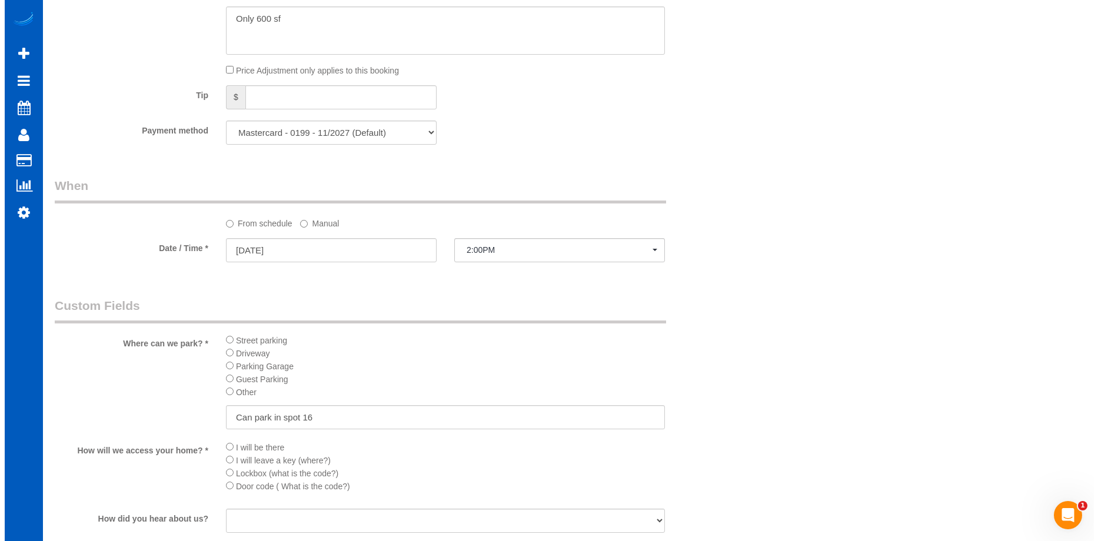
scroll to position [1235, 0]
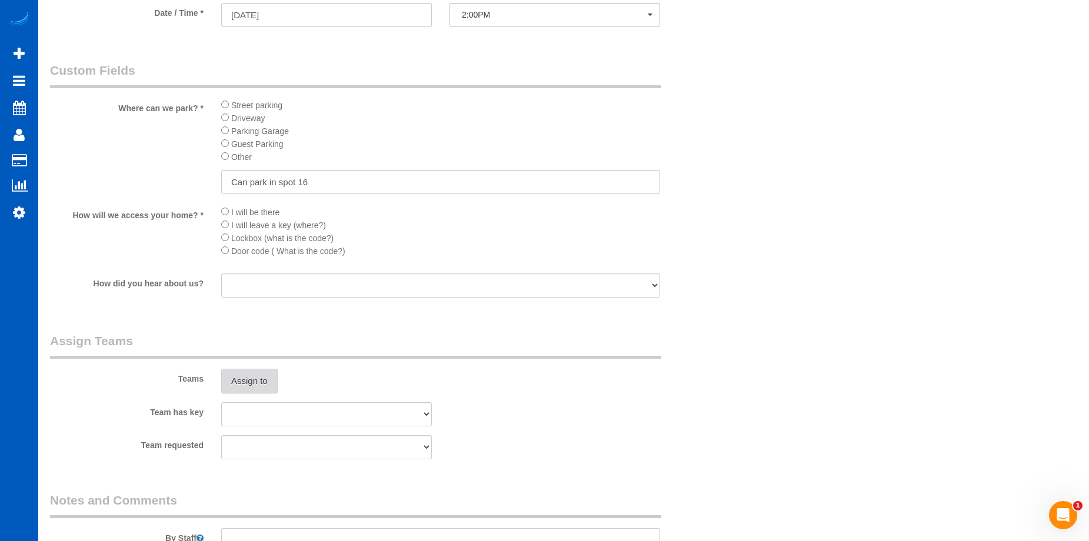
click at [272, 376] on button "Assign to" at bounding box center [249, 381] width 56 height 25
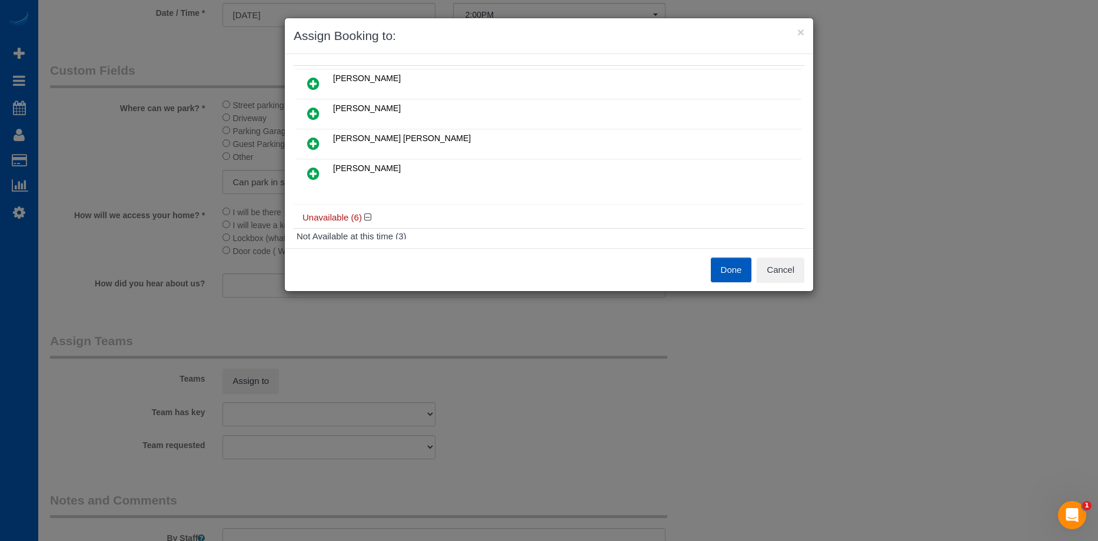
scroll to position [0, 0]
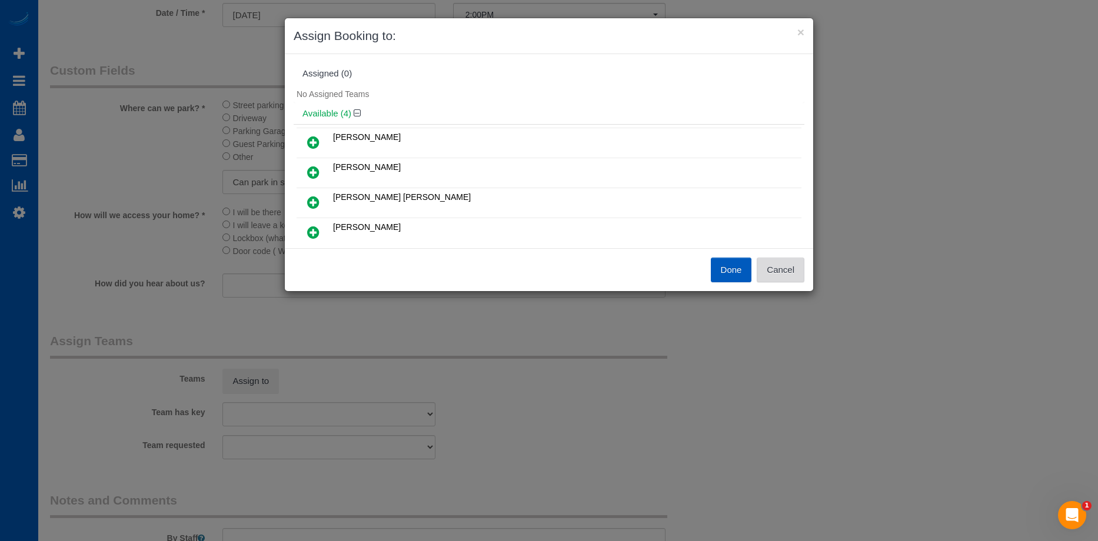
click at [773, 269] on button "Cancel" at bounding box center [780, 270] width 48 height 25
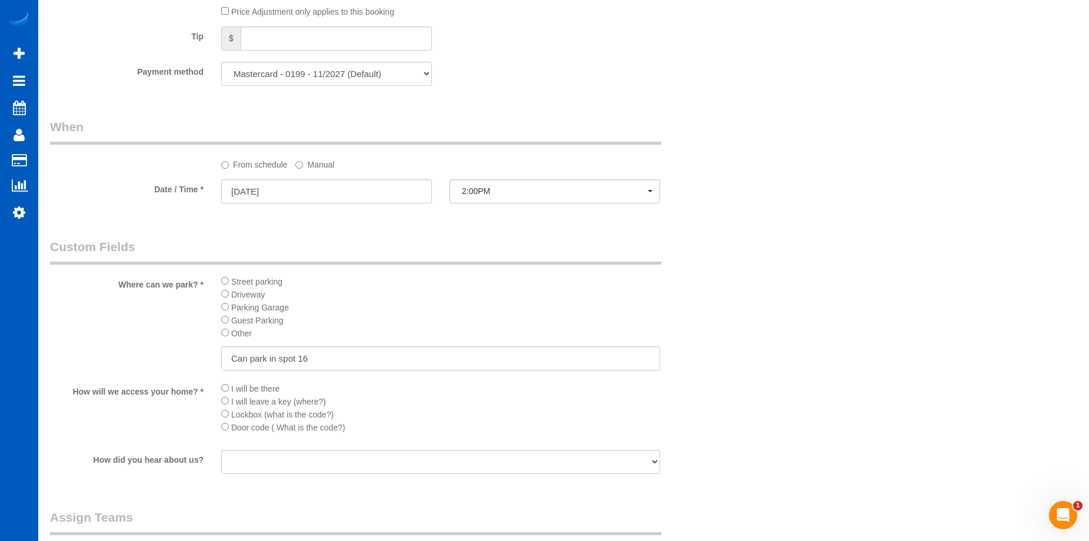
scroll to position [1353, 0]
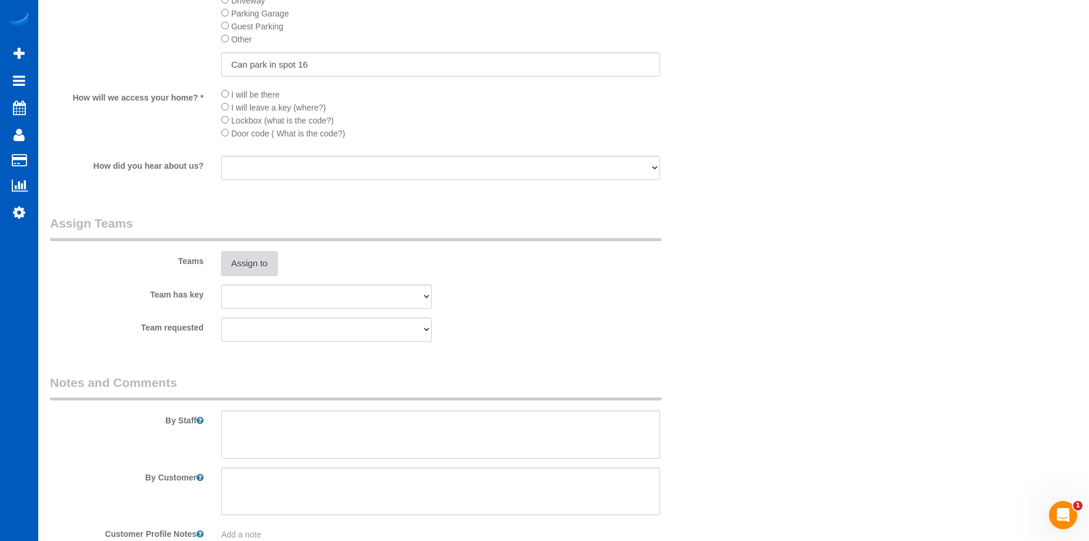
click at [262, 265] on button "Assign to" at bounding box center [249, 263] width 56 height 25
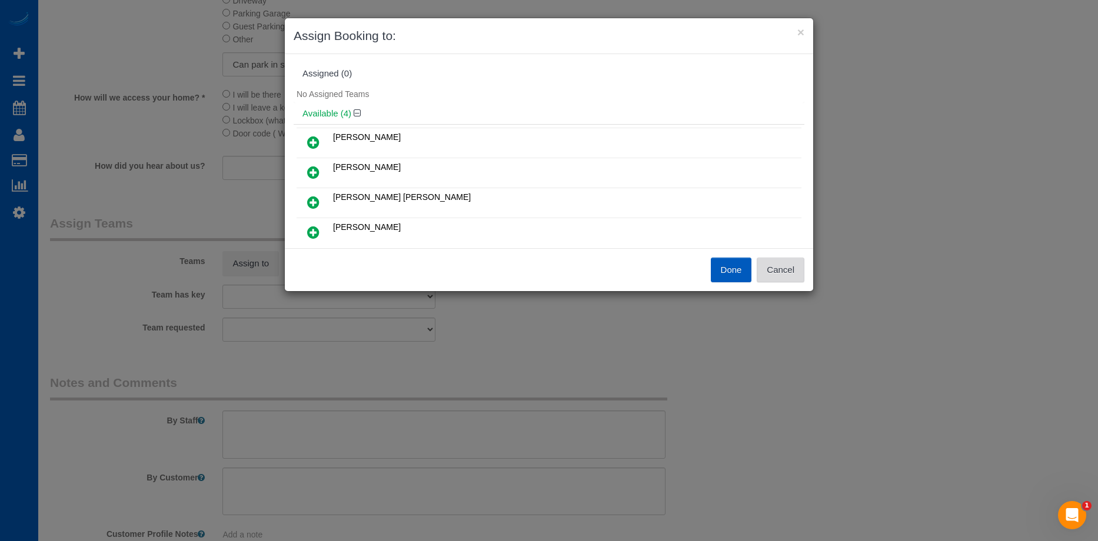
click at [793, 269] on button "Cancel" at bounding box center [780, 270] width 48 height 25
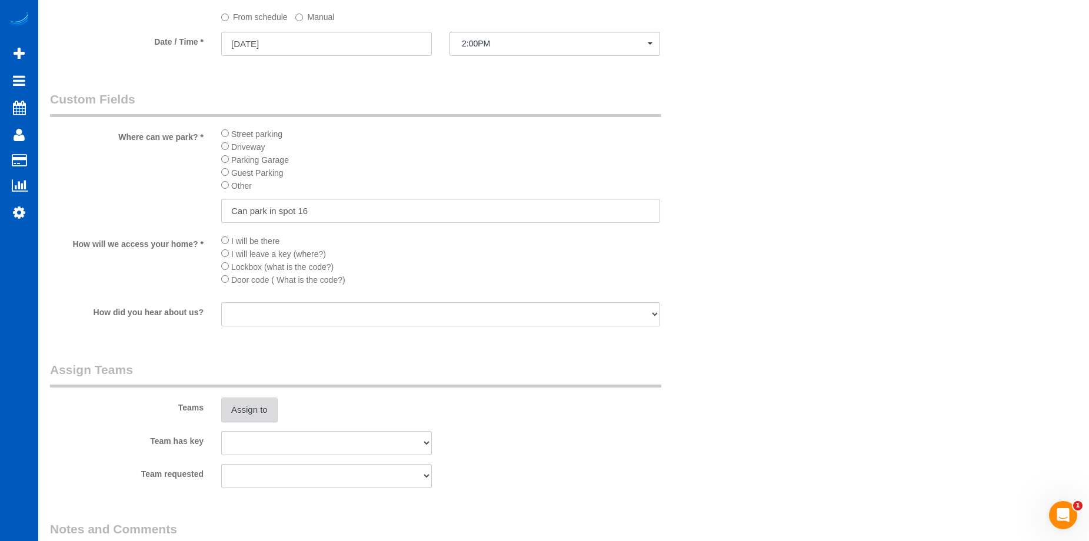
scroll to position [1294, 0]
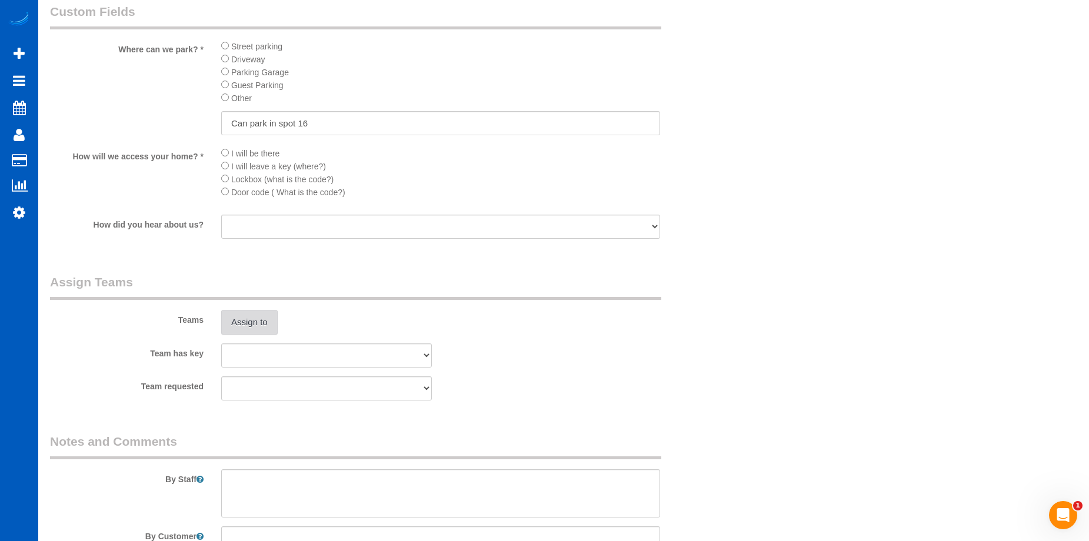
click at [245, 319] on button "Assign to" at bounding box center [249, 322] width 56 height 25
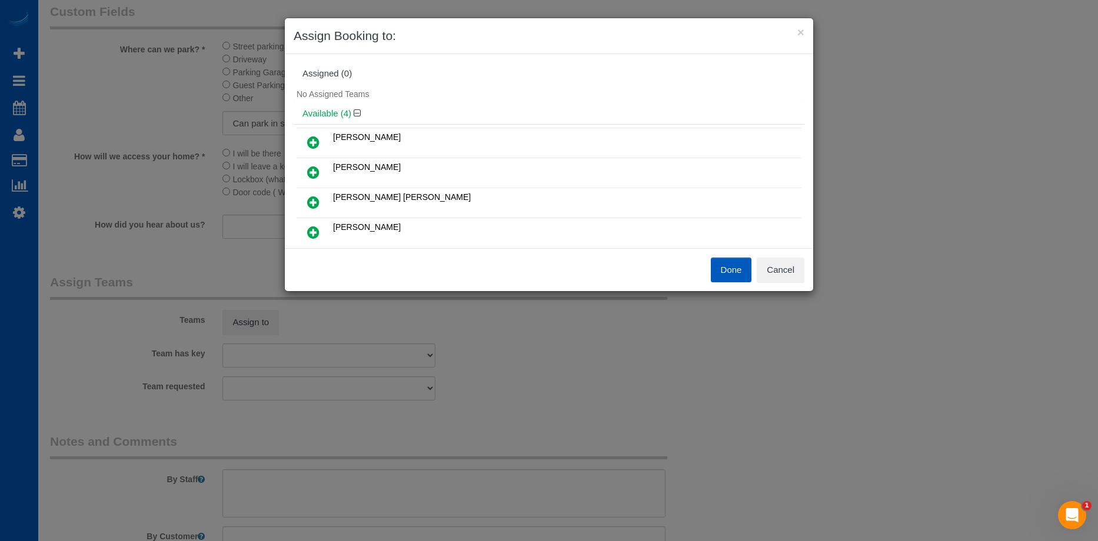
click at [310, 136] on icon at bounding box center [313, 142] width 12 height 14
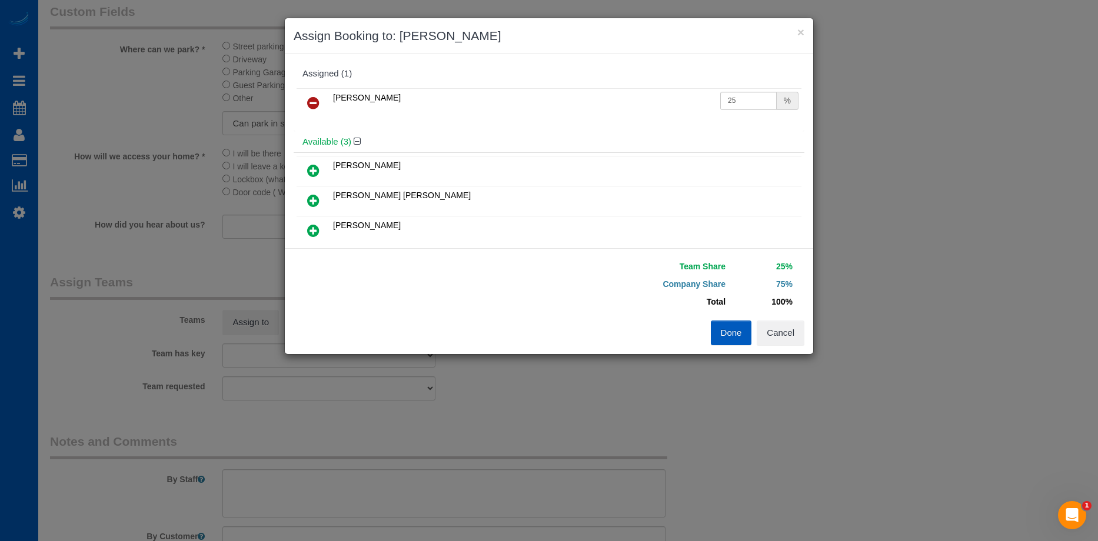
click at [308, 195] on icon at bounding box center [313, 201] width 12 height 14
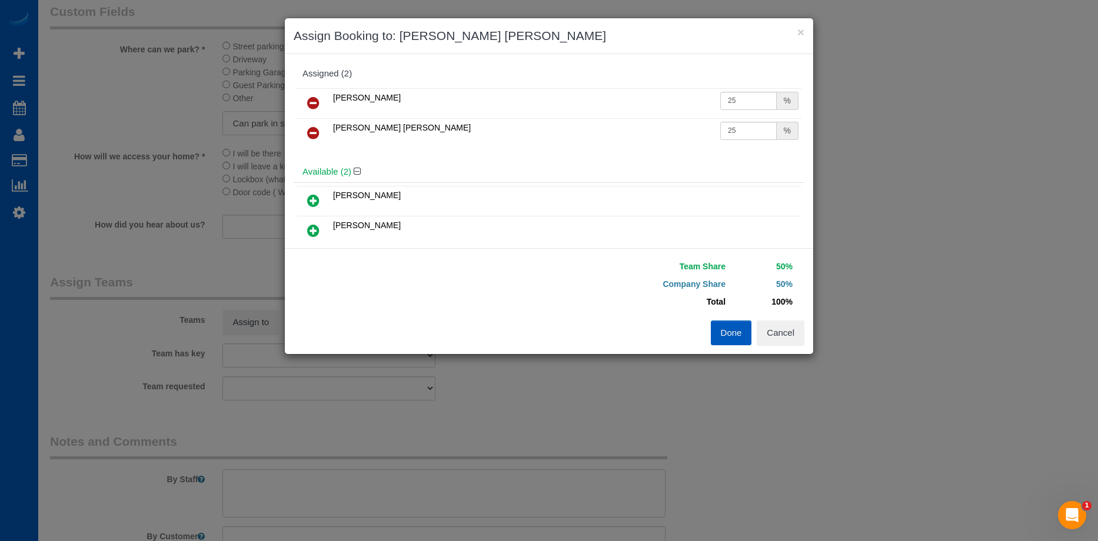
click at [726, 331] on button "Done" at bounding box center [730, 333] width 41 height 25
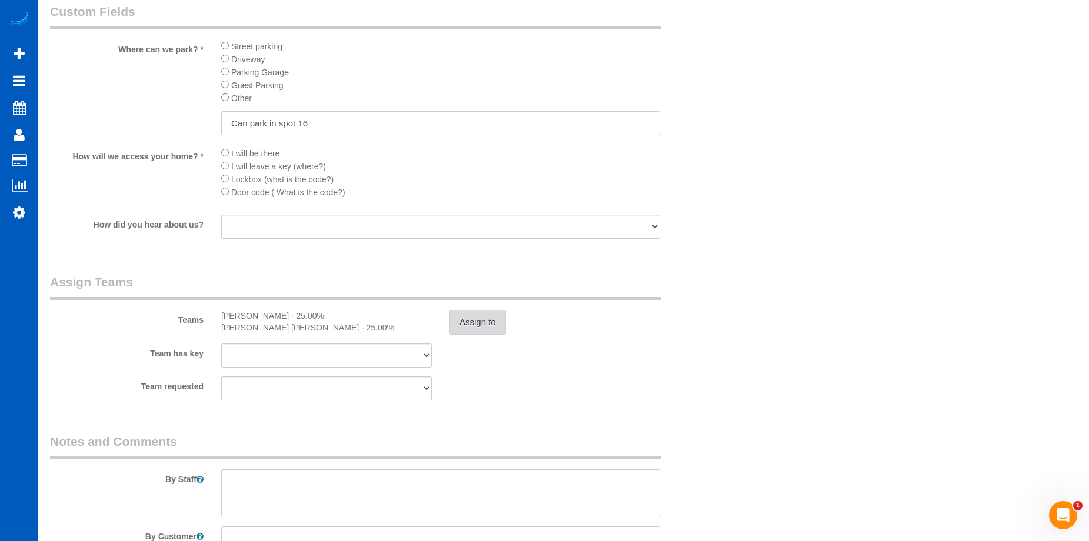
click at [469, 316] on button "Assign to" at bounding box center [477, 322] width 56 height 25
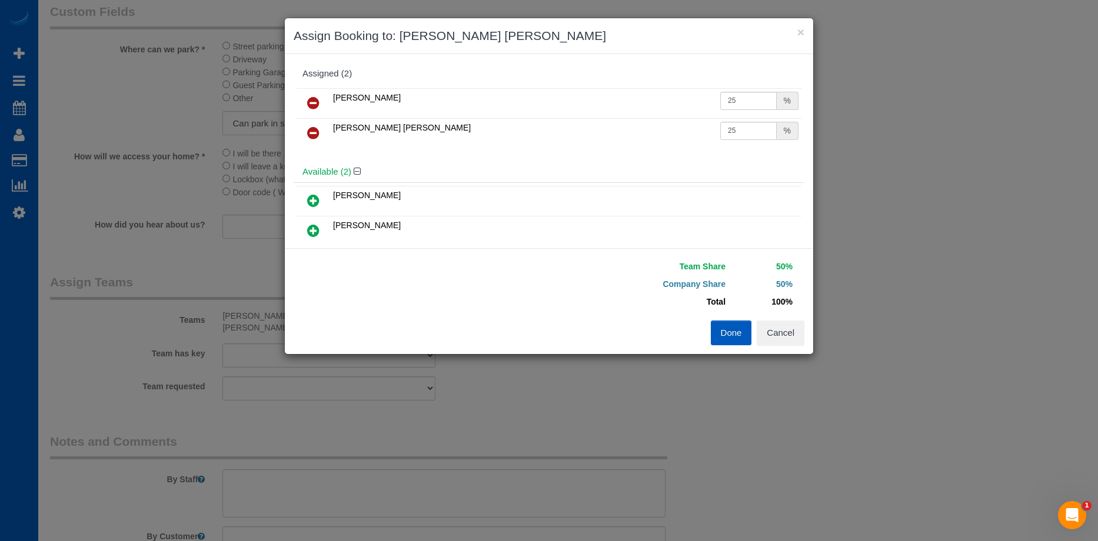
click at [311, 131] on icon at bounding box center [313, 133] width 12 height 14
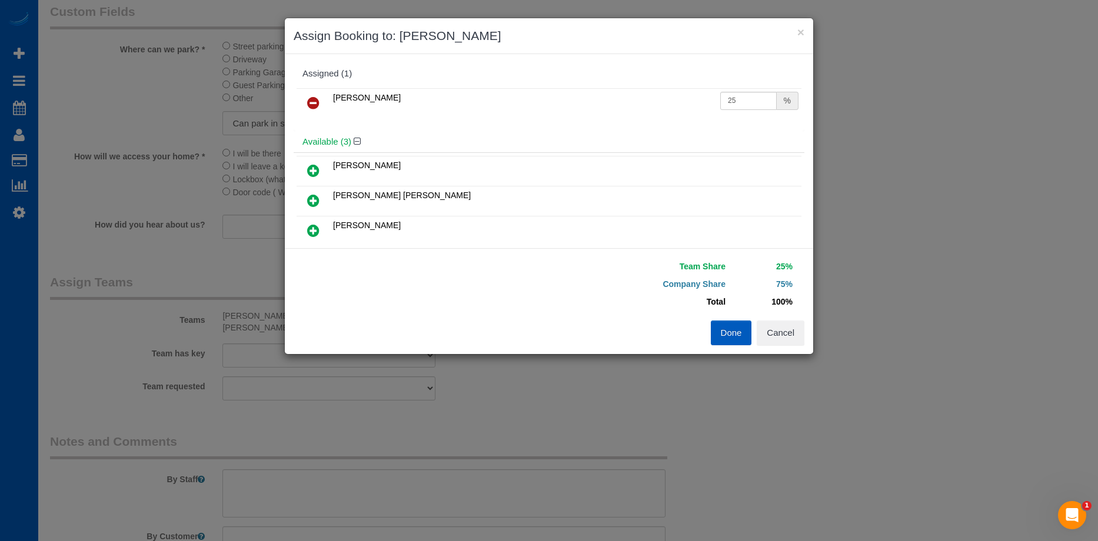
click at [303, 104] on link at bounding box center [313, 104] width 28 height 24
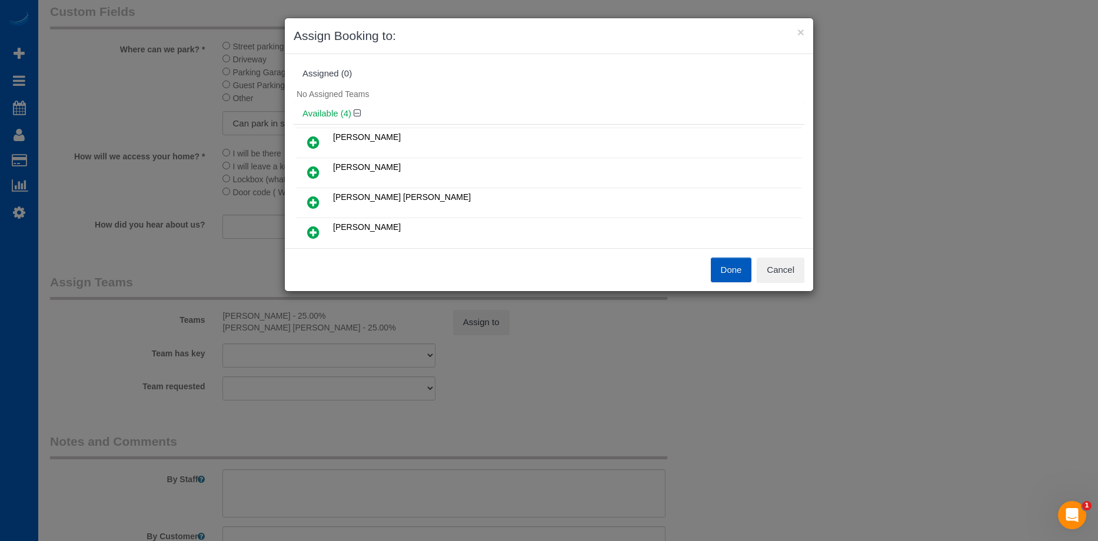
click at [319, 168] on link at bounding box center [313, 173] width 28 height 24
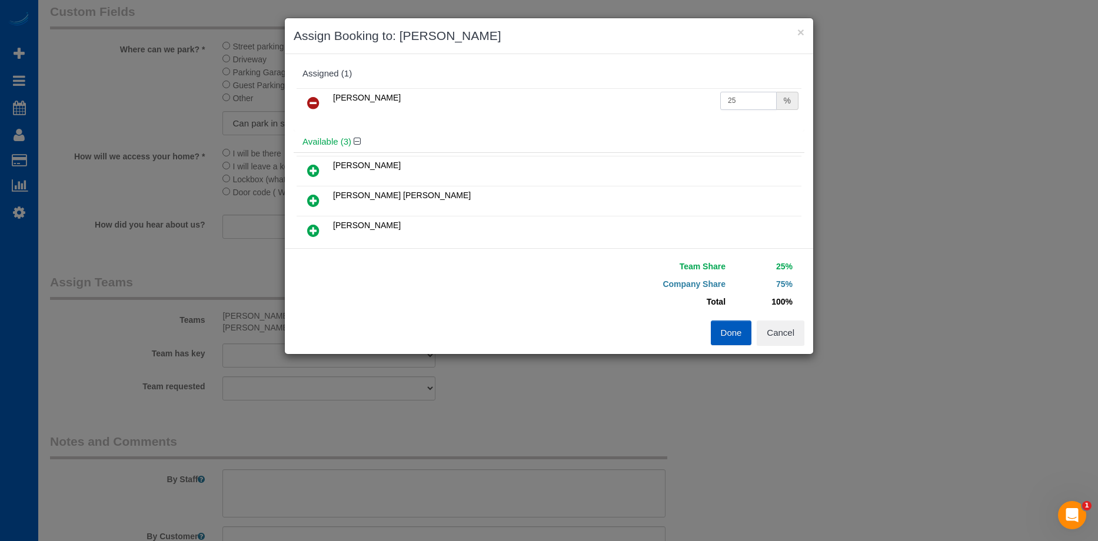
click at [736, 102] on input "25" at bounding box center [748, 101] width 56 height 18
drag, startPoint x: 748, startPoint y: 95, endPoint x: 679, endPoint y: 98, distance: 68.9
click at [679, 98] on tr "Karyna Butov 25 %" at bounding box center [548, 103] width 505 height 30
type input "50"
click at [731, 327] on button "Done" at bounding box center [730, 333] width 41 height 25
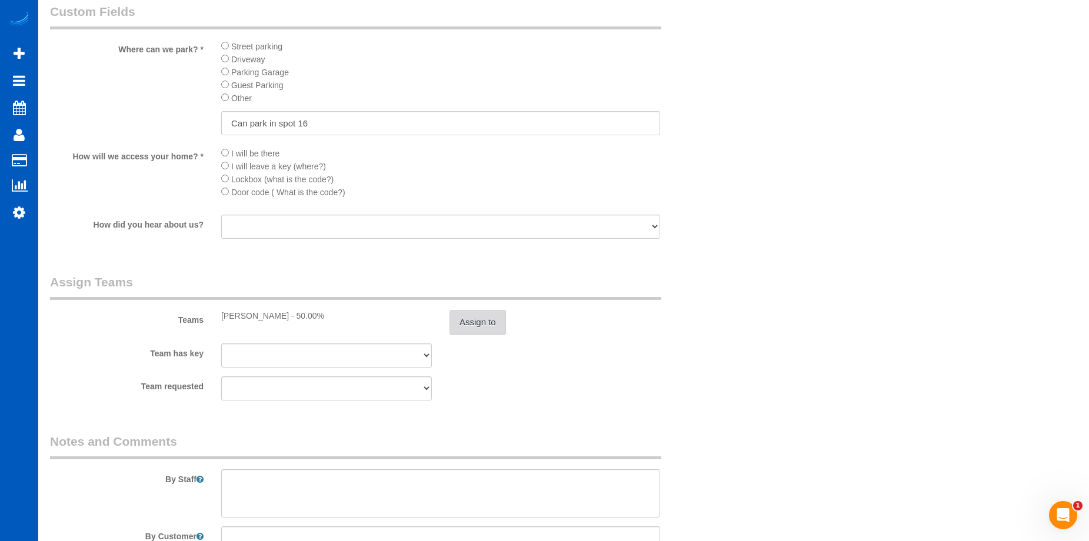
click at [490, 321] on button "Assign to" at bounding box center [477, 322] width 56 height 25
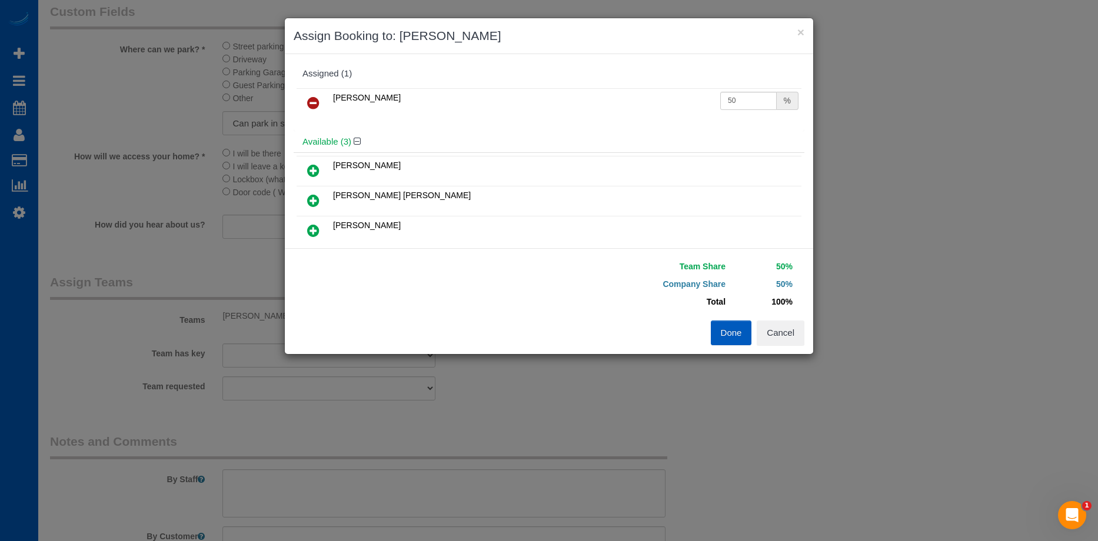
click at [312, 88] on td at bounding box center [313, 103] width 34 height 30
click at [314, 101] on icon at bounding box center [313, 103] width 12 height 14
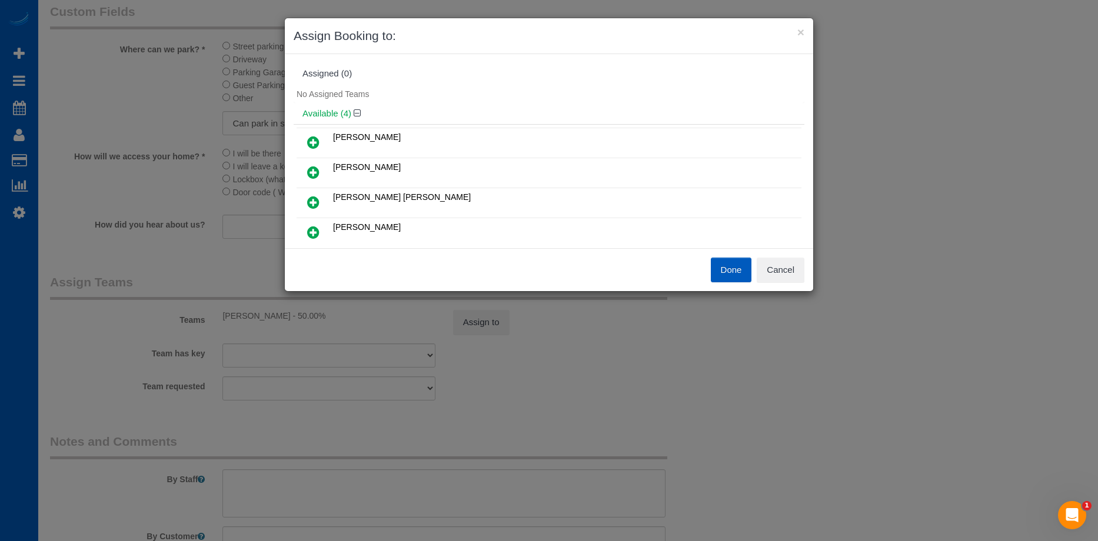
click at [309, 138] on icon at bounding box center [313, 142] width 12 height 14
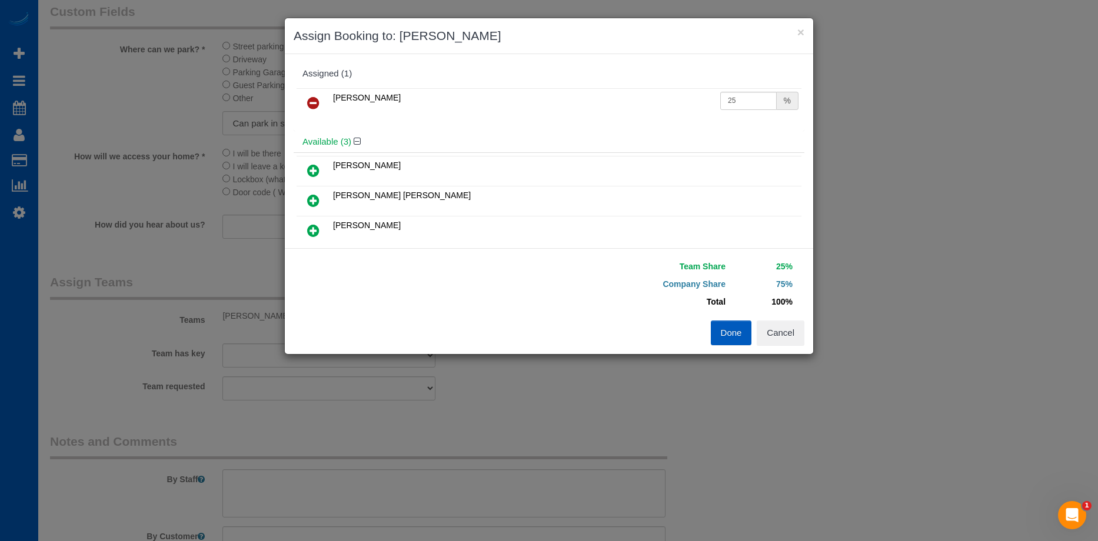
click at [319, 227] on link at bounding box center [313, 231] width 28 height 24
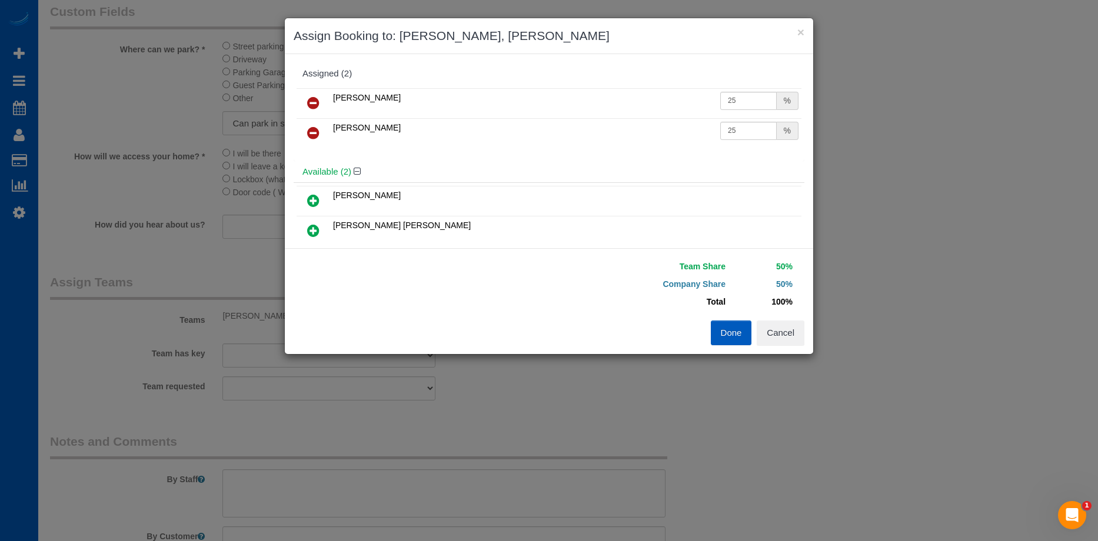
drag, startPoint x: 315, startPoint y: 130, endPoint x: 366, endPoint y: 129, distance: 51.2
click at [315, 131] on icon at bounding box center [313, 133] width 12 height 14
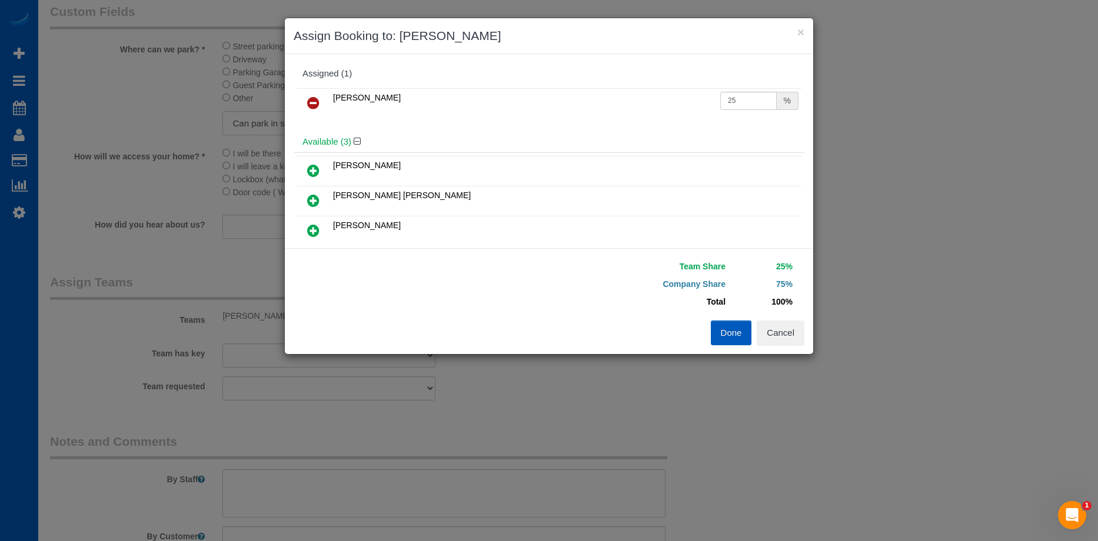
click at [309, 99] on icon at bounding box center [313, 103] width 12 height 14
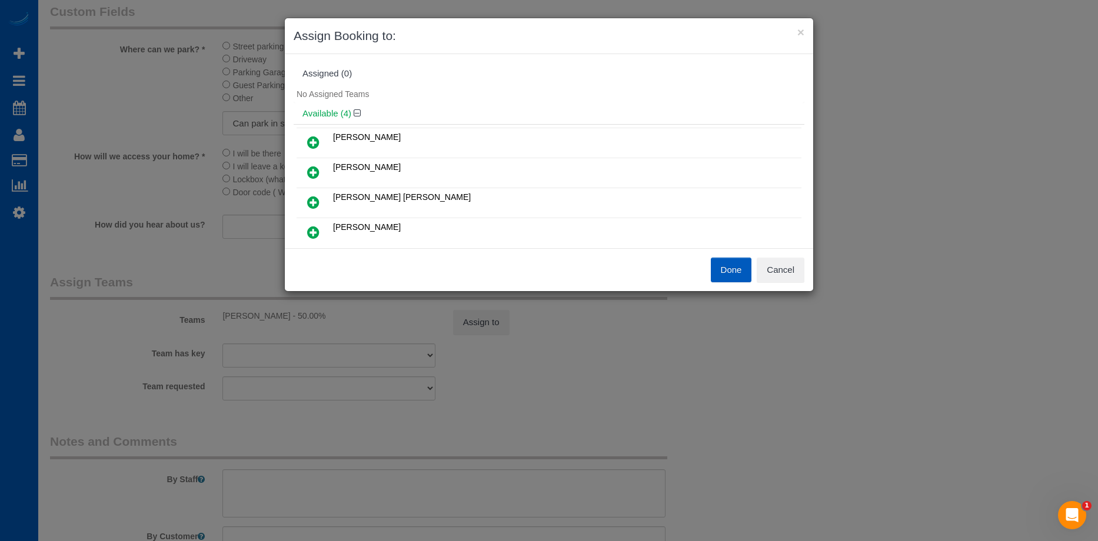
click at [311, 170] on icon at bounding box center [313, 172] width 12 height 14
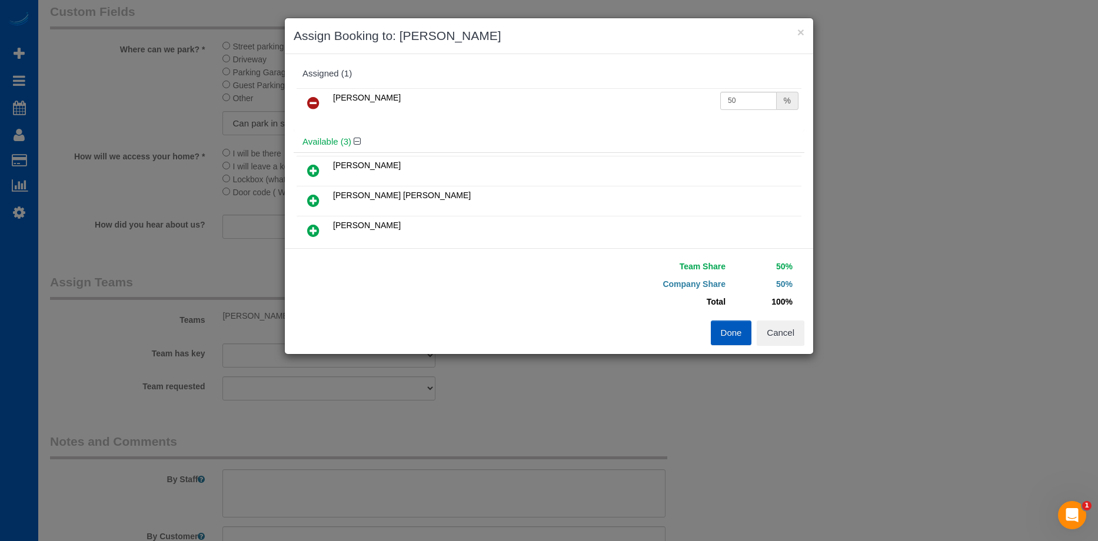
drag, startPoint x: 732, startPoint y: 343, endPoint x: 677, endPoint y: 299, distance: 70.7
click at [732, 343] on button "Done" at bounding box center [730, 333] width 41 height 25
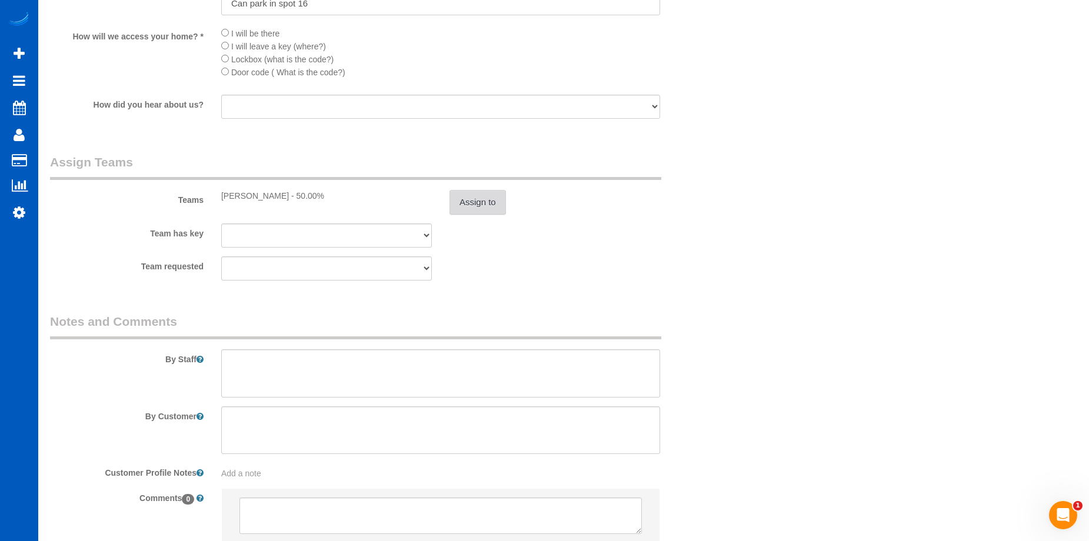
scroll to position [1470, 0]
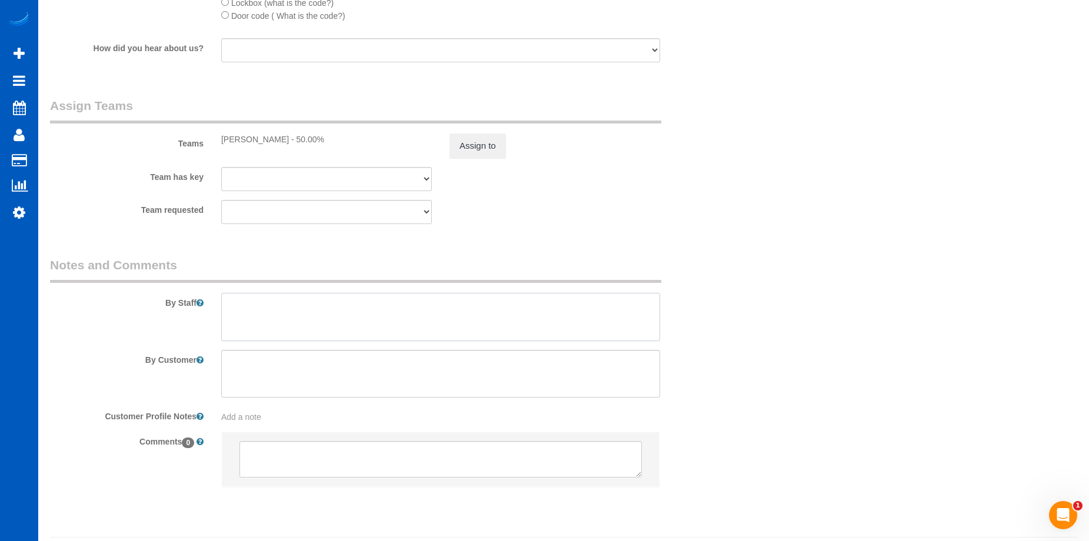
click at [431, 308] on textarea at bounding box center [440, 317] width 439 height 48
type textarea "Bring your friend."
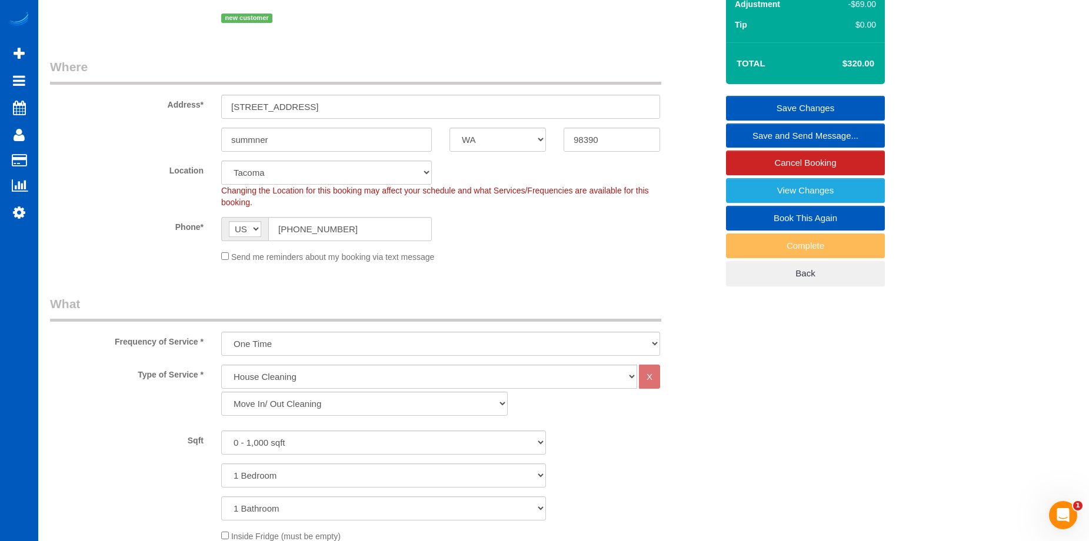
scroll to position [59, 0]
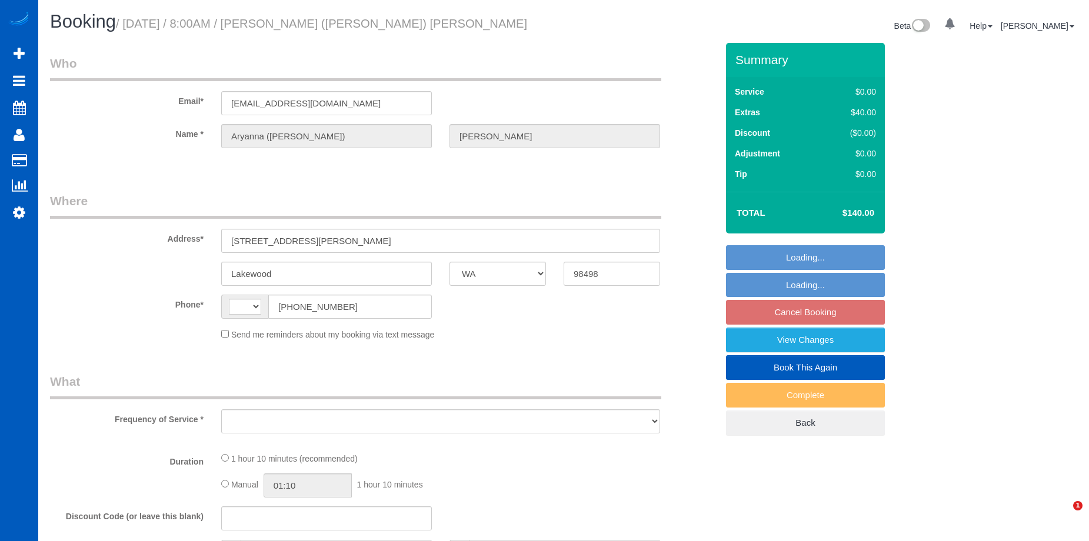
select select "WA"
select select "object:662"
select select "string:fspay-bd4c7052-b21c-44f6-9478-74c8023eadd4"
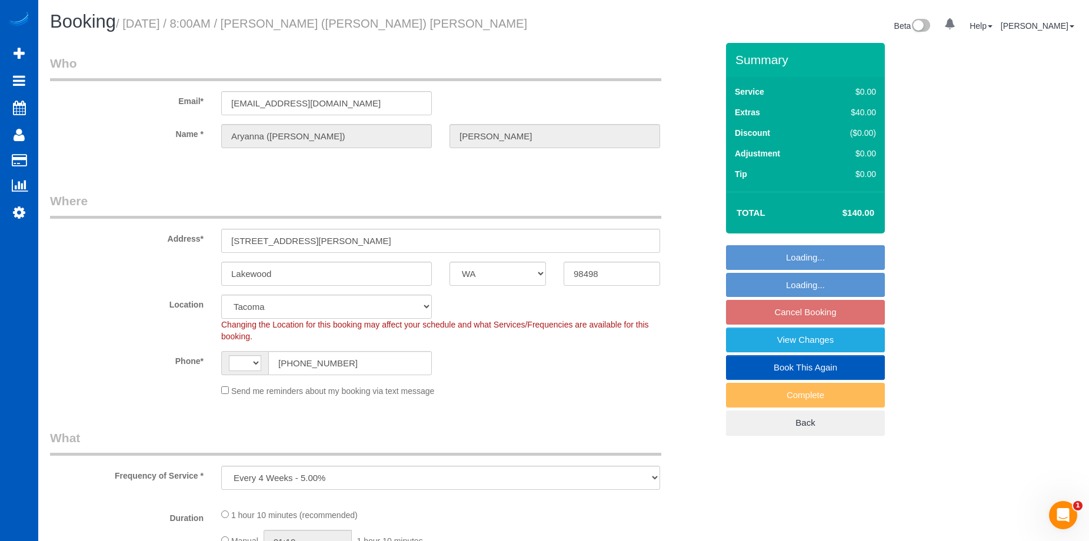
select select "object:808"
select select "string:[GEOGRAPHIC_DATA]"
select select "199"
select select "spot1"
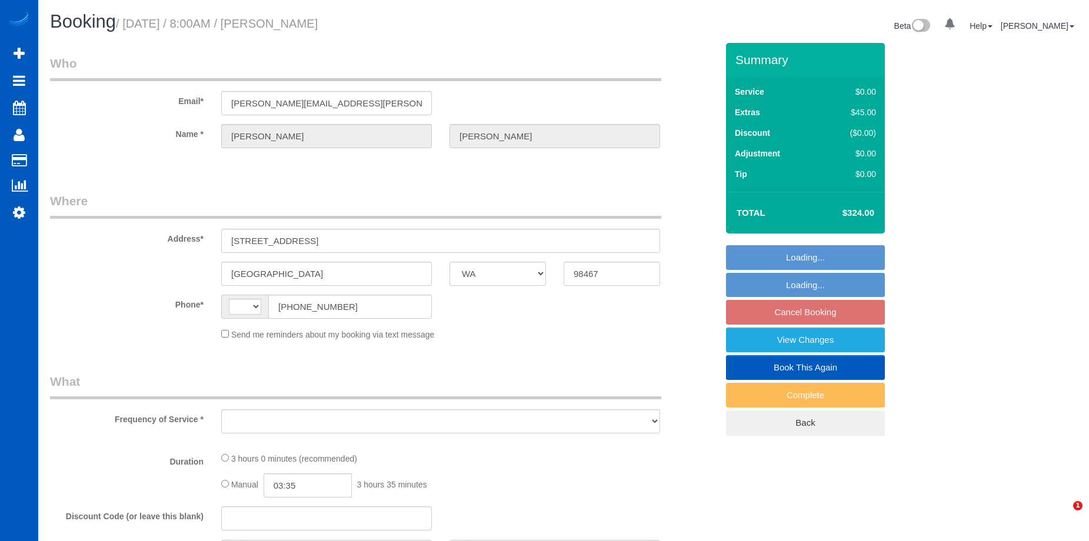
select select "WA"
select select "string:fspay-08967e5d-7cdf-4f69-a21a-cc8748533b04"
select select "number:10"
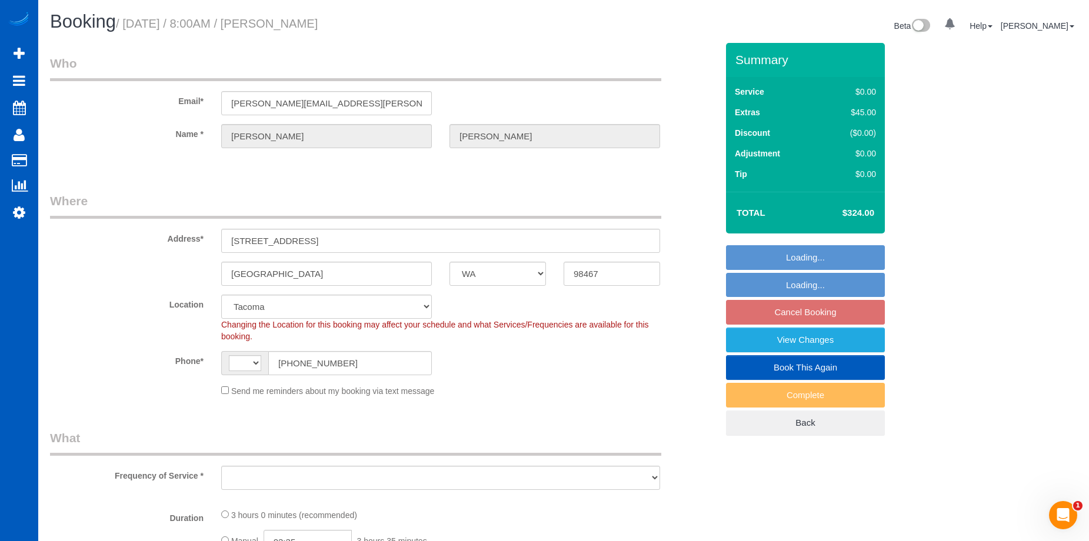
select select "string:[GEOGRAPHIC_DATA]"
select select "object:909"
select select "199"
select select "1001"
select select "2"
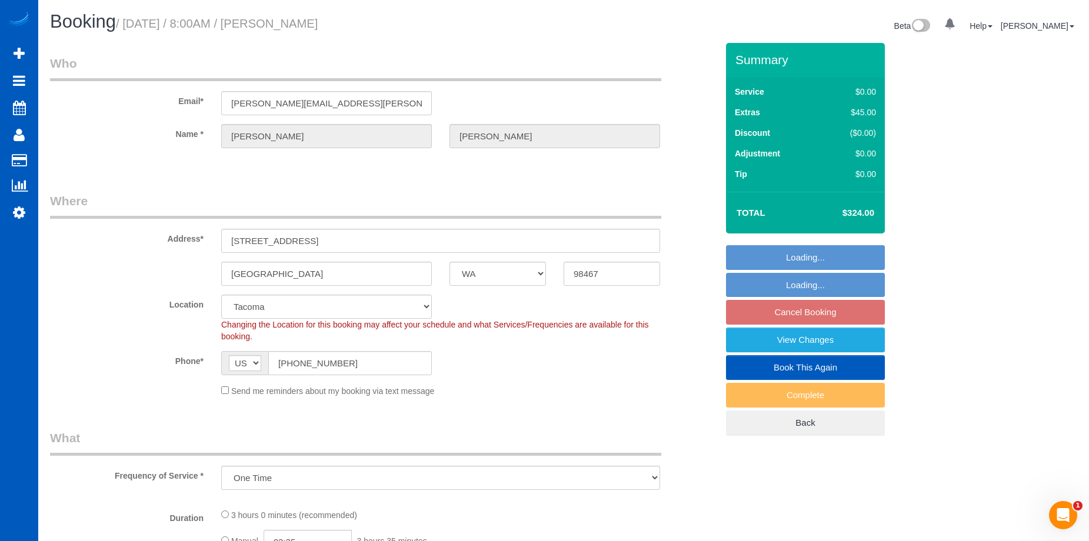
select select "2"
select select "spot1"
select select "1001"
select select "2"
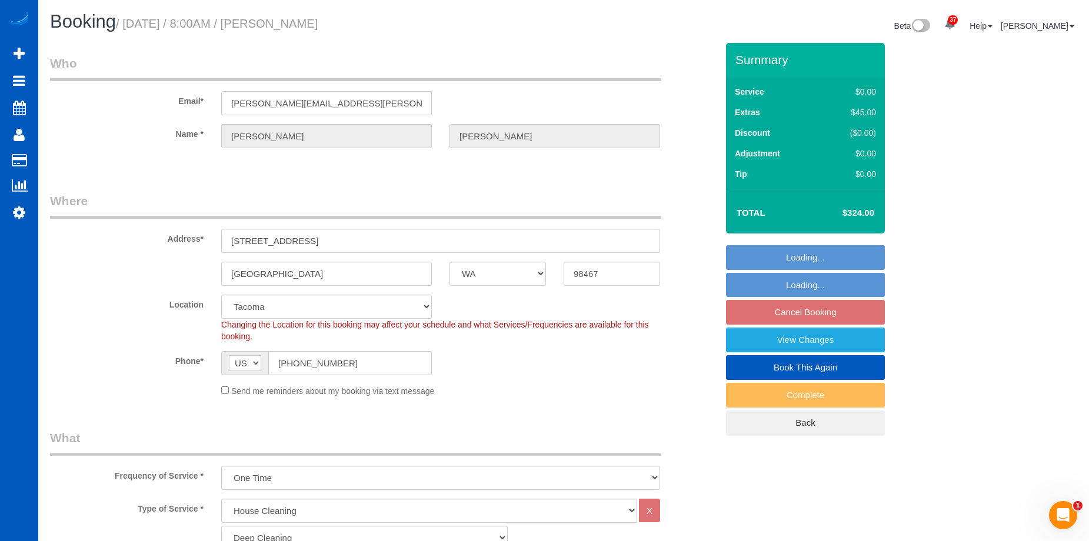
select select "object:1198"
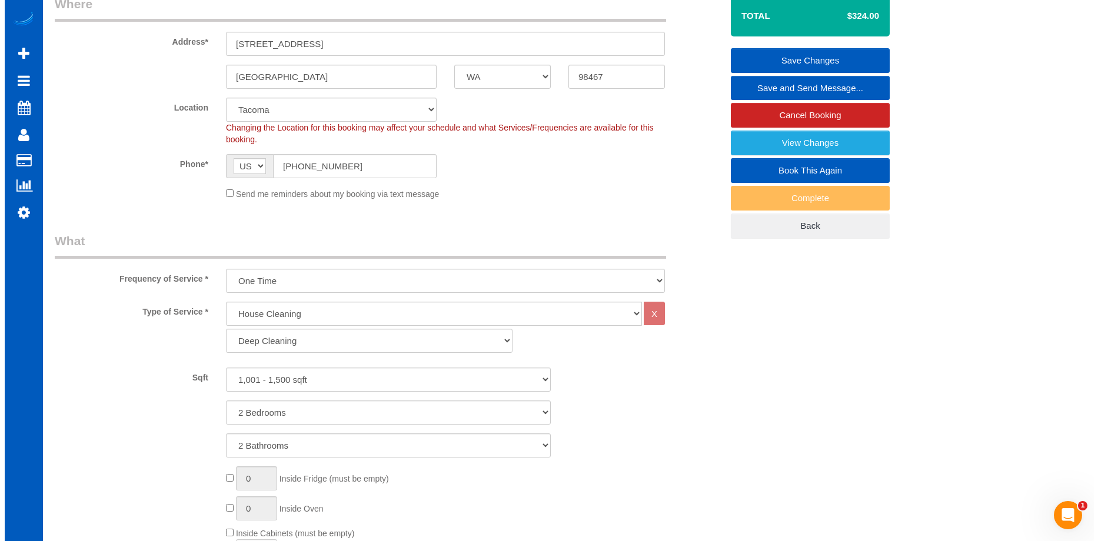
scroll to position [176, 0]
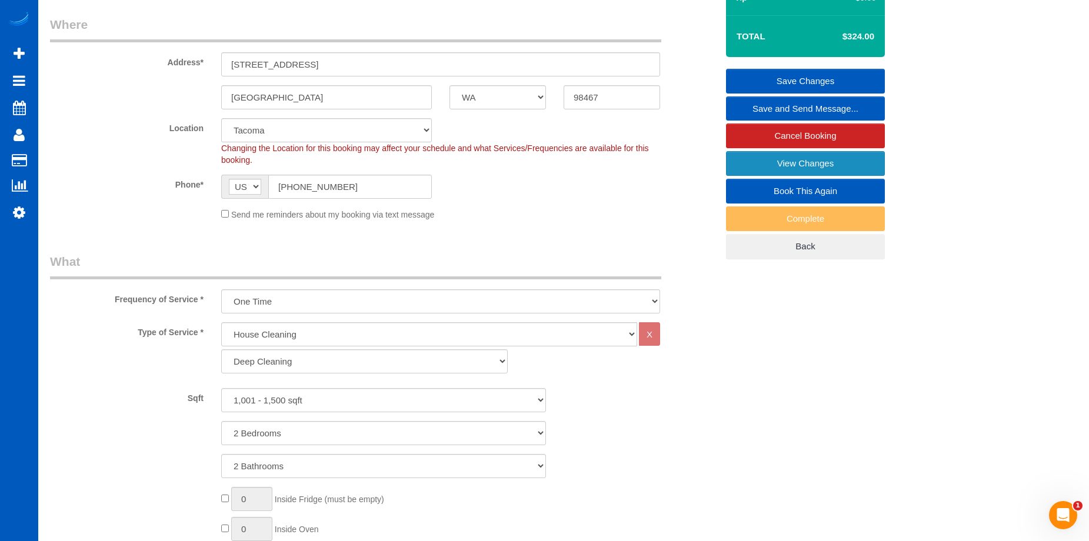
click at [743, 158] on link "View Changes" at bounding box center [805, 163] width 159 height 25
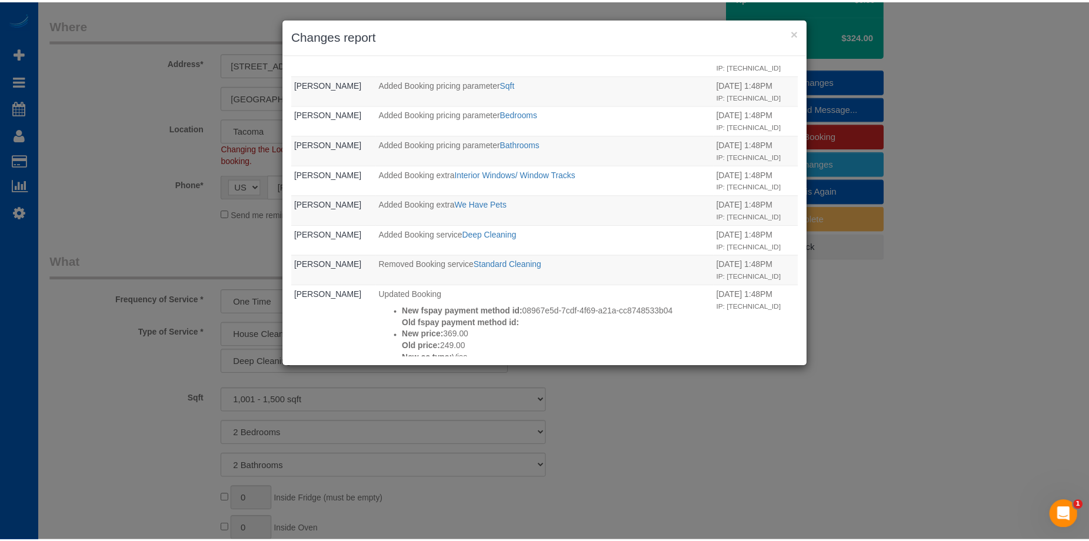
scroll to position [412, 0]
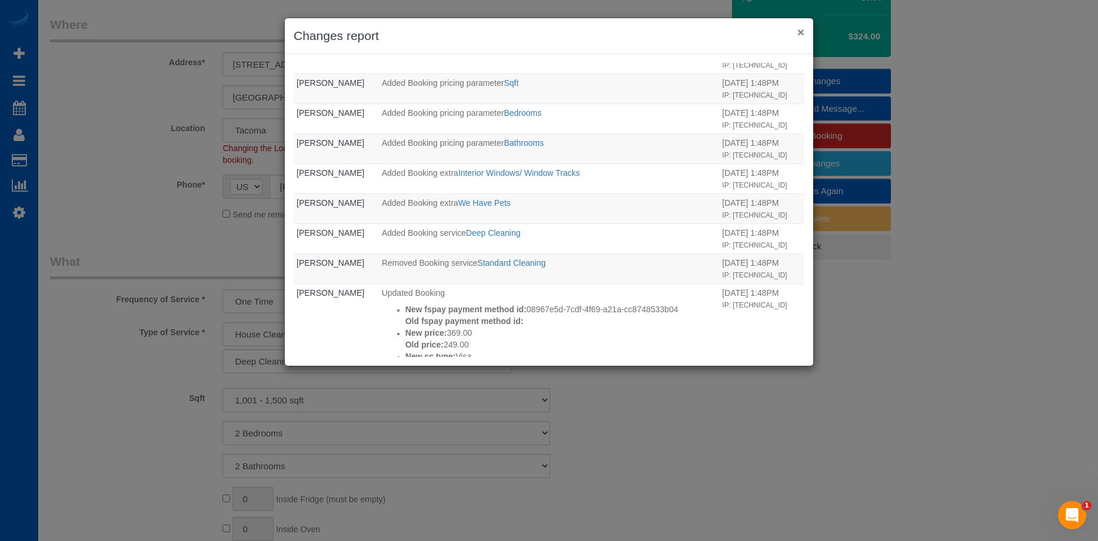
click at [802, 36] on button "×" at bounding box center [800, 32] width 7 height 12
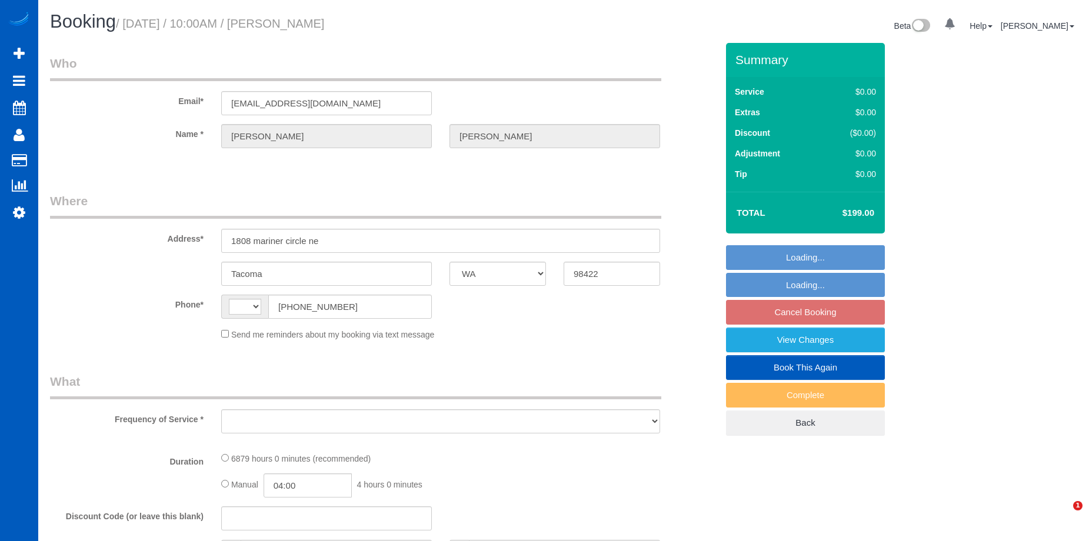
select select "WA"
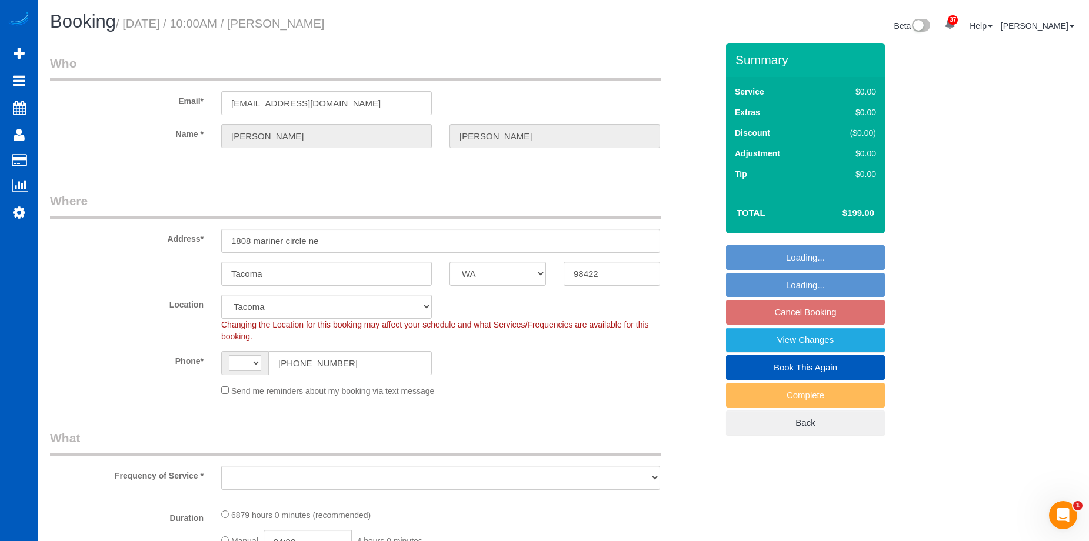
select select "string:[GEOGRAPHIC_DATA]"
select select "object:662"
select select "string:fspay-6ac8d0fb-636f-4f61-9eff-4a1f49d5037b"
select select "2501"
select select "3"
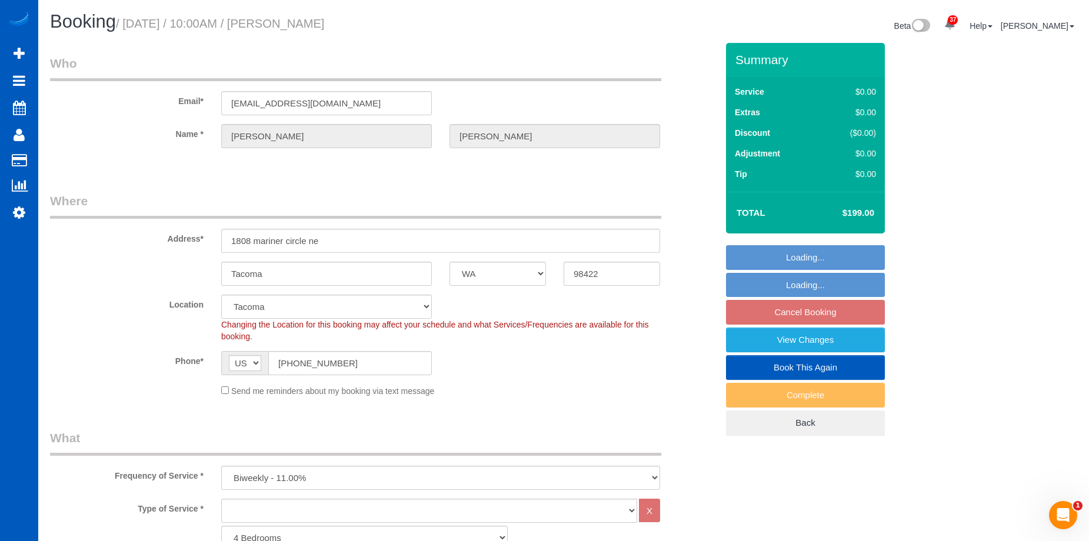
select select "object:1065"
select select "2501"
select select "3"
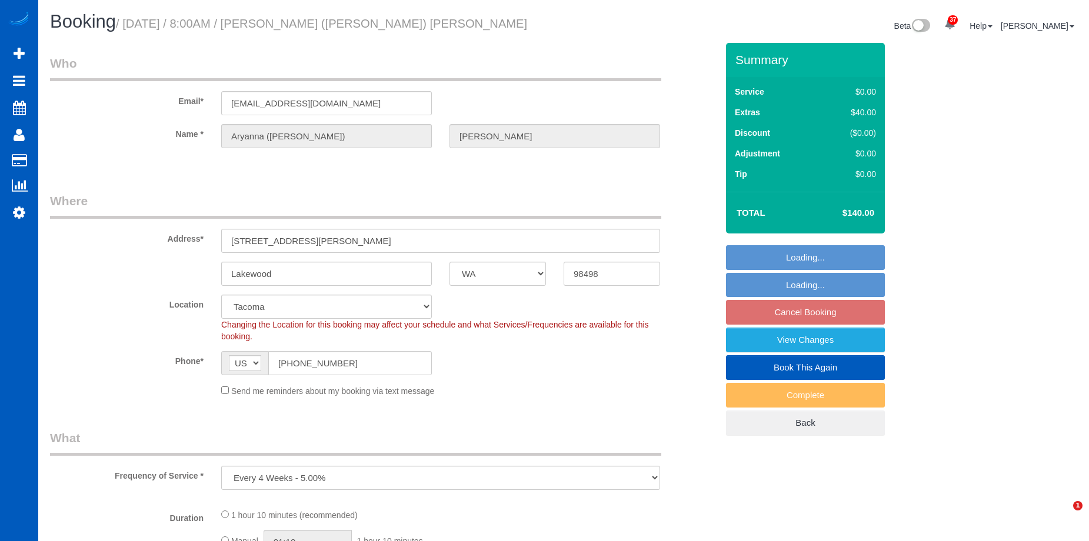
select select "WA"
select select "object:1200"
select select "199"
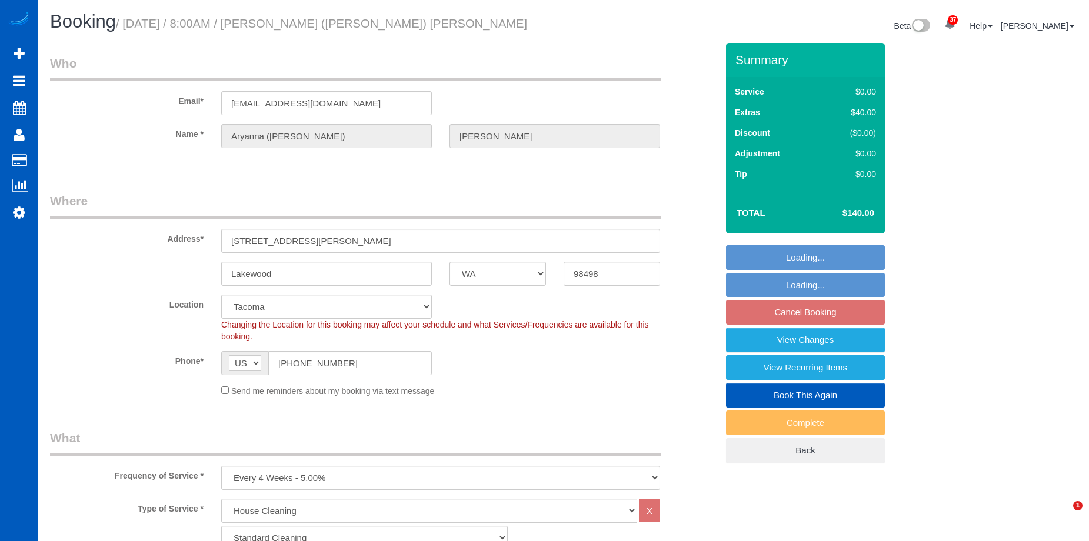
select select "spot1"
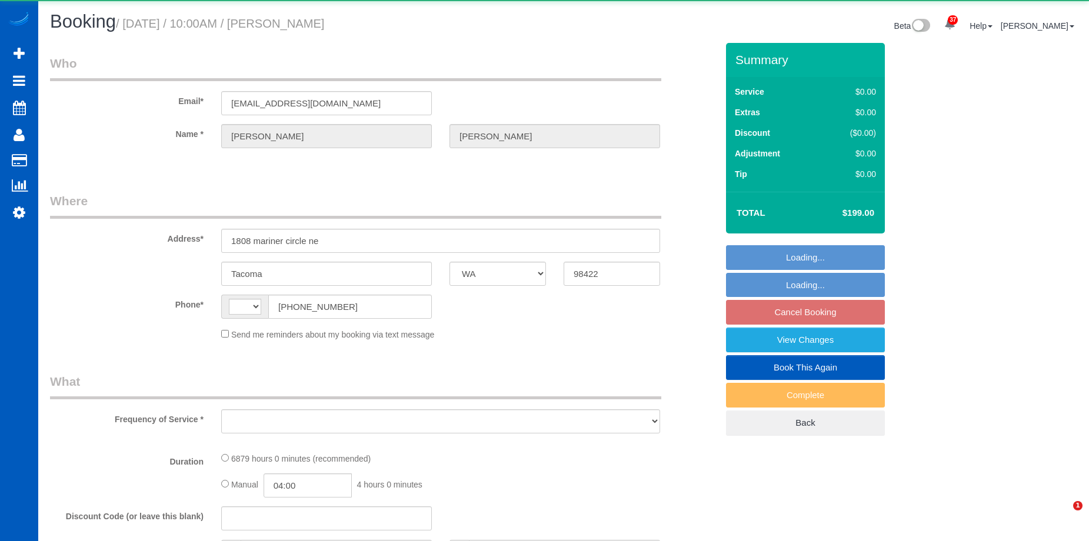
select select "WA"
select select "string:[GEOGRAPHIC_DATA]"
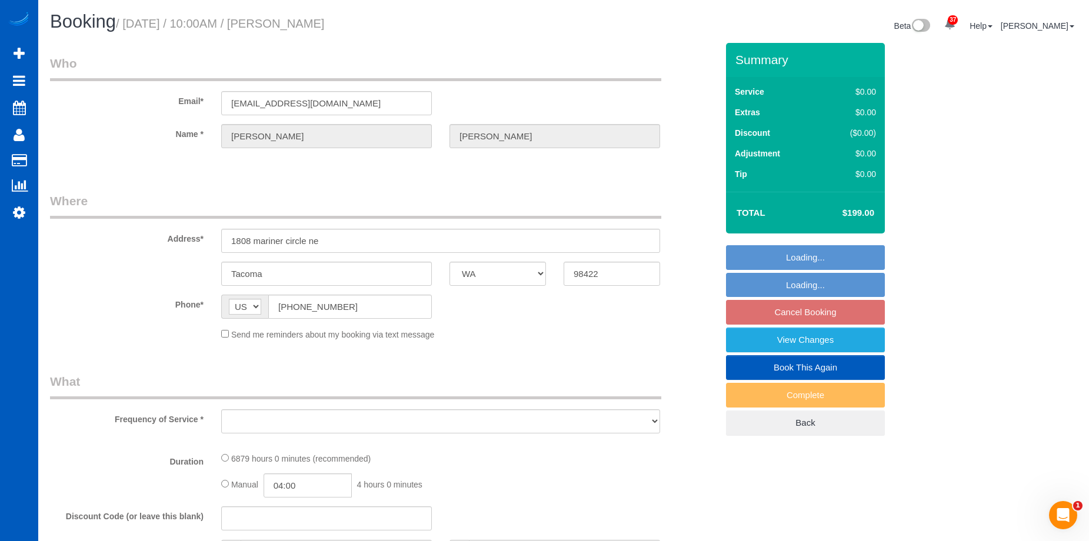
select select "object:805"
select select "string:fspay-6ac8d0fb-636f-4f61-9eff-4a1f49d5037b"
select select "2501"
select select "3"
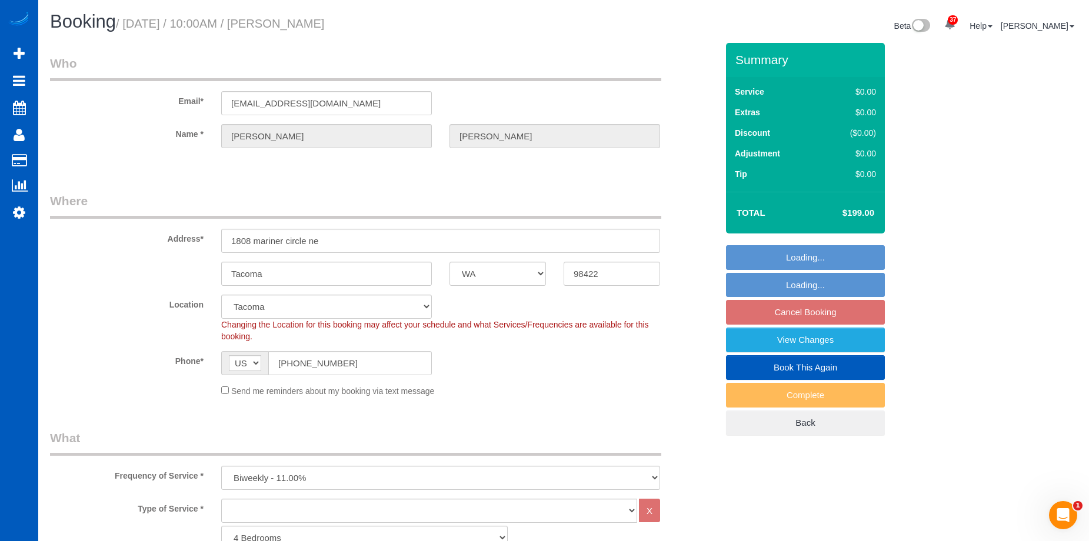
select select "object:1123"
select select "2501"
select select "3"
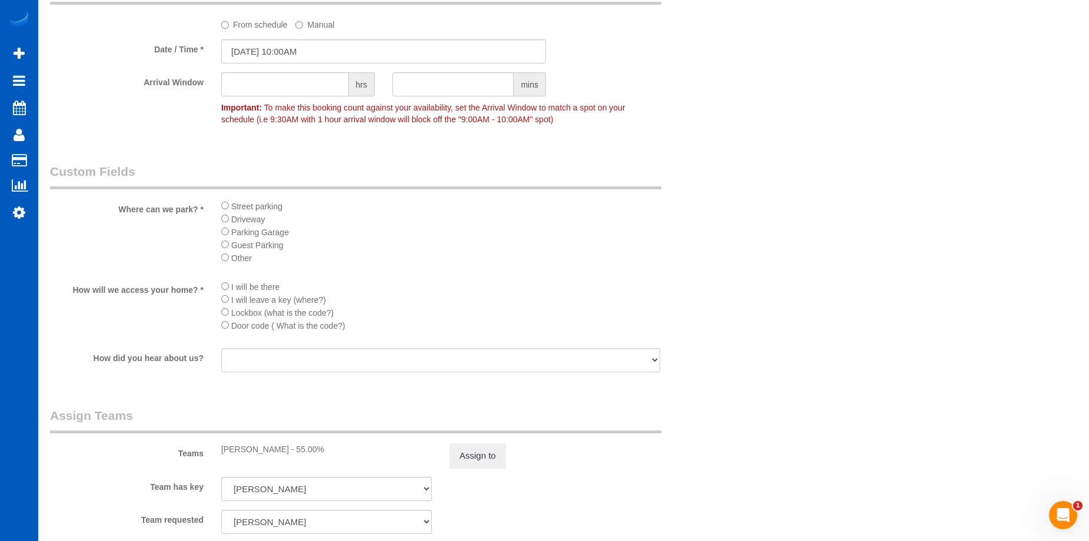
scroll to position [1235, 0]
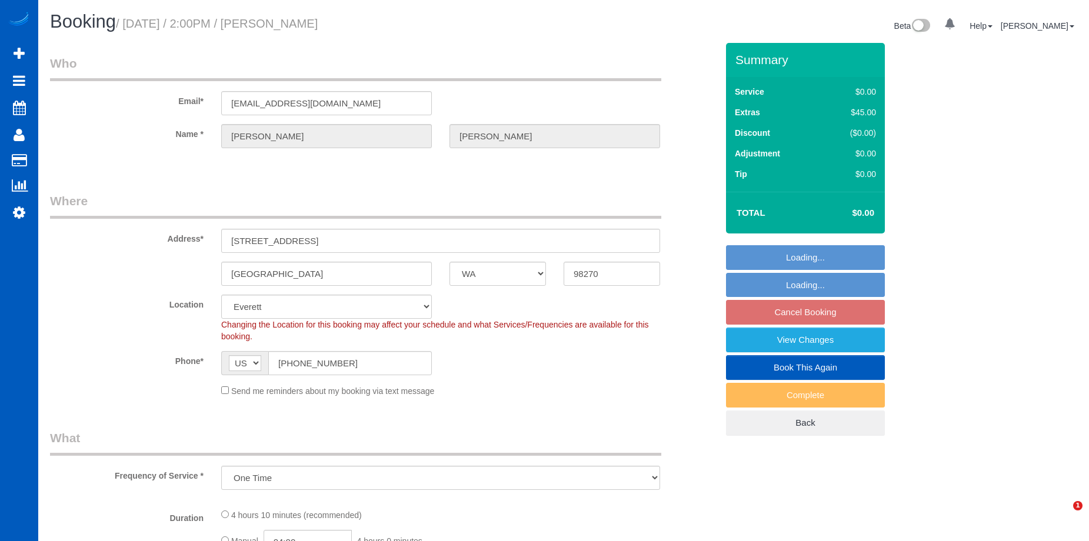
select select "WA"
select select "object:1154"
select select "199"
select select "spot2"
select select "1001"
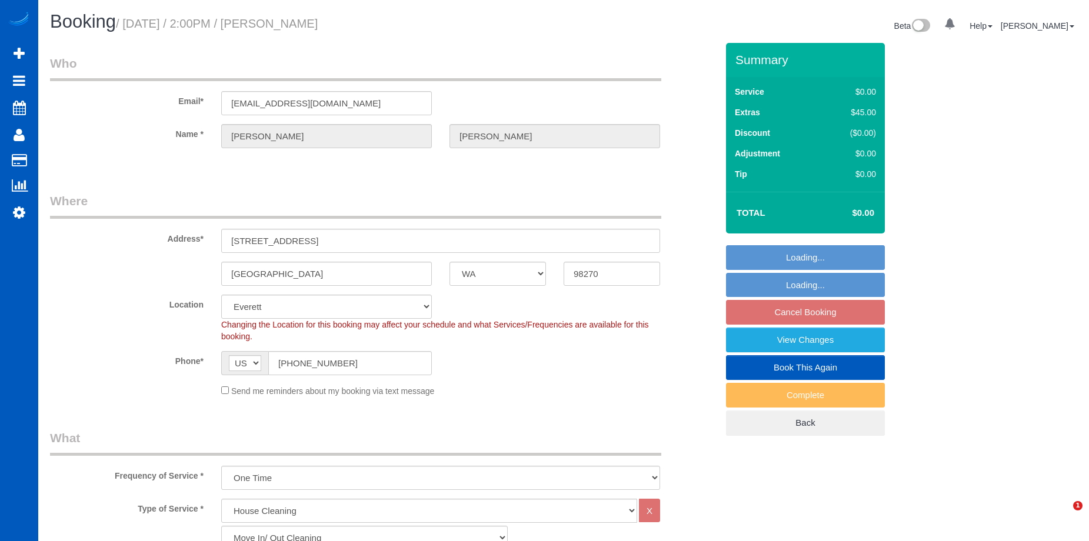
select select "3"
select select "2"
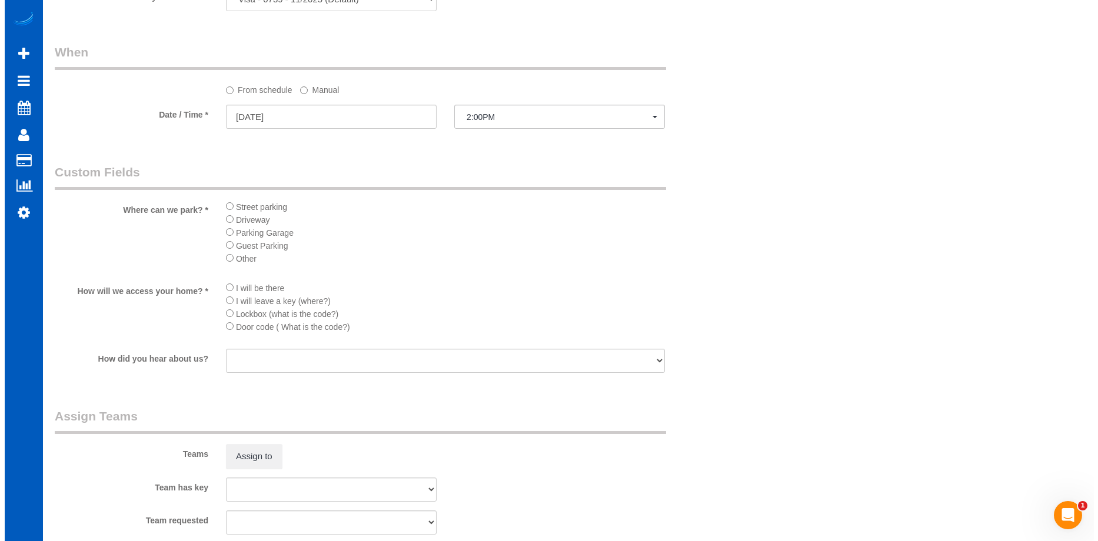
scroll to position [1412, 0]
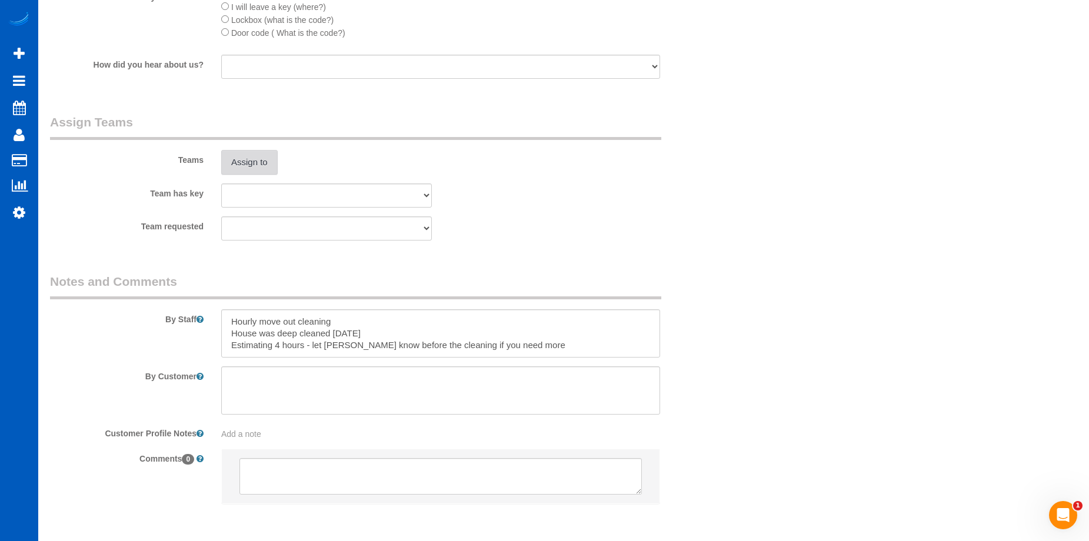
click at [238, 161] on button "Assign to" at bounding box center [249, 162] width 56 height 25
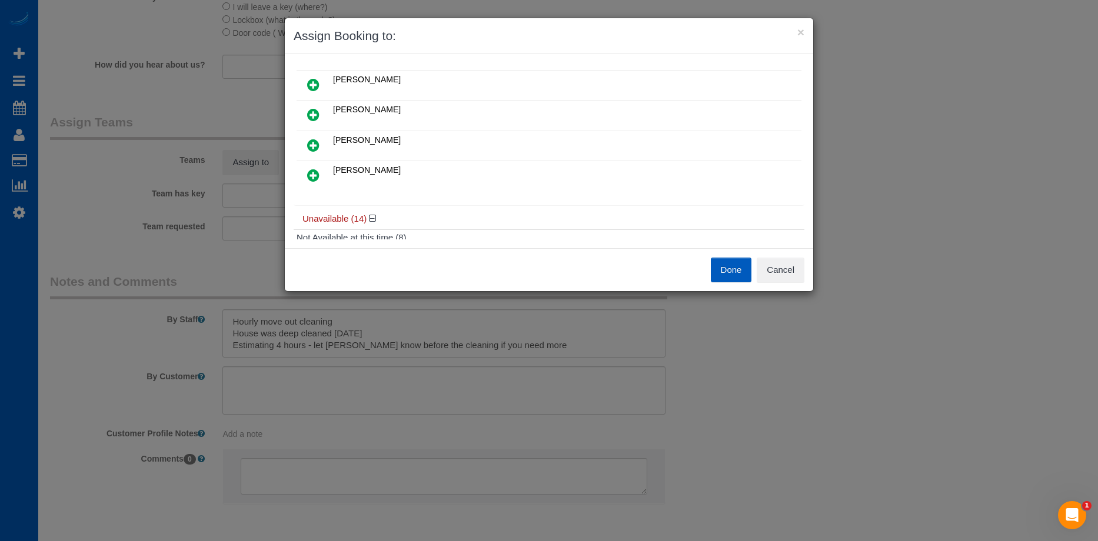
scroll to position [59, 0]
click at [313, 110] on icon at bounding box center [313, 113] width 12 height 14
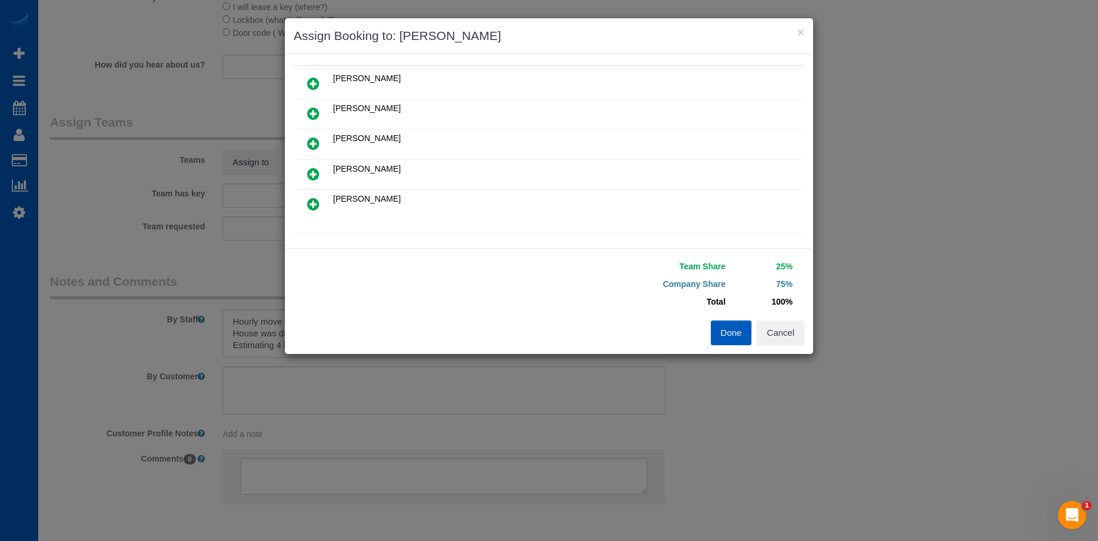
click at [311, 171] on icon at bounding box center [313, 174] width 12 height 14
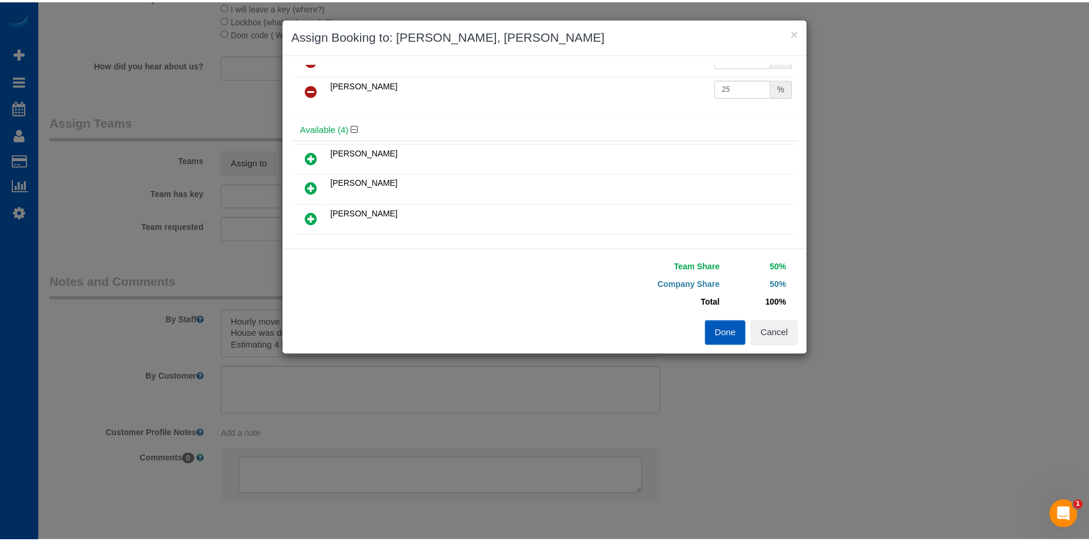
scroll to position [0, 0]
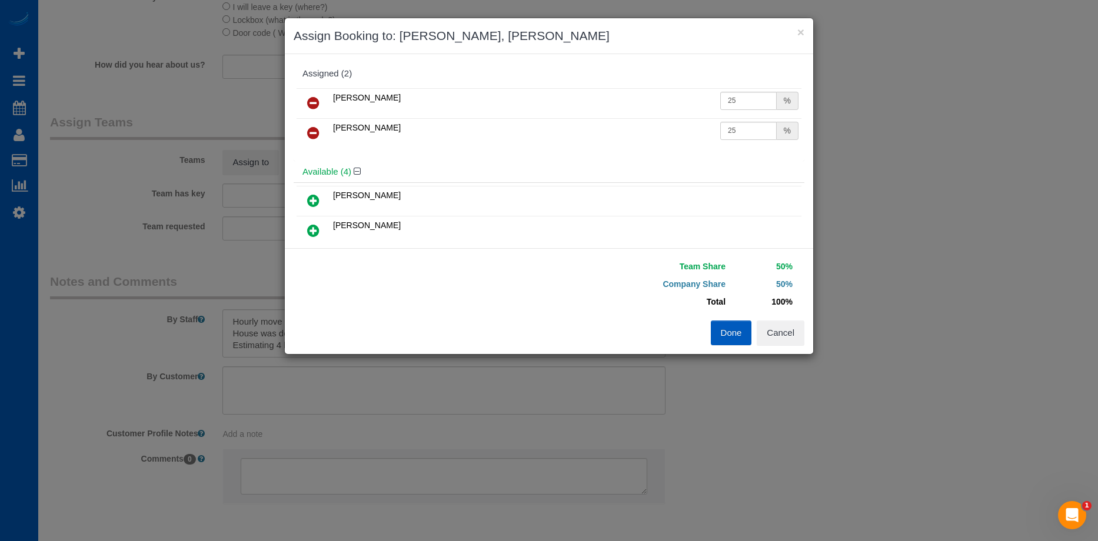
click at [725, 328] on button "Done" at bounding box center [730, 333] width 41 height 25
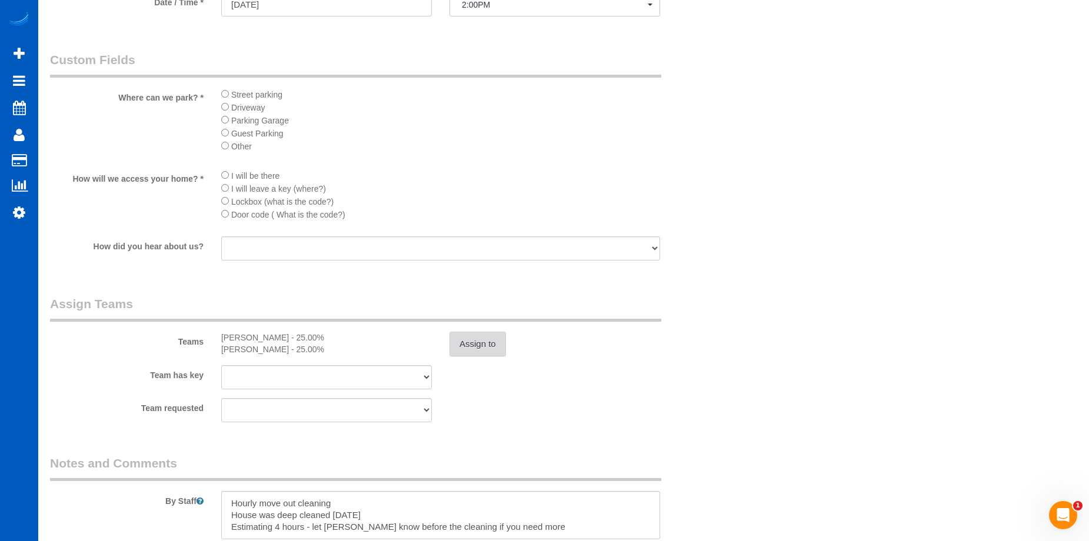
scroll to position [1353, 0]
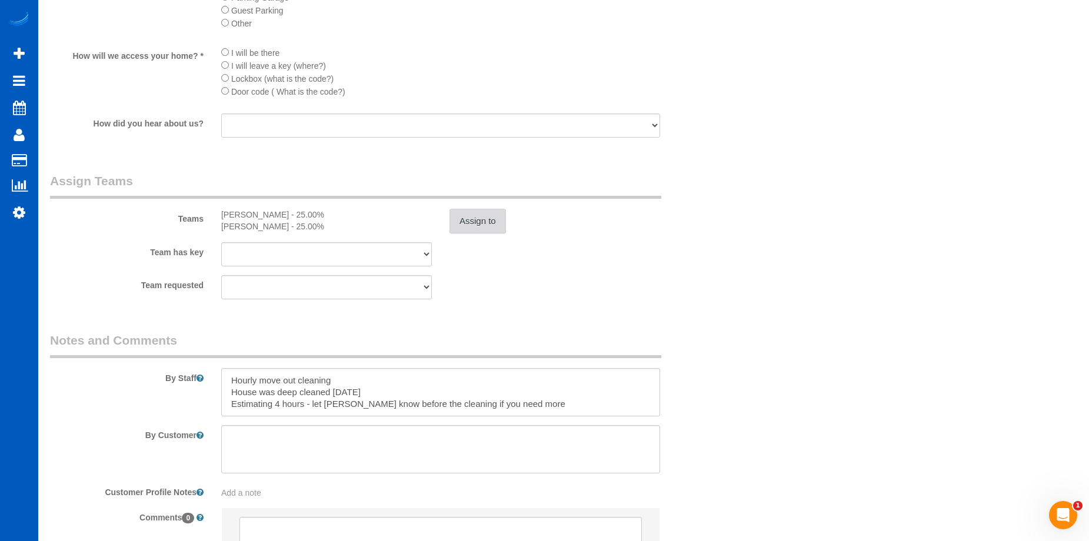
click at [461, 218] on button "Assign to" at bounding box center [477, 221] width 56 height 25
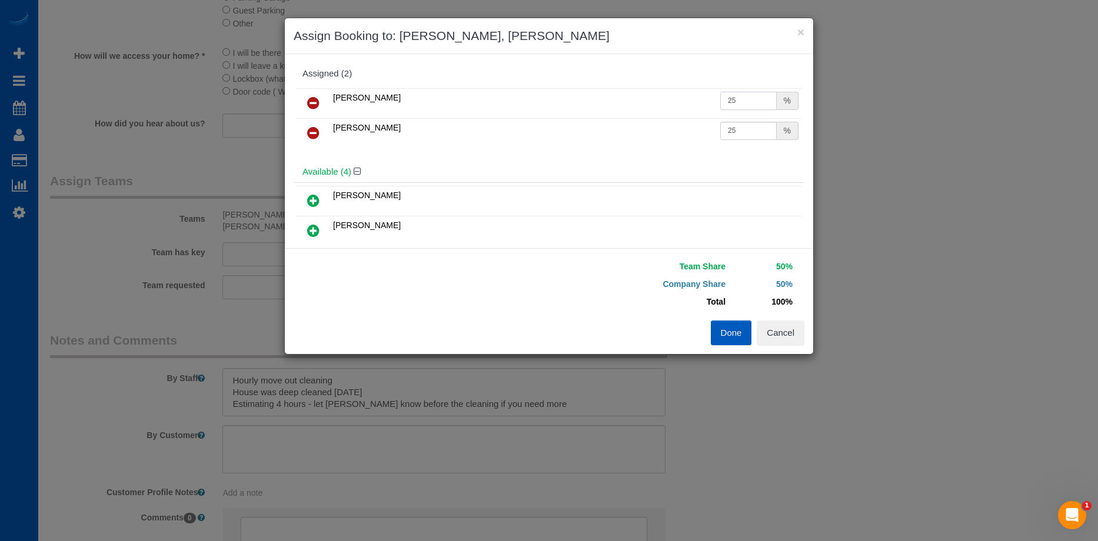
click at [728, 102] on input "25" at bounding box center [748, 101] width 56 height 18
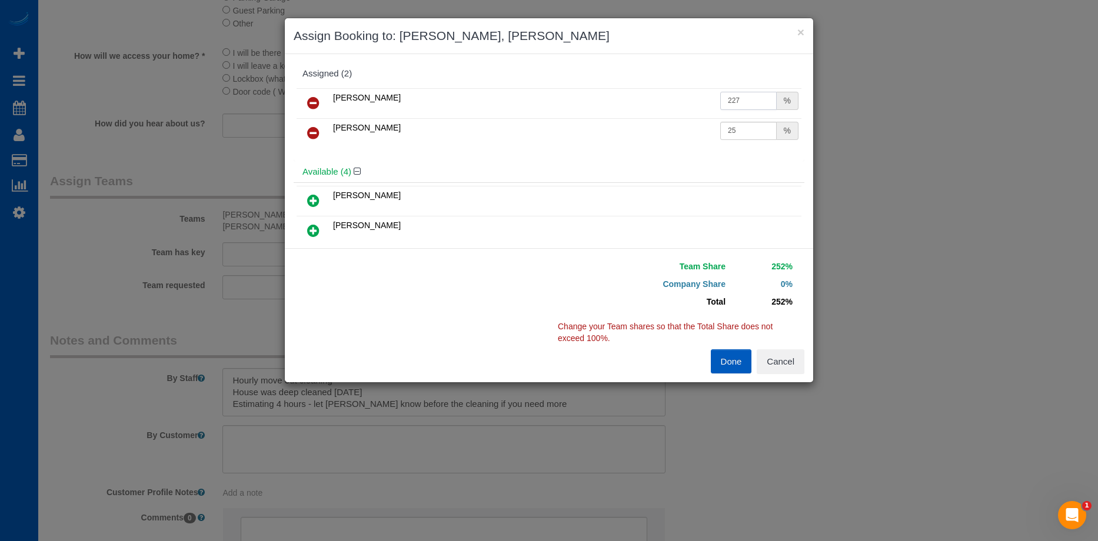
type input "227"
drag, startPoint x: 736, startPoint y: 132, endPoint x: 706, endPoint y: 113, distance: 36.2
click at [688, 125] on tr "Olena Stratonova 25 %" at bounding box center [548, 133] width 505 height 30
type input "27"
drag, startPoint x: 731, startPoint y: 95, endPoint x: 688, endPoint y: 101, distance: 44.0
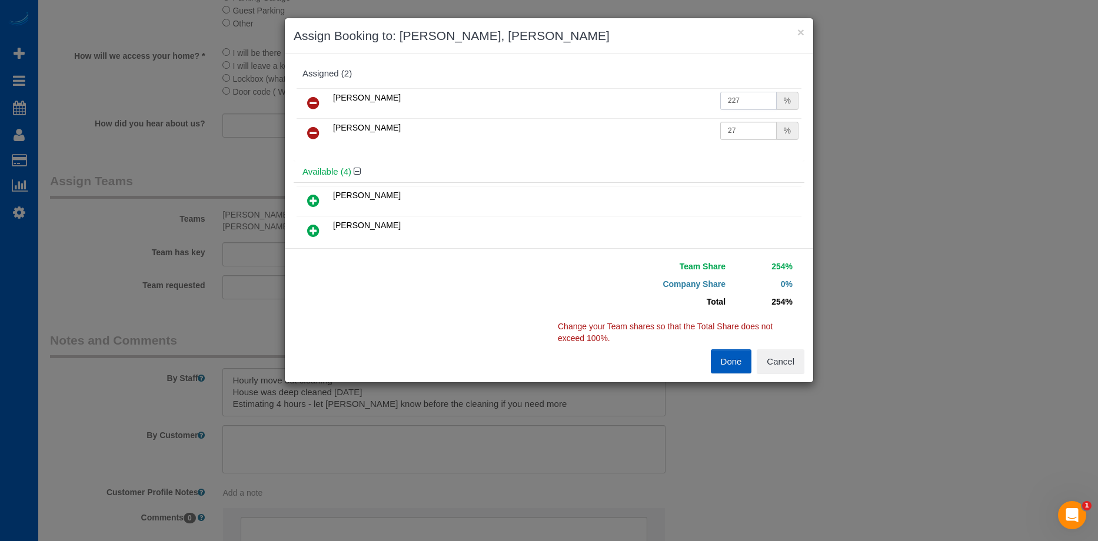
click at [688, 101] on tr "Liudmyla Krevska 227 %" at bounding box center [548, 103] width 505 height 30
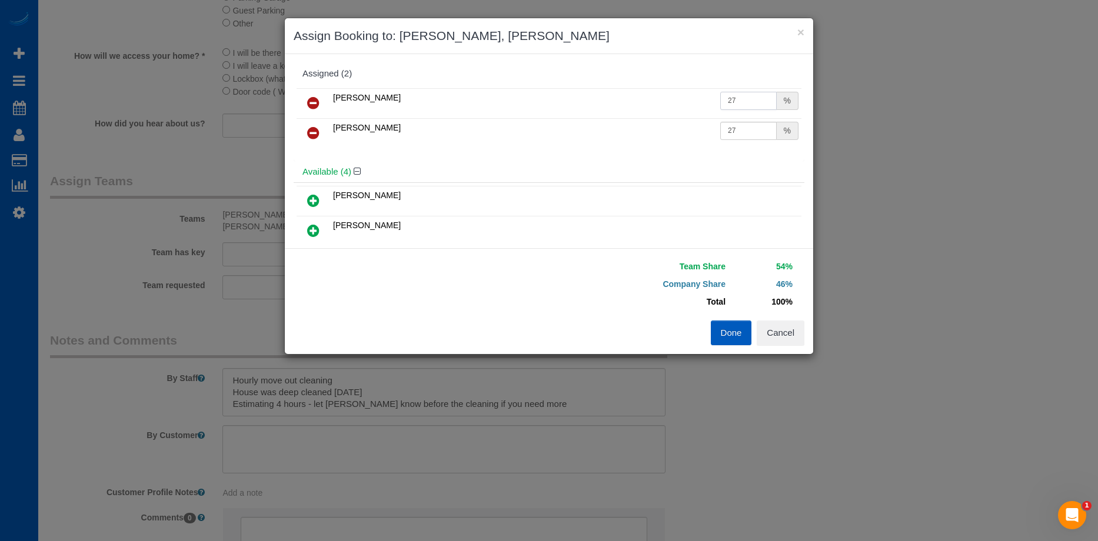
type input "27"
click at [743, 329] on button "Done" at bounding box center [730, 333] width 41 height 25
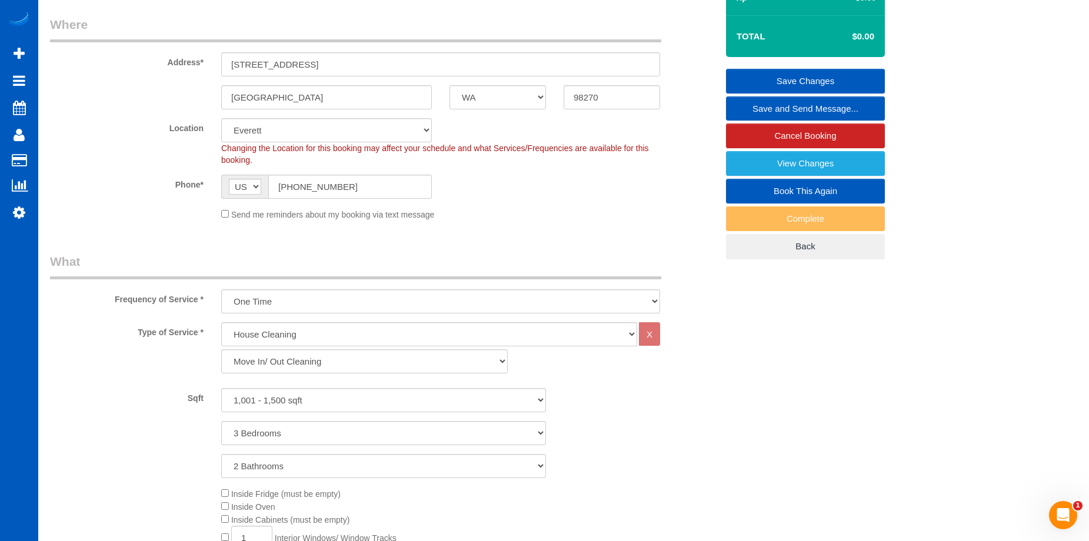
scroll to position [0, 0]
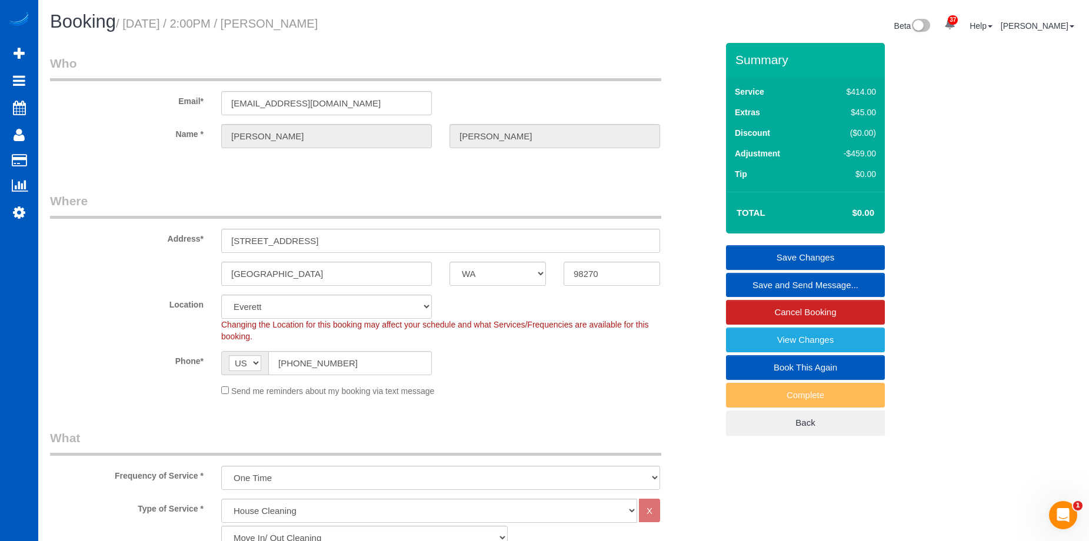
click at [779, 251] on link "Save Changes" at bounding box center [805, 257] width 159 height 25
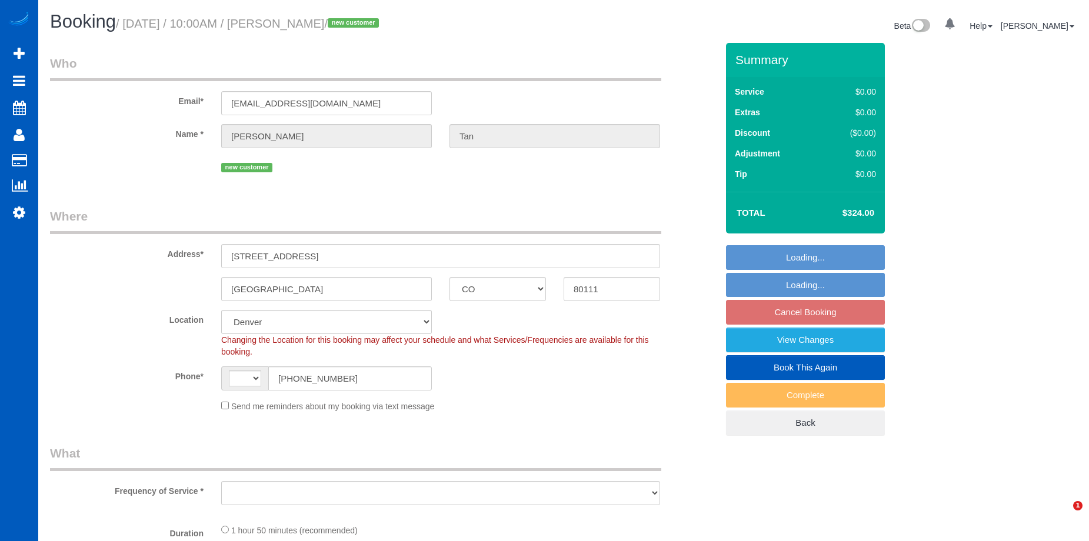
select select "CO"
select select "string:[GEOGRAPHIC_DATA]"
select select "object:665"
select select "number:8"
select select "object:1087"
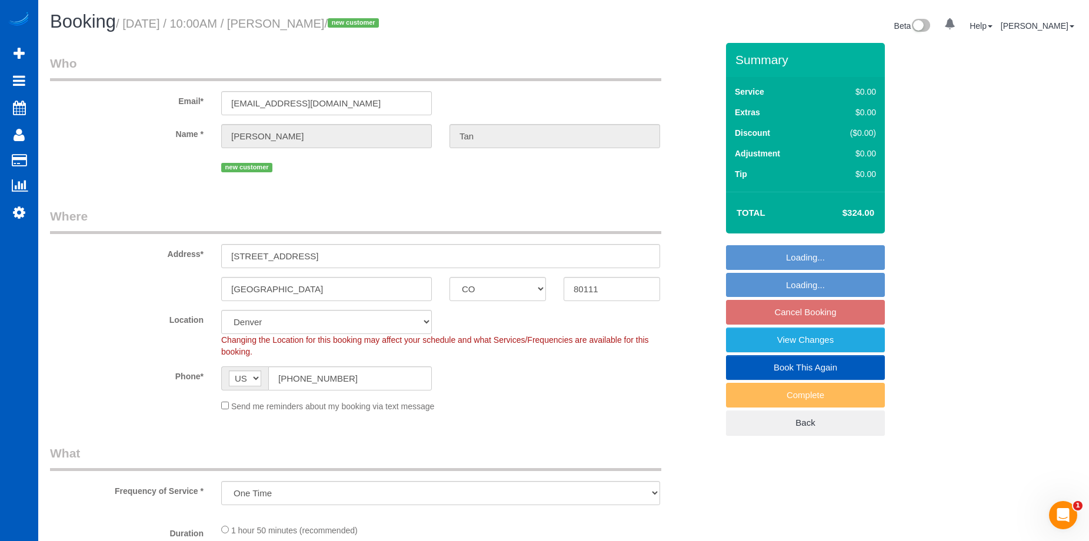
select select "199"
select select "1501"
select select "3"
select select "2"
select select "spot1"
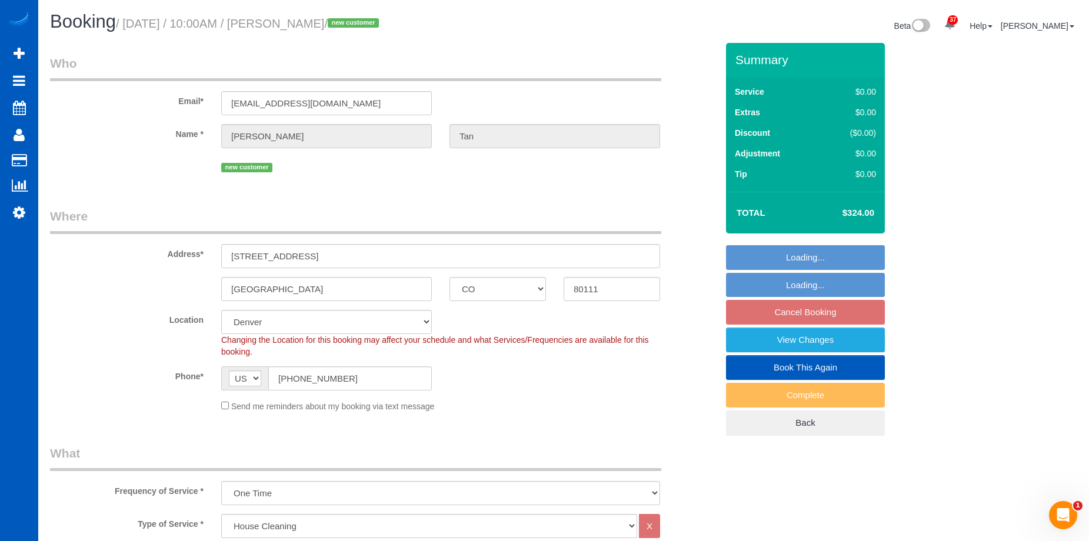
select select "1501"
select select "3"
select select "2"
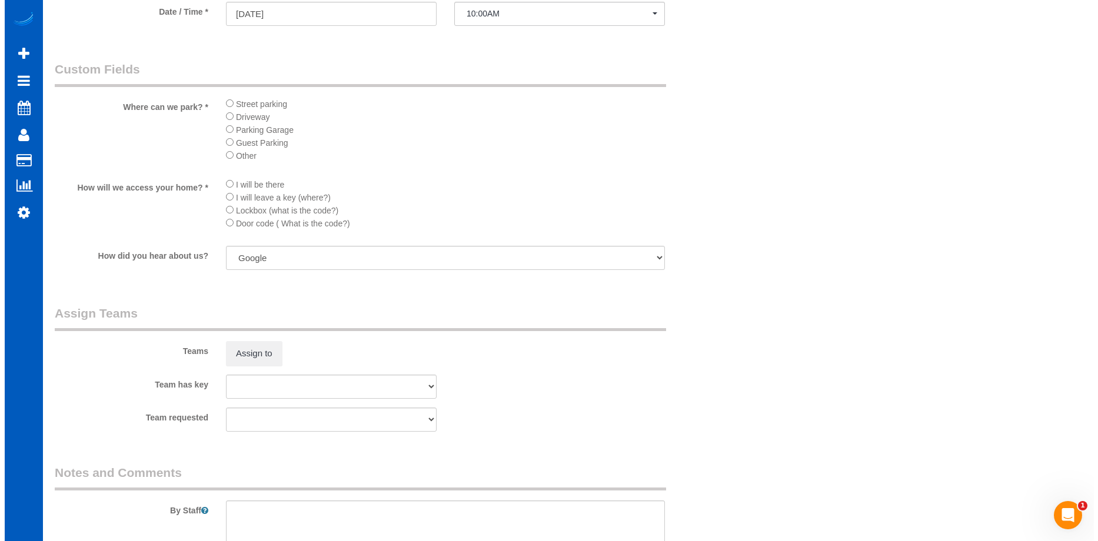
scroll to position [1353, 0]
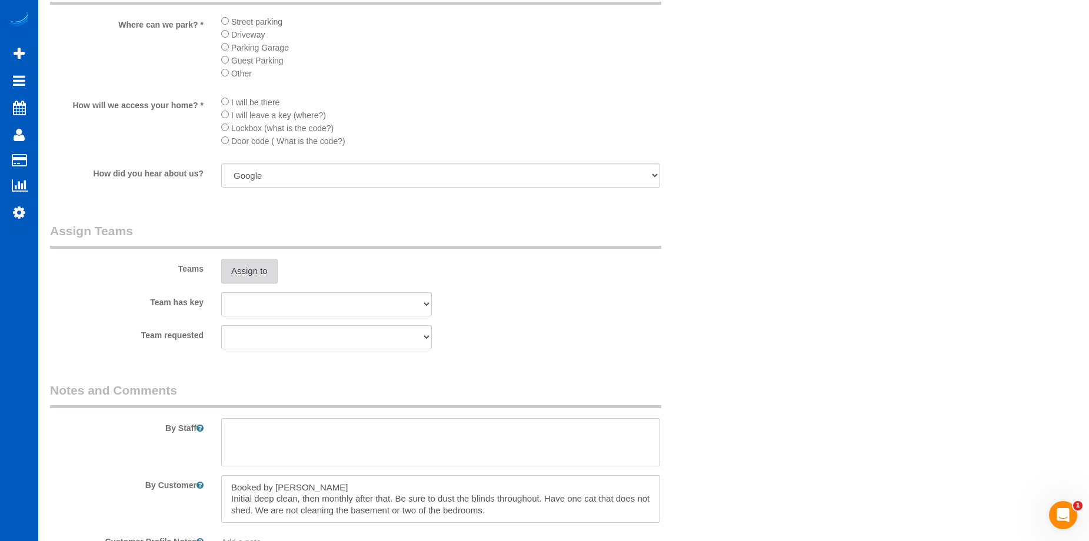
click at [260, 270] on button "Assign to" at bounding box center [249, 271] width 56 height 25
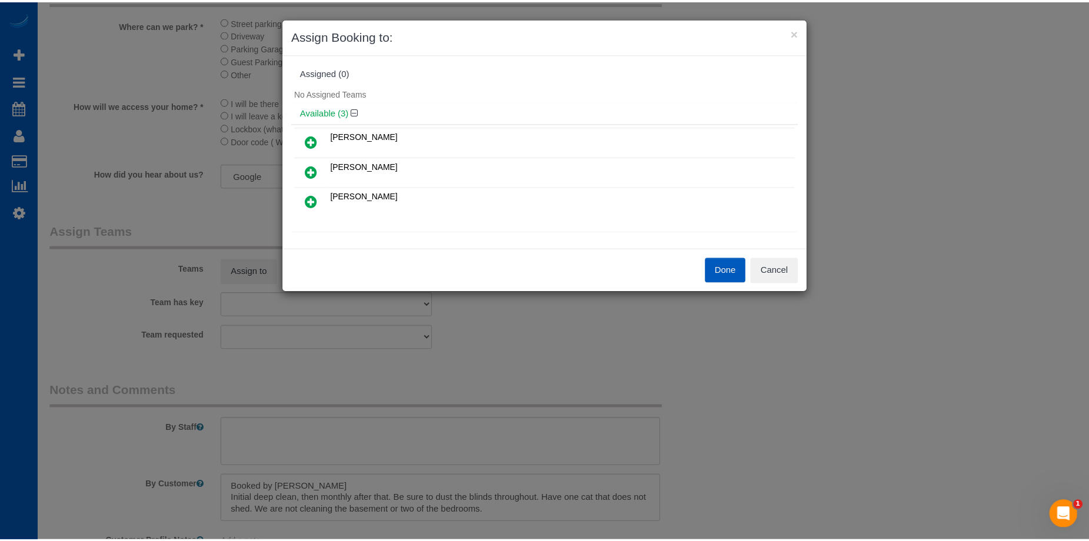
scroll to position [0, 0]
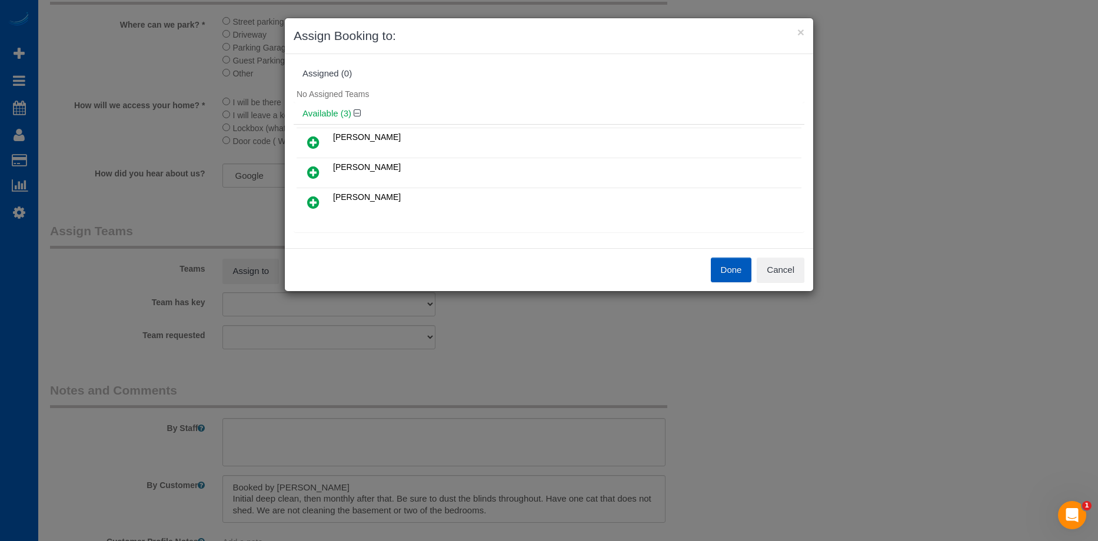
click at [308, 141] on icon at bounding box center [313, 142] width 12 height 14
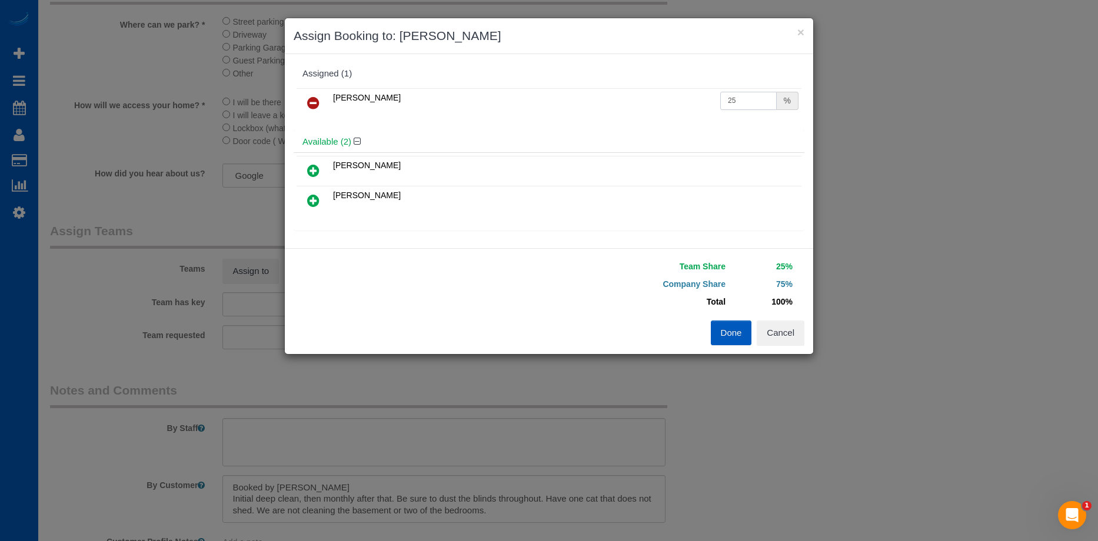
click at [746, 105] on input "25" at bounding box center [748, 101] width 56 height 18
drag, startPoint x: 745, startPoint y: 99, endPoint x: 684, endPoint y: 104, distance: 61.4
click at [684, 104] on tr "Ivanna Atamaniuk 25 %" at bounding box center [548, 103] width 505 height 30
type input "50"
click at [719, 330] on button "Done" at bounding box center [730, 333] width 41 height 25
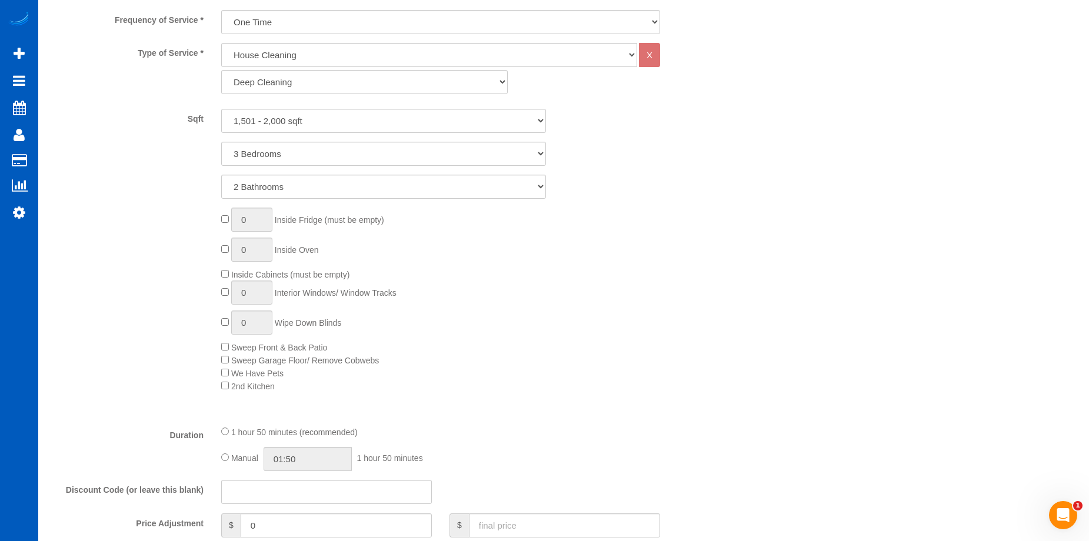
scroll to position [647, 0]
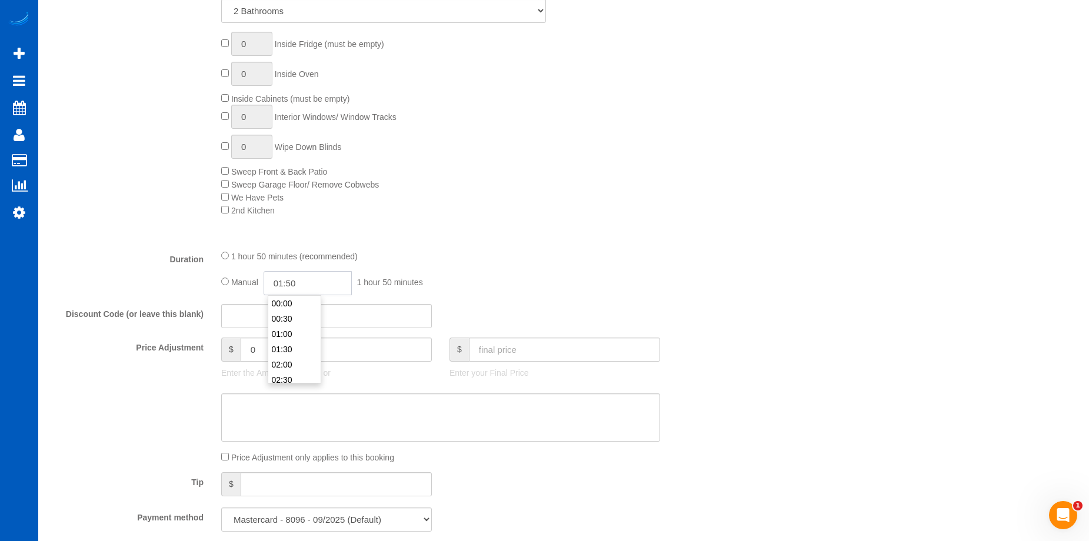
click at [292, 278] on input "01:50" at bounding box center [307, 283] width 88 height 24
type input "04:00"
click at [288, 362] on li "04:00" at bounding box center [294, 366] width 52 height 15
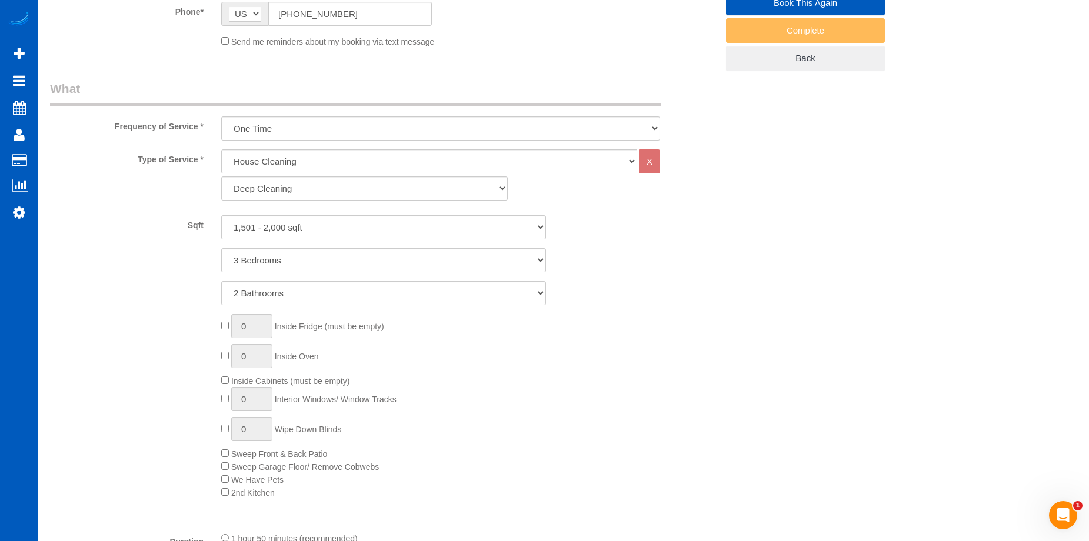
scroll to position [294, 0]
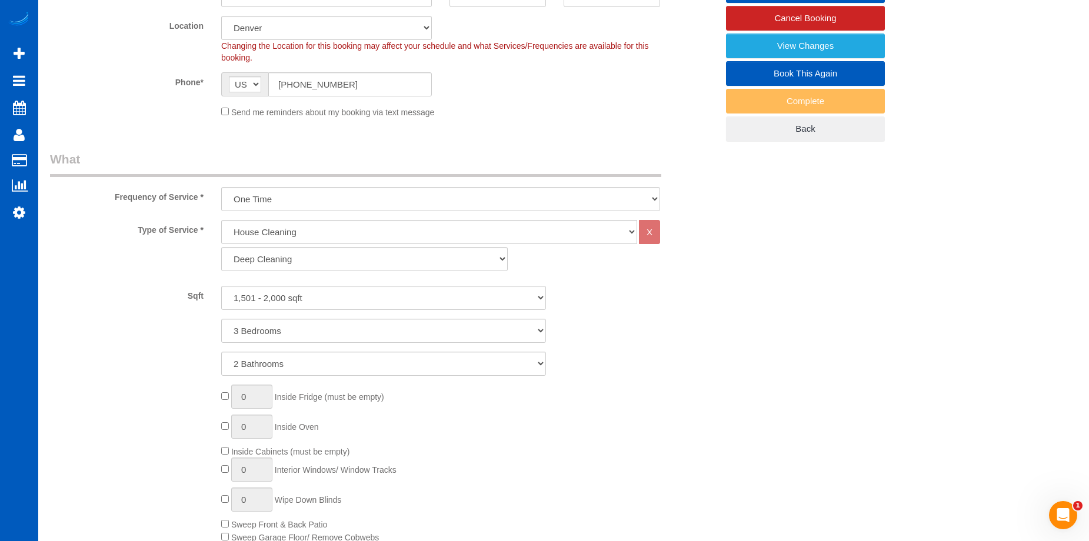
select select "spot12"
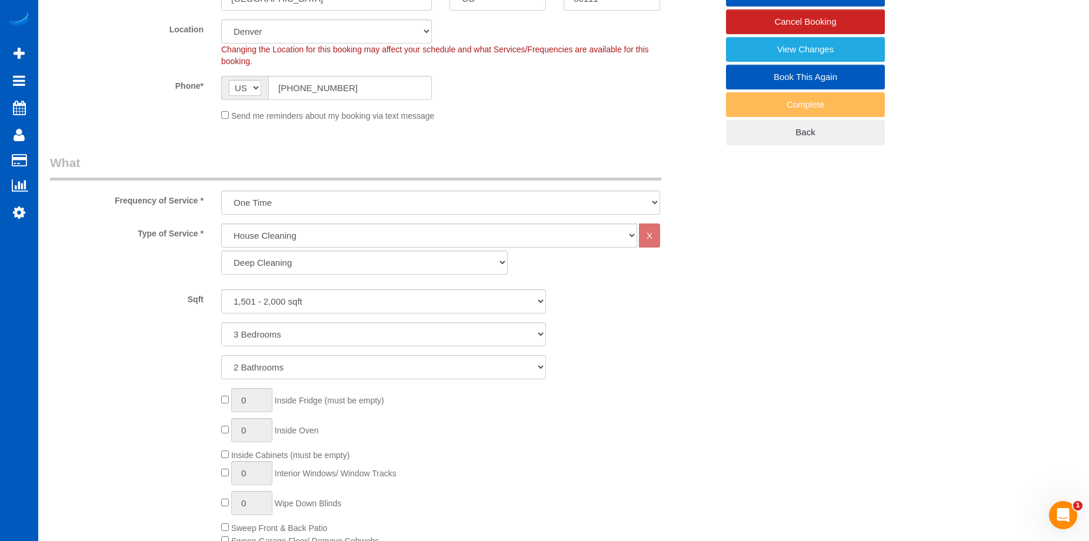
scroll to position [118, 0]
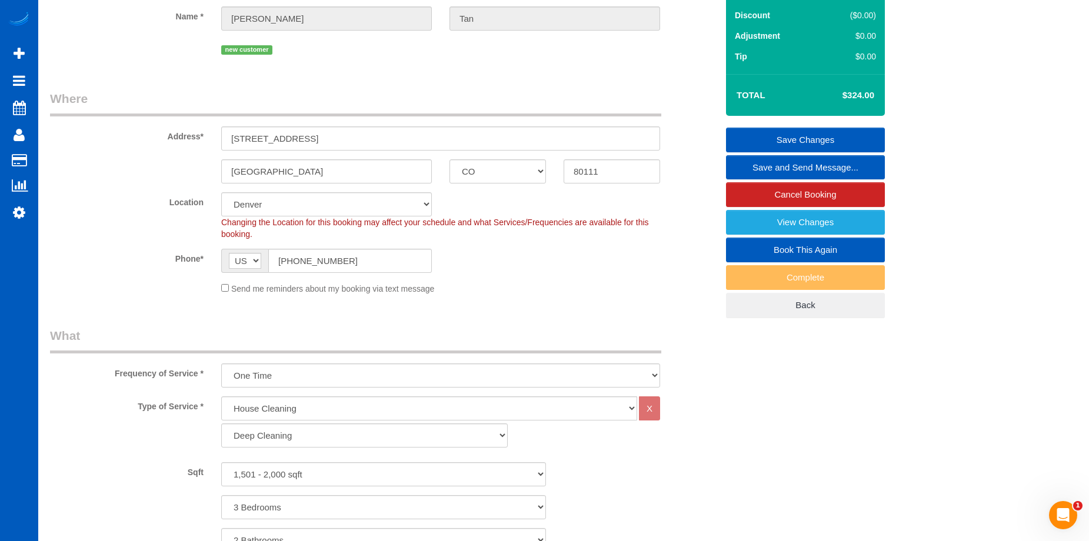
click at [766, 131] on link "Save Changes" at bounding box center [805, 140] width 159 height 25
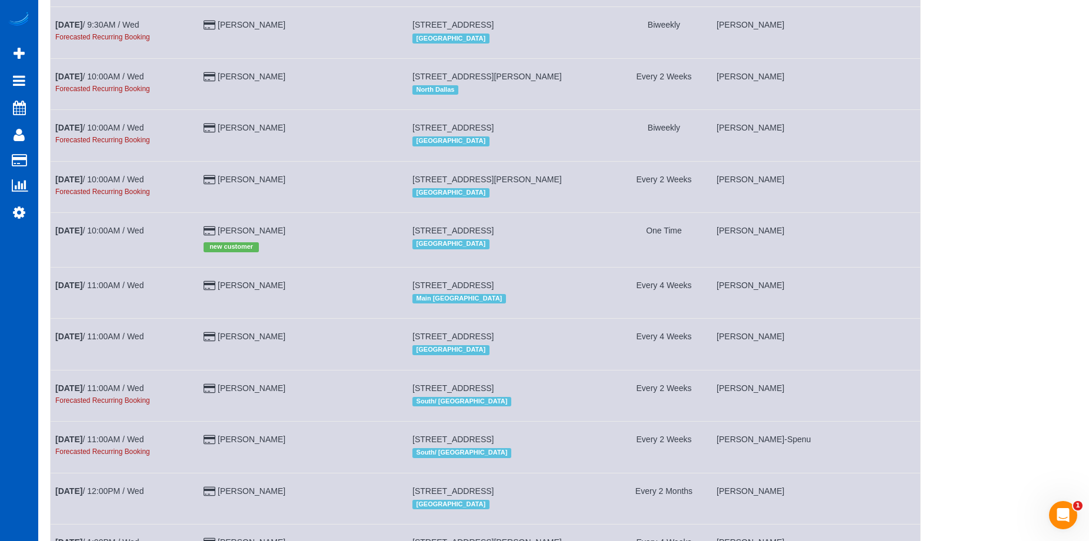
scroll to position [529, 0]
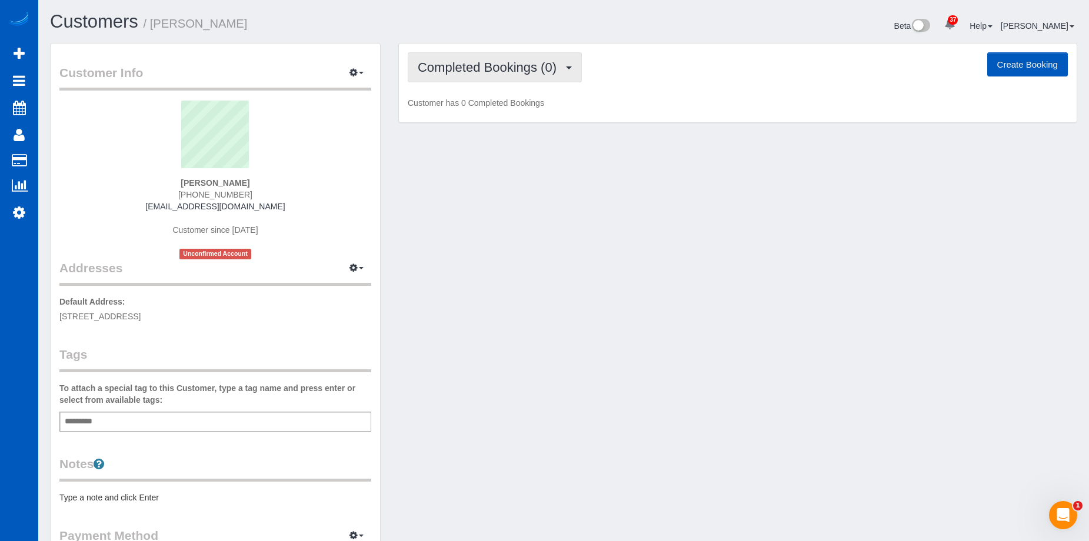
click at [537, 64] on span "Completed Bookings (0)" at bounding box center [490, 67] width 145 height 15
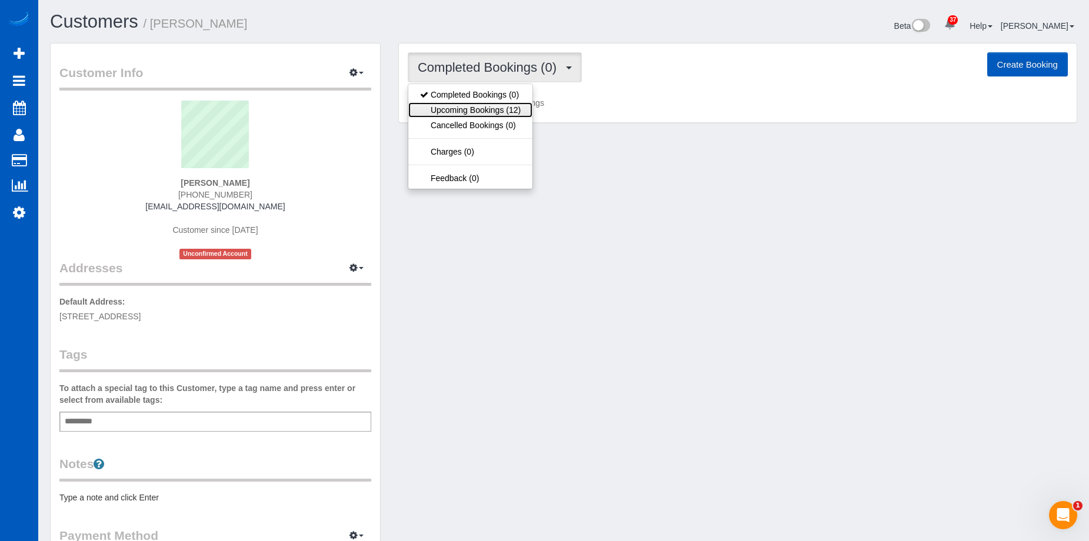
click at [489, 108] on link "Upcoming Bookings (12)" at bounding box center [470, 109] width 124 height 15
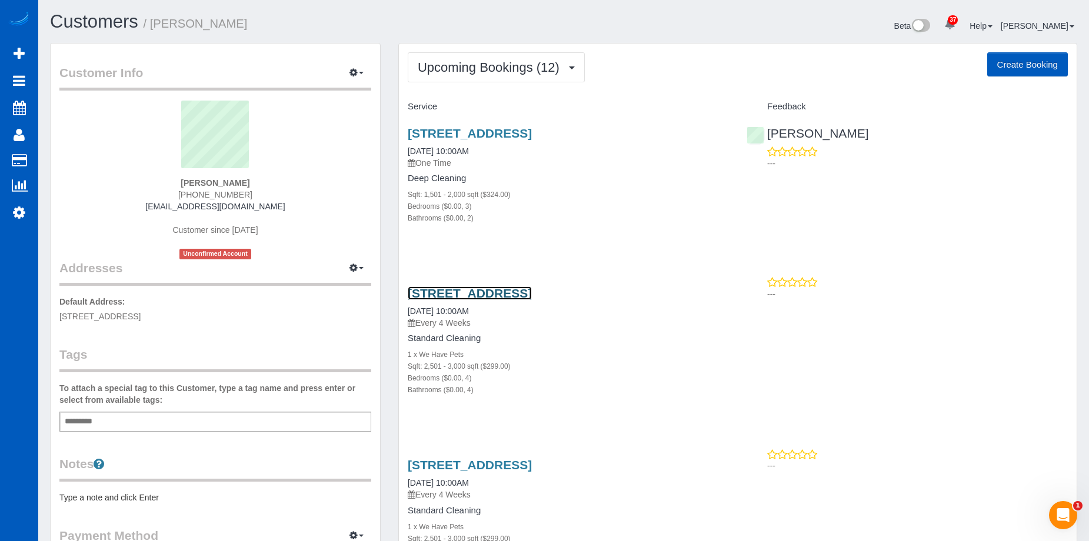
click at [526, 293] on link "11081 E Fair Cir, Englewood, CO 80111" at bounding box center [470, 293] width 124 height 14
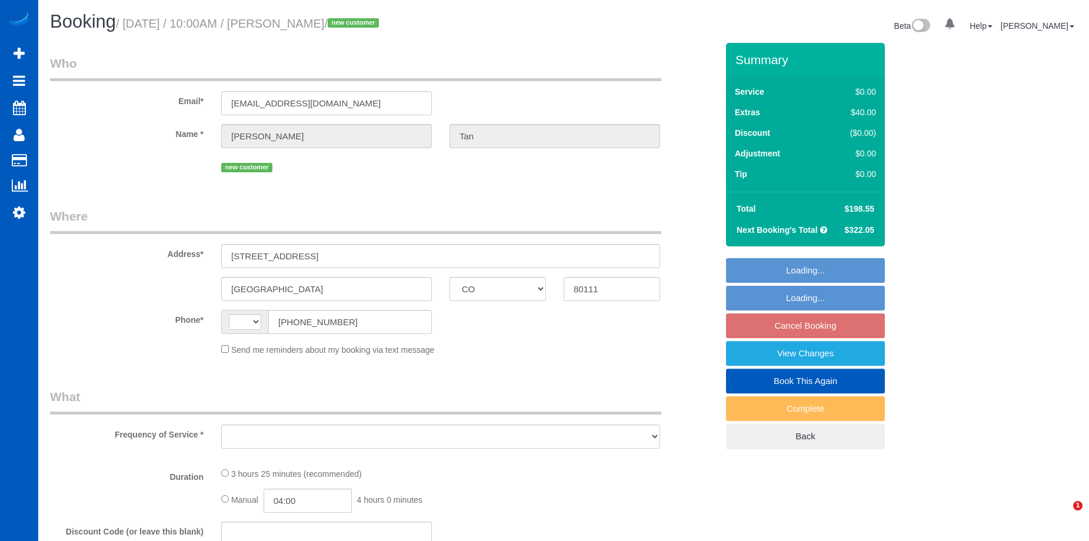
select select "CO"
select select "string:fspay-a98a5197-0165-44e5-8a4c-8a551149c56f"
select select "199"
select select "2501"
select select "4"
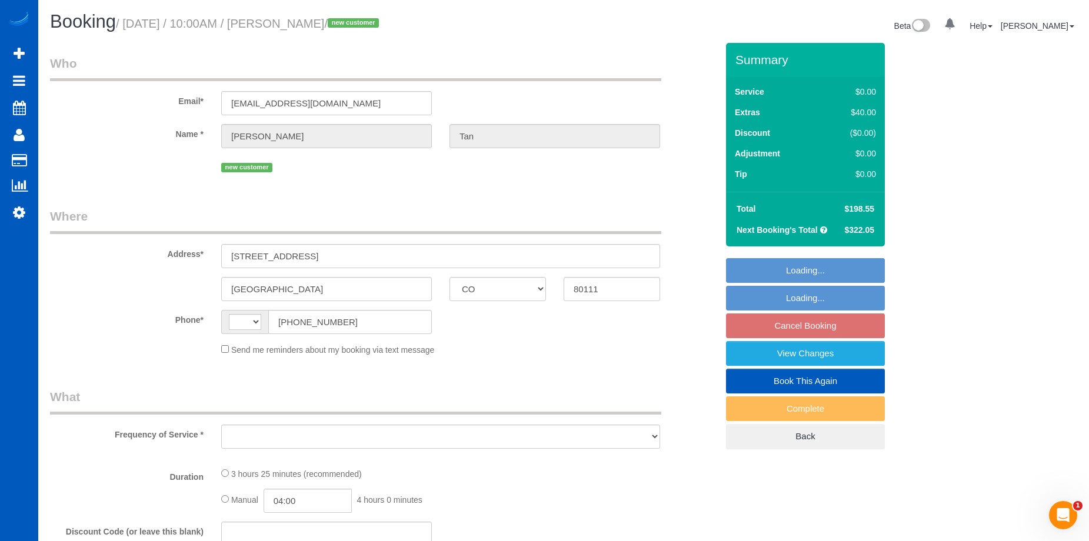
select select "4"
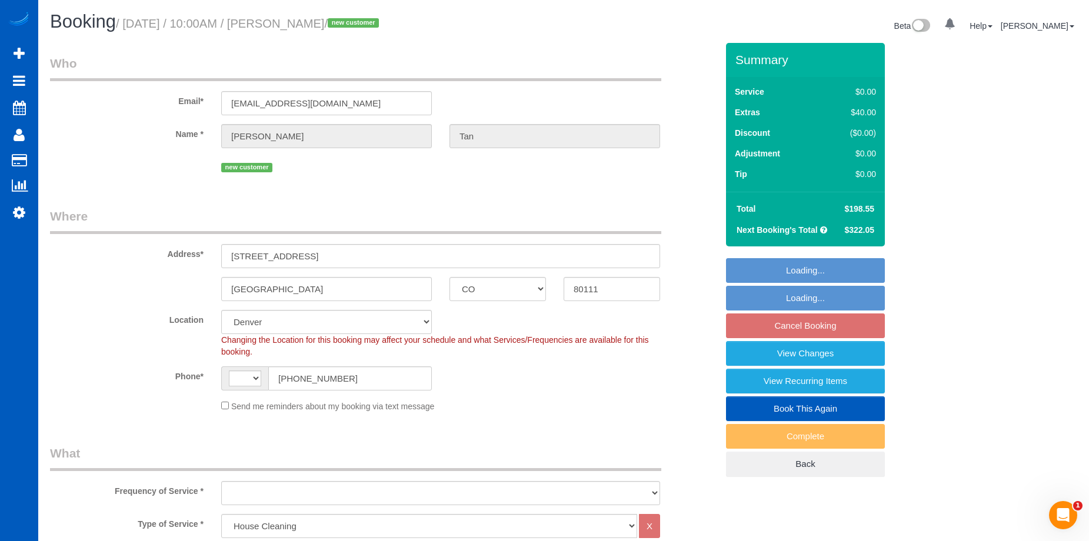
select select "string:[GEOGRAPHIC_DATA]"
select select "spot1"
select select "2501"
select select "4"
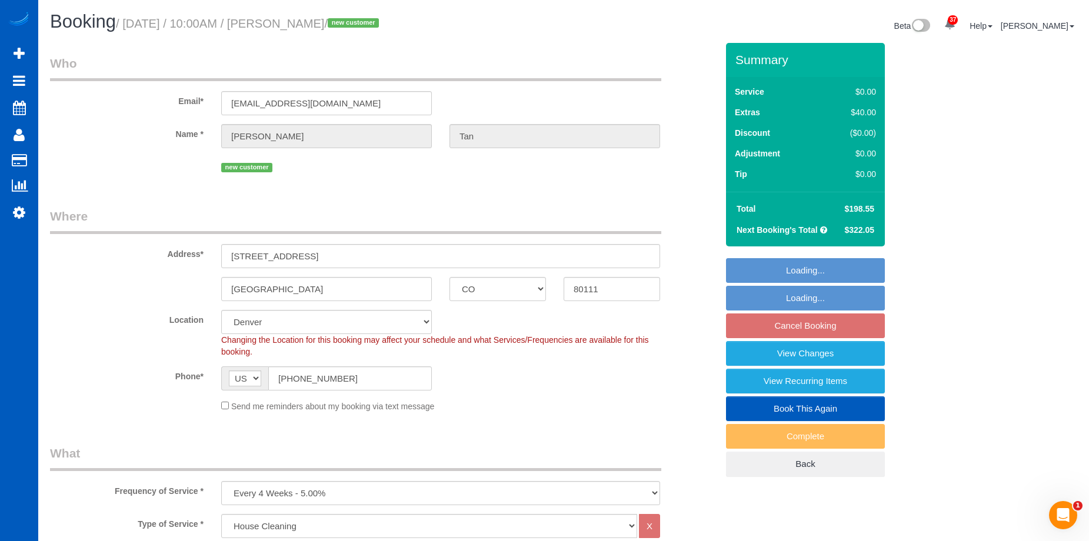
select select "object:1176"
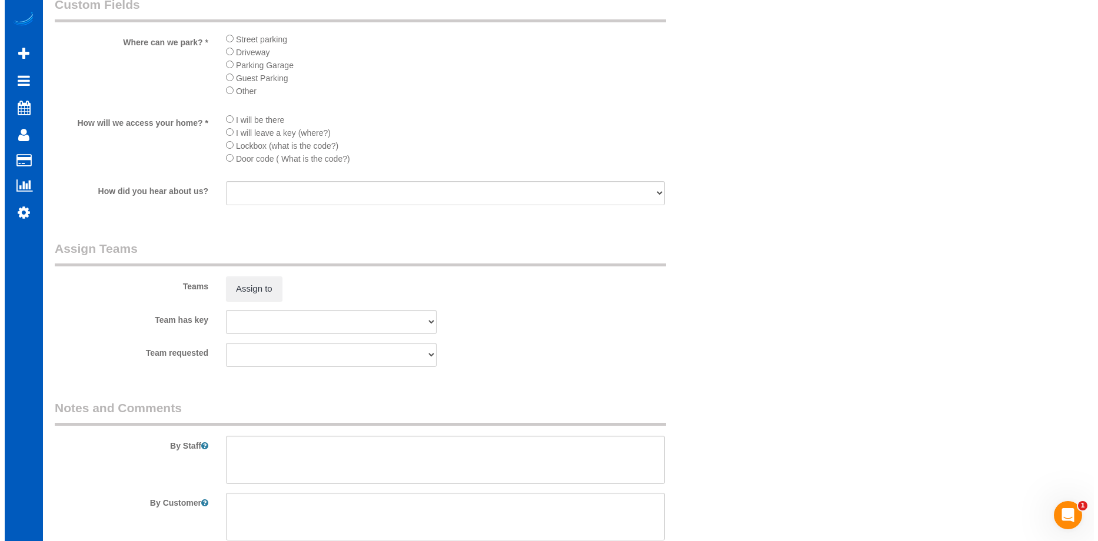
scroll to position [1353, 0]
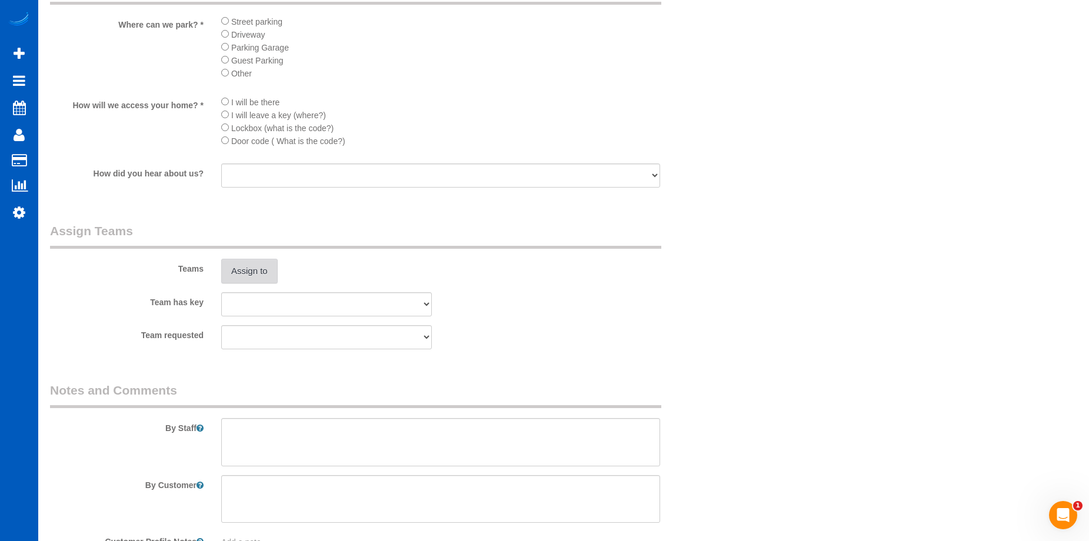
click at [252, 263] on button "Assign to" at bounding box center [249, 271] width 56 height 25
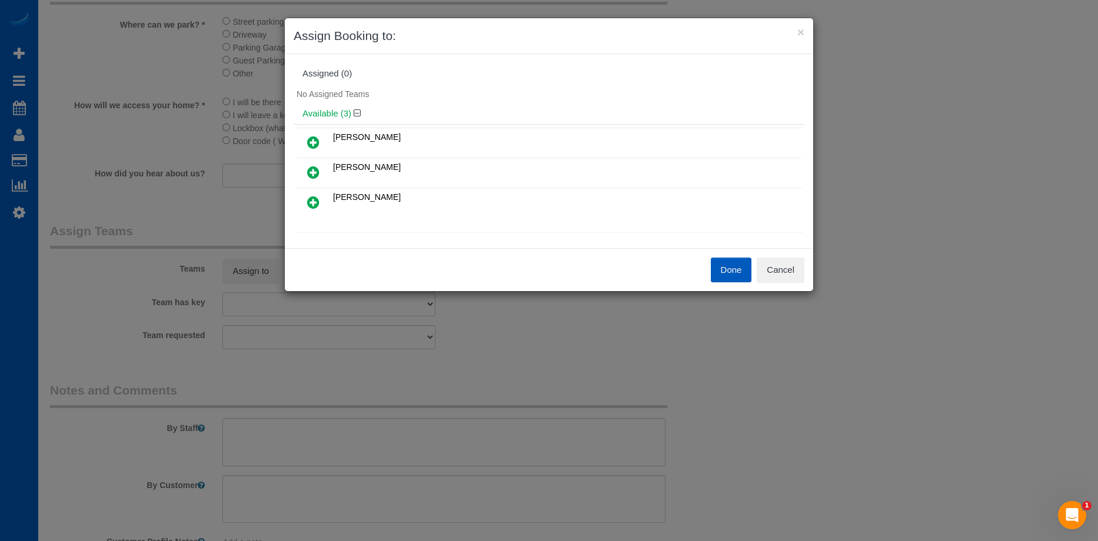
click at [317, 139] on icon at bounding box center [313, 142] width 12 height 14
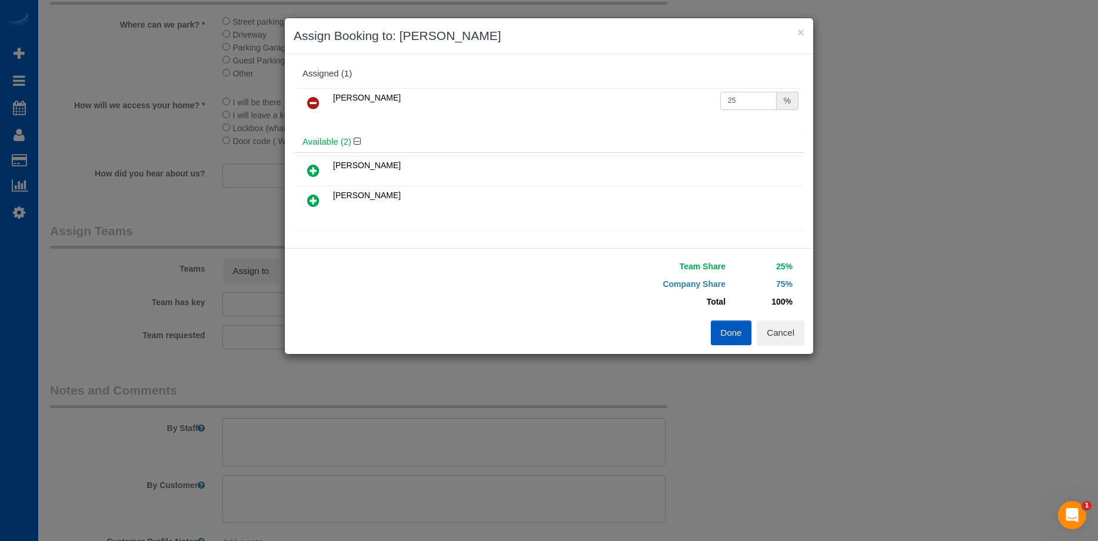
click at [758, 100] on input "25" at bounding box center [748, 101] width 56 height 18
drag, startPoint x: 735, startPoint y: 100, endPoint x: 648, endPoint y: 108, distance: 87.4
click at [648, 111] on tr "Ivanna Atamaniuk 25 %" at bounding box center [548, 103] width 505 height 30
type input "50"
drag, startPoint x: 728, startPoint y: 328, endPoint x: 728, endPoint y: 318, distance: 10.0
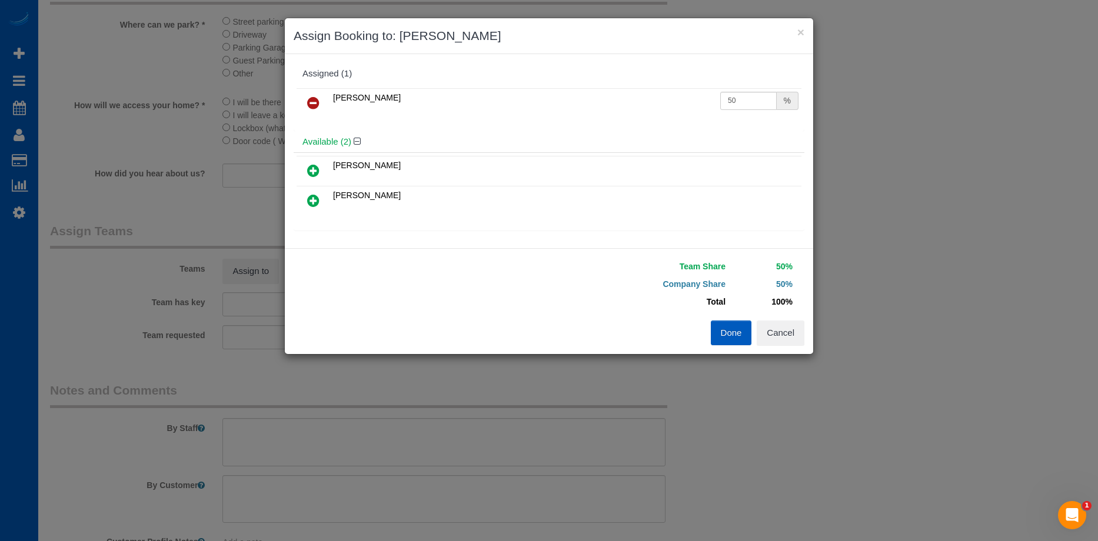
click at [728, 329] on button "Done" at bounding box center [730, 333] width 41 height 25
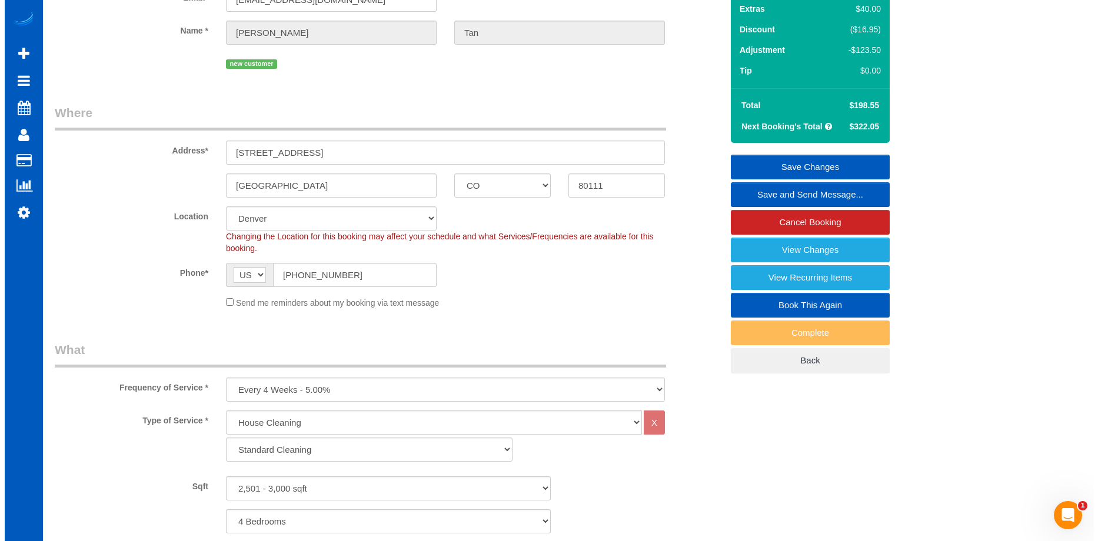
scroll to position [0, 0]
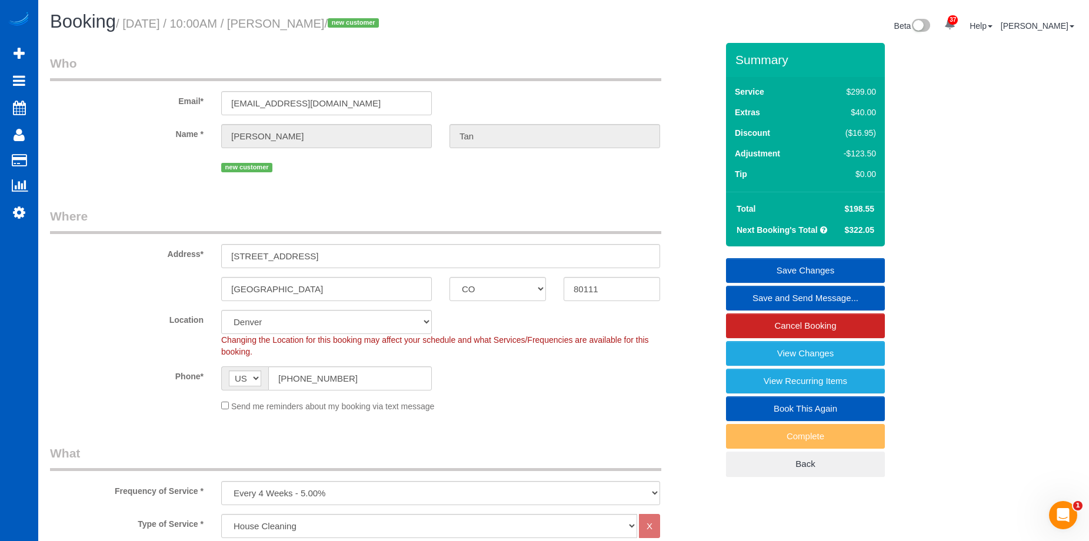
click at [782, 265] on link "Save Changes" at bounding box center [805, 270] width 159 height 25
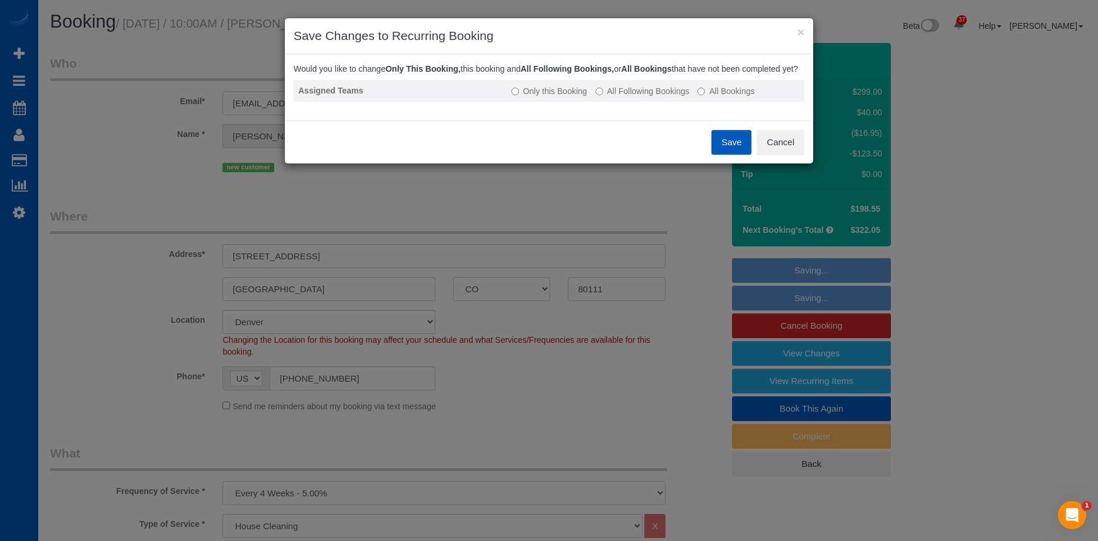
click at [641, 97] on label "All Following Bookings" at bounding box center [642, 91] width 94 height 12
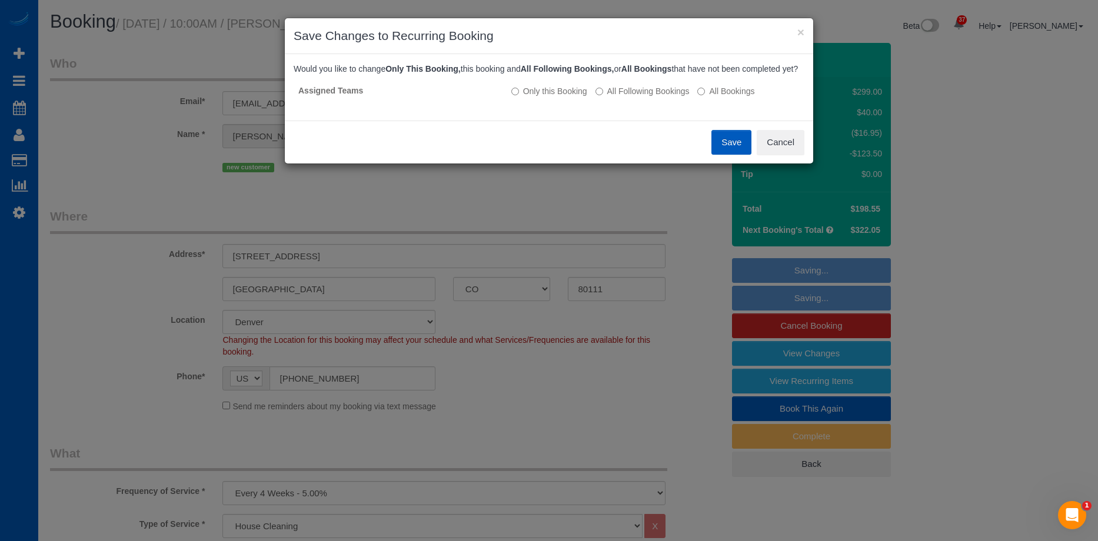
click at [727, 155] on button "Save" at bounding box center [731, 142] width 40 height 25
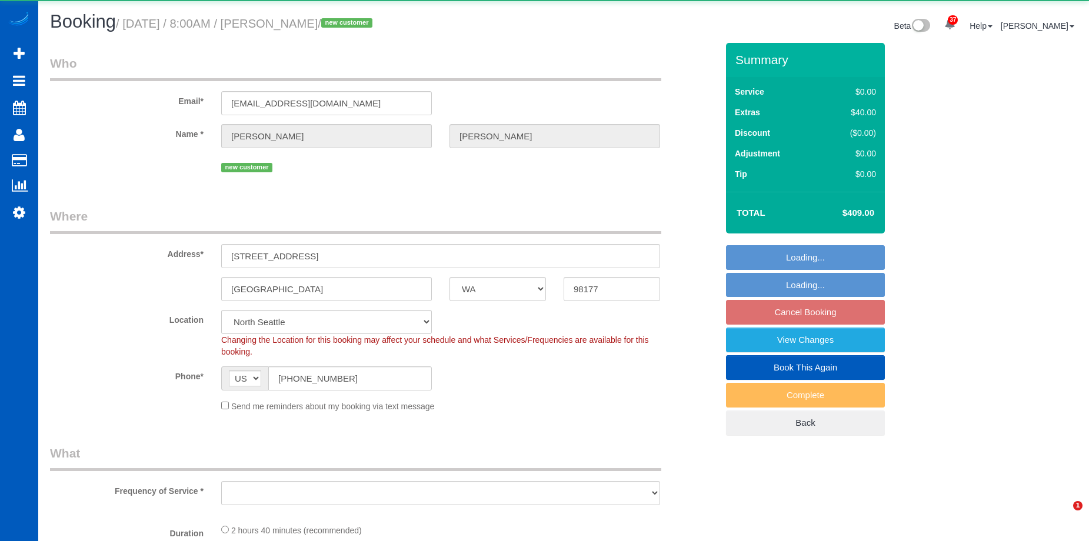
select select "WA"
select select "string:fspay-1a4df2d7-de5c-45bd-99c8-c402e21a2955"
select select "199"
select select "2001"
select select "3"
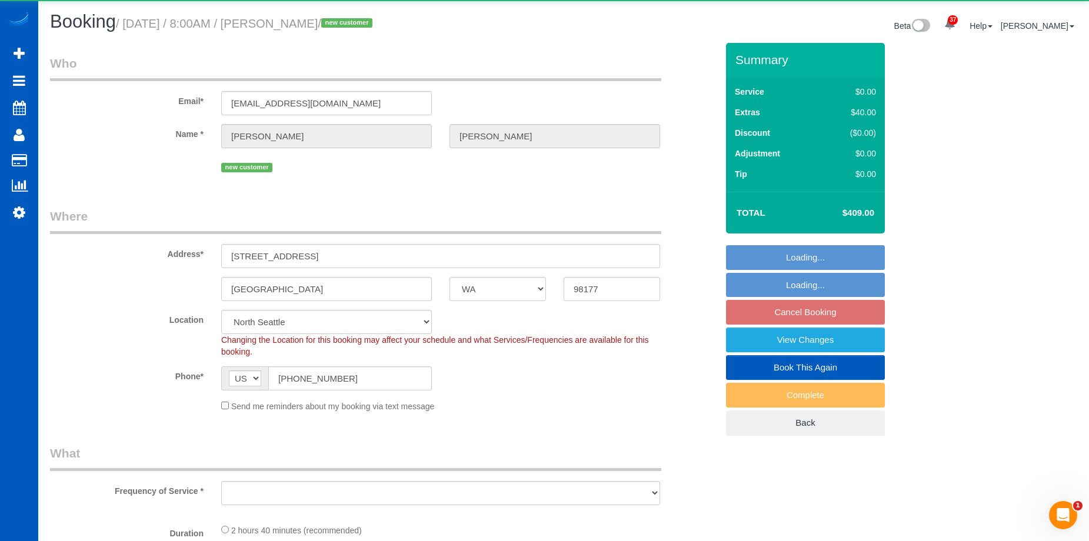
select select "3"
select select "spot1"
select select "number:8"
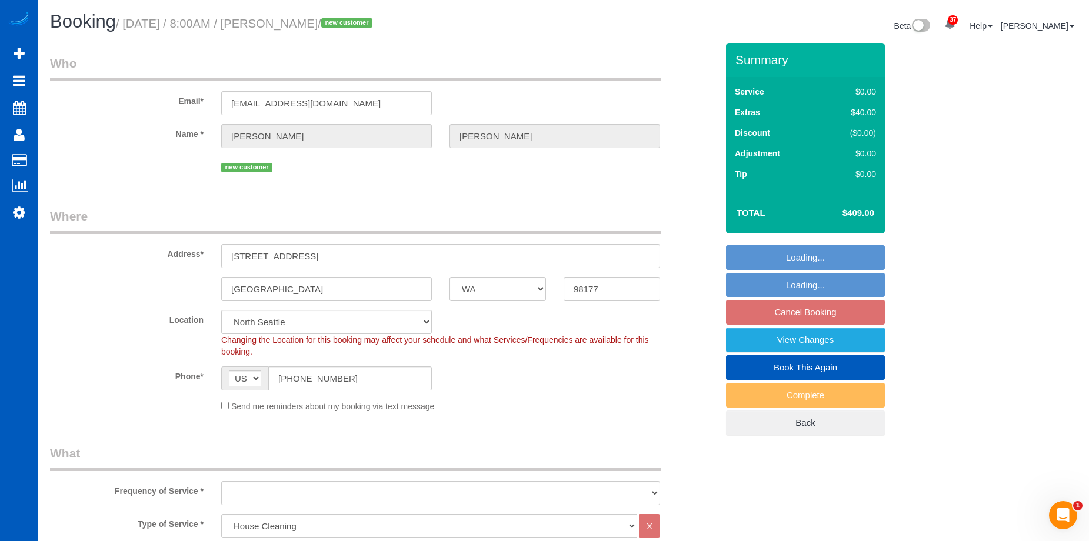
select select "object:1172"
select select "2001"
select select "3"
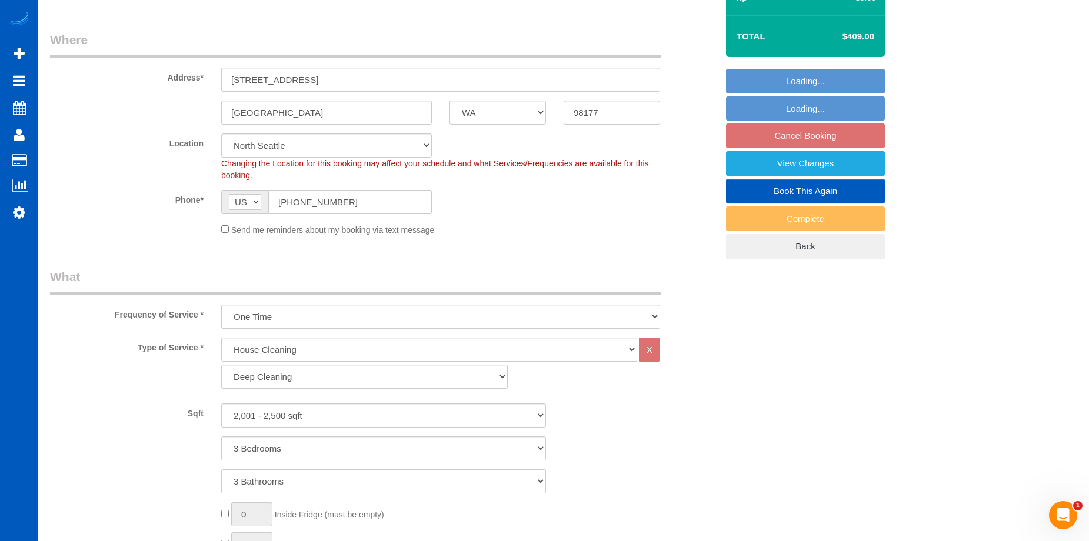
select select "object:1261"
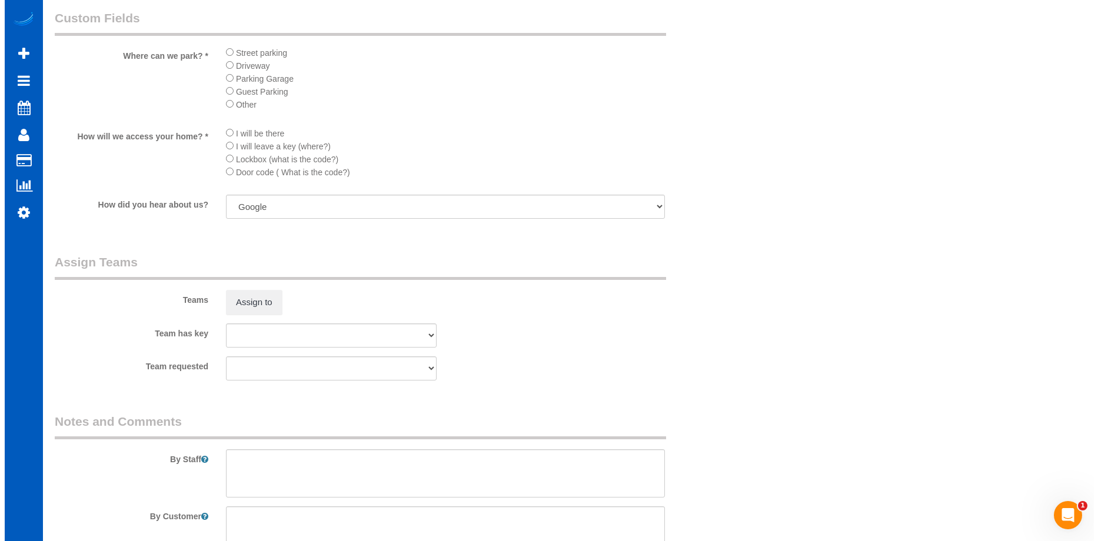
scroll to position [1412, 0]
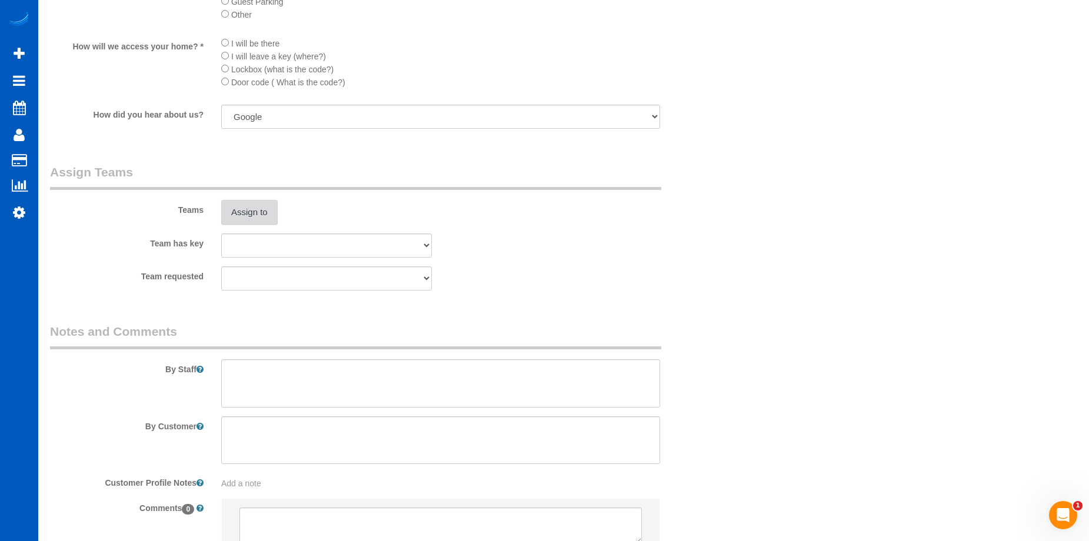
click at [241, 216] on button "Assign to" at bounding box center [249, 212] width 56 height 25
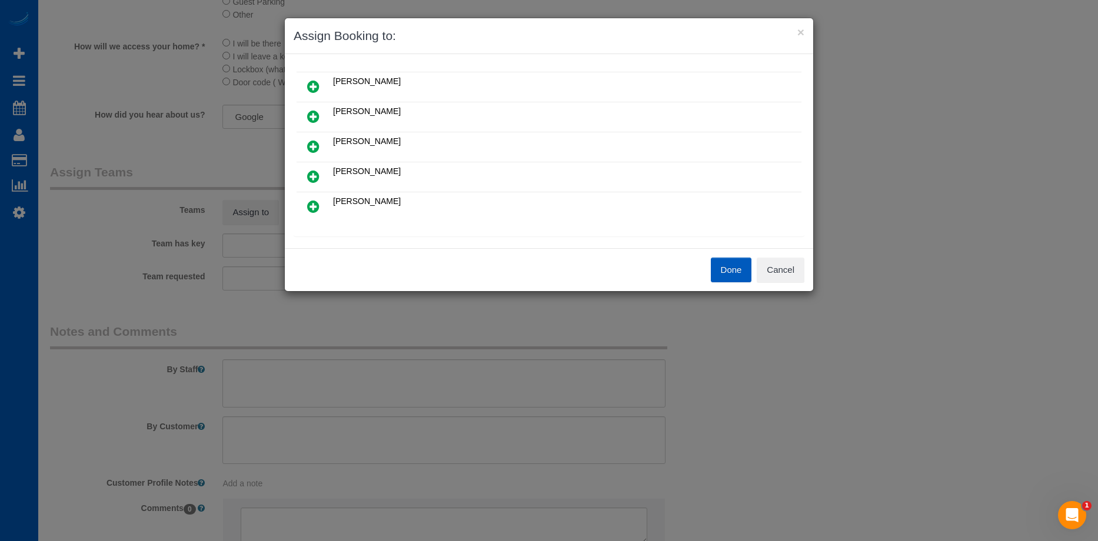
click at [319, 177] on icon at bounding box center [313, 176] width 12 height 14
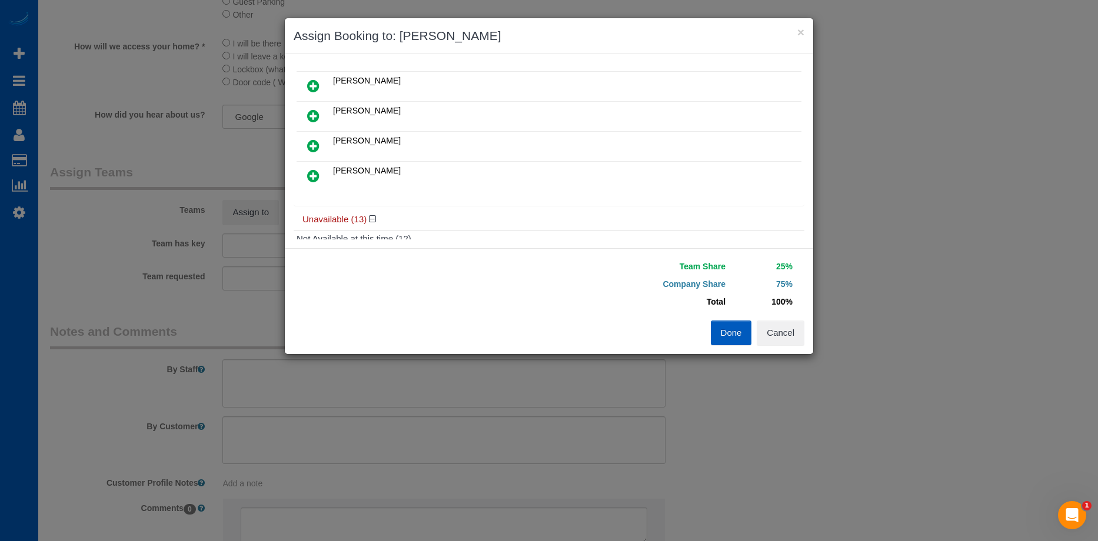
click at [312, 180] on icon at bounding box center [313, 176] width 12 height 14
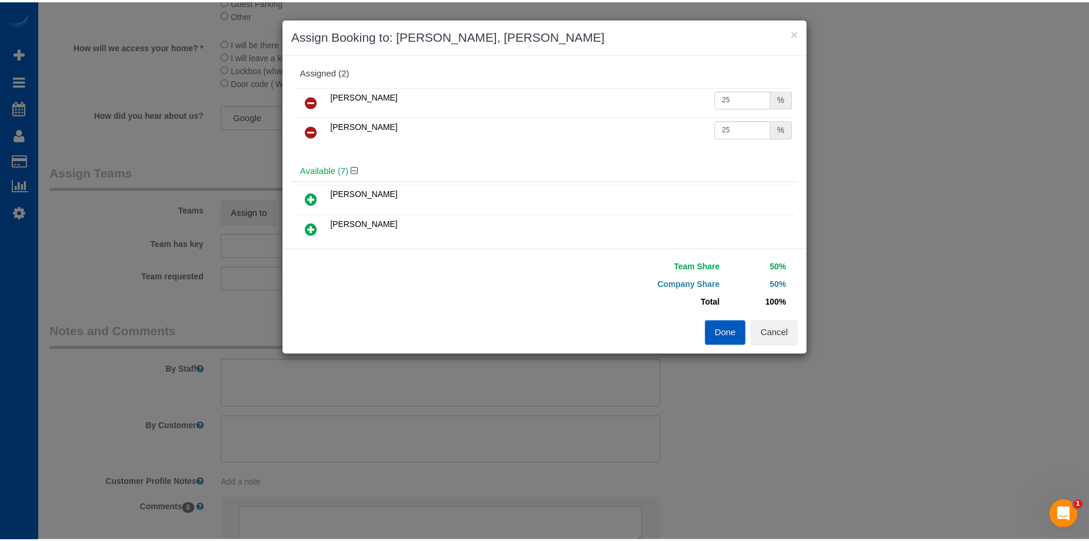
scroll to position [0, 0]
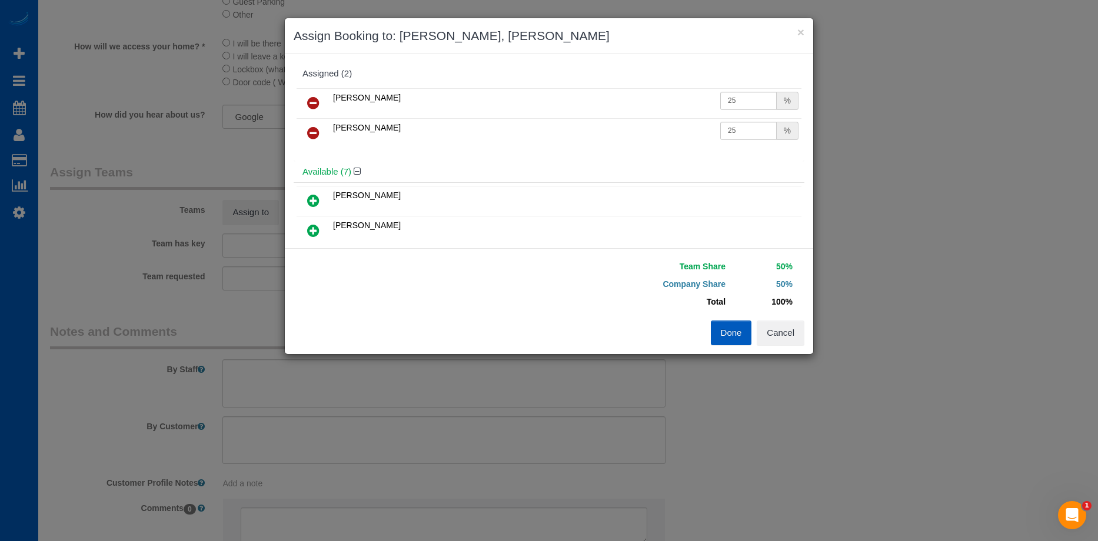
click at [728, 328] on button "Done" at bounding box center [730, 333] width 41 height 25
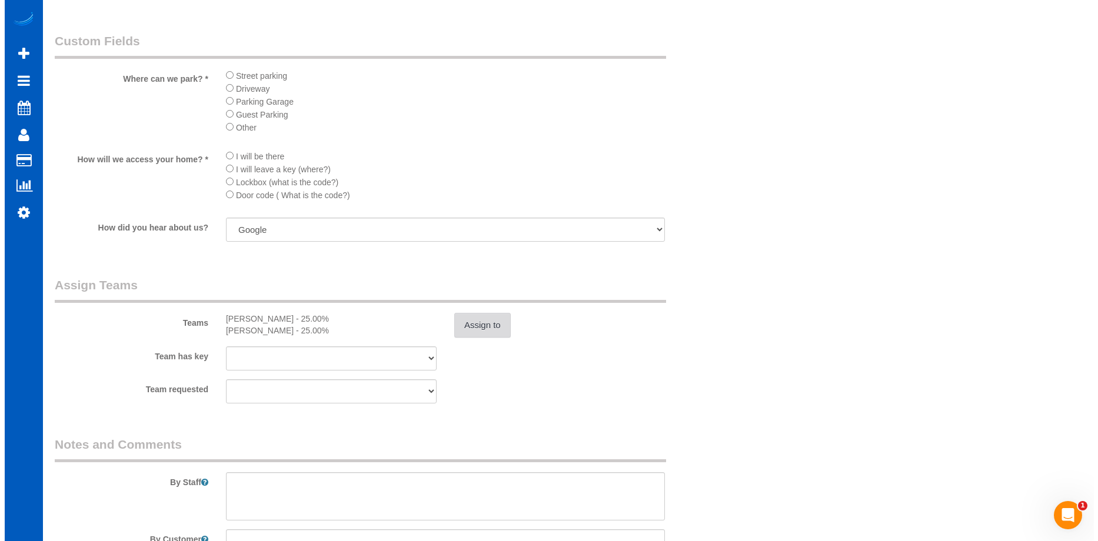
scroll to position [1412, 0]
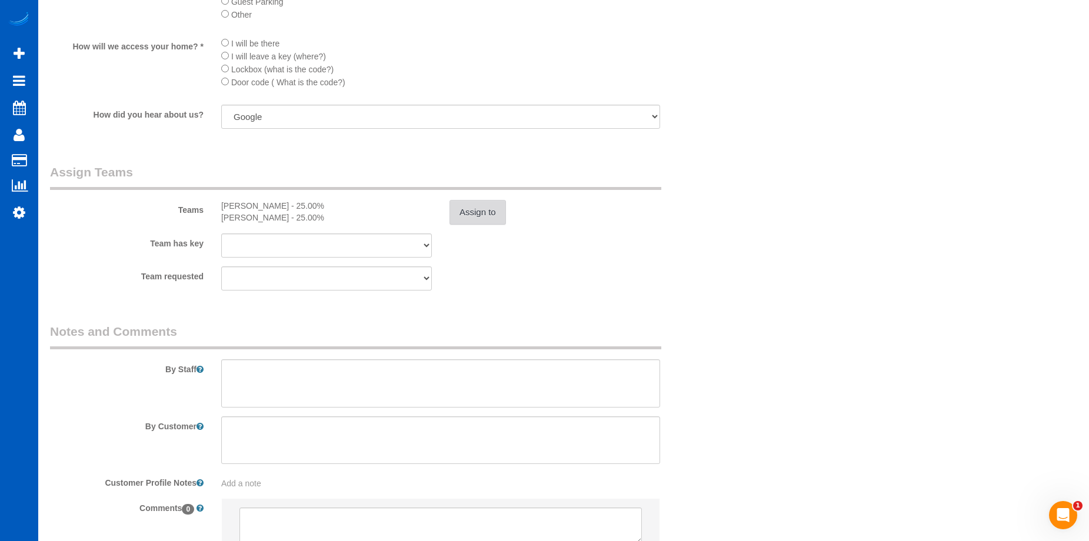
click at [496, 207] on button "Assign to" at bounding box center [477, 212] width 56 height 25
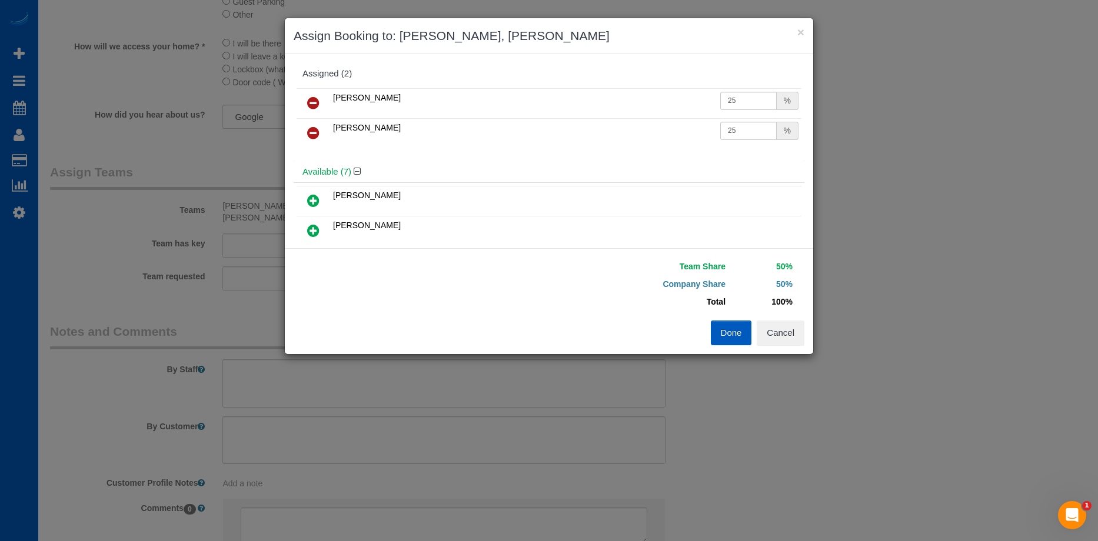
click at [313, 101] on icon at bounding box center [313, 103] width 12 height 14
click at [313, 104] on icon at bounding box center [313, 103] width 12 height 14
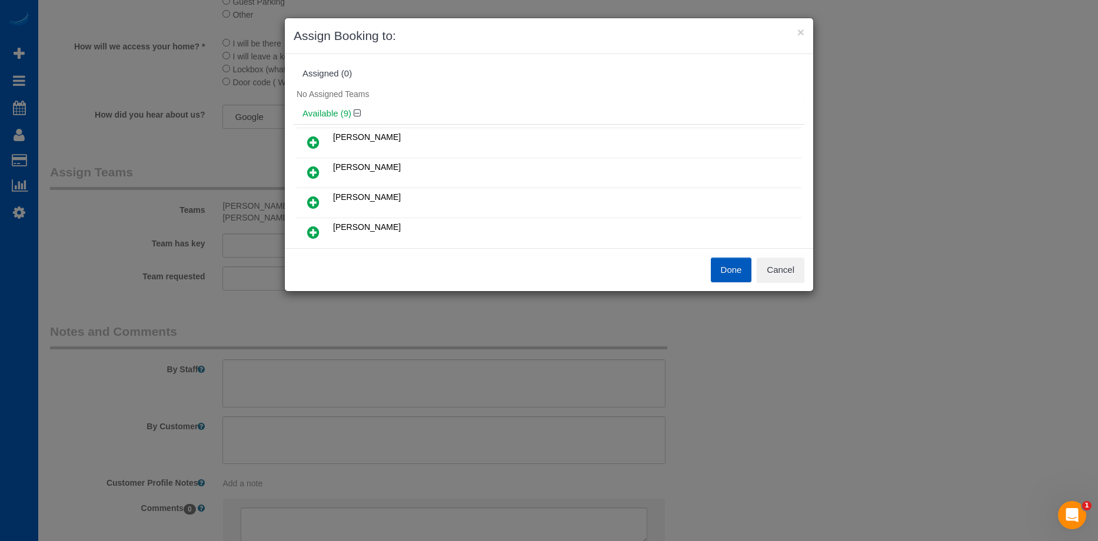
click at [320, 170] on link at bounding box center [313, 173] width 28 height 24
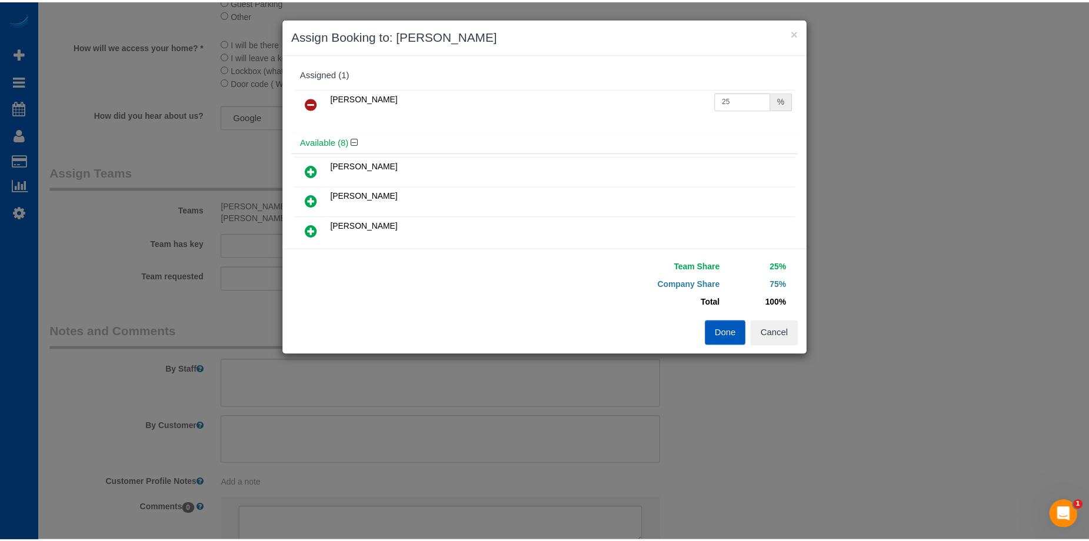
scroll to position [59, 0]
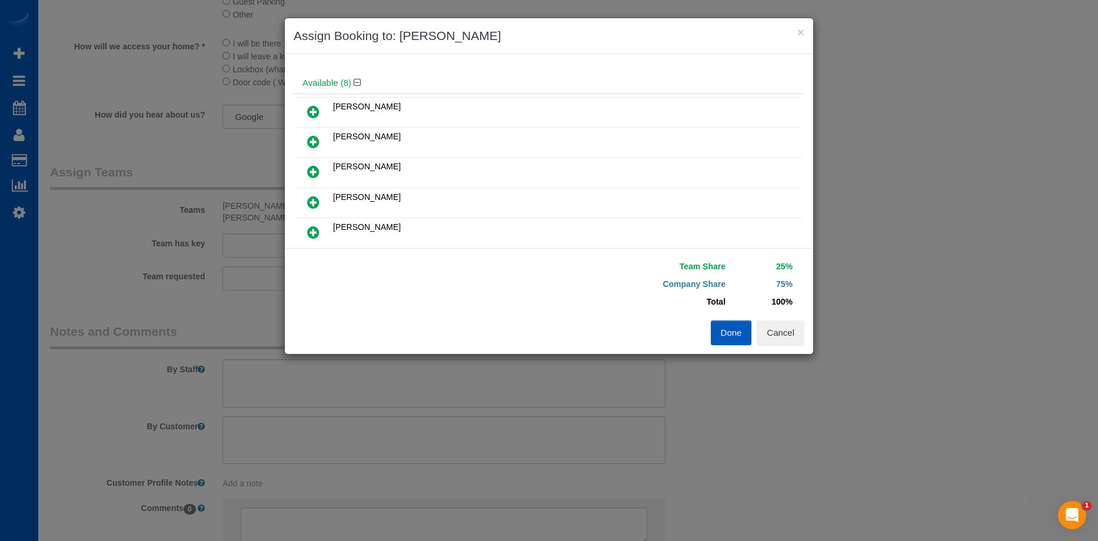
click at [318, 201] on icon at bounding box center [313, 202] width 12 height 14
click at [719, 333] on button "Done" at bounding box center [730, 333] width 41 height 25
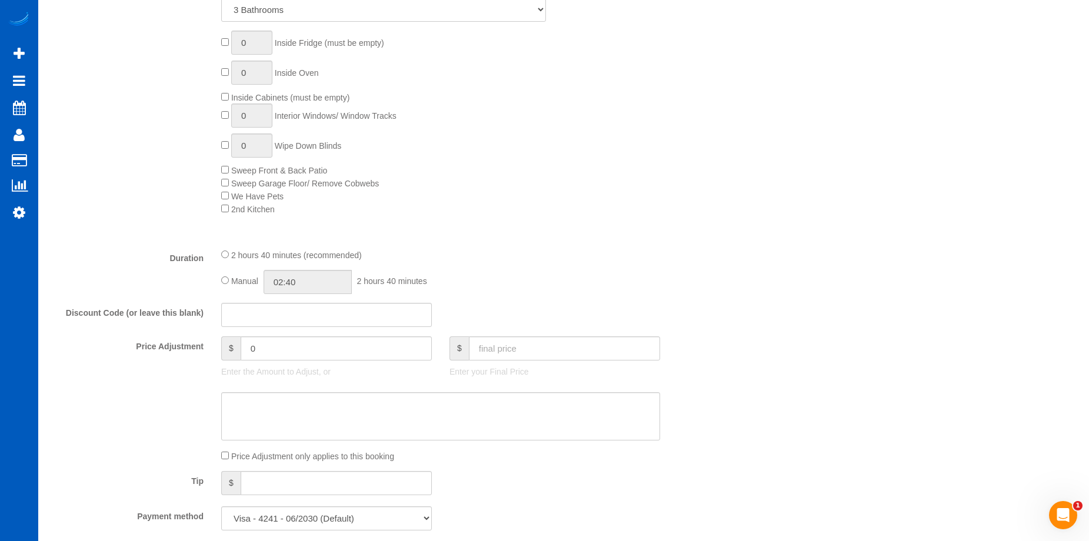
scroll to position [706, 0]
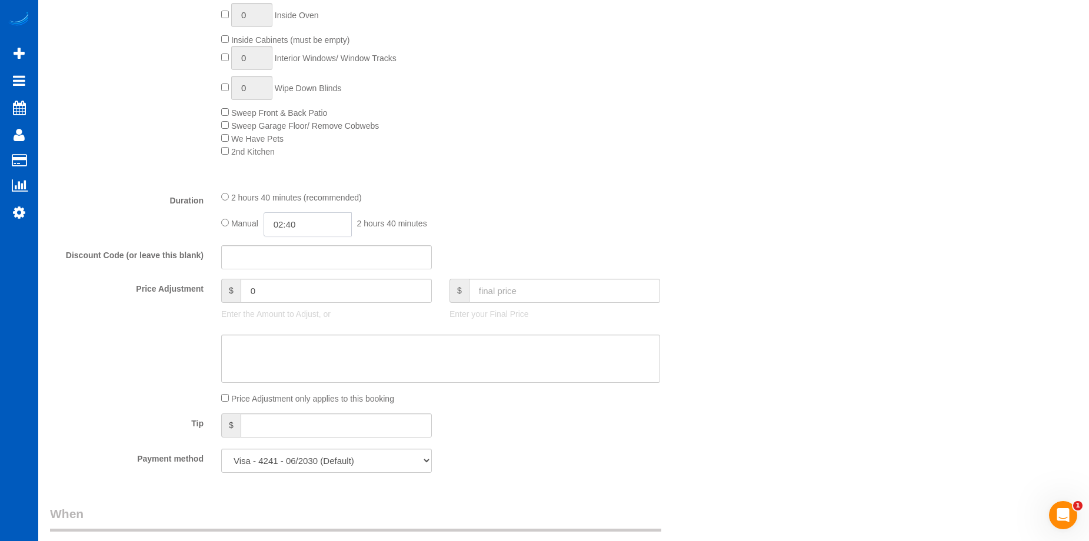
click at [292, 229] on input "02:40" at bounding box center [307, 224] width 88 height 24
type input "05:00"
click at [288, 282] on li "05:00" at bounding box center [294, 279] width 52 height 15
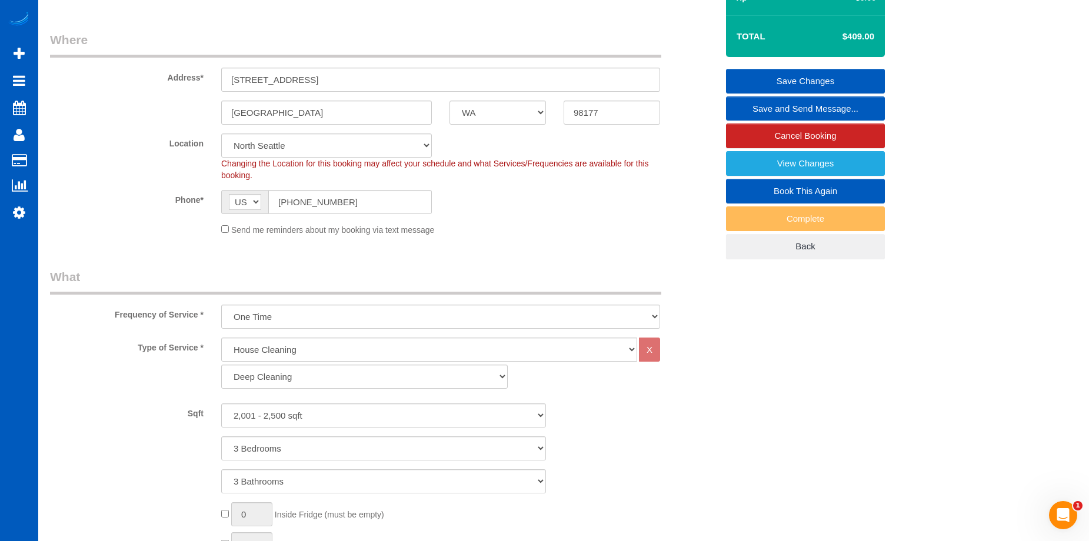
select select "spot18"
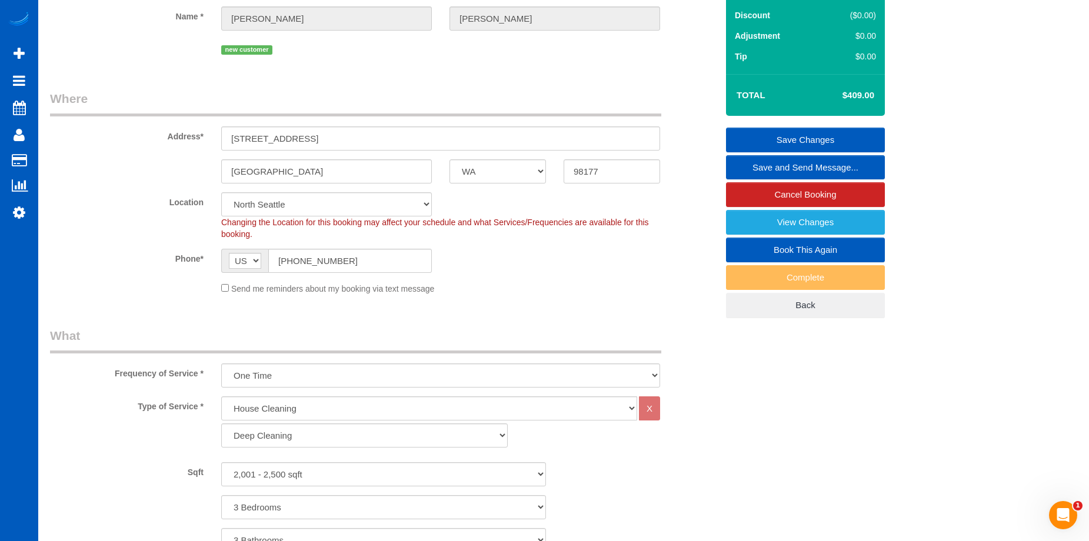
click at [778, 130] on link "Save Changes" at bounding box center [805, 140] width 159 height 25
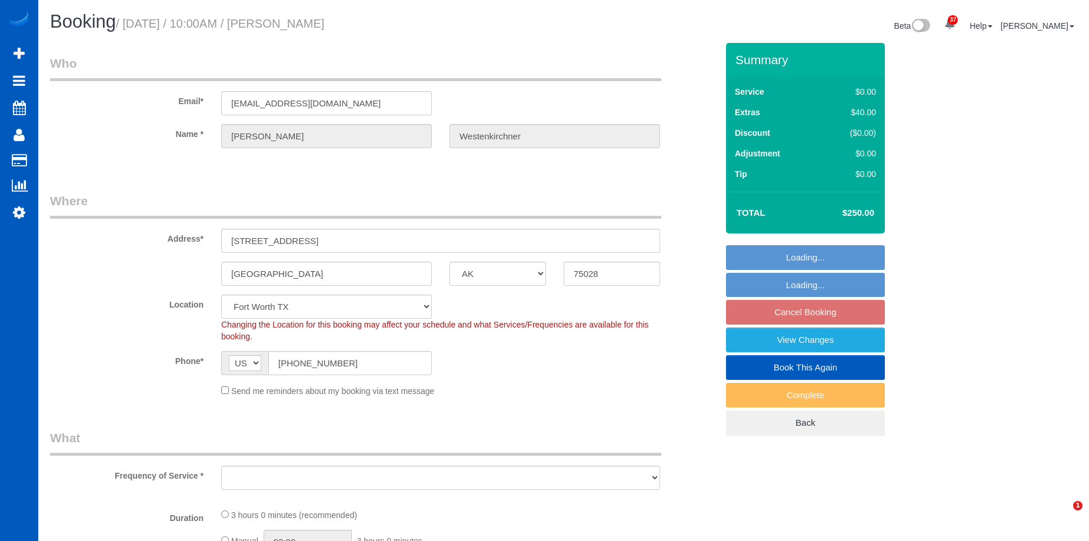
select select "[GEOGRAPHIC_DATA]"
select select "object:1058"
select select "199"
select select "3001"
select select "4"
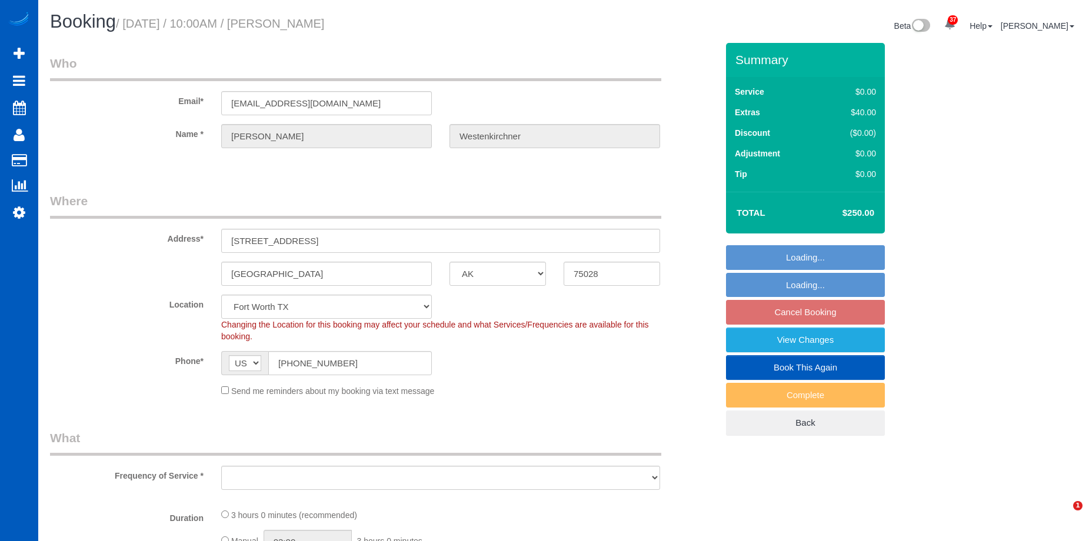
select select "3"
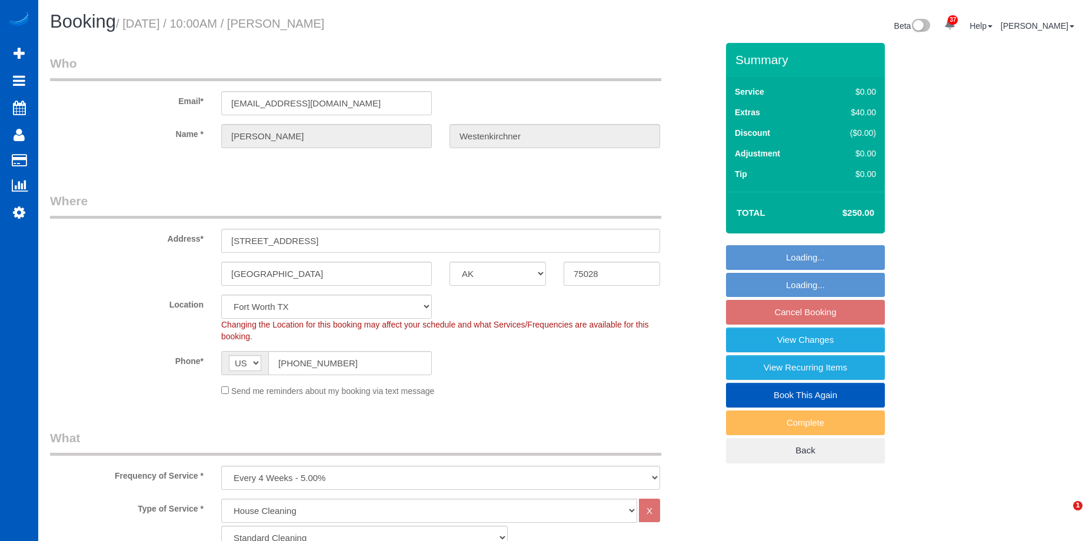
select select "object:1147"
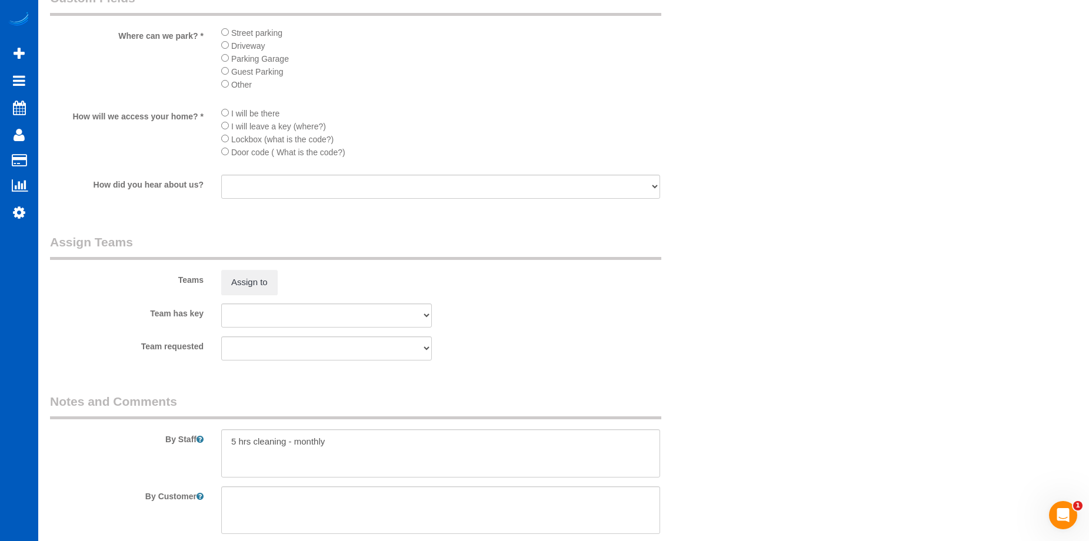
scroll to position [1412, 0]
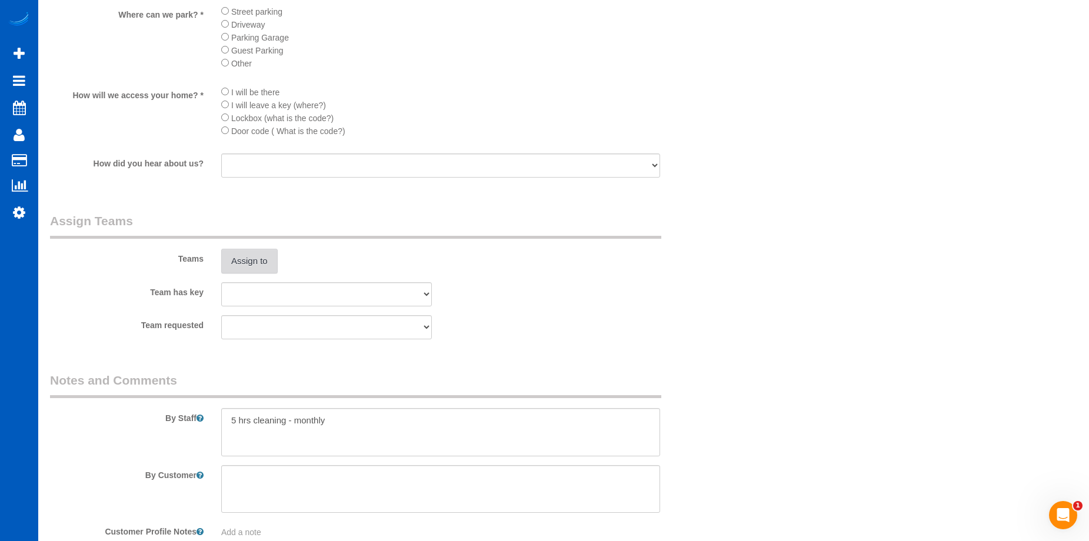
click at [248, 261] on button "Assign to" at bounding box center [249, 261] width 56 height 25
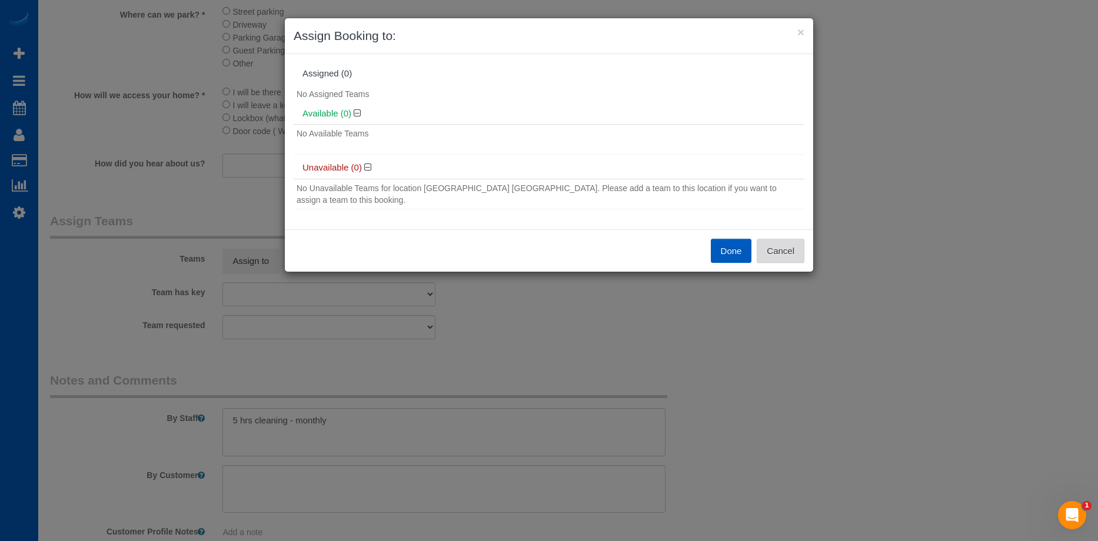
drag, startPoint x: 780, startPoint y: 244, endPoint x: 765, endPoint y: 228, distance: 21.6
click at [780, 245] on button "Cancel" at bounding box center [780, 251] width 48 height 25
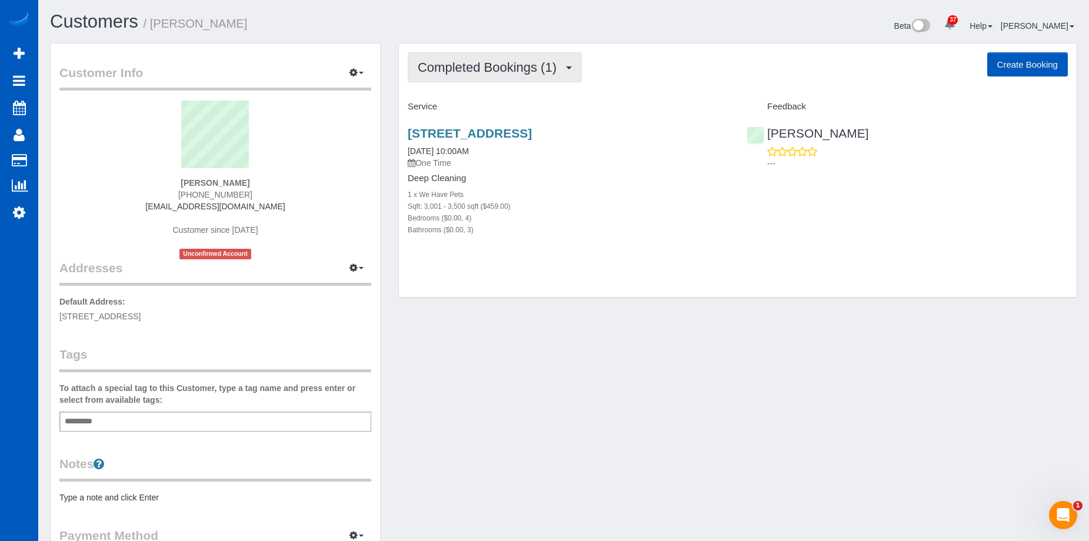
click at [496, 71] on span "Completed Bookings (1)" at bounding box center [490, 67] width 145 height 15
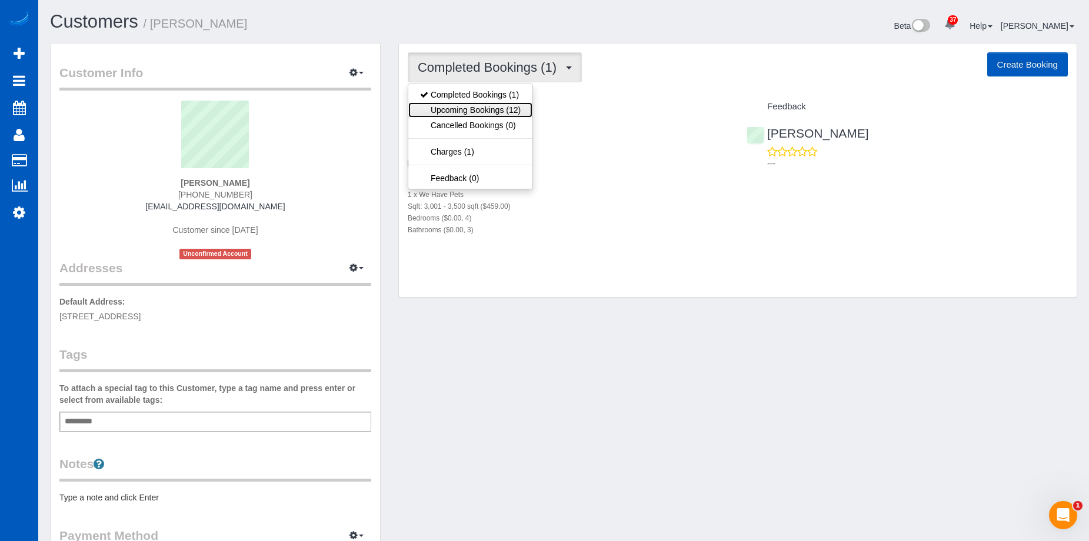
click at [492, 107] on link "Upcoming Bookings (12)" at bounding box center [470, 109] width 124 height 15
